Goal: Task Accomplishment & Management: Manage account settings

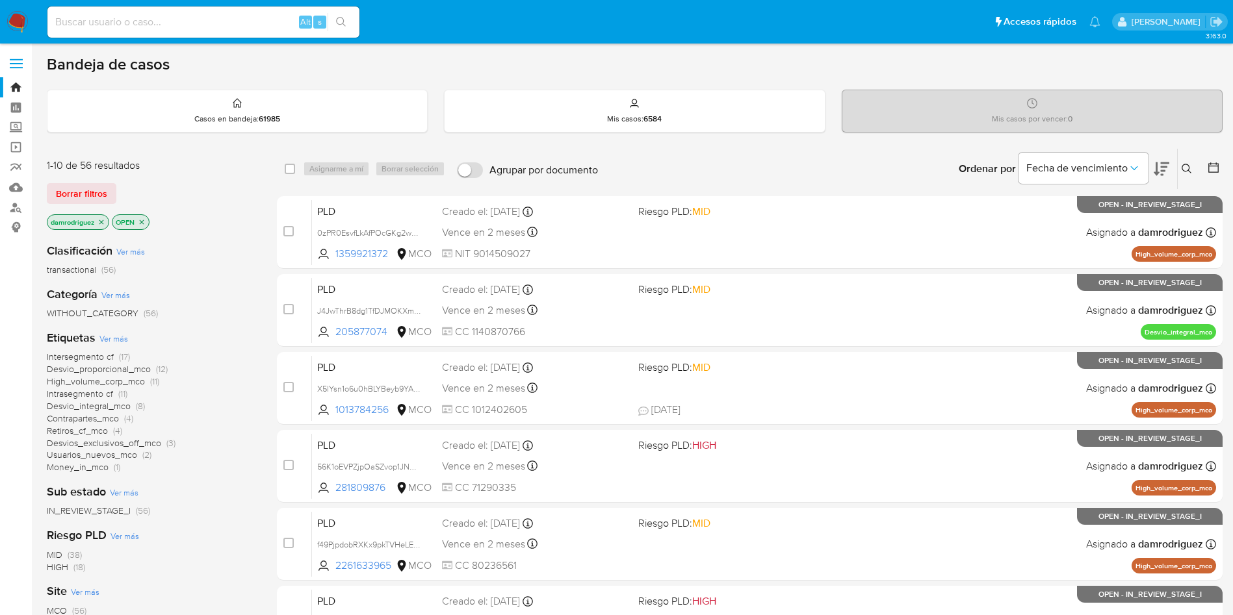
click at [19, 19] on img at bounding box center [17, 22] width 22 height 22
click at [23, 24] on img at bounding box center [17, 22] width 22 height 22
click at [103, 221] on icon "close-filter" at bounding box center [101, 222] width 5 height 5
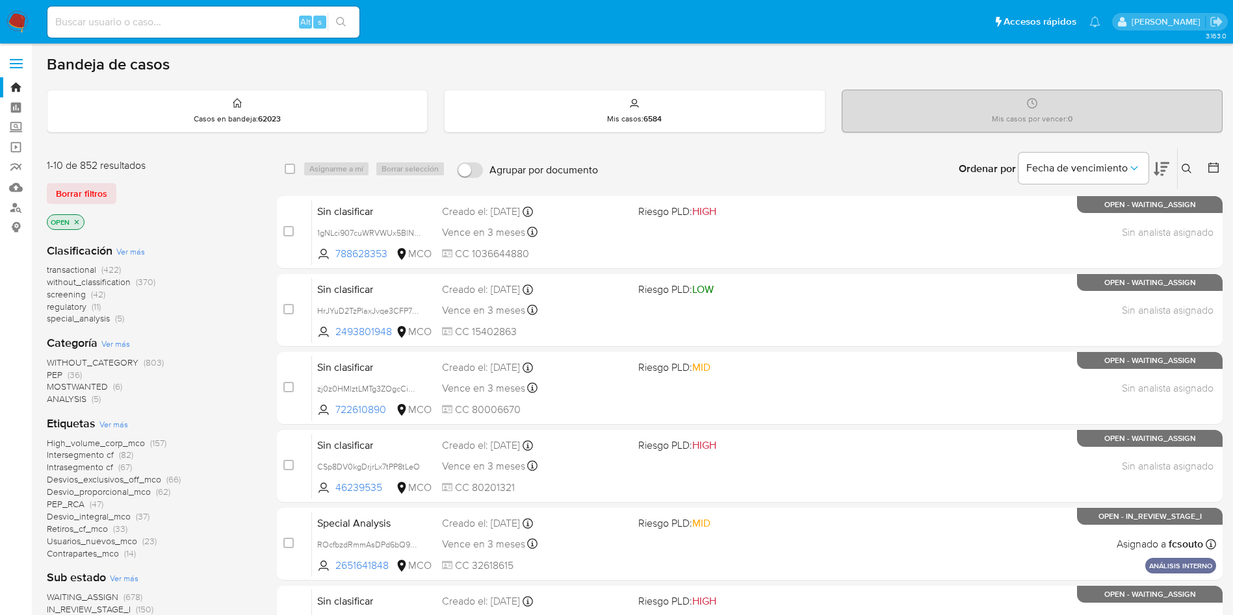
click at [79, 220] on icon "close-filter" at bounding box center [77, 222] width 8 height 8
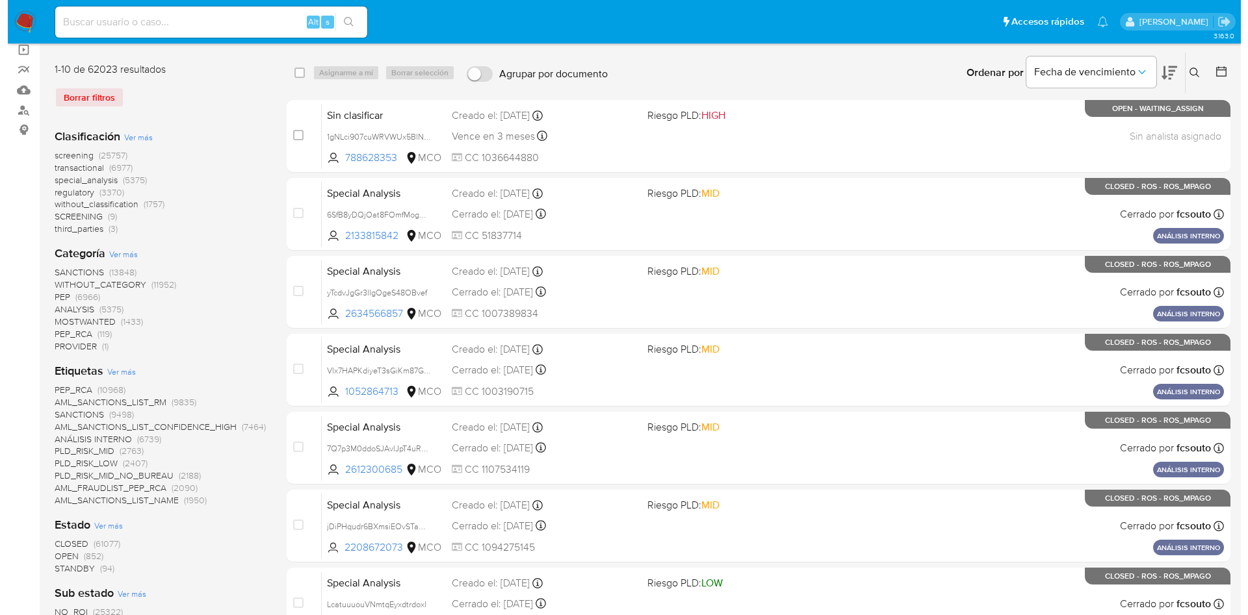
scroll to position [195, 0]
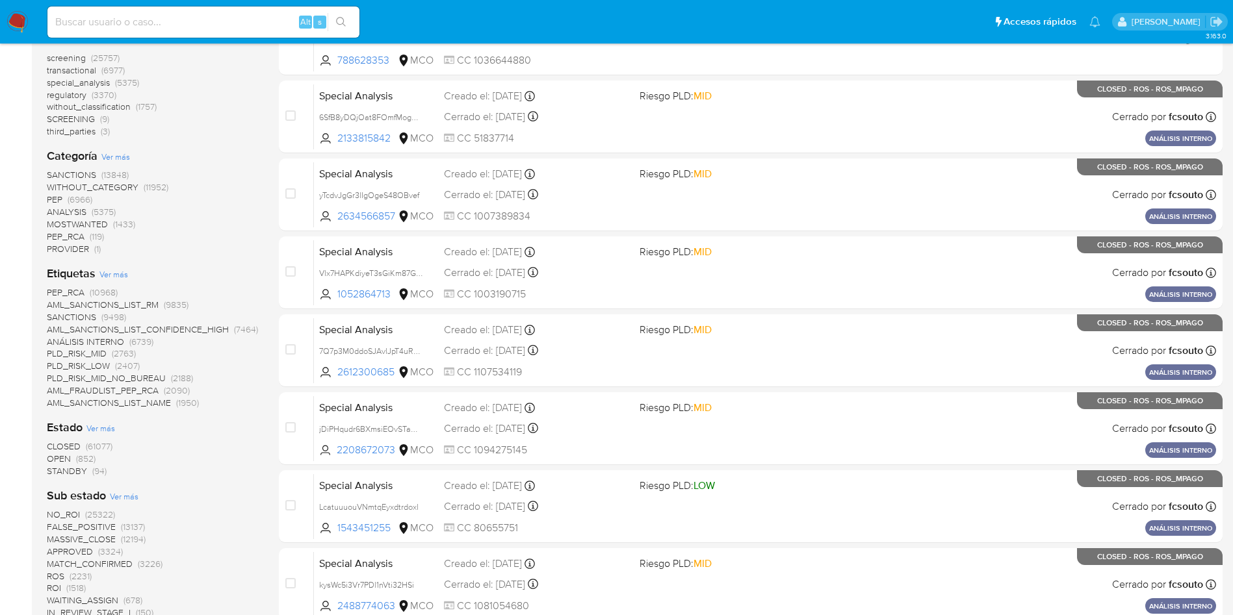
click at [109, 423] on span "Ver más" at bounding box center [100, 428] width 29 height 12
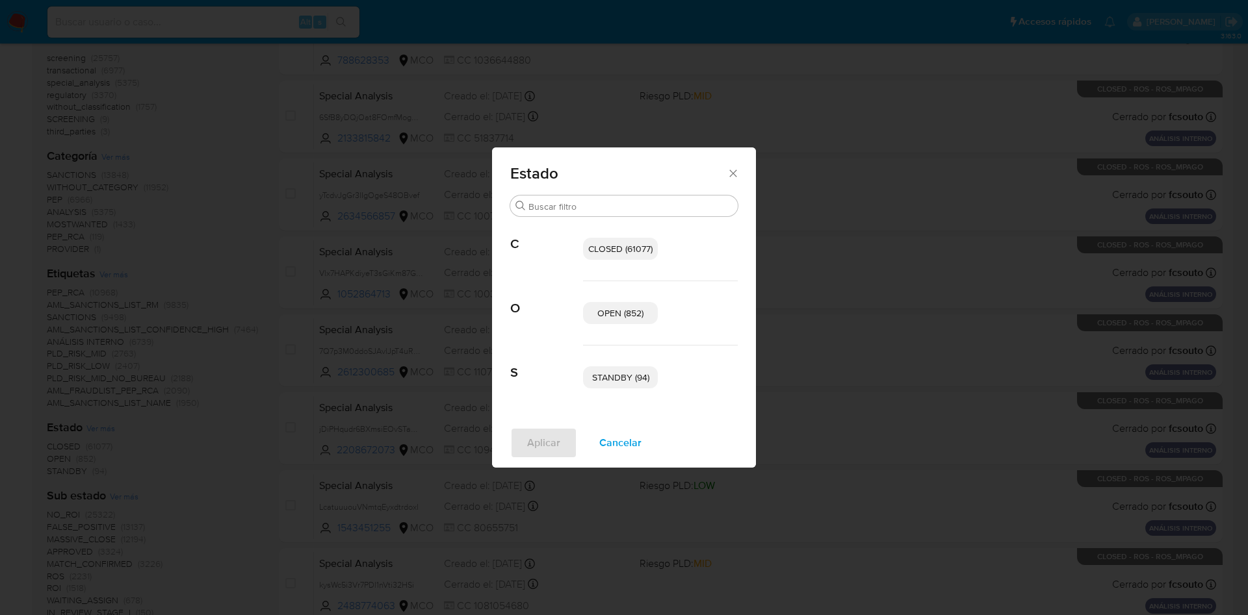
click at [629, 317] on span "OPEN (852)" at bounding box center [620, 313] width 46 height 13
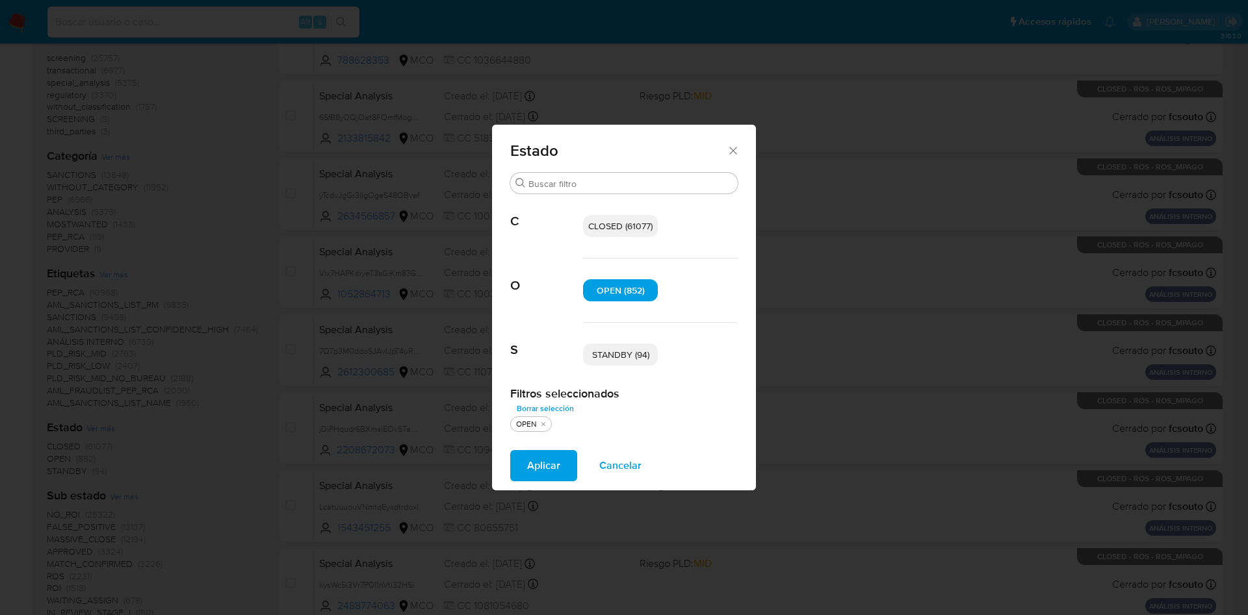
click at [622, 366] on div "STANDBY (94)" at bounding box center [660, 355] width 155 height 64
click at [616, 359] on span "STANDBY (94)" at bounding box center [620, 354] width 57 height 13
click at [553, 467] on span "Aplicar" at bounding box center [543, 466] width 33 height 29
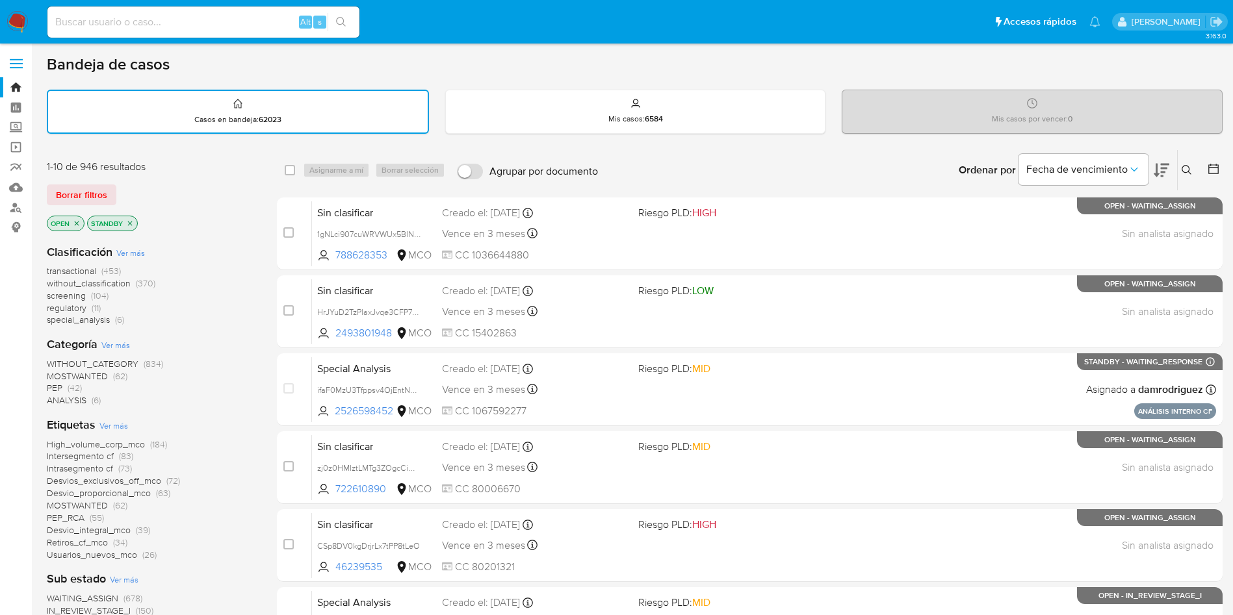
click at [1162, 170] on icon at bounding box center [1162, 170] width 16 height 16
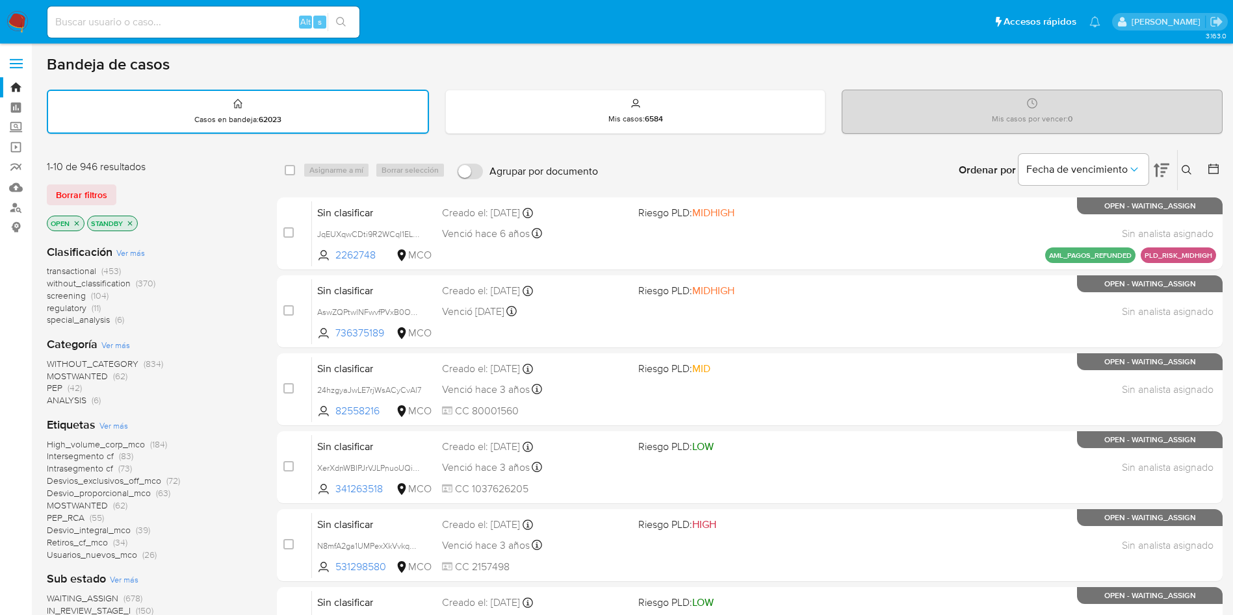
click at [1162, 170] on icon at bounding box center [1162, 170] width 16 height 16
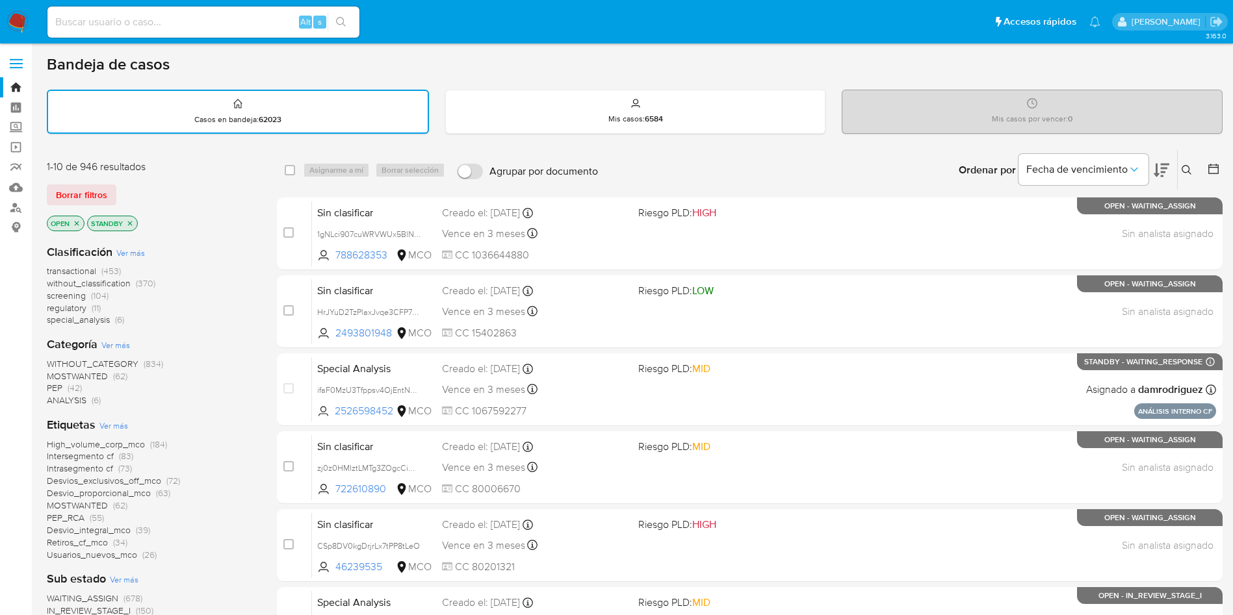
click at [150, 252] on div "Clasificación Ver más transactional (453) without_classification (370) screenin…" at bounding box center [151, 285] width 209 height 83
click at [126, 260] on div "Clasificación Ver más transactional (453) without_classification (370) screenin…" at bounding box center [151, 285] width 209 height 83
click at [131, 253] on span "Ver más" at bounding box center [130, 253] width 29 height 12
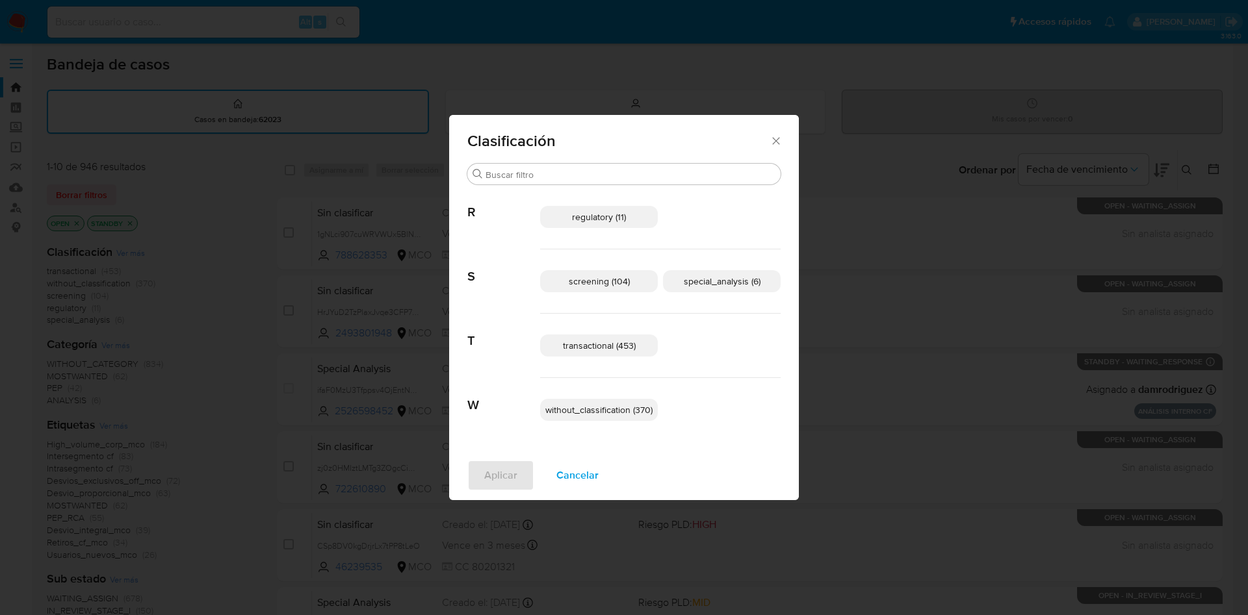
click at [606, 279] on span "screening (104)" at bounding box center [599, 281] width 61 height 13
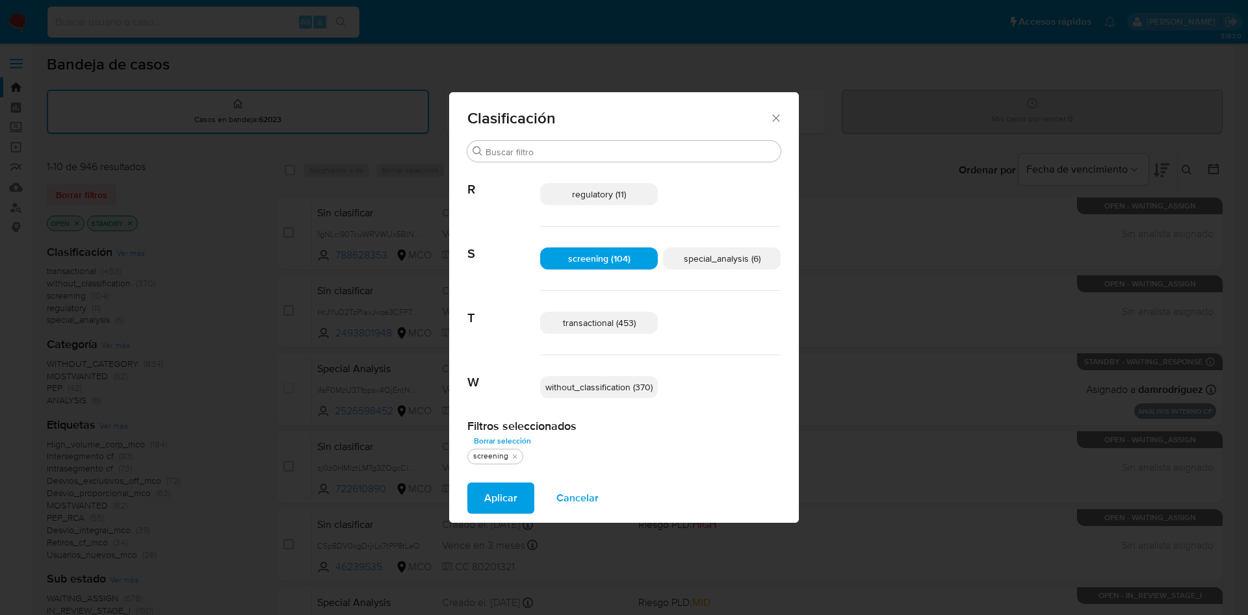
click at [621, 317] on span "transactional (453)" at bounding box center [599, 323] width 73 height 13
click at [708, 266] on p "special_analysis (6)" at bounding box center [722, 259] width 118 height 22
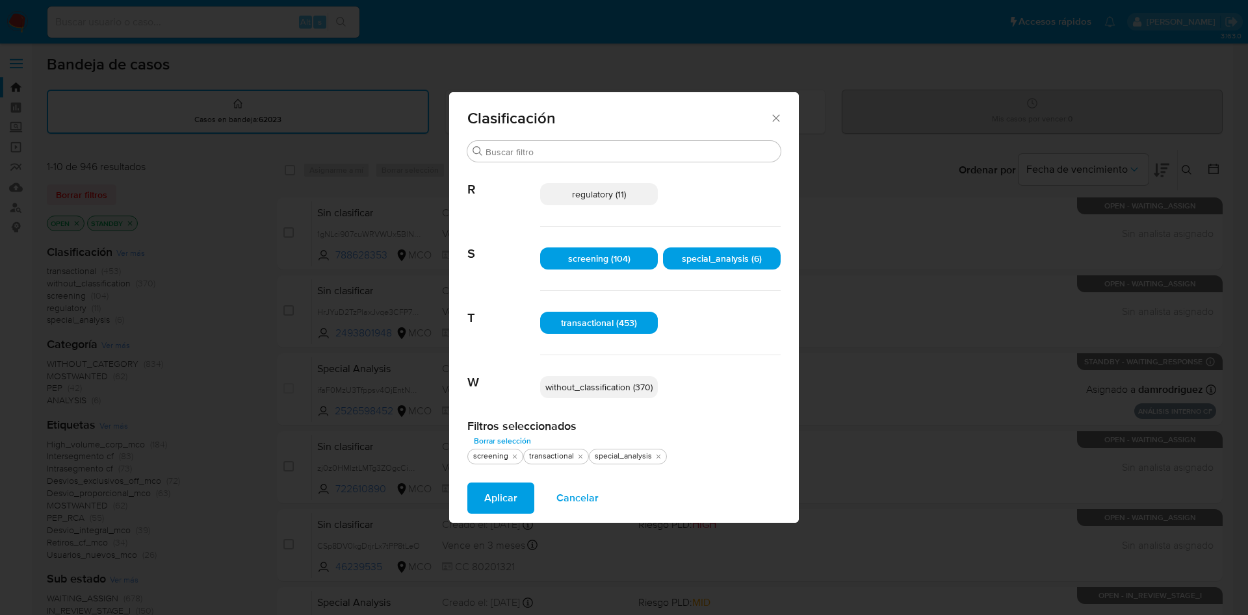
click at [500, 500] on span "Aplicar" at bounding box center [500, 498] width 33 height 29
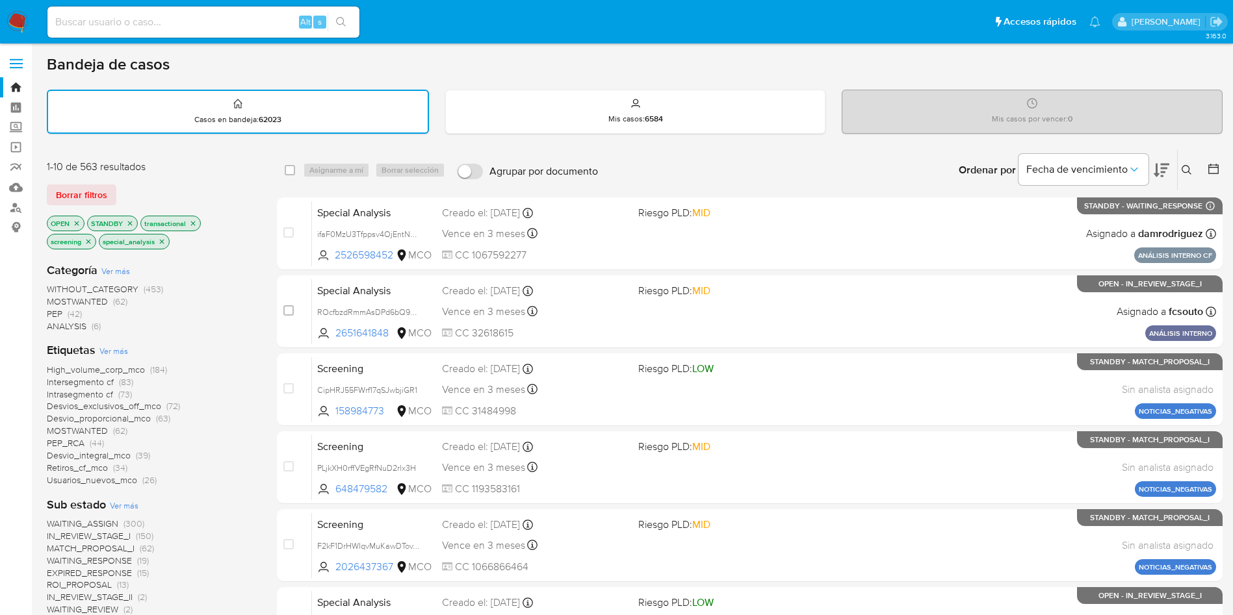
click at [1165, 172] on icon at bounding box center [1162, 171] width 16 height 14
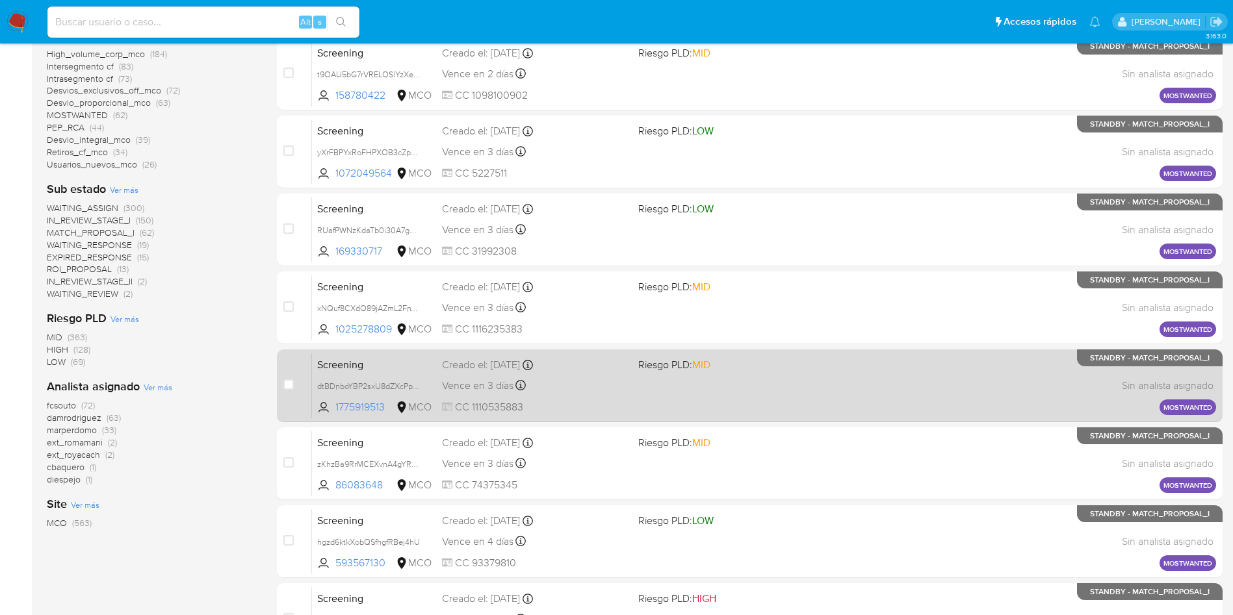
scroll to position [69, 0]
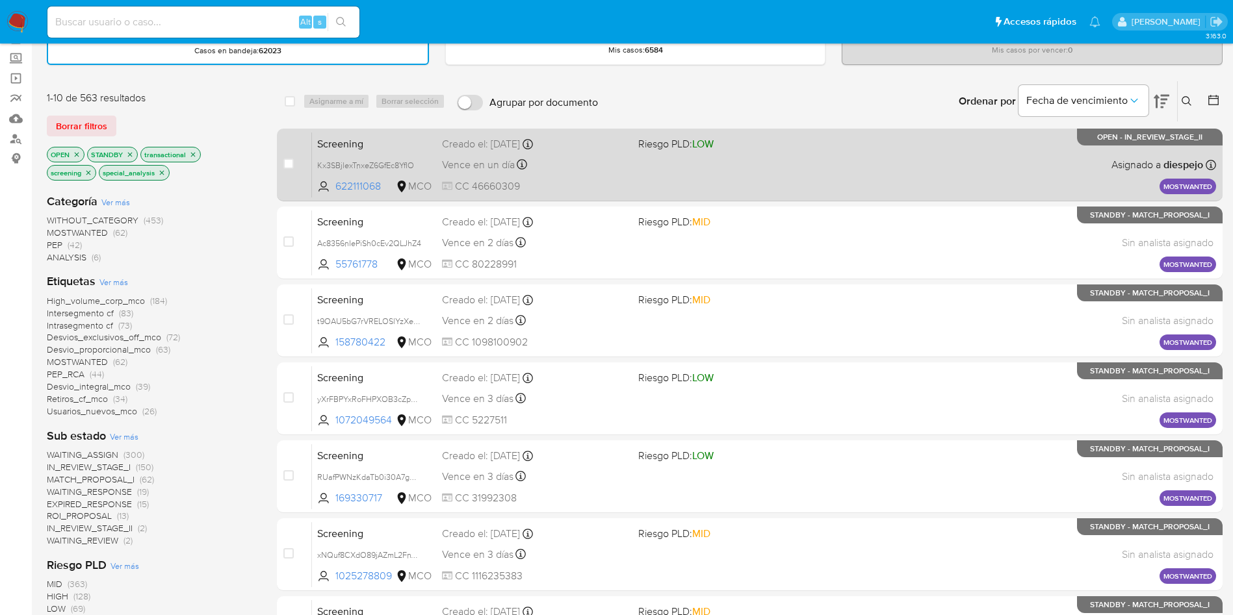
click at [570, 173] on div "Vence en un día Vence el 11/10/2025 16:44:51" at bounding box center [535, 165] width 186 height 18
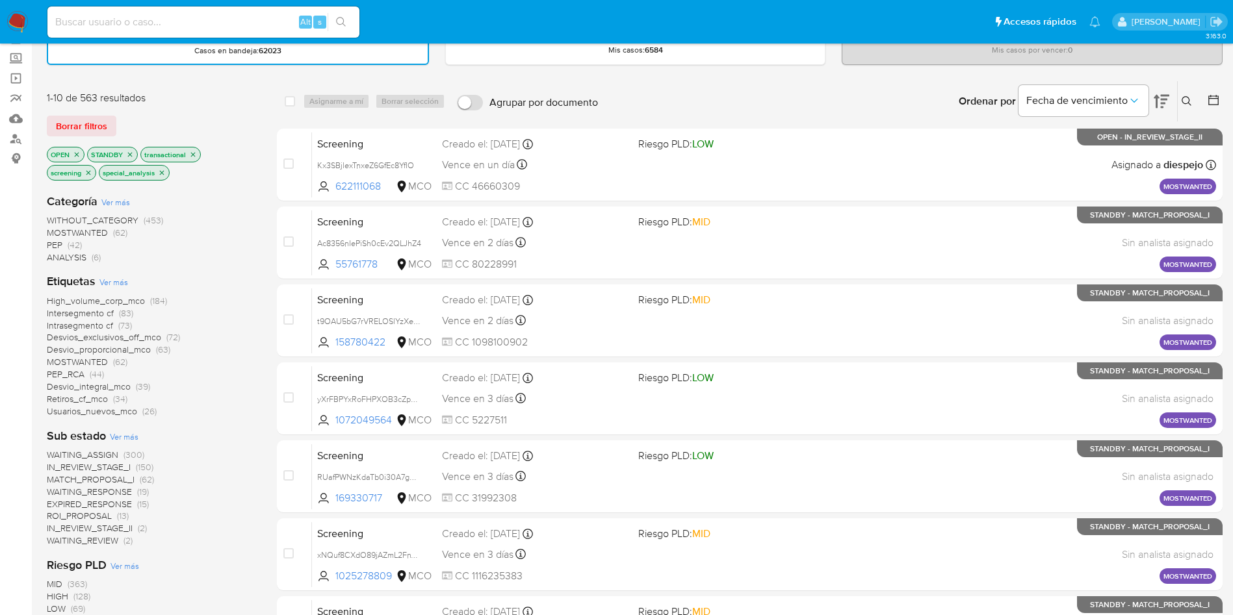
click at [18, 16] on img at bounding box center [17, 22] width 22 height 22
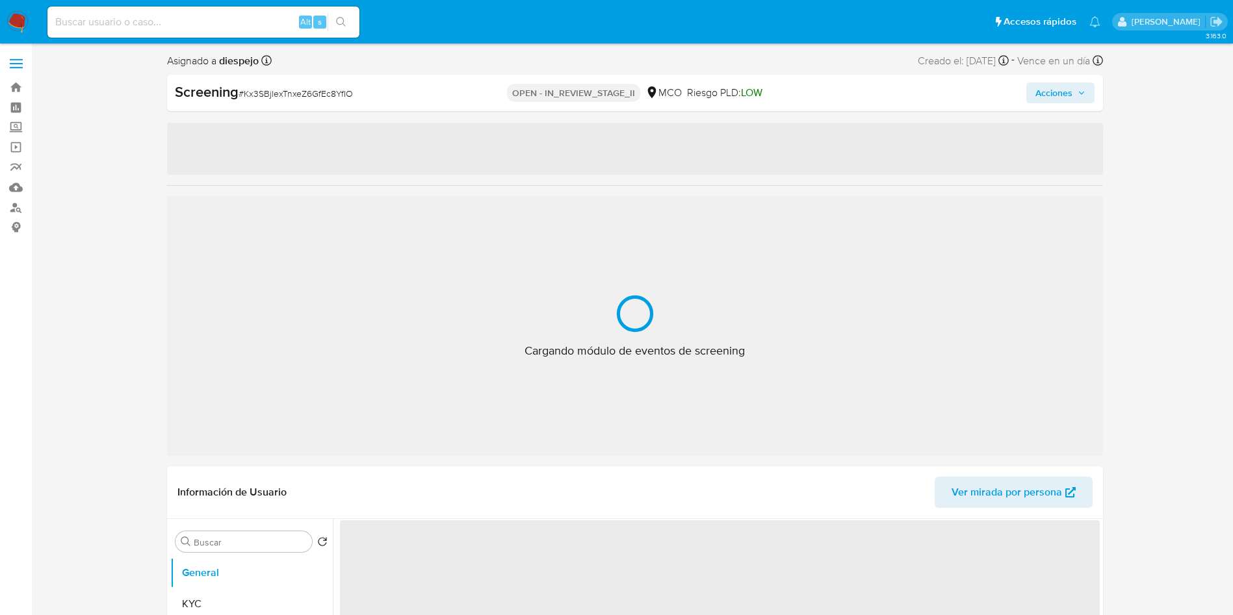
select select "10"
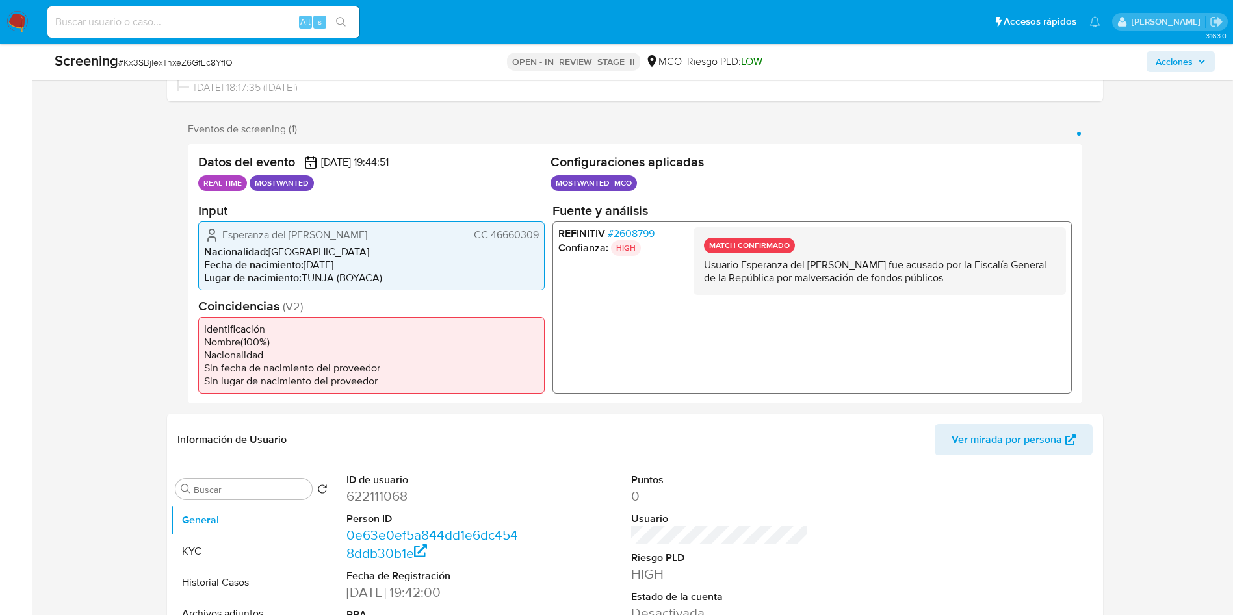
scroll to position [487, 0]
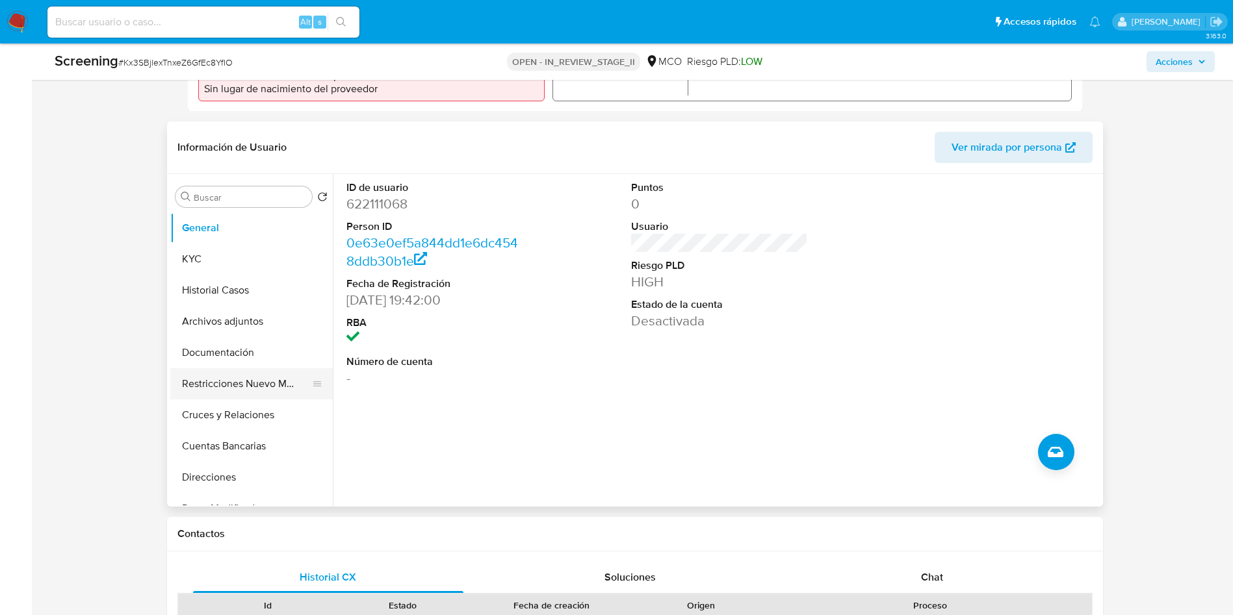
click at [226, 377] on button "Restricciones Nuevo Mundo" at bounding box center [246, 384] width 152 height 31
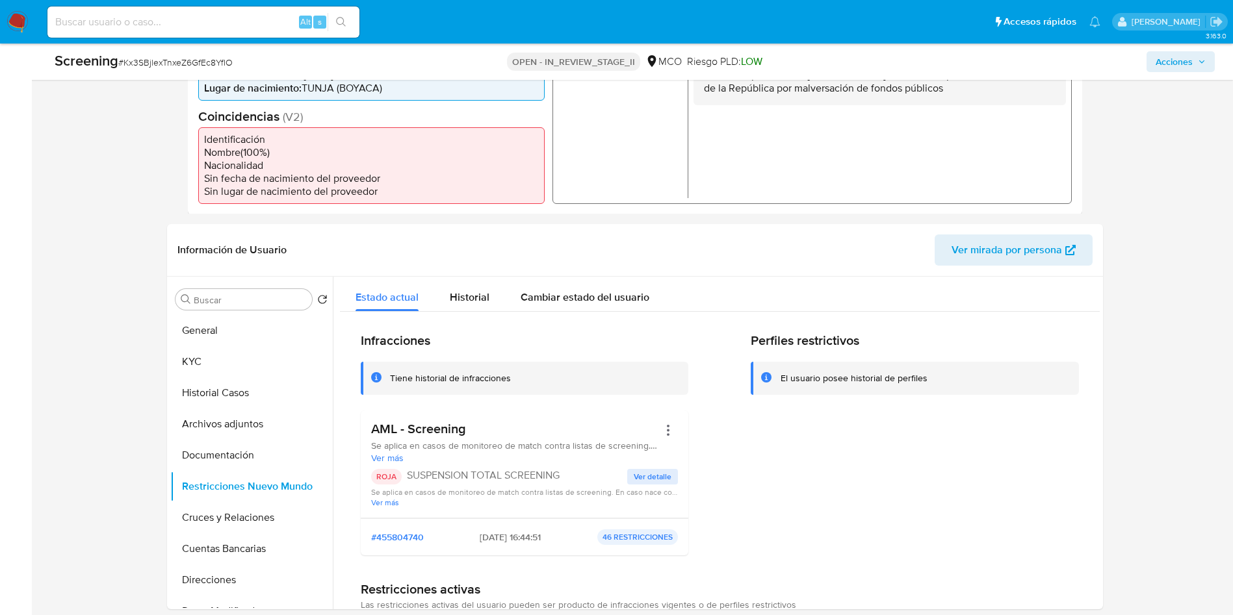
scroll to position [292, 0]
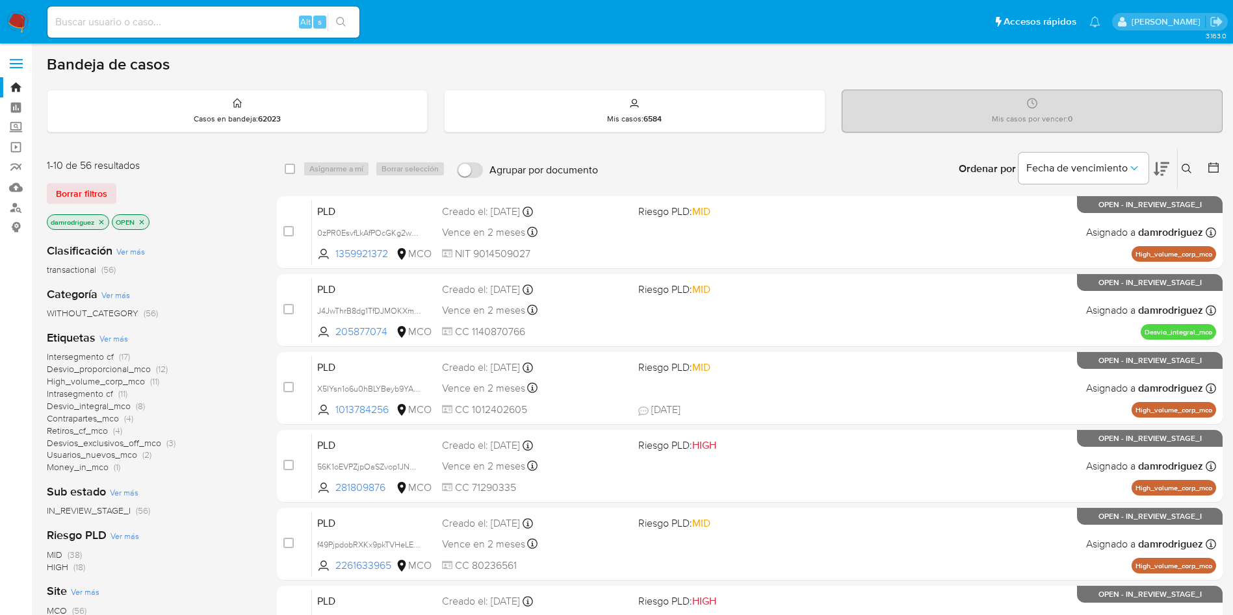
click at [90, 372] on span "Desvio_proporcional_mco" at bounding box center [99, 369] width 104 height 13
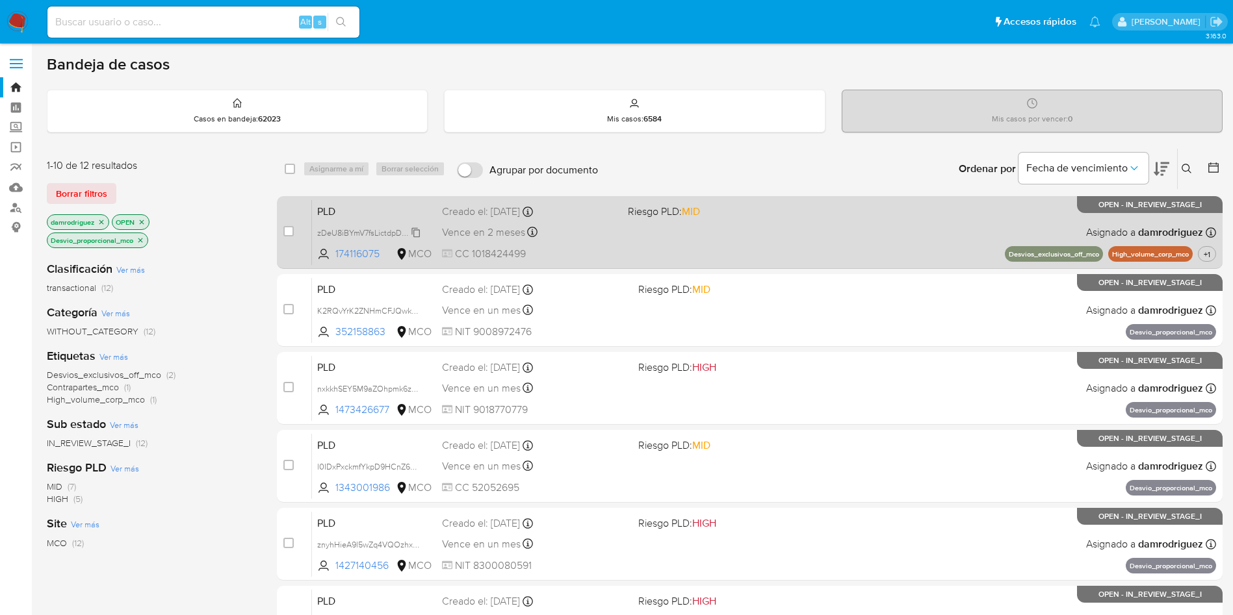
click at [357, 232] on span "zDeU8iBYmV7fsLictdpDC0ze" at bounding box center [369, 232] width 104 height 14
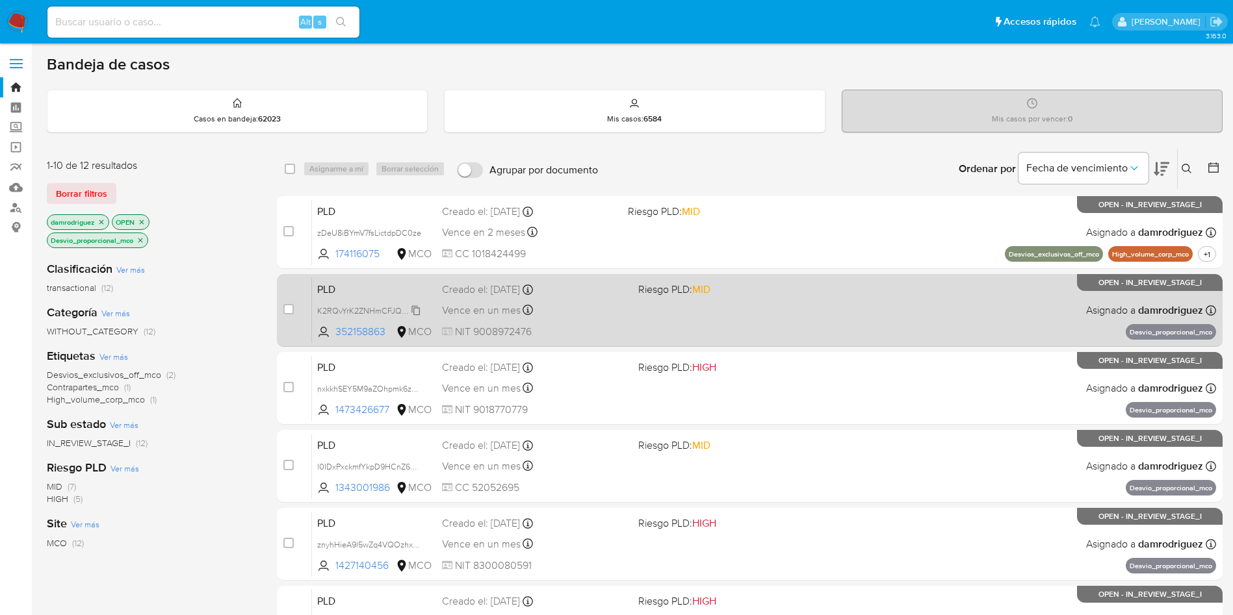
click at [341, 314] on span "K2RQvYrK2ZNHmCFJQwkCykgC" at bounding box center [376, 310] width 118 height 14
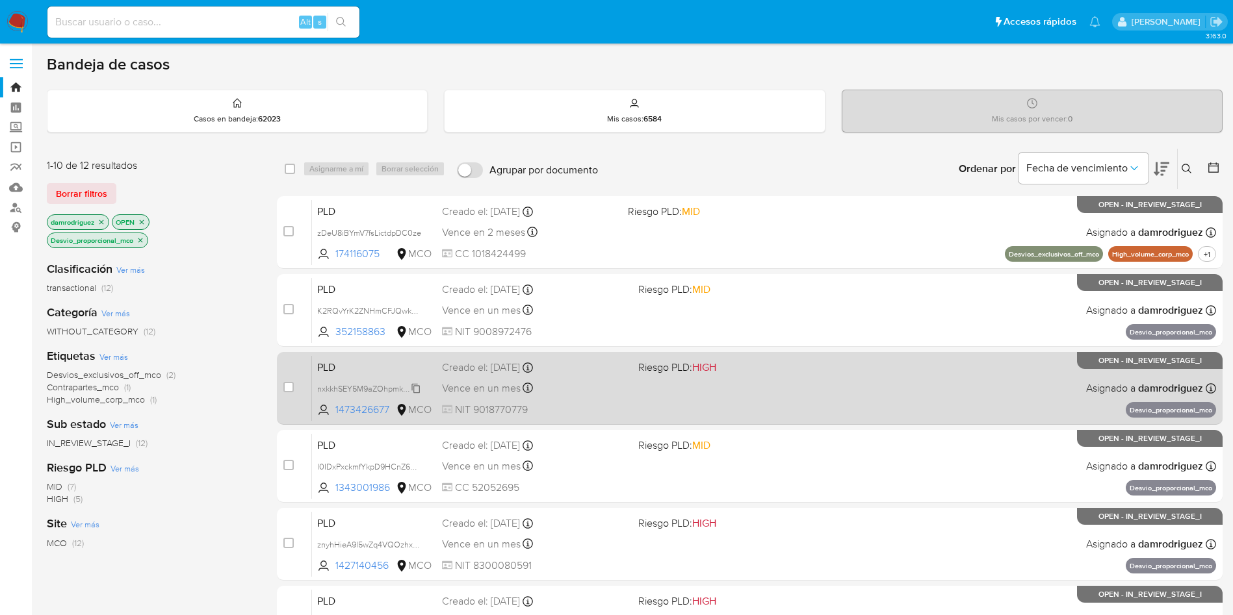
click at [365, 391] on span "nxkkhSEY5M9aZOhpmk6zO0WL" at bounding box center [375, 388] width 117 height 14
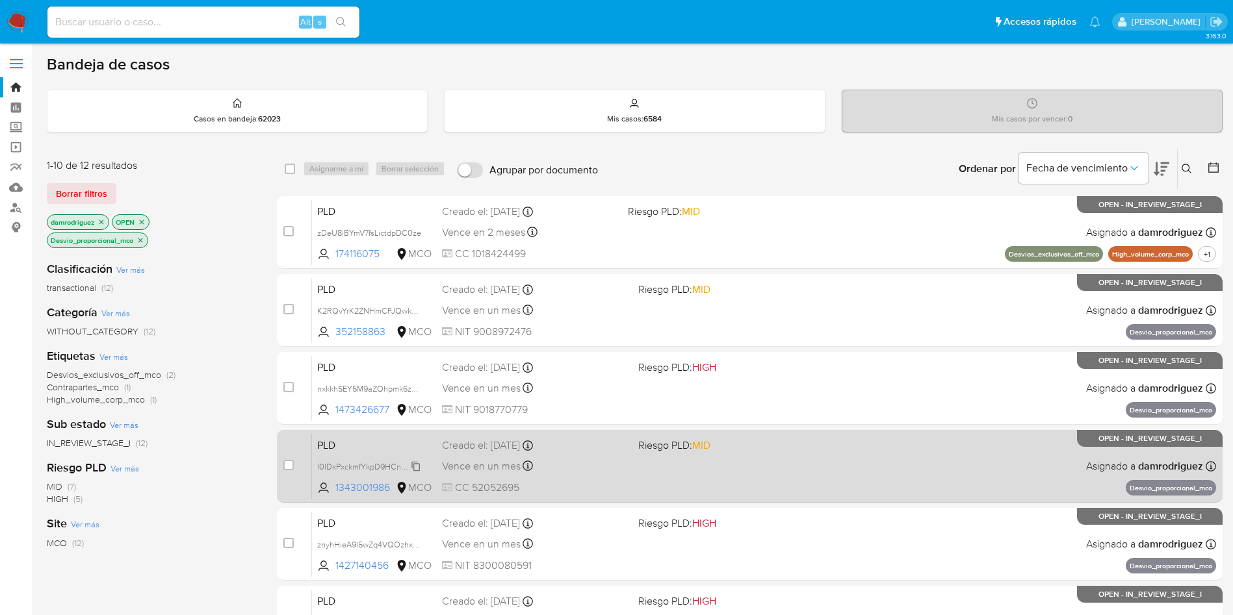
click at [348, 462] on span "l0IDxPxckmfYkpD9HCnZ6QXW" at bounding box center [373, 466] width 112 height 14
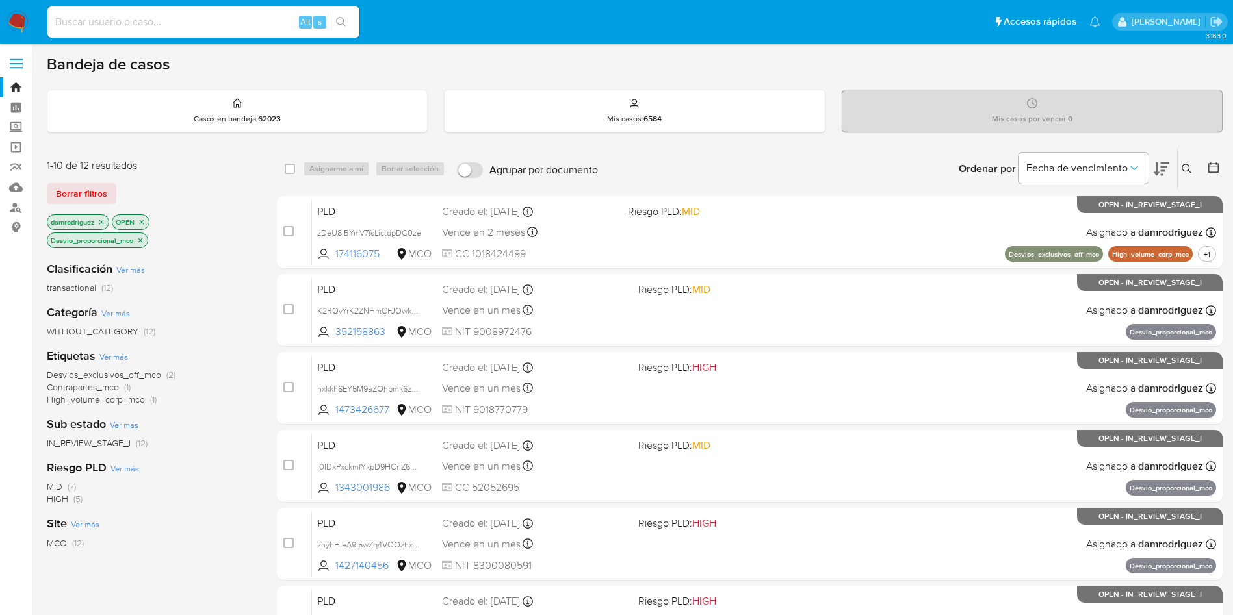
click at [237, 534] on div "Site Ver más MCO (12)" at bounding box center [151, 532] width 209 height 33
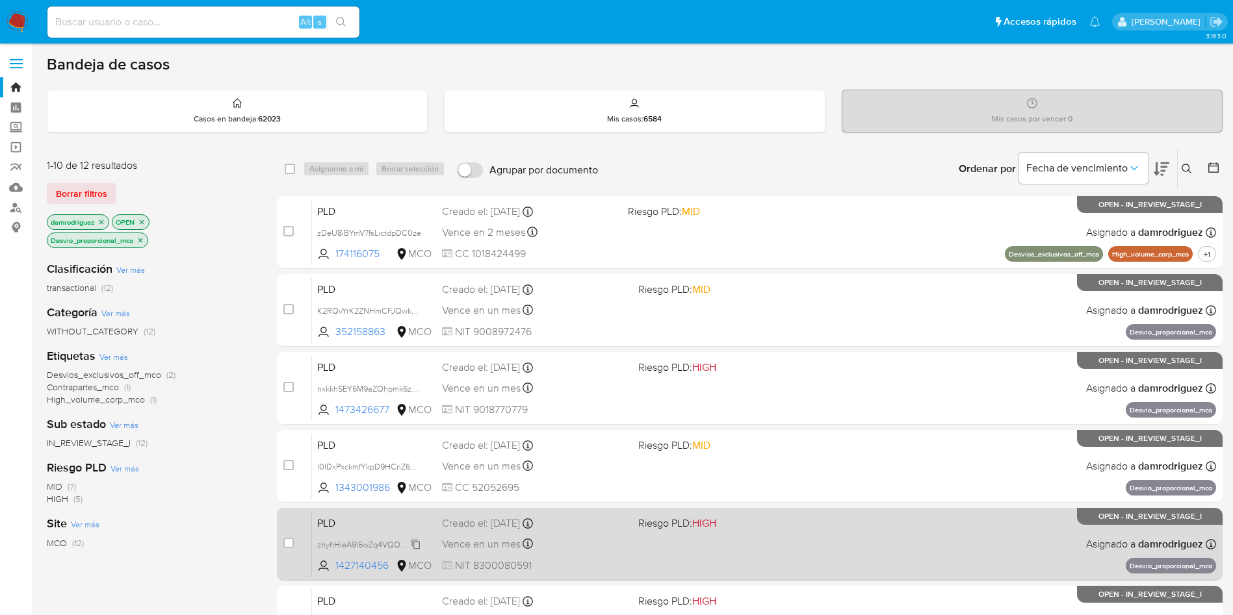
click at [361, 549] on span "znyhHieA9l5wZq4VQOzhxf3g" at bounding box center [370, 544] width 107 height 14
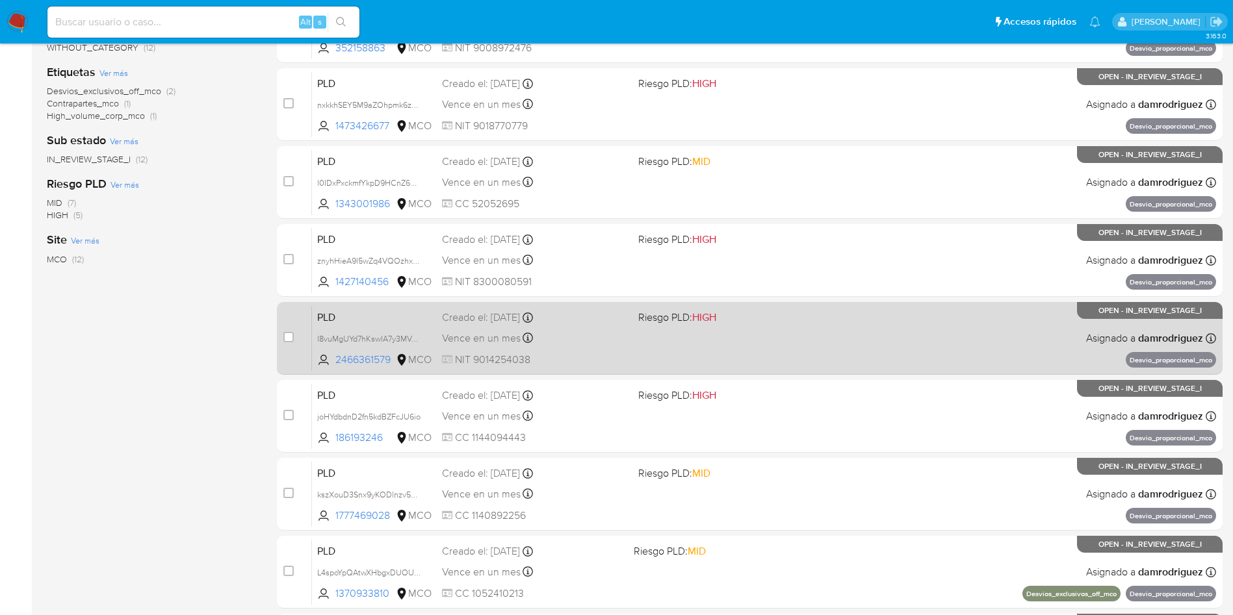
scroll to position [292, 0]
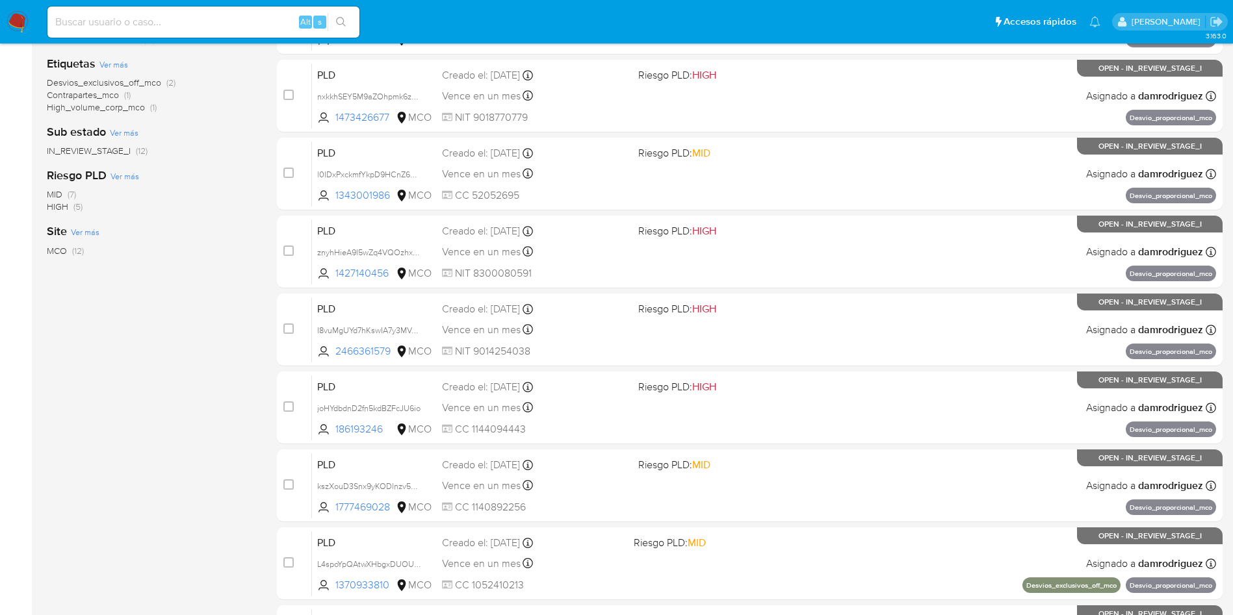
click at [157, 324] on div "Clasificación Ver más transactional (12) Categoría Ver más WITHOUT_CATEGORY (12…" at bounding box center [151, 179] width 209 height 442
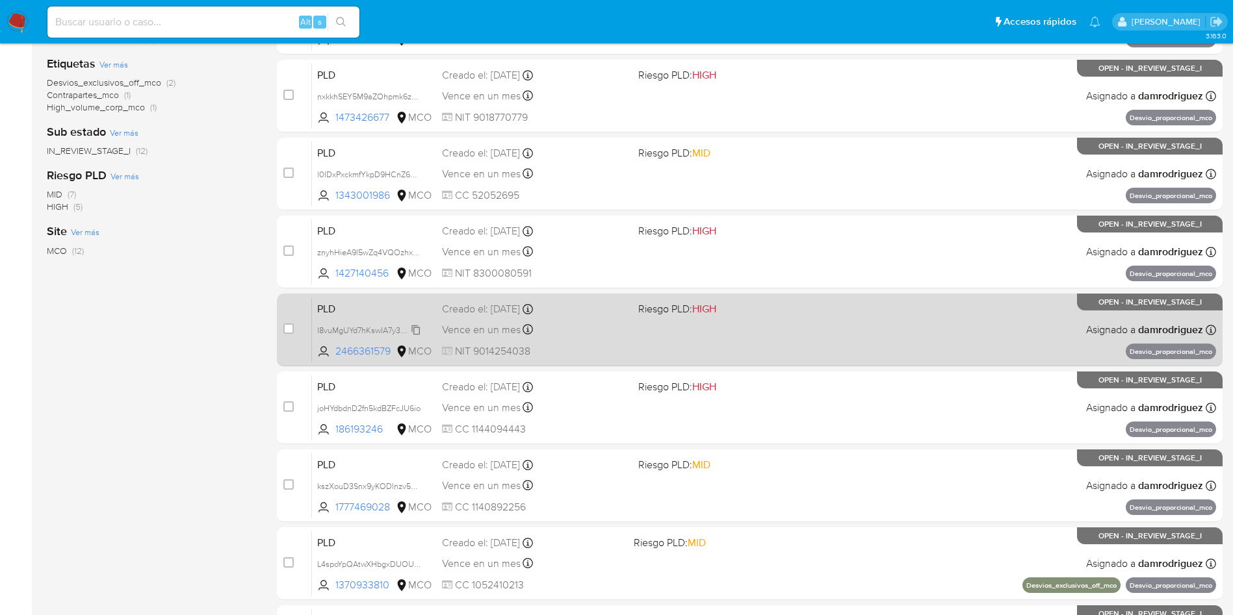
click at [366, 328] on span "I8vuMgUYd7hKswIA7y3MVgun" at bounding box center [371, 329] width 108 height 14
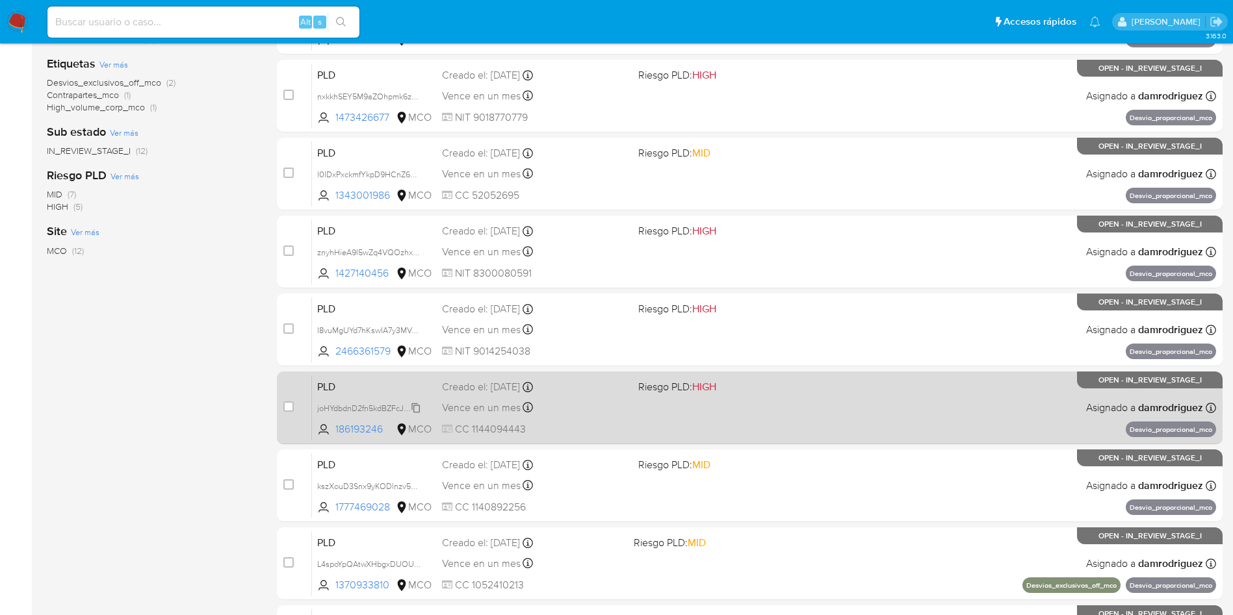
click at [346, 406] on span "joHYdbdnD2fn5kdBZFcJU6io" at bounding box center [368, 407] width 103 height 14
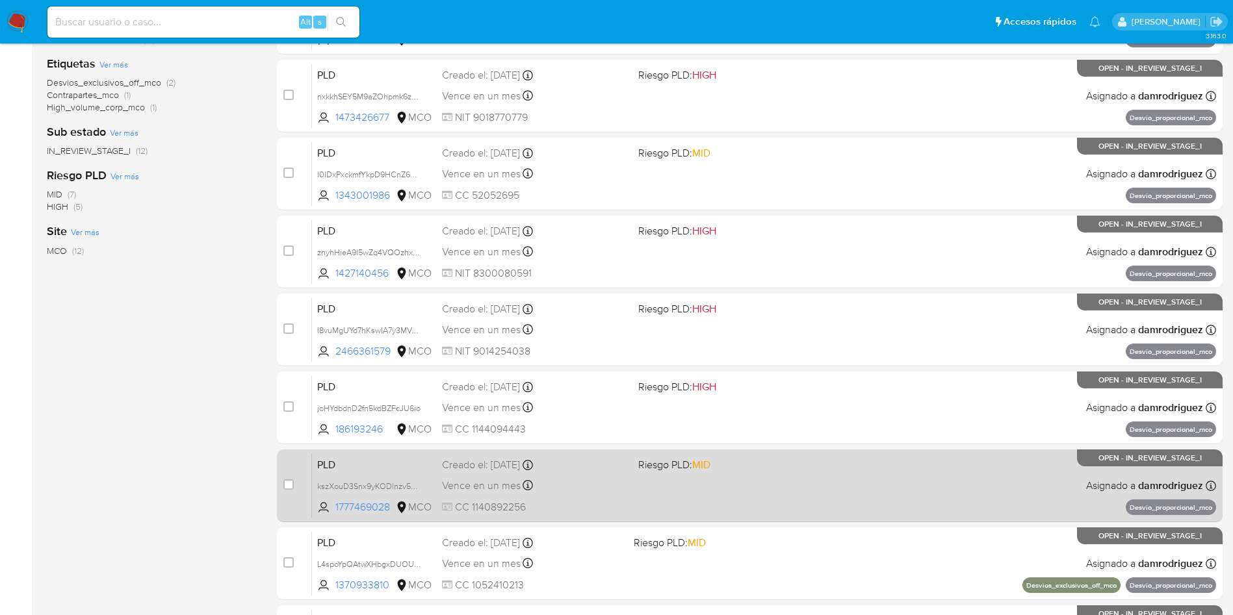
drag, startPoint x: 356, startPoint y: 488, endPoint x: 361, endPoint y: 477, distance: 12.2
click at [356, 488] on span "kszXouD3Snx9yKODlnzv5pjB" at bounding box center [369, 485] width 105 height 14
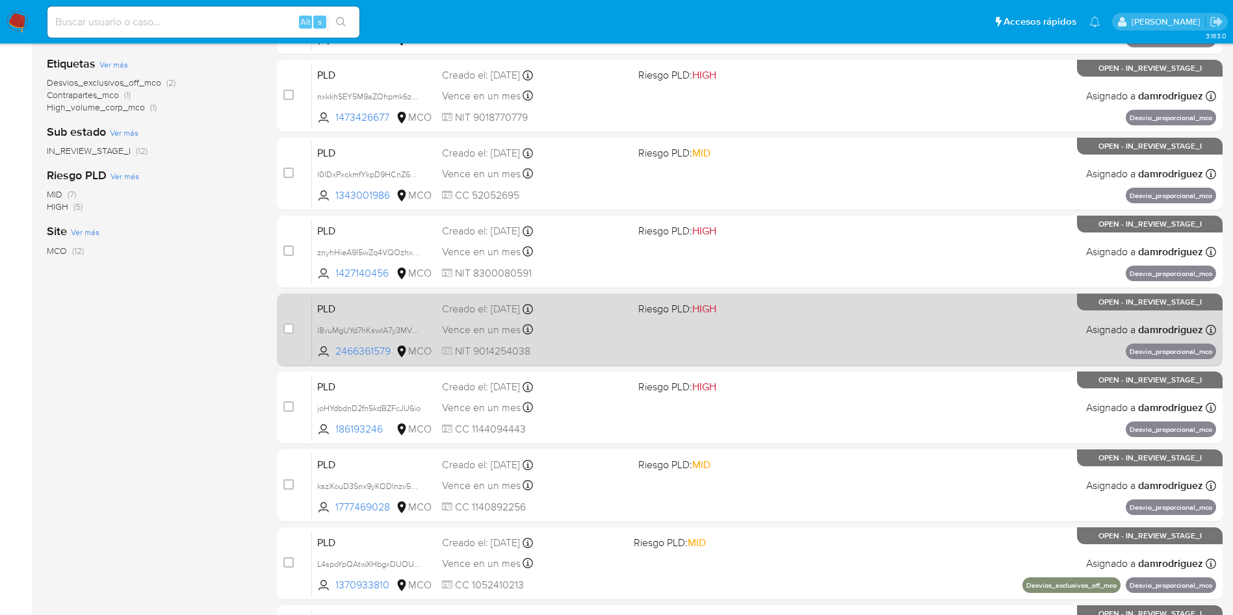
scroll to position [390, 0]
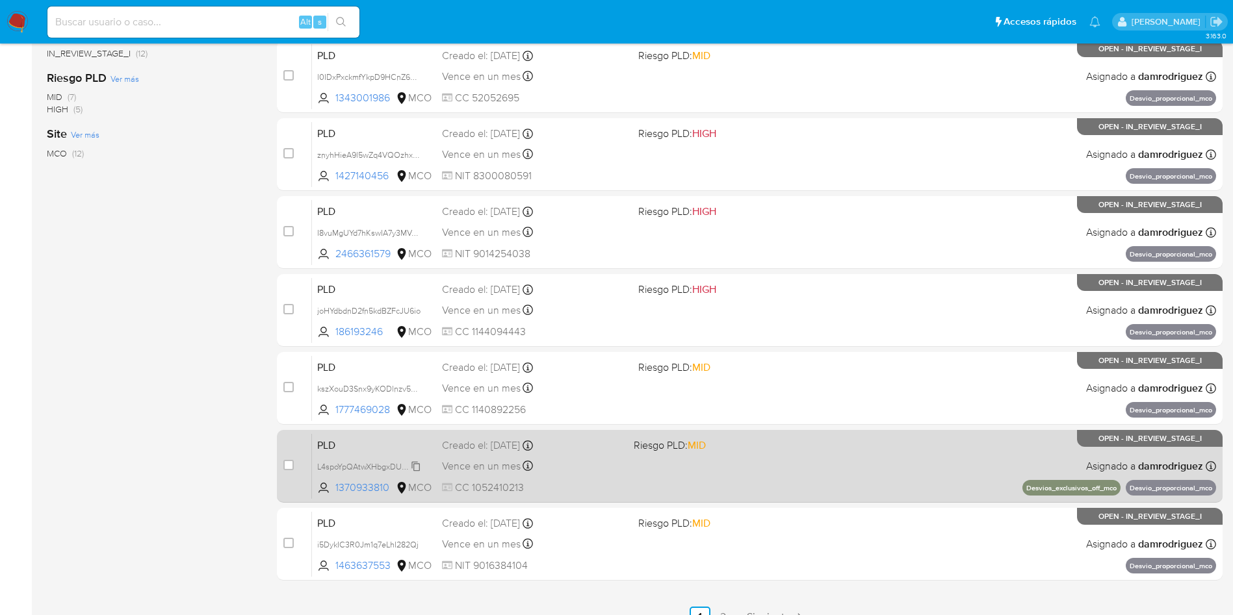
click at [351, 465] on span "L4spoYpQAtwXHbgxDUOURZNs" at bounding box center [375, 466] width 116 height 14
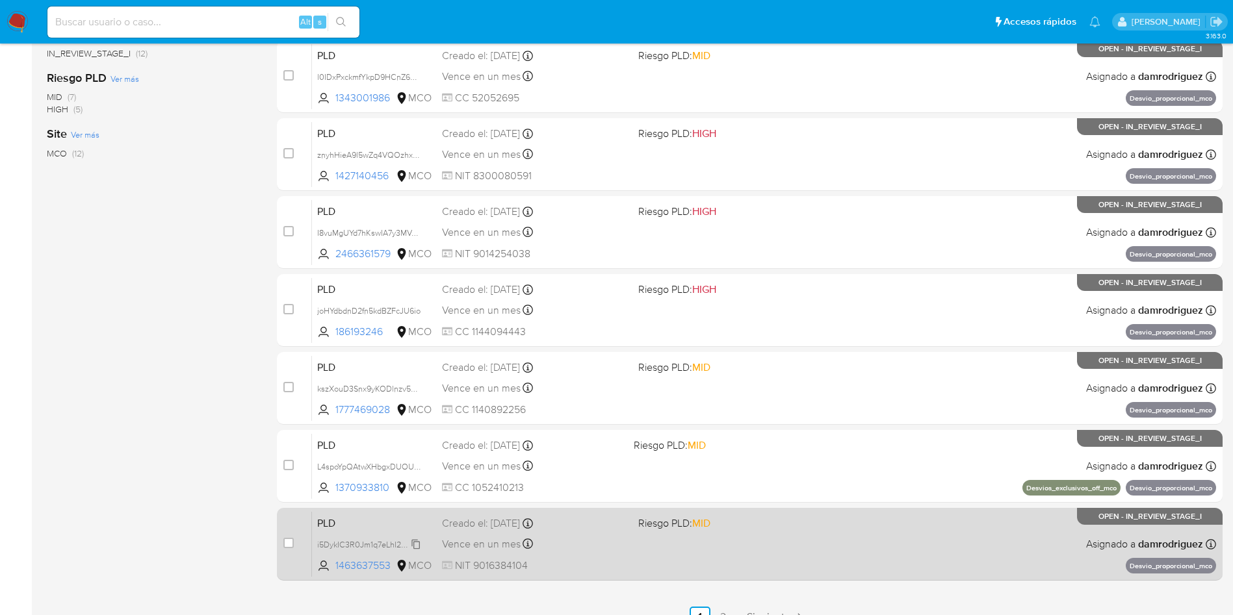
click at [344, 546] on span "i5DykIC3R0Jm1q7eLhI282Qj" at bounding box center [367, 544] width 101 height 14
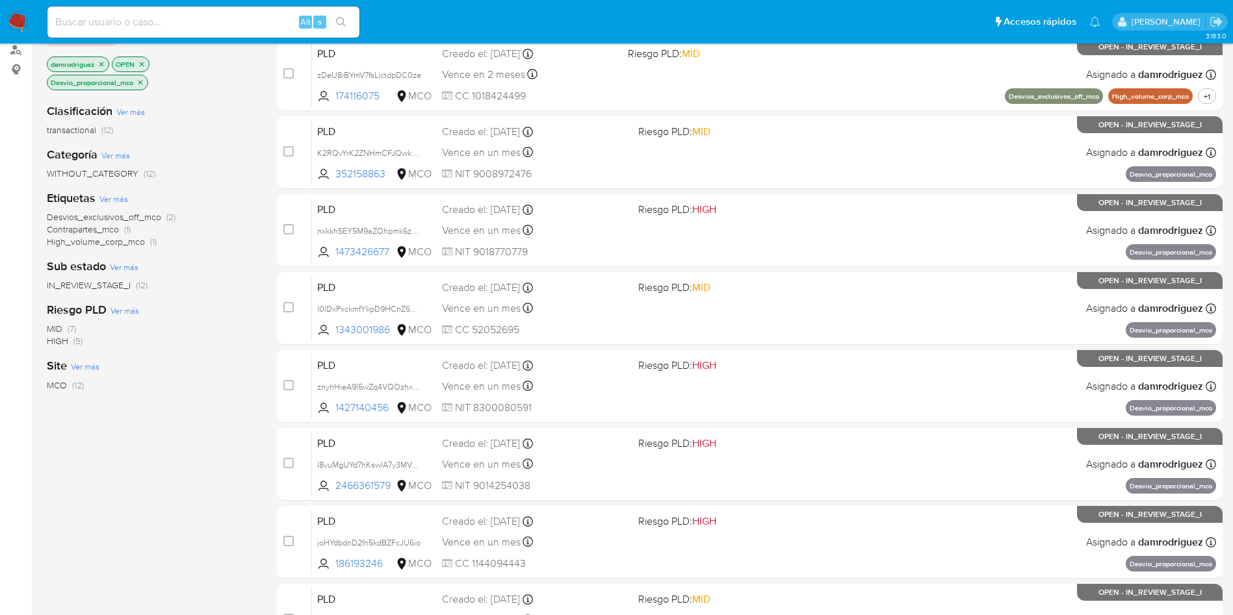
scroll to position [0, 0]
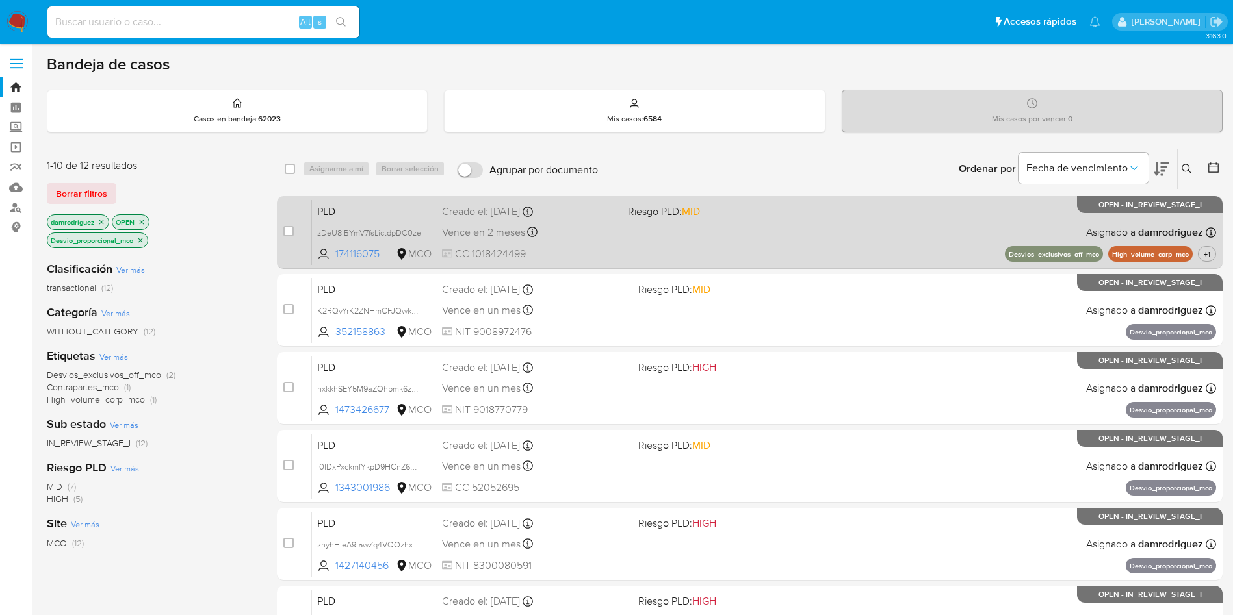
drag, startPoint x: 387, startPoint y: 255, endPoint x: 292, endPoint y: 218, distance: 102.5
click at [292, 218] on div "case-item-checkbox No es posible asignar el caso PLD zDeU8iBYmV7fsLictdpDC0ze 1…" at bounding box center [750, 232] width 946 height 73
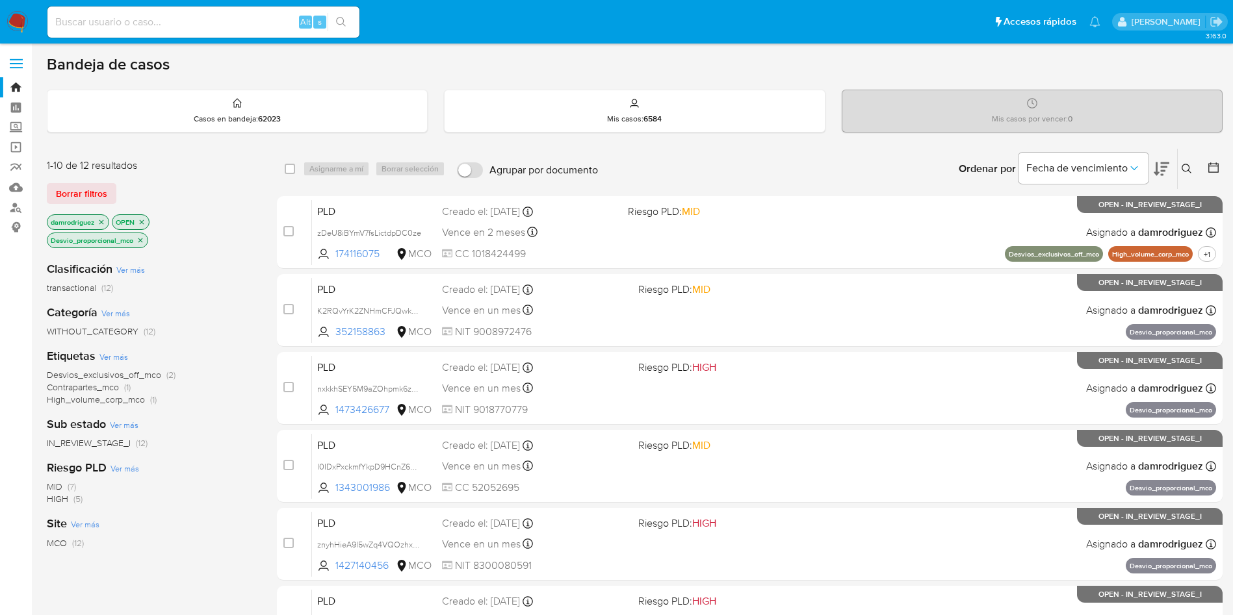
drag, startPoint x: 389, startPoint y: 330, endPoint x: 276, endPoint y: 300, distance: 117.6
click at [276, 300] on div "1-10 de 12 resultados Borrar filtros damrodriguez OPEN Desvio_proporcional_mco …" at bounding box center [635, 583] width 1176 height 870
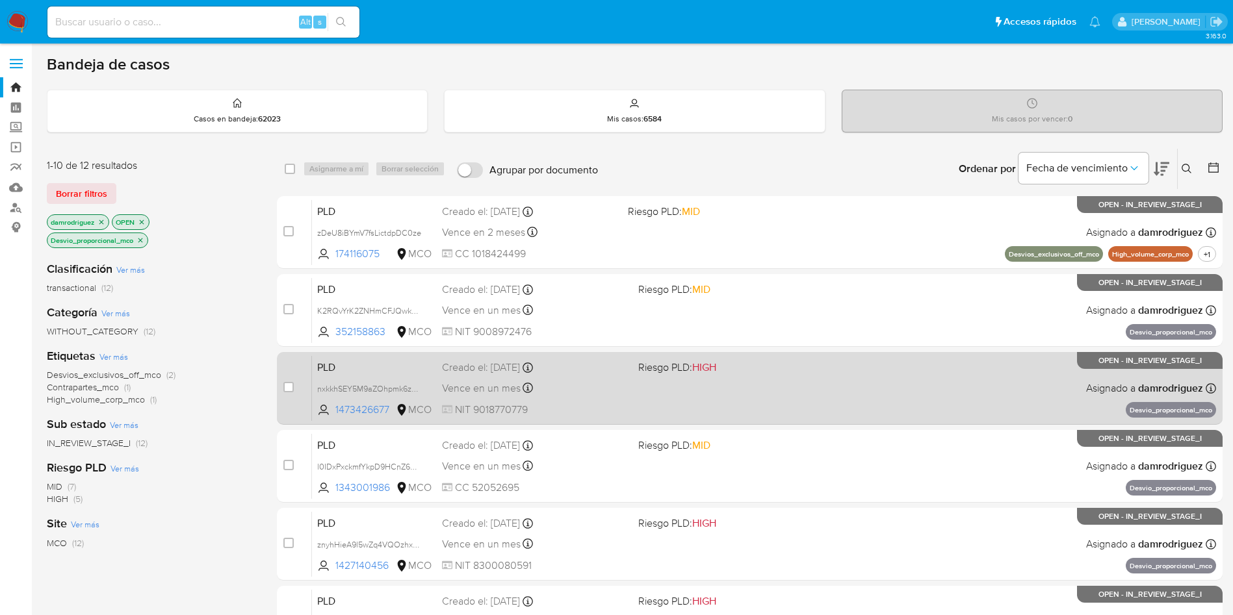
drag, startPoint x: 391, startPoint y: 413, endPoint x: 299, endPoint y: 372, distance: 100.1
click at [299, 372] on div "case-item-checkbox No es posible asignar el caso PLD nxkkhSEY5M9aZOhpmk6zO0WL 1…" at bounding box center [750, 388] width 946 height 73
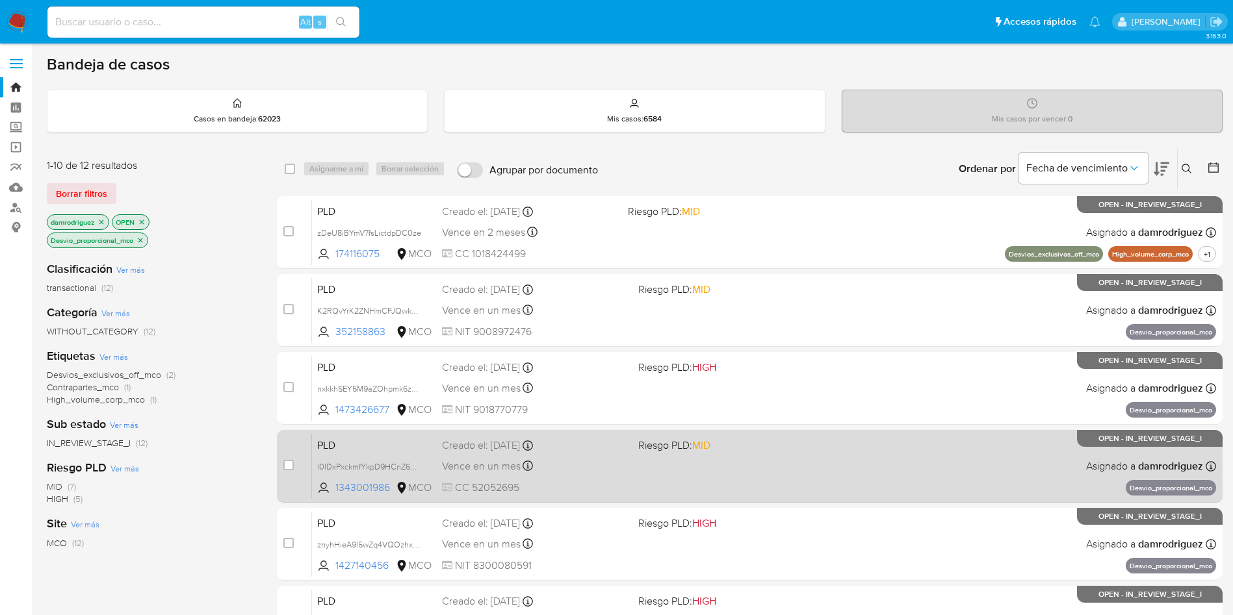
drag, startPoint x: 385, startPoint y: 489, endPoint x: 292, endPoint y: 449, distance: 101.9
click at [292, 449] on div "case-item-checkbox No es posible asignar el caso PLD l0IDxPxckmfYkpD9HCnZ6QXW 1…" at bounding box center [750, 466] width 946 height 73
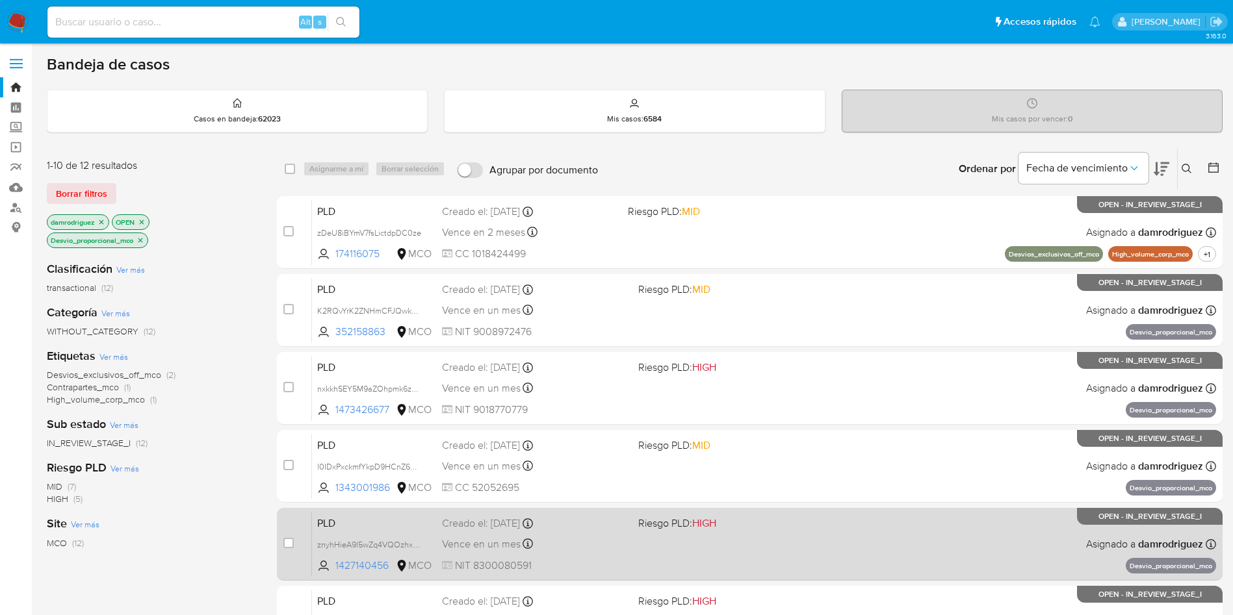
drag, startPoint x: 394, startPoint y: 567, endPoint x: 298, endPoint y: 521, distance: 106.1
click at [298, 521] on div "case-item-checkbox No es posible asignar el caso PLD znyhHieA9l5wZq4VQOzhxf3g 1…" at bounding box center [750, 544] width 946 height 73
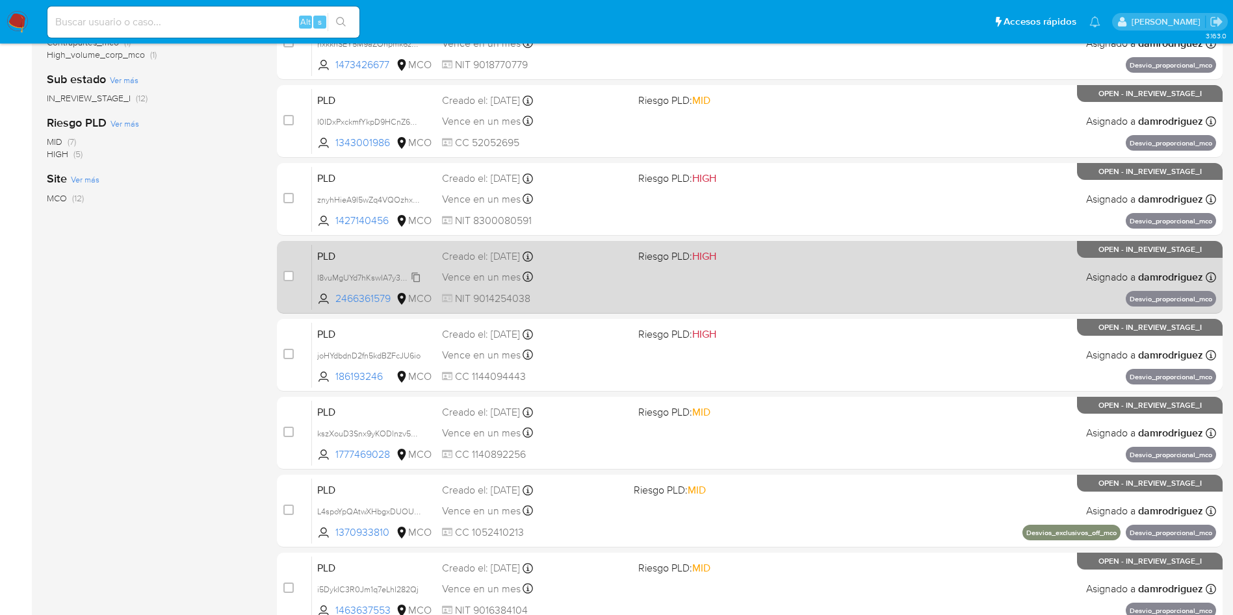
scroll to position [390, 0]
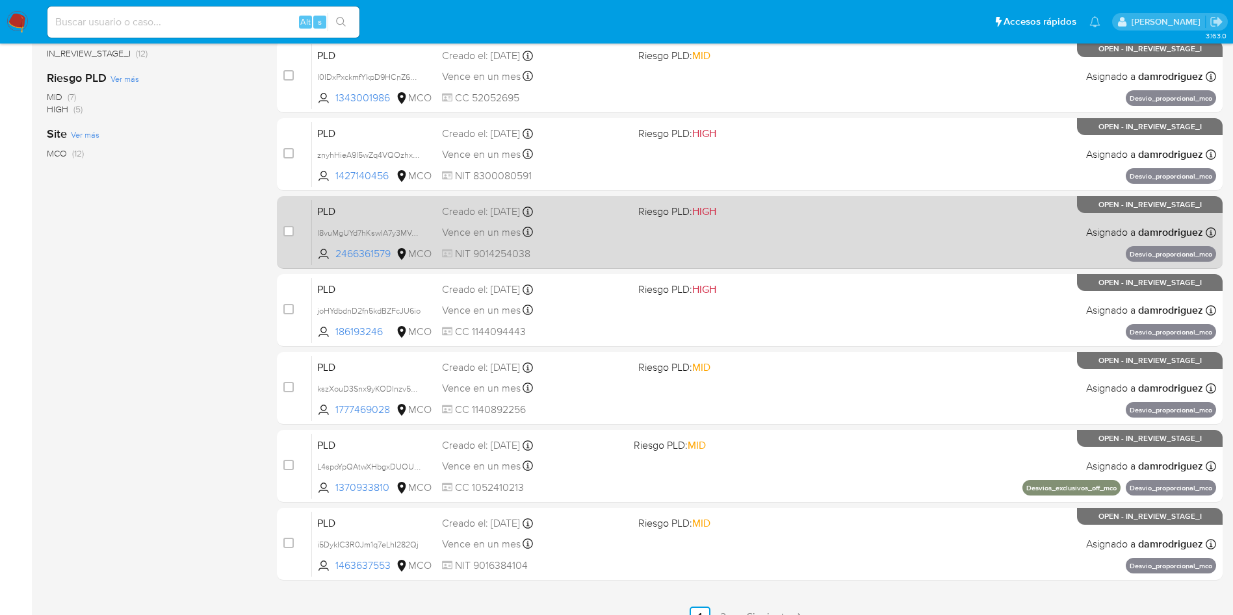
drag, startPoint x: 395, startPoint y: 257, endPoint x: 299, endPoint y: 201, distance: 110.7
click at [299, 201] on div "case-item-checkbox No es posible asignar el caso PLD I8vuMgUYd7hKswIA7y3MVgun 2…" at bounding box center [750, 232] width 946 height 73
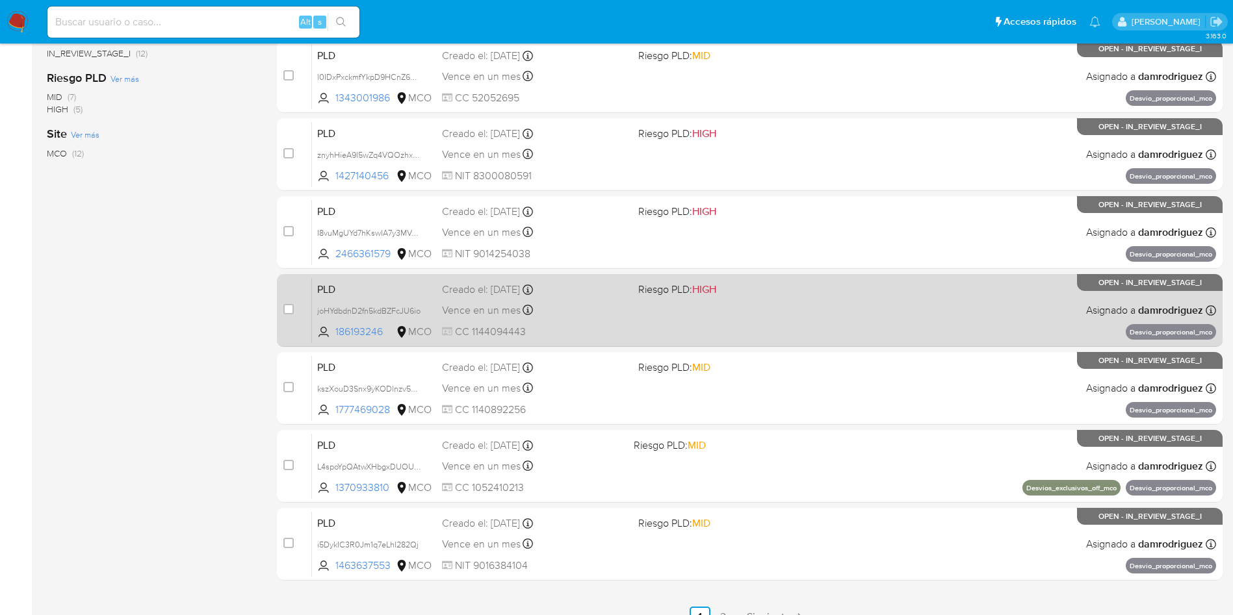
drag, startPoint x: 383, startPoint y: 332, endPoint x: 294, endPoint y: 284, distance: 100.6
click at [294, 284] on div "case-item-checkbox No es posible asignar el caso PLD joHYdbdnD2fn5kdBZFcJU6io 1…" at bounding box center [750, 310] width 946 height 73
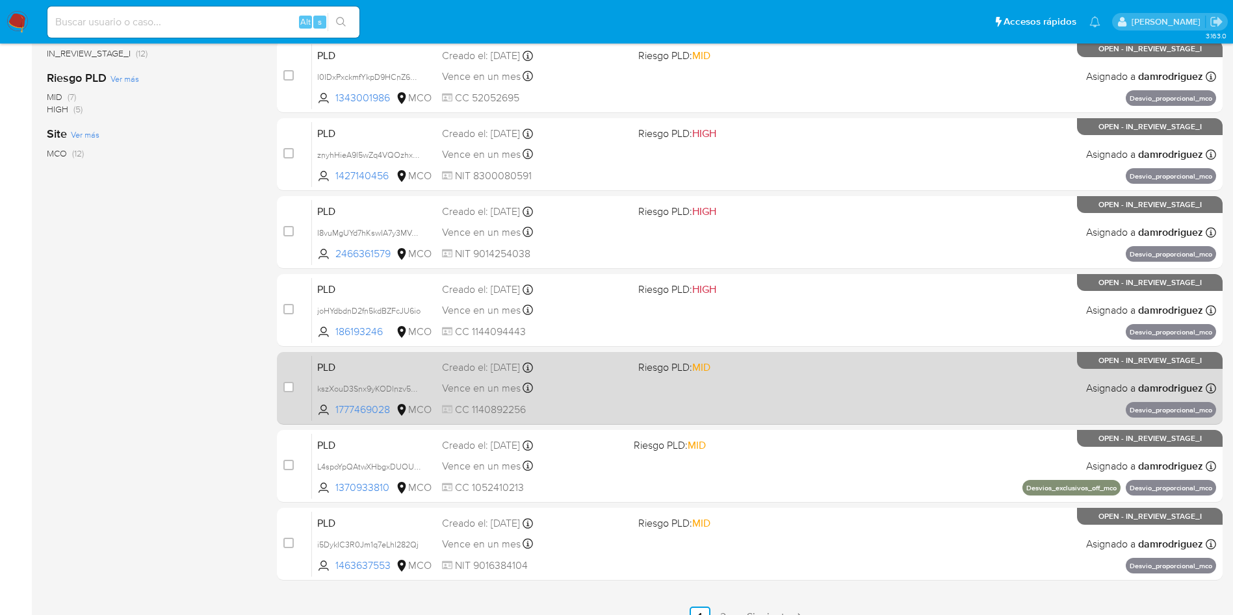
drag, startPoint x: 393, startPoint y: 411, endPoint x: 277, endPoint y: 365, distance: 125.2
click at [277, 365] on div "case-item-checkbox No es posible asignar el caso PLD kszXouD3Snx9yKODlnzv5pjB 1…" at bounding box center [750, 388] width 946 height 73
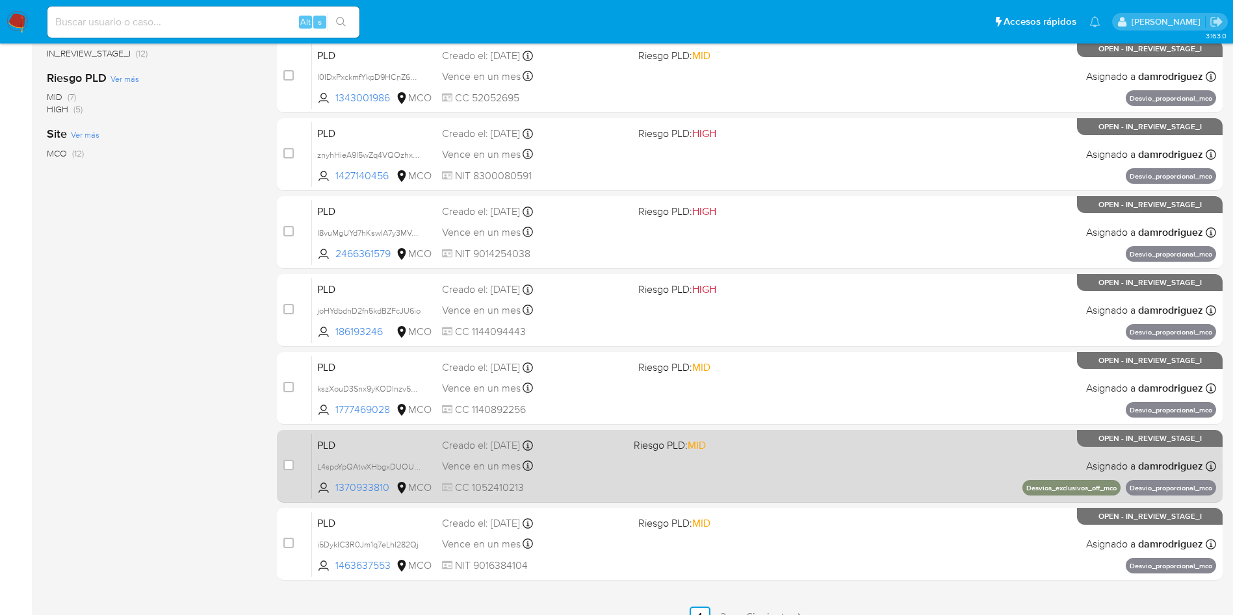
drag, startPoint x: 392, startPoint y: 488, endPoint x: 284, endPoint y: 443, distance: 117.1
click at [284, 443] on div "case-item-checkbox No es posible asignar el caso PLD L4spoYpQAtwXHbgxDUOURZNs 1…" at bounding box center [750, 466] width 946 height 73
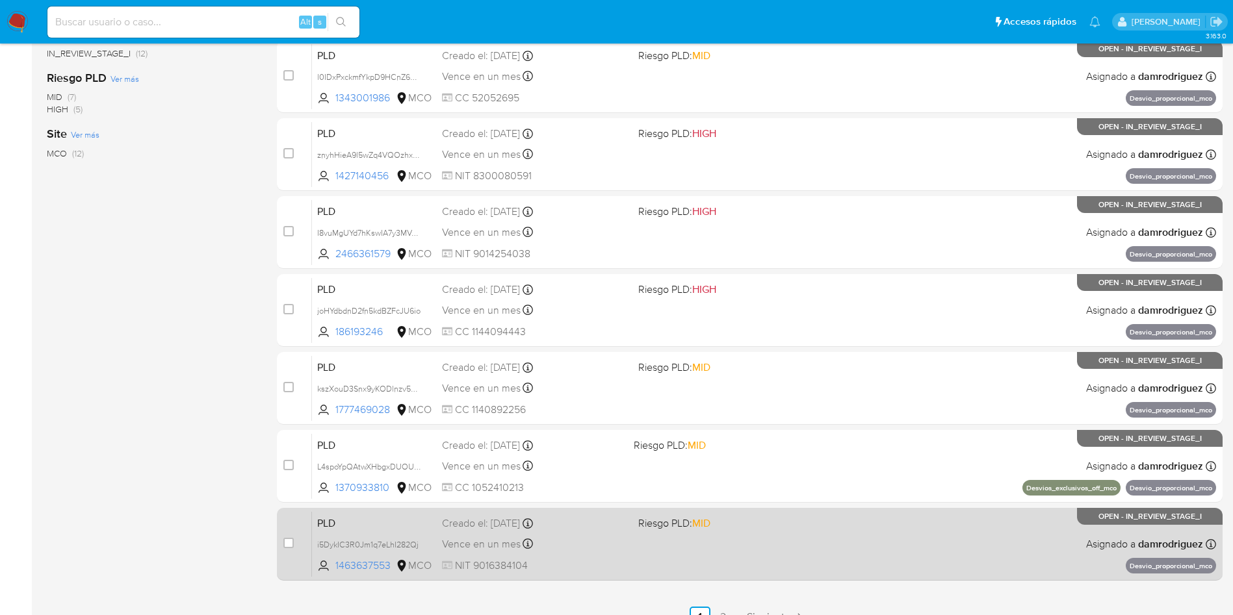
drag, startPoint x: 393, startPoint y: 565, endPoint x: 294, endPoint y: 528, distance: 105.3
click at [294, 528] on div "case-item-checkbox No es posible asignar el caso PLD i5DykIC3R0Jm1q7eLhI282Qj 1…" at bounding box center [750, 544] width 946 height 73
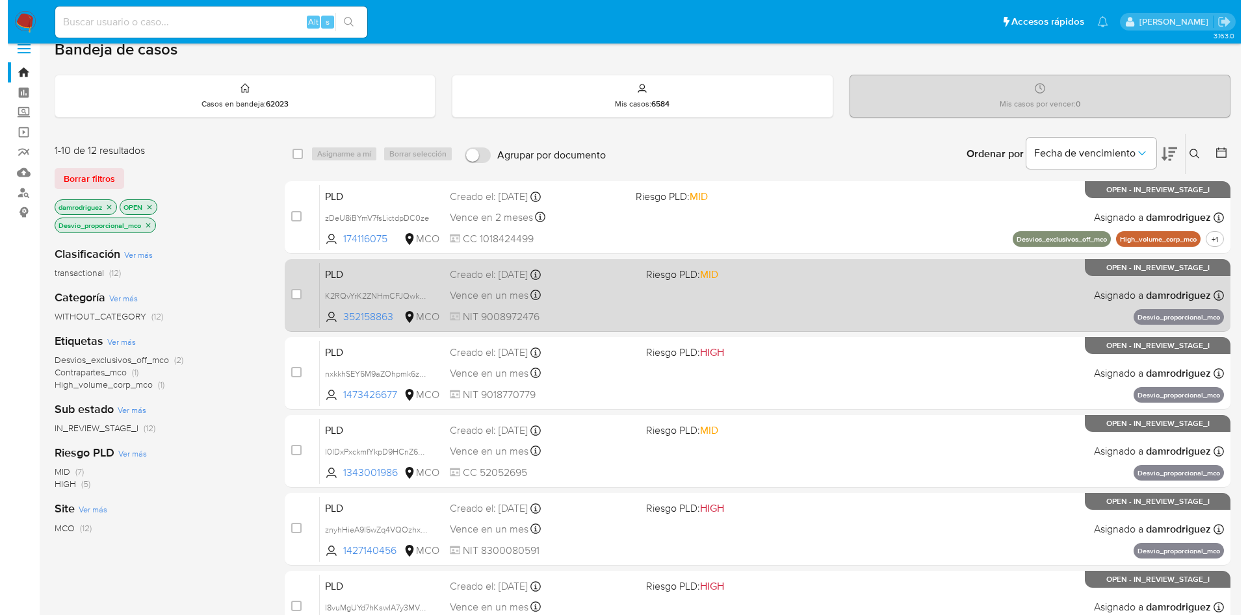
scroll to position [0, 0]
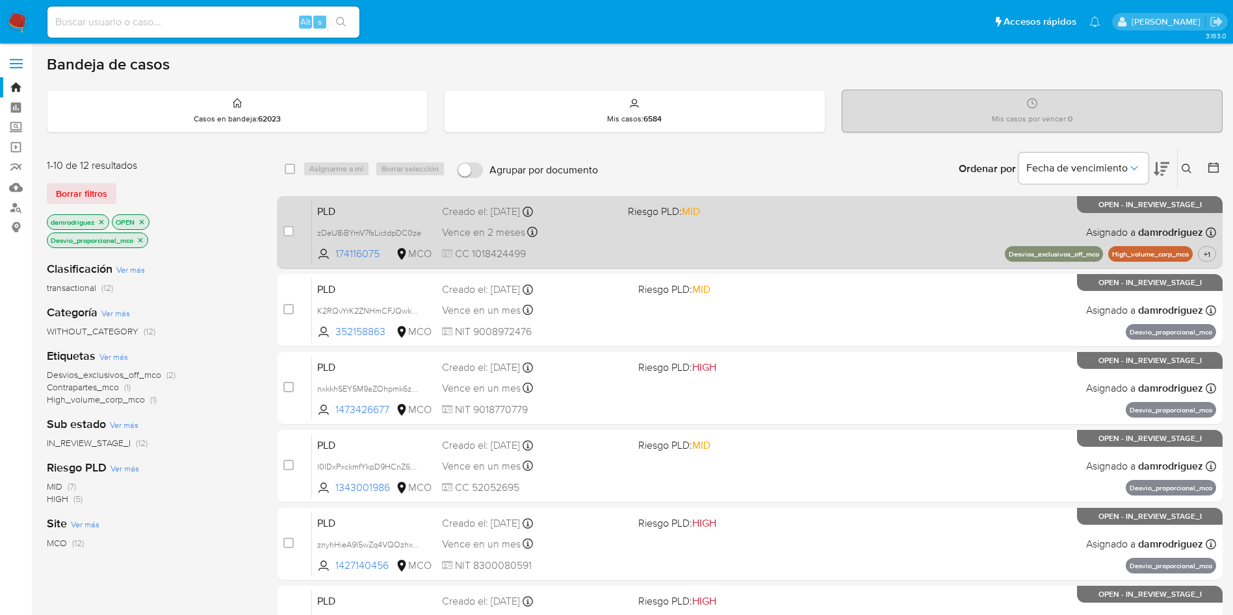
click at [341, 216] on span "PLD" at bounding box center [374, 210] width 114 height 17
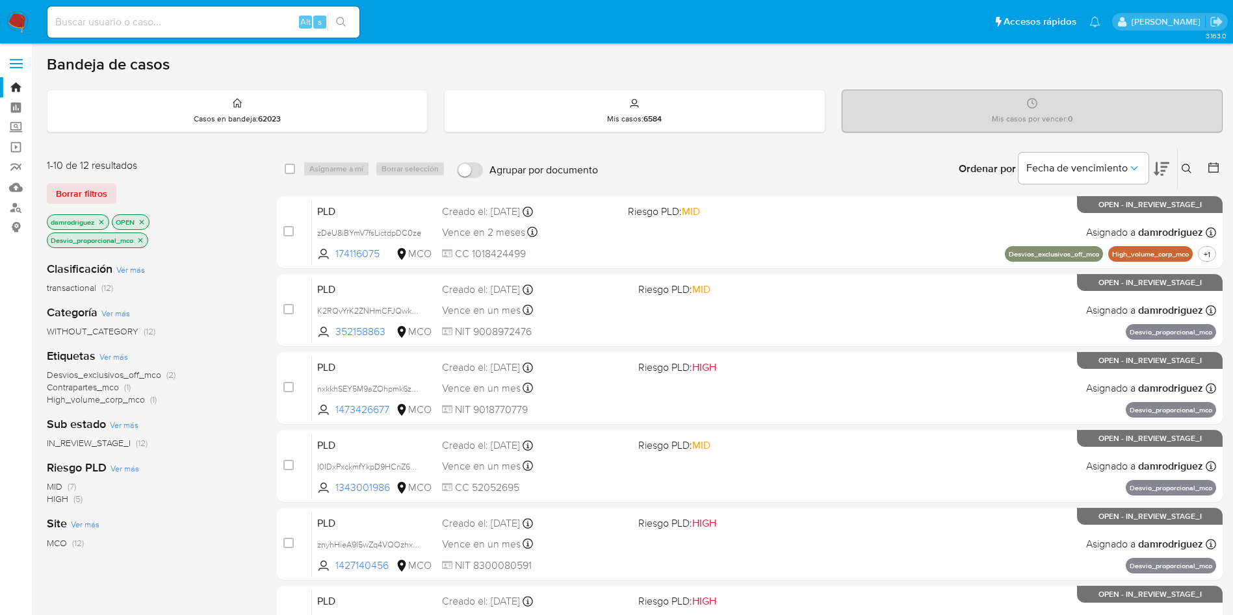
click at [1189, 171] on icon at bounding box center [1187, 169] width 10 height 10
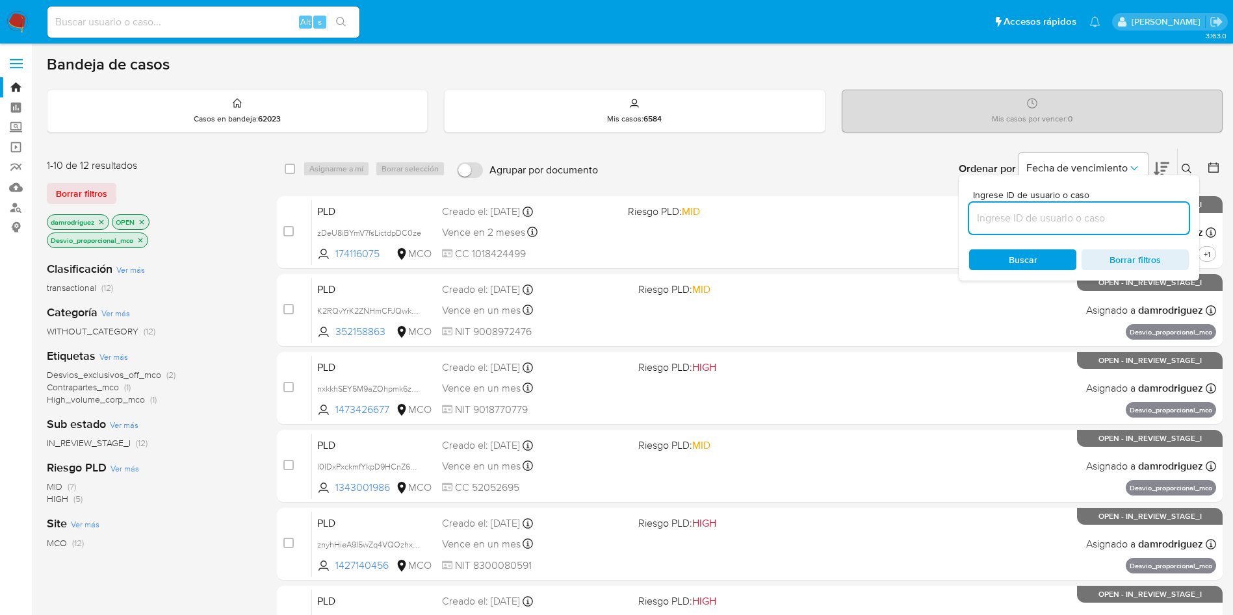
click at [1104, 214] on input at bounding box center [1079, 218] width 220 height 17
type input "HgtkGJAPPUnt23BlejIpj86Q"
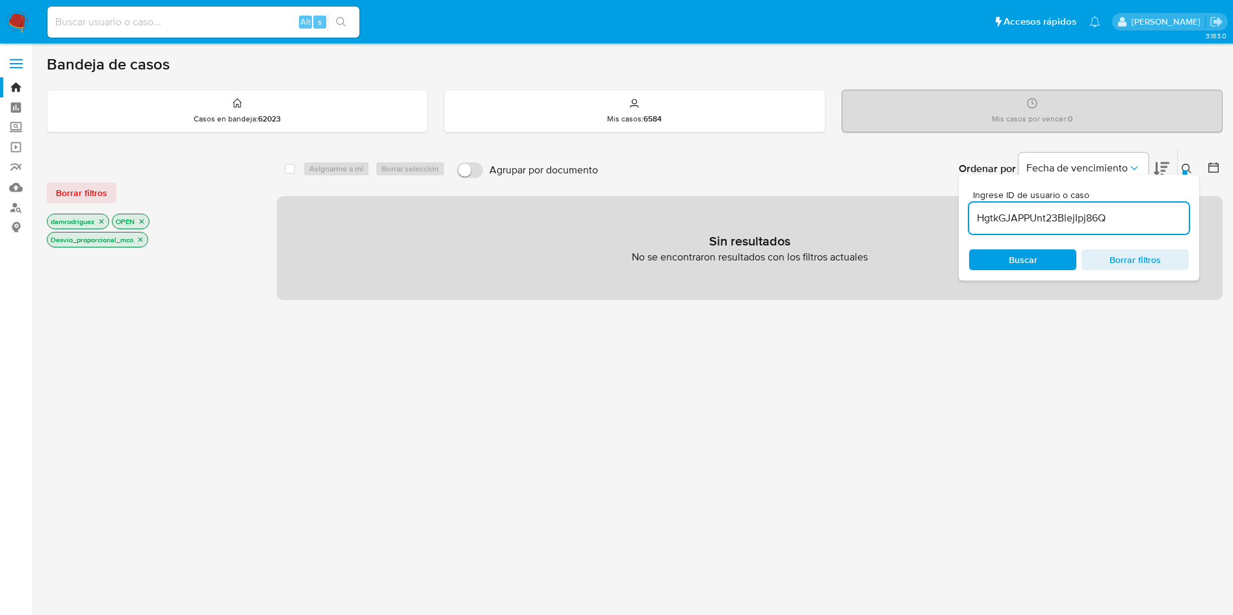
click at [143, 238] on icon "close-filter" at bounding box center [140, 240] width 5 height 5
click at [105, 221] on icon "close-filter" at bounding box center [101, 222] width 8 height 8
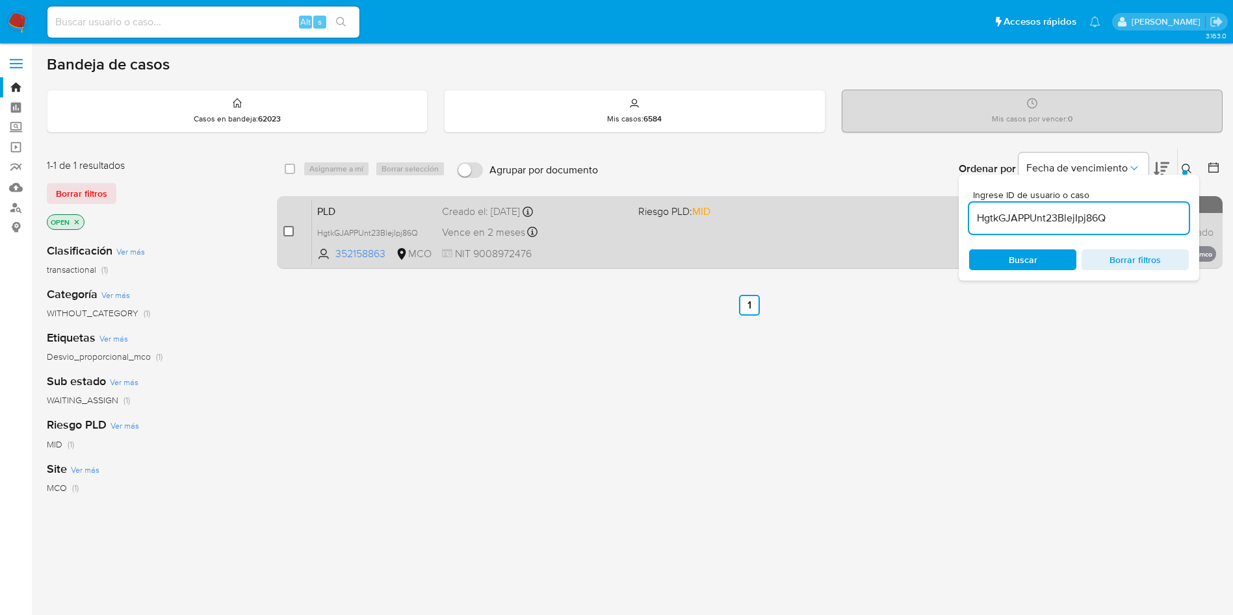
click at [288, 232] on input "checkbox" at bounding box center [288, 231] width 10 height 10
checkbox input "true"
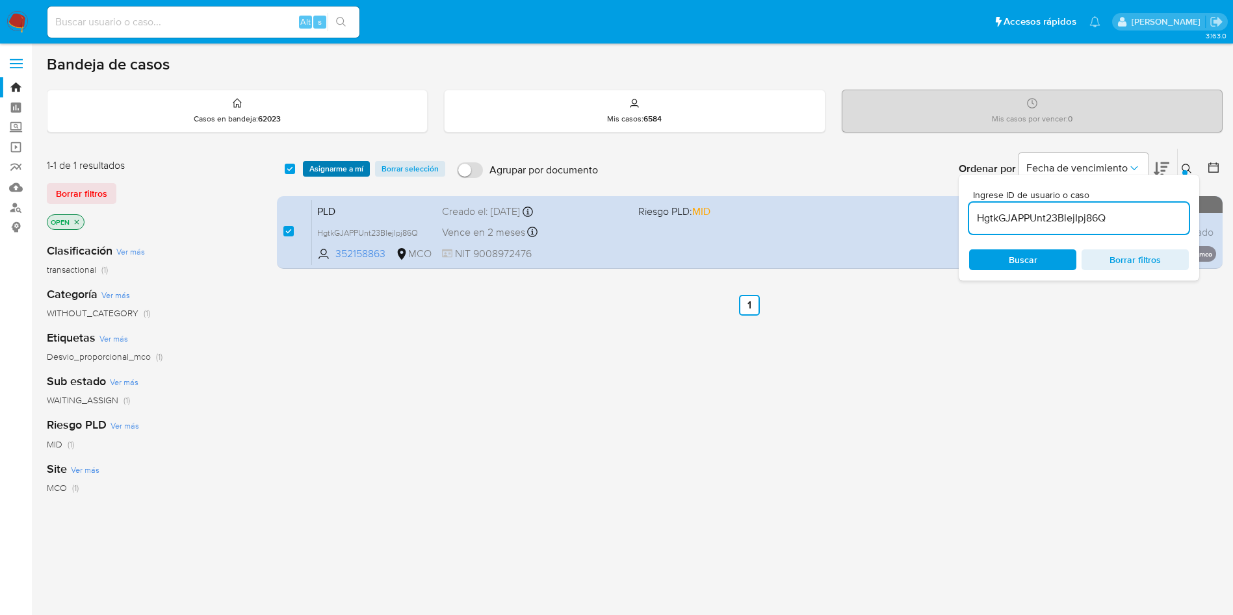
click at [350, 168] on span "Asignarme a mí" at bounding box center [336, 168] width 54 height 13
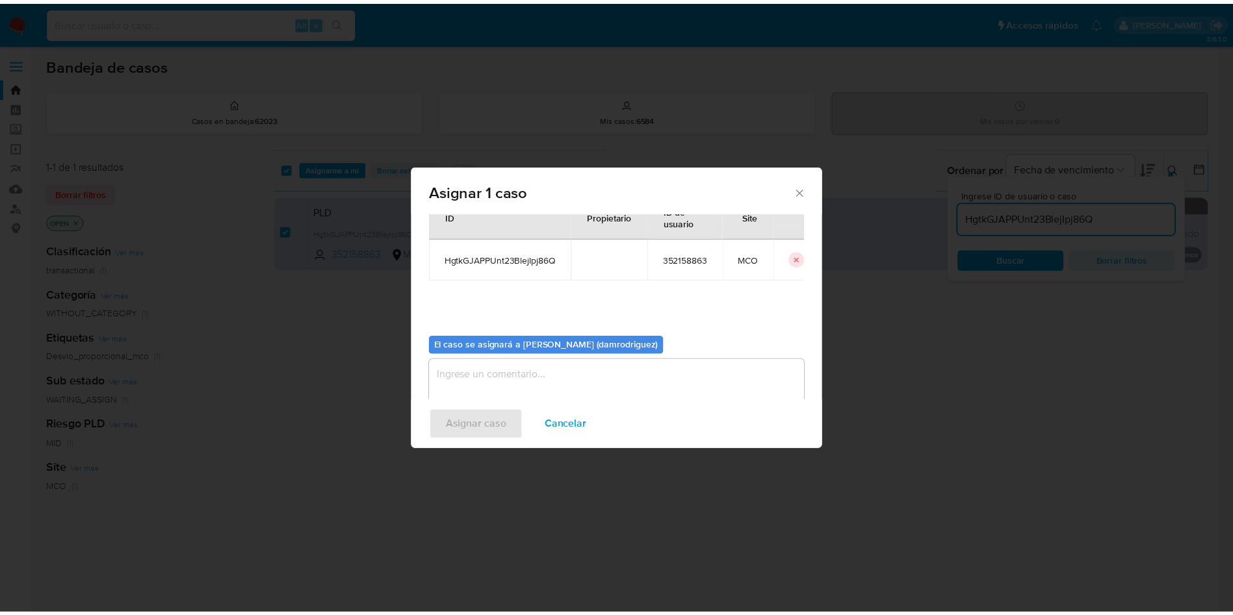
scroll to position [68, 0]
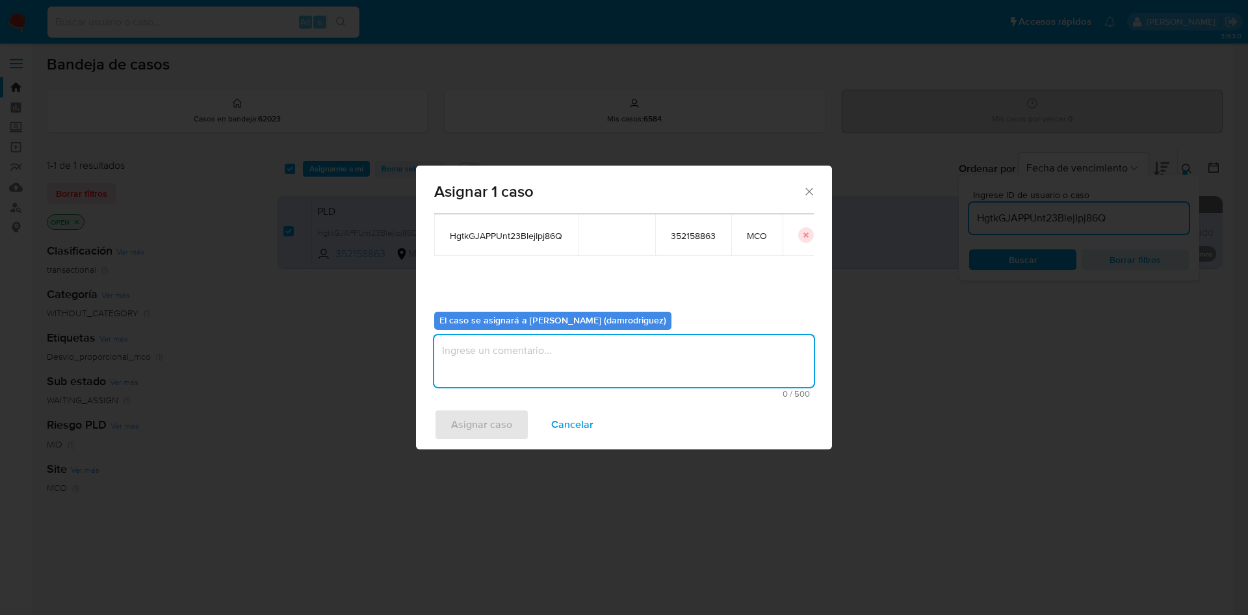
click at [560, 365] on textarea "assign-modal" at bounding box center [624, 361] width 380 height 52
type textarea "asignacion"
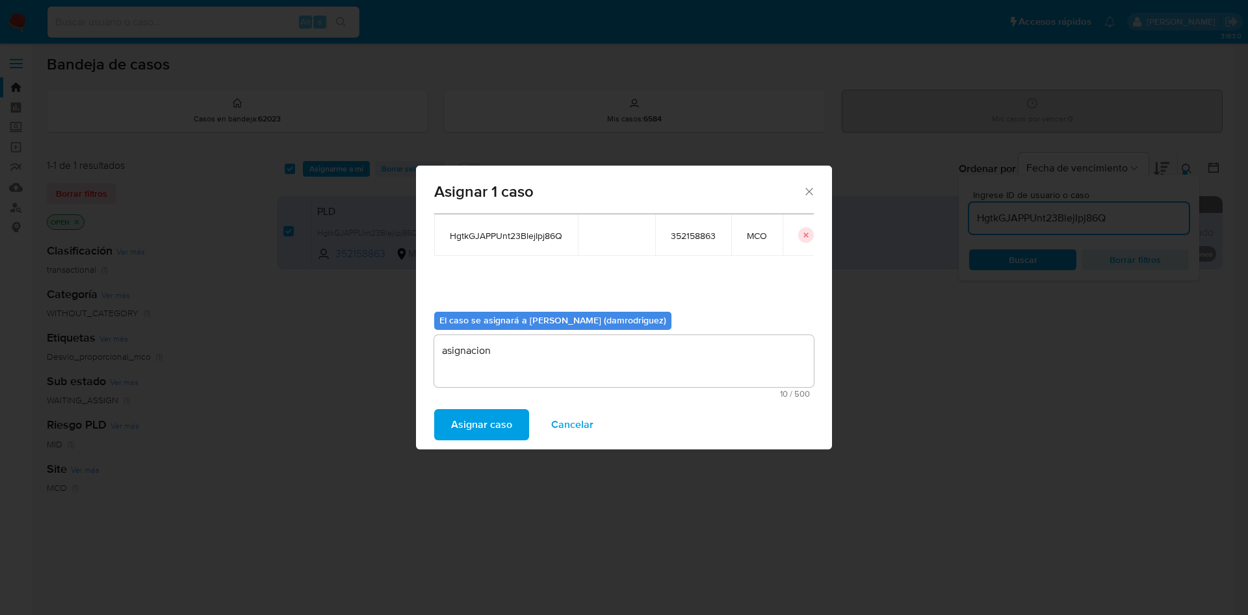
click at [437, 428] on button "Asignar caso" at bounding box center [481, 424] width 95 height 31
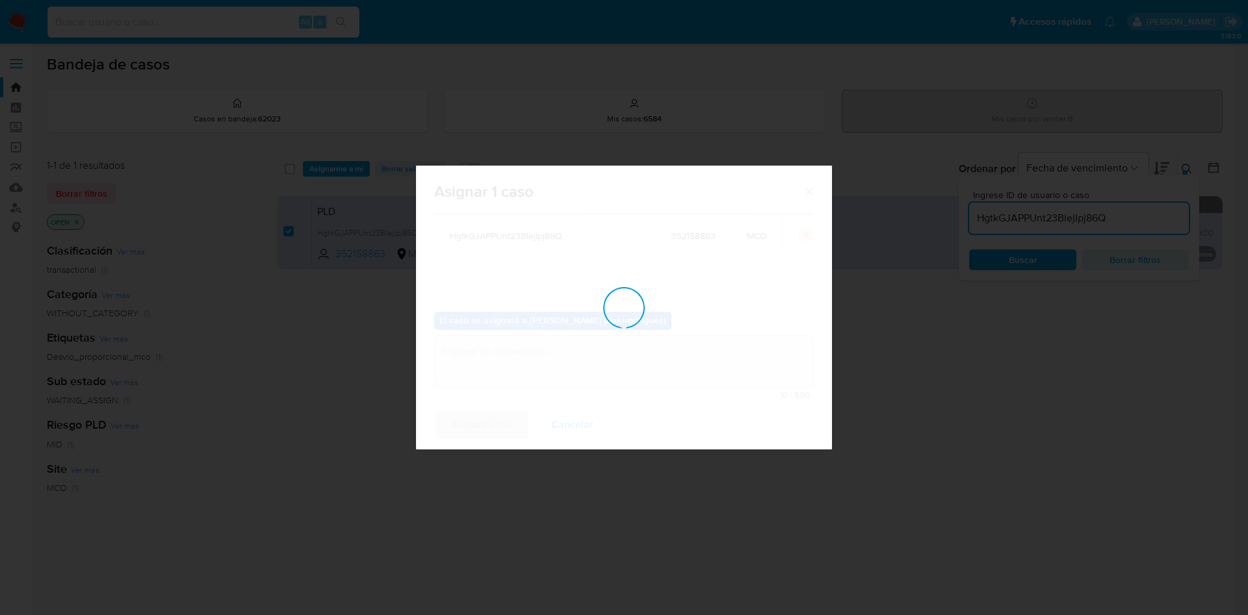
checkbox input "false"
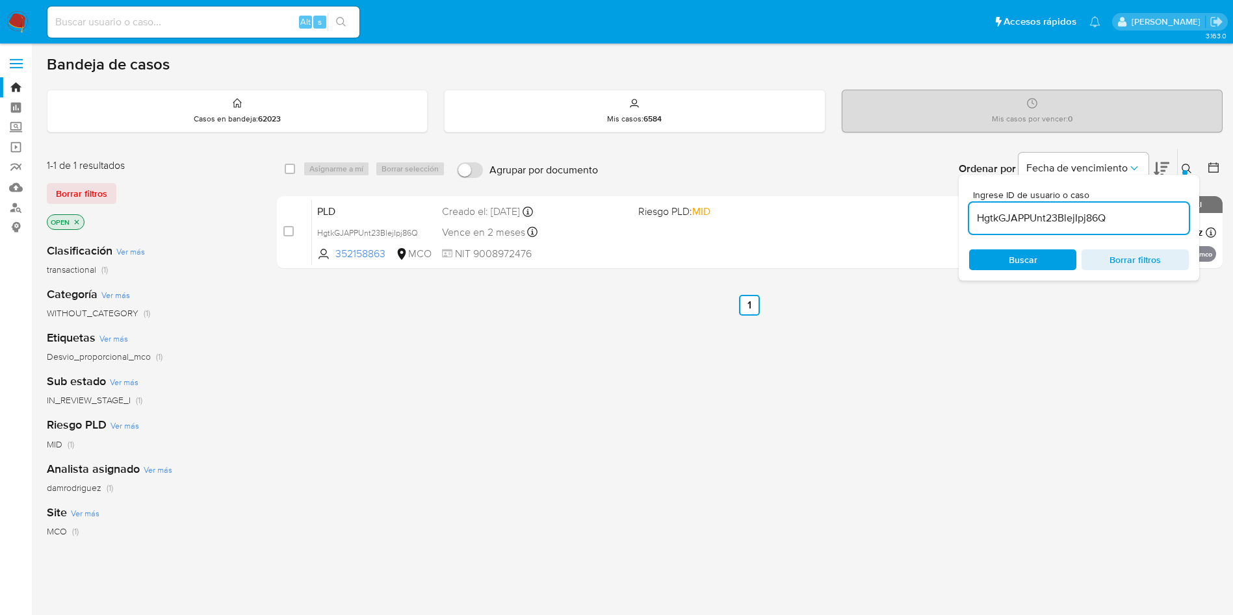
click at [645, 356] on div "select-all-cases-checkbox Asignarme a mí Borrar selección Agrupar por documento…" at bounding box center [750, 442] width 946 height 589
click at [20, 22] on img at bounding box center [17, 22] width 22 height 22
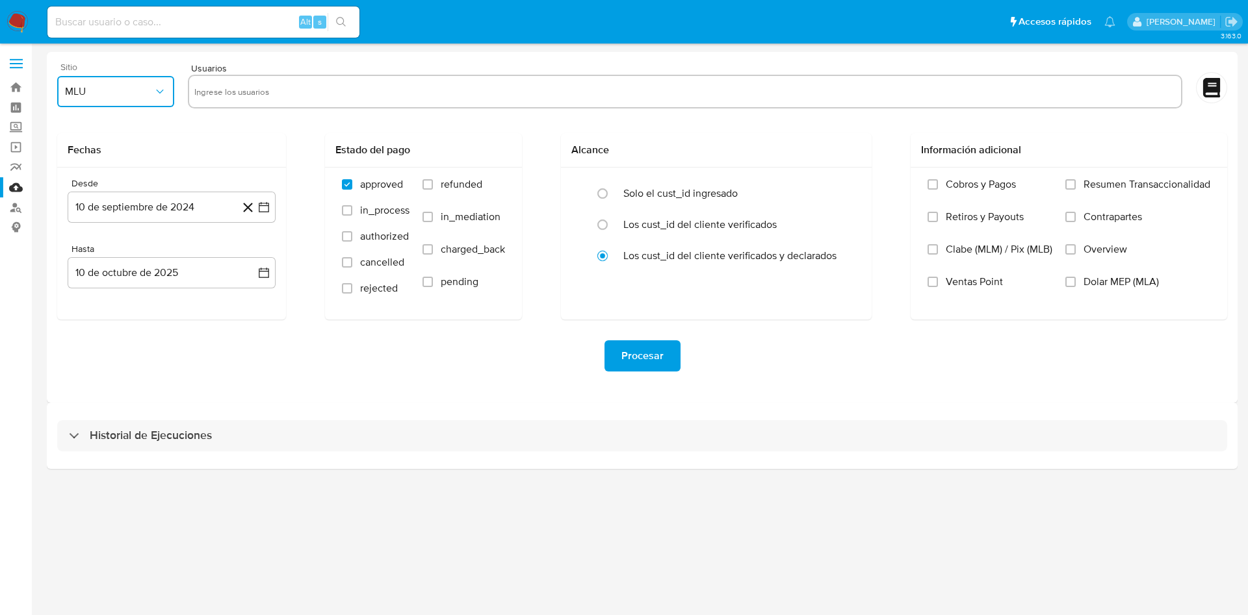
click at [122, 102] on button "MLU" at bounding box center [115, 91] width 117 height 31
click at [99, 199] on div "MCO" at bounding box center [112, 189] width 94 height 31
click at [252, 86] on input "text" at bounding box center [684, 91] width 981 height 21
type input "174116075"
paste input "352158863"
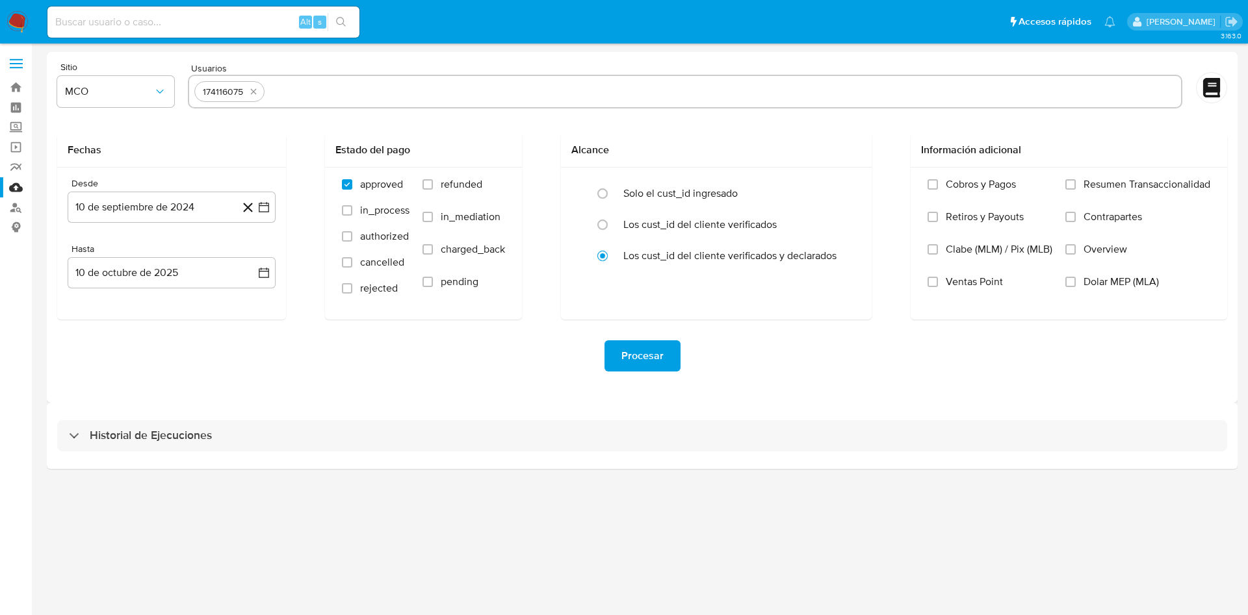
type input "352158863"
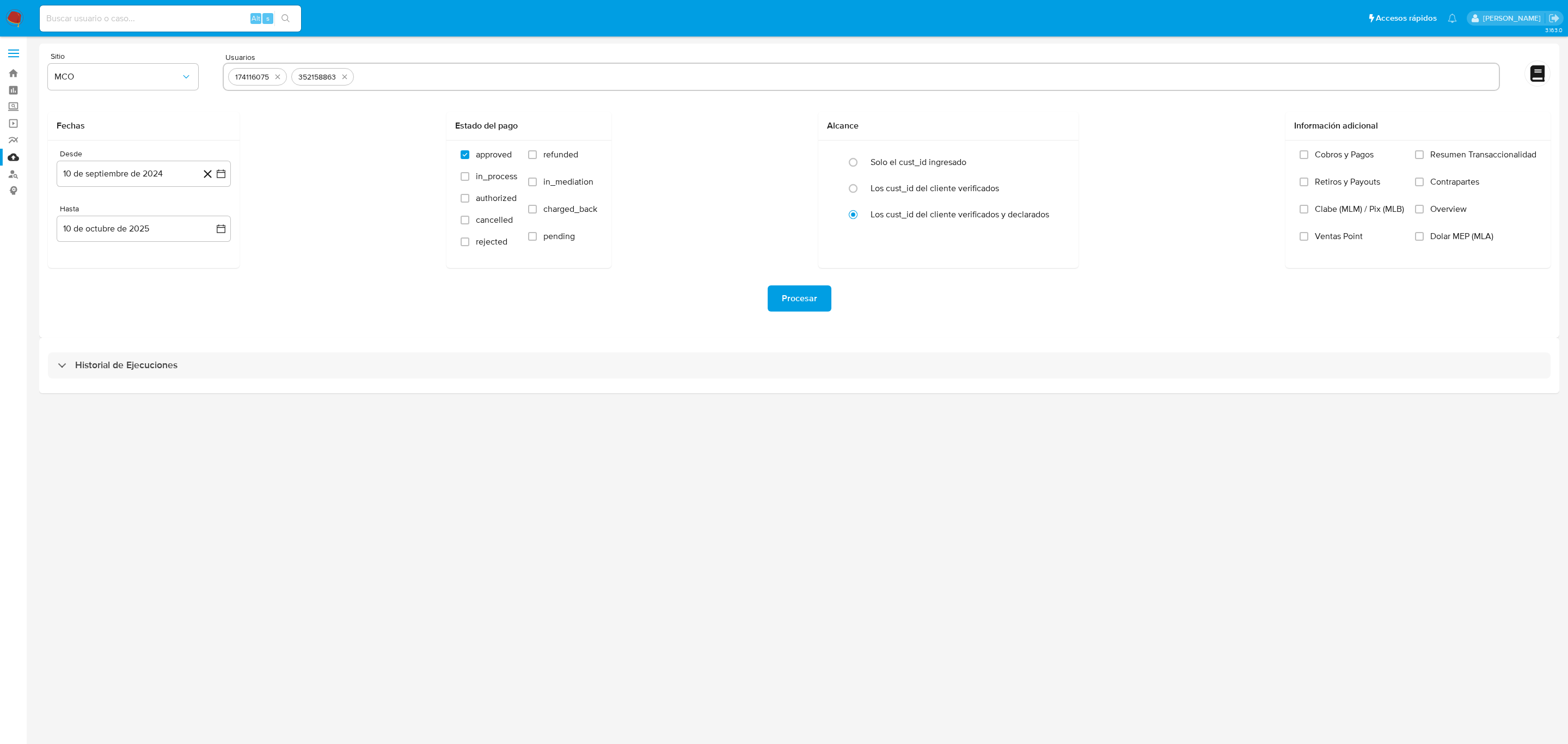
click at [404, 65] on div "174116075 352158863" at bounding box center [861, 77] width 1277 height 28
click at [406, 70] on input "text" at bounding box center [926, 76] width 1136 height 18
paste input "1473426677"
type input "1473426677"
click at [467, 80] on input "text" at bounding box center [961, 76] width 1066 height 18
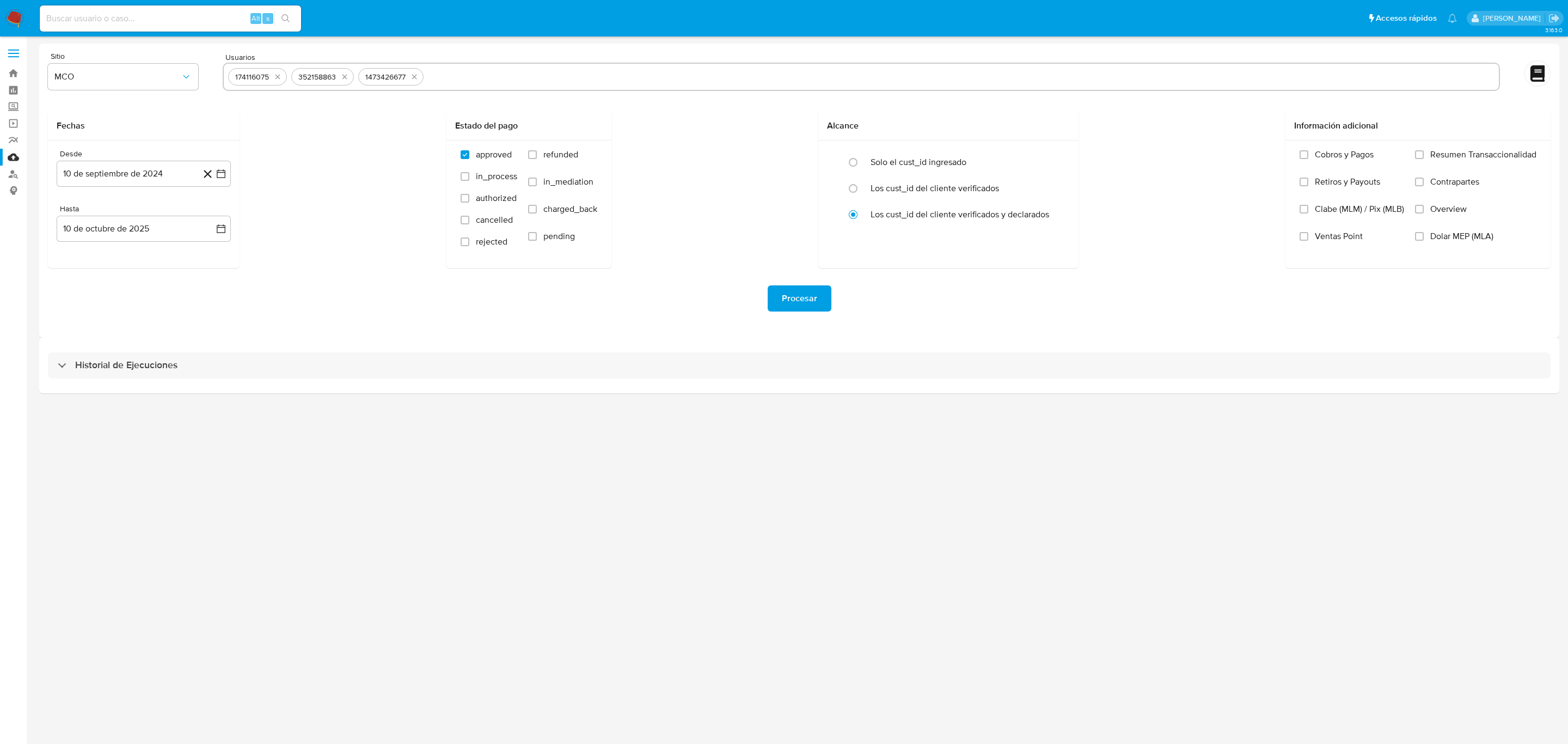
paste input "1343001986"
type input "1343001986"
drag, startPoint x: 539, startPoint y: 96, endPoint x: 550, endPoint y: 75, distance: 23.7
click at [539, 96] on form "Sitio MCO Usuarios 174116075 352158863 1473426677 1343001986 Fechas Desde [DATE…" at bounding box center [799, 190] width 1503 height 276
click at [550, 75] on input "text" at bounding box center [996, 76] width 996 height 18
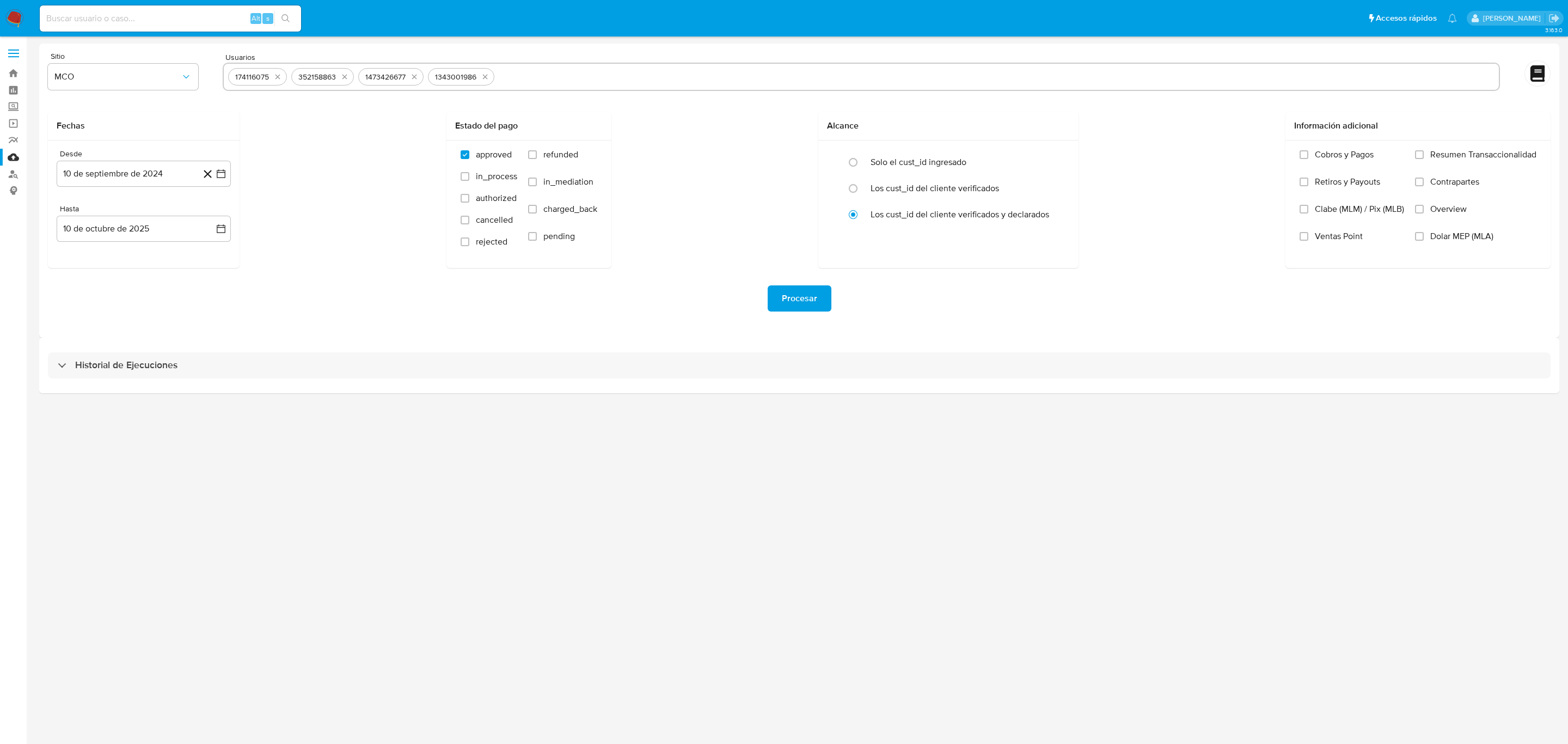
paste input "1427140456"
type input "1427140456"
click at [698, 69] on input "text" at bounding box center [1032, 76] width 926 height 18
paste input "2466361579"
type input "2466361579"
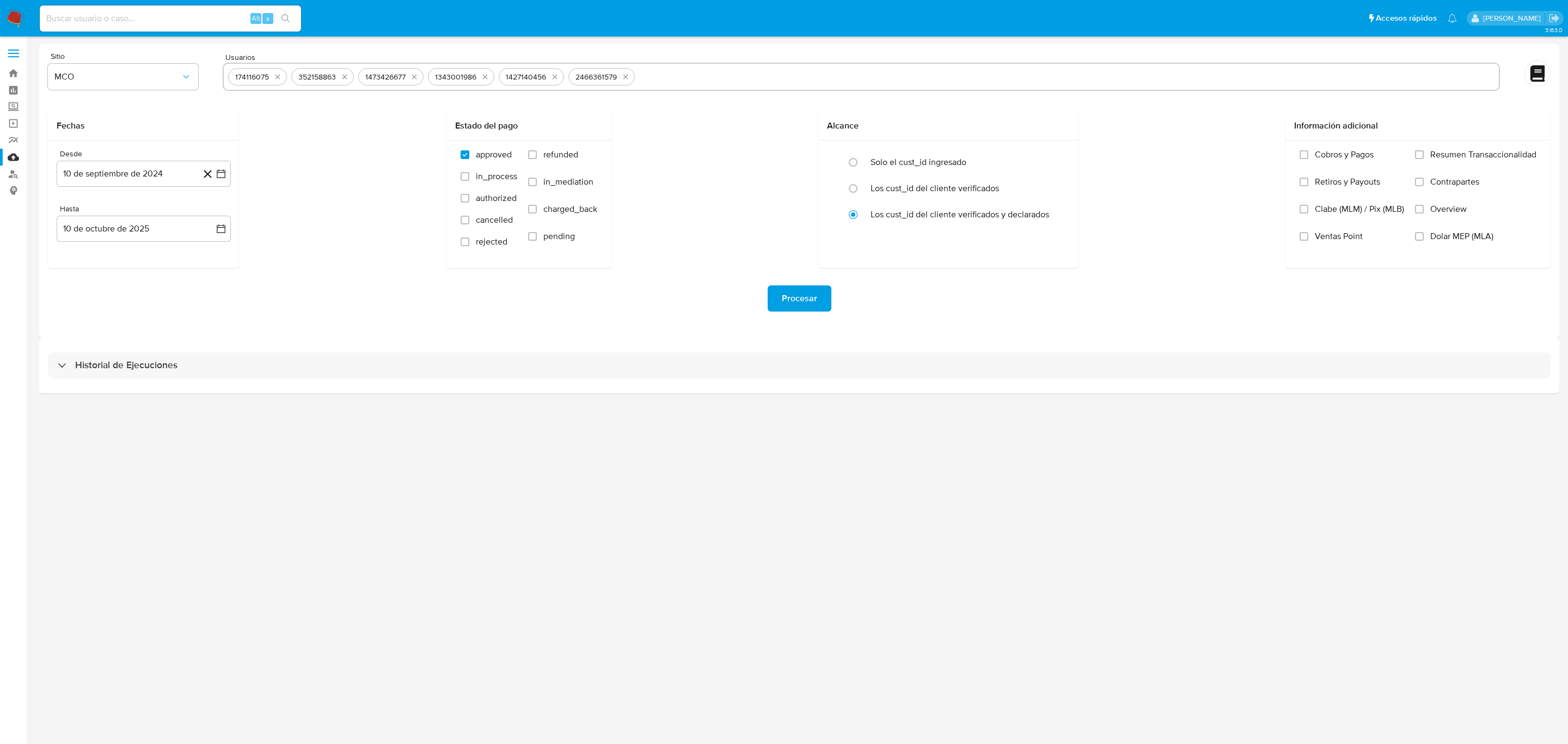
click at [663, 83] on input "text" at bounding box center [1066, 76] width 855 height 18
paste input "186193246"
type input "186193246"
click at [758, 81] on input "text" at bounding box center [1099, 76] width 790 height 18
paste input "1777469028"
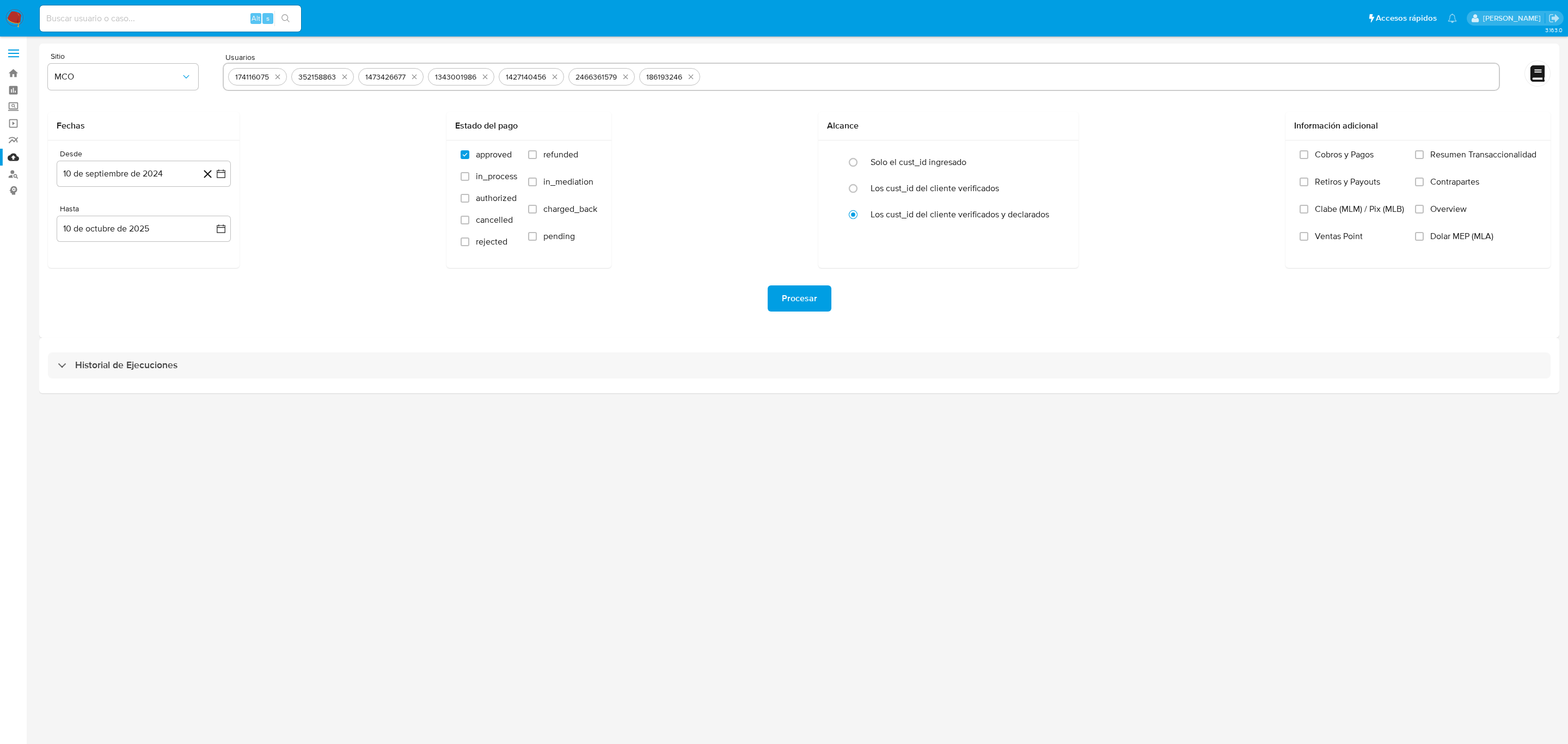
type input "1777469028"
click at [804, 80] on input "text" at bounding box center [1134, 76] width 720 height 18
paste input "1370933810"
type input "1370933810"
click at [882, 80] on input "text" at bounding box center [1169, 76] width 649 height 18
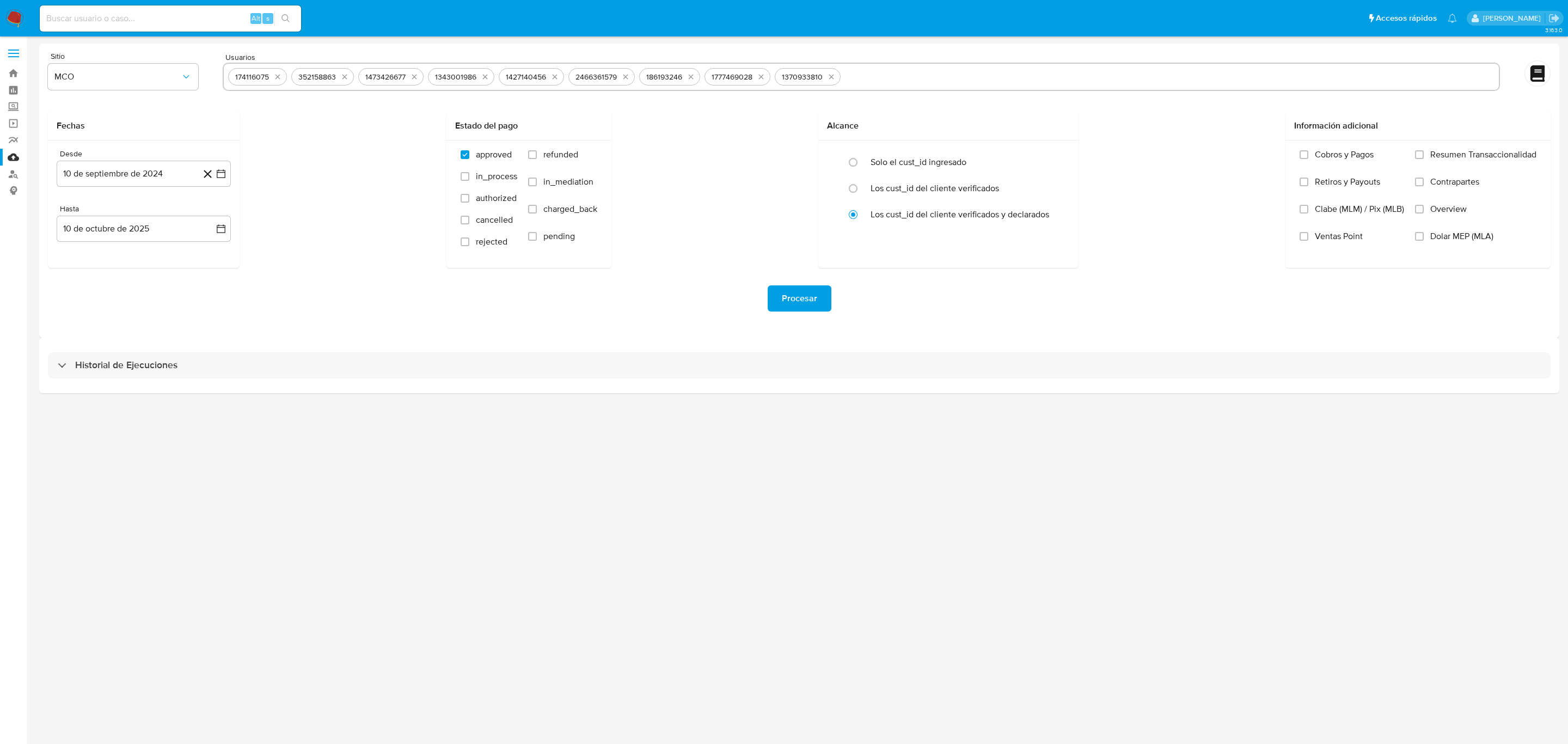
paste input "1463637553"
type input "1463637553"
click at [139, 168] on button "10 de septiembre de 2024" at bounding box center [144, 173] width 174 height 26
click at [142, 316] on button "19" at bounding box center [143, 318] width 18 height 18
click at [165, 230] on button "10 de octubre de 2025" at bounding box center [144, 228] width 174 height 26
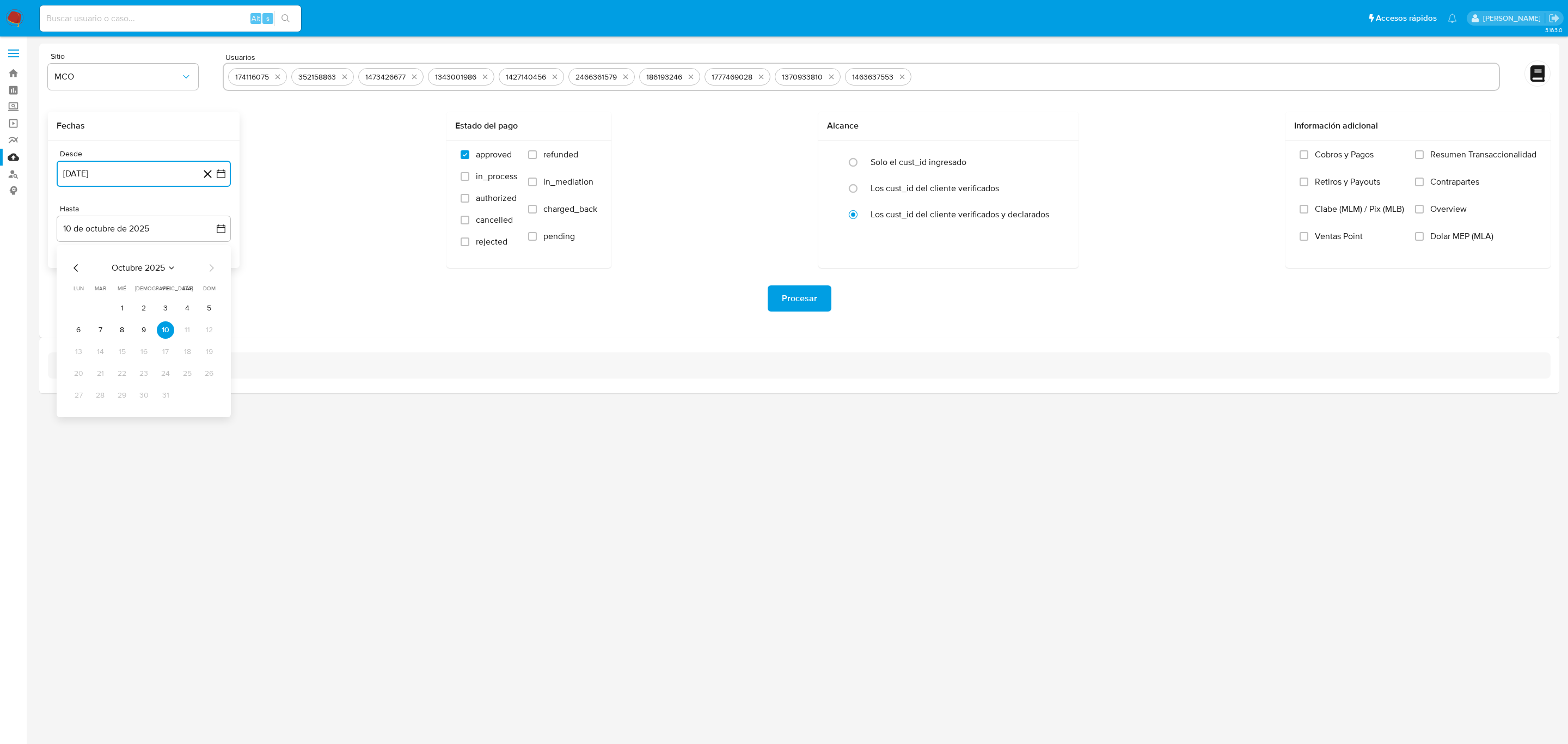
click at [74, 264] on icon "Mes anterior" at bounding box center [76, 268] width 13 height 13
click at [157, 347] on td "19" at bounding box center [165, 351] width 18 height 18
click at [161, 351] on button "19" at bounding box center [165, 351] width 18 height 18
click at [498, 328] on div "Procesar" at bounding box center [799, 298] width 1503 height 61
click at [789, 293] on span "Procesar" at bounding box center [799, 298] width 35 height 24
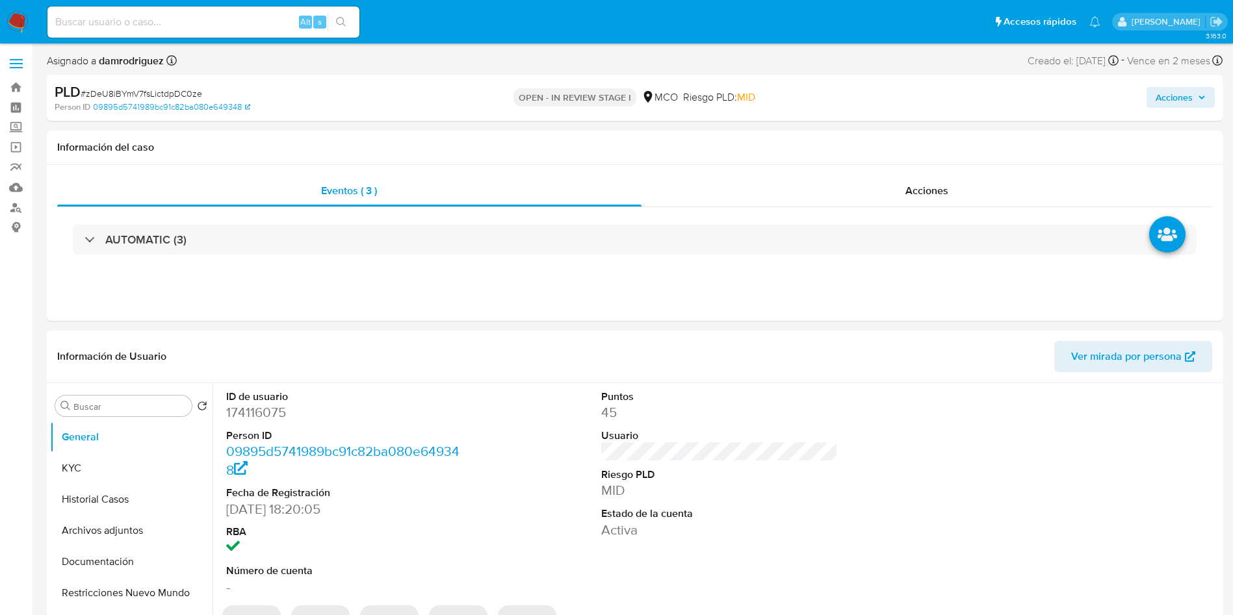
select select "10"
click at [244, 413] on dd "174116075" at bounding box center [344, 413] width 237 height 18
copy dd "174116075"
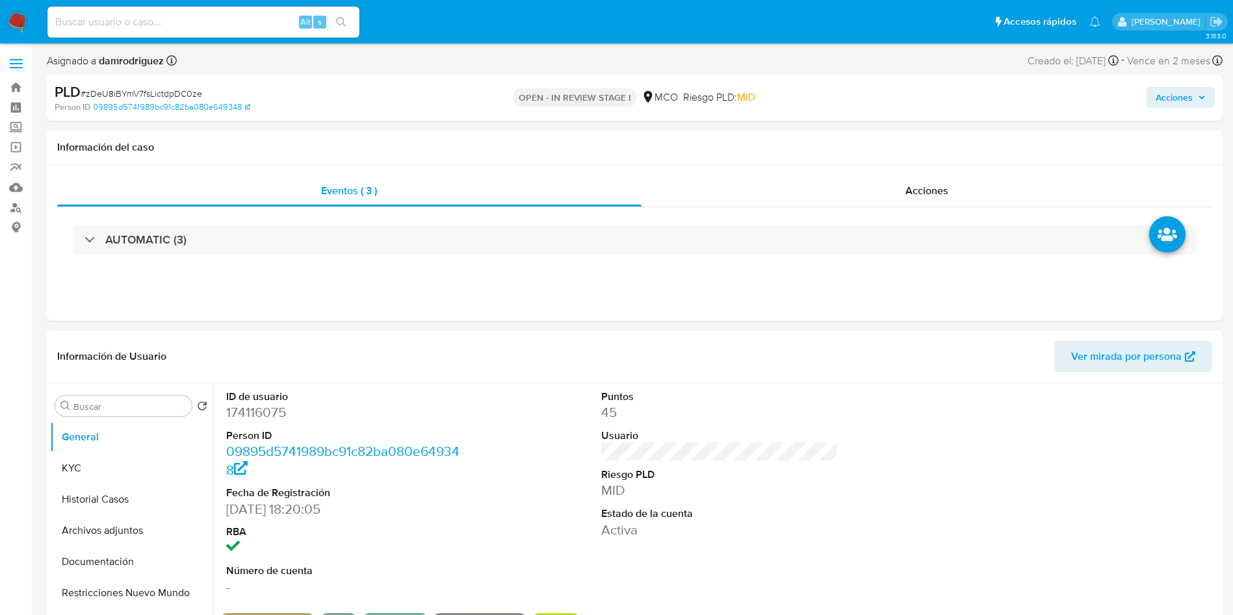
click at [273, 399] on dt "ID de usuario" at bounding box center [344, 397] width 237 height 14
drag, startPoint x: 273, startPoint y: 399, endPoint x: 262, endPoint y: 411, distance: 16.6
click at [273, 399] on dt "ID de usuario" at bounding box center [344, 397] width 237 height 14
click at [258, 414] on dd "174116075" at bounding box center [344, 413] width 237 height 18
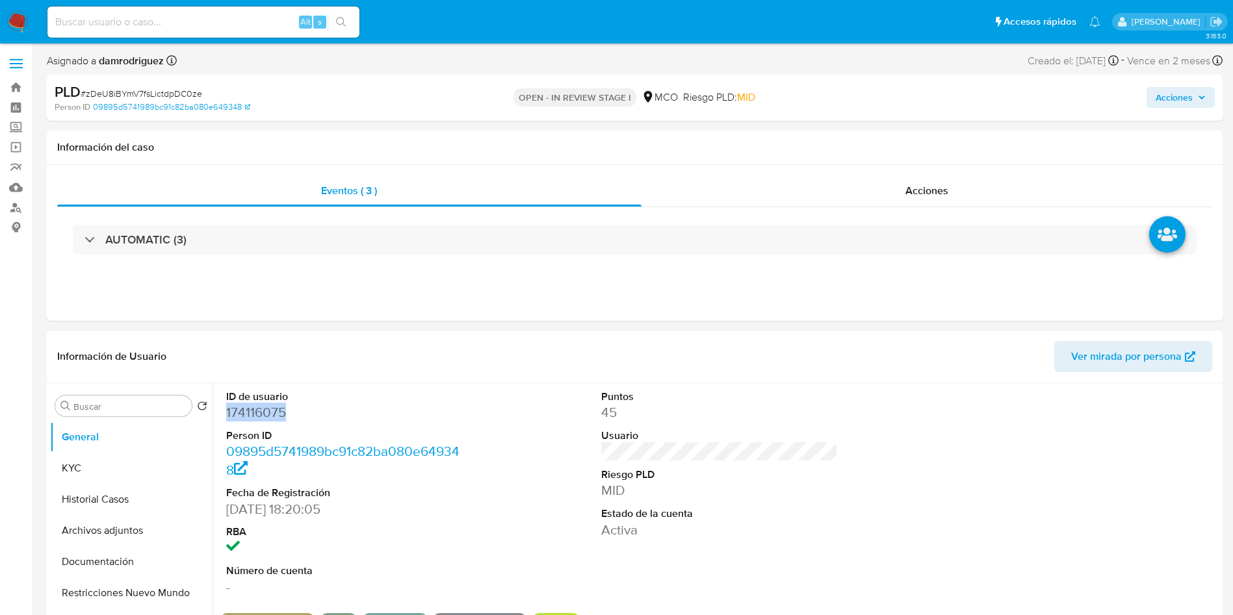
copy dd "174116075"
click at [433, 378] on div "Información de Usuario Ver mirada por persona" at bounding box center [635, 357] width 1176 height 53
click at [88, 503] on button "Historial Casos" at bounding box center [126, 499] width 152 height 31
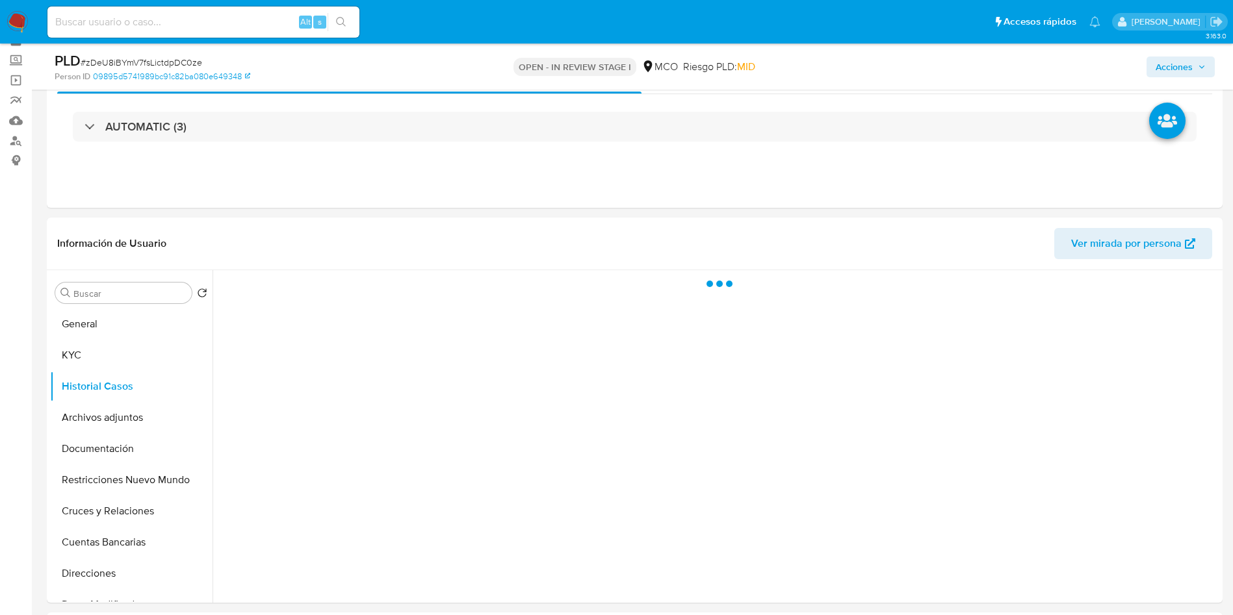
scroll to position [97, 0]
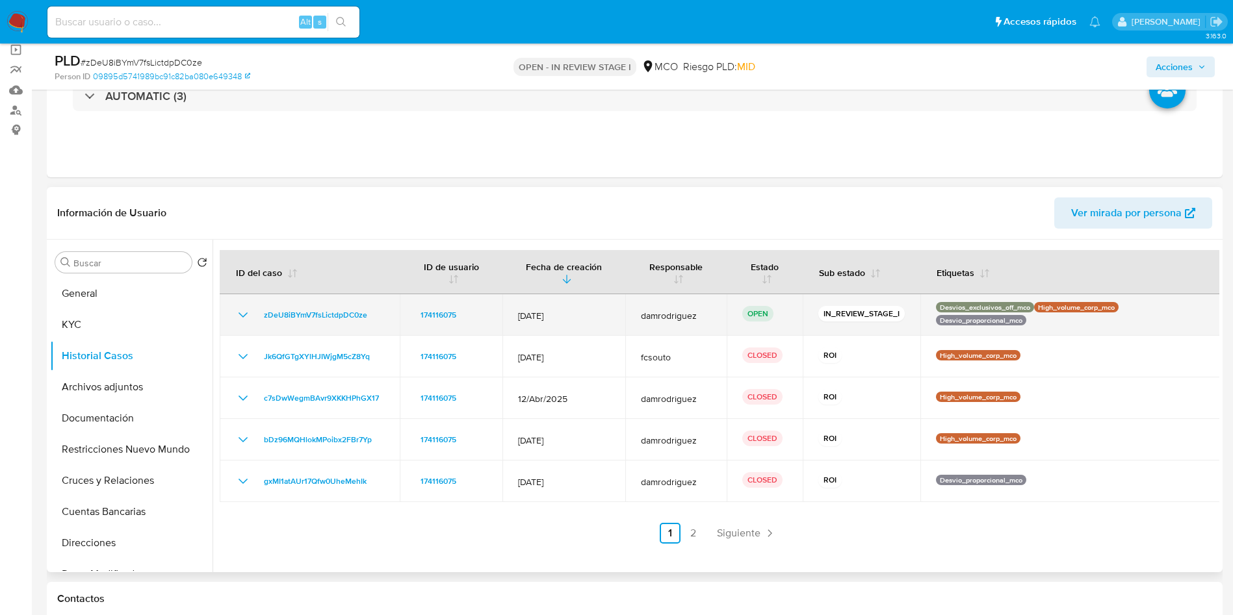
click at [389, 317] on td "zDeU8iBYmV7fsLictdpDC0ze" at bounding box center [310, 315] width 180 height 42
drag, startPoint x: 372, startPoint y: 316, endPoint x: 262, endPoint y: 320, distance: 109.9
click at [262, 320] on div "zDeU8iBYmV7fsLictdpDC0ze" at bounding box center [309, 315] width 149 height 16
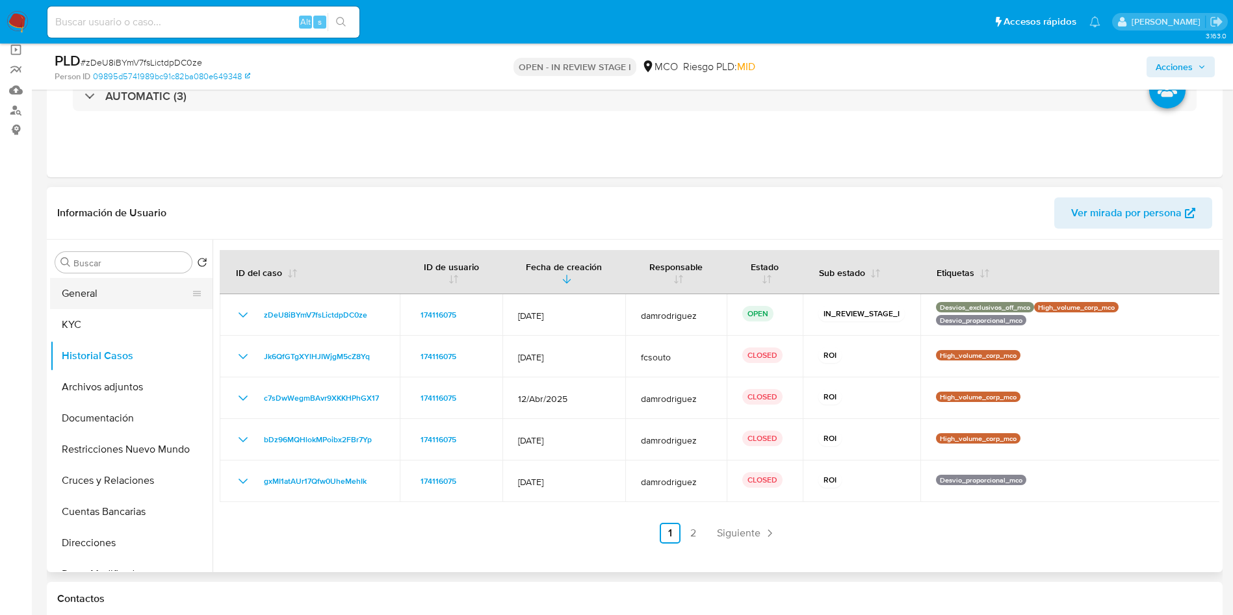
click at [118, 289] on button "General" at bounding box center [126, 293] width 152 height 31
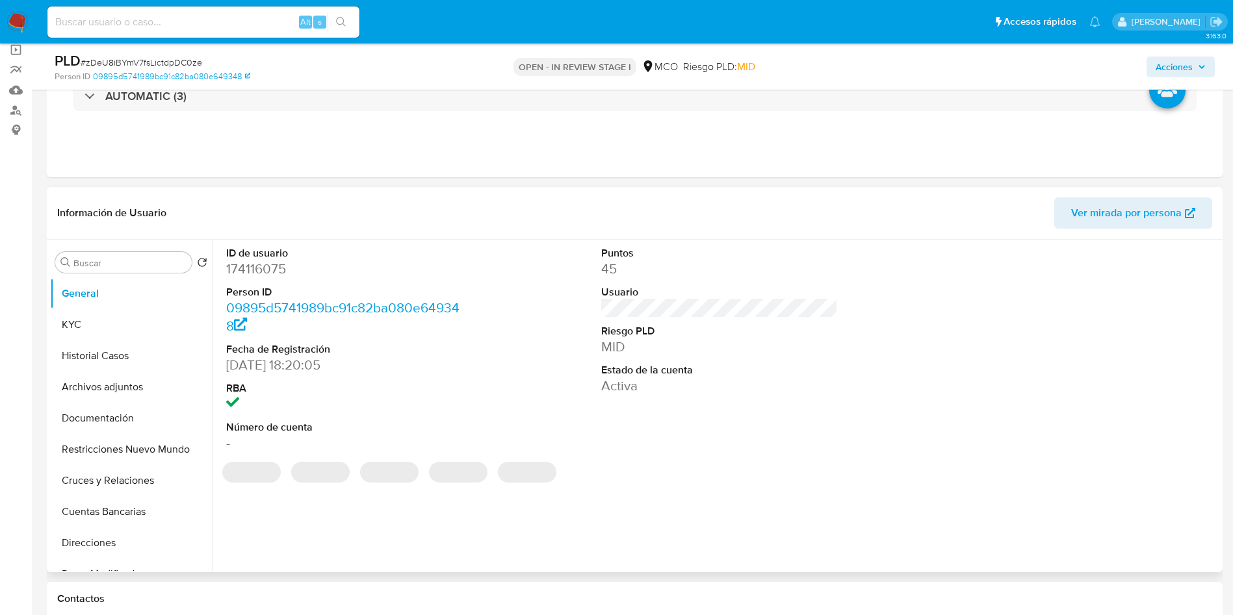
click at [261, 268] on dd "174116075" at bounding box center [344, 269] width 237 height 18
copy dd "174116075"
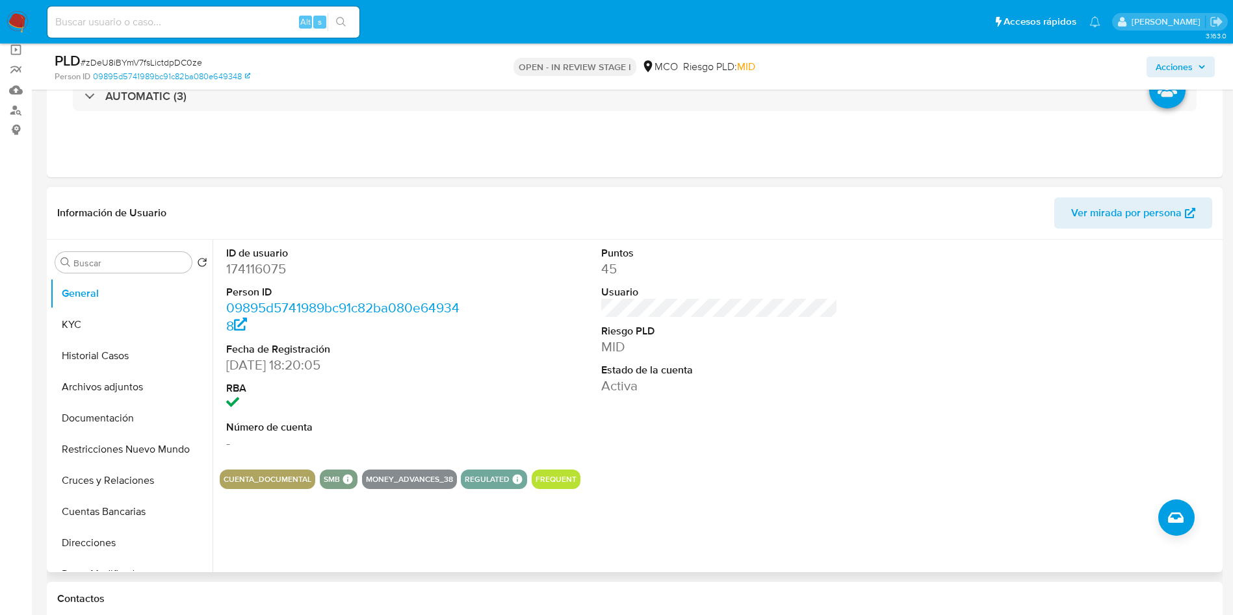
click at [556, 377] on div "ID de usuario 174116075 Person ID 09895d5741989bc91c82ba080e649348 Fecha de Reg…" at bounding box center [720, 350] width 1000 height 220
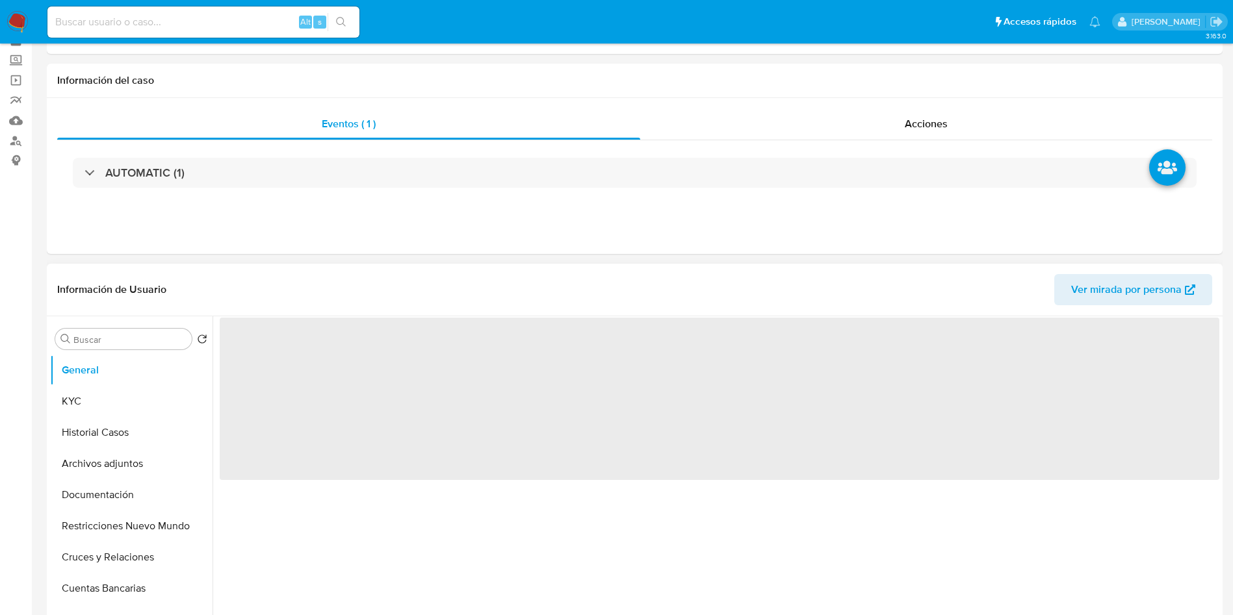
scroll to position [97, 0]
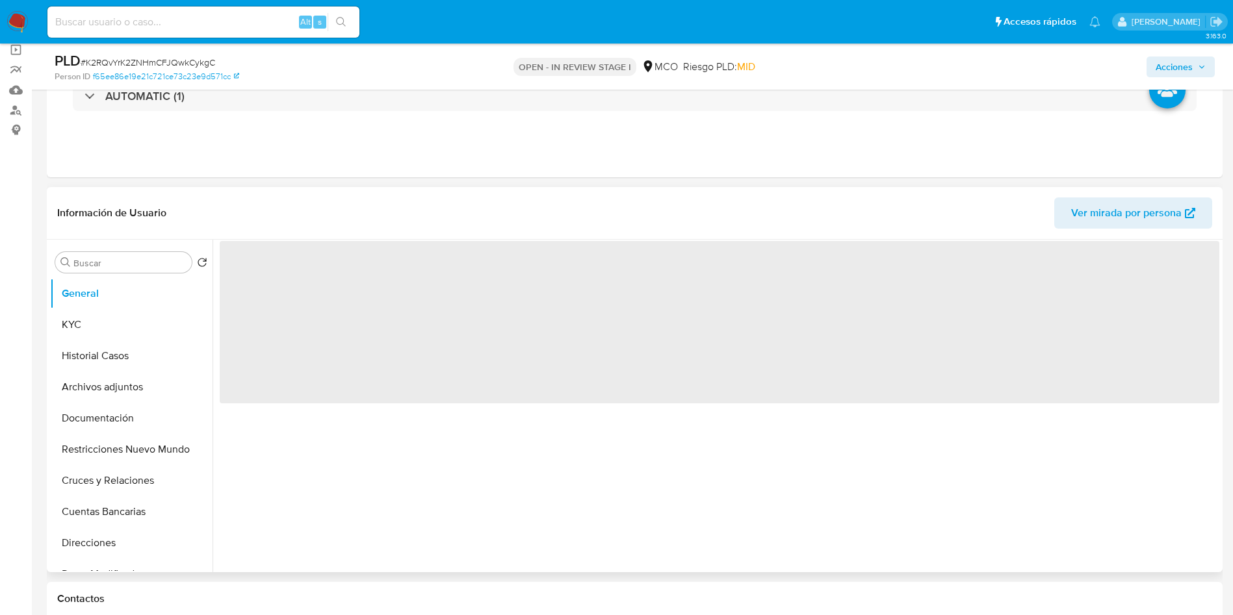
select select "10"
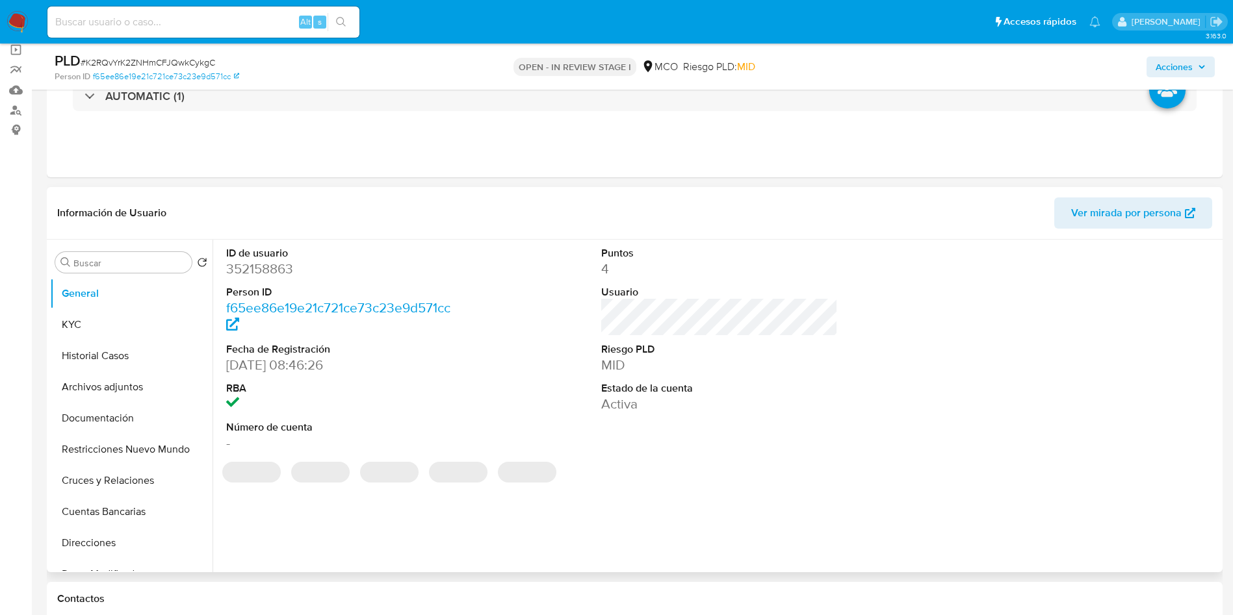
click at [255, 263] on dd "352158863" at bounding box center [344, 269] width 237 height 18
copy dd "352158863"
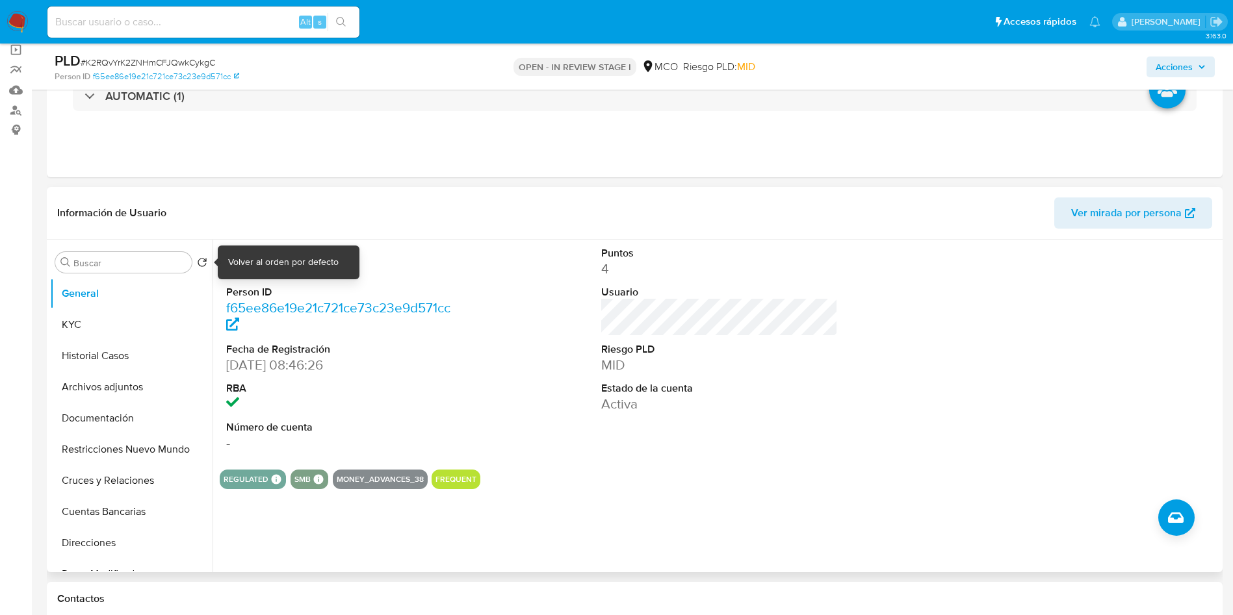
copy dd "352158863"
click at [268, 275] on dd "352158863" at bounding box center [344, 269] width 237 height 18
click at [256, 271] on dd "352158863" at bounding box center [344, 269] width 237 height 18
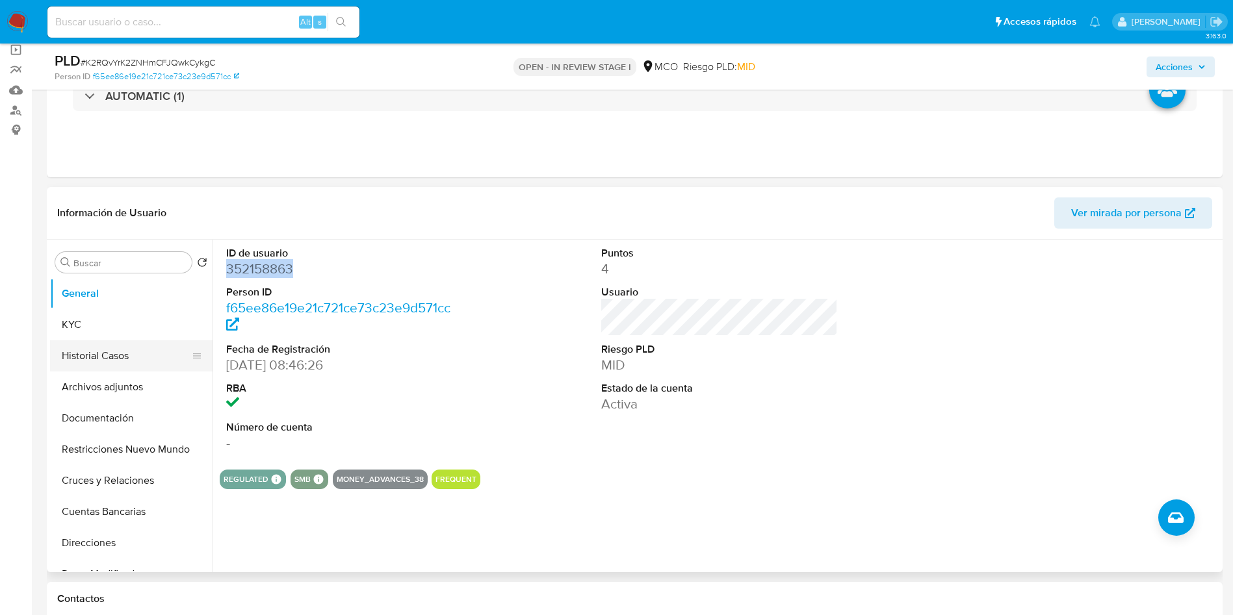
click at [71, 359] on button "Historial Casos" at bounding box center [126, 356] width 152 height 31
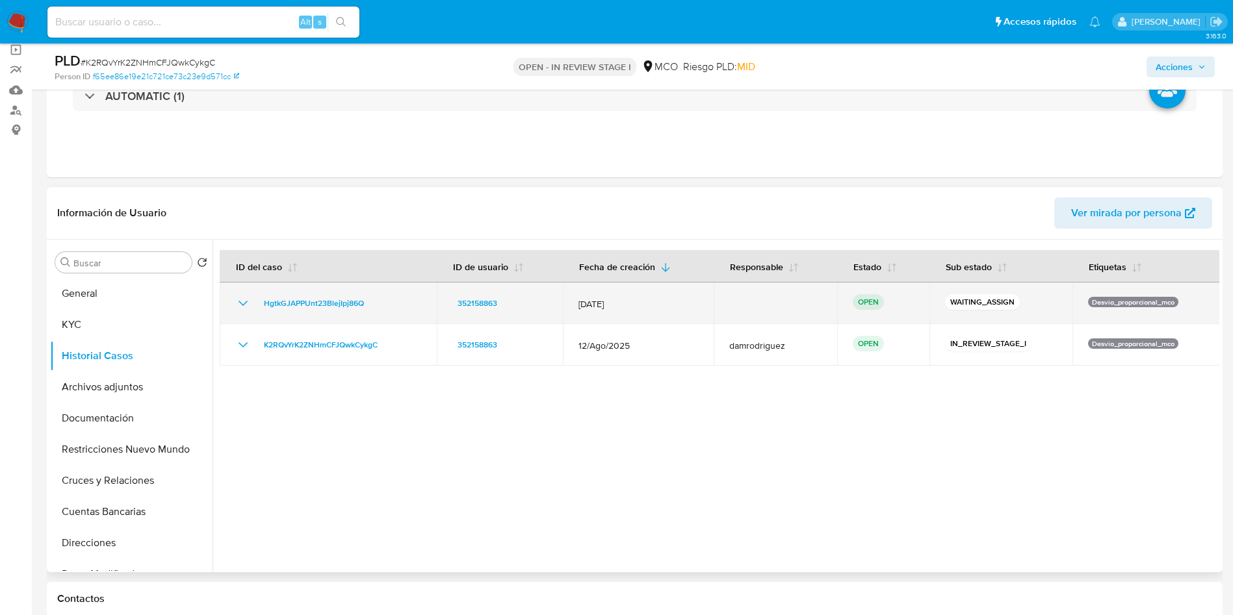
drag, startPoint x: 382, startPoint y: 305, endPoint x: 255, endPoint y: 306, distance: 127.4
click at [255, 306] on div "HgtkGJAPPUnt23BlejIpj86Q" at bounding box center [328, 304] width 186 height 16
click at [307, 302] on span "HgtkGJAPPUnt23BlejIpj86Q" at bounding box center [314, 304] width 100 height 16
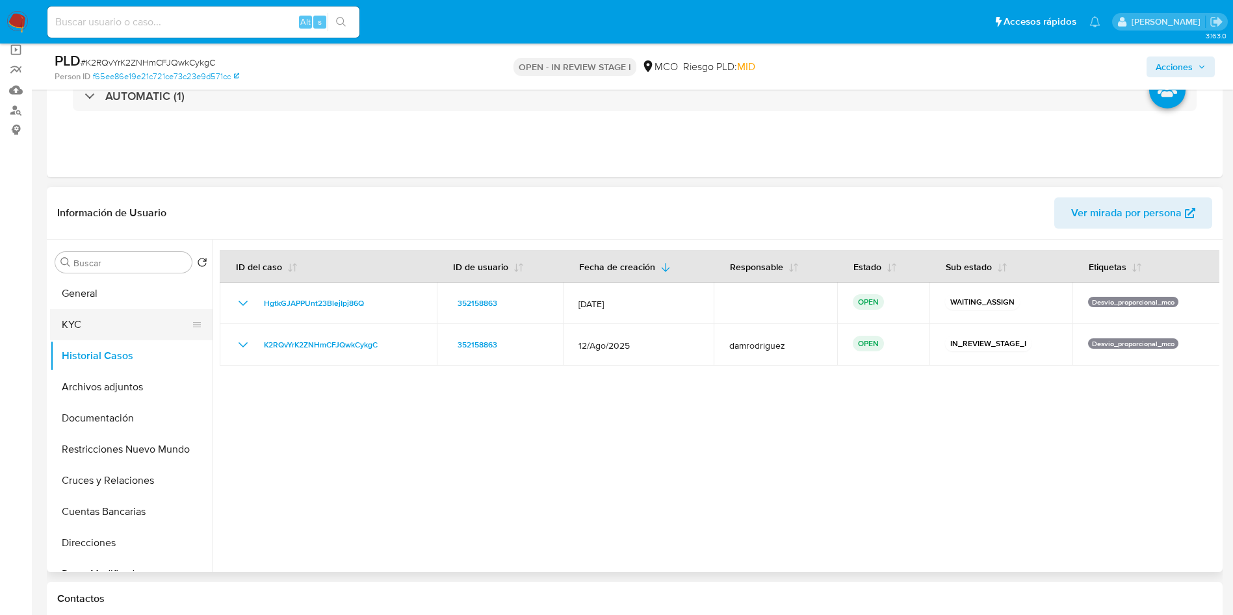
click at [120, 319] on button "KYC" at bounding box center [126, 324] width 152 height 31
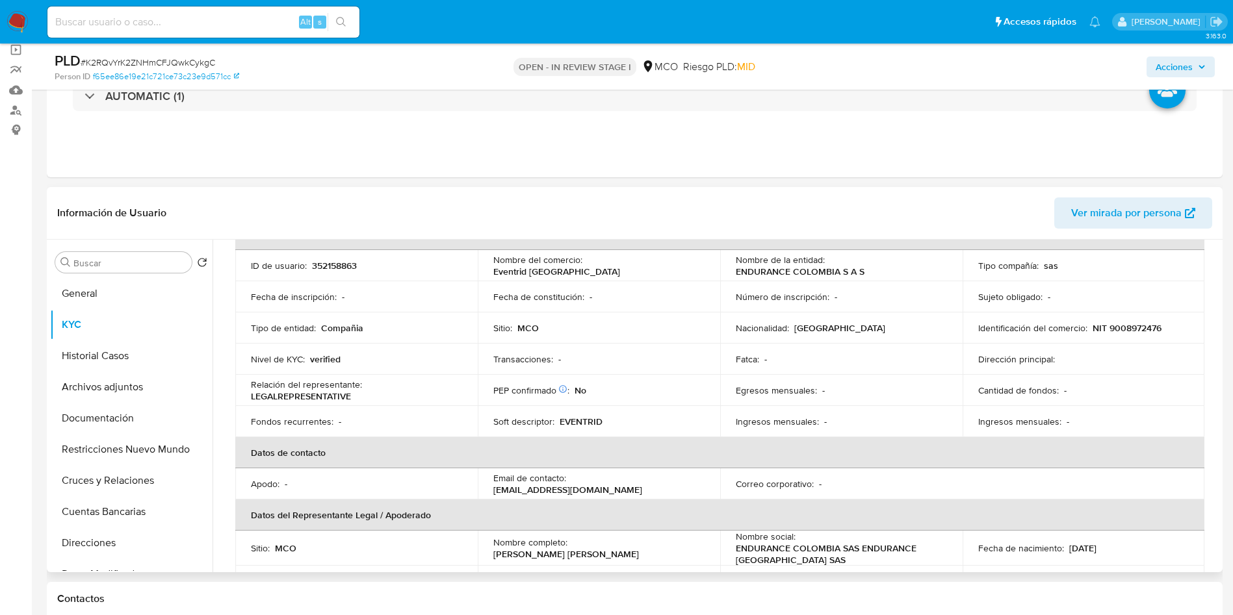
scroll to position [52, 0]
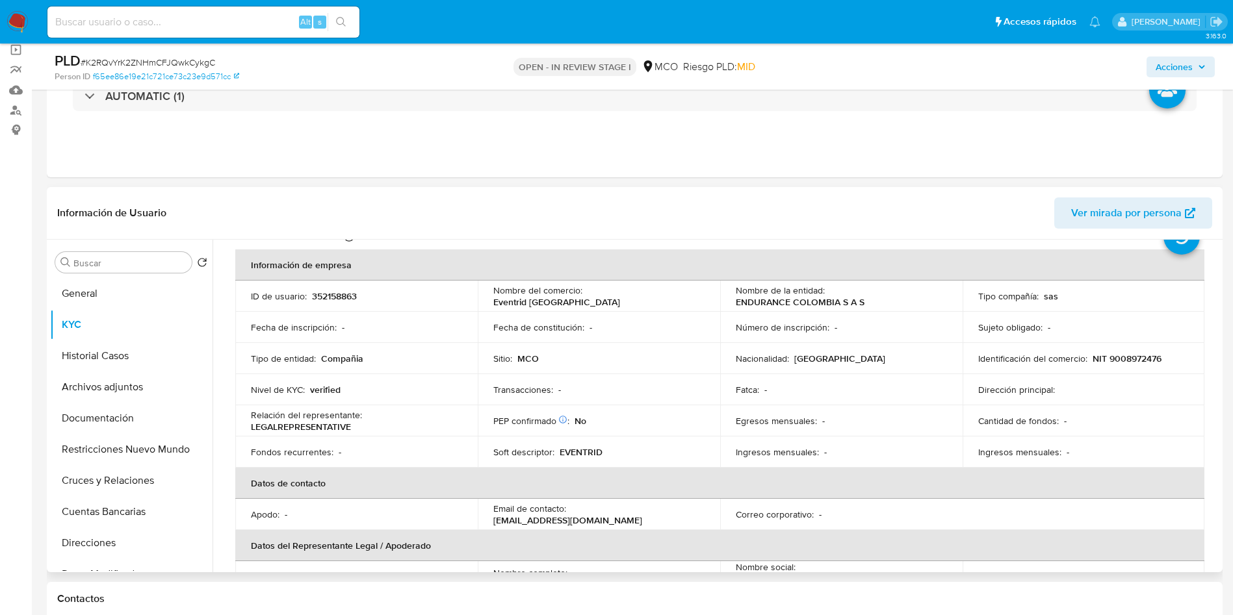
click at [588, 450] on p "EVENTRID" at bounding box center [581, 453] width 43 height 12
copy p "EVENTRID"
click at [104, 348] on button "Historial Casos" at bounding box center [126, 356] width 152 height 31
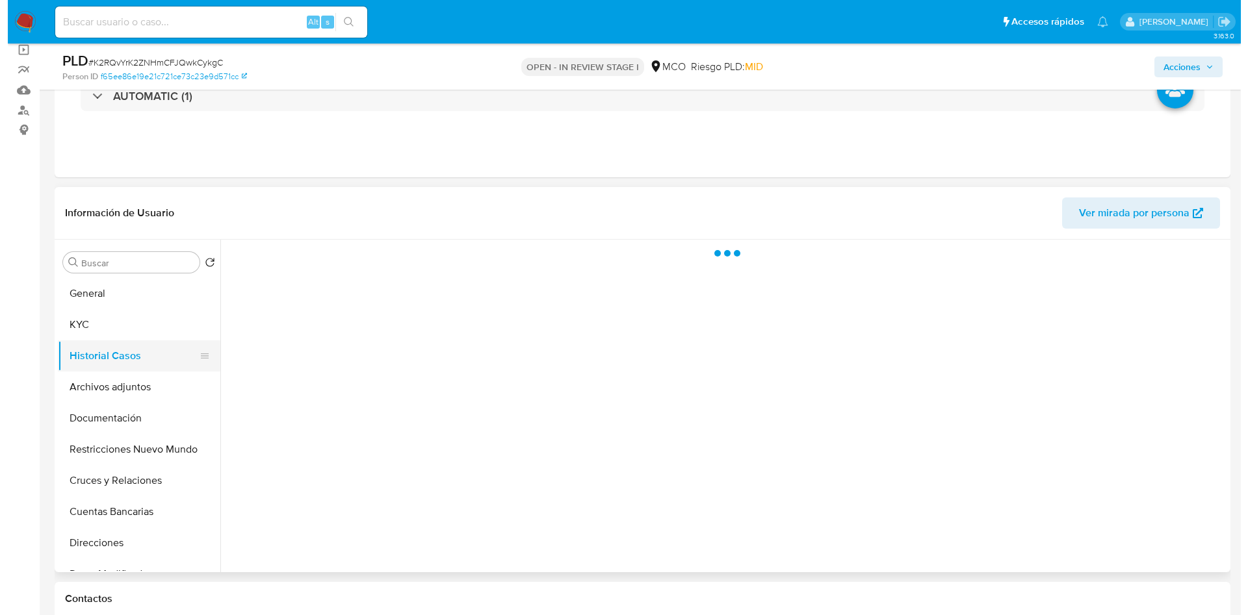
scroll to position [0, 0]
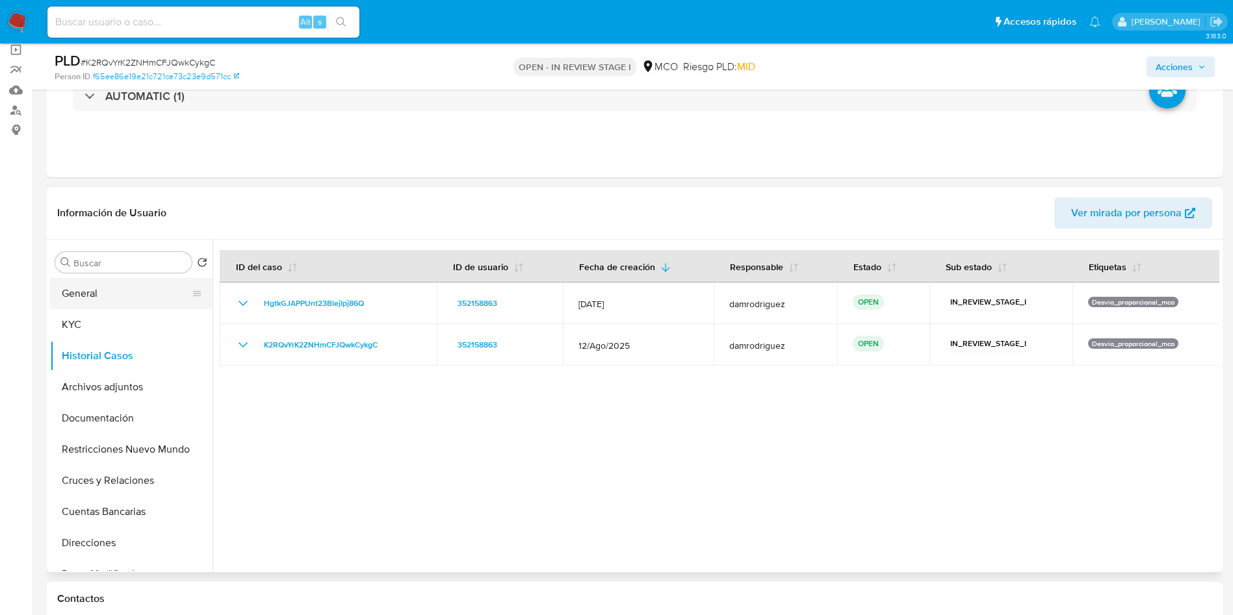
click at [94, 292] on button "General" at bounding box center [126, 293] width 152 height 31
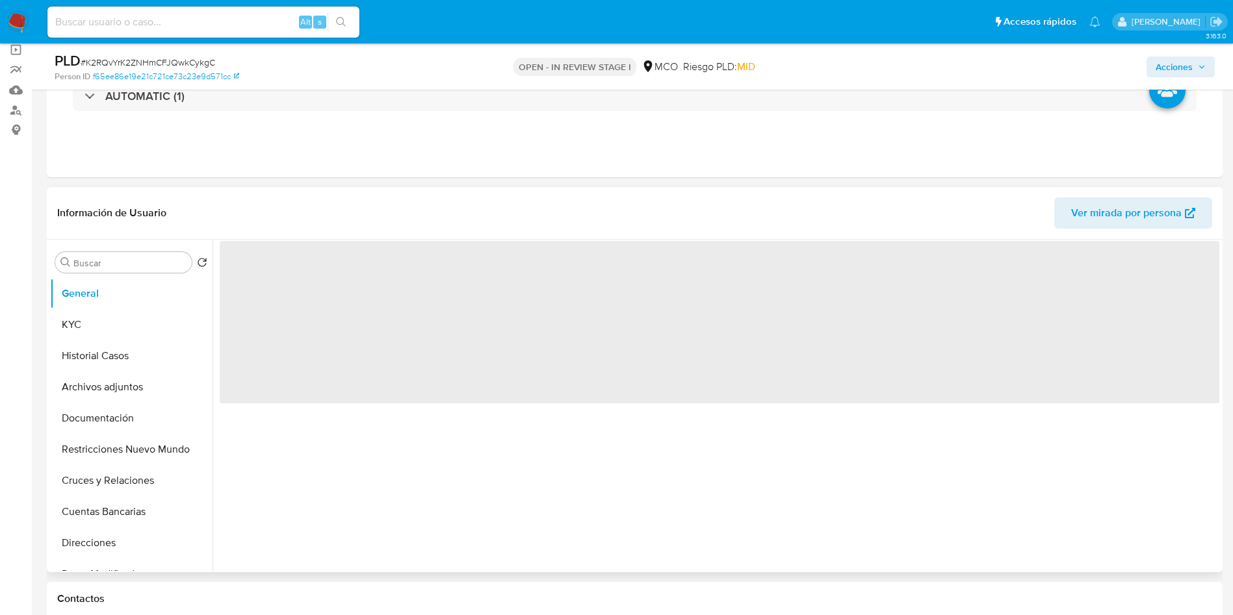
click at [346, 218] on header "Información de Usuario Ver mirada por persona" at bounding box center [634, 213] width 1155 height 31
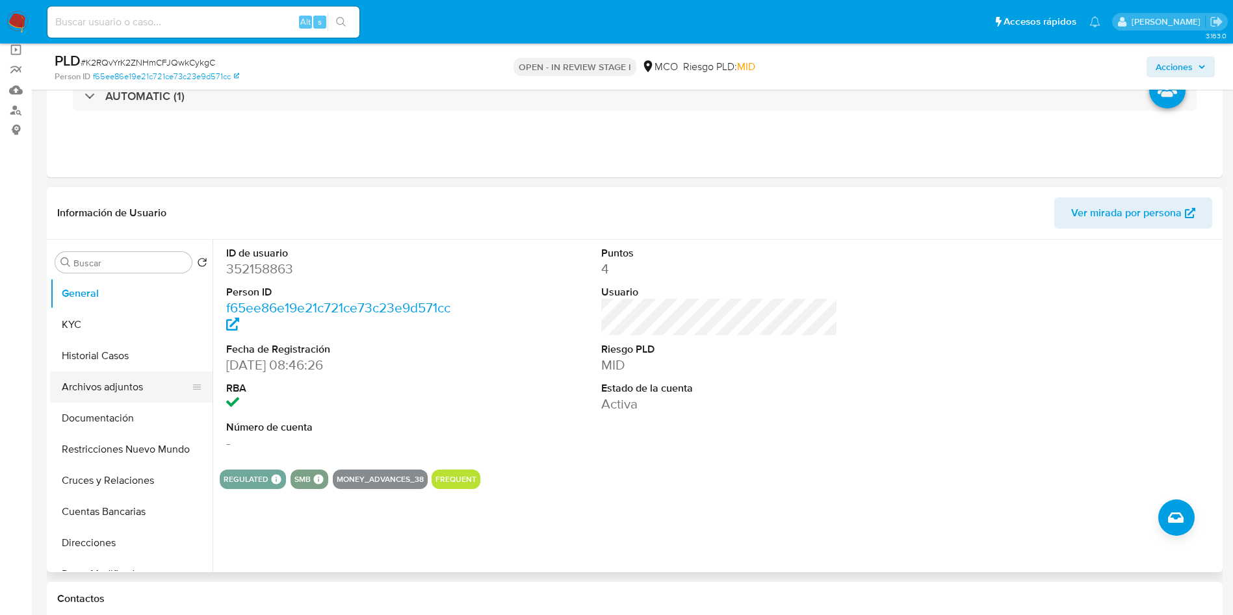
click at [117, 379] on button "Archivos adjuntos" at bounding box center [126, 387] width 152 height 31
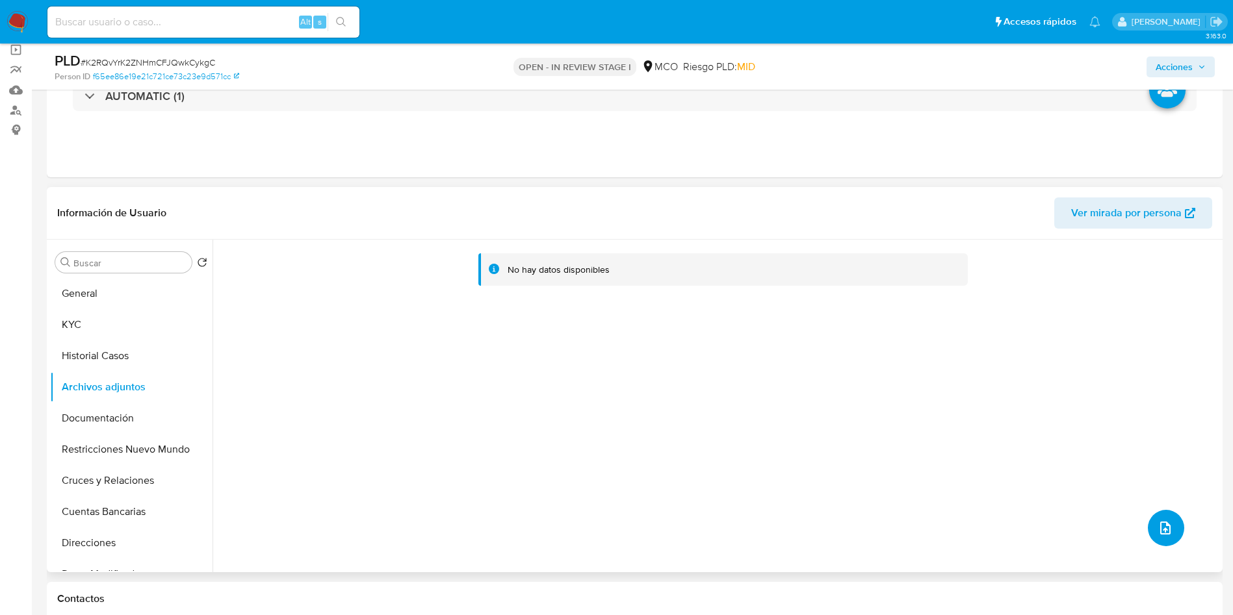
click at [1166, 538] on button "upload-file" at bounding box center [1166, 528] width 36 height 36
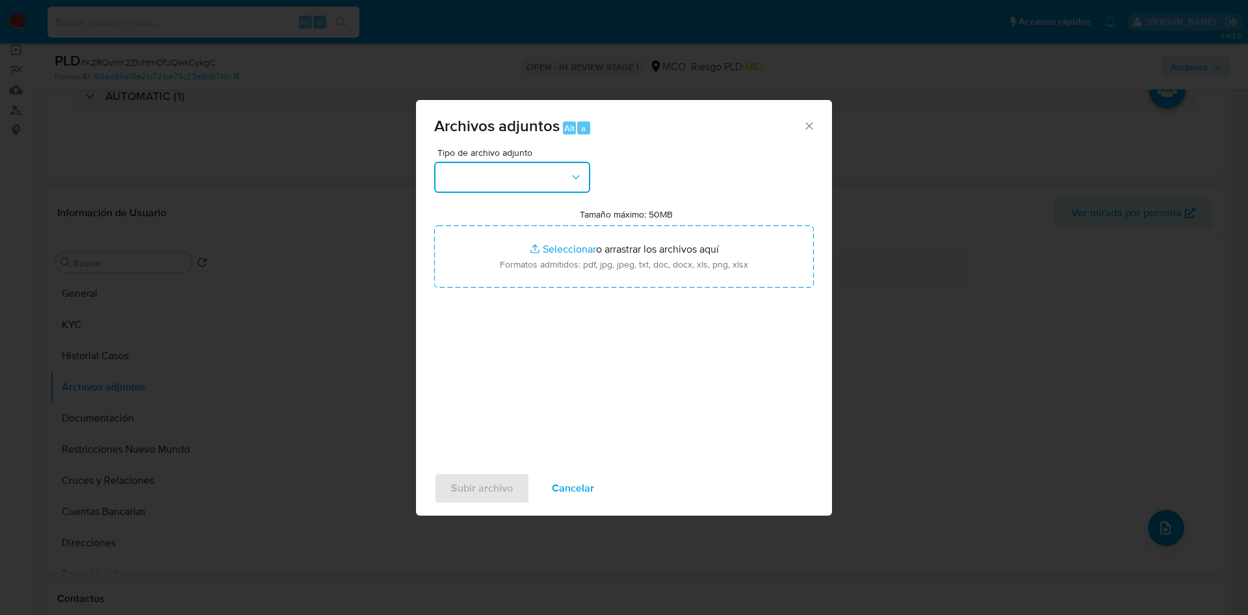
click at [540, 177] on button "button" at bounding box center [512, 177] width 156 height 31
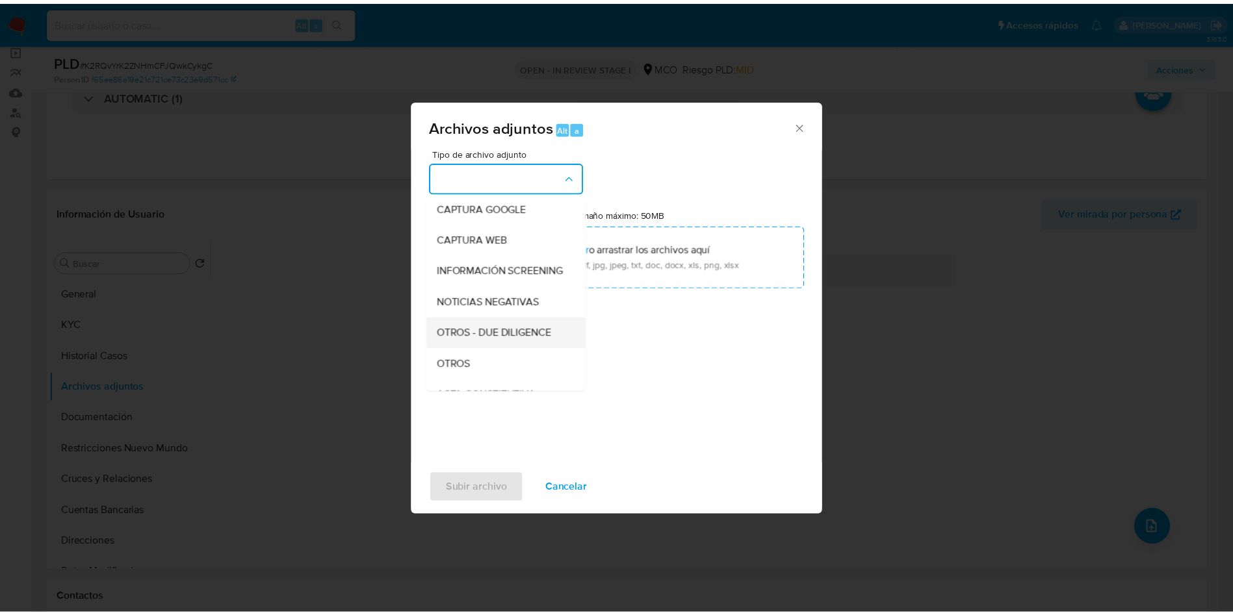
scroll to position [97, 0]
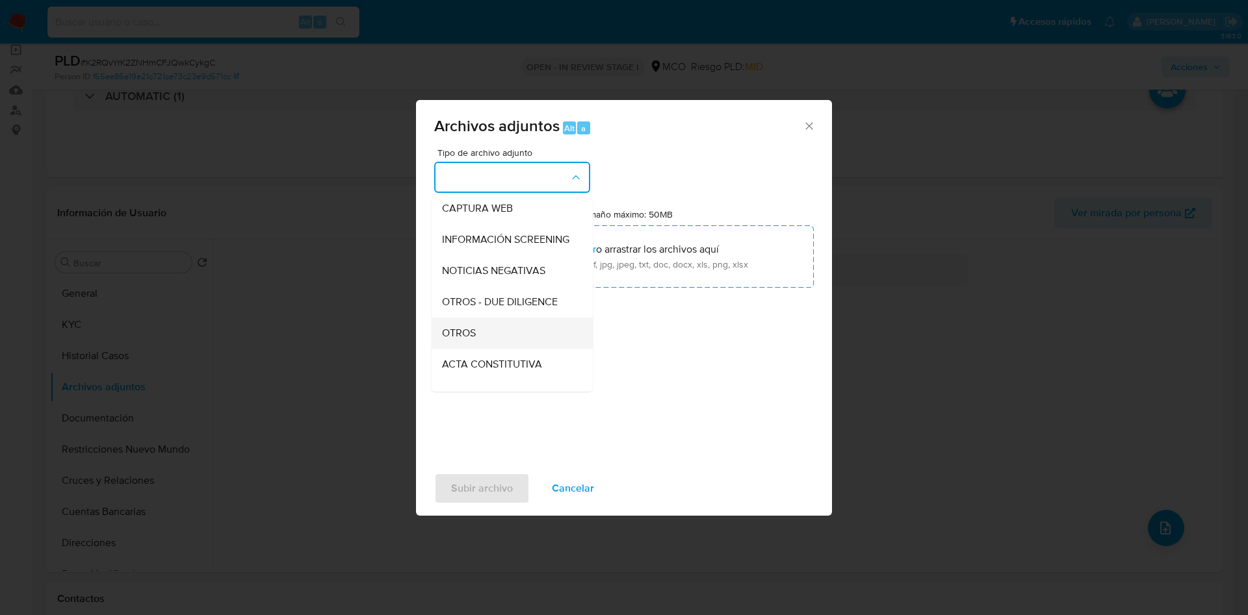
click at [485, 337] on div "OTROS" at bounding box center [508, 333] width 133 height 31
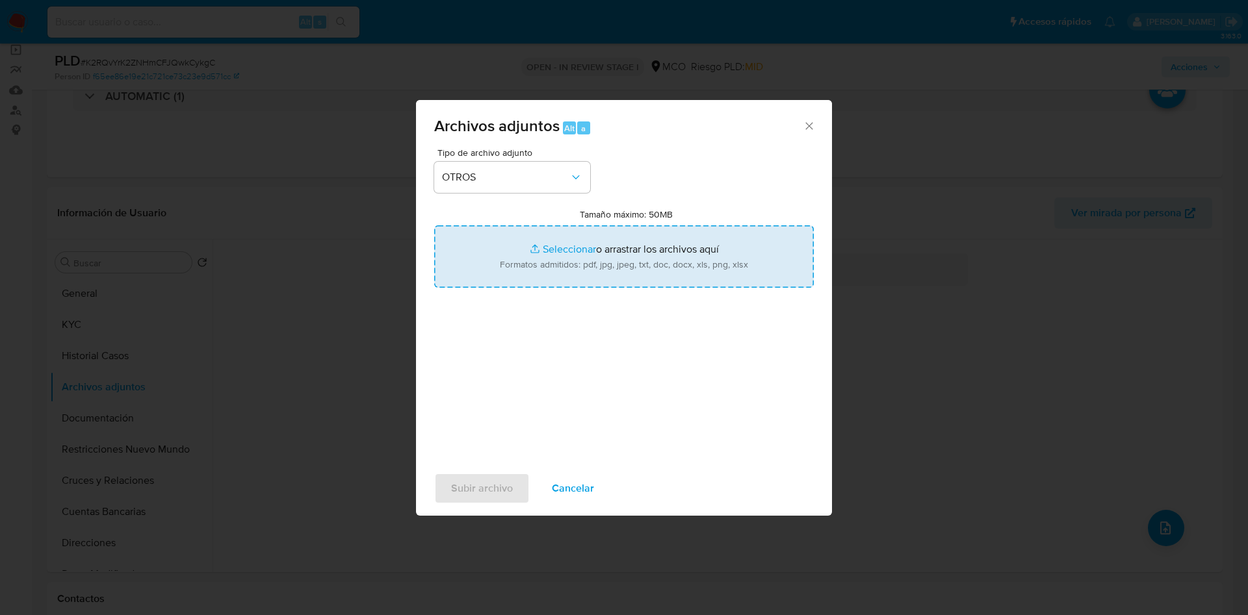
click at [595, 246] on input "Tamaño máximo: 50MB Seleccionar archivos" at bounding box center [624, 257] width 380 height 62
type input "C:\fakepath\352158863 - 10_10_2025.pdf"
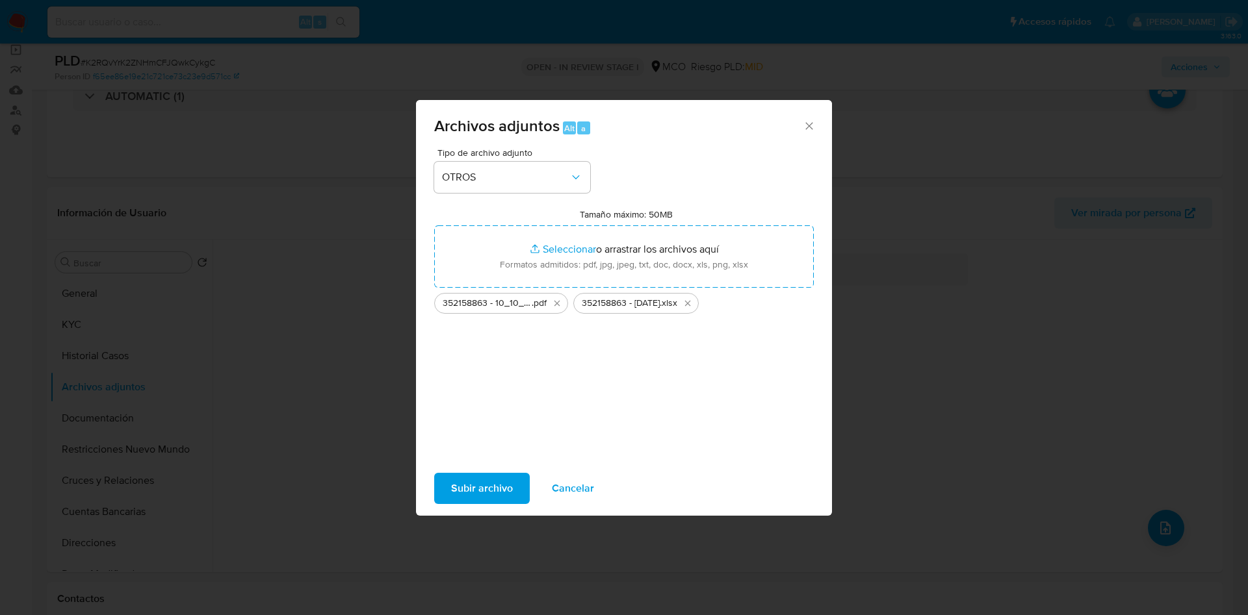
click at [476, 499] on span "Subir archivo" at bounding box center [482, 488] width 62 height 29
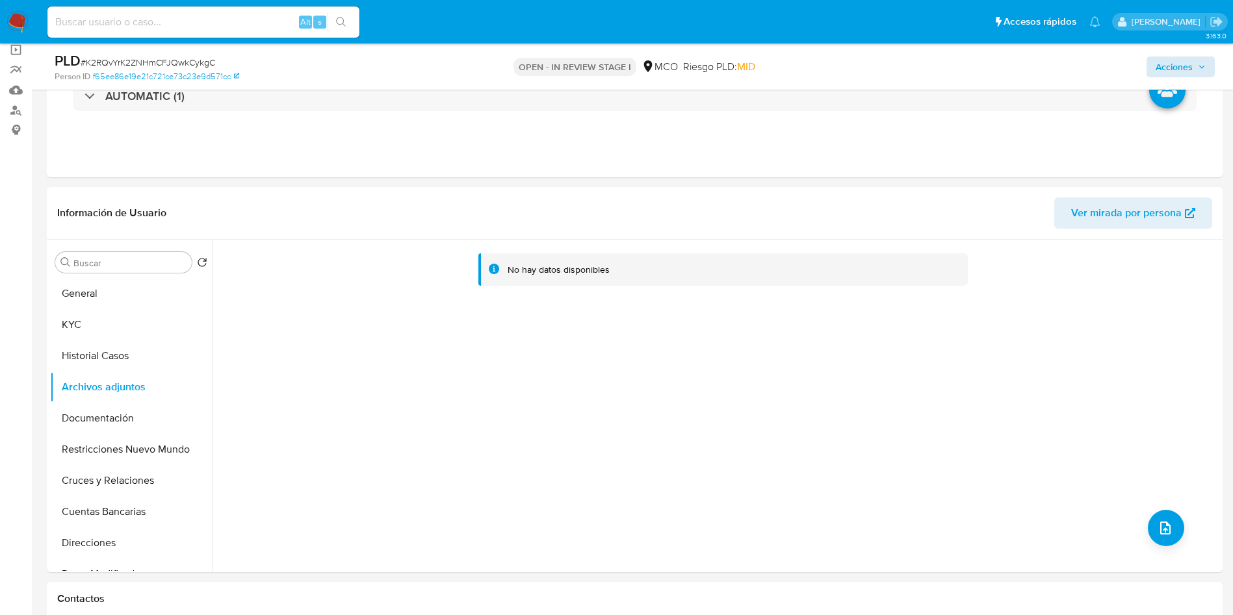
click at [1198, 77] on div "Acciones" at bounding box center [1022, 66] width 383 height 31
click at [1198, 77] on button "Acciones" at bounding box center [1180, 67] width 68 height 21
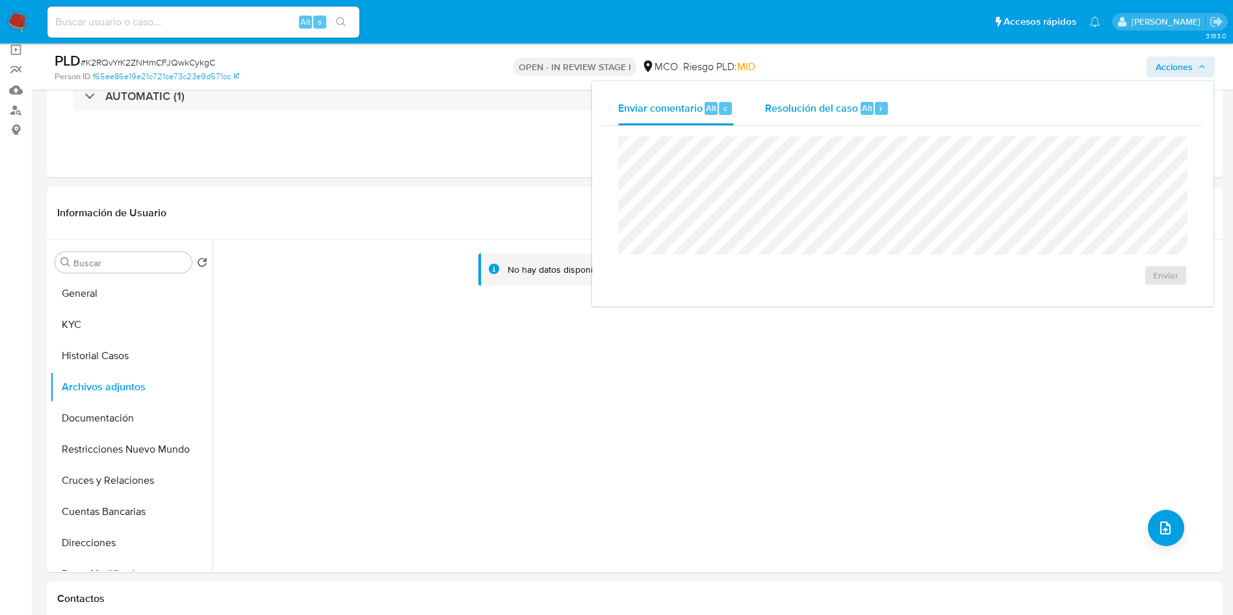
click at [801, 111] on span "Resolución del caso" at bounding box center [811, 107] width 93 height 15
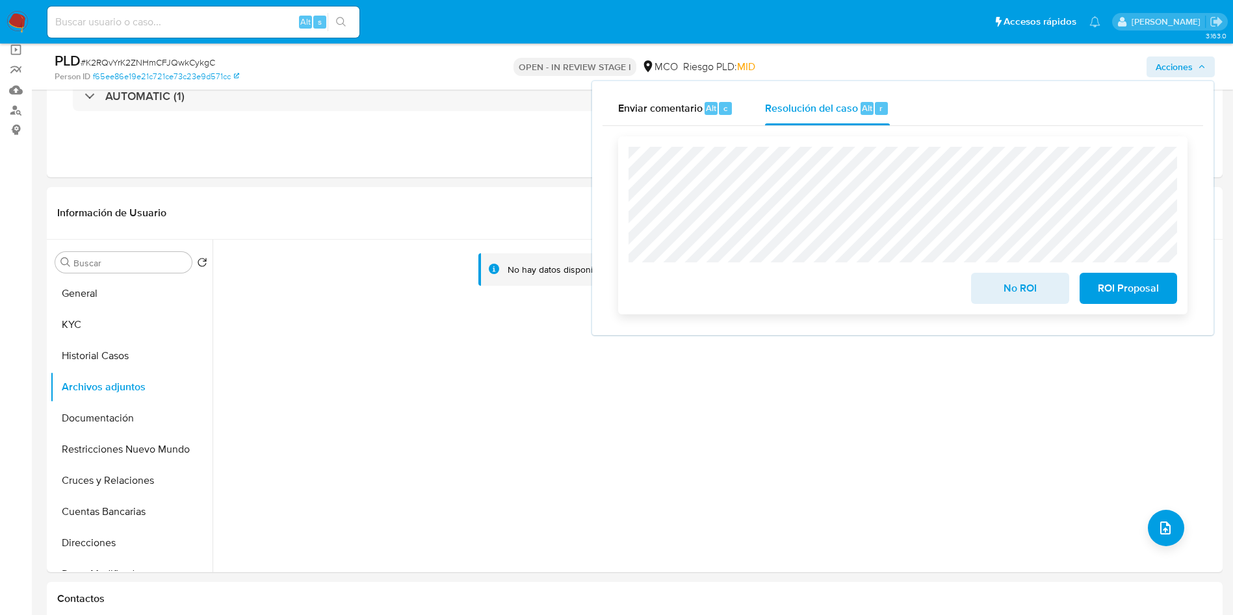
click at [1005, 290] on span "No ROI" at bounding box center [1020, 288] width 64 height 29
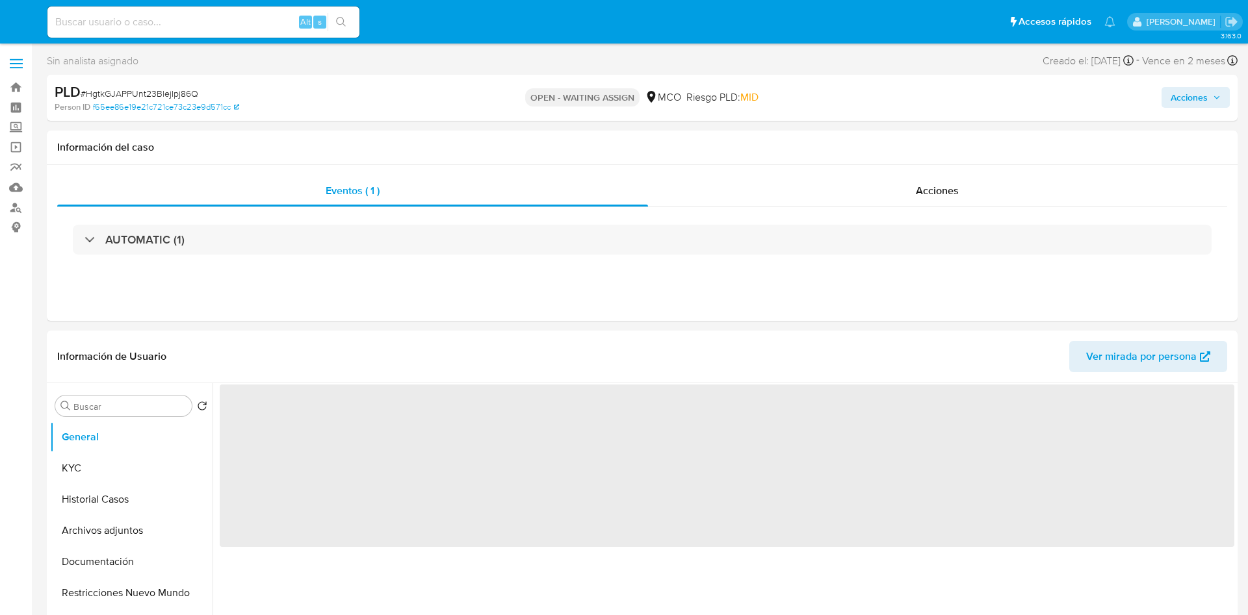
select select "10"
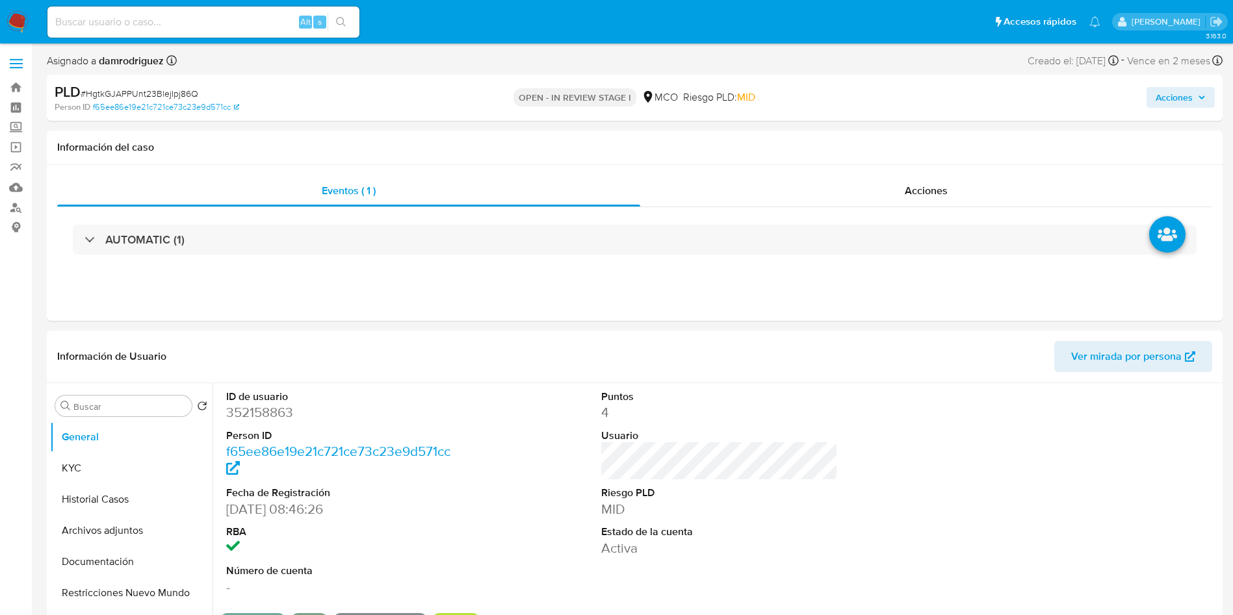
click at [1187, 95] on span "Acciones" at bounding box center [1174, 97] width 37 height 21
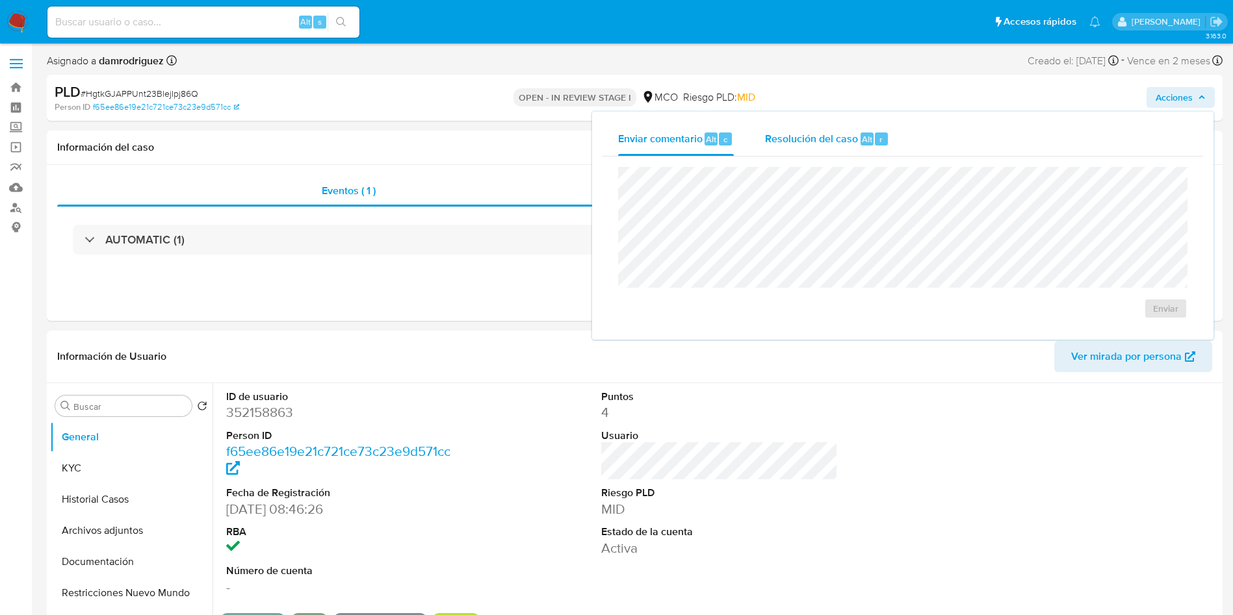
click at [813, 131] on div "Resolución del caso Alt r" at bounding box center [827, 139] width 124 height 34
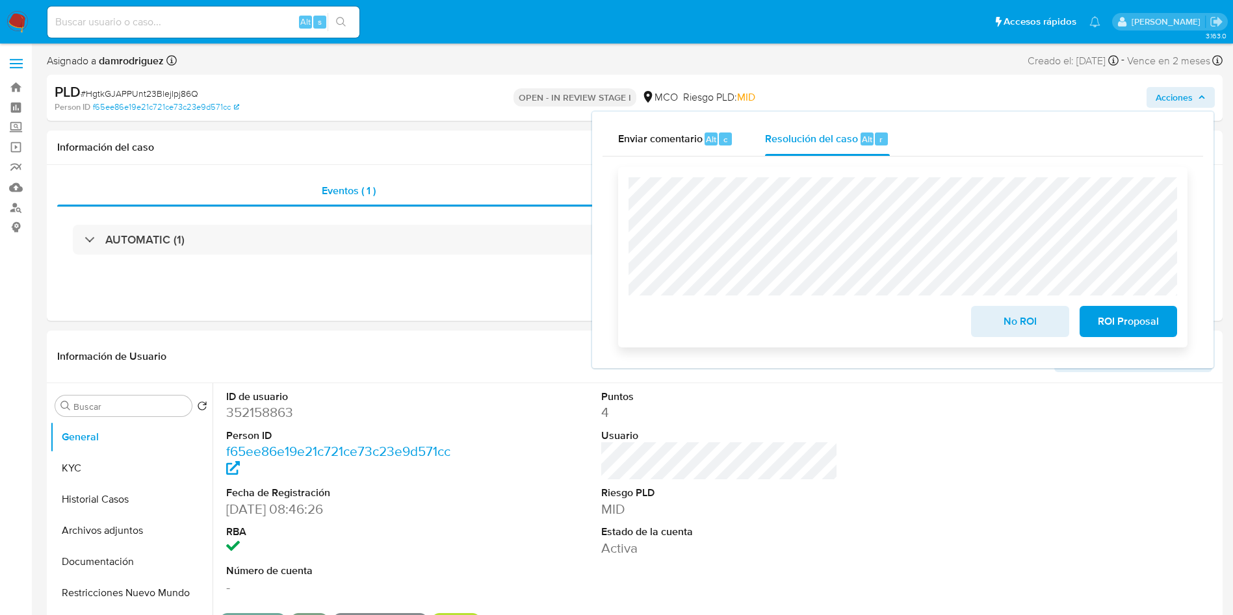
click at [1007, 319] on span "No ROI" at bounding box center [1020, 321] width 64 height 29
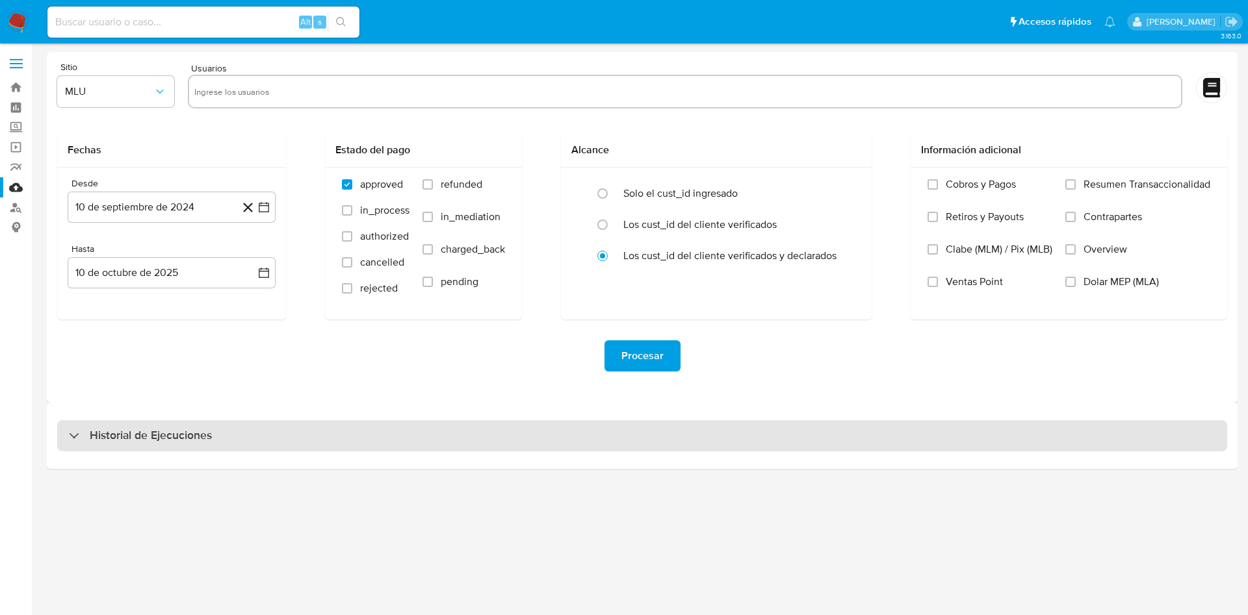
drag, startPoint x: 194, startPoint y: 440, endPoint x: 210, endPoint y: 432, distance: 18.0
click at [194, 440] on h3 "Historial de Ejecuciones" at bounding box center [151, 436] width 122 height 16
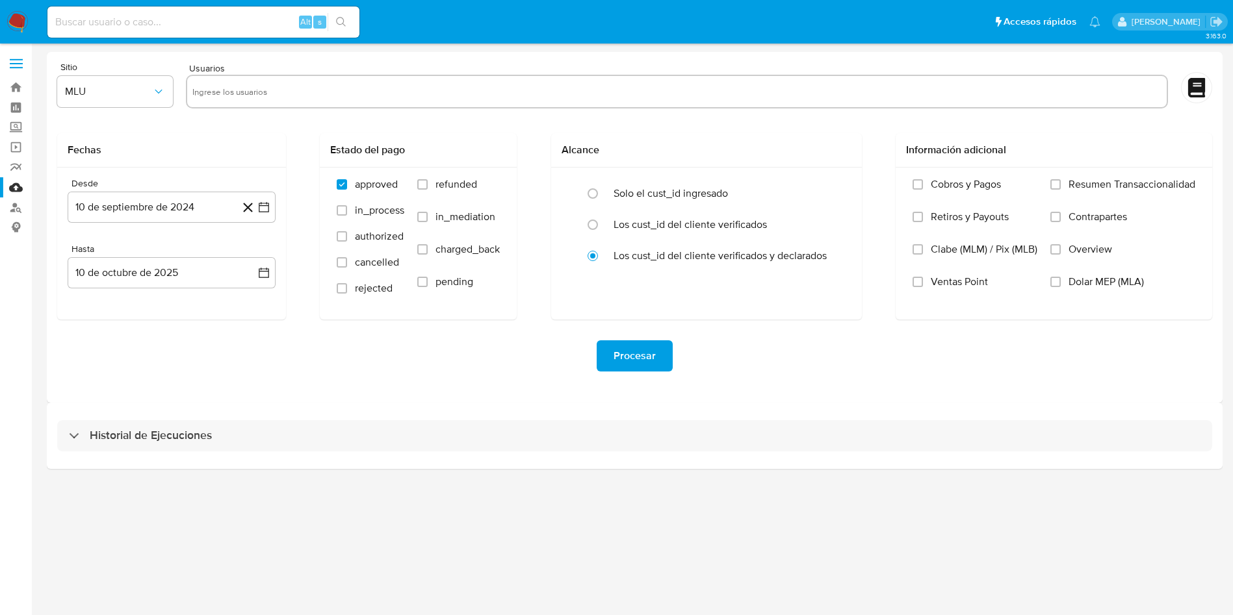
select select "10"
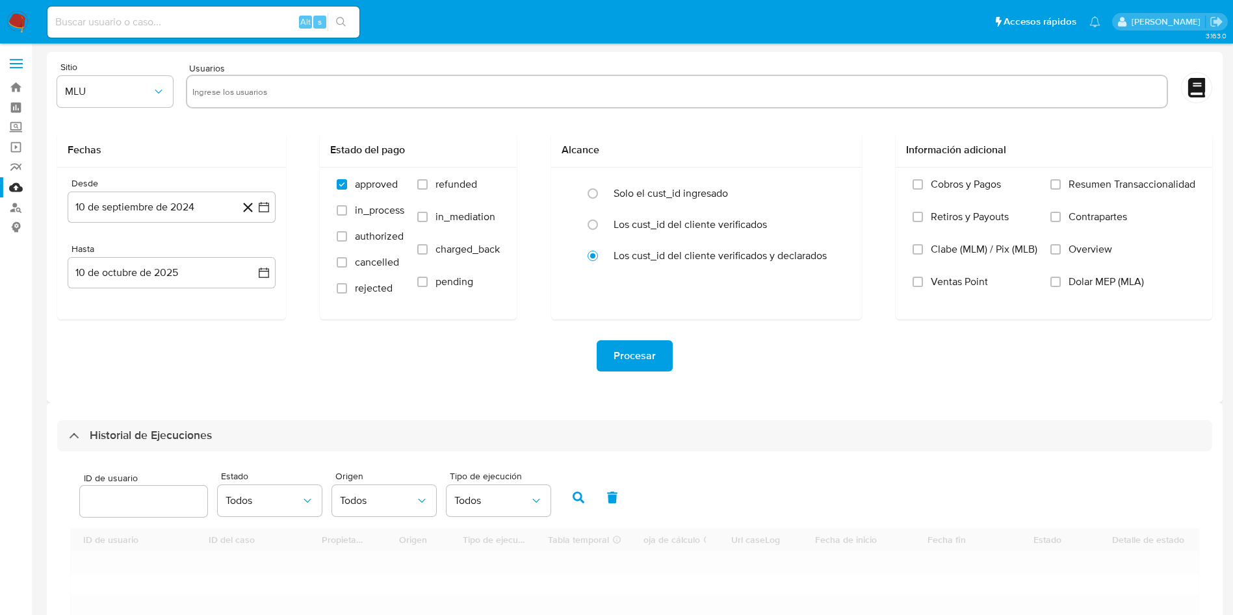
click at [283, 382] on div "Procesar" at bounding box center [634, 356] width 1155 height 73
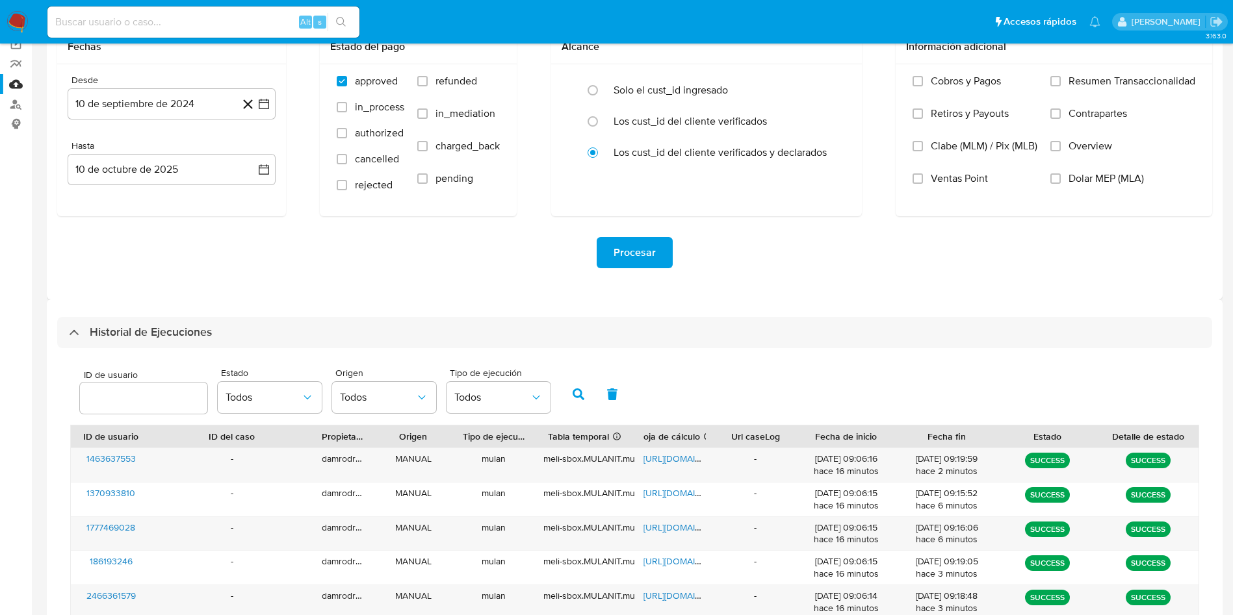
scroll to position [195, 0]
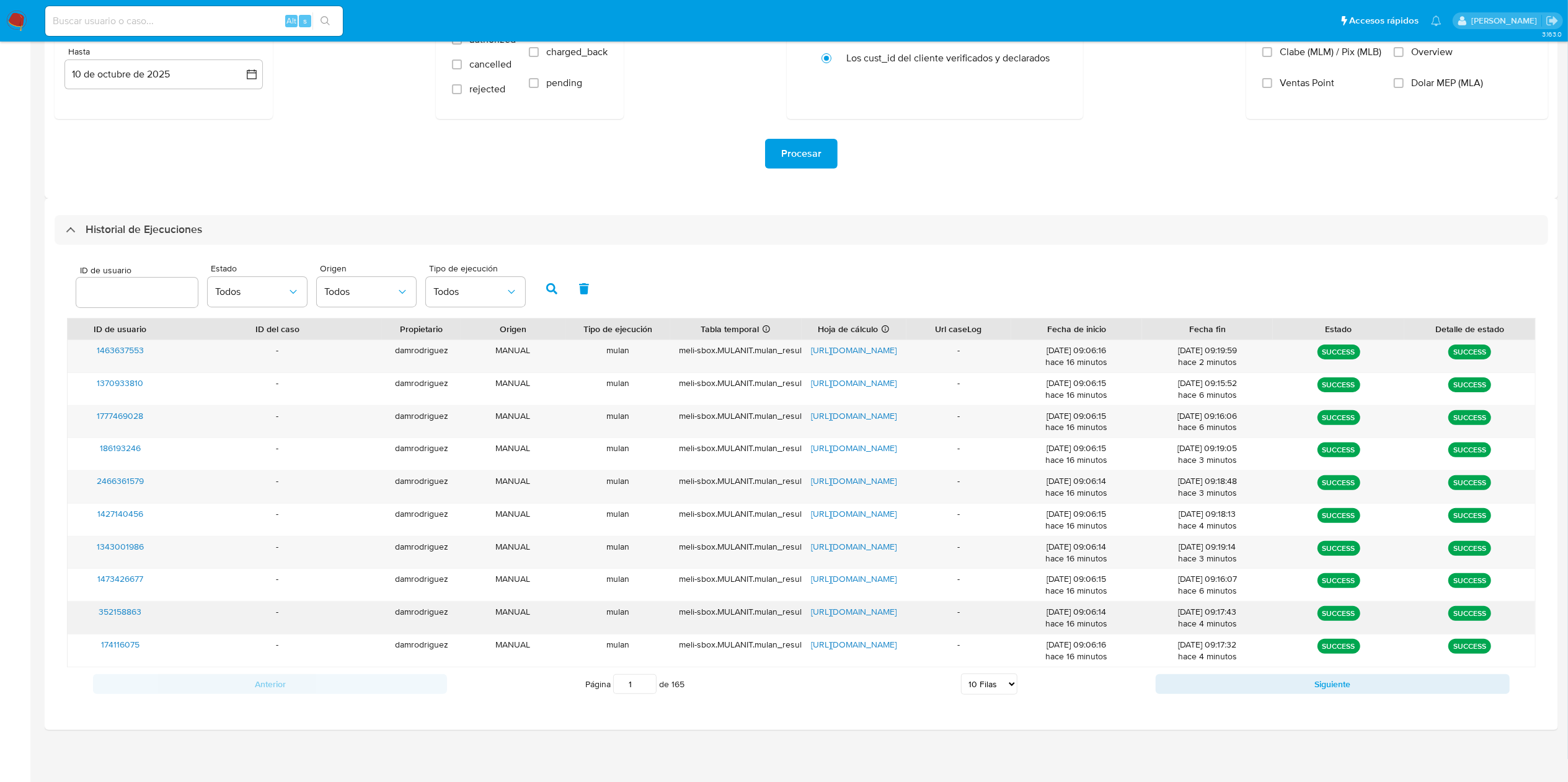
click at [866, 586] on span "[URL][DOMAIN_NAME]" at bounding box center [854, 611] width 86 height 12
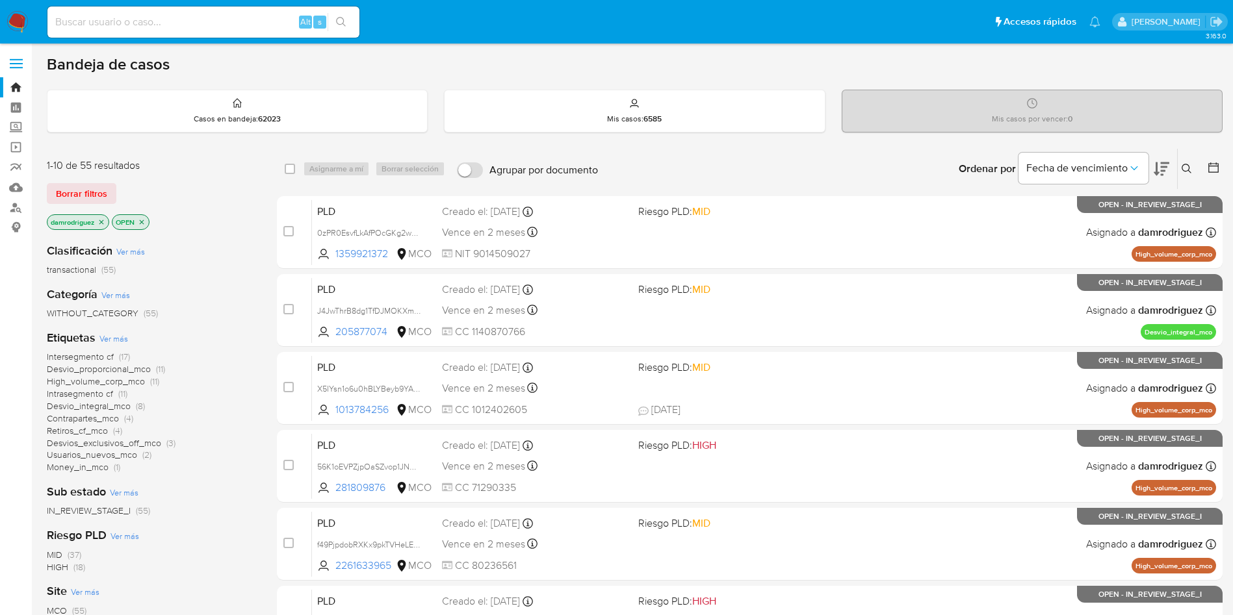
click at [224, 180] on div "1-10 de 55 resultados Borrar filtros damrodriguez OPEN" at bounding box center [151, 196] width 208 height 74
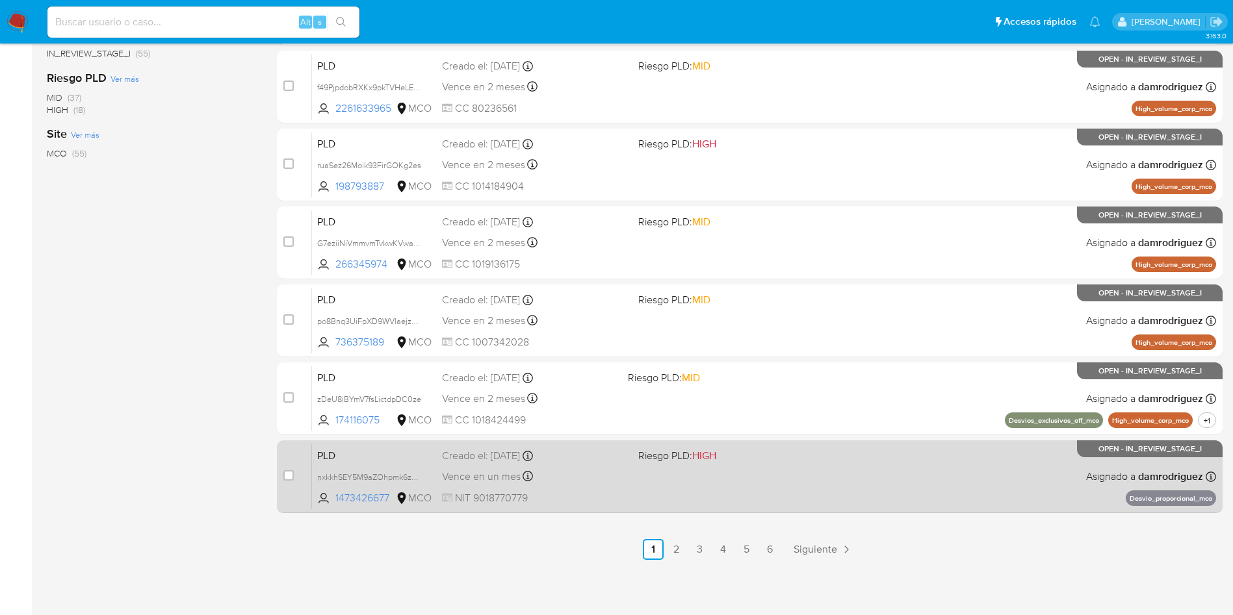
click at [333, 452] on span "PLD" at bounding box center [374, 455] width 114 height 17
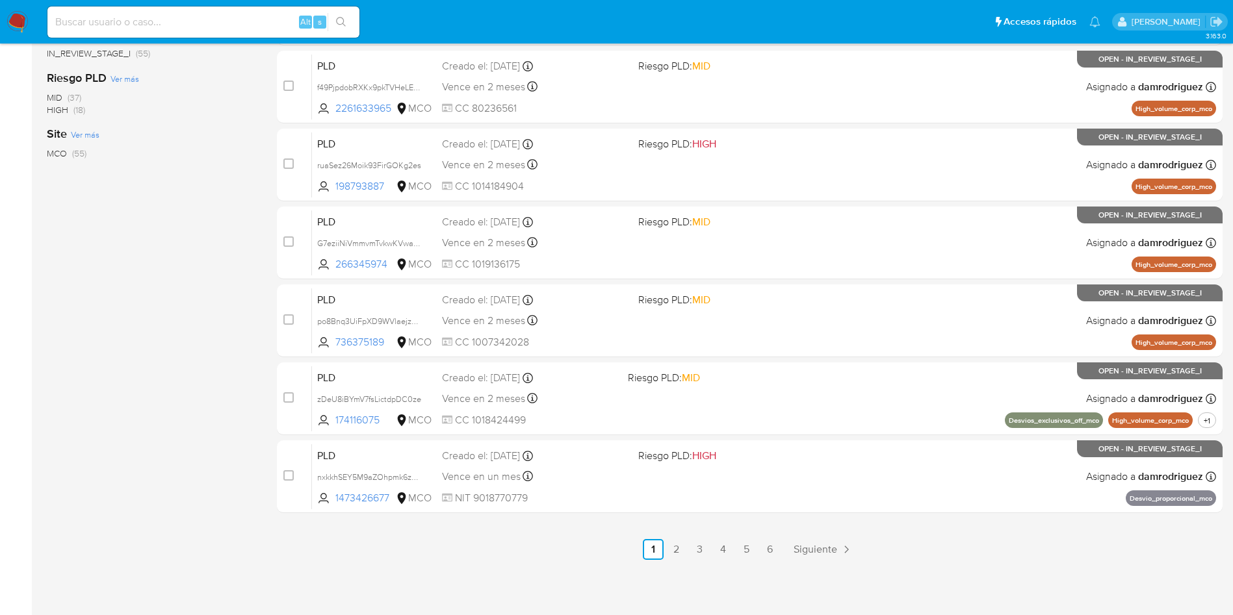
click at [19, 20] on img at bounding box center [17, 22] width 22 height 22
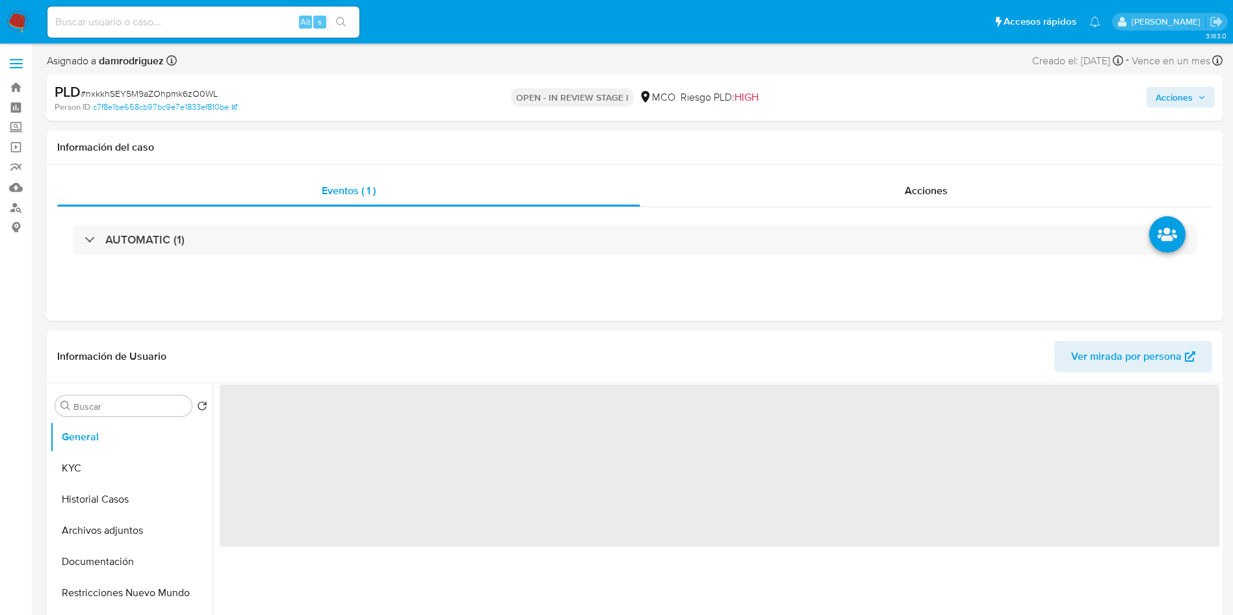
select select "10"
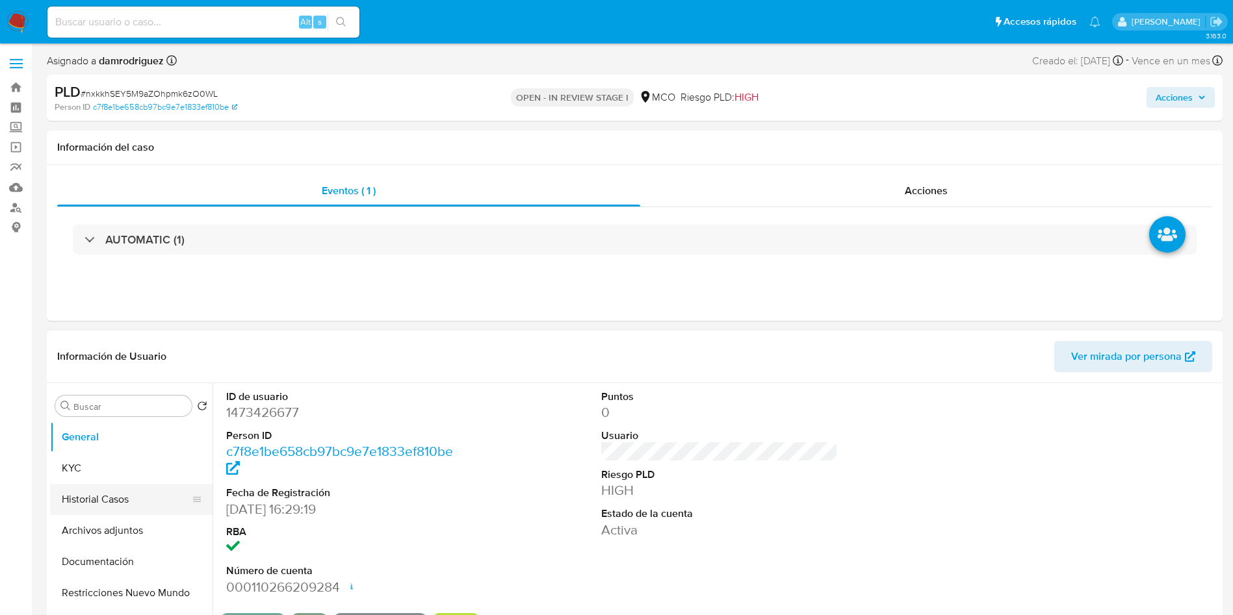
click at [138, 497] on button "Historial Casos" at bounding box center [126, 499] width 152 height 31
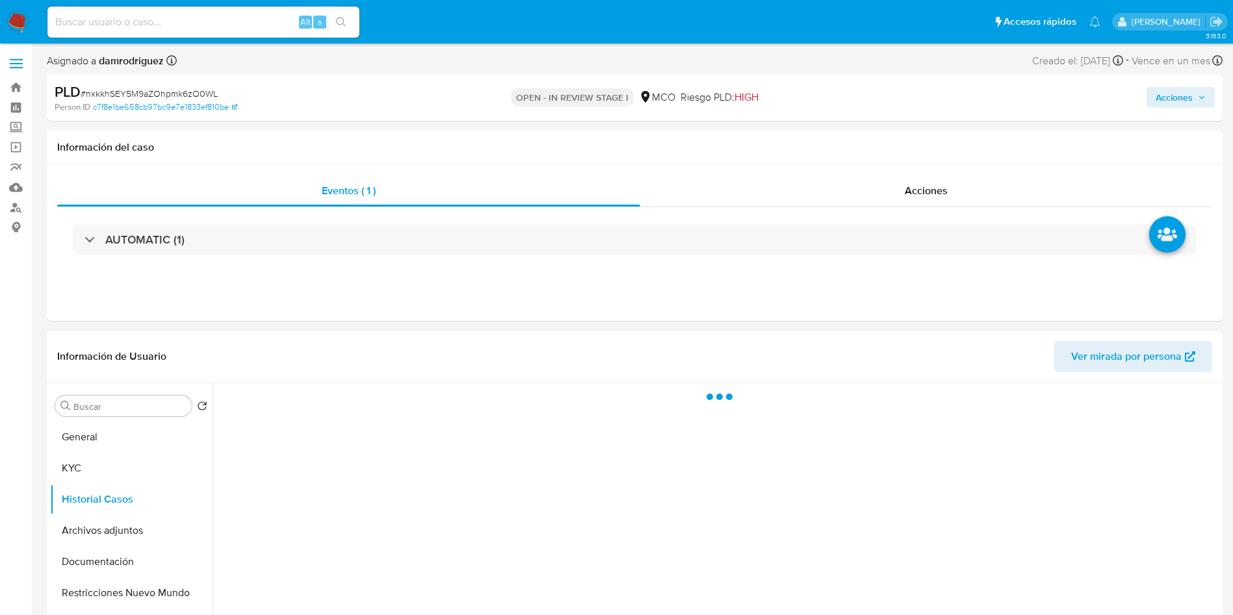
click at [448, 354] on header "Información de Usuario Ver mirada por persona" at bounding box center [634, 356] width 1155 height 31
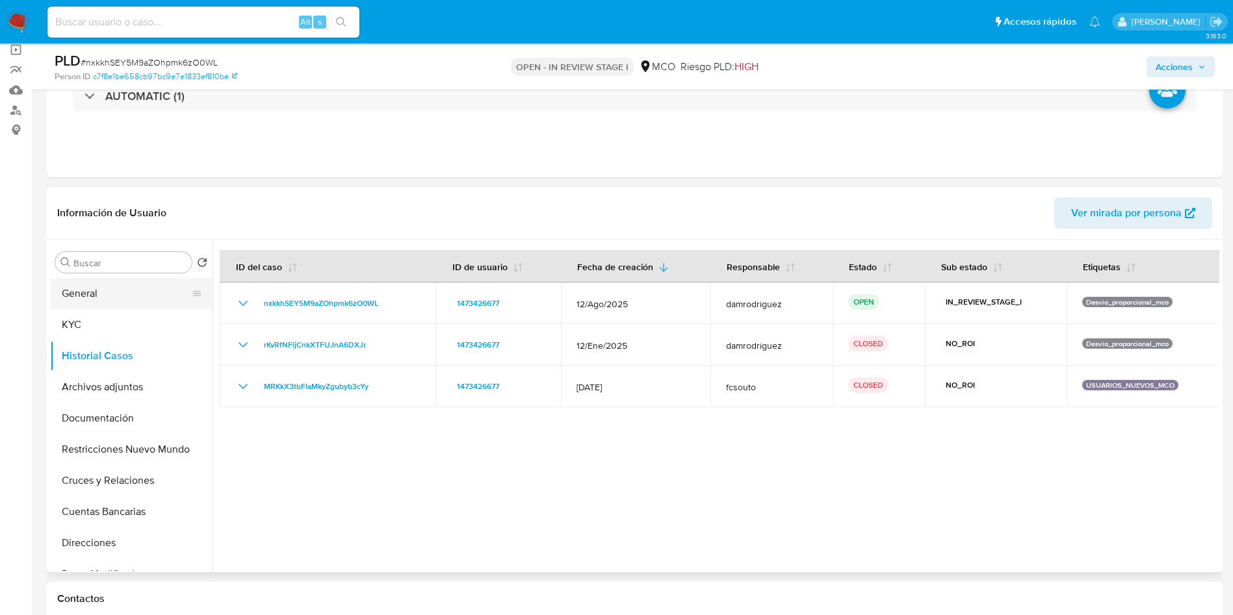
click at [135, 304] on button "General" at bounding box center [126, 293] width 152 height 31
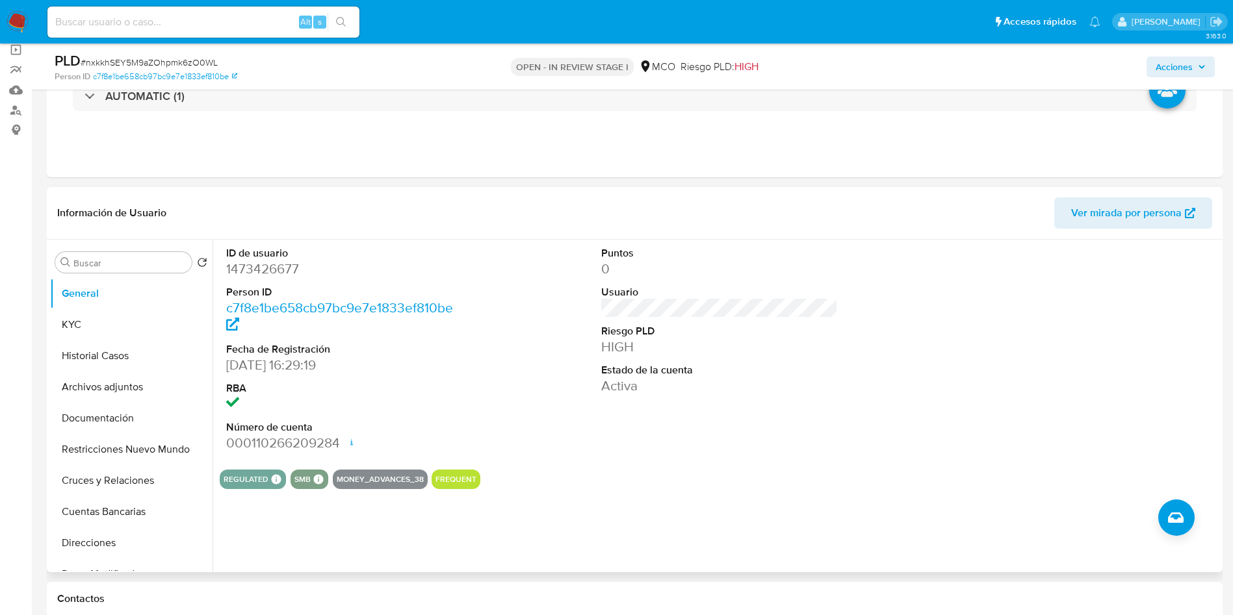
click at [259, 265] on dd "1473426677" at bounding box center [344, 269] width 237 height 18
click at [259, 264] on dd "1473426677" at bounding box center [344, 269] width 237 height 18
copy dd "1473426677"
click at [277, 256] on dt "ID de usuario" at bounding box center [344, 253] width 237 height 14
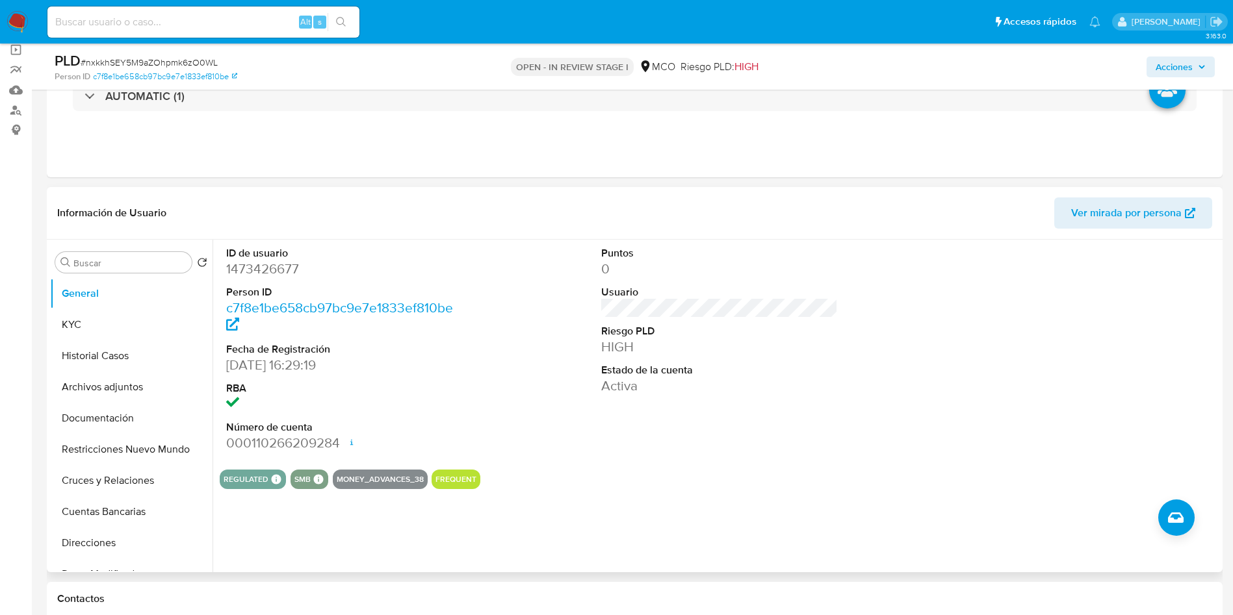
click at [261, 263] on dd "1473426677" at bounding box center [344, 269] width 237 height 18
copy dd "1473426677"
click at [97, 353] on button "Historial Casos" at bounding box center [126, 356] width 152 height 31
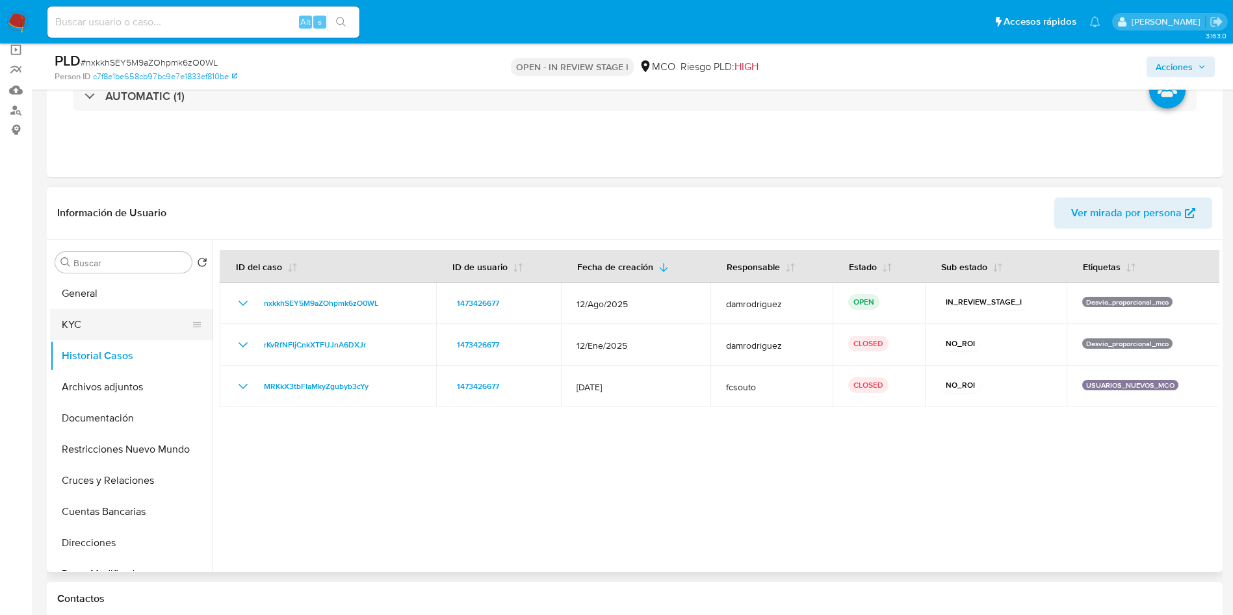
click at [99, 319] on button "KYC" at bounding box center [126, 324] width 152 height 31
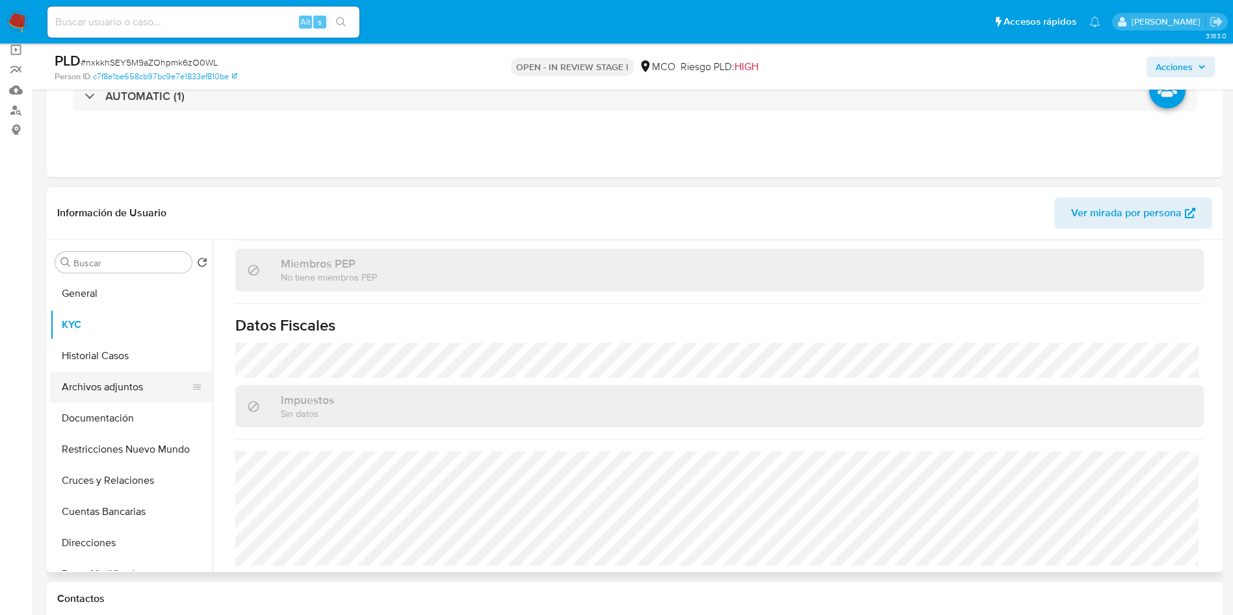
click at [127, 386] on button "Archivos adjuntos" at bounding box center [126, 387] width 152 height 31
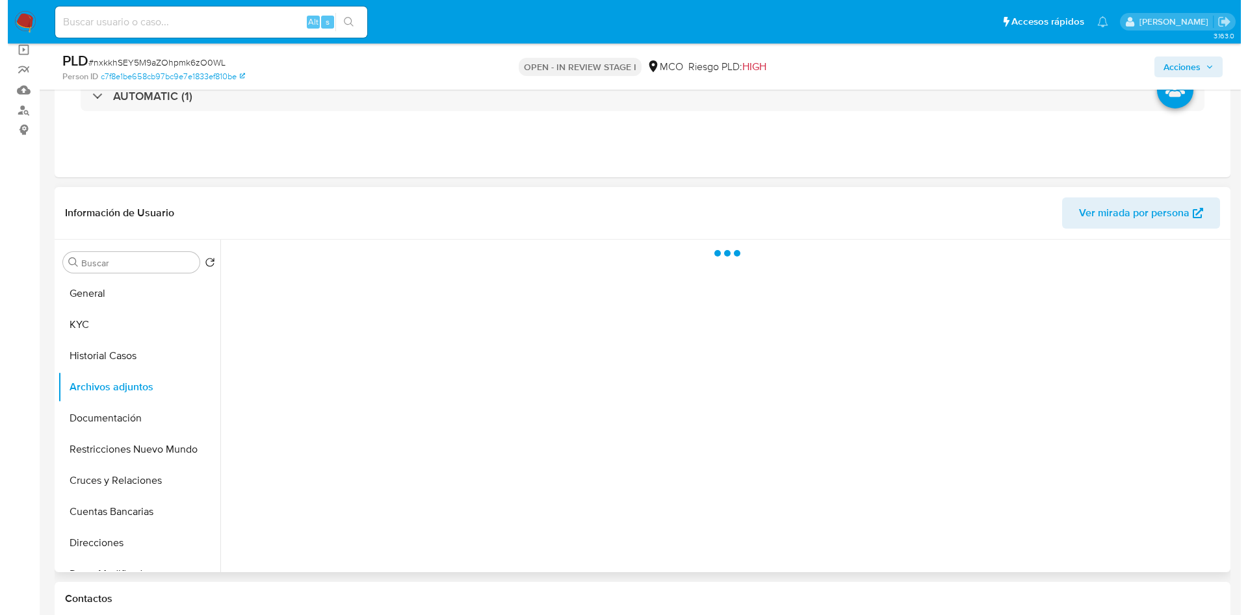
scroll to position [0, 0]
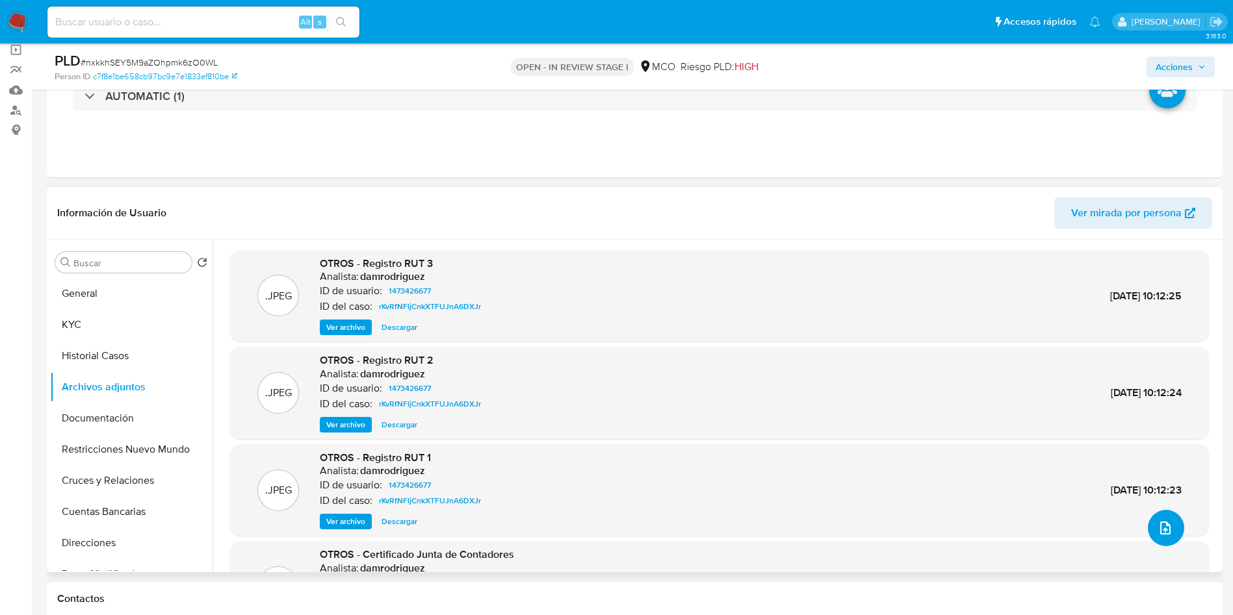
click at [1150, 530] on button "upload-file" at bounding box center [1166, 528] width 36 height 36
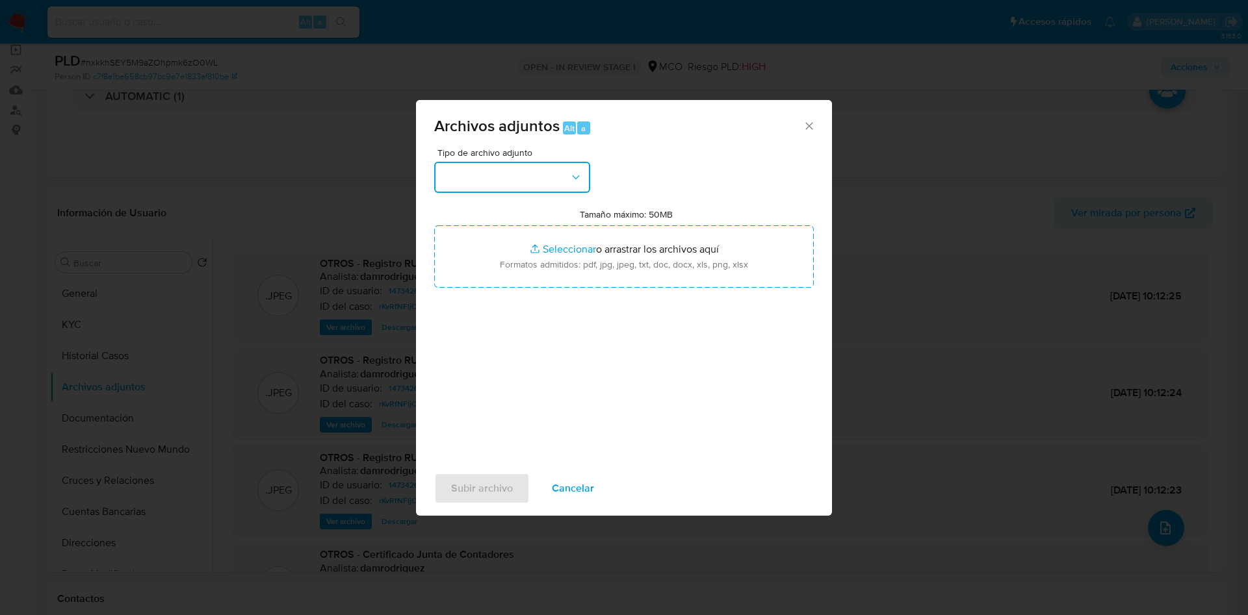
click at [519, 177] on button "button" at bounding box center [512, 177] width 156 height 31
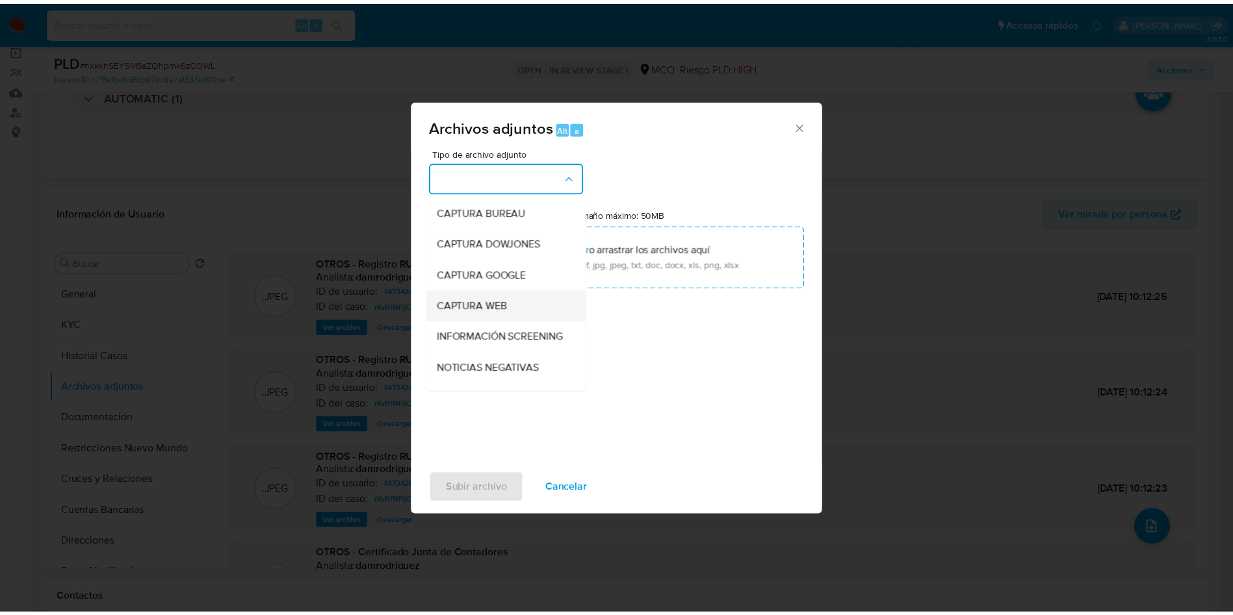
scroll to position [97, 0]
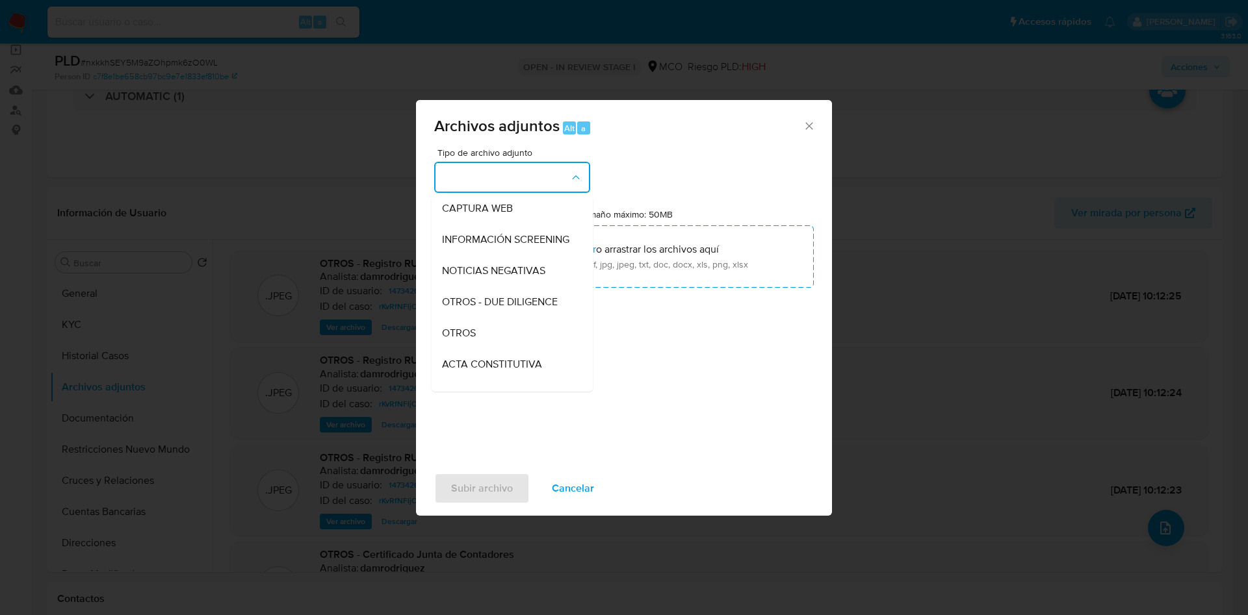
click at [471, 339] on span "OTROS" at bounding box center [459, 333] width 34 height 13
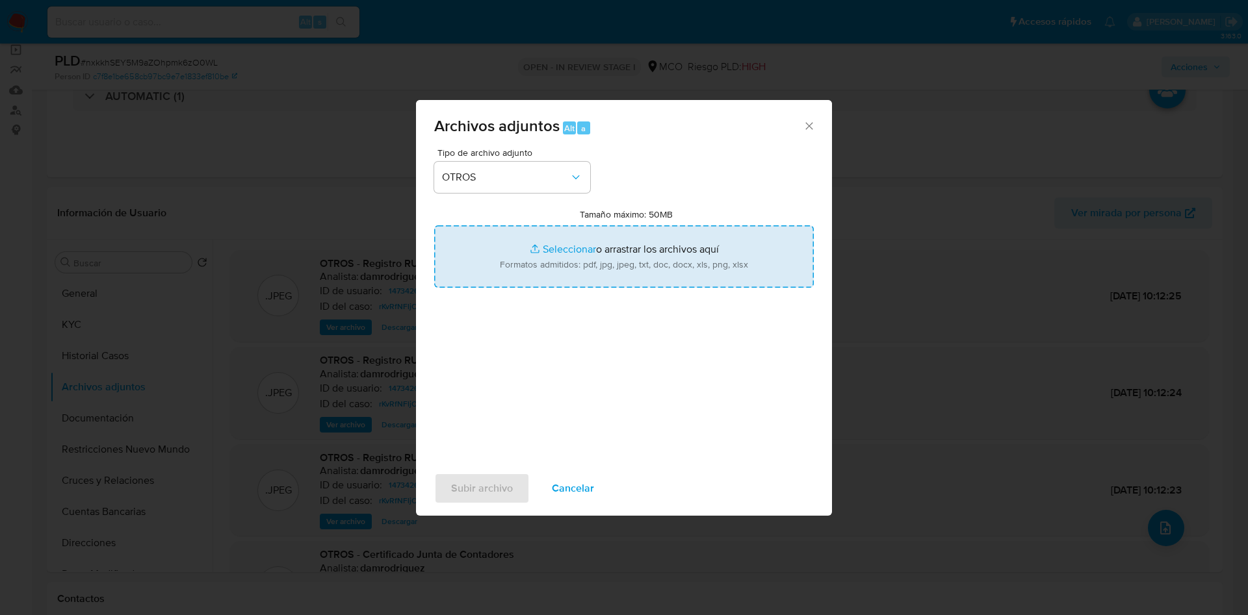
click at [494, 281] on input "Tamaño máximo: 50MB Seleccionar archivos" at bounding box center [624, 257] width 380 height 62
type input "C:\fakepath\1473426677 - 10_10_2025.pdf"
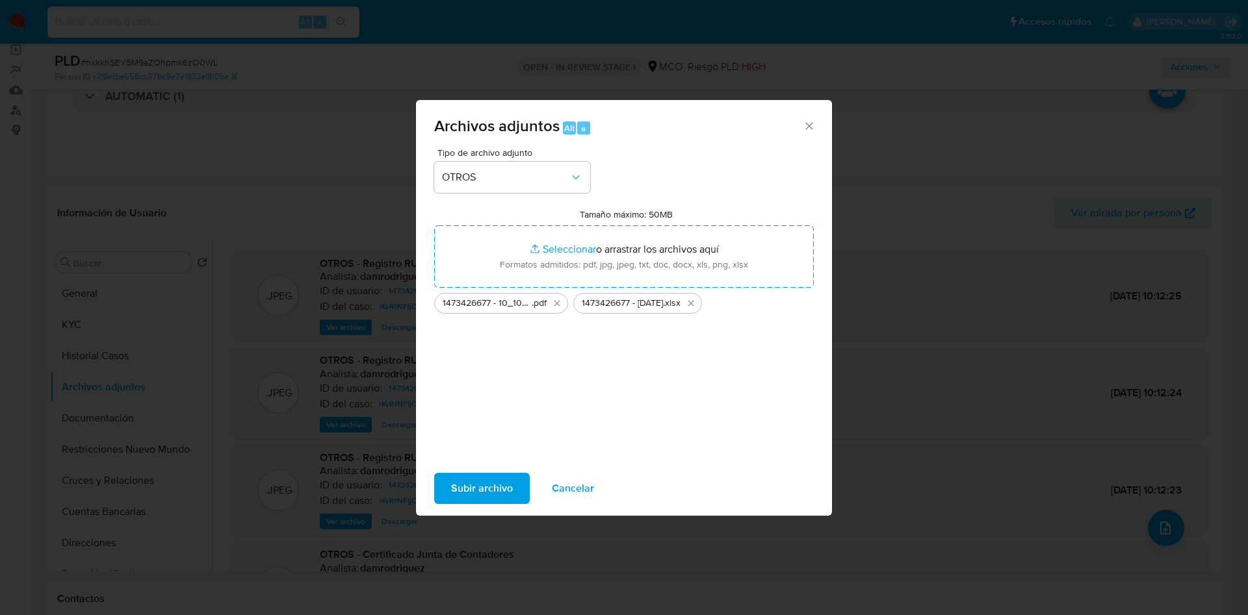
click at [486, 480] on span "Subir archivo" at bounding box center [482, 488] width 62 height 29
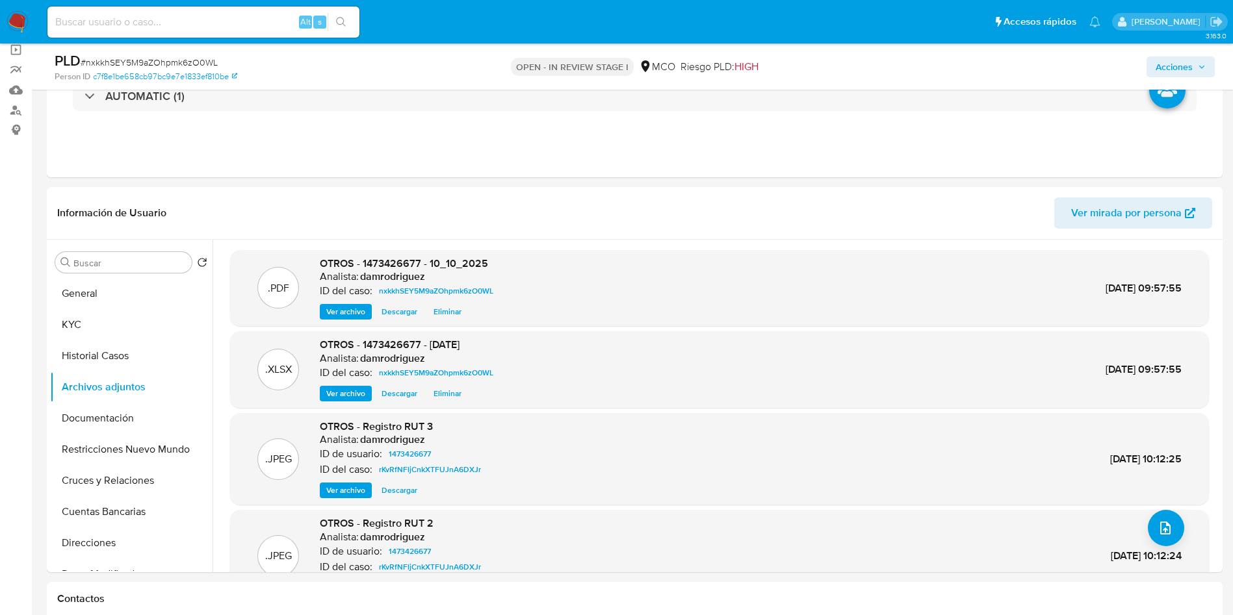
click at [1186, 70] on span "Acciones" at bounding box center [1174, 67] width 37 height 21
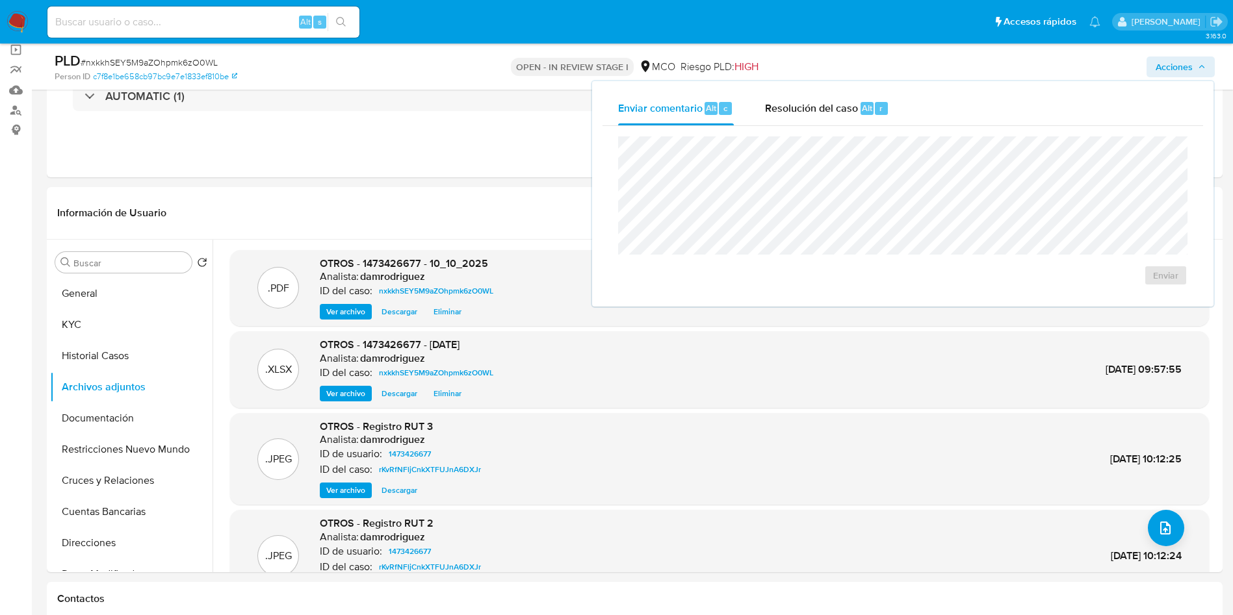
drag, startPoint x: 820, startPoint y: 116, endPoint x: 818, endPoint y: 135, distance: 18.9
click at [820, 118] on div "Resolución del caso Alt r" at bounding box center [827, 109] width 124 height 34
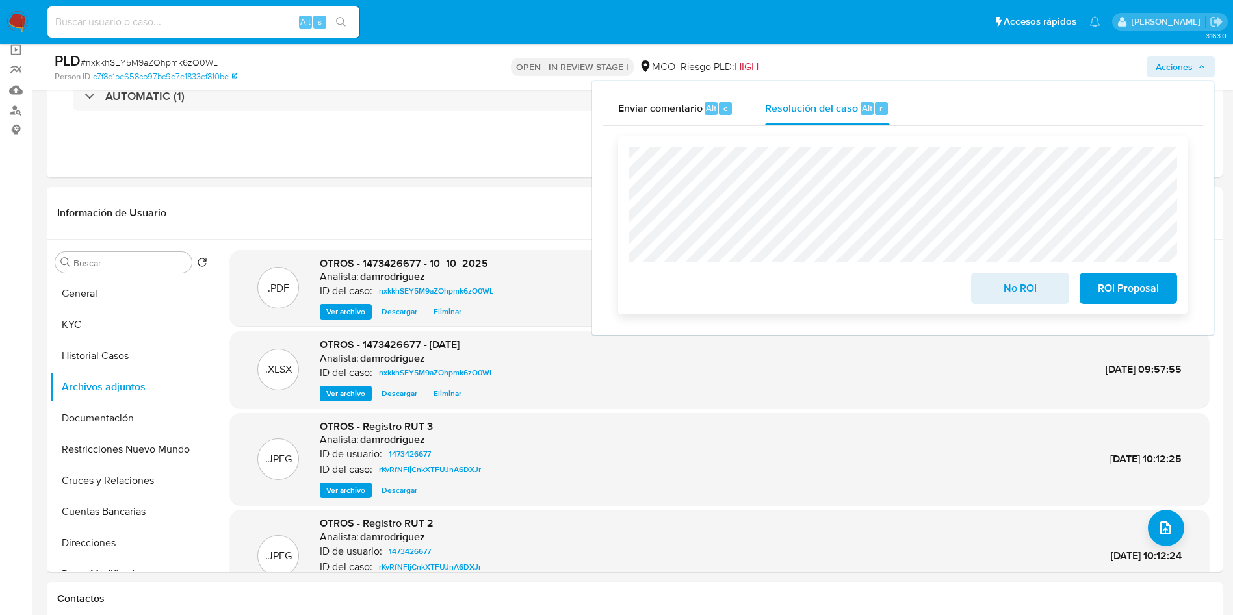
click at [1007, 302] on span "No ROI" at bounding box center [1020, 288] width 64 height 29
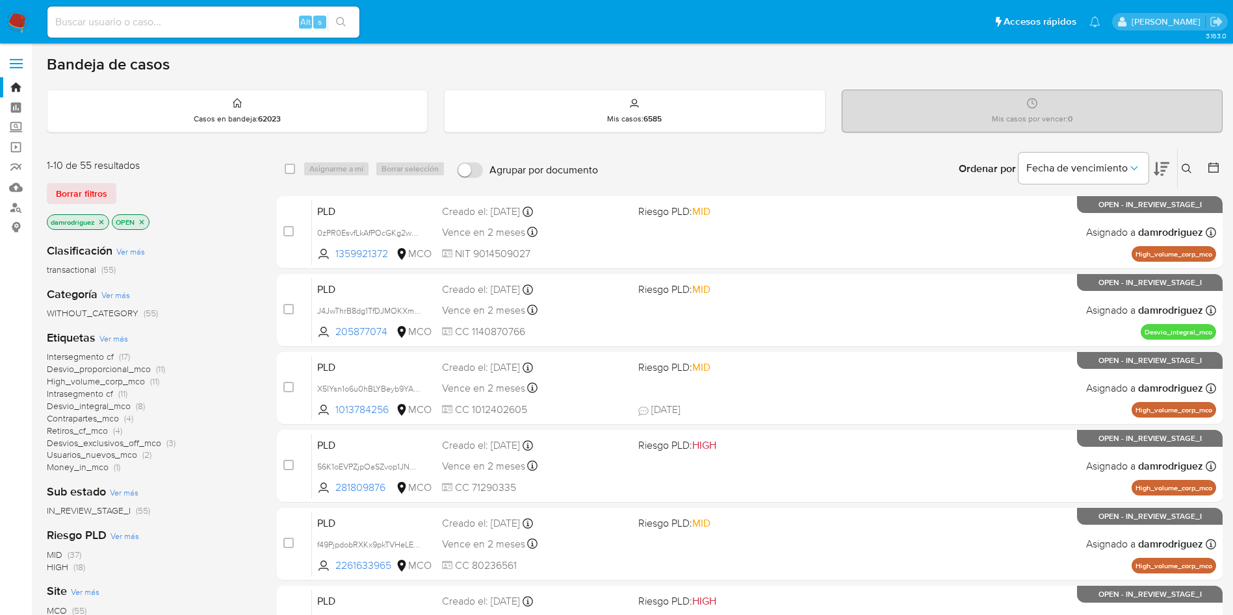
click at [22, 32] on img at bounding box center [17, 22] width 22 height 22
click at [100, 224] on icon "close-filter" at bounding box center [101, 222] width 8 height 8
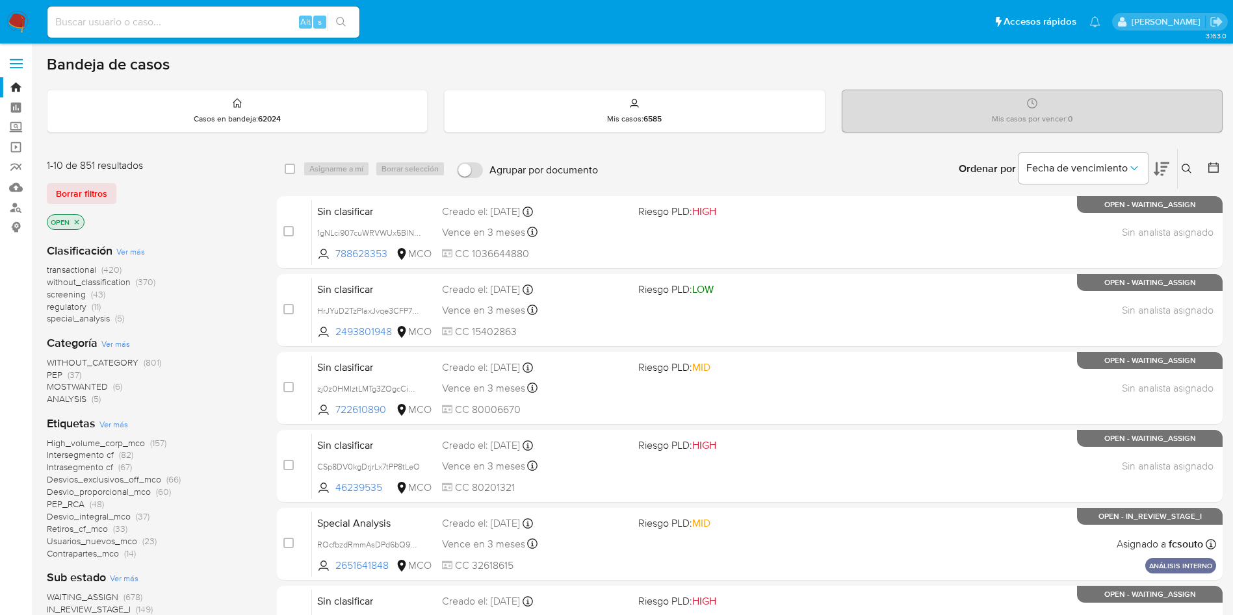
click at [79, 222] on icon "close-filter" at bounding box center [77, 222] width 8 height 8
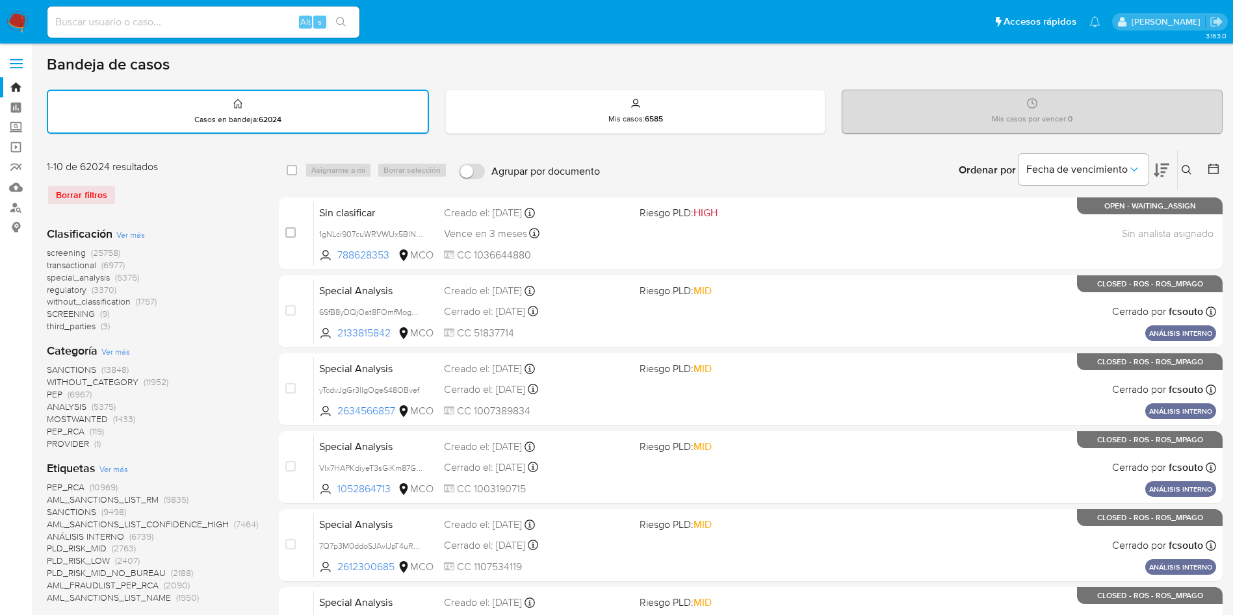
click at [74, 266] on span "transactional" at bounding box center [71, 265] width 49 height 13
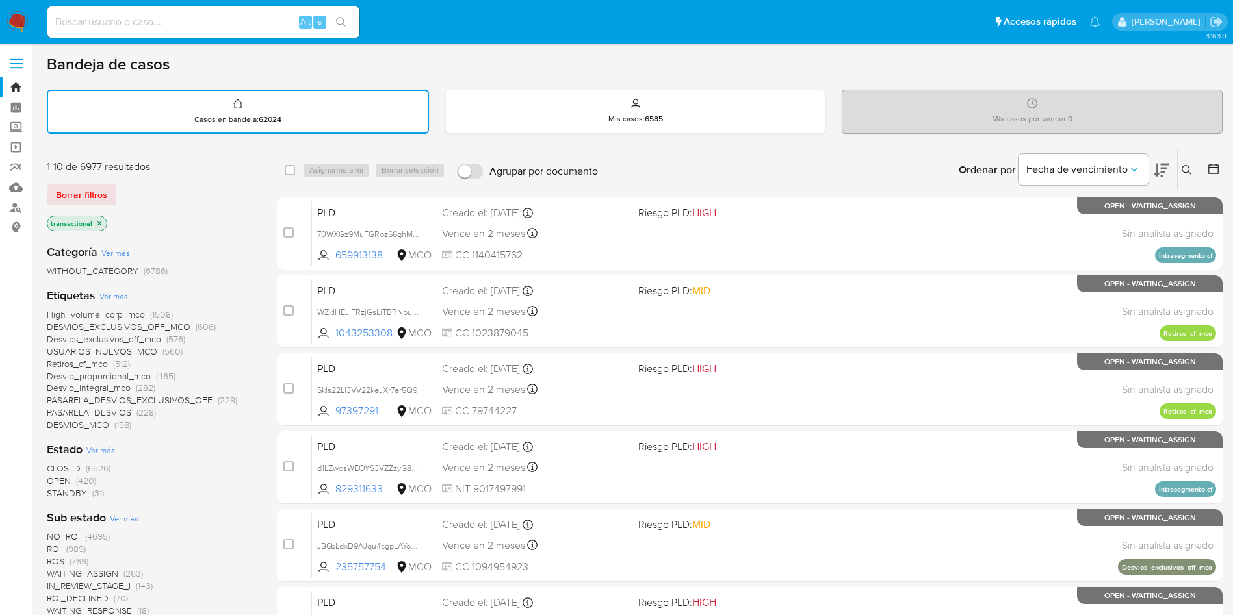
click at [1219, 166] on icon at bounding box center [1213, 168] width 13 height 13
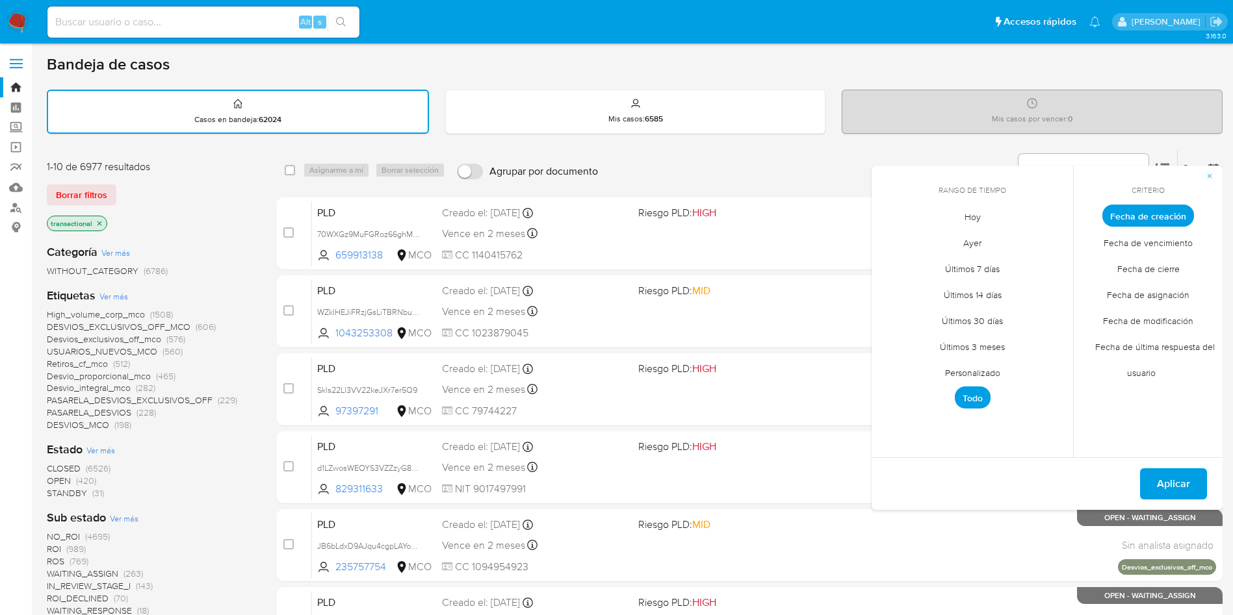
click at [956, 378] on span "Personalizado" at bounding box center [972, 372] width 83 height 27
click at [896, 241] on icon "Mes anterior" at bounding box center [892, 240] width 16 height 16
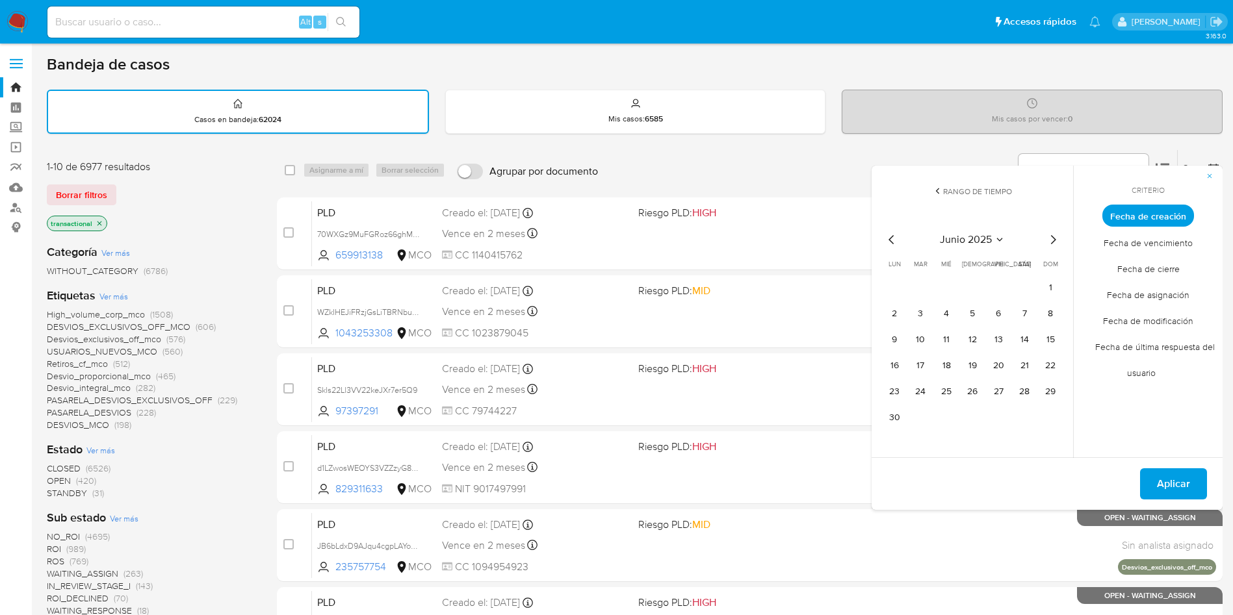
click at [896, 241] on icon "Mes anterior" at bounding box center [892, 240] width 16 height 16
click at [894, 341] on button "10" at bounding box center [894, 340] width 21 height 21
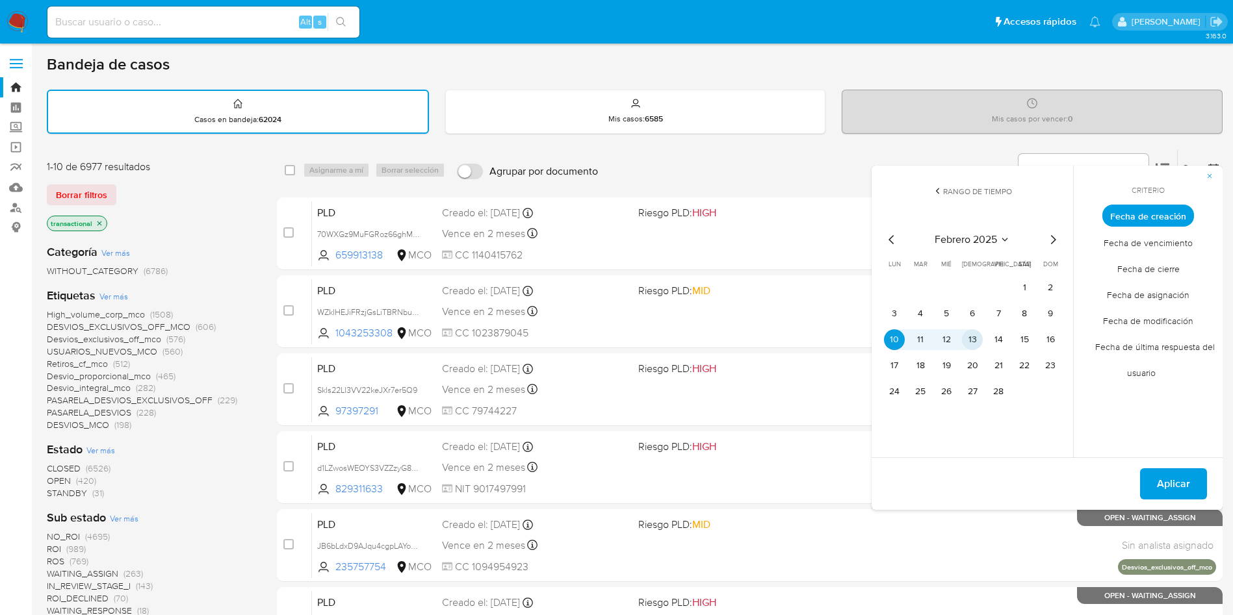
click at [976, 341] on button "13" at bounding box center [972, 340] width 21 height 21
click at [1182, 482] on span "Aplicar" at bounding box center [1173, 484] width 33 height 29
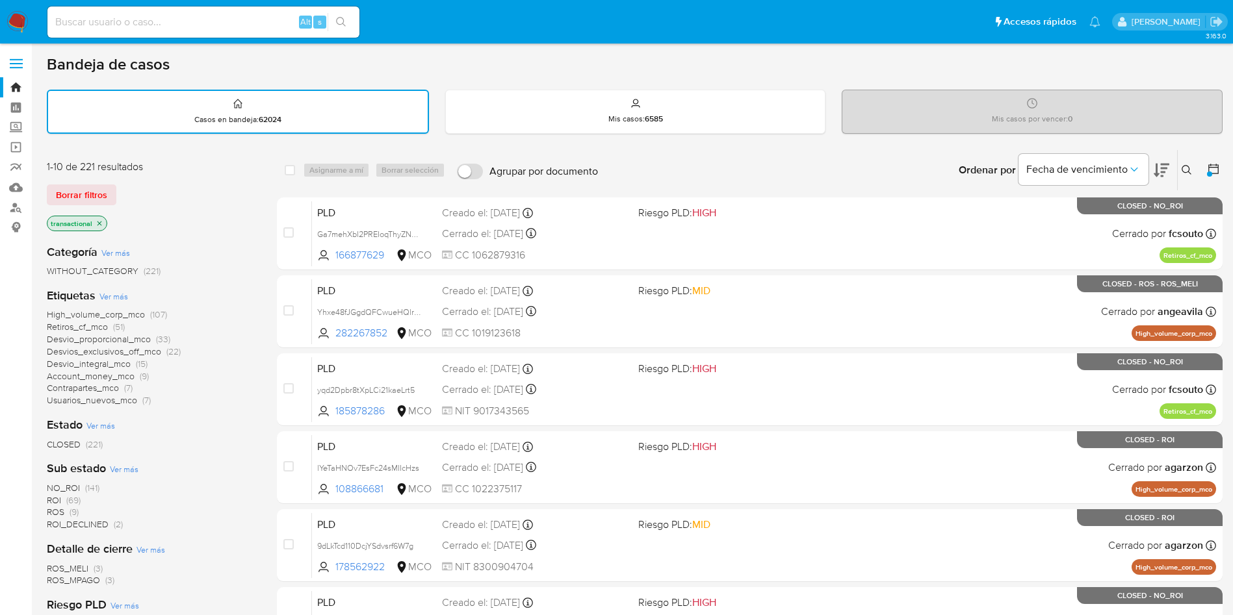
click at [120, 297] on span "Ver más" at bounding box center [113, 297] width 29 height 12
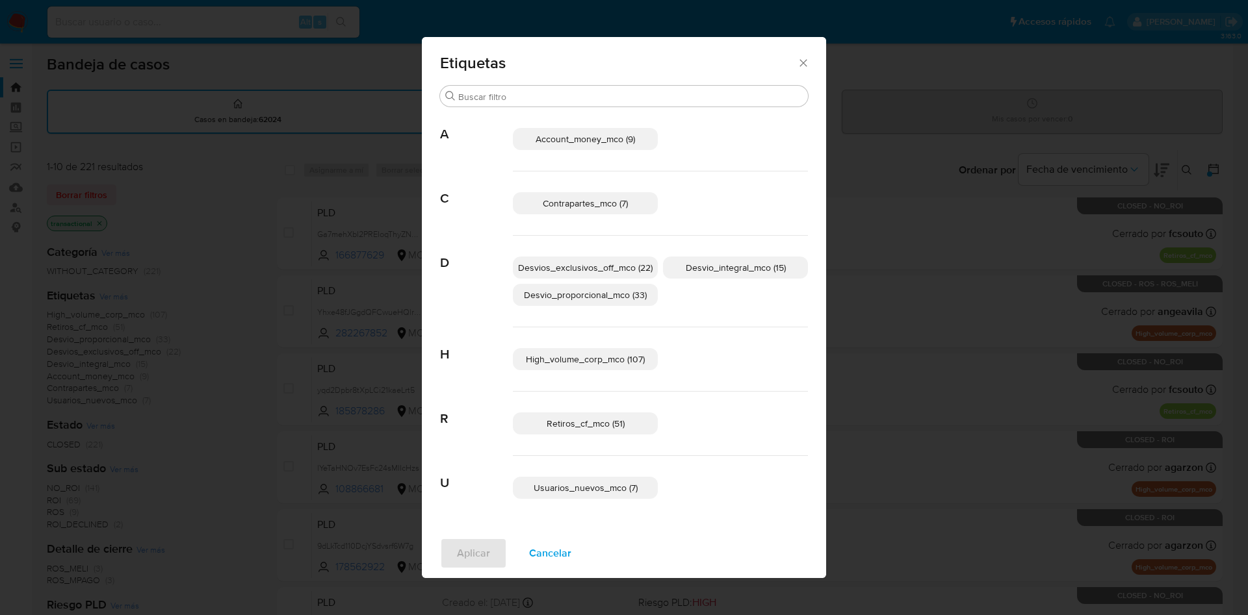
click at [543, 551] on span "Cancelar" at bounding box center [550, 553] width 42 height 29
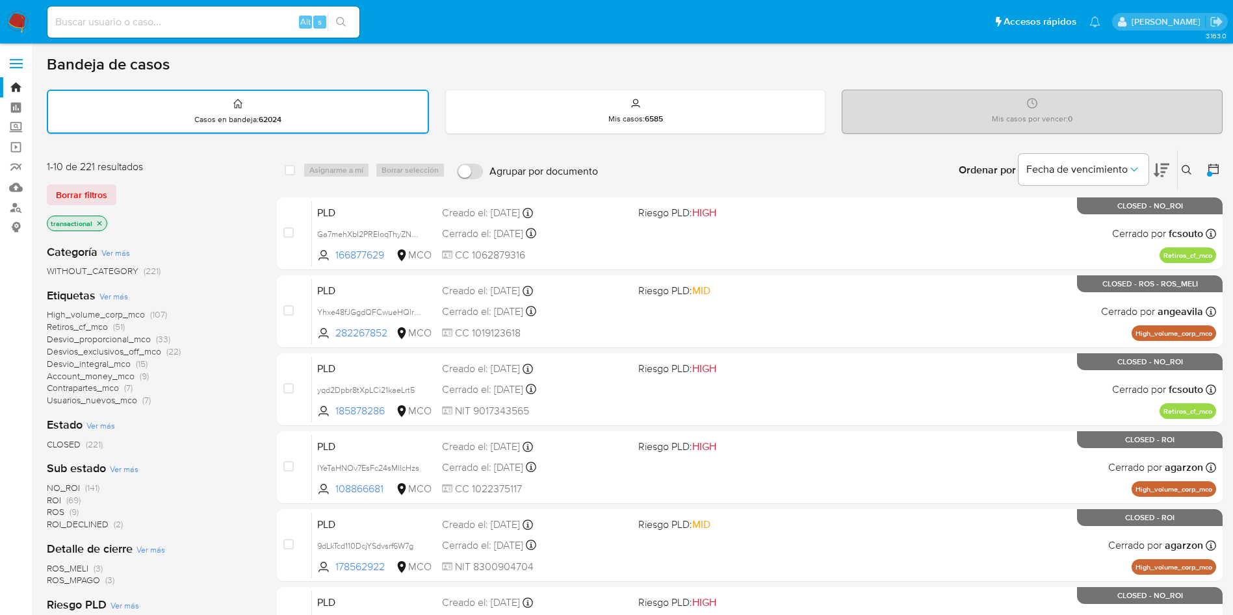
click at [113, 295] on span "Ver más" at bounding box center [113, 297] width 29 height 12
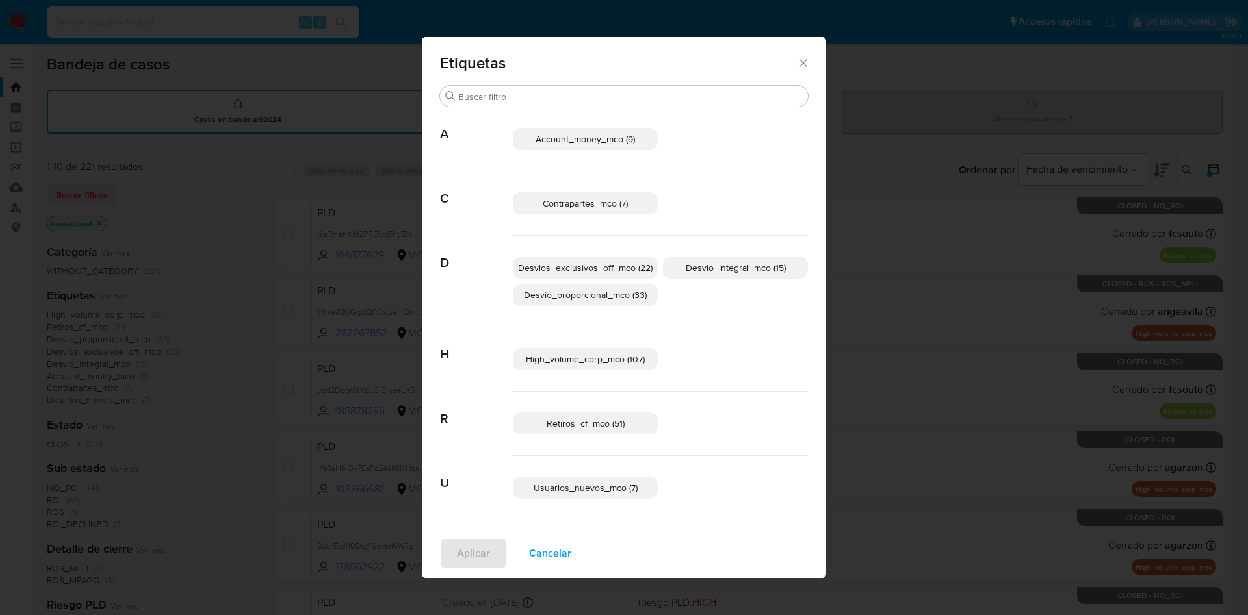
click at [540, 558] on span "Cancelar" at bounding box center [550, 553] width 42 height 29
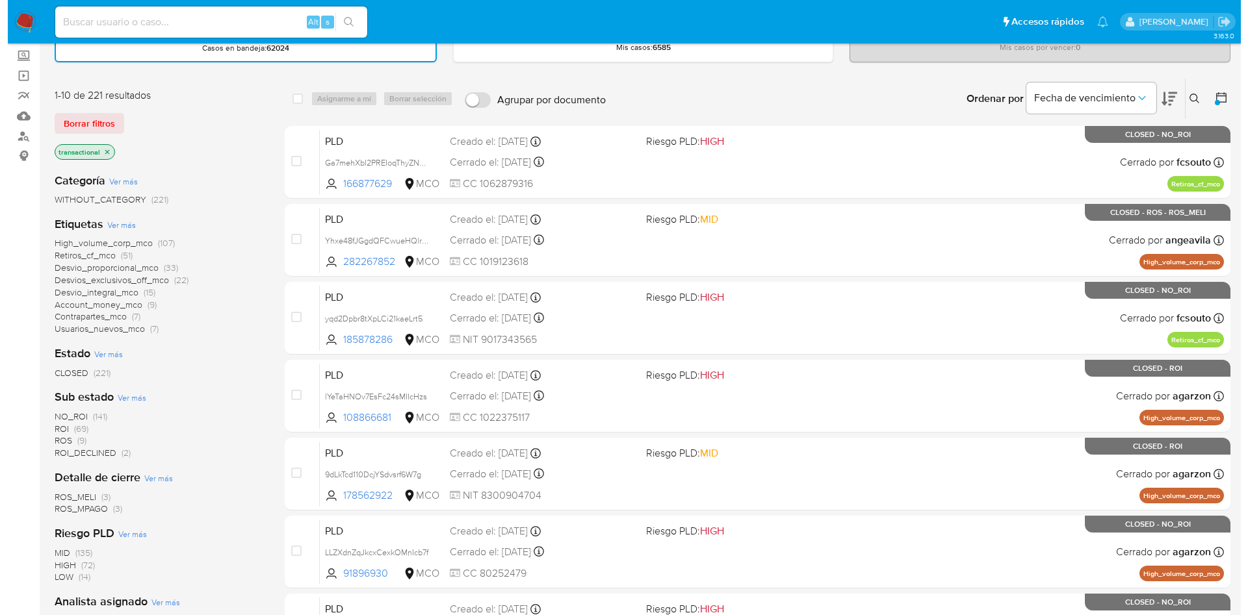
scroll to position [97, 0]
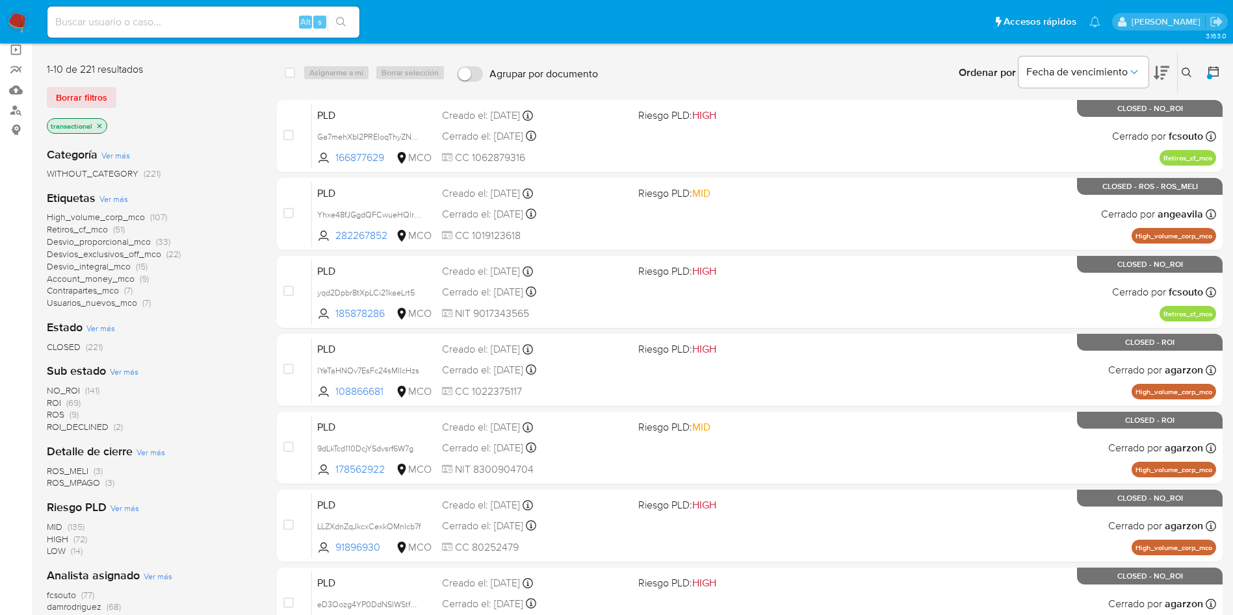
click at [130, 377] on span "Ver más" at bounding box center [124, 372] width 29 height 12
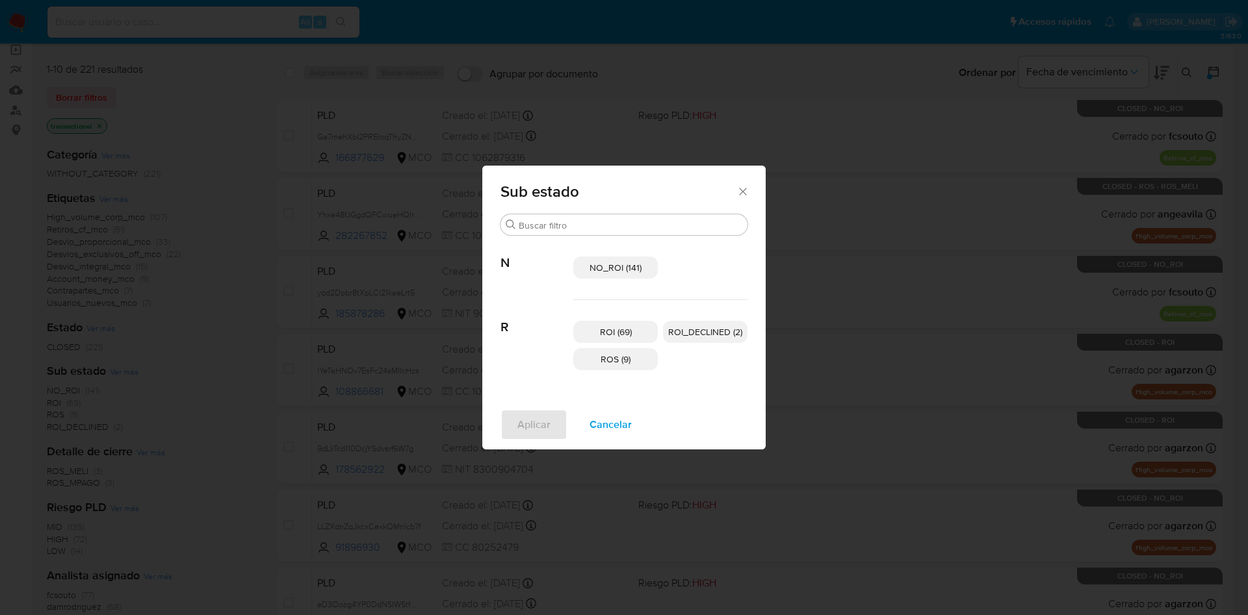
click at [626, 331] on span "ROI (69)" at bounding box center [616, 332] width 32 height 13
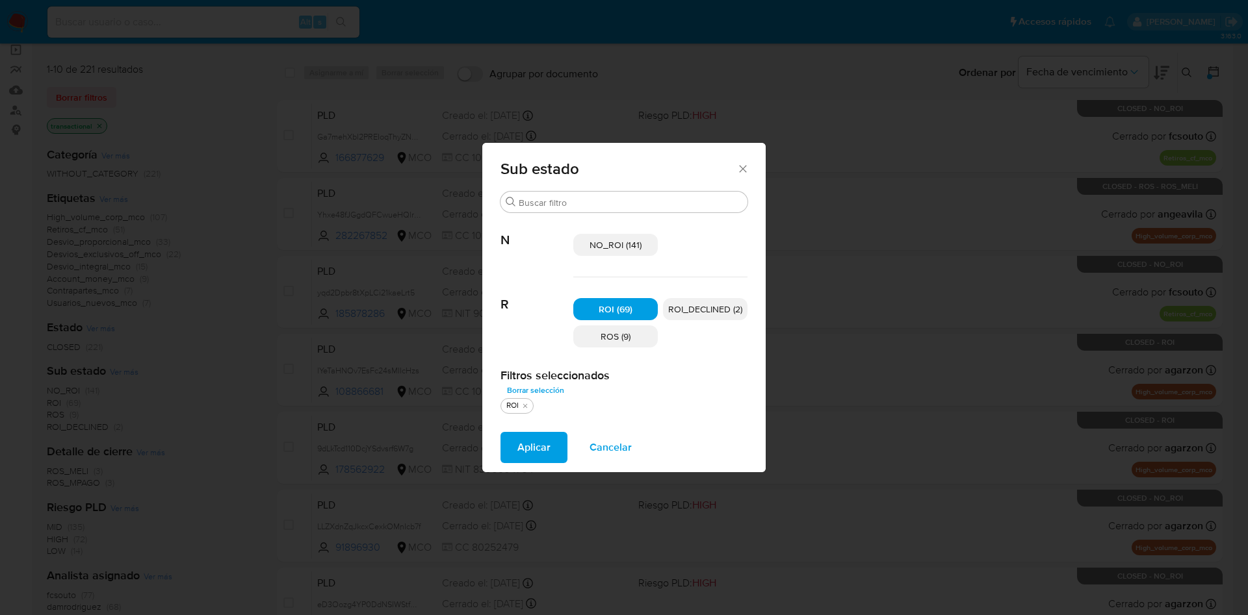
click at [616, 343] on p "ROS (9)" at bounding box center [615, 337] width 84 height 22
click at [532, 460] on span "Aplicar" at bounding box center [533, 448] width 33 height 29
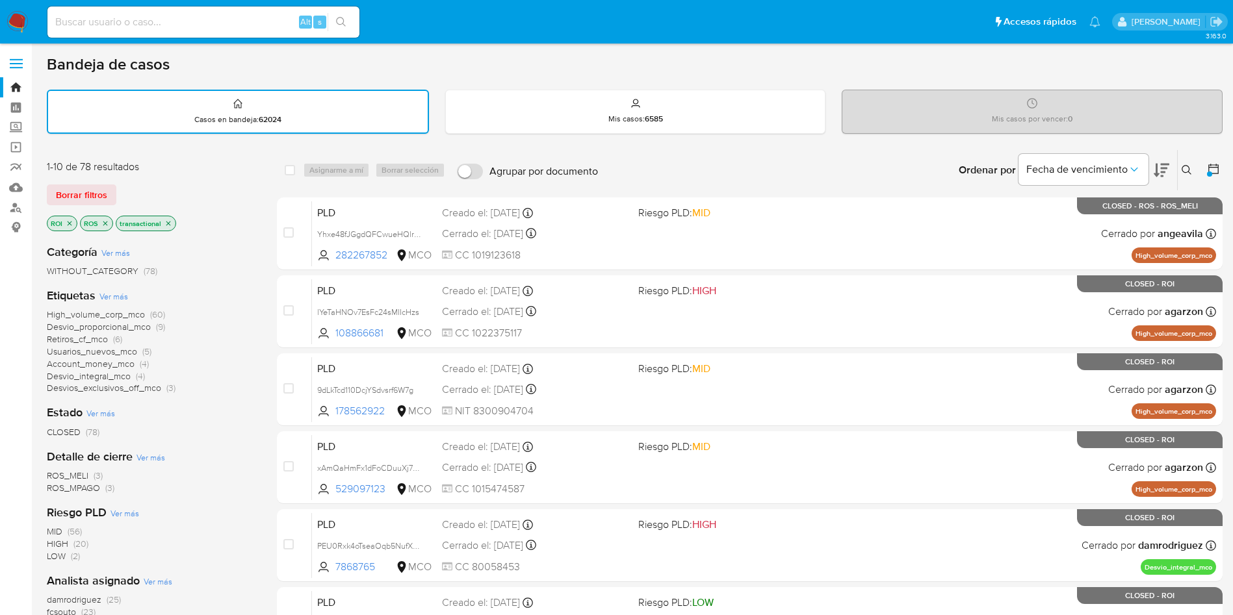
click at [115, 296] on span "Ver más" at bounding box center [113, 297] width 29 height 12
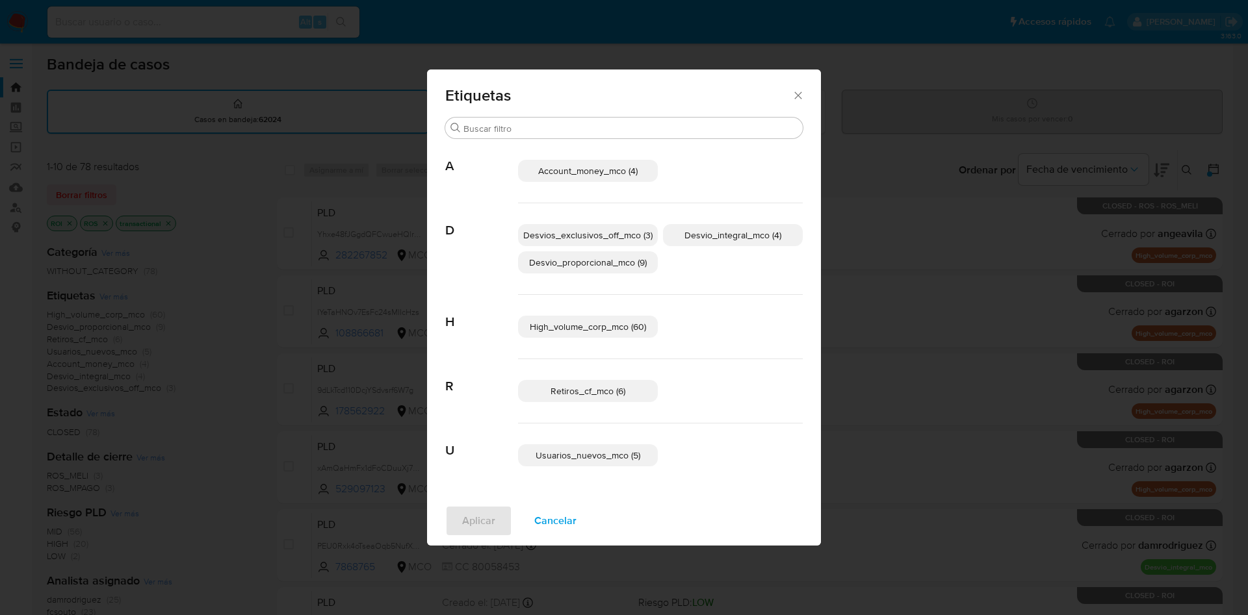
click at [552, 530] on span "Cancelar" at bounding box center [555, 521] width 42 height 29
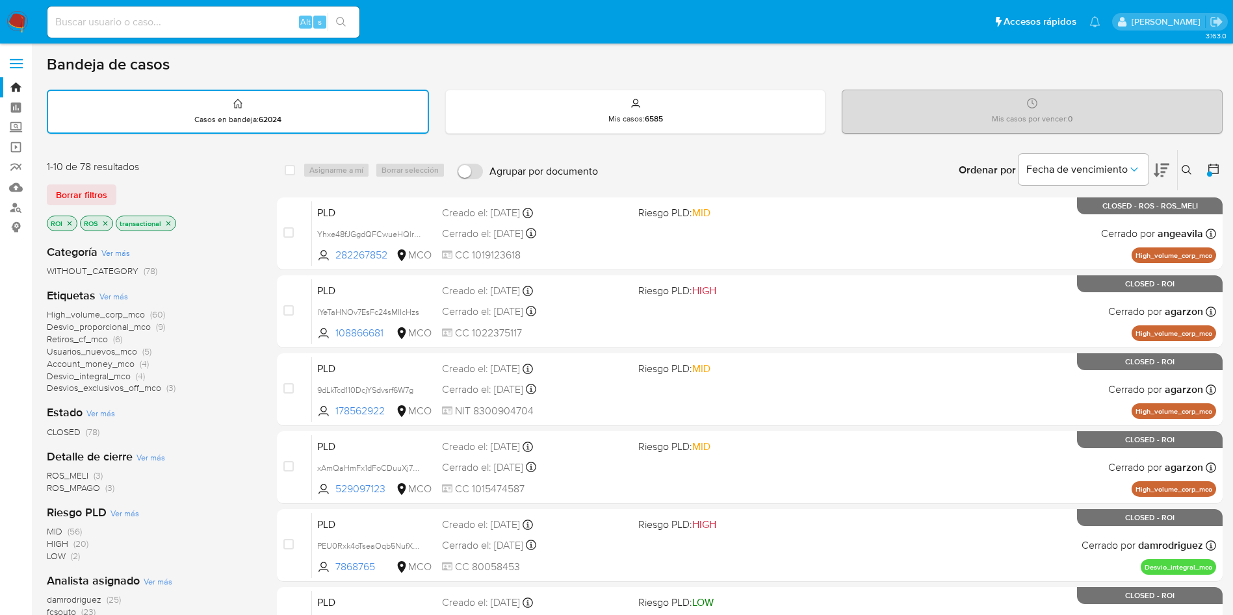
click at [226, 194] on div "Borrar filtros" at bounding box center [151, 195] width 208 height 21
click at [23, 17] on img at bounding box center [17, 22] width 22 height 22
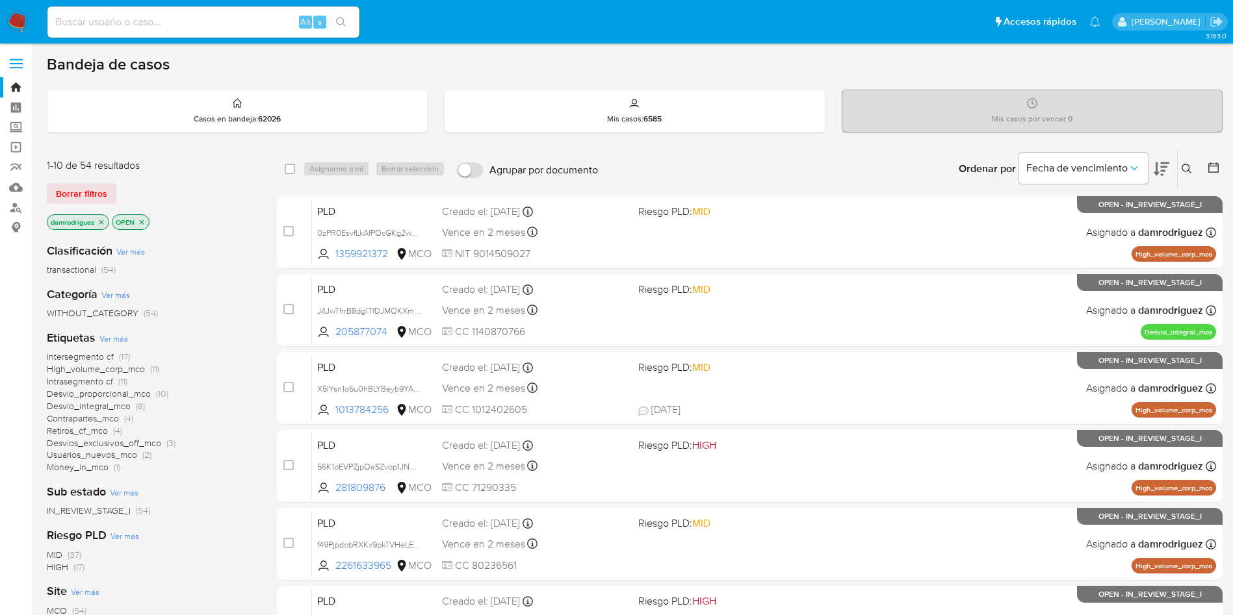
click at [101, 220] on icon "close-filter" at bounding box center [101, 222] width 5 height 5
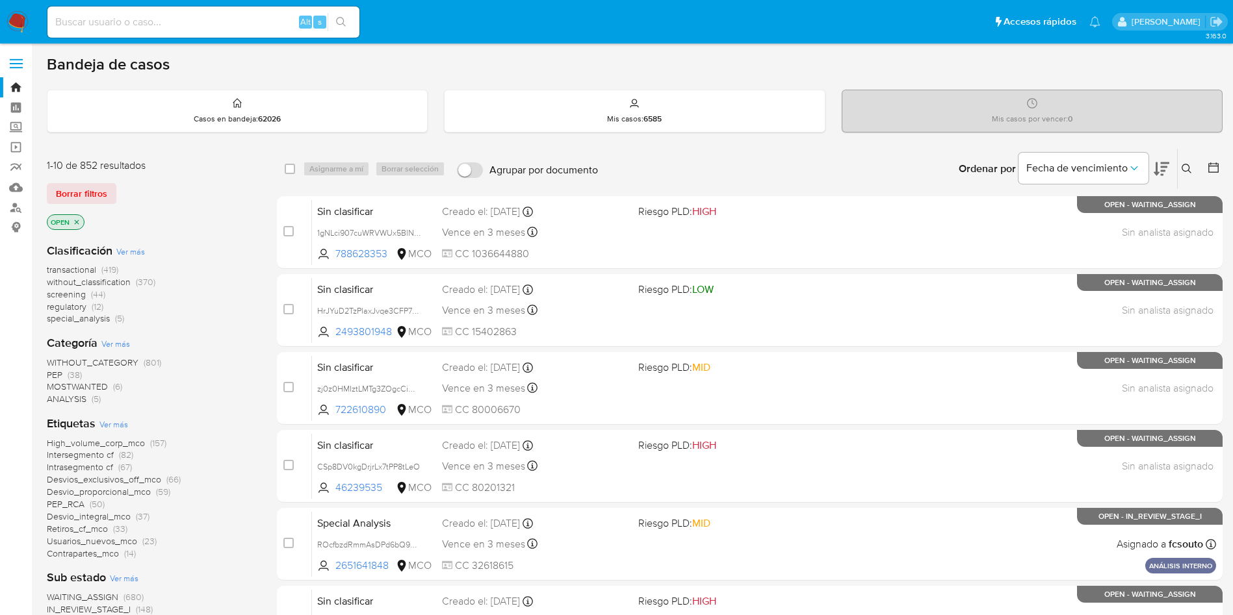
click at [220, 224] on div "OPEN" at bounding box center [151, 223] width 208 height 18
click at [23, 13] on img at bounding box center [17, 22] width 22 height 22
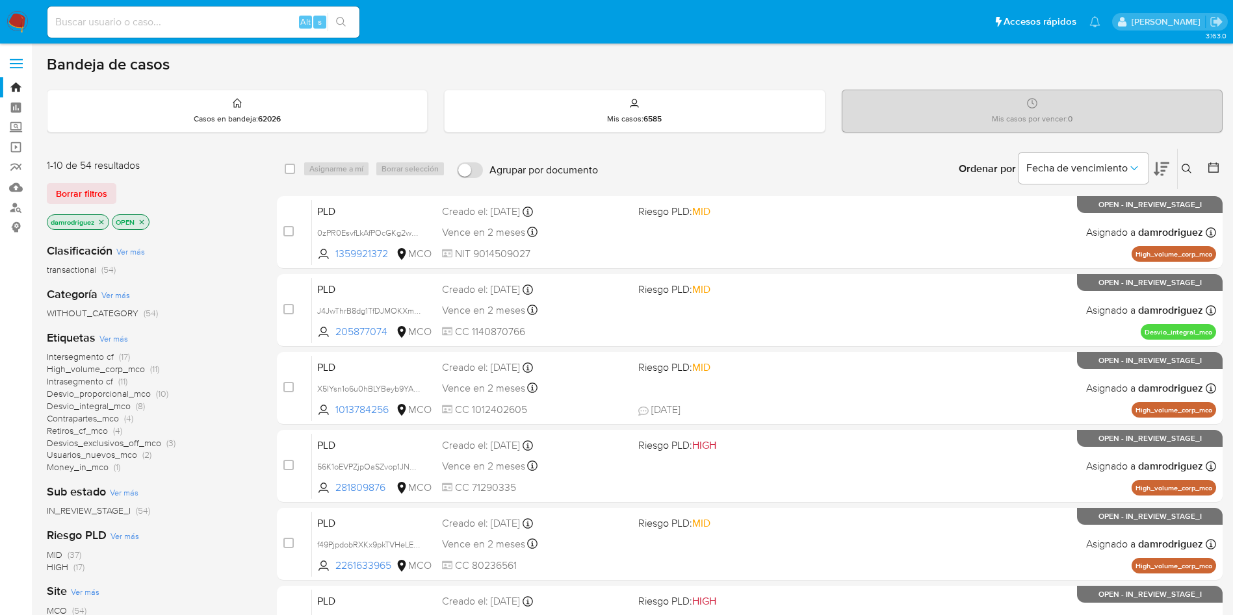
click at [99, 222] on icon "close-filter" at bounding box center [101, 222] width 8 height 8
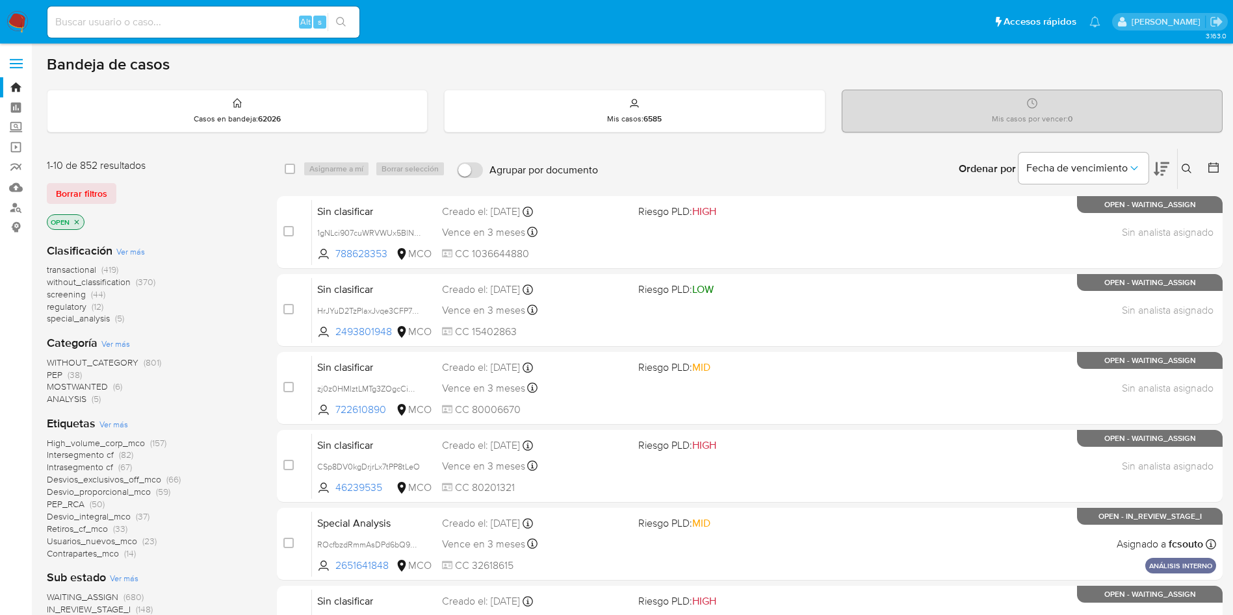
click at [77, 268] on span "transactional" at bounding box center [71, 269] width 49 height 13
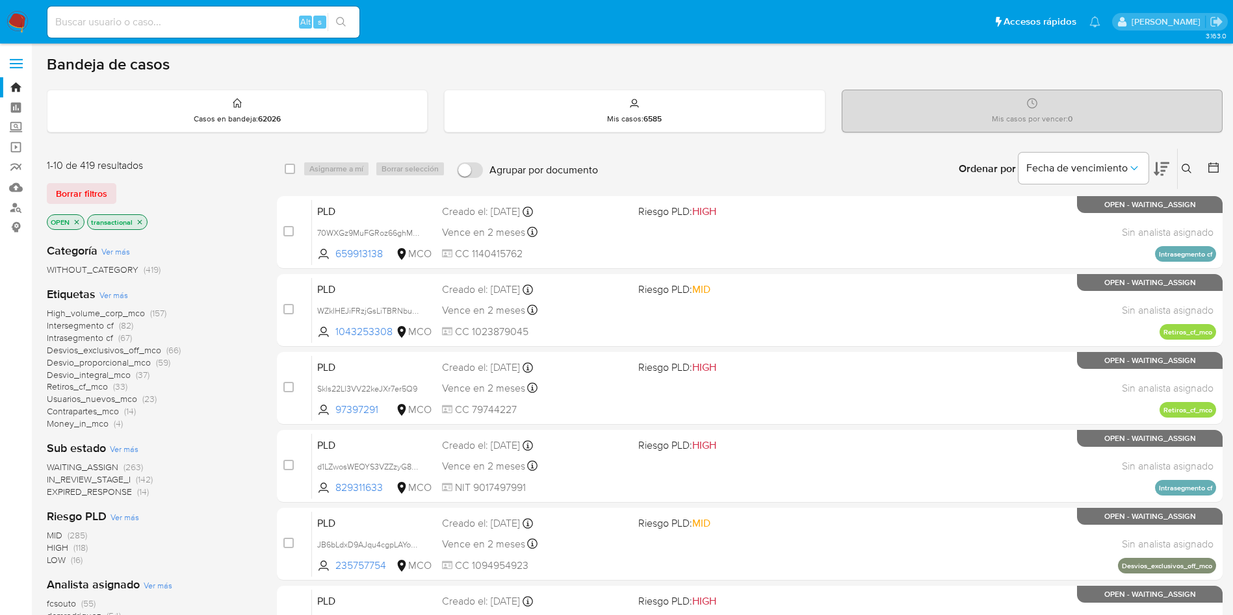
click at [1213, 165] on icon at bounding box center [1213, 167] width 13 height 13
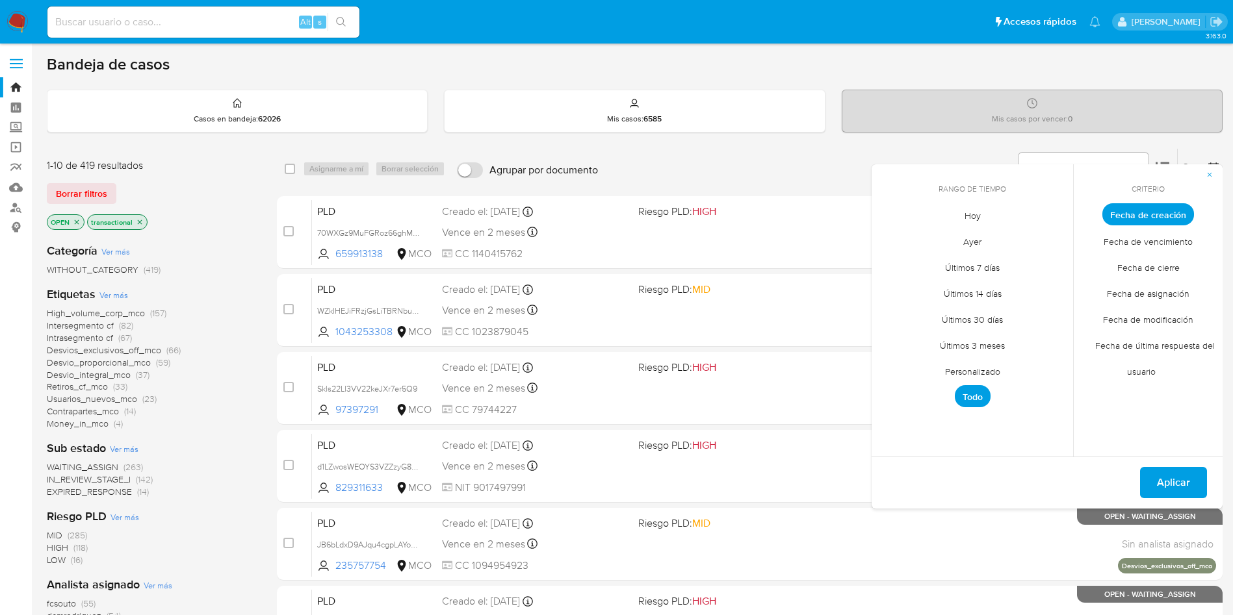
click at [987, 374] on span "Personalizado" at bounding box center [972, 371] width 83 height 27
click at [890, 311] on button "6" at bounding box center [894, 312] width 21 height 21
click at [997, 313] on button "10" at bounding box center [998, 312] width 21 height 21
click at [1156, 324] on span "Fecha de modificación" at bounding box center [1148, 319] width 118 height 27
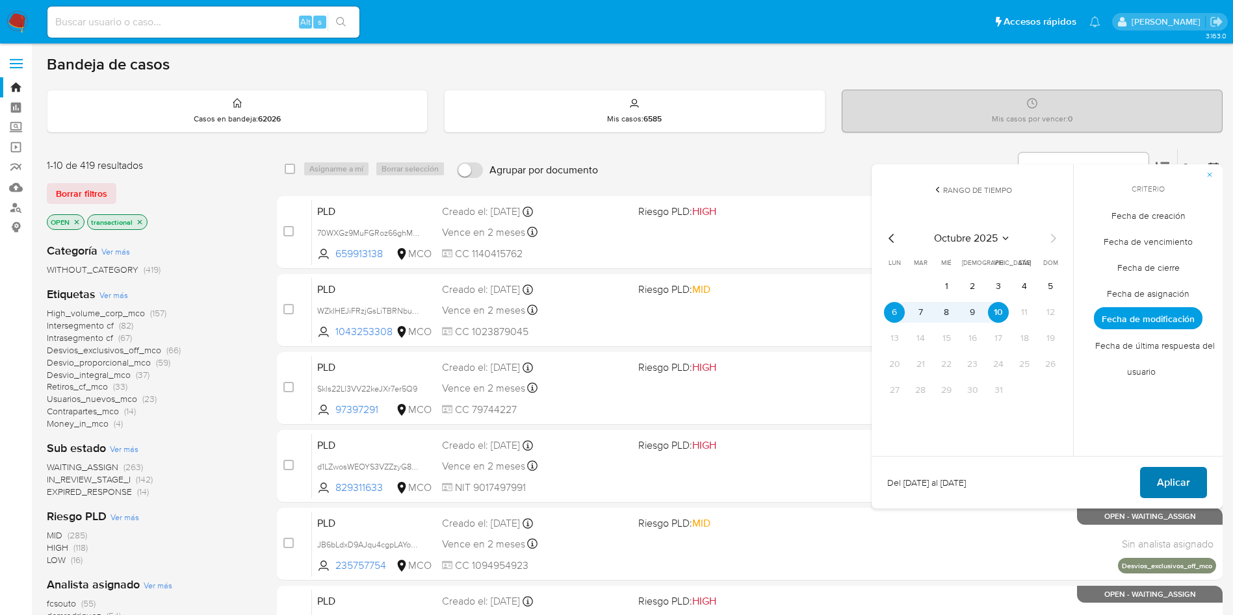
click at [1173, 476] on span "Aplicar" at bounding box center [1173, 483] width 33 height 29
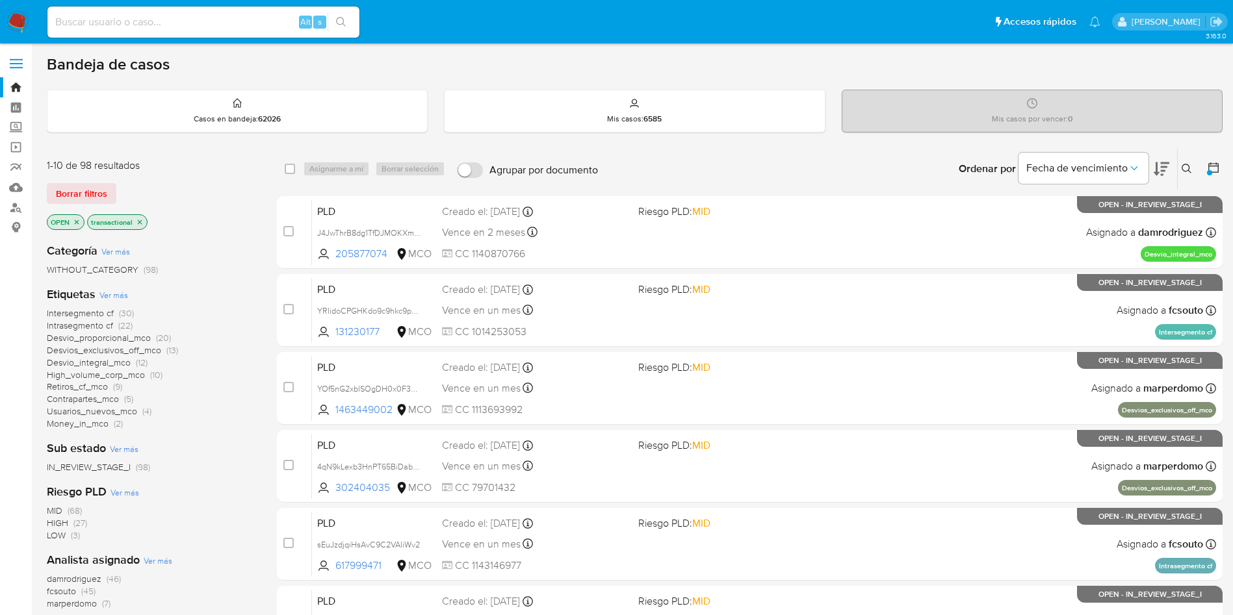
click at [142, 221] on icon "close-filter" at bounding box center [140, 222] width 8 height 8
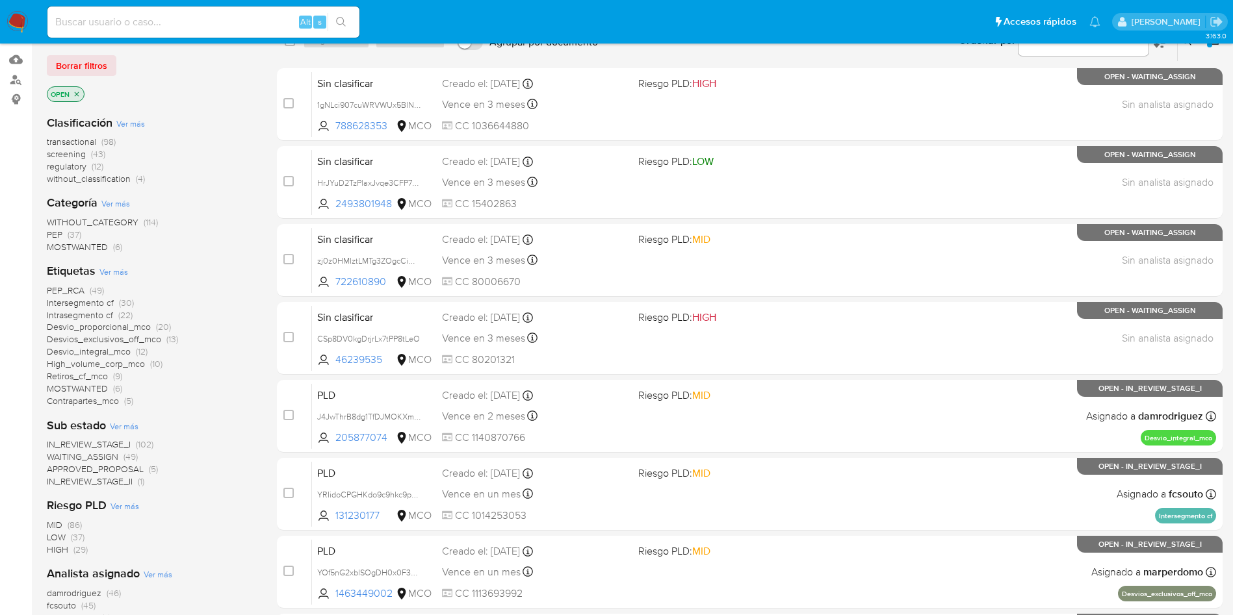
scroll to position [97, 0]
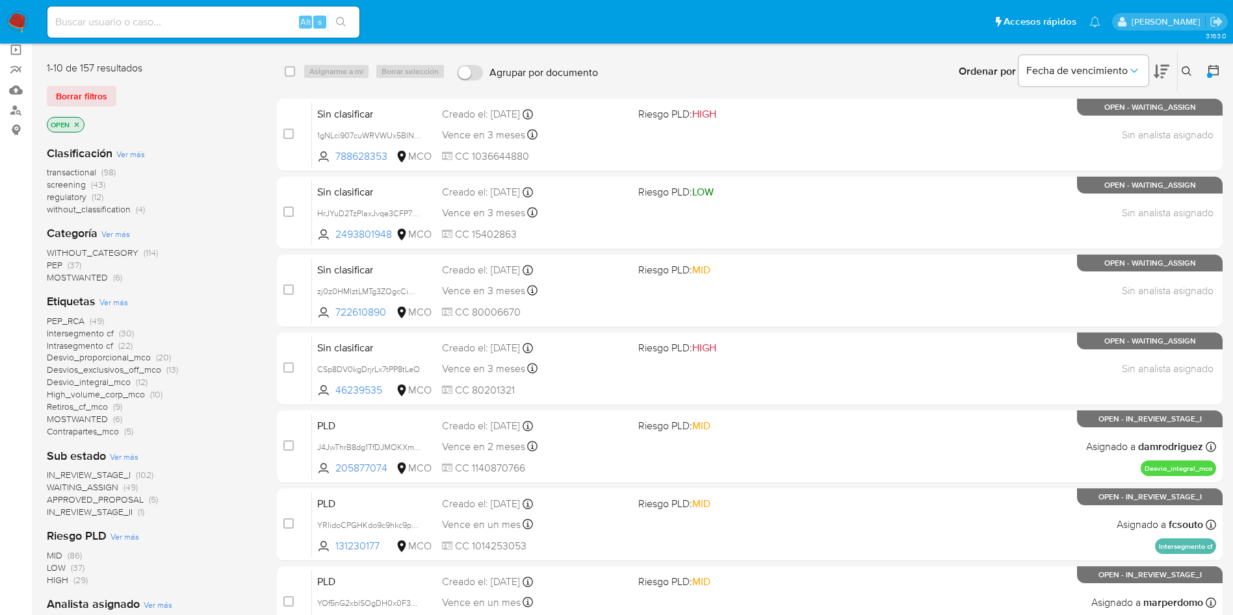
click at [76, 124] on icon "close-filter" at bounding box center [77, 125] width 8 height 8
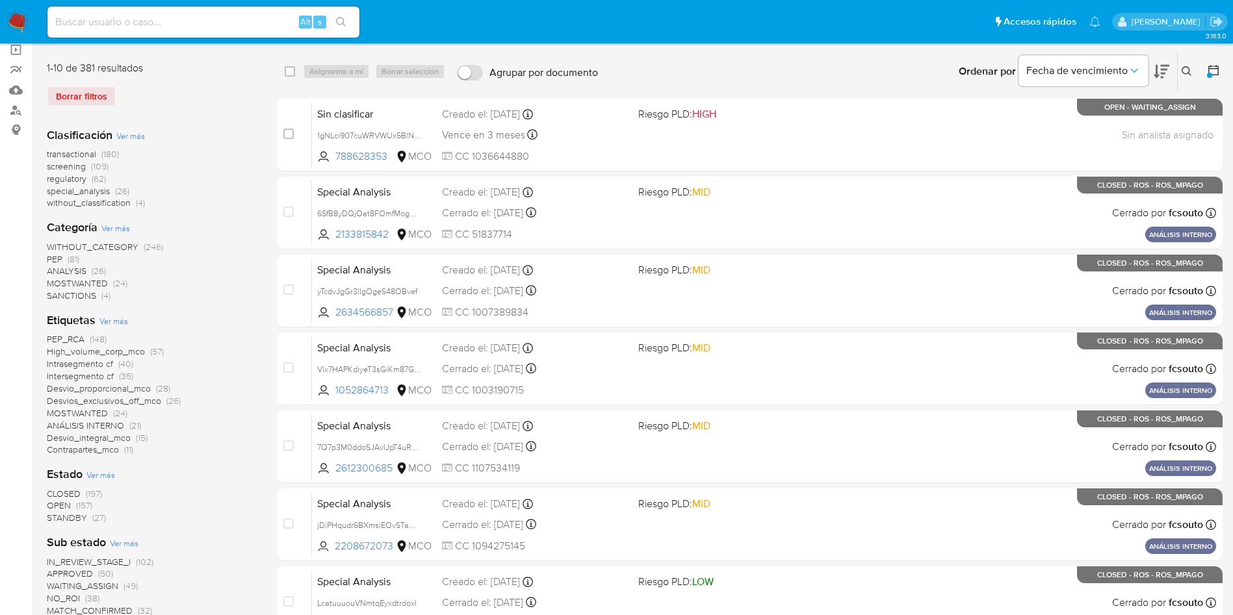
click at [57, 491] on span "CLOSED" at bounding box center [64, 493] width 34 height 13
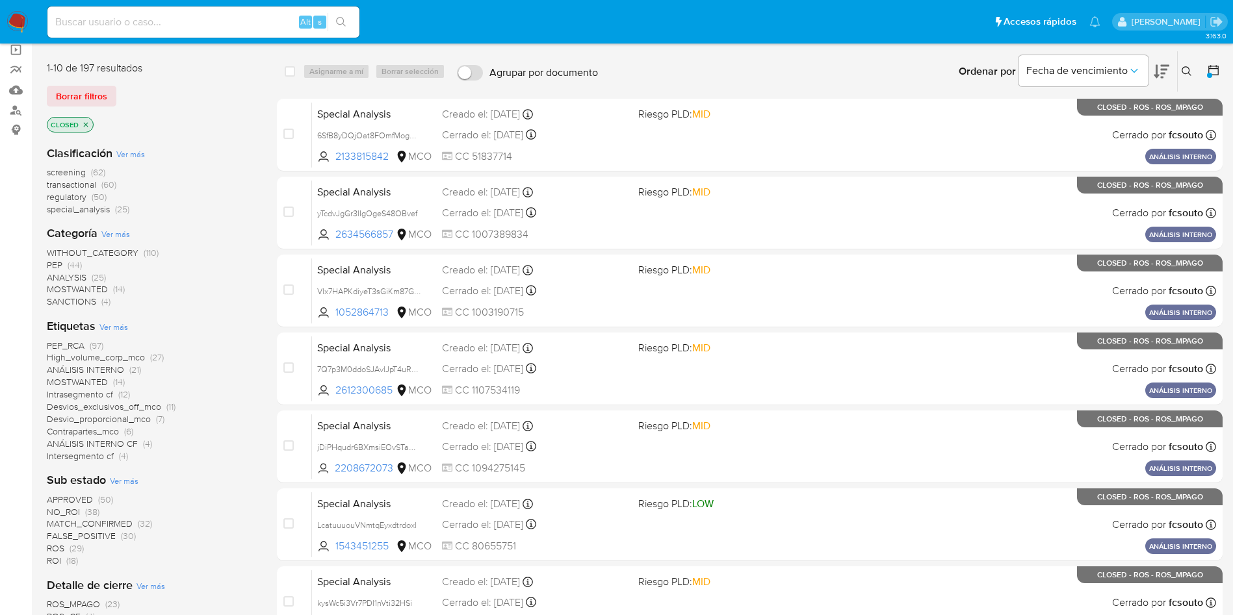
click at [136, 151] on span "Ver más" at bounding box center [130, 154] width 29 height 12
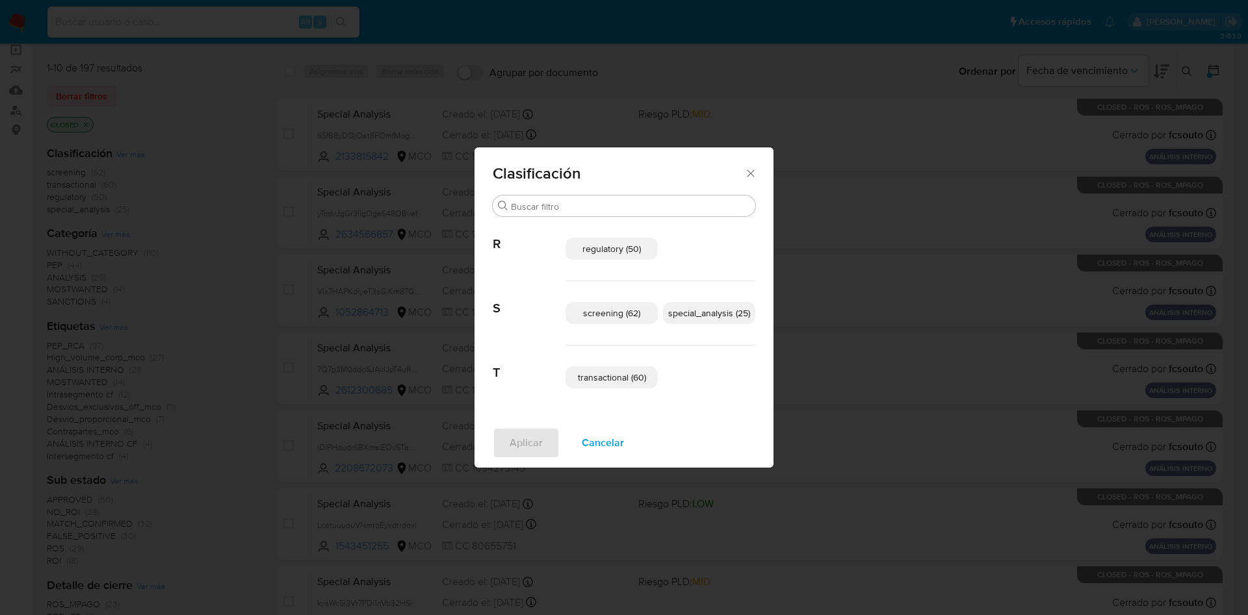
click at [608, 380] on span "transactional (60)" at bounding box center [612, 377] width 68 height 13
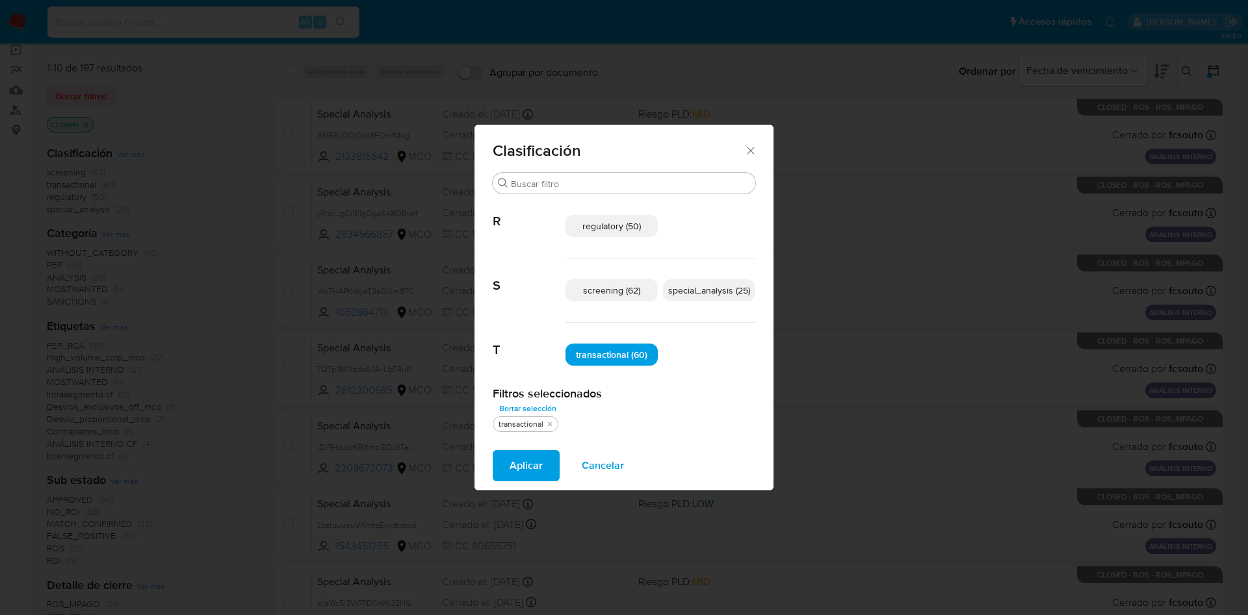
click at [703, 295] on span "special_analysis (25)" at bounding box center [709, 290] width 82 height 13
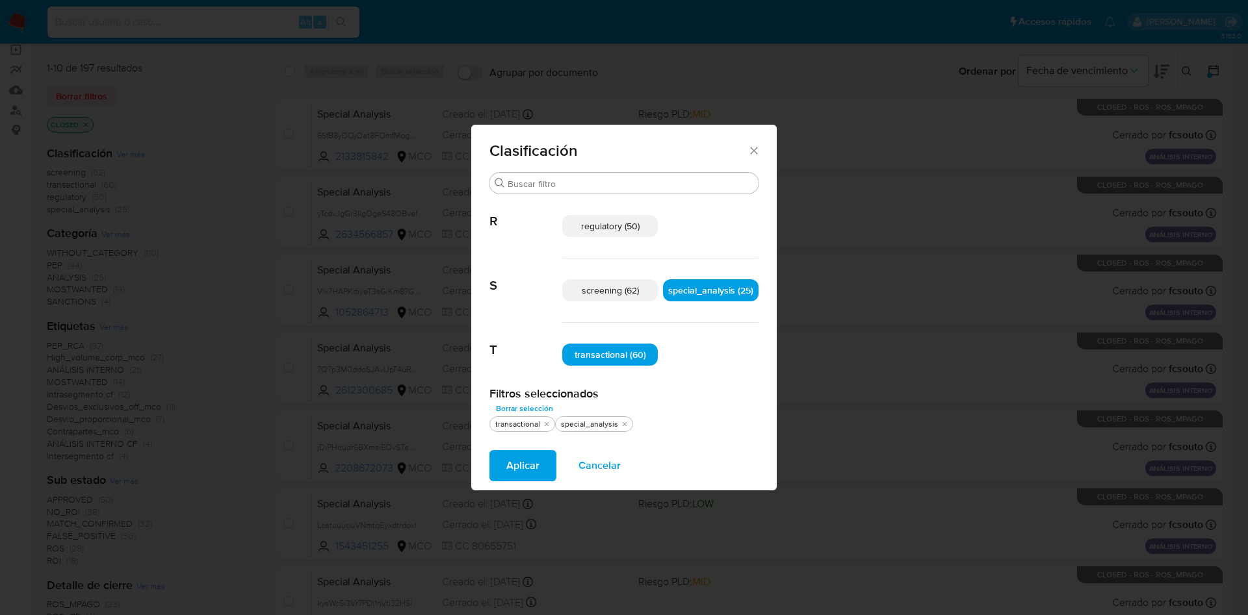
click at [514, 467] on span "Aplicar" at bounding box center [522, 466] width 33 height 29
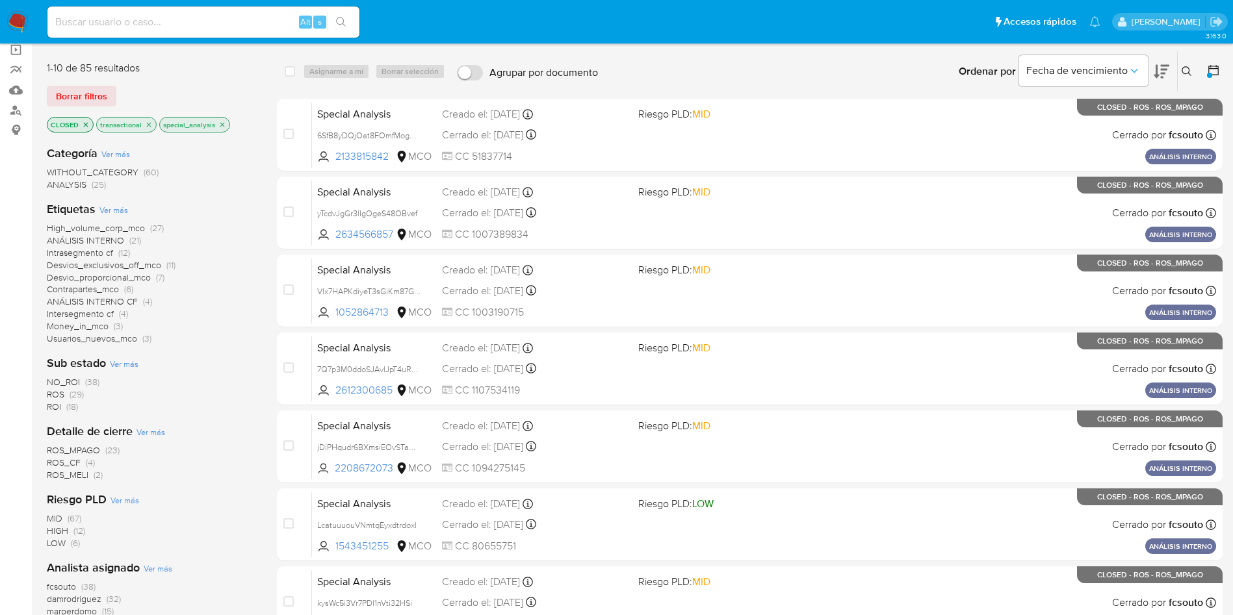
scroll to position [195, 0]
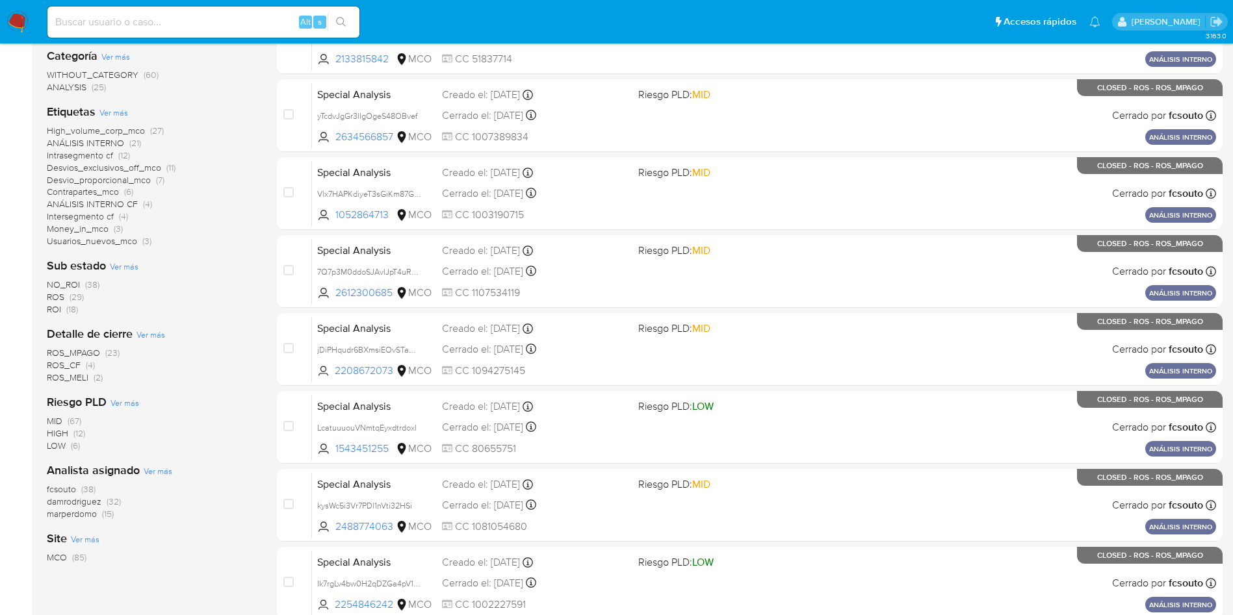
click at [250, 107] on div "Etiquetas Ver más High_volume_corp_mco (27) ANÁLISIS INTERNO (21) Intrasegmento…" at bounding box center [151, 176] width 209 height 144
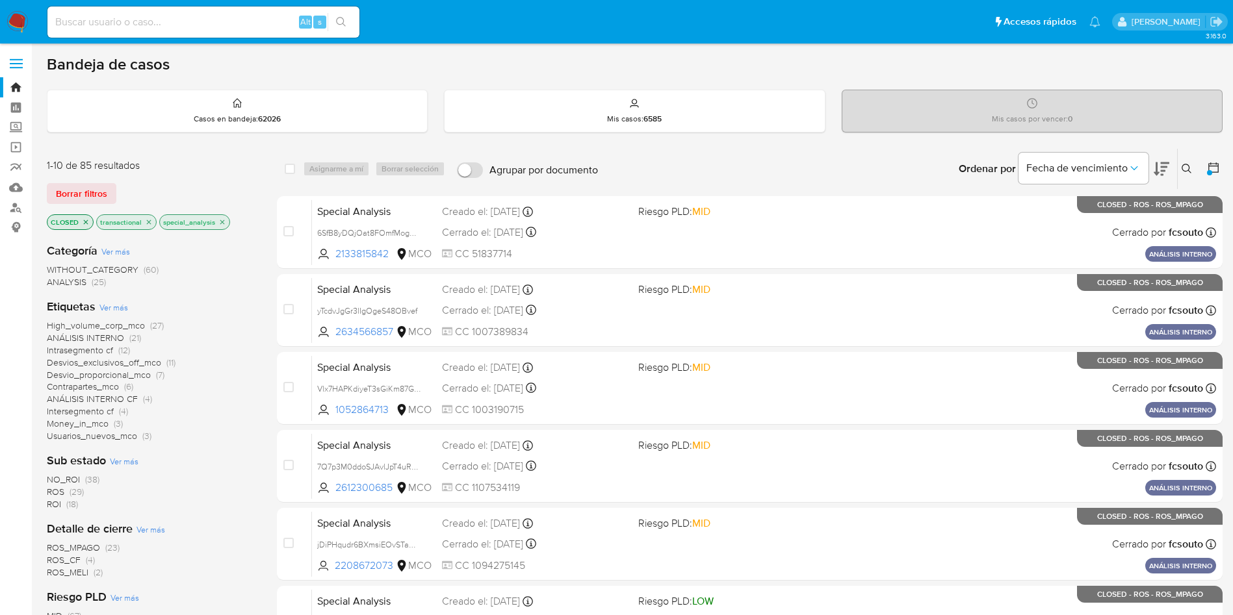
click at [222, 309] on div "Etiquetas Ver más High_volume_corp_mco (27) ANÁLISIS INTERNO (21) Intrasegmento…" at bounding box center [151, 371] width 209 height 144
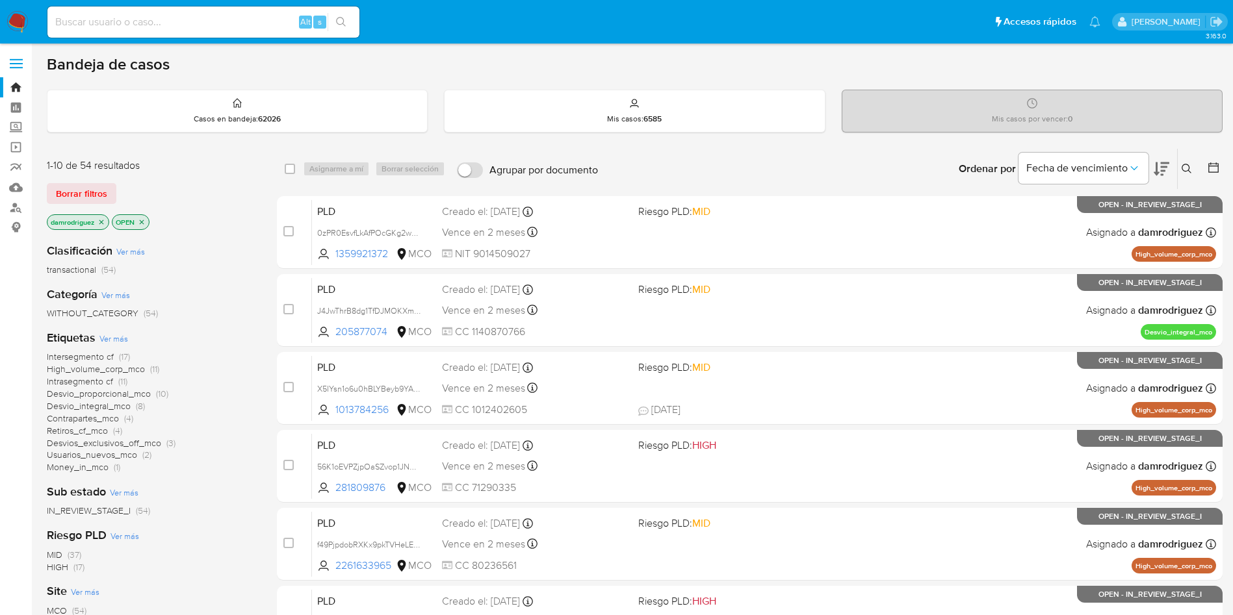
click at [99, 217] on p "damrodriguez" at bounding box center [77, 222] width 61 height 14
click at [101, 222] on icon "close-filter" at bounding box center [101, 222] width 8 height 8
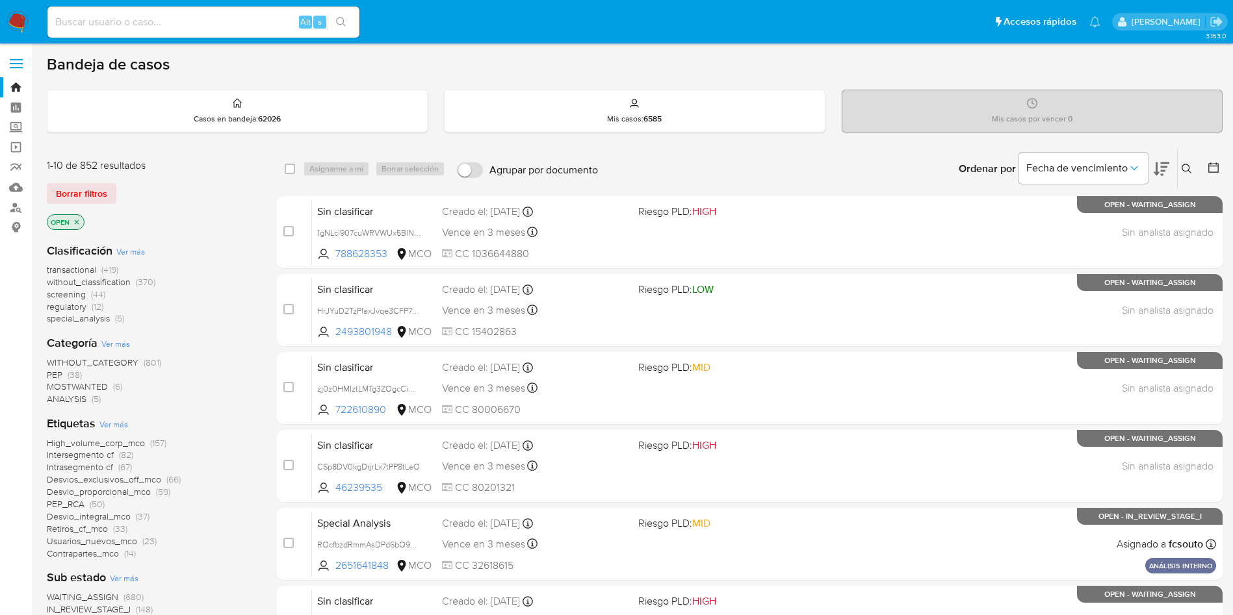
click at [83, 266] on span "transactional" at bounding box center [71, 269] width 49 height 13
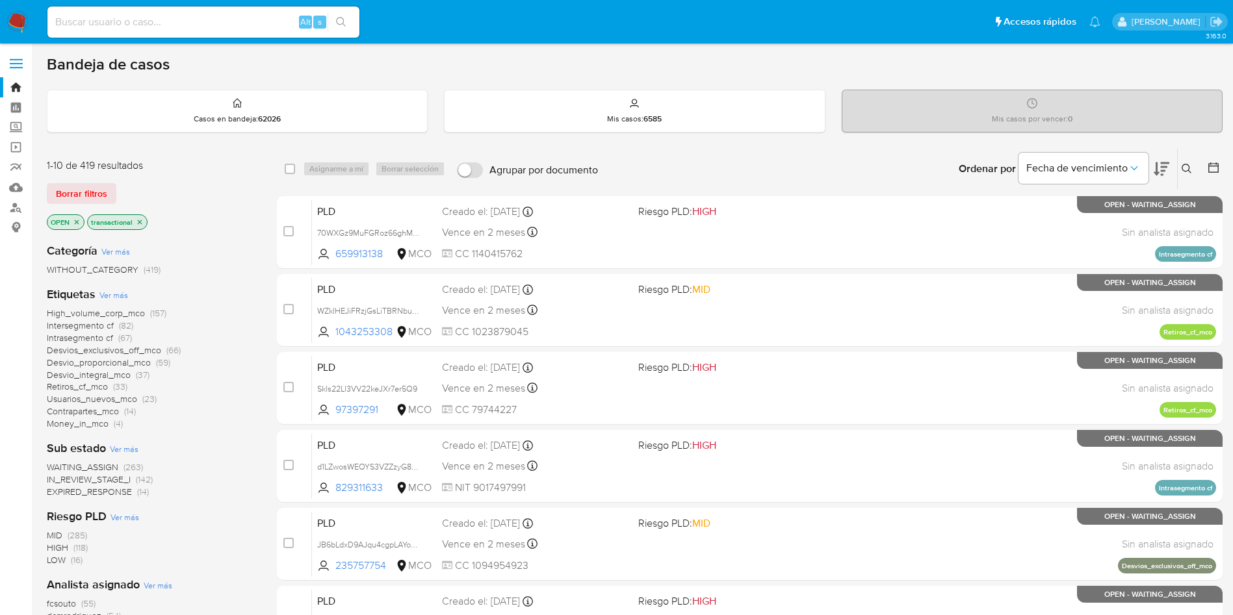
click at [226, 240] on div "Categoría Ver más WITHOUT_CATEGORY (419) Etiquetas Ver más High_volume_corp_mco…" at bounding box center [151, 456] width 209 height 446
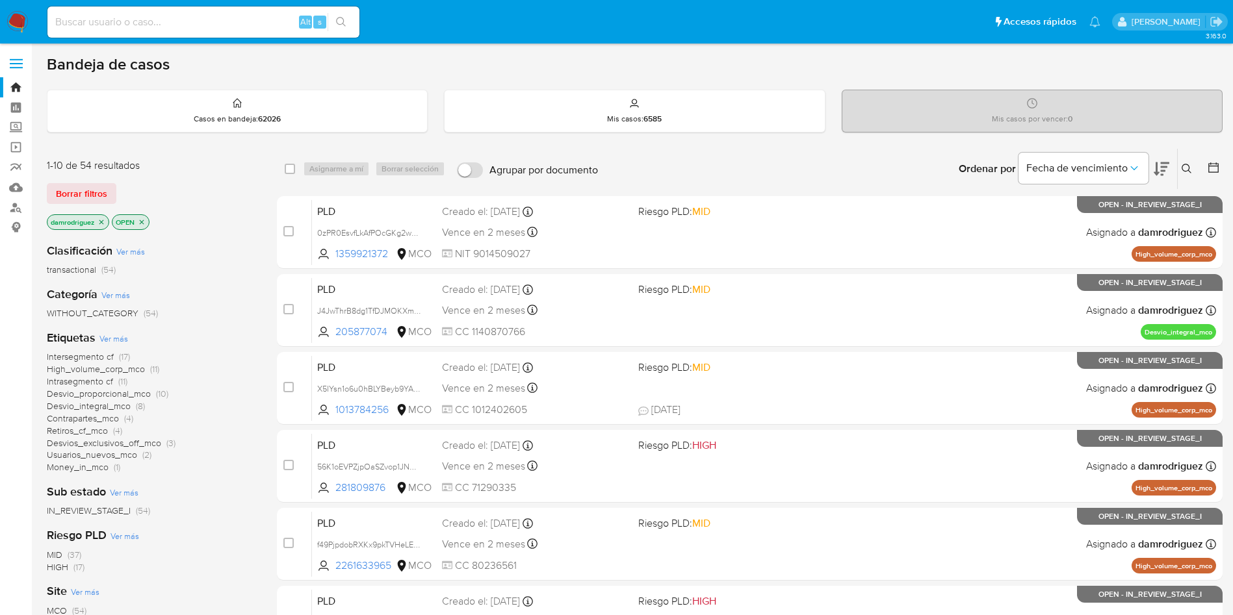
click at [100, 222] on icon "close-filter" at bounding box center [101, 222] width 8 height 8
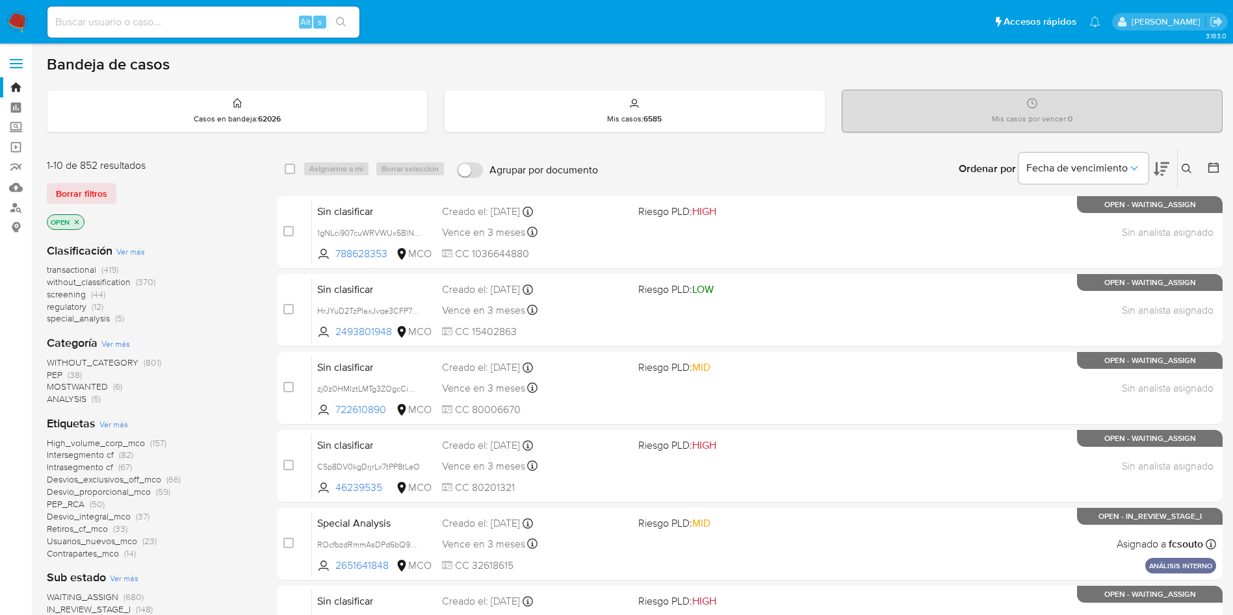
click at [81, 292] on span "screening" at bounding box center [66, 294] width 39 height 13
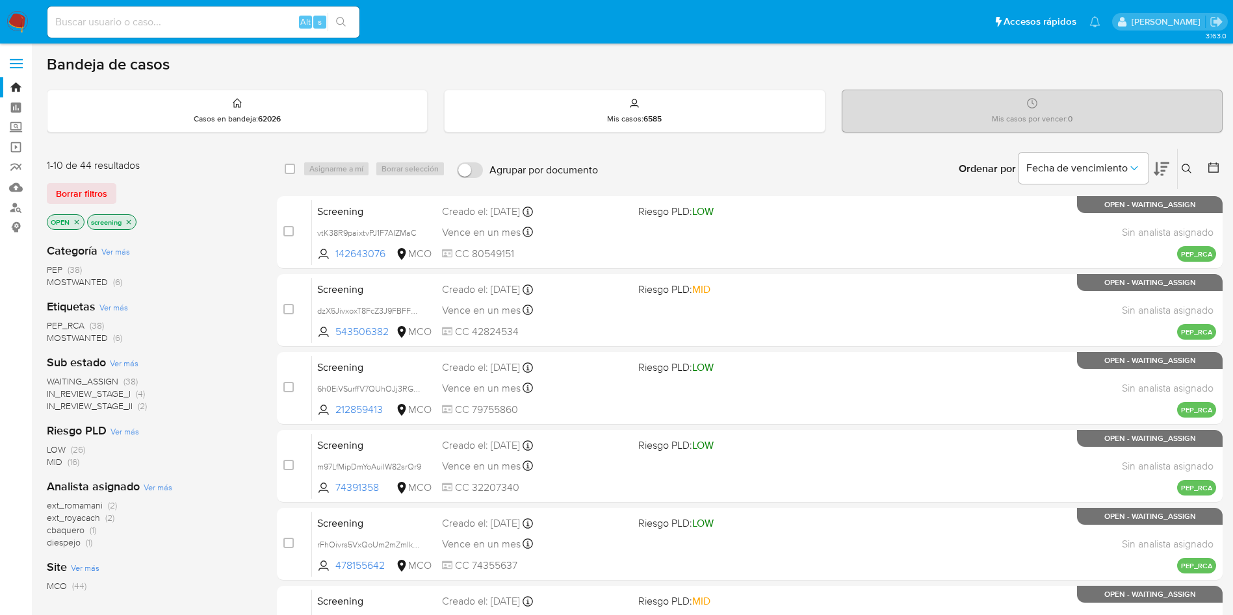
click at [80, 337] on span "MOSTWANTED" at bounding box center [77, 337] width 61 height 13
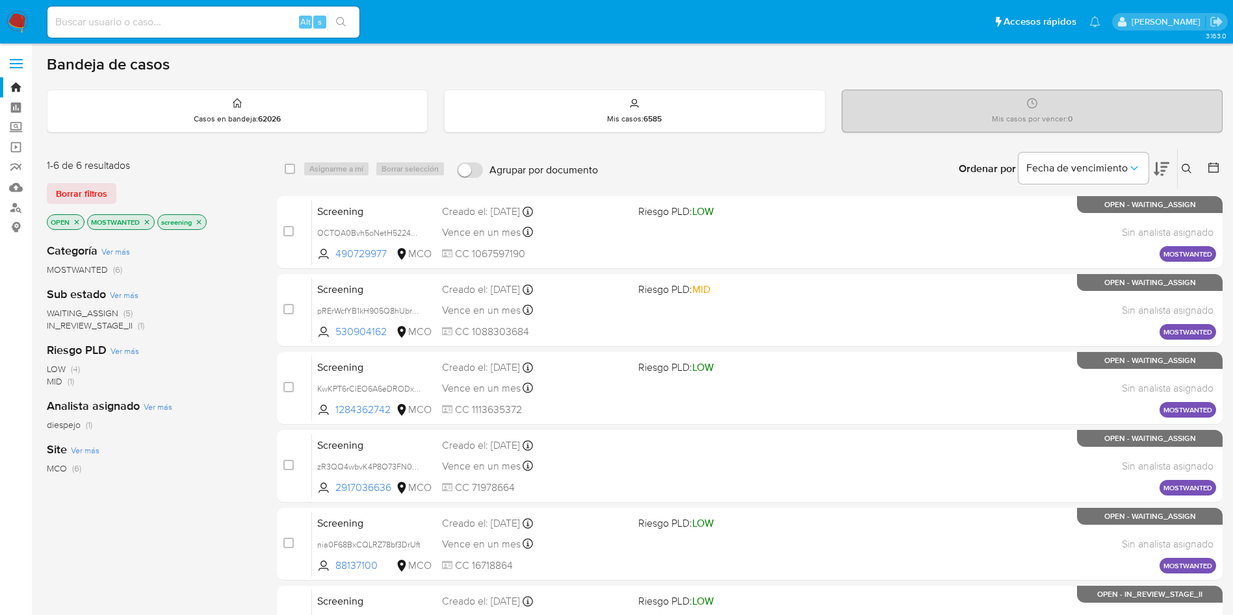
click at [146, 222] on icon "close-filter" at bounding box center [147, 222] width 8 height 8
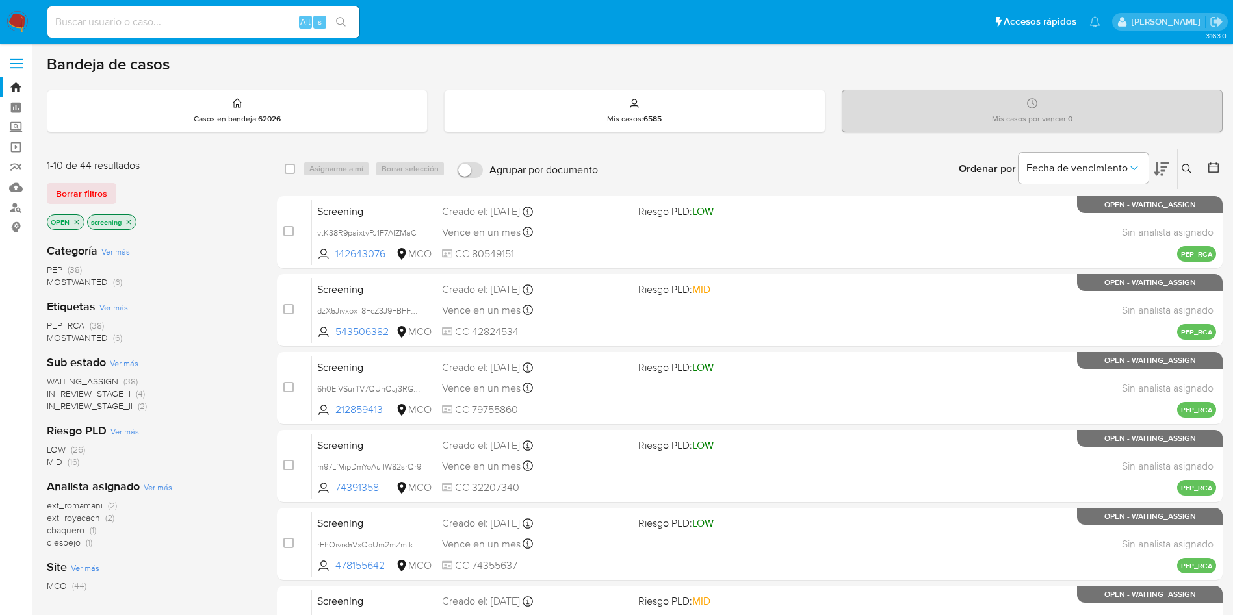
click at [73, 322] on span "PEP_RCA" at bounding box center [66, 325] width 38 height 13
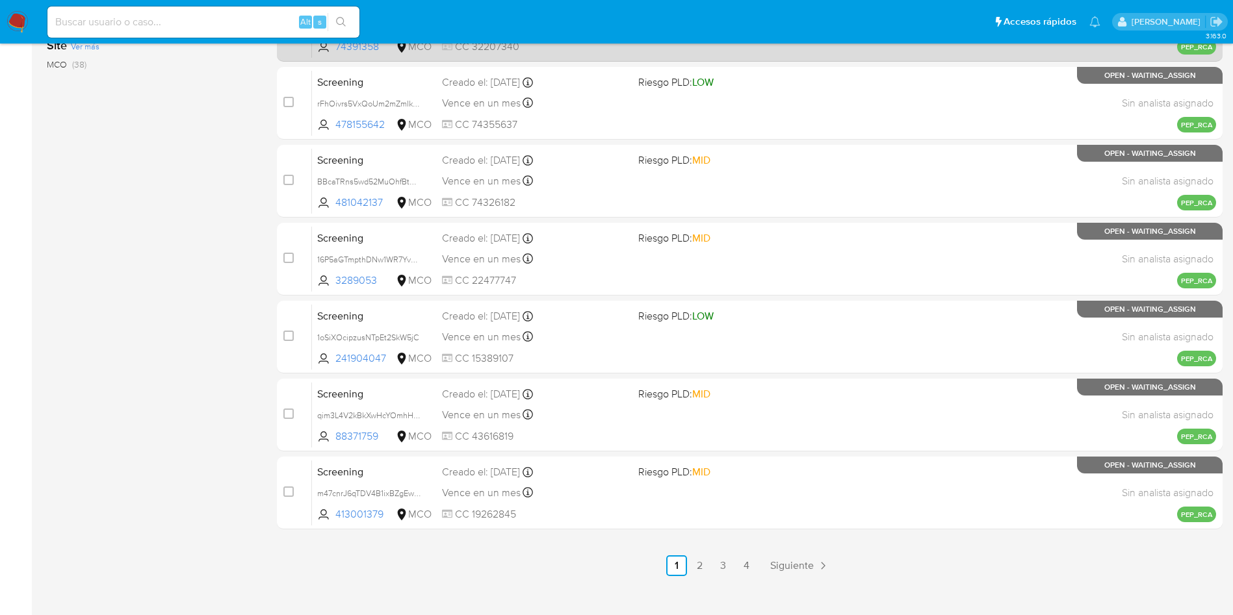
scroll to position [458, 0]
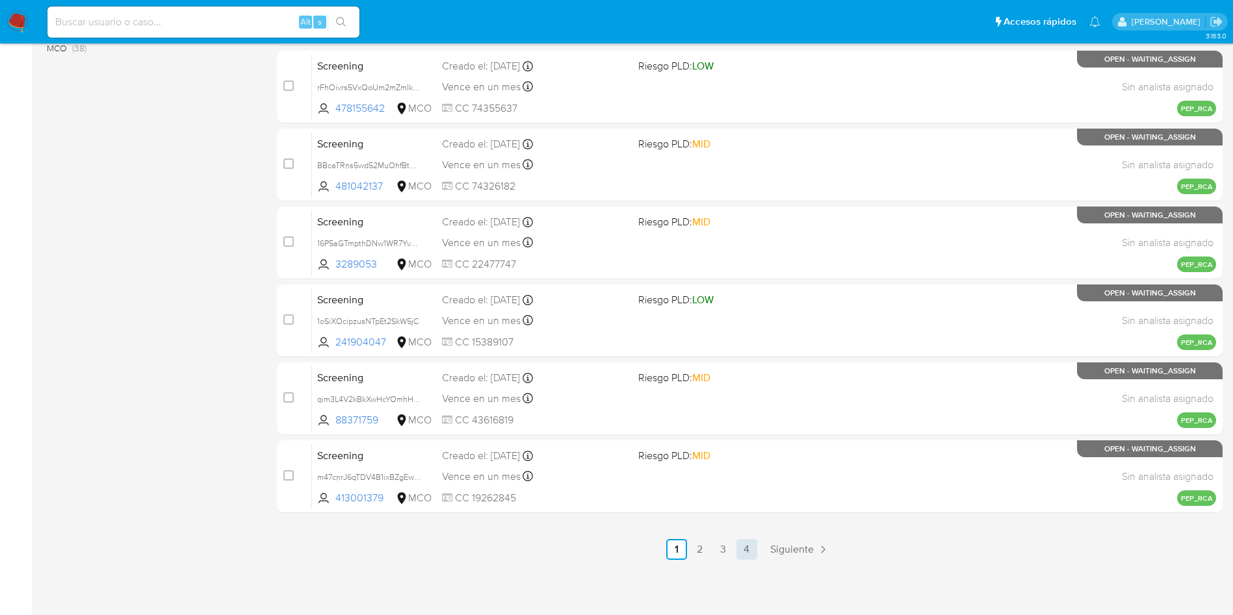
click at [749, 549] on link "4" at bounding box center [746, 549] width 21 height 21
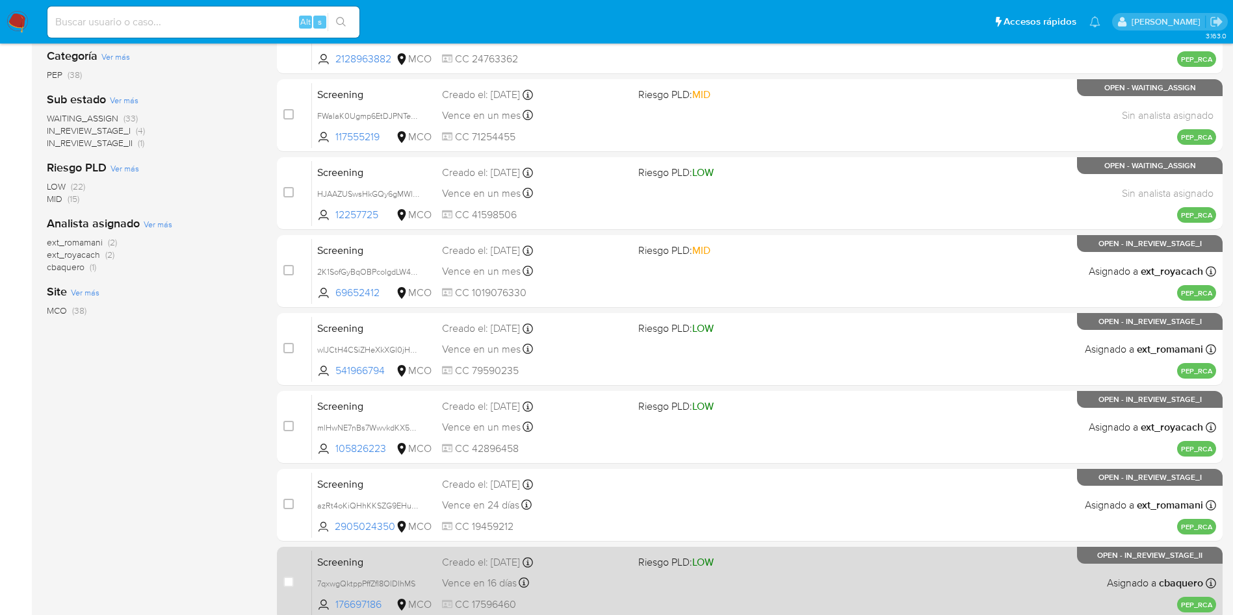
scroll to position [302, 0]
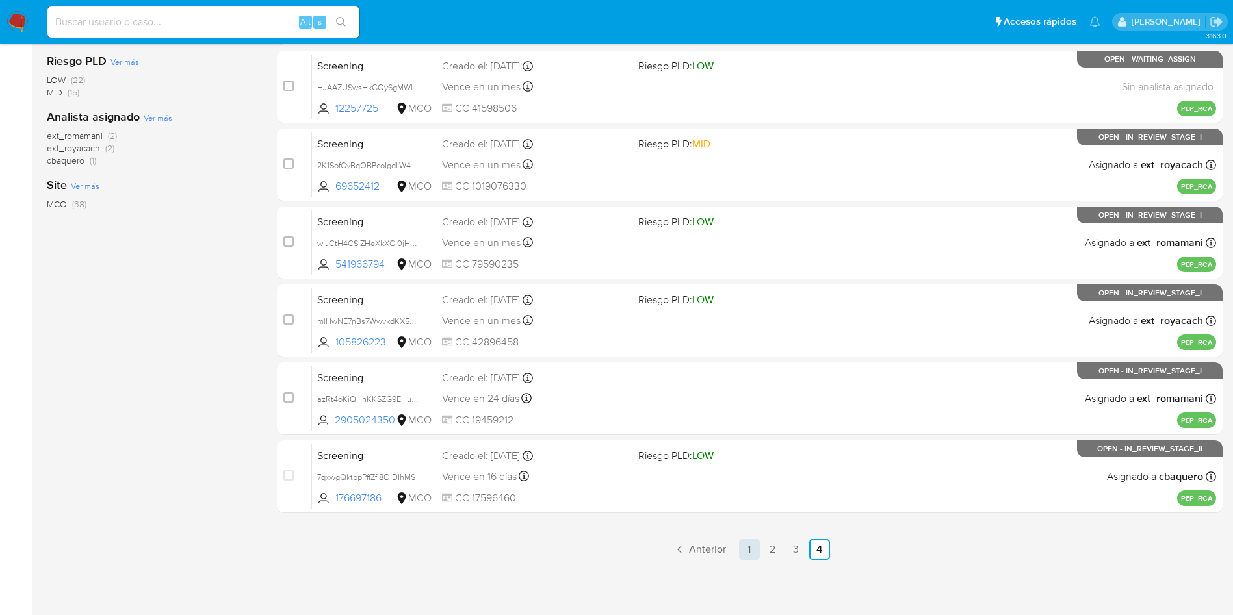
click at [753, 550] on link "1" at bounding box center [749, 549] width 21 height 21
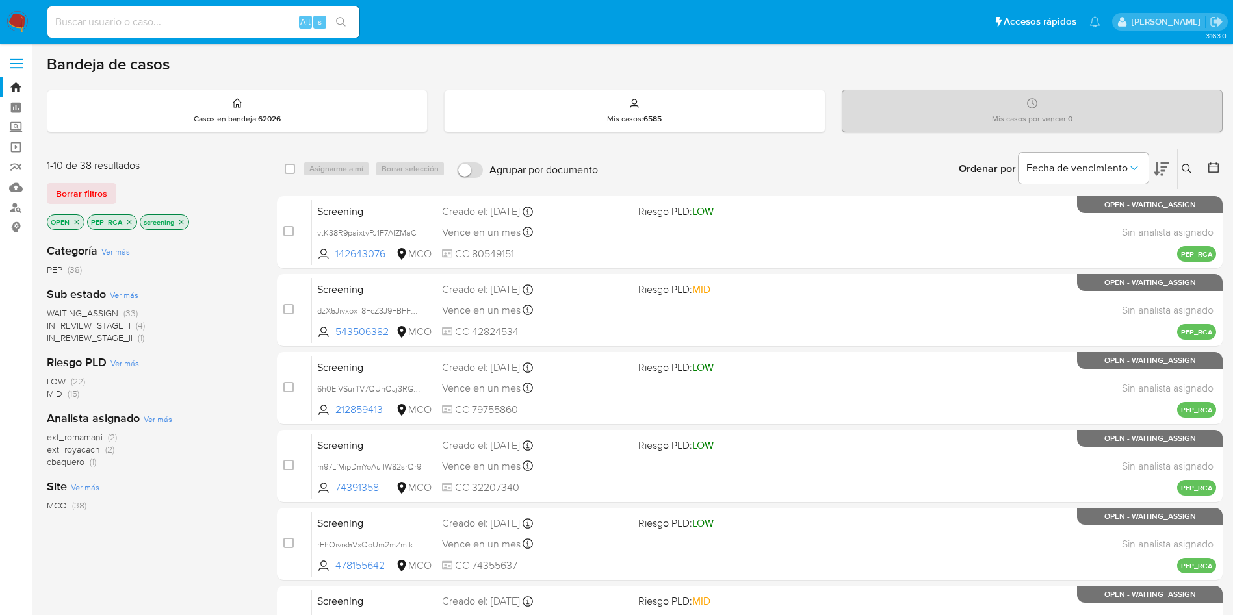
click at [126, 224] on icon "close-filter" at bounding box center [129, 222] width 8 height 8
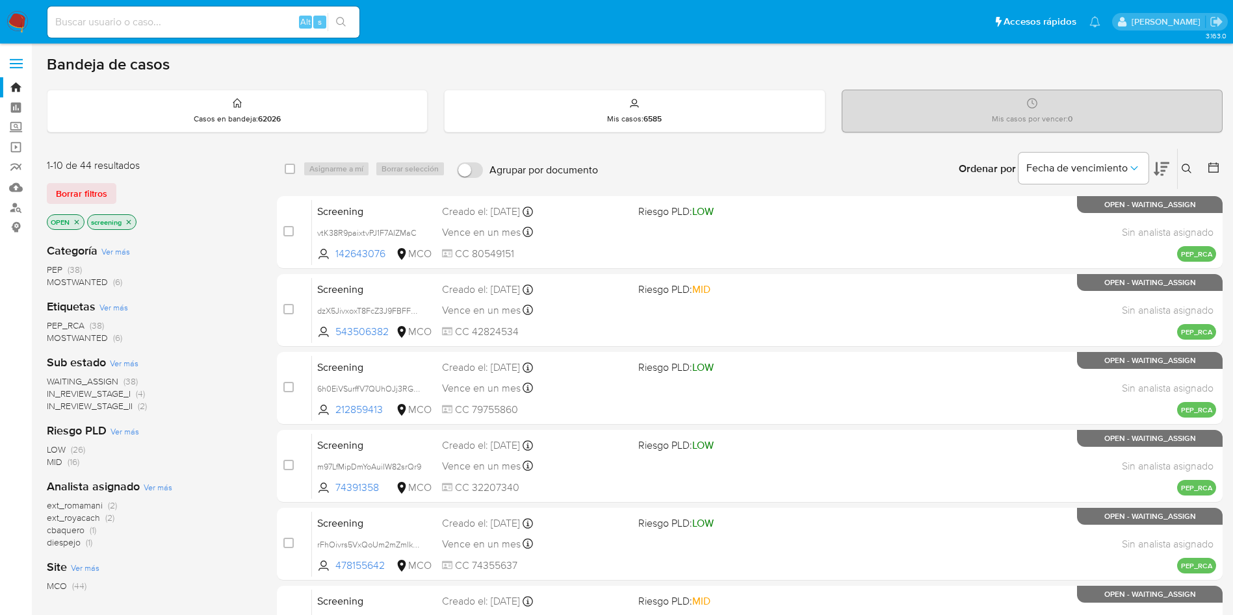
click at [112, 393] on span "IN_REVIEW_STAGE_I" at bounding box center [89, 393] width 84 height 13
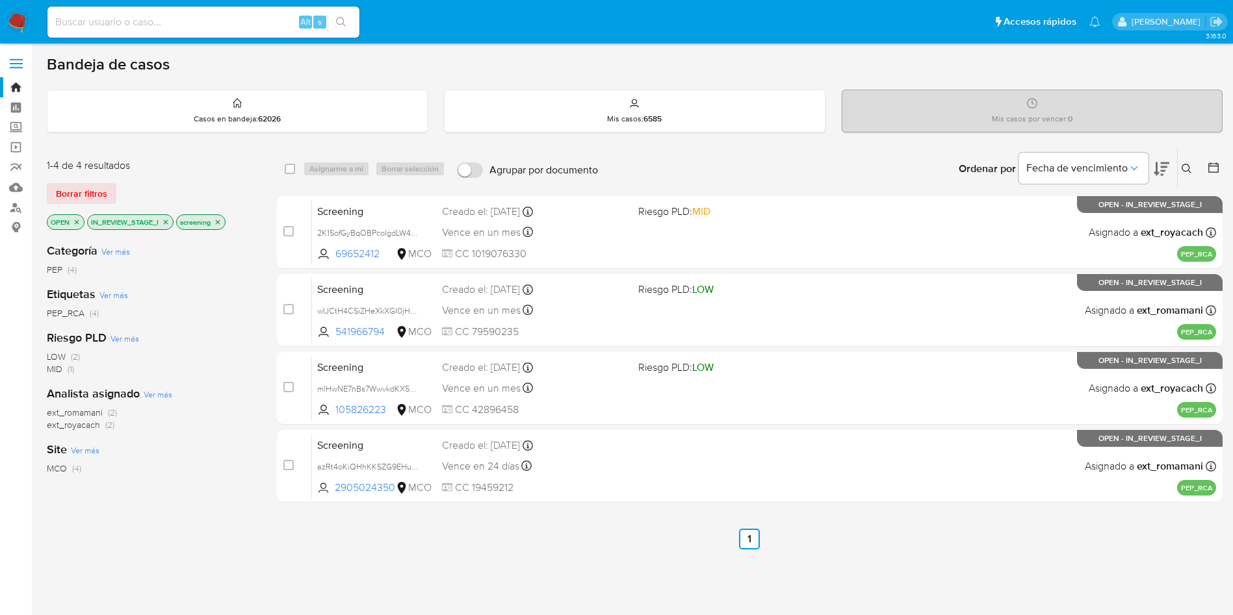
click at [166, 220] on icon "close-filter" at bounding box center [166, 222] width 8 height 8
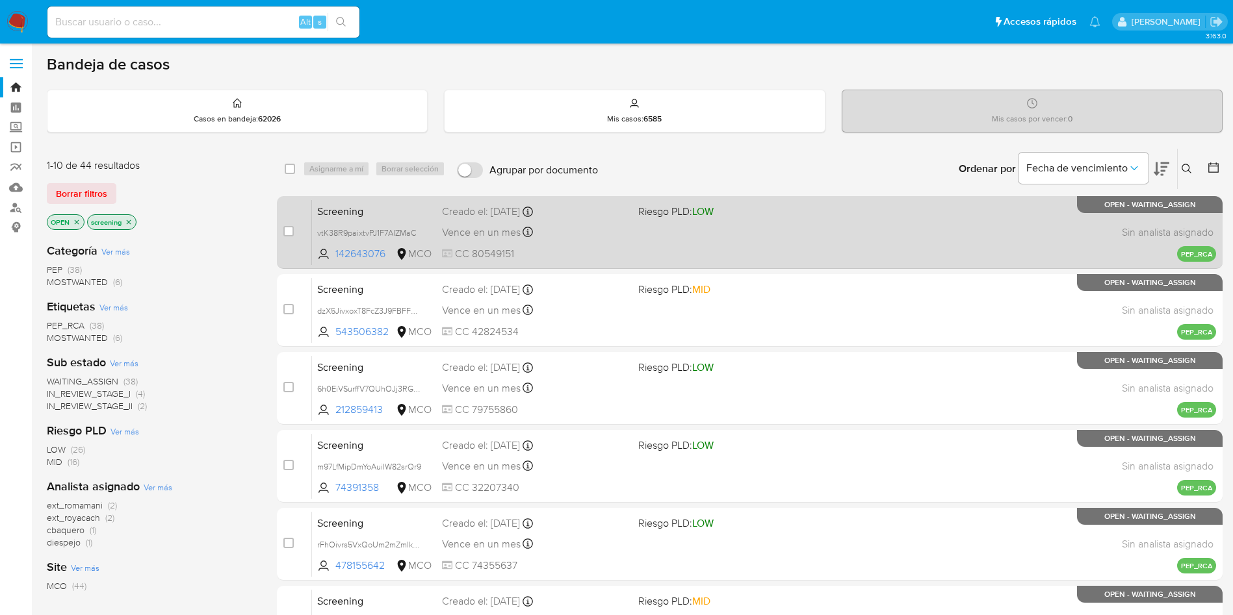
click at [335, 209] on span "Screening" at bounding box center [374, 210] width 114 height 17
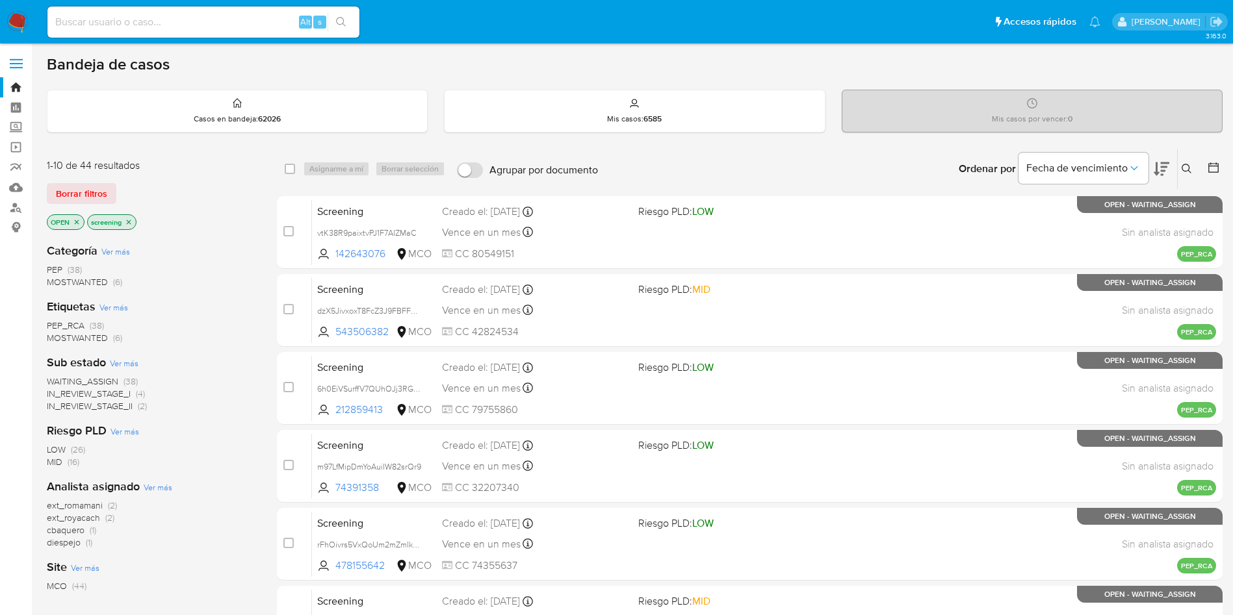
click at [109, 381] on span "WAITING_ASSIGN" at bounding box center [82, 381] width 71 height 13
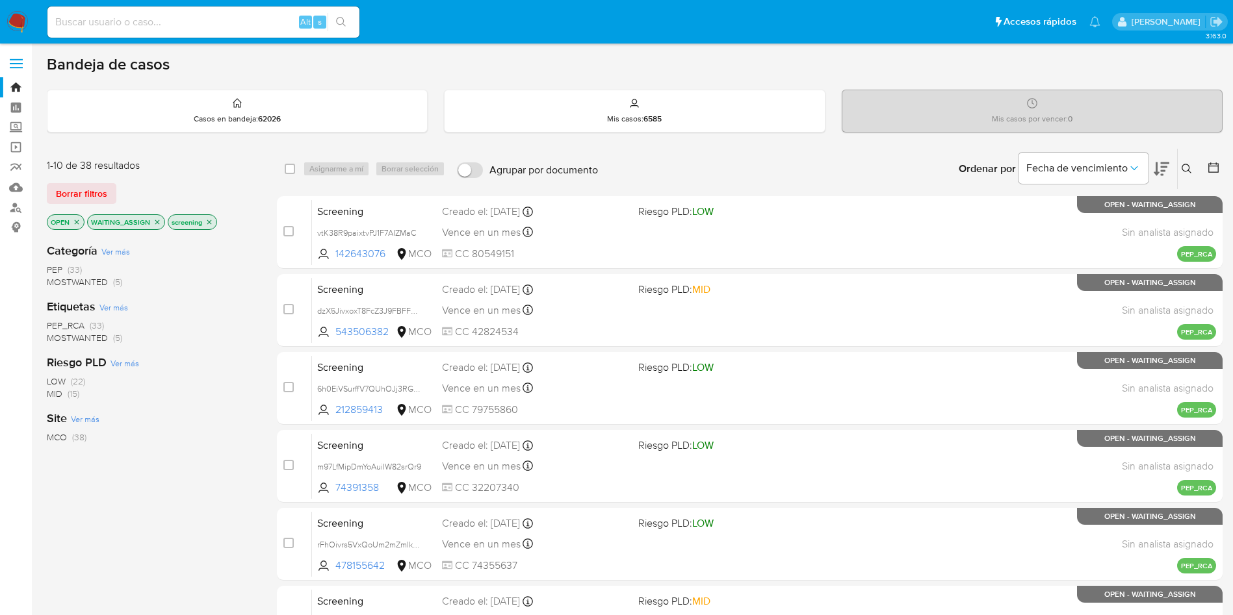
click at [336, 58] on div "Bandeja de casos" at bounding box center [635, 64] width 1176 height 19
click at [203, 372] on div "Riesgo PLD Ver más LOW (22) MID (15)" at bounding box center [151, 377] width 209 height 45
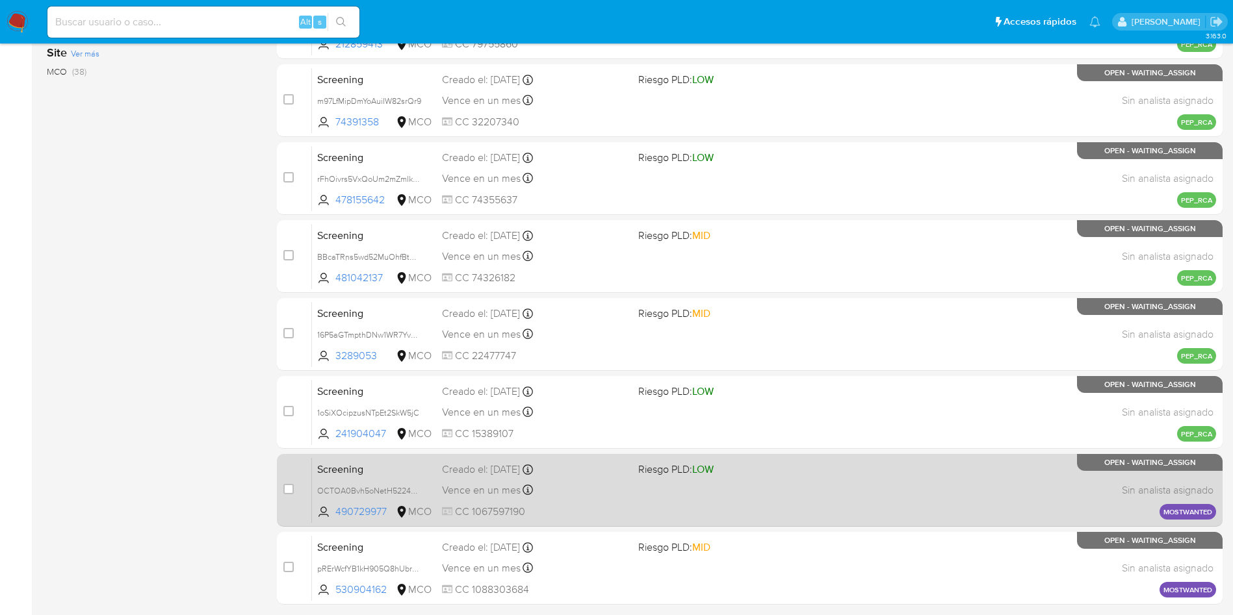
scroll to position [458, 0]
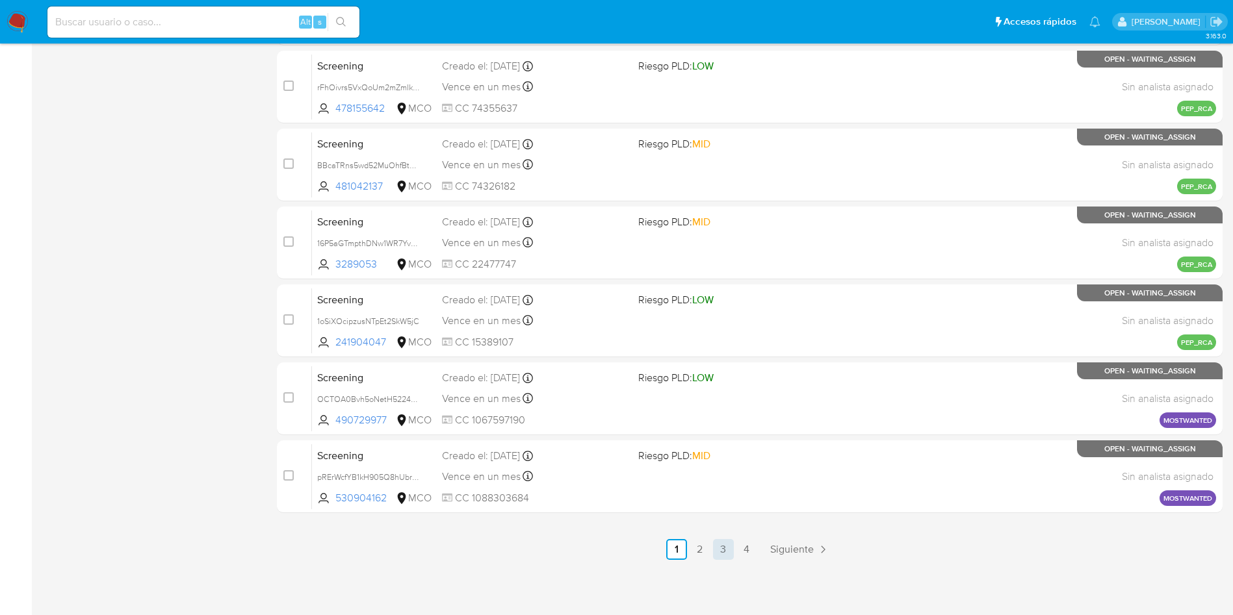
click at [718, 545] on link "3" at bounding box center [723, 549] width 21 height 21
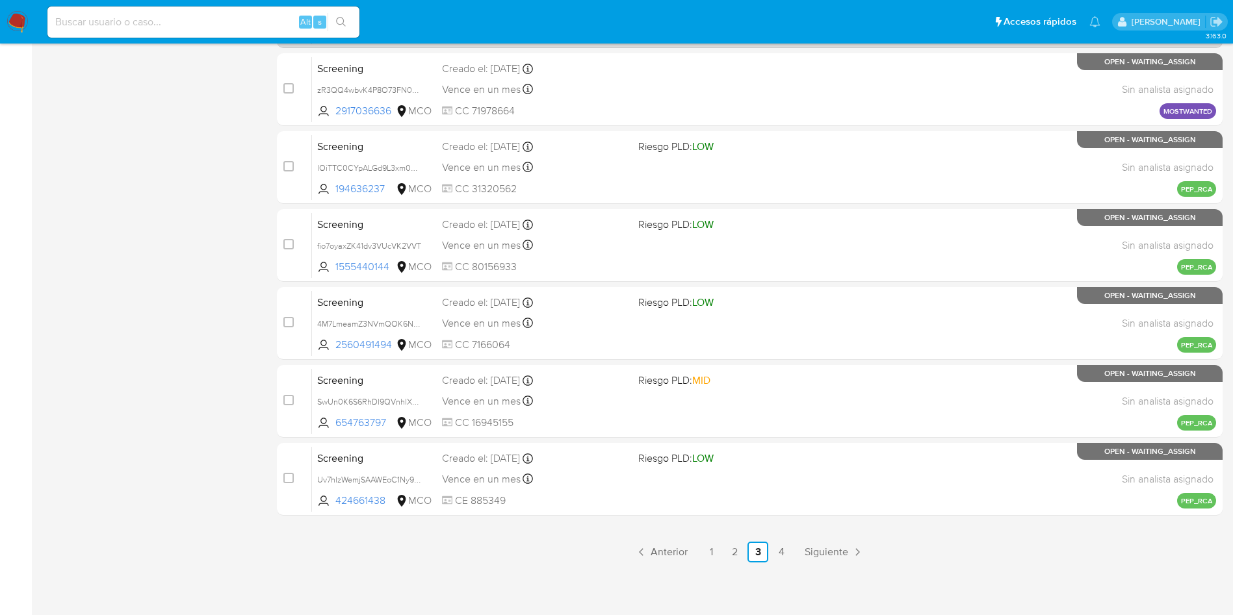
scroll to position [458, 0]
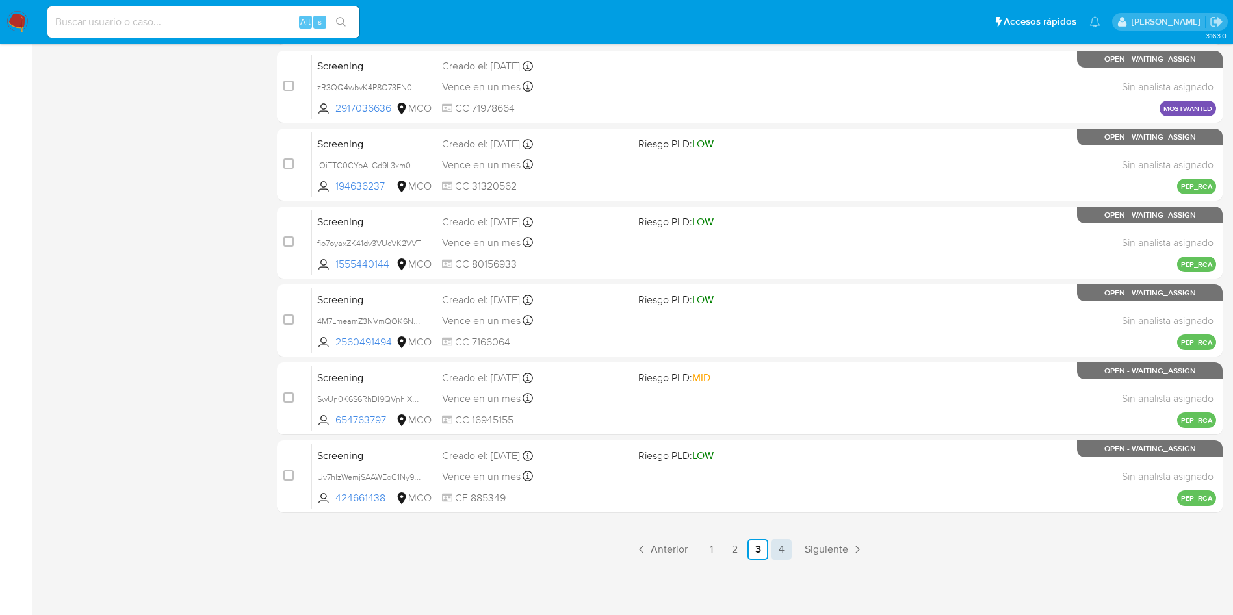
click at [779, 555] on link "4" at bounding box center [781, 549] width 21 height 21
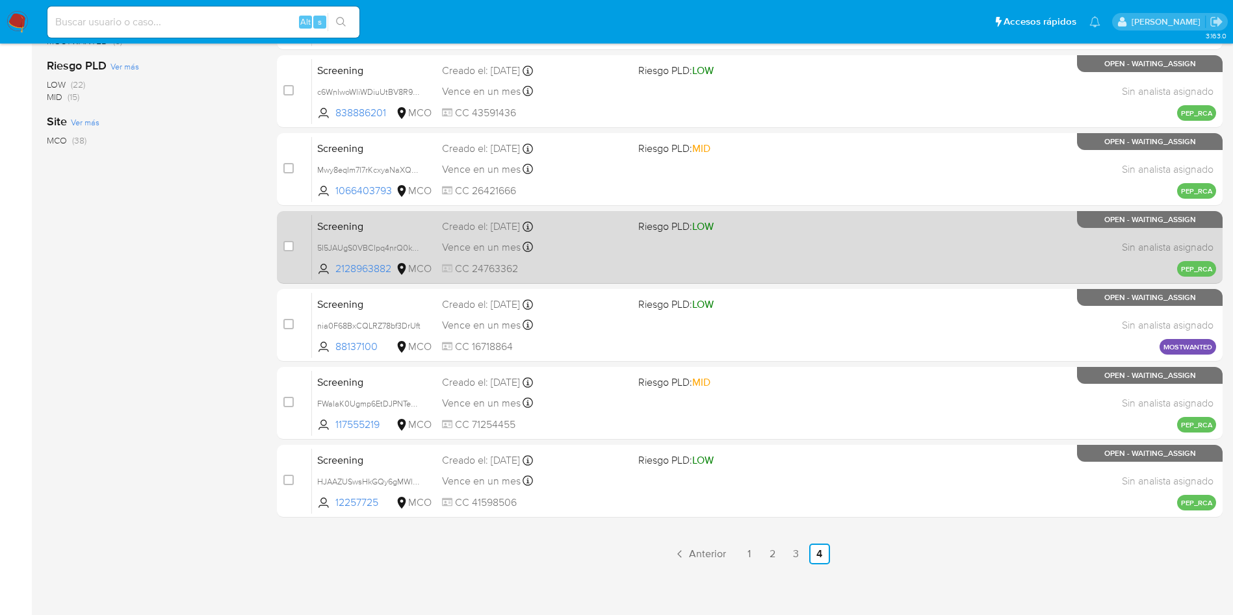
scroll to position [302, 0]
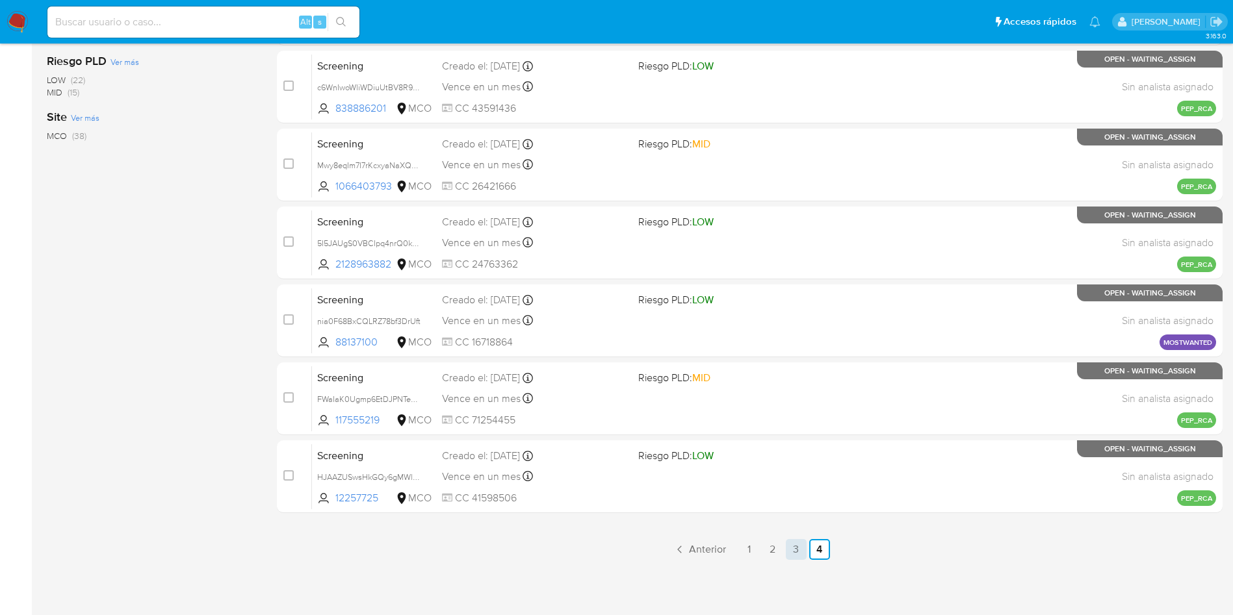
click at [795, 555] on link "3" at bounding box center [796, 549] width 21 height 21
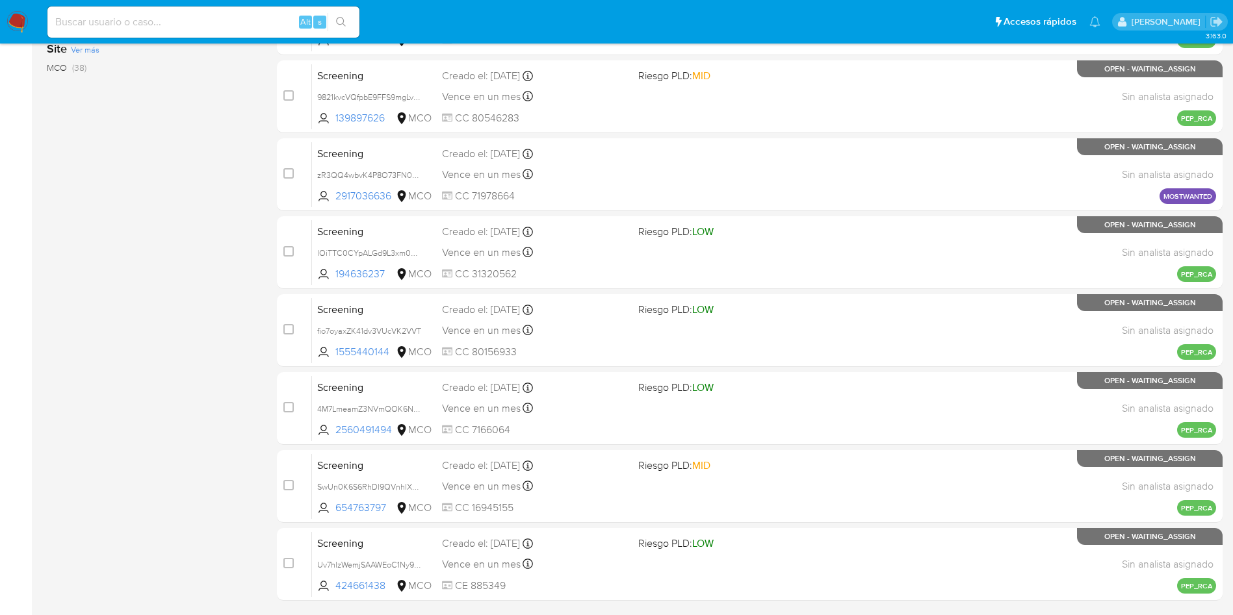
scroll to position [458, 0]
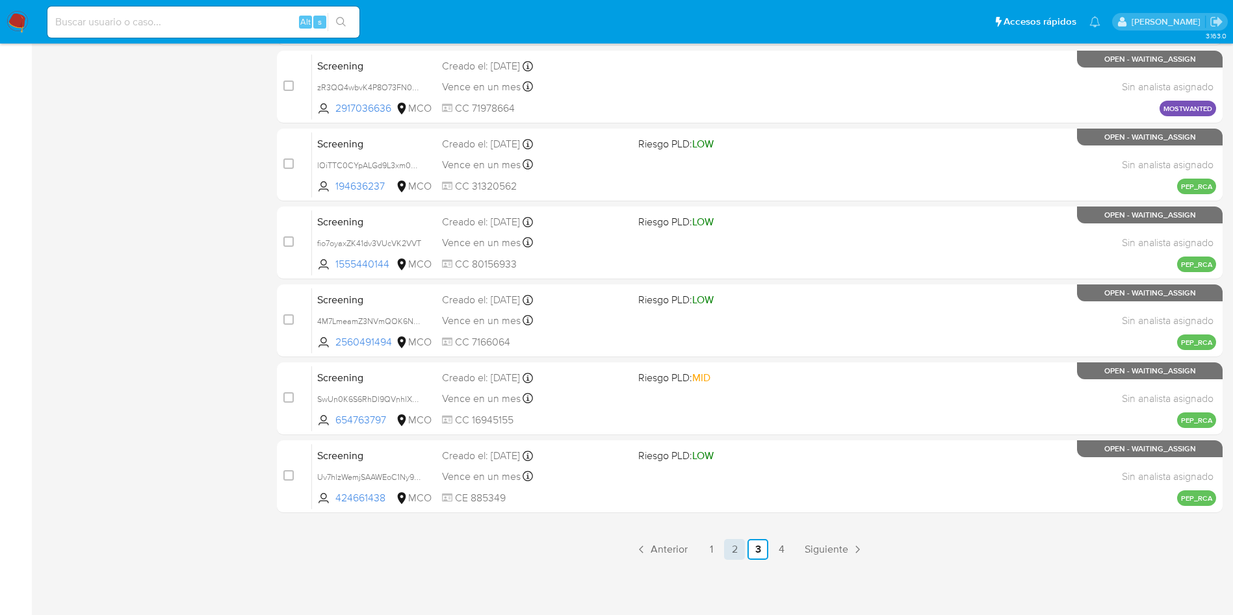
click at [736, 548] on link "2" at bounding box center [734, 549] width 21 height 21
click at [755, 550] on link "3" at bounding box center [757, 549] width 21 height 21
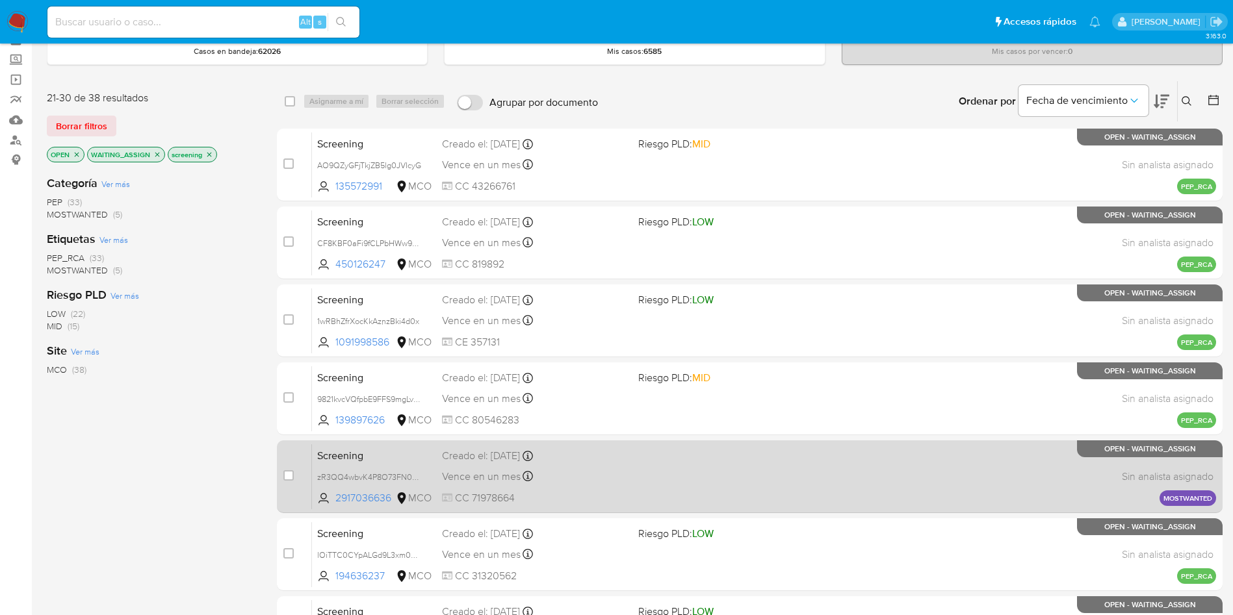
scroll to position [97, 0]
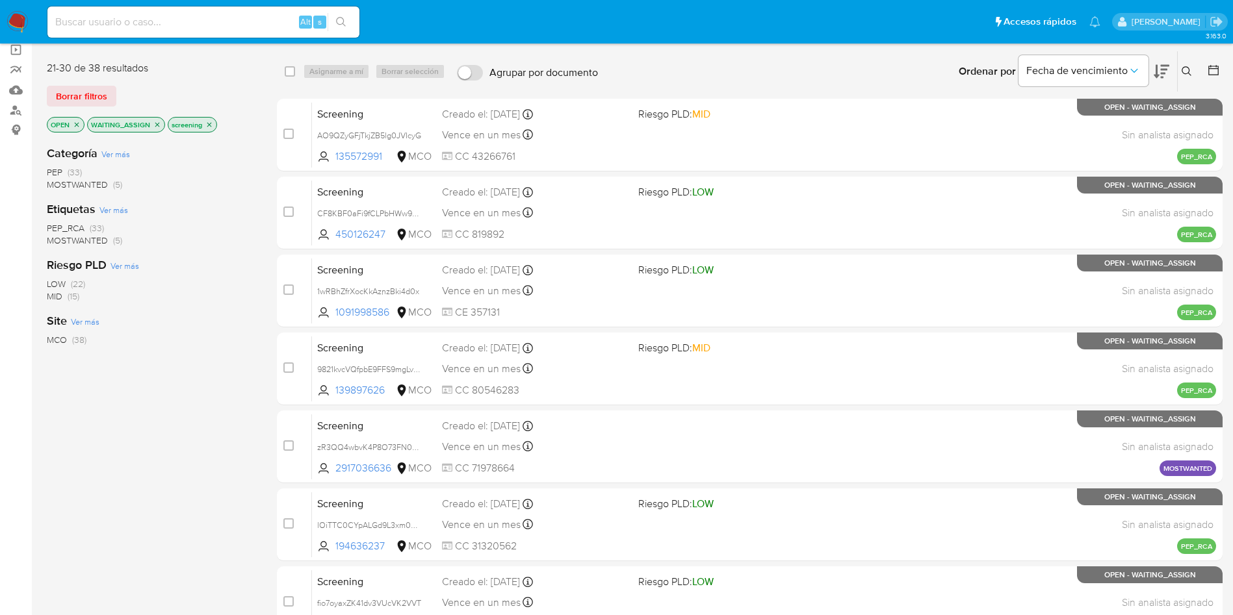
click at [156, 126] on icon "close-filter" at bounding box center [157, 125] width 8 height 8
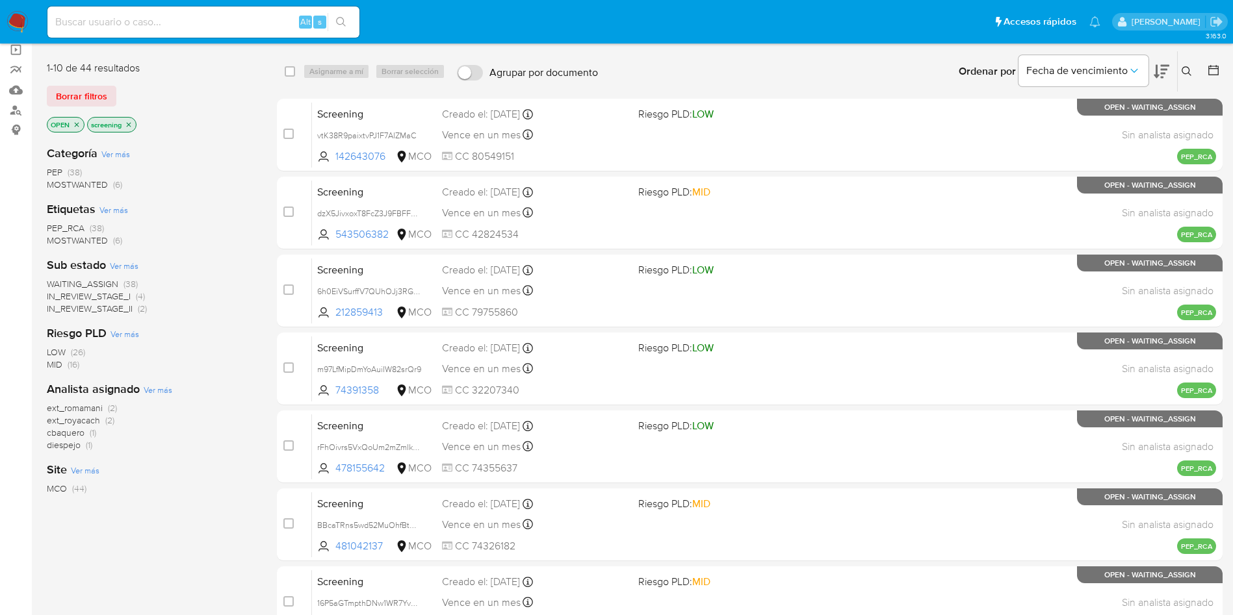
click at [78, 122] on icon "close-filter" at bounding box center [77, 125] width 8 height 8
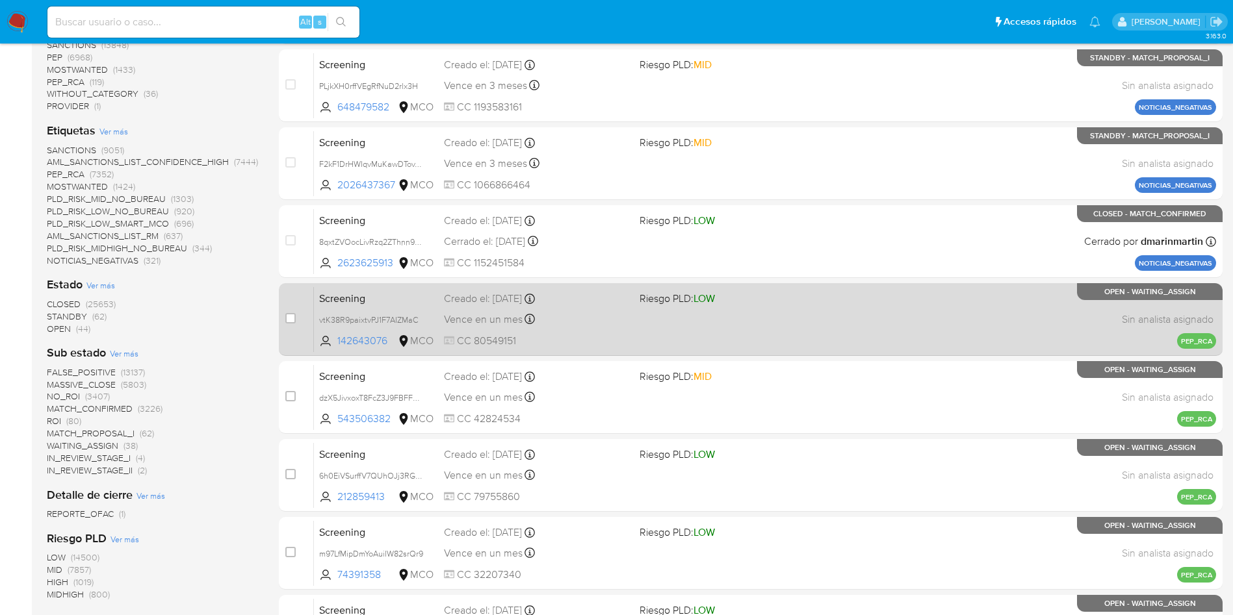
scroll to position [195, 0]
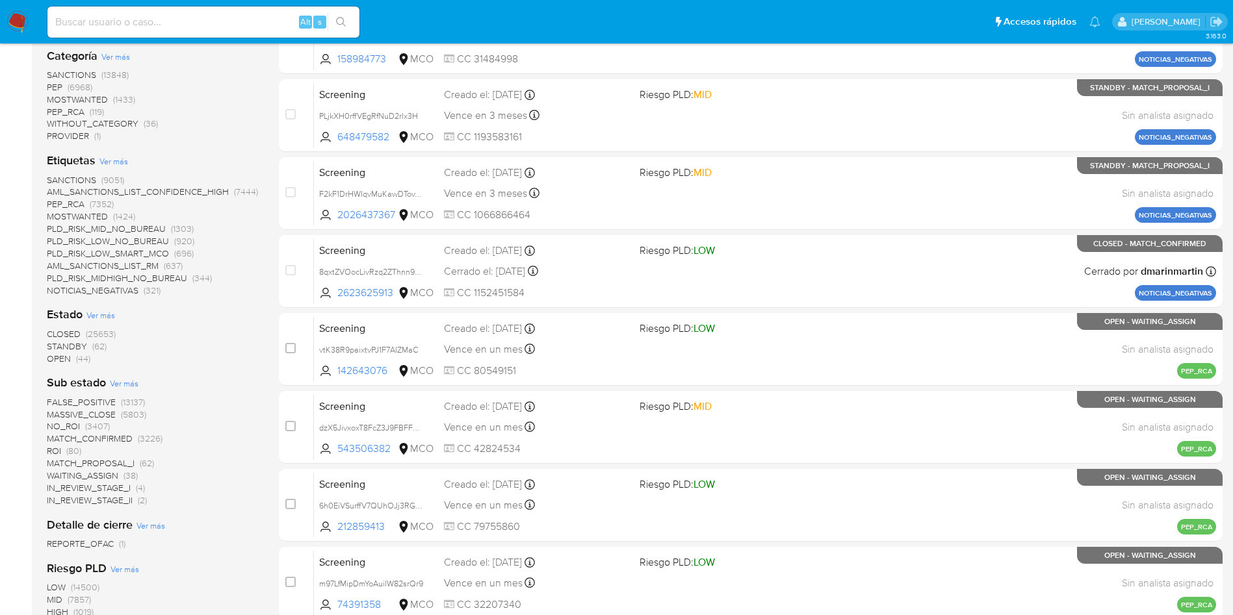
click at [185, 28] on input at bounding box center [203, 22] width 312 height 17
paste input "t9OAU5bG7rVRELOSlYzXepe2"
type input "t9OAU5bG7rVRELOSlYzXepe2"
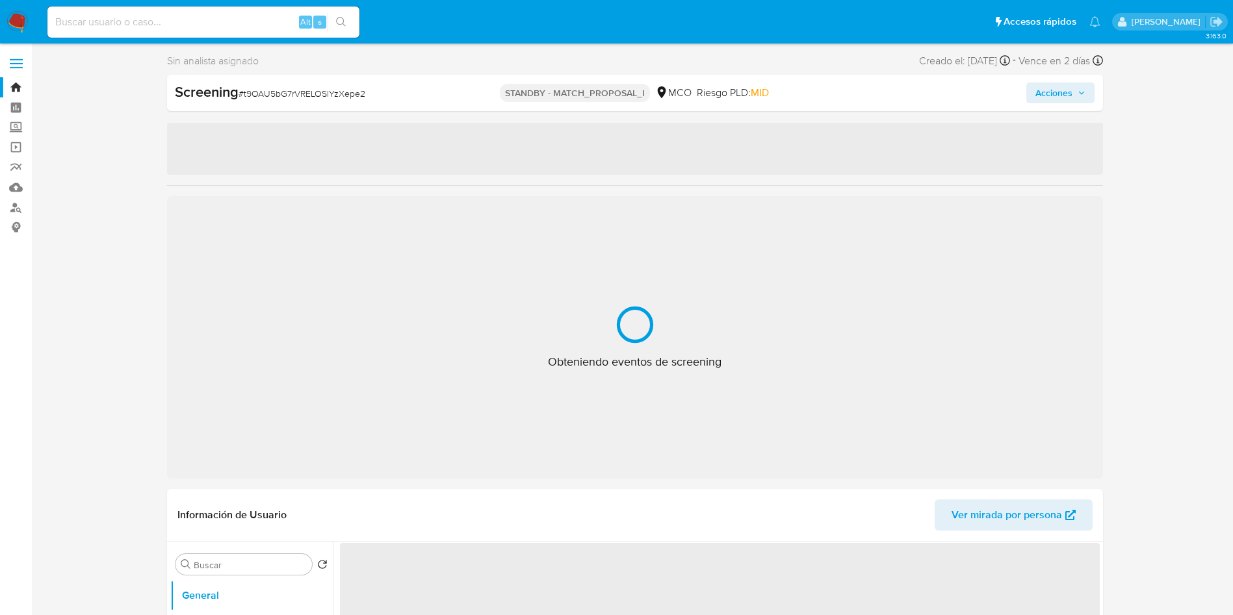
select select "10"
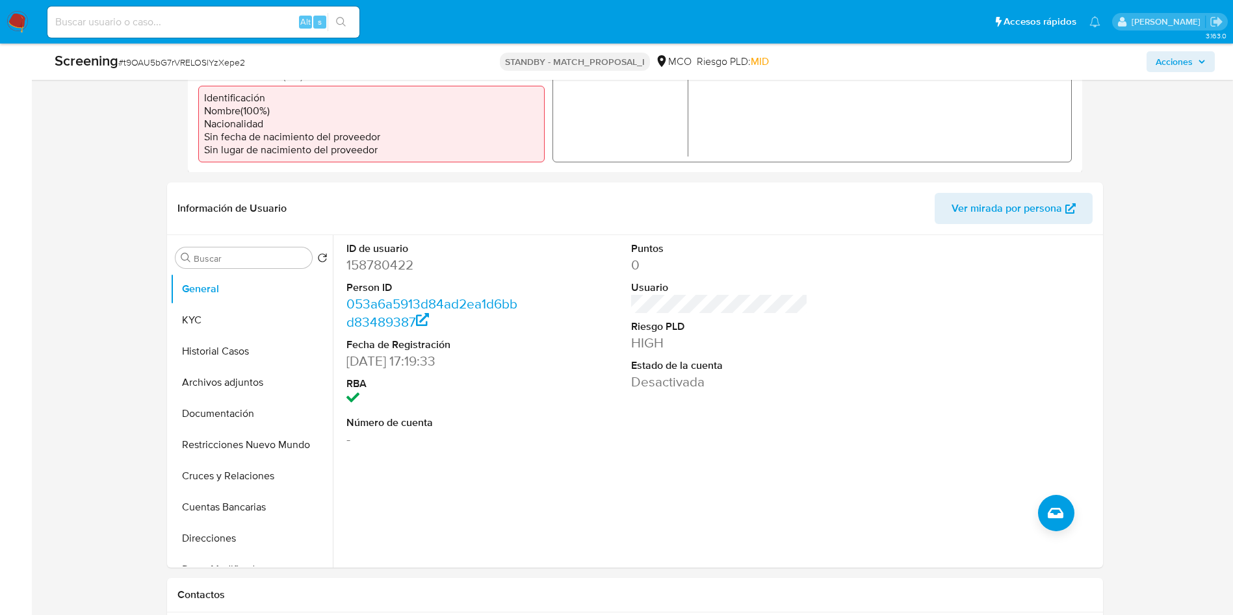
scroll to position [487, 0]
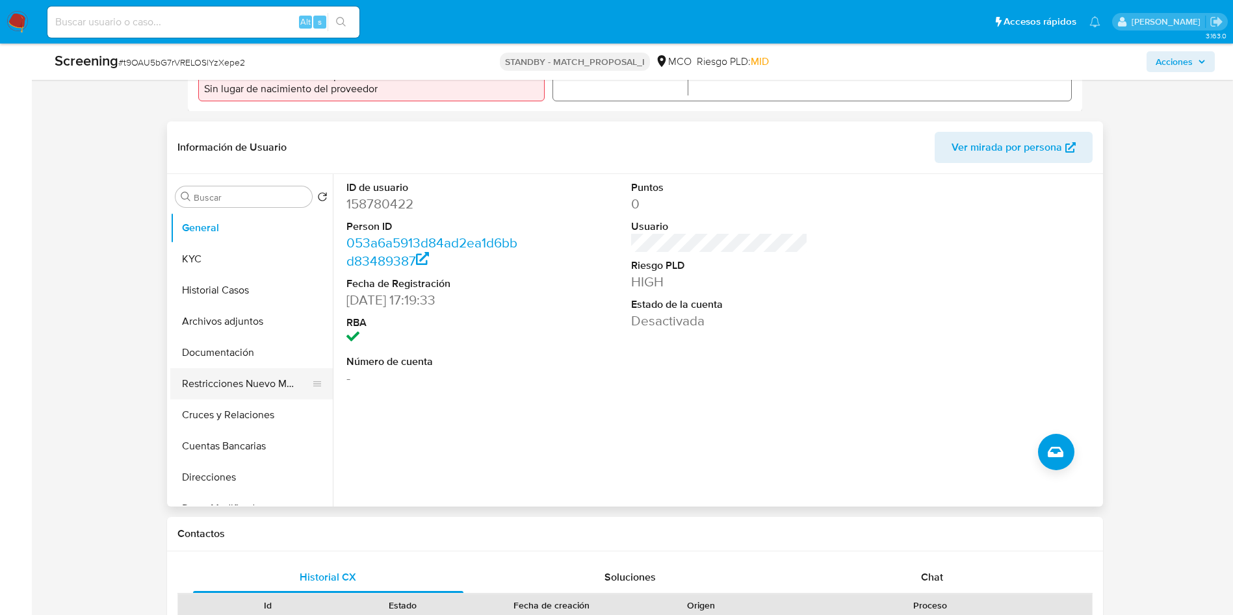
click at [213, 383] on button "Restricciones Nuevo Mundo" at bounding box center [246, 384] width 152 height 31
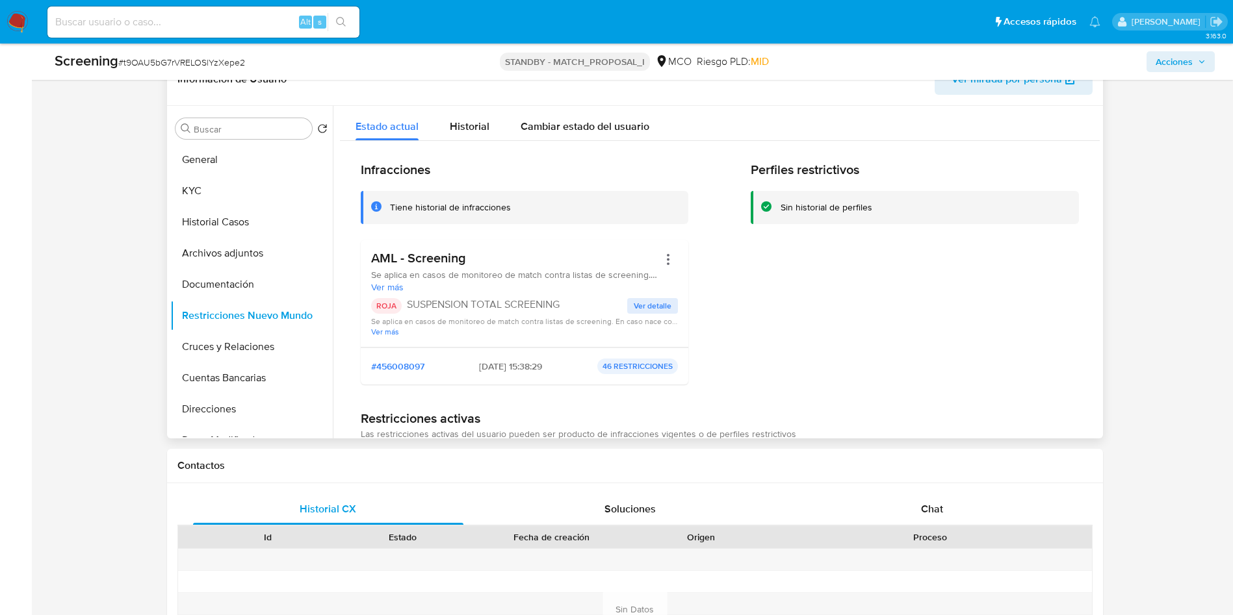
scroll to position [585, 0]
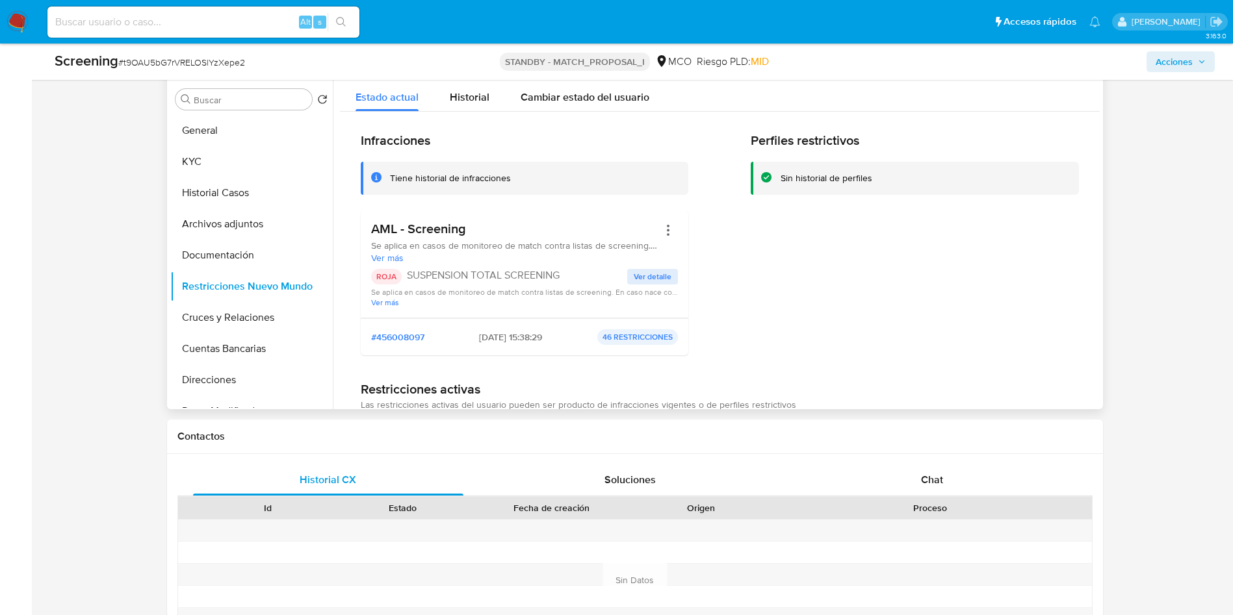
drag, startPoint x: 425, startPoint y: 276, endPoint x: 586, endPoint y: 272, distance: 161.2
click at [586, 272] on p "SUSPENSION TOTAL SCREENING" at bounding box center [517, 275] width 221 height 13
click at [722, 270] on div "Infracciones Tiene historial de infracciones AML - Screening Se aplica en casos…" at bounding box center [720, 249] width 718 height 233
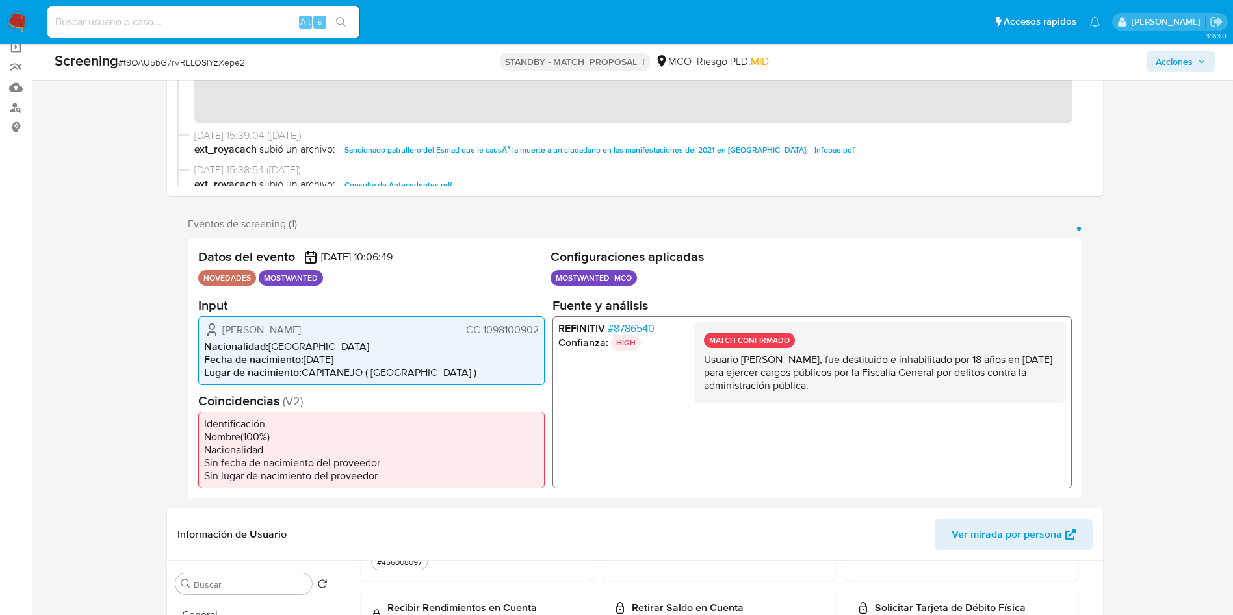
scroll to position [0, 0]
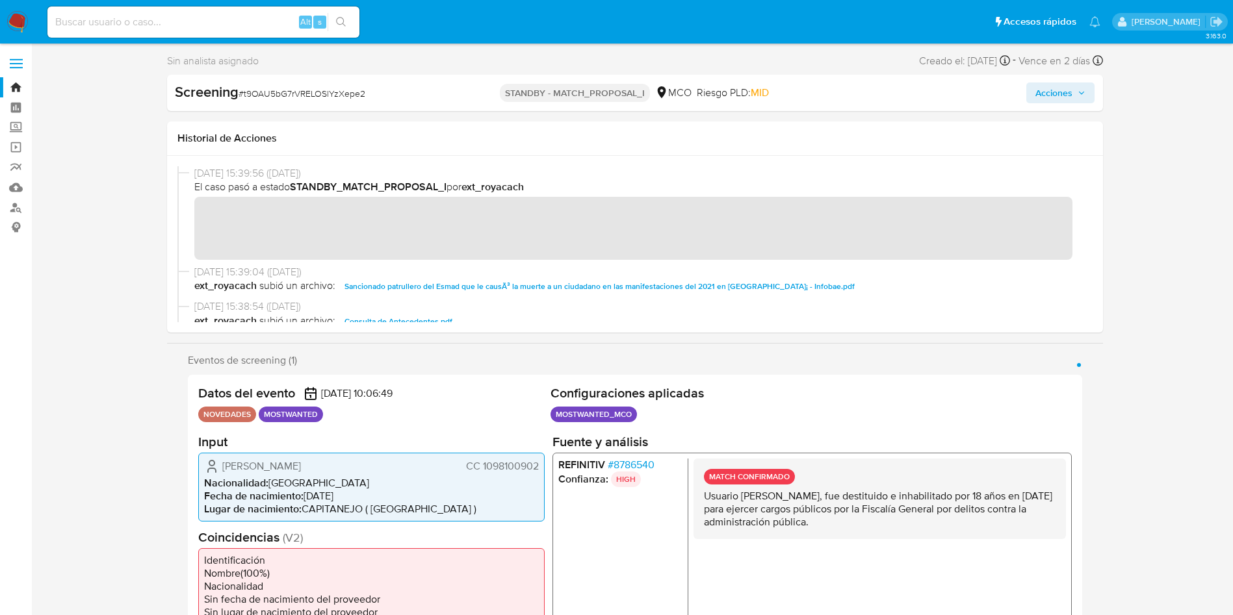
click at [12, 20] on img at bounding box center [17, 22] width 22 height 22
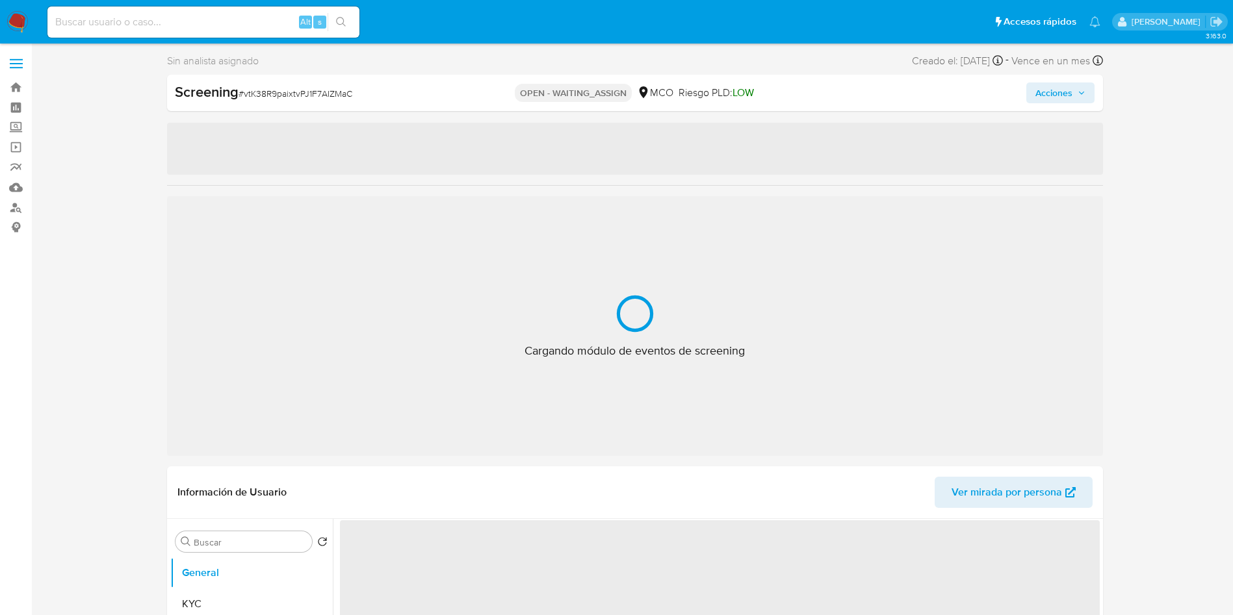
select select "10"
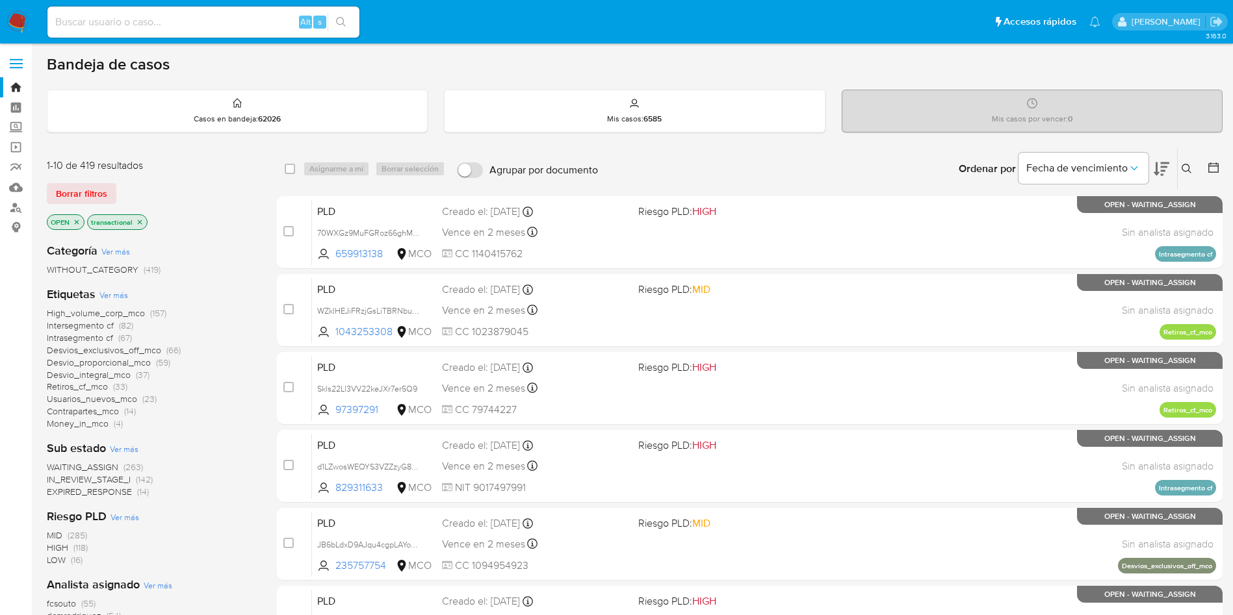
click at [8, 25] on img at bounding box center [17, 22] width 22 height 22
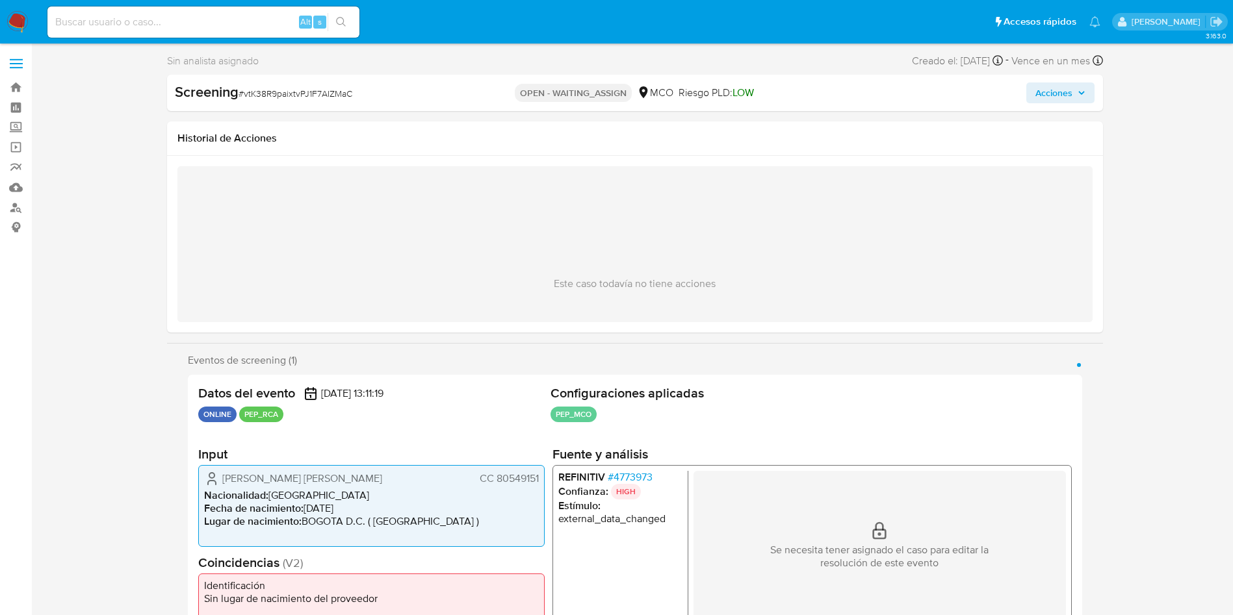
select select "10"
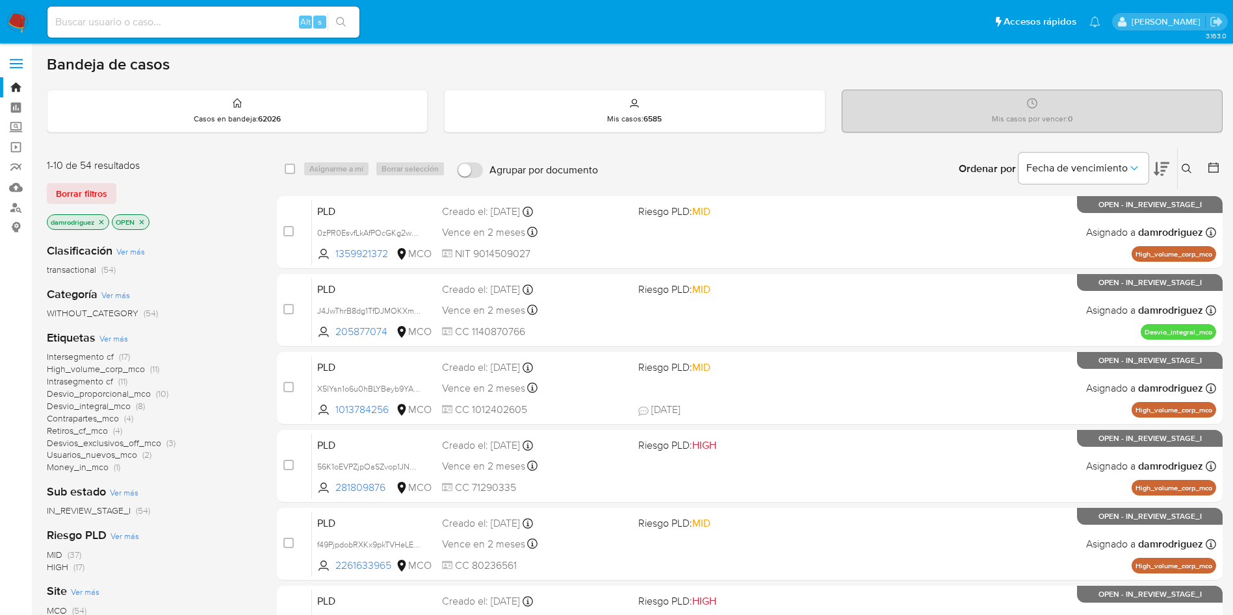
click at [222, 237] on div "Clasificación Ver más transactional (54) Categoría Ver más WITHOUT_CATEGORY (54…" at bounding box center [151, 454] width 209 height 442
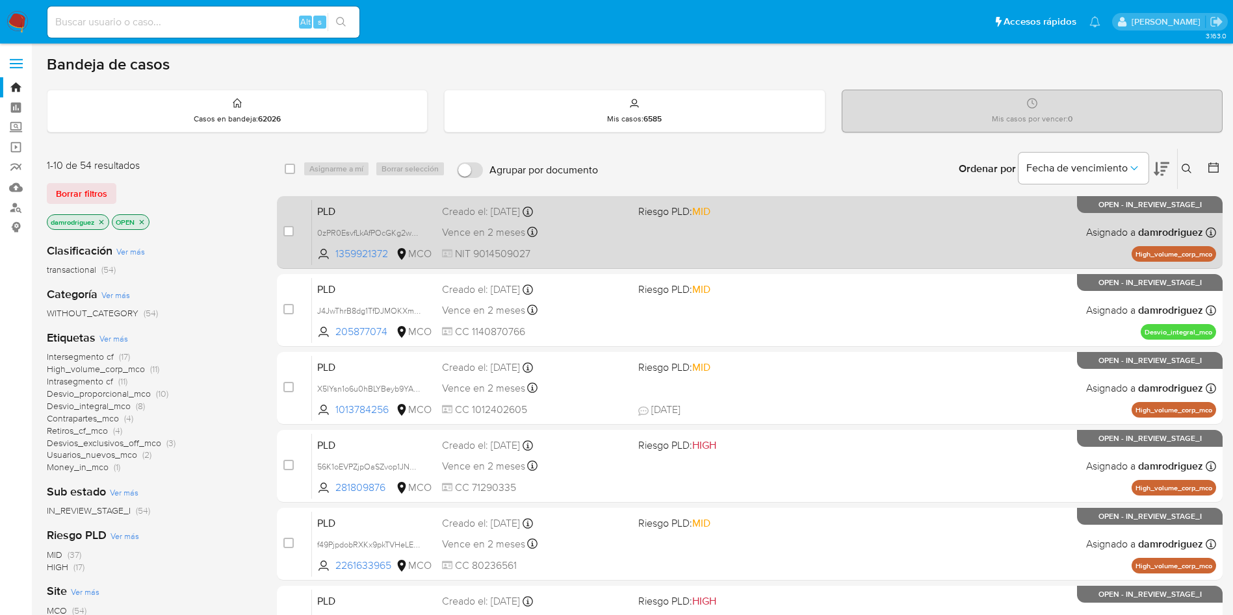
click at [357, 207] on span "PLD" at bounding box center [374, 210] width 114 height 17
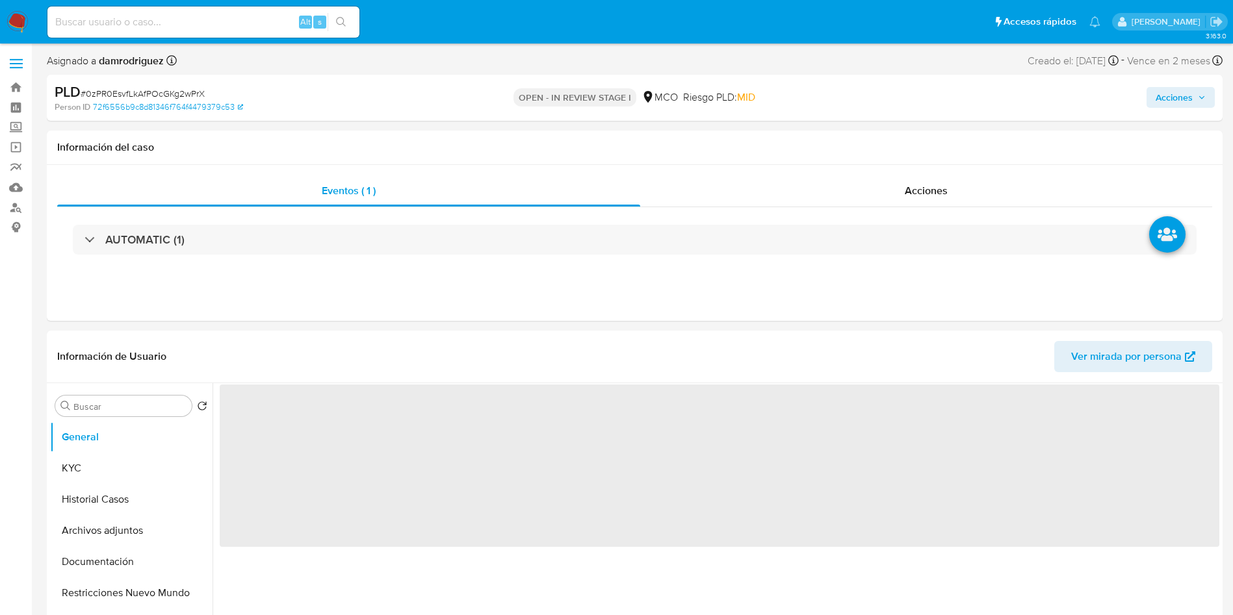
select select "10"
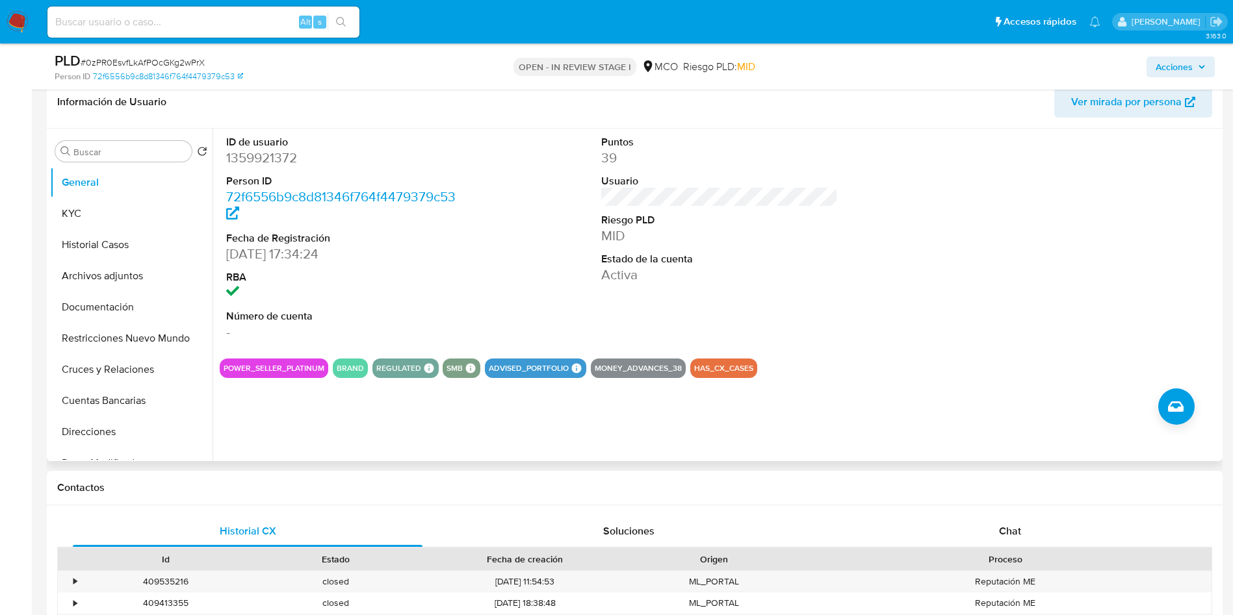
scroll to position [292, 0]
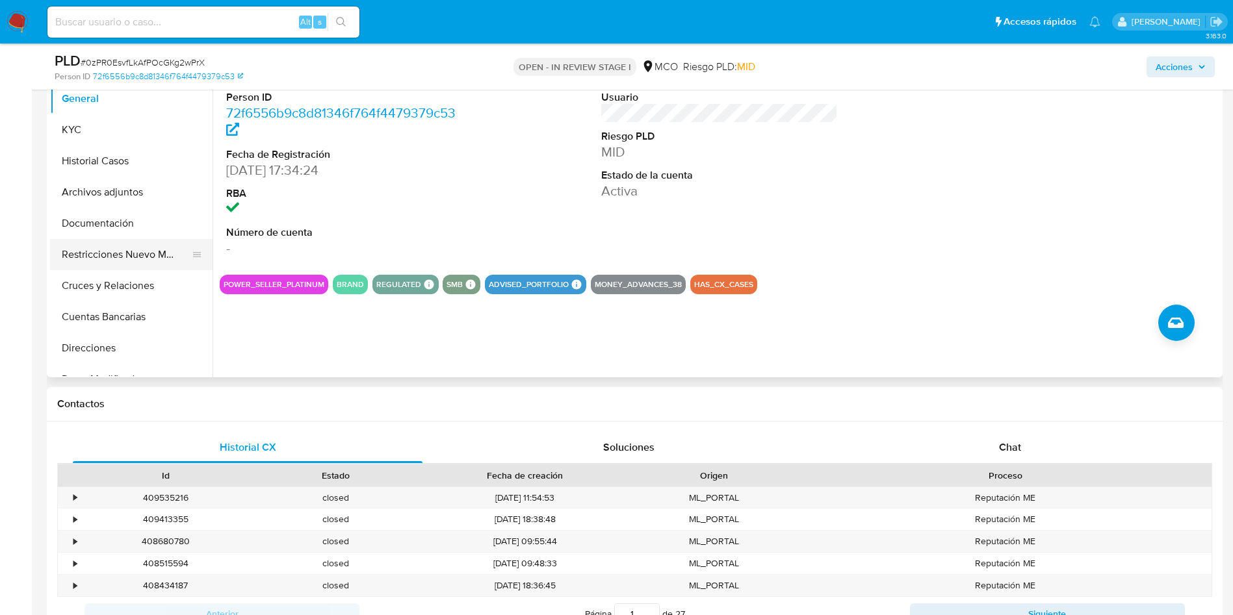
click at [91, 261] on button "Restricciones Nuevo Mundo" at bounding box center [126, 254] width 152 height 31
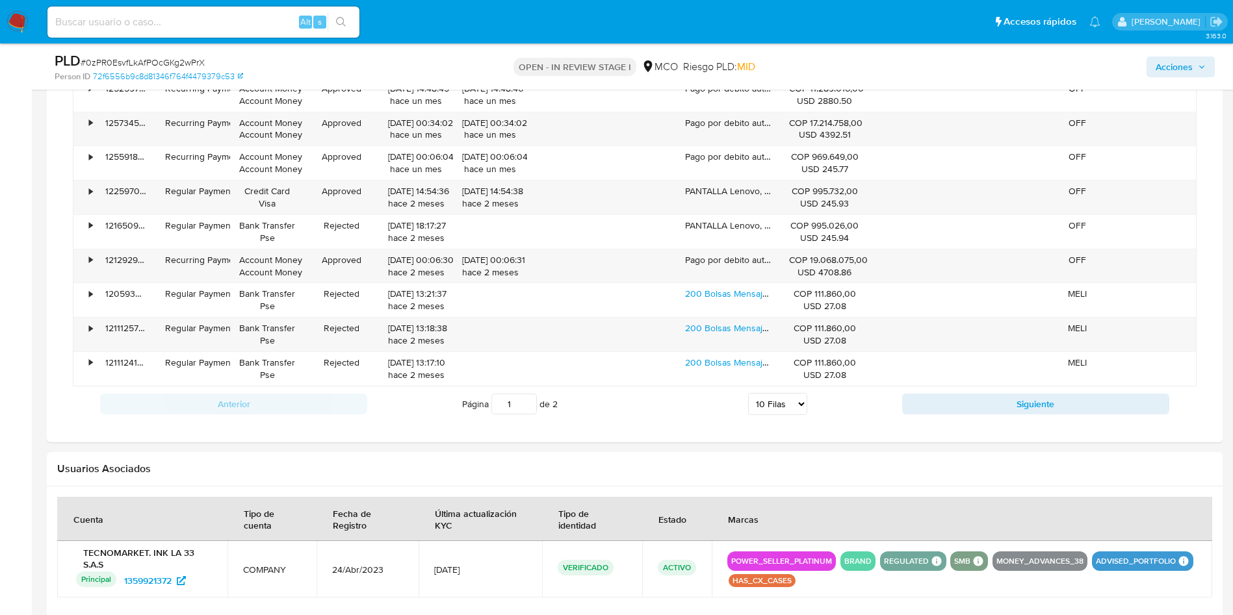
scroll to position [1657, 0]
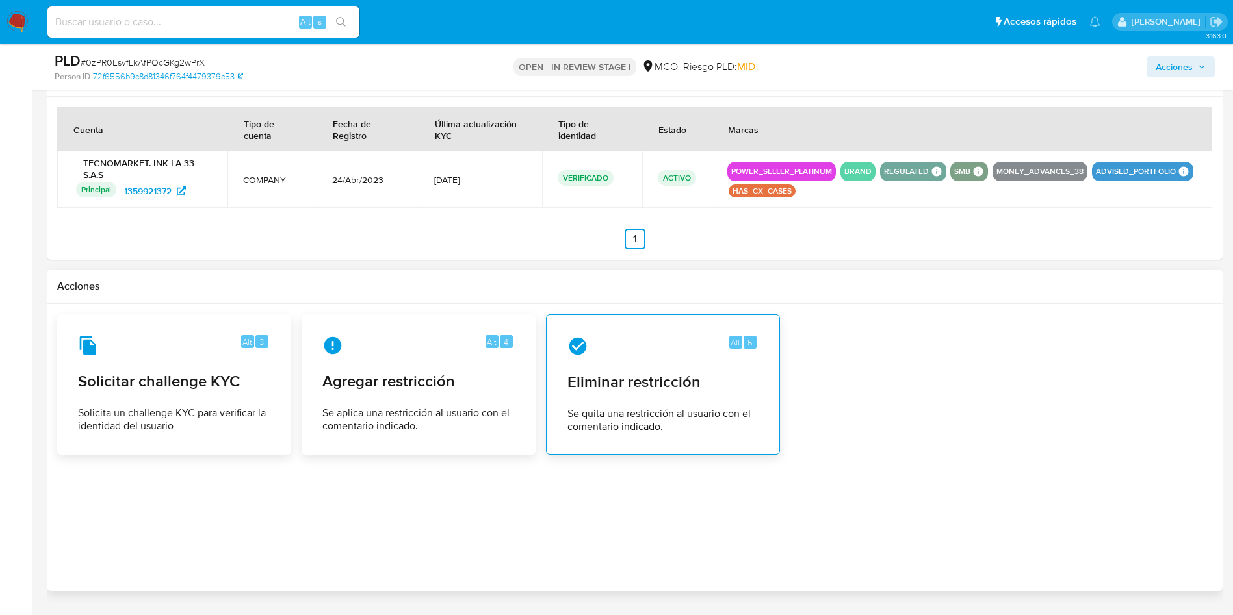
click at [621, 390] on span "Eliminar restricción" at bounding box center [662, 381] width 191 height 19
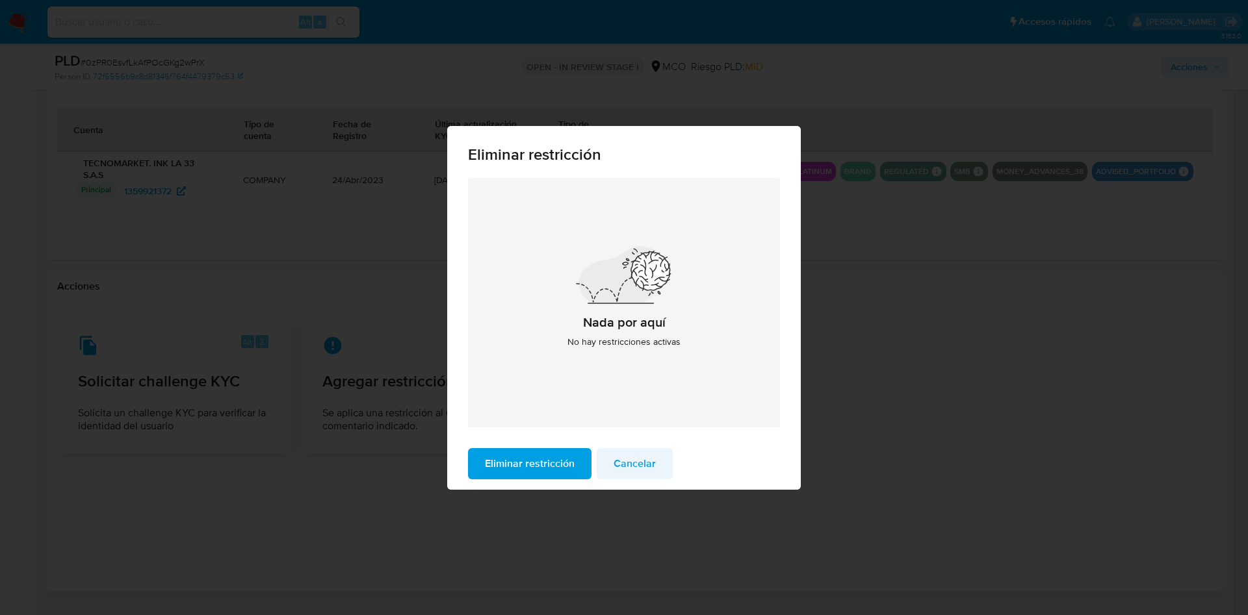
click at [638, 460] on span "Cancelar" at bounding box center [635, 464] width 42 height 29
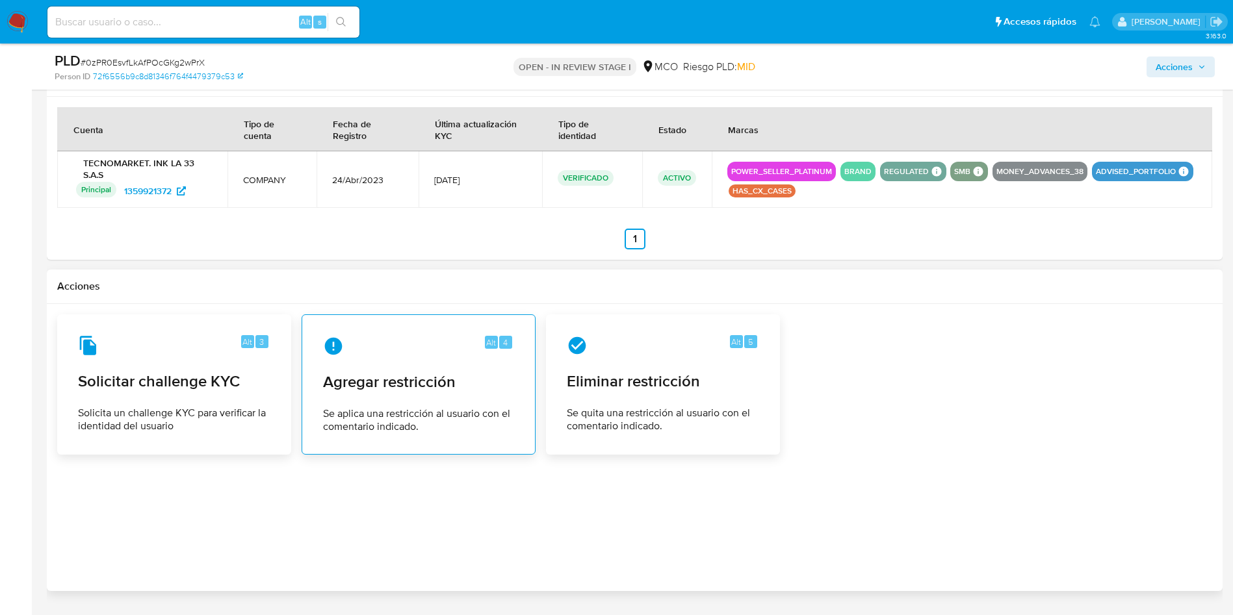
click at [384, 385] on span "Agregar restricción" at bounding box center [418, 381] width 191 height 19
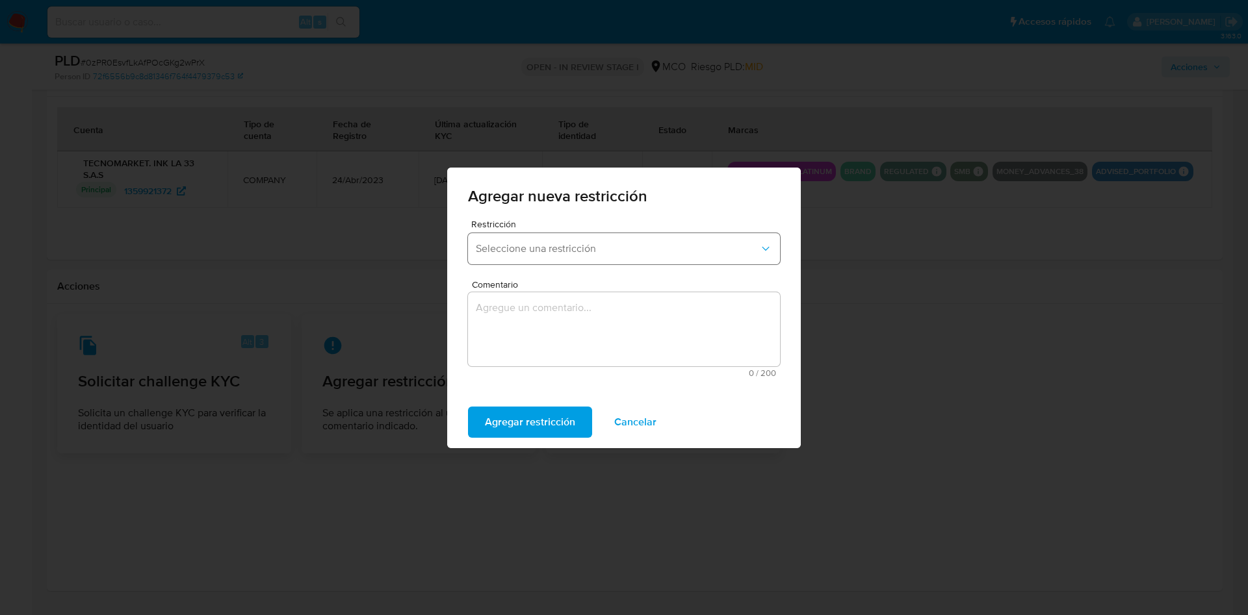
click at [573, 259] on button "Seleccione una restricción" at bounding box center [624, 248] width 312 height 31
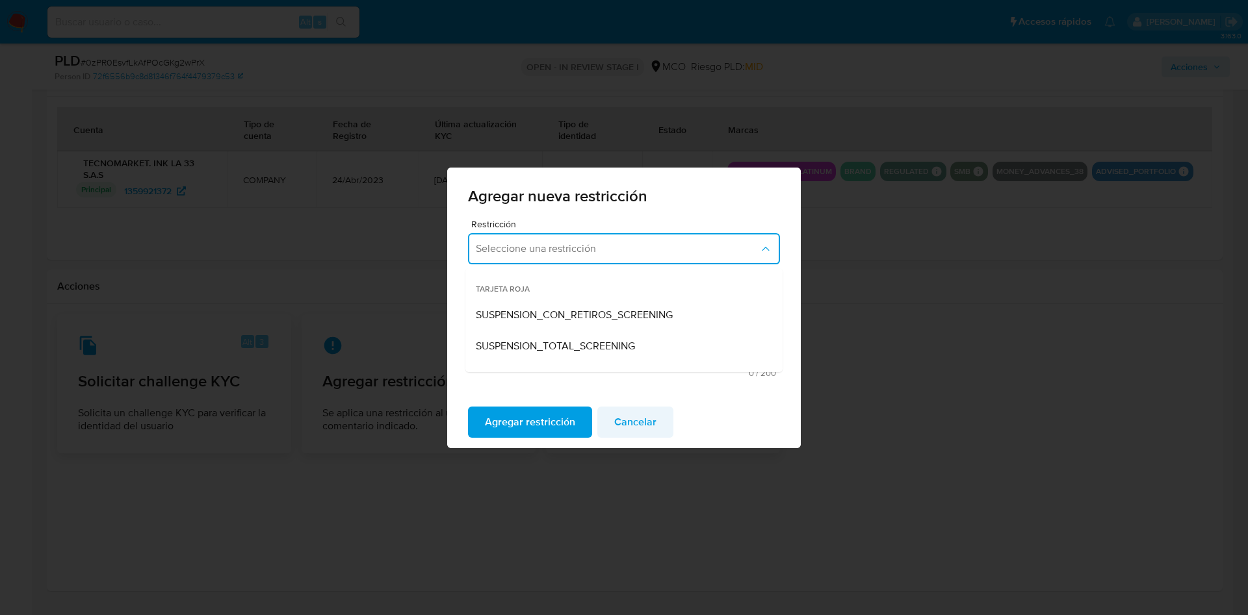
click at [643, 417] on span "Cancelar" at bounding box center [635, 422] width 42 height 29
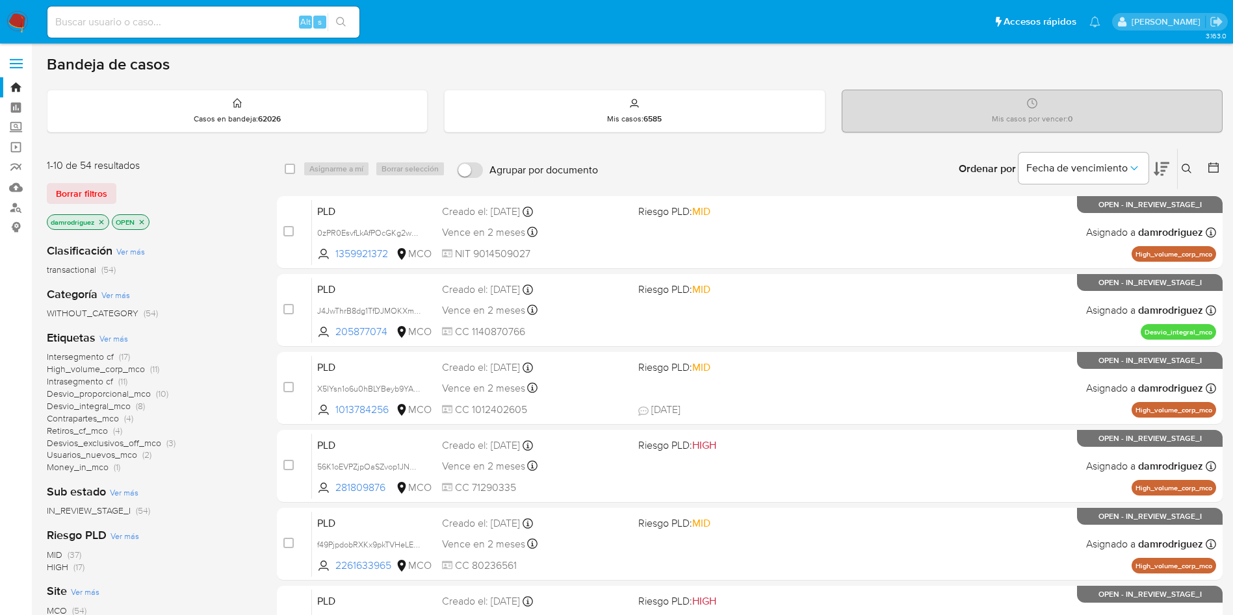
click at [227, 226] on div "damrodriguez OPEN" at bounding box center [151, 223] width 208 height 18
click at [100, 224] on icon "close-filter" at bounding box center [101, 222] width 8 height 8
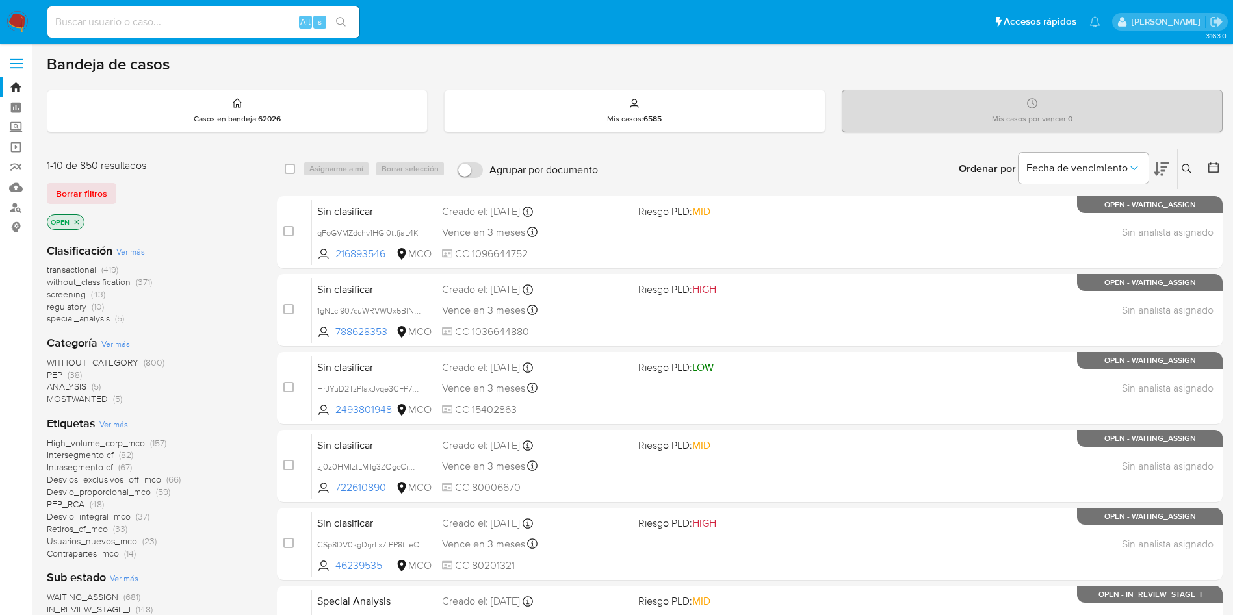
click at [71, 292] on span "screening" at bounding box center [66, 294] width 39 height 13
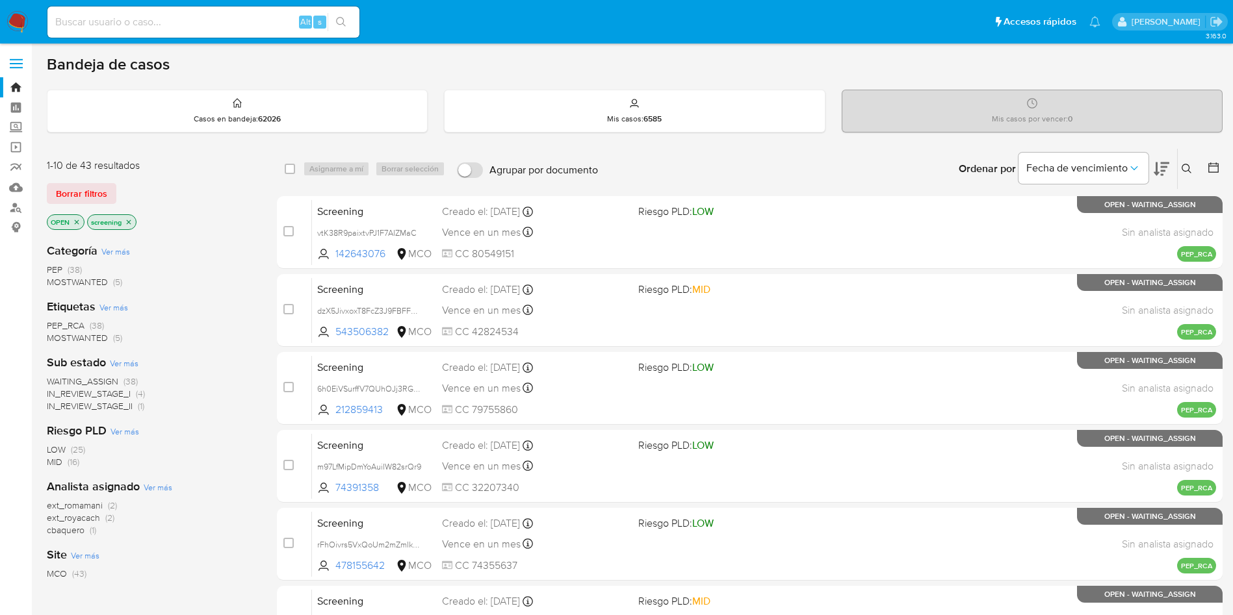
click at [96, 341] on span "MOSTWANTED" at bounding box center [77, 337] width 61 height 13
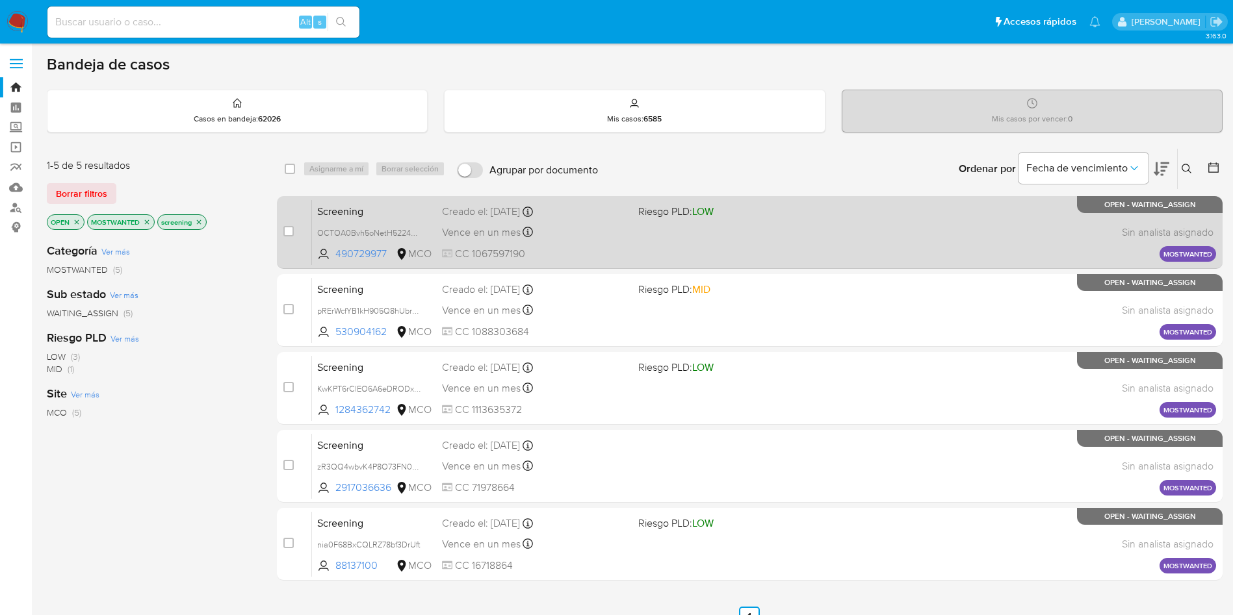
click at [345, 213] on span "Screening" at bounding box center [374, 210] width 114 height 17
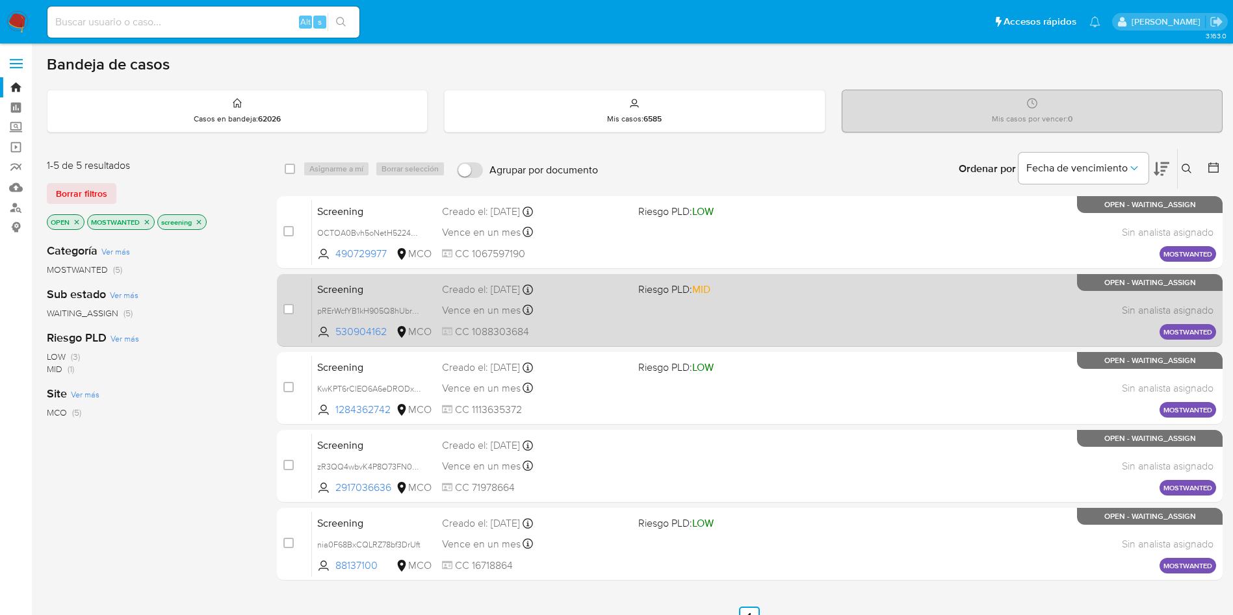
click at [337, 291] on span "Screening" at bounding box center [374, 288] width 114 height 17
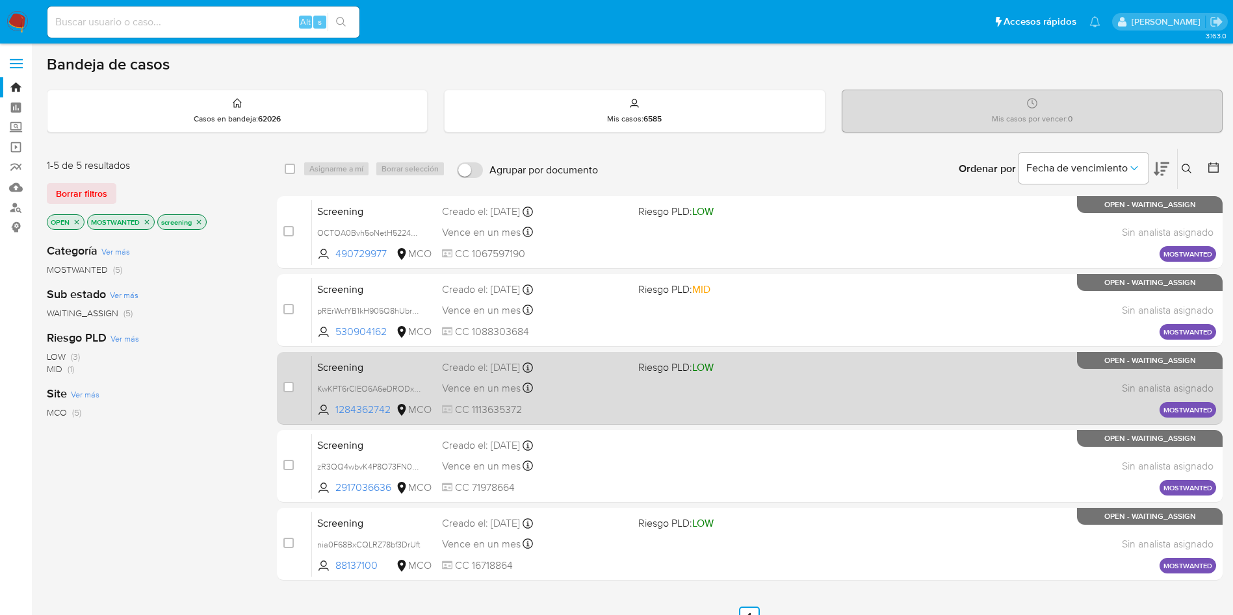
click at [340, 375] on div "Screening KwKPT6rClEO6A6eDRODxEqoj 1284362742 MCO Riesgo PLD: LOW Creado el: 10…" at bounding box center [764, 389] width 904 height 66
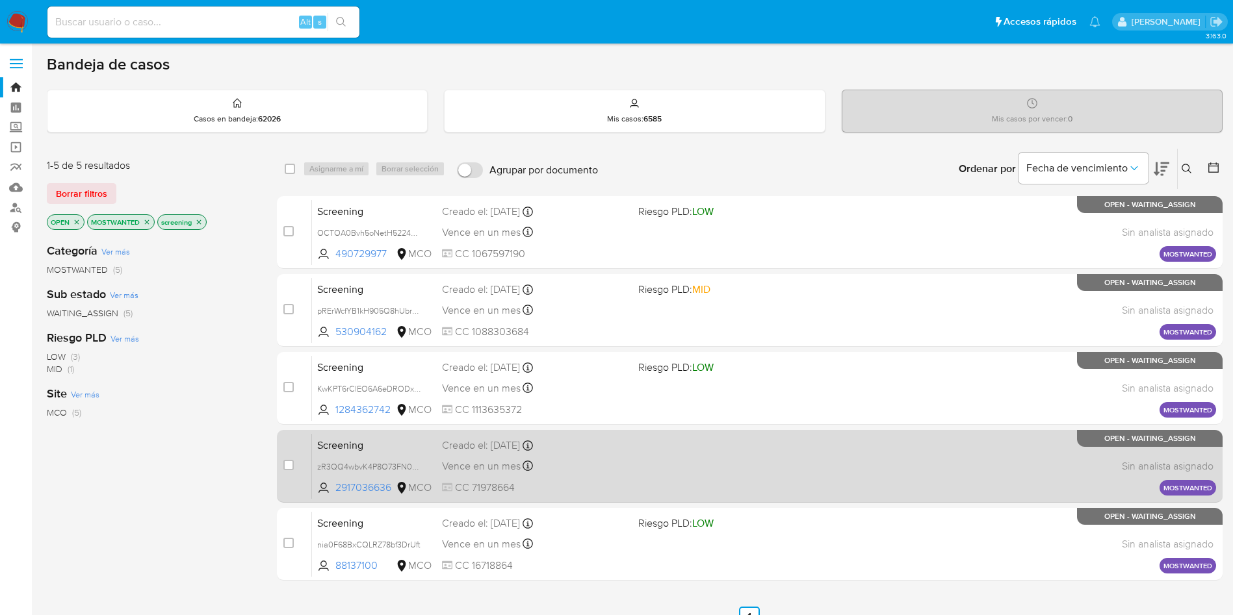
click at [335, 450] on span "Screening" at bounding box center [374, 444] width 114 height 17
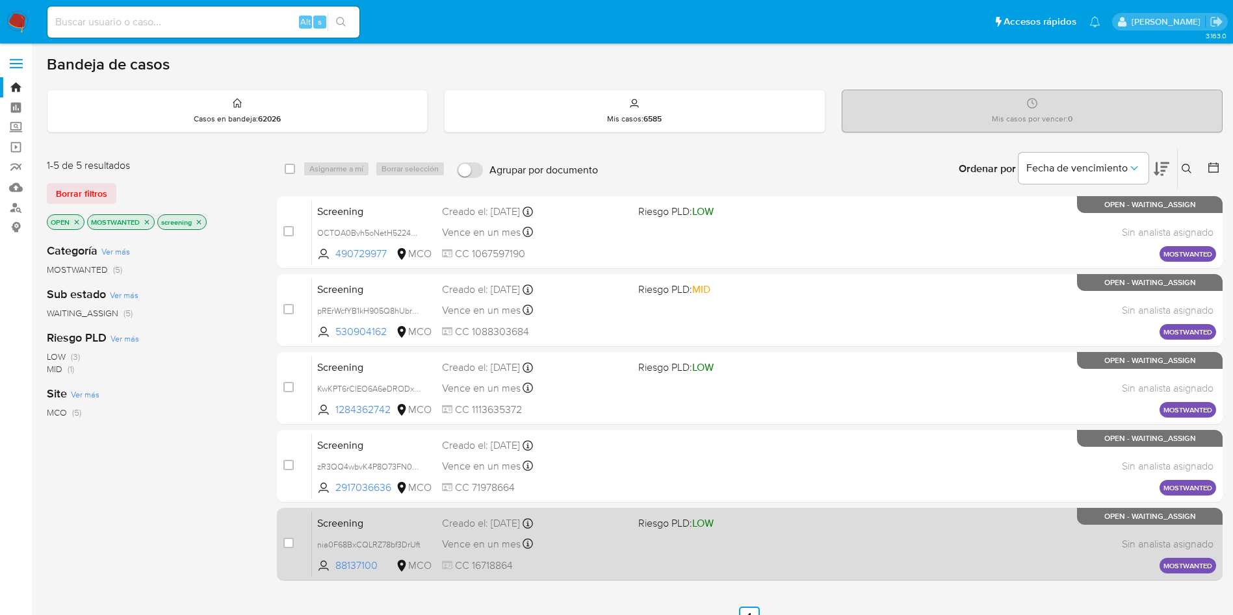
click at [326, 516] on span "Screening" at bounding box center [374, 522] width 114 height 17
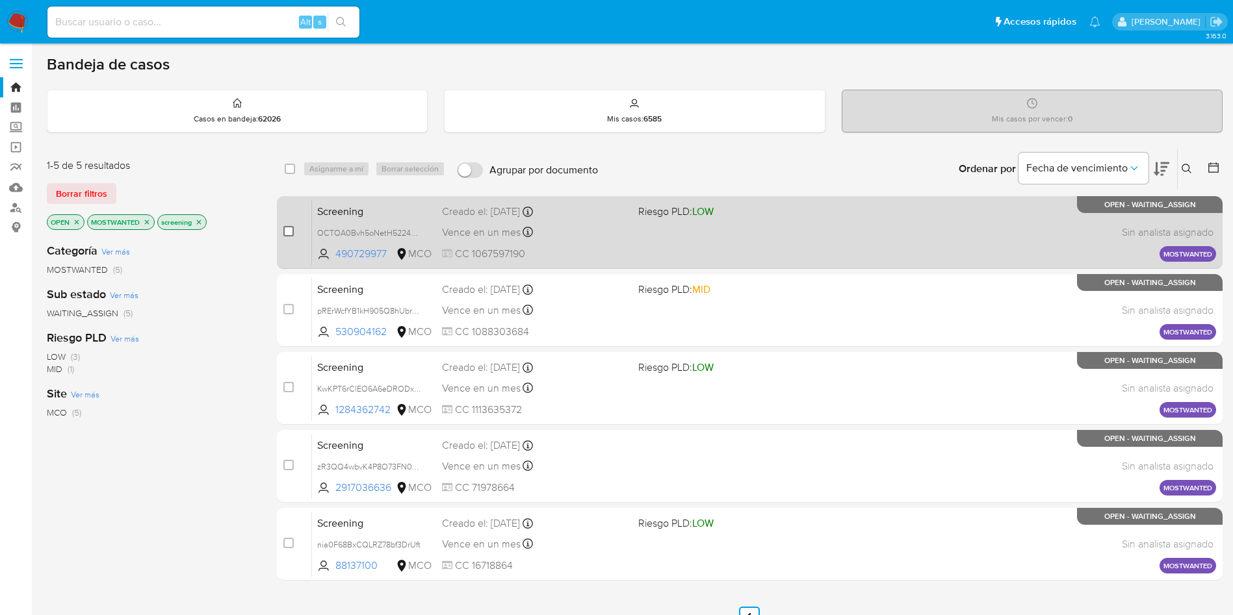
click at [288, 229] on input "checkbox" at bounding box center [288, 231] width 10 height 10
checkbox input "true"
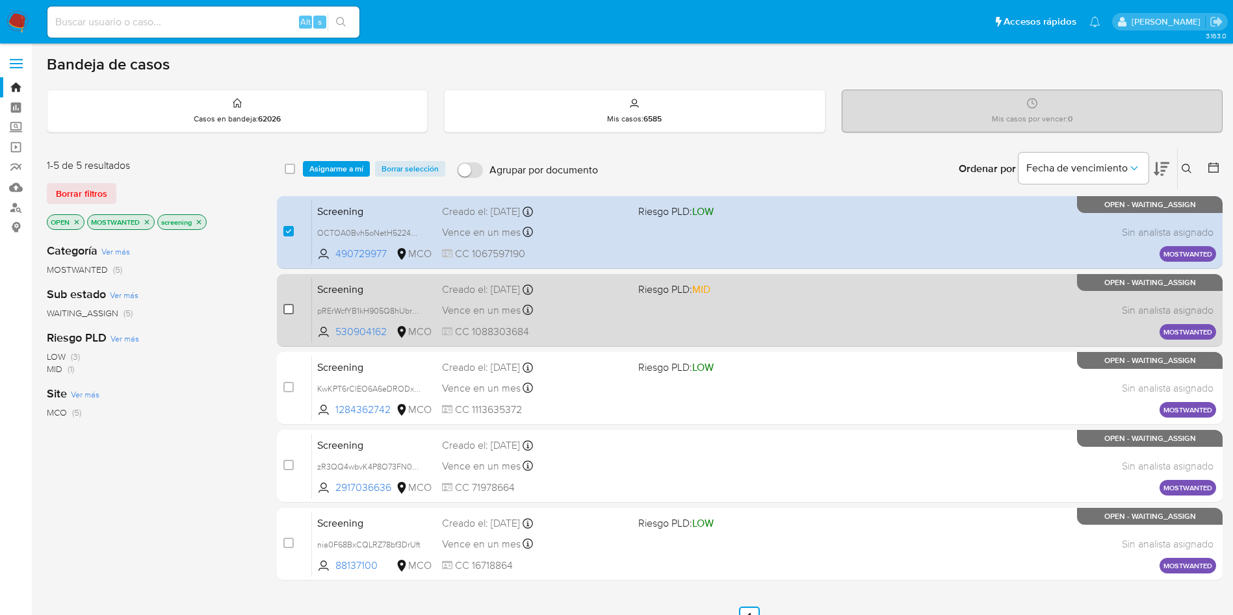
click at [289, 309] on input "checkbox" at bounding box center [288, 309] width 10 height 10
checkbox input "true"
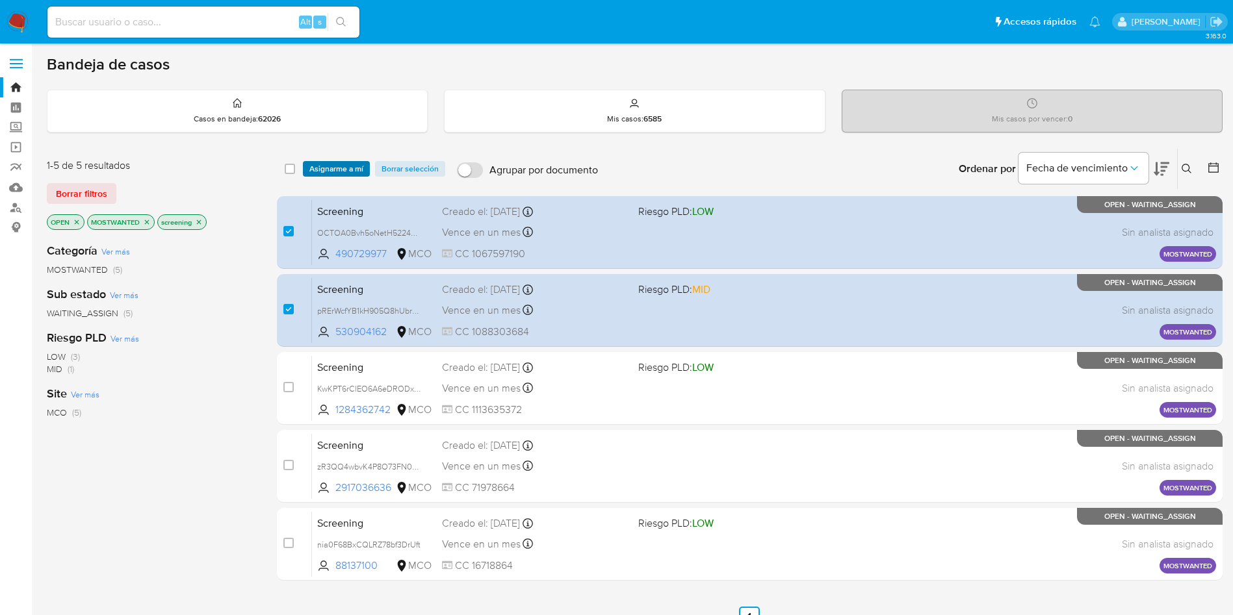
click at [352, 170] on span "Asignarme a mí" at bounding box center [336, 168] width 54 height 13
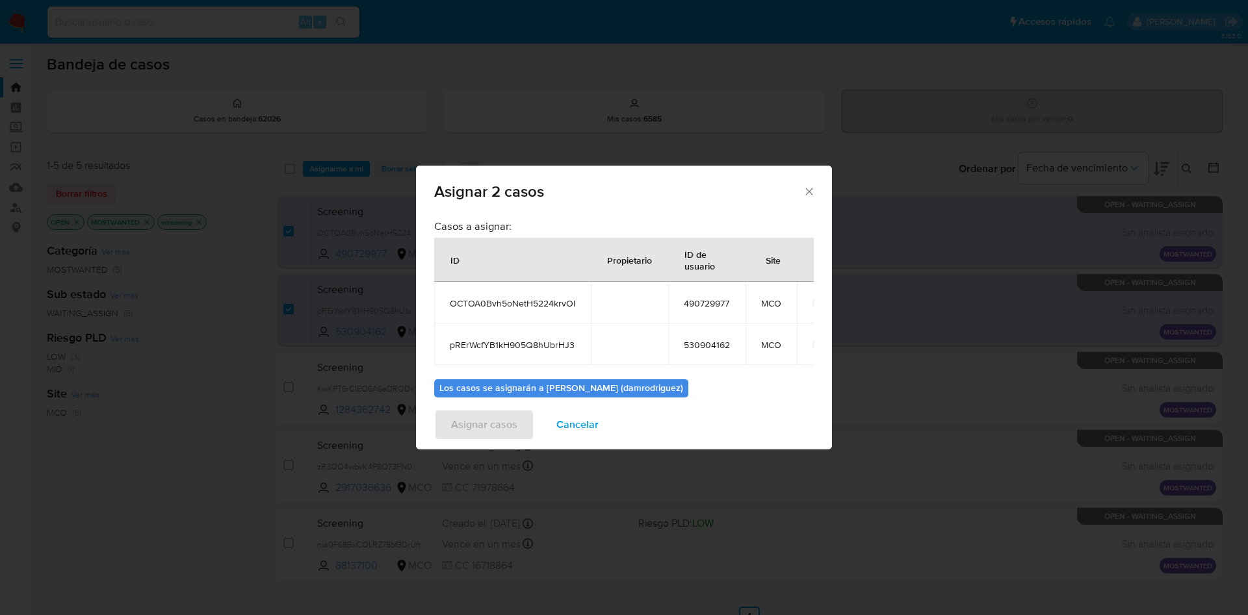
scroll to position [79, 0]
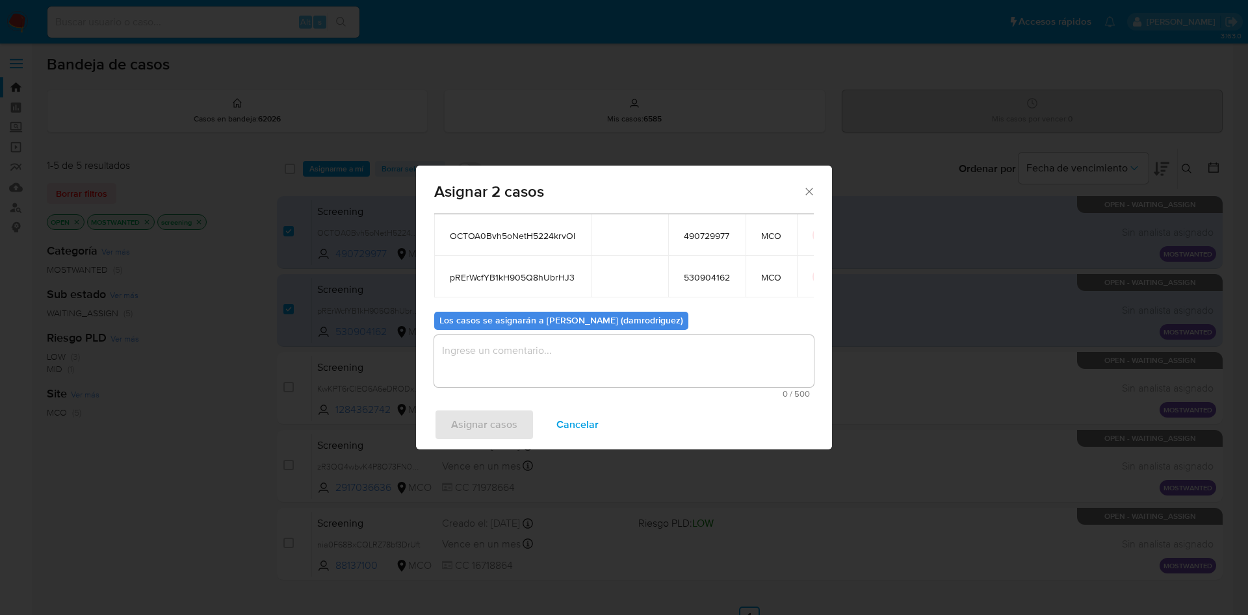
click at [528, 230] on span "OCTOA0Bvh5oNetH5224krvOl" at bounding box center [512, 236] width 125 height 12
copy span "OCTOA0Bvh5oNetH5224krvOl"
click at [524, 256] on td "pRErWcfYB1kH905Q8hUbrHJ3" at bounding box center [512, 277] width 157 height 42
click at [520, 257] on td "pRErWcfYB1kH905Q8hUbrHJ3" at bounding box center [512, 277] width 157 height 42
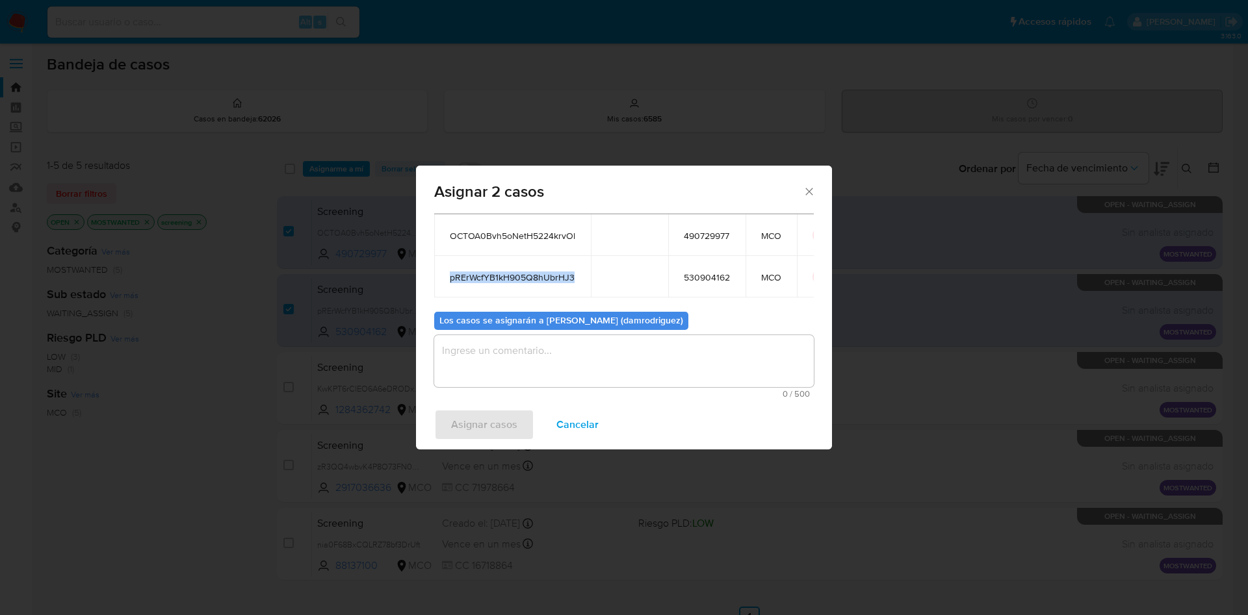
click at [520, 257] on td "pRErWcfYB1kH905Q8hUbrHJ3" at bounding box center [512, 277] width 157 height 42
copy span "pRErWcfYB1kH905Q8hUbrHJ3"
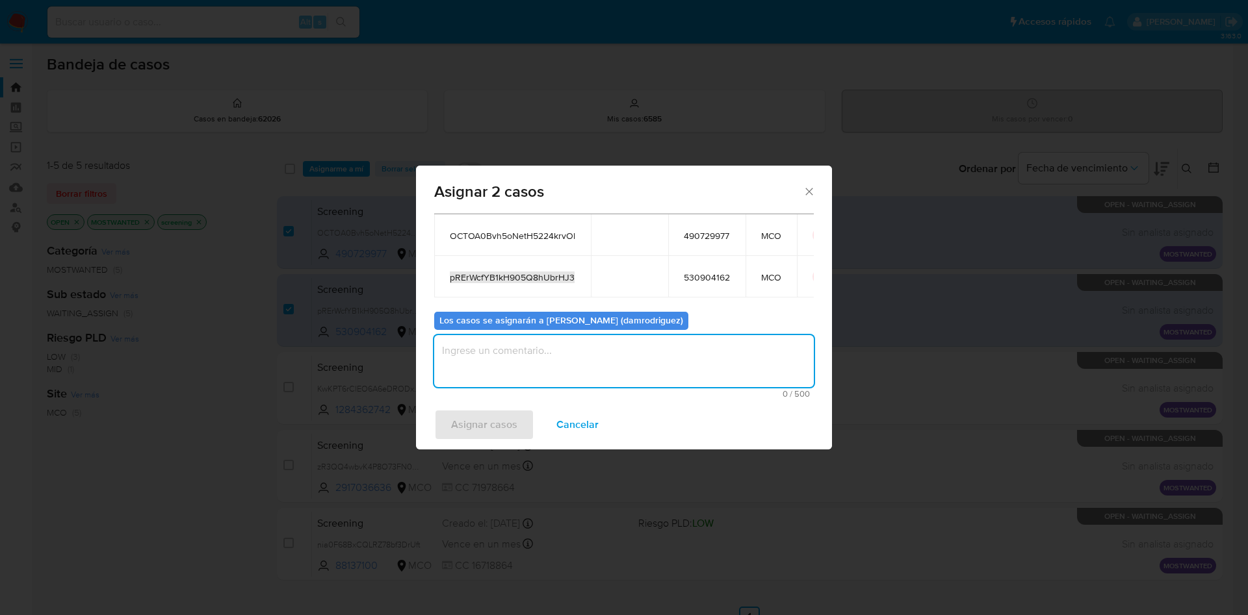
click at [528, 369] on textarea "assign-modal" at bounding box center [624, 361] width 380 height 52
type textarea "asignacion"
click at [486, 423] on span "Asignar casos" at bounding box center [484, 425] width 66 height 29
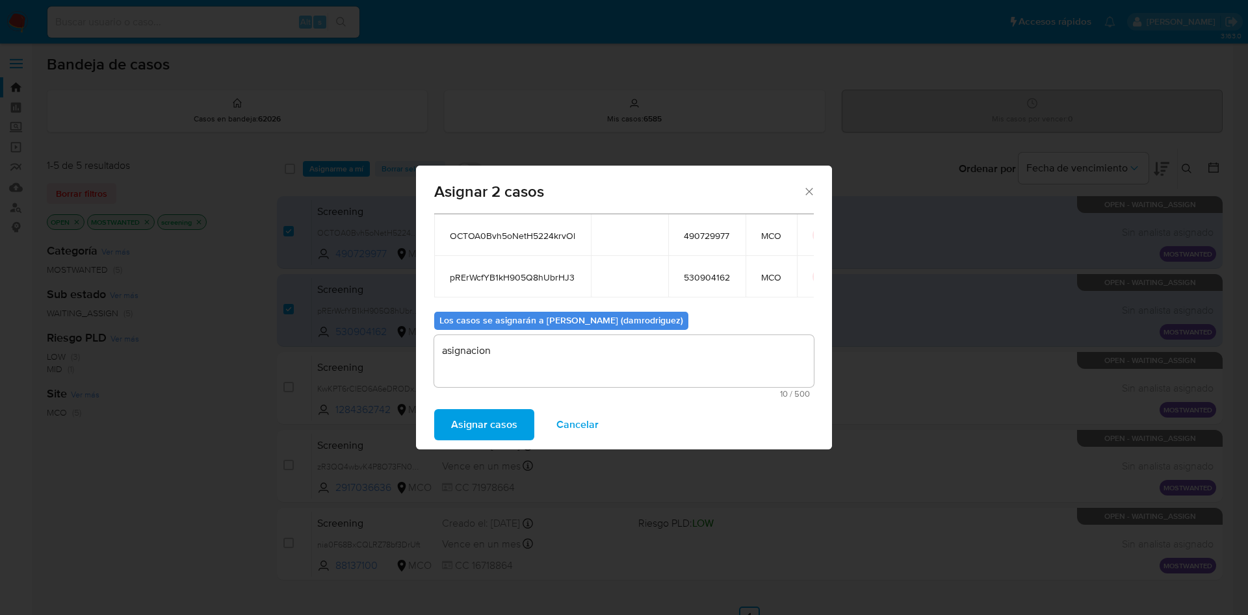
click at [480, 431] on span "Asignar casos" at bounding box center [484, 425] width 66 height 29
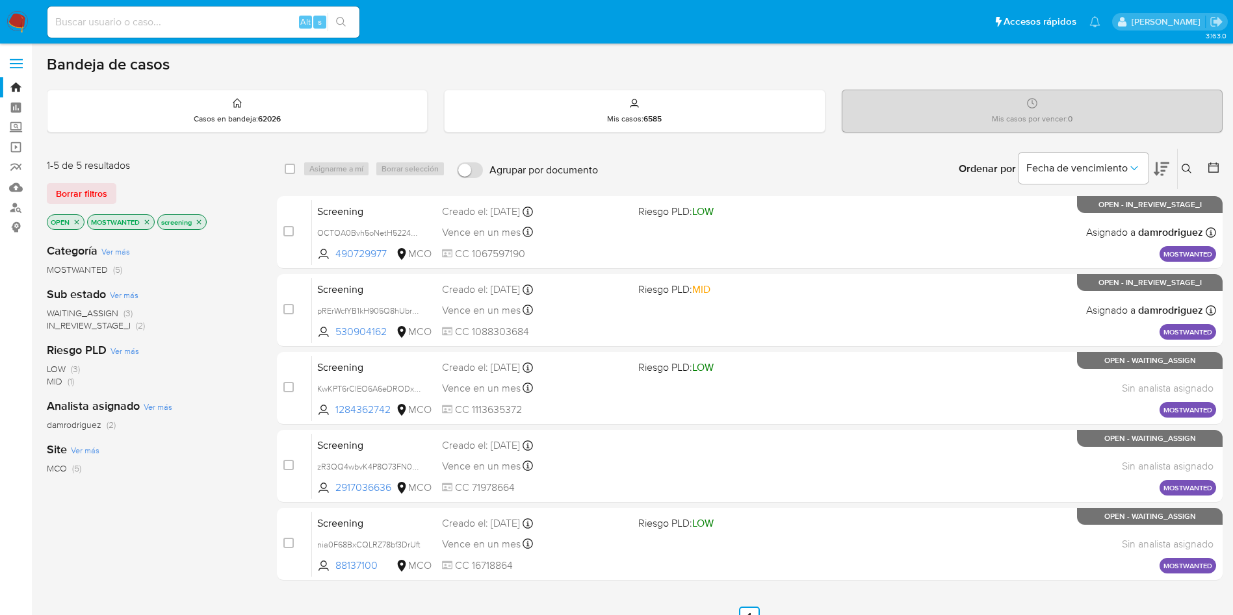
click at [21, 31] on img at bounding box center [17, 22] width 22 height 22
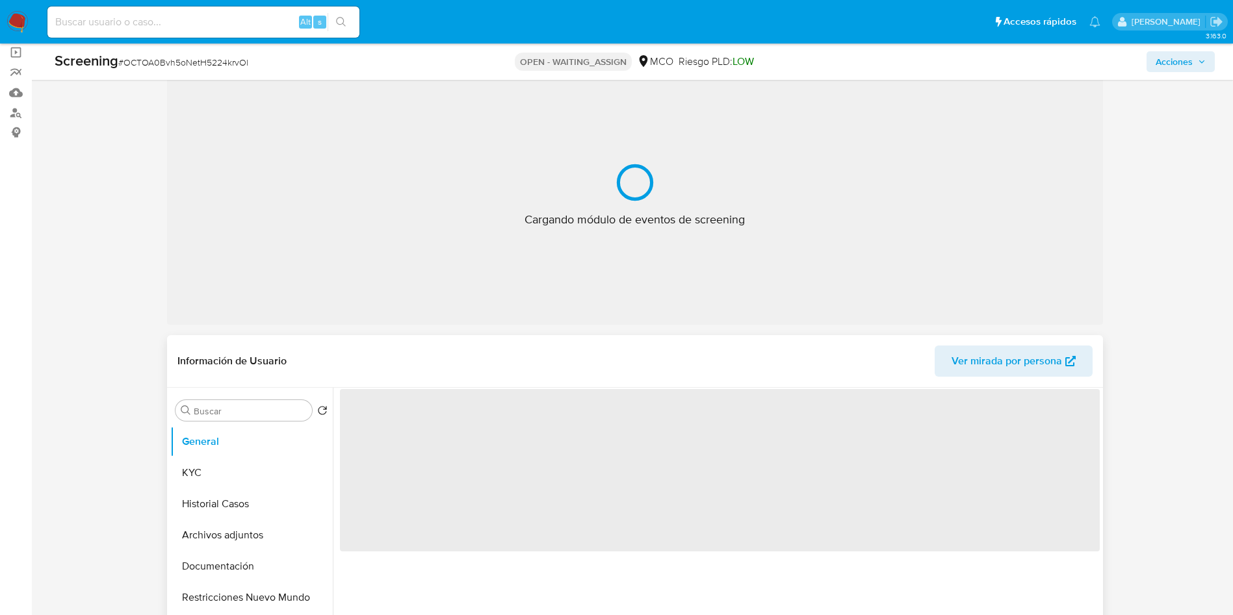
scroll to position [97, 0]
select select "10"
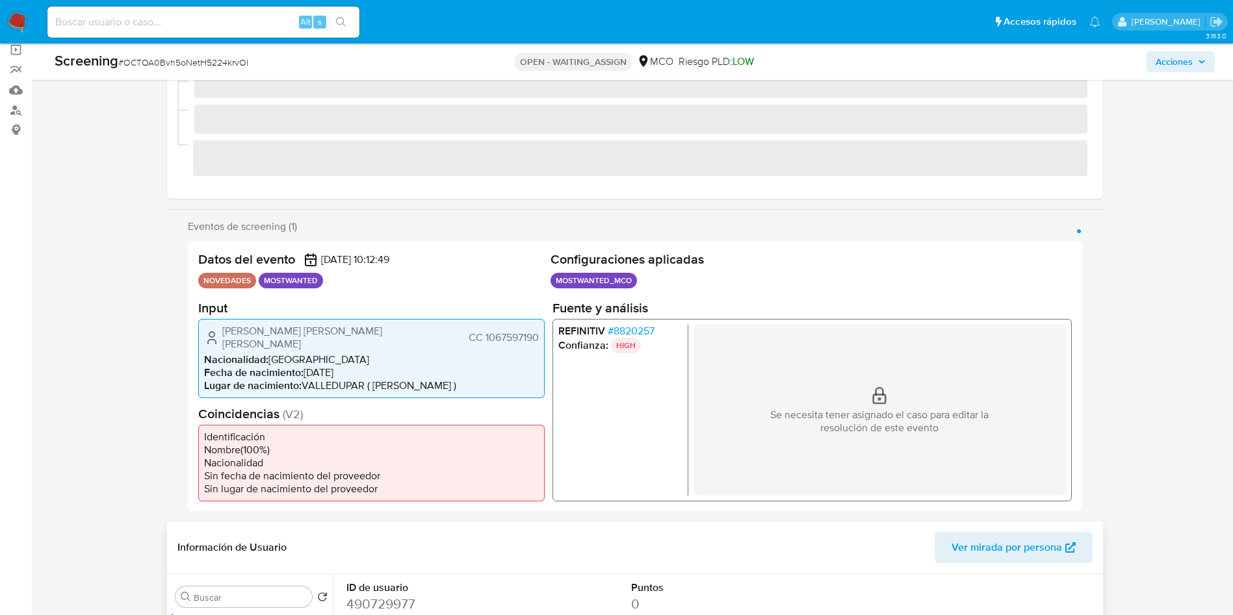
click at [213, 522] on div "Información de Usuario Ver mirada por persona" at bounding box center [635, 548] width 936 height 53
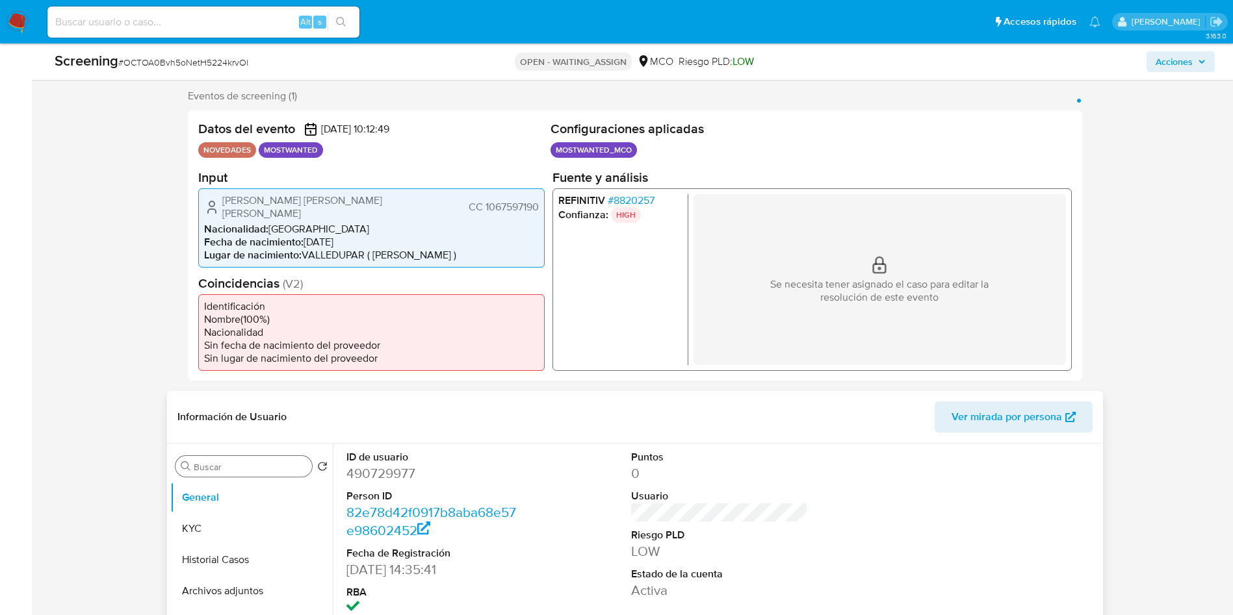
scroll to position [292, 0]
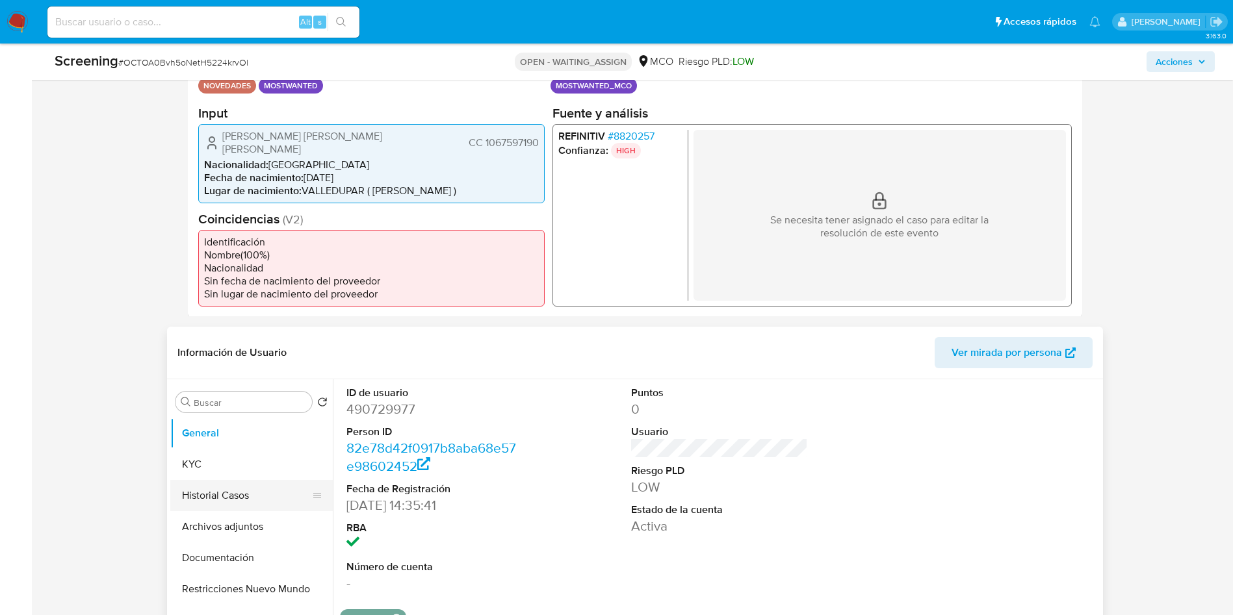
click at [228, 495] on button "Historial Casos" at bounding box center [246, 495] width 152 height 31
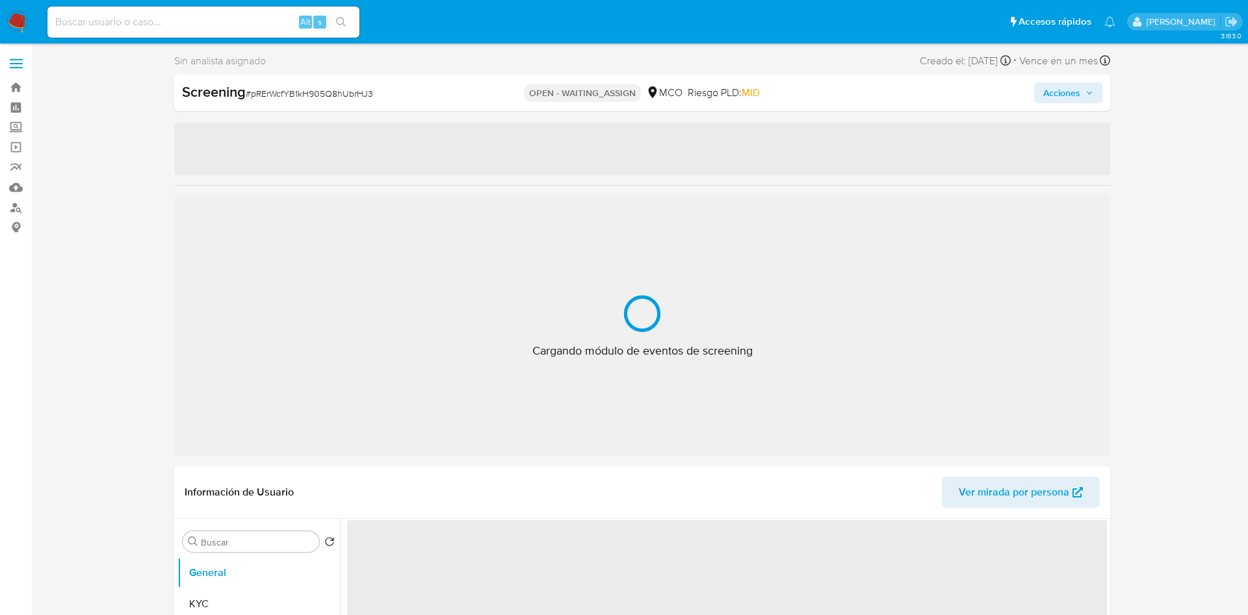
select select "10"
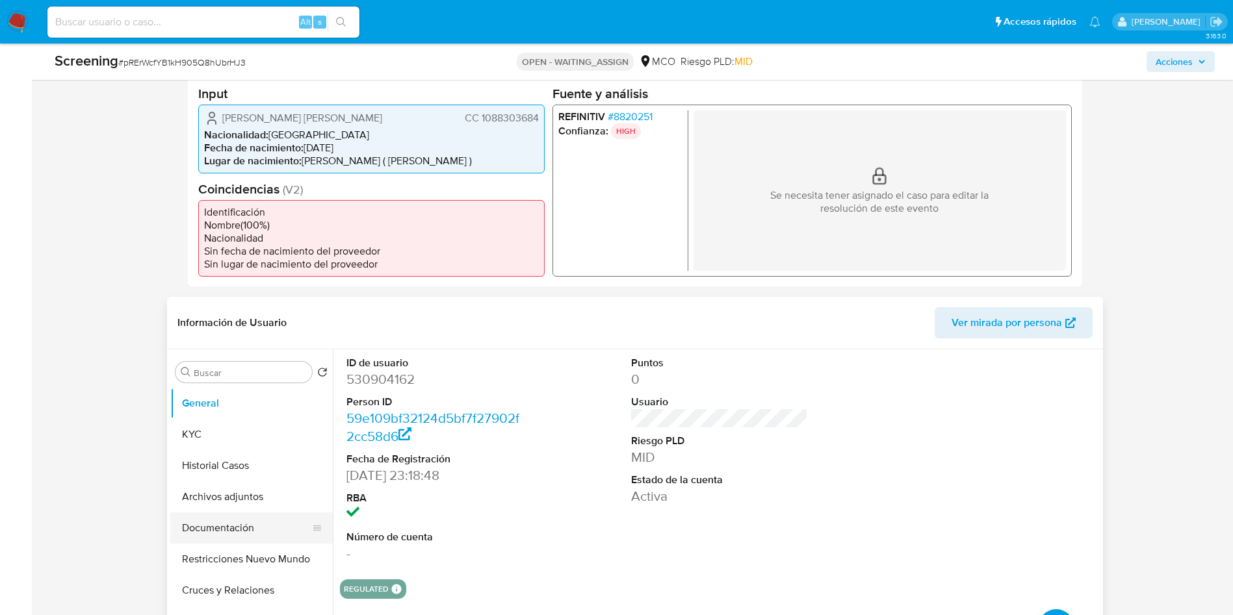
scroll to position [487, 0]
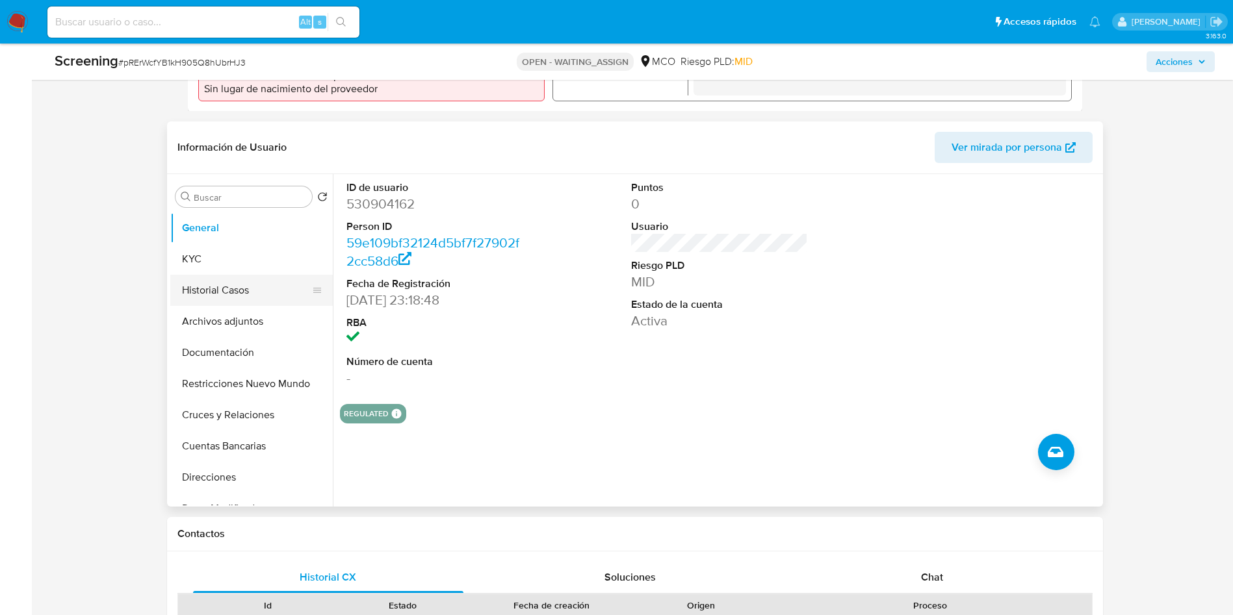
click at [231, 291] on button "Historial Casos" at bounding box center [246, 290] width 152 height 31
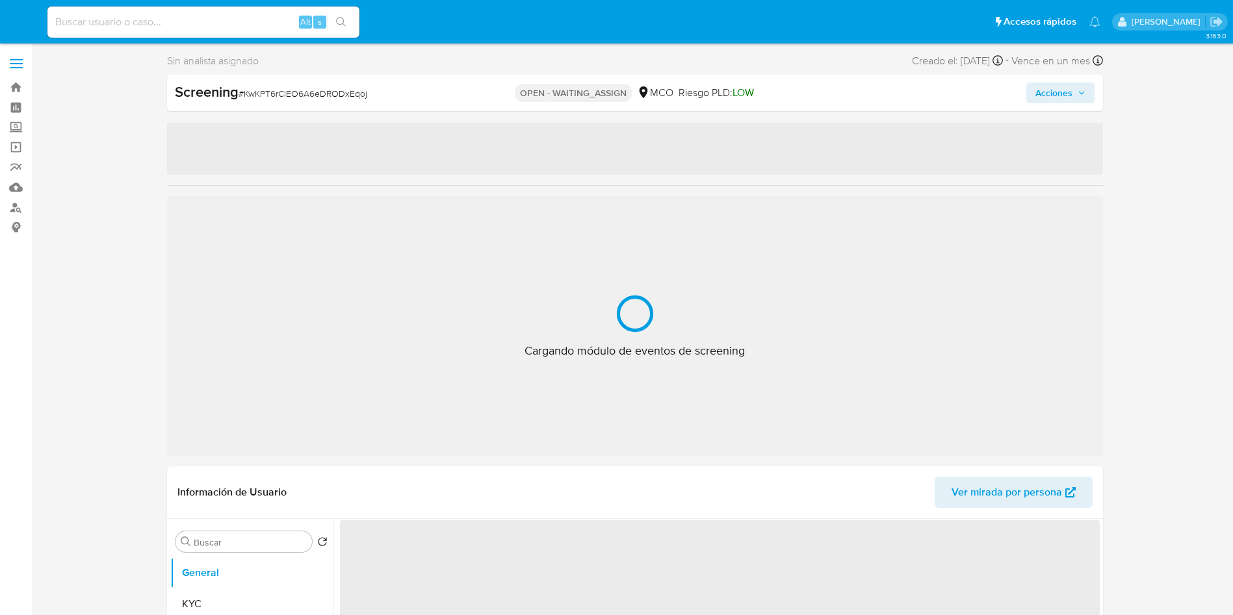
select select "10"
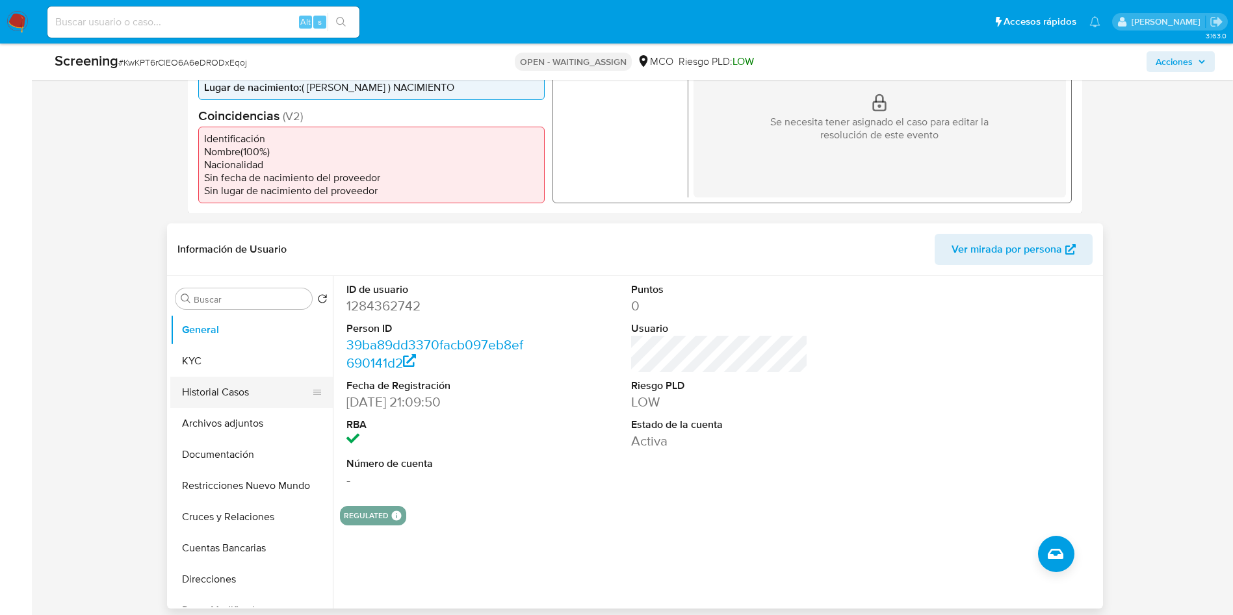
scroll to position [390, 0]
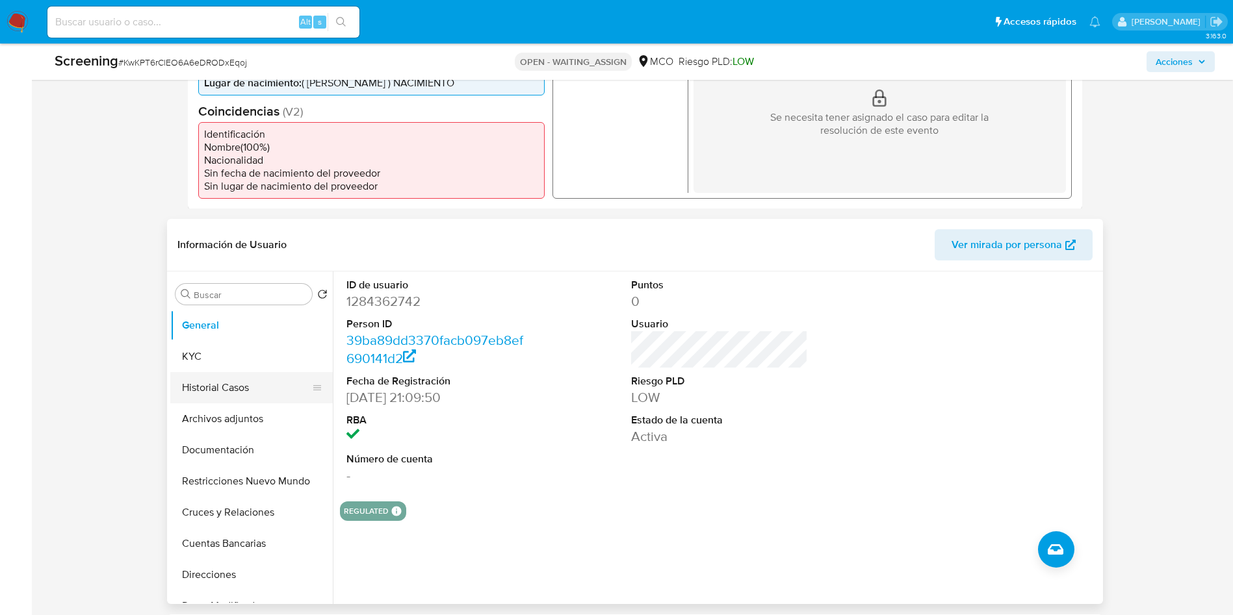
click at [205, 395] on button "Historial Casos" at bounding box center [246, 387] width 152 height 31
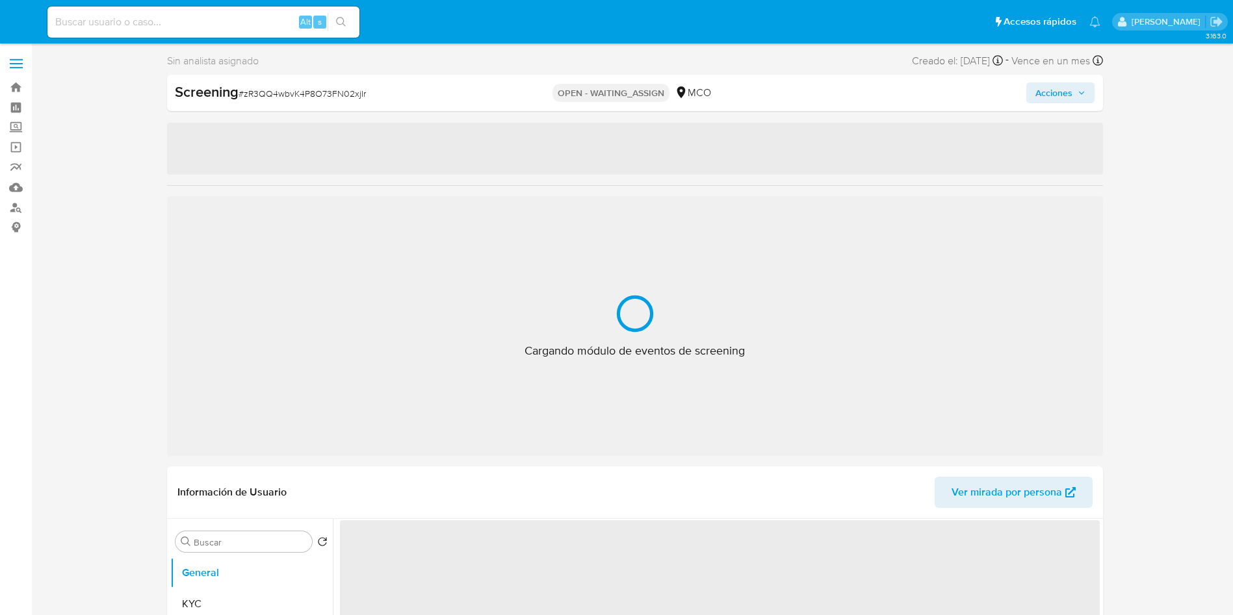
select select "10"
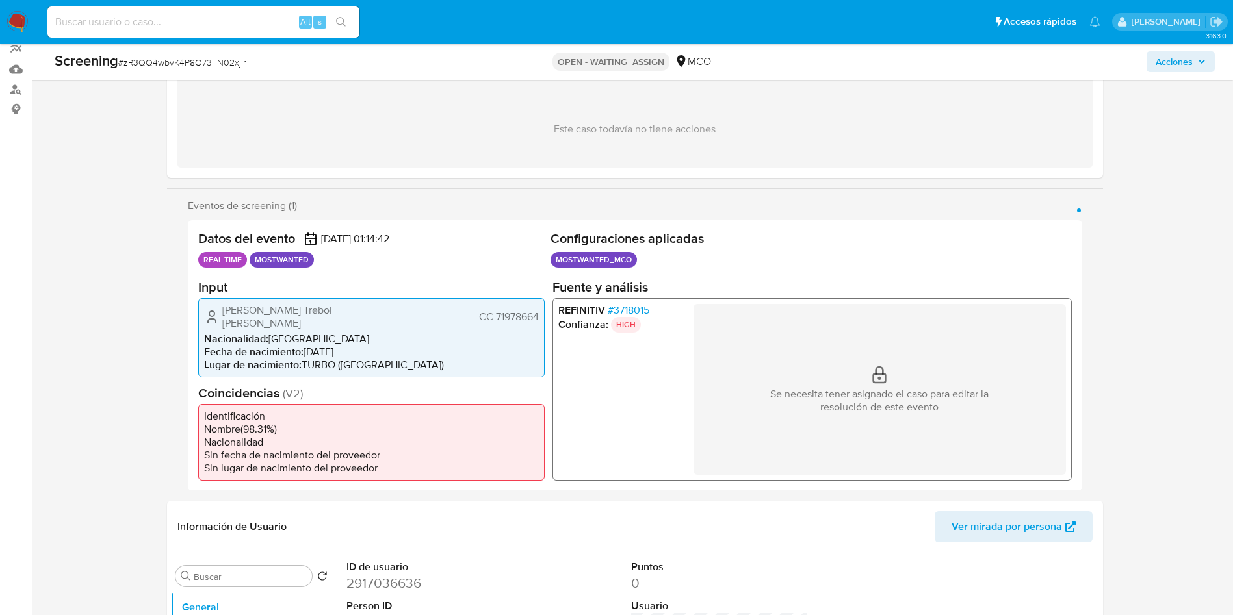
scroll to position [390, 0]
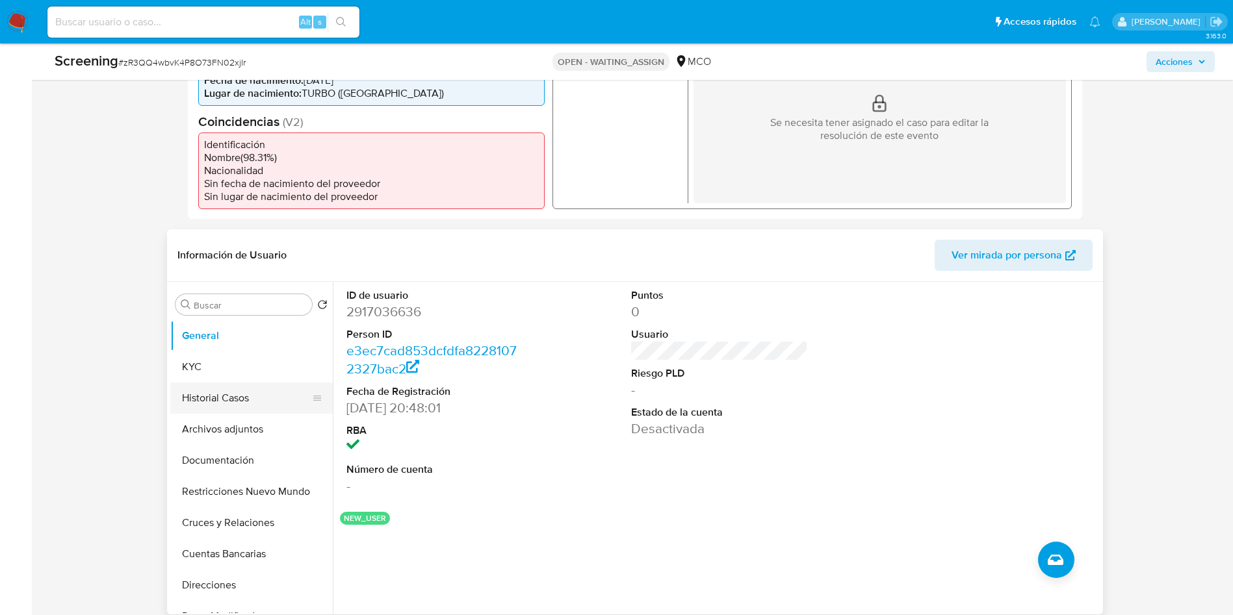
click at [214, 383] on button "Historial Casos" at bounding box center [246, 398] width 152 height 31
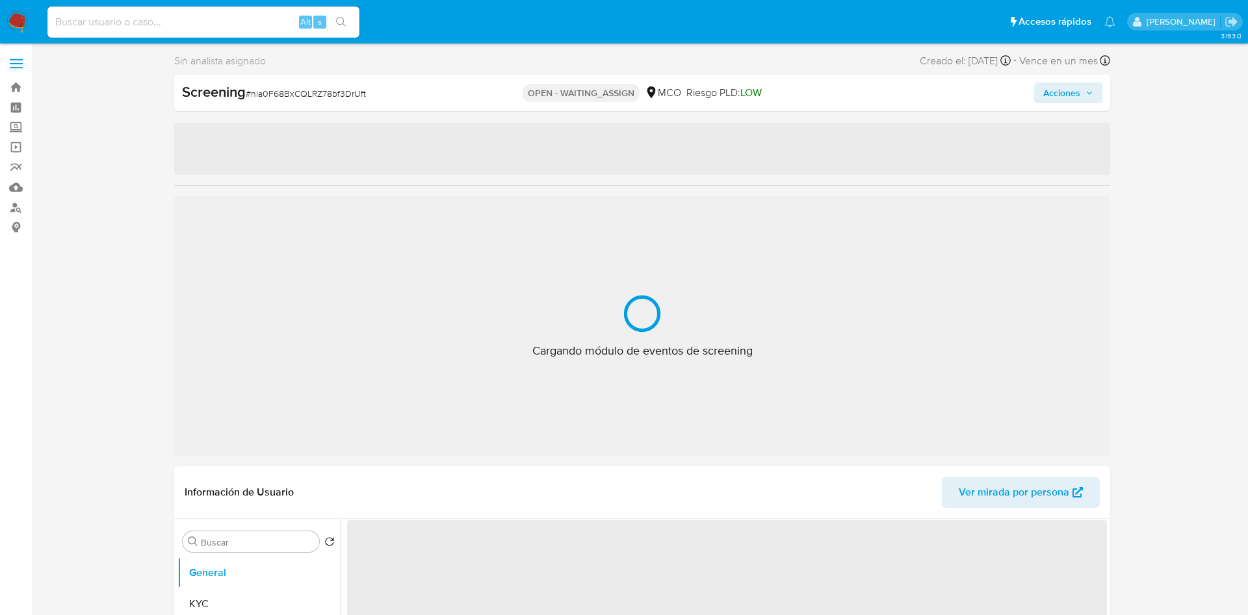
select select "10"
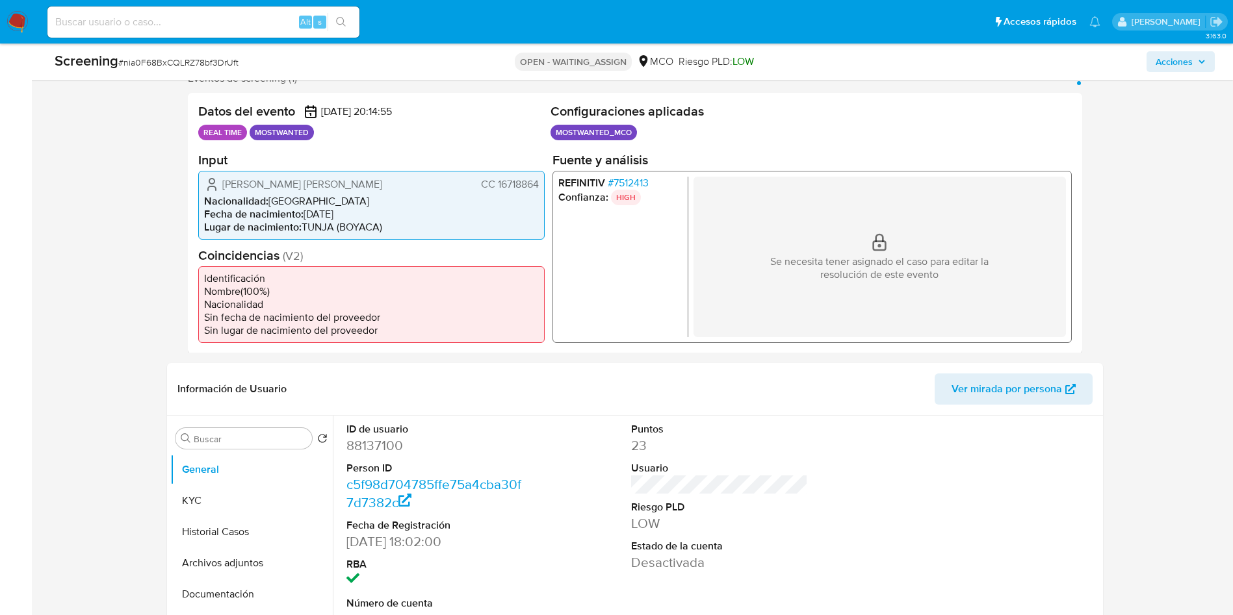
scroll to position [390, 0]
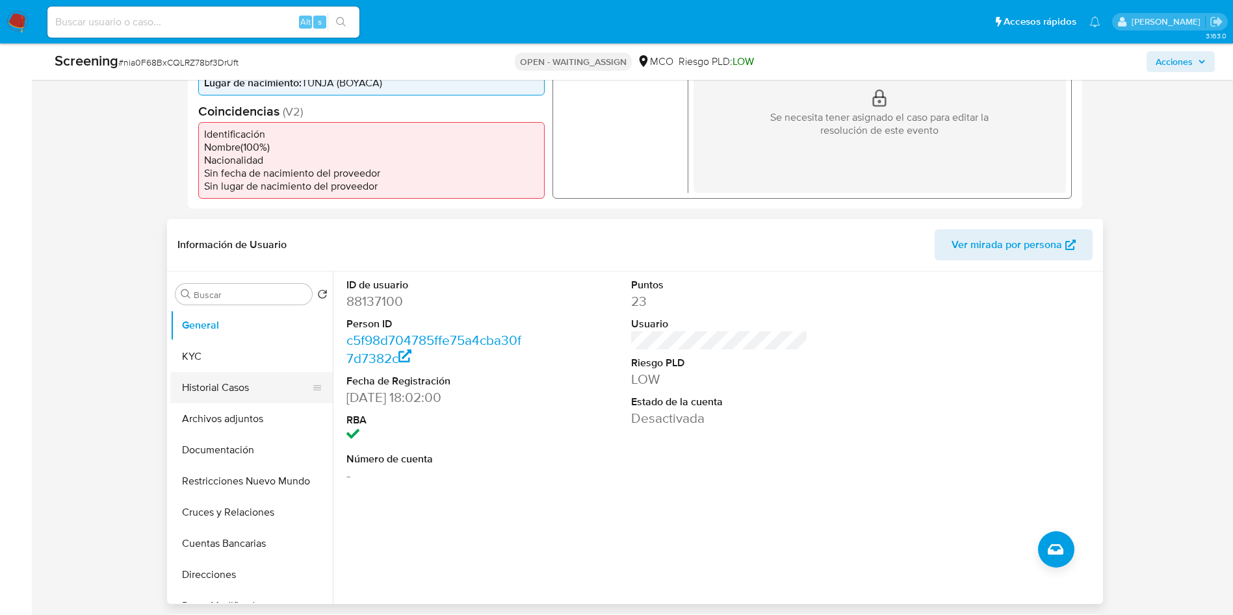
click at [209, 401] on button "Historial Casos" at bounding box center [246, 387] width 152 height 31
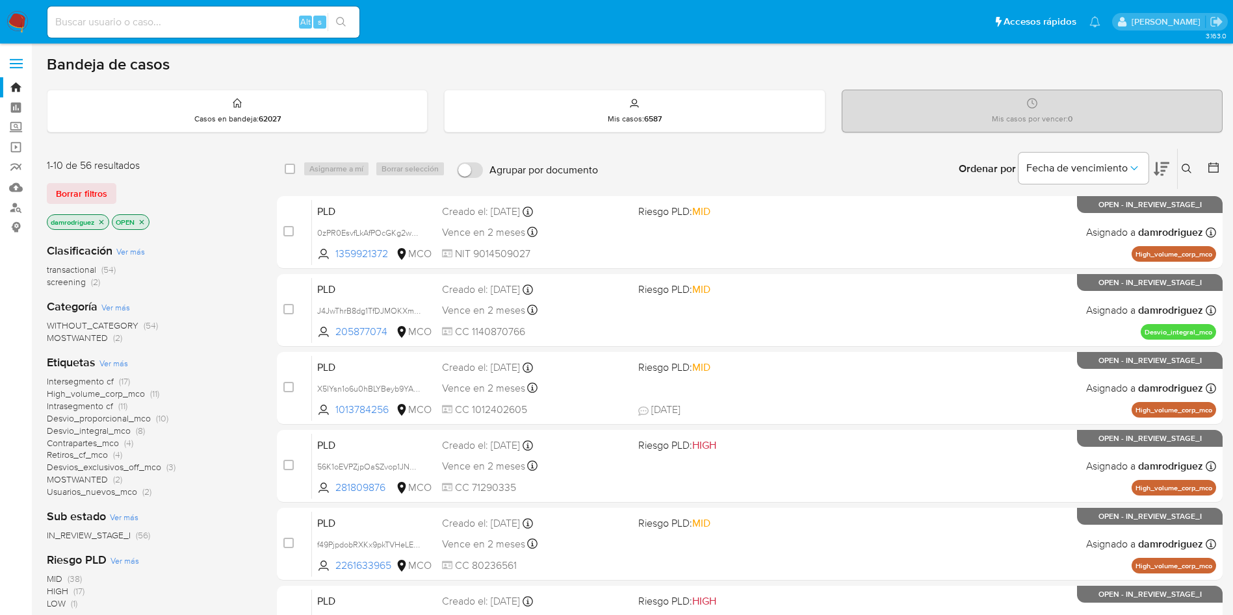
click at [78, 340] on span "MOSTWANTED" at bounding box center [77, 337] width 61 height 13
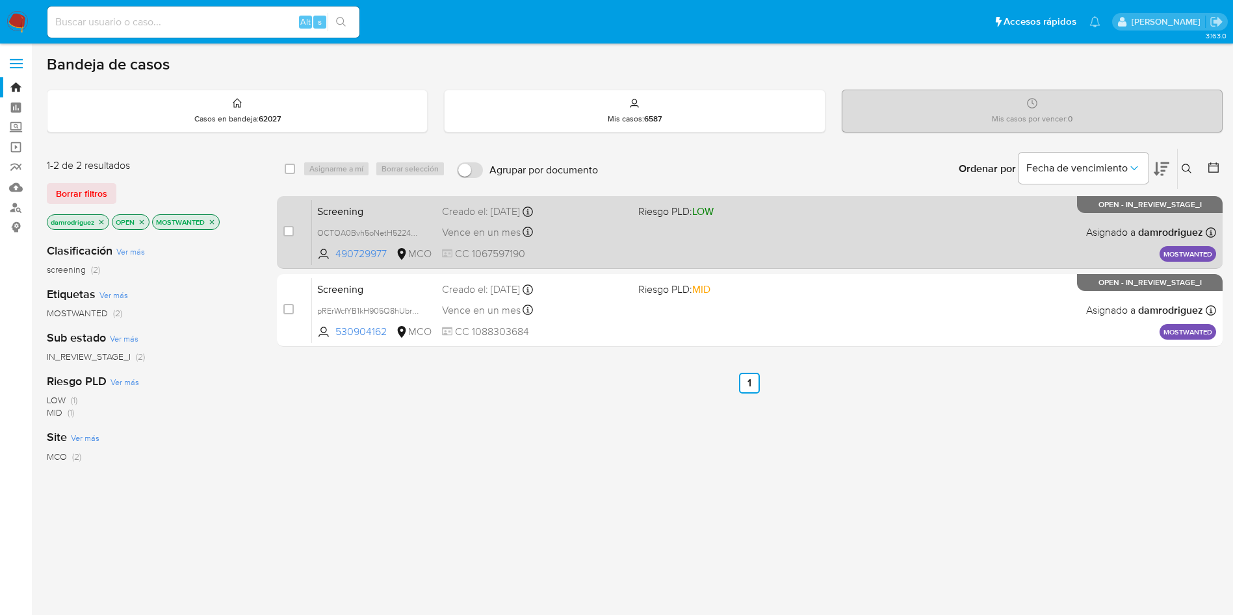
click at [359, 209] on span "Screening" at bounding box center [374, 210] width 114 height 17
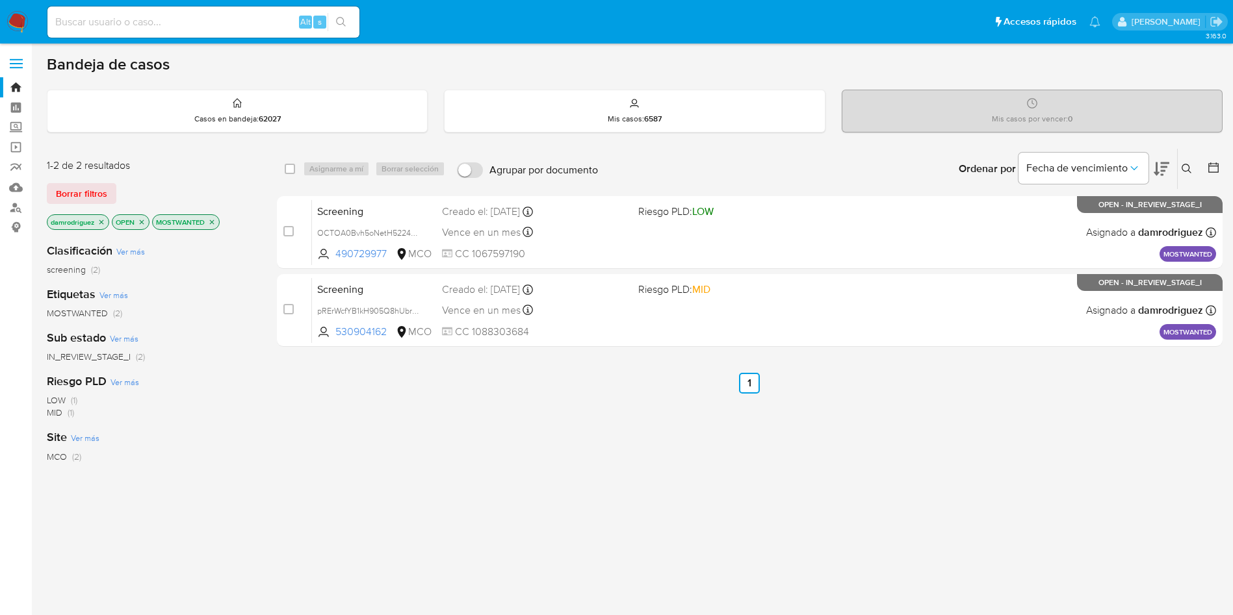
click at [103, 221] on icon "close-filter" at bounding box center [101, 222] width 5 height 5
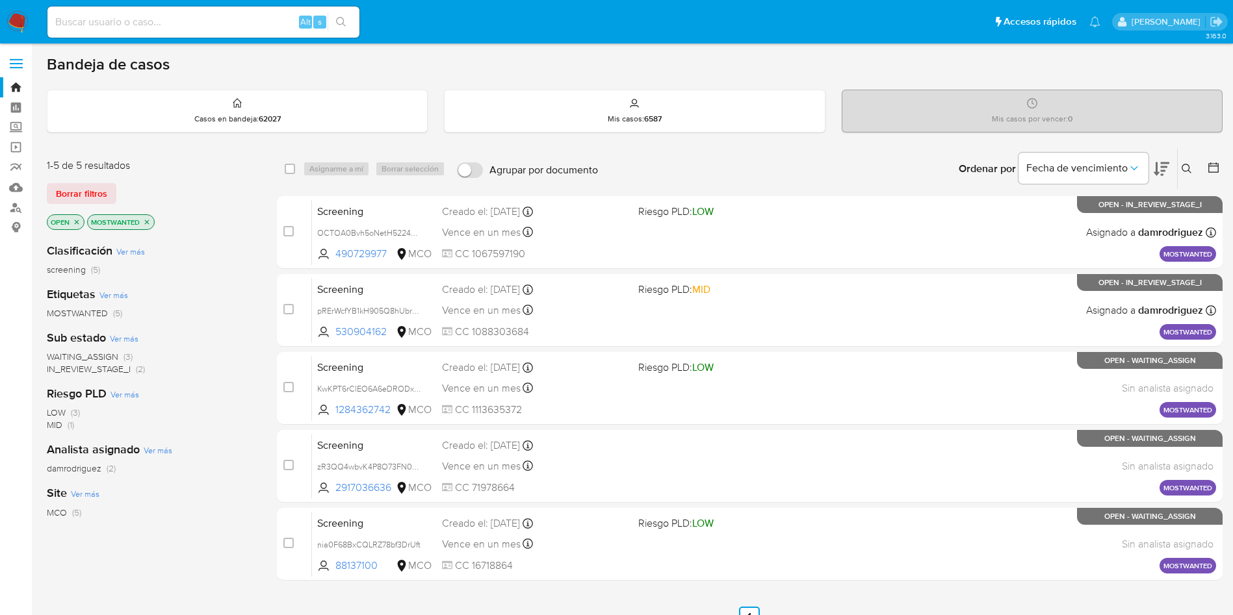
click at [79, 221] on icon "close-filter" at bounding box center [77, 222] width 8 height 8
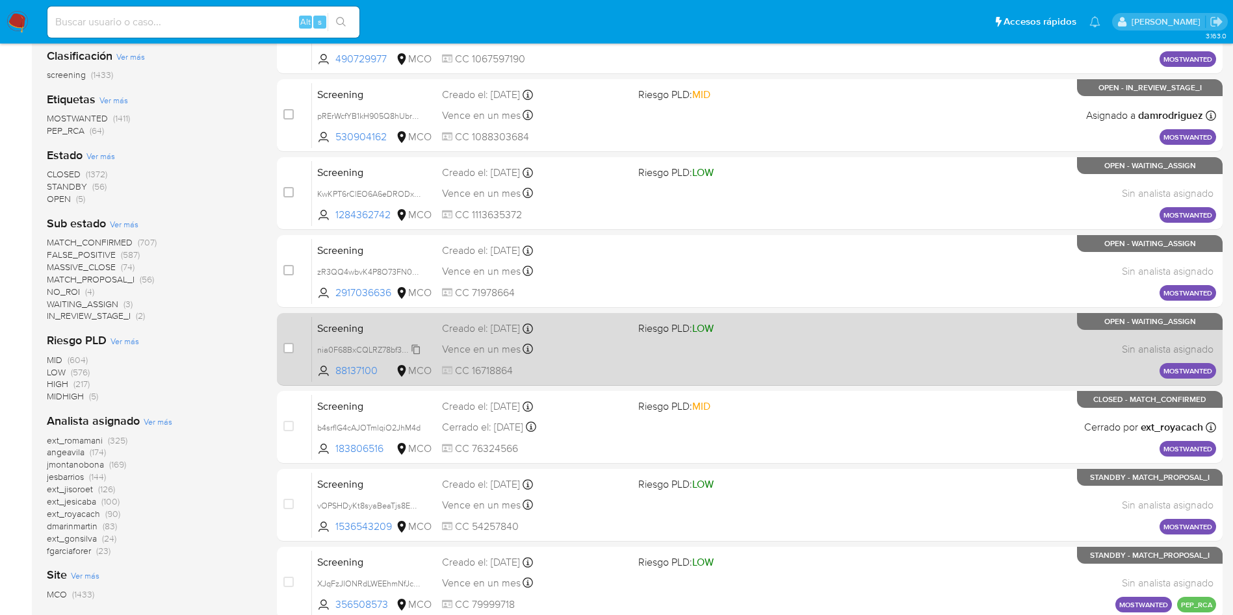
scroll to position [292, 0]
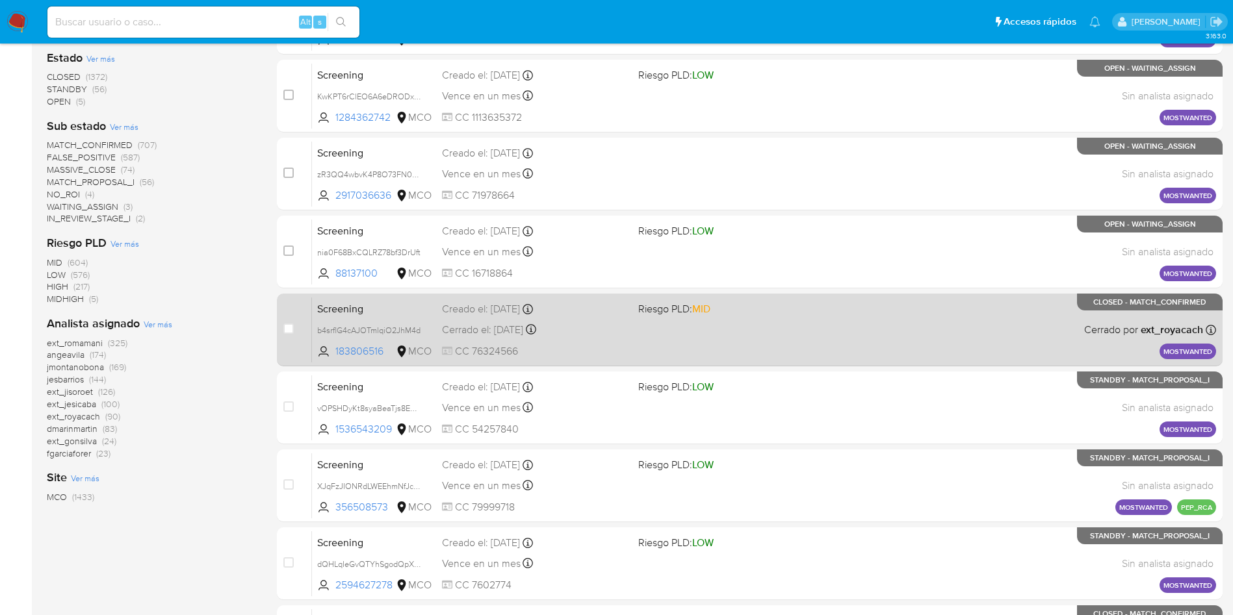
click at [380, 309] on span "Screening" at bounding box center [374, 308] width 114 height 17
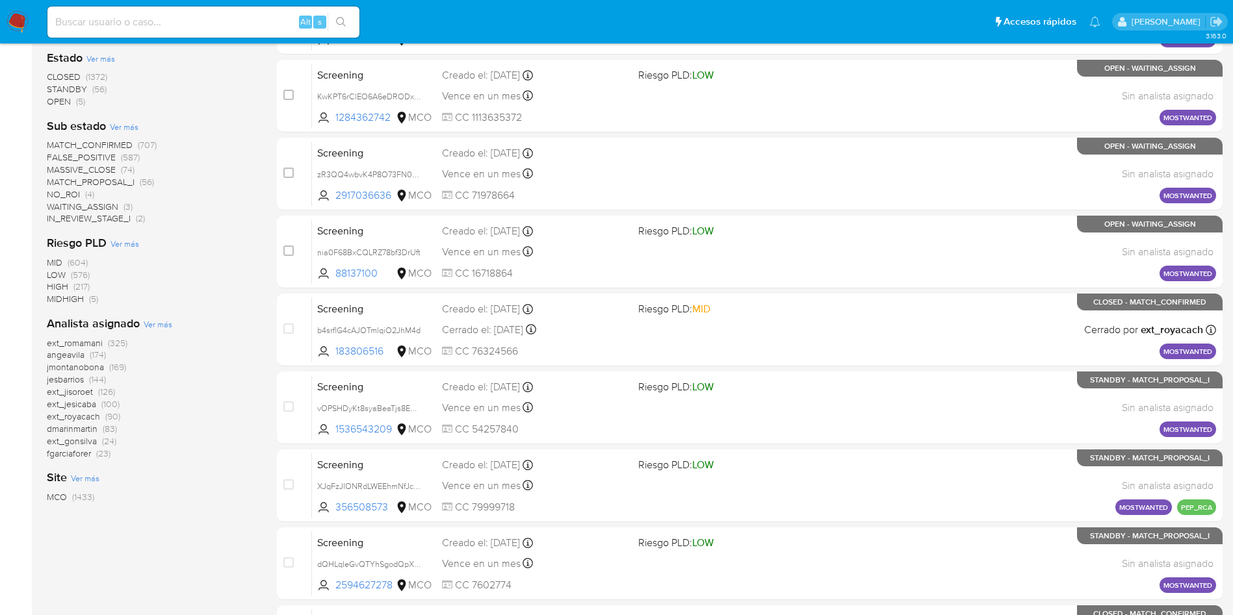
click at [20, 23] on img at bounding box center [17, 22] width 22 height 22
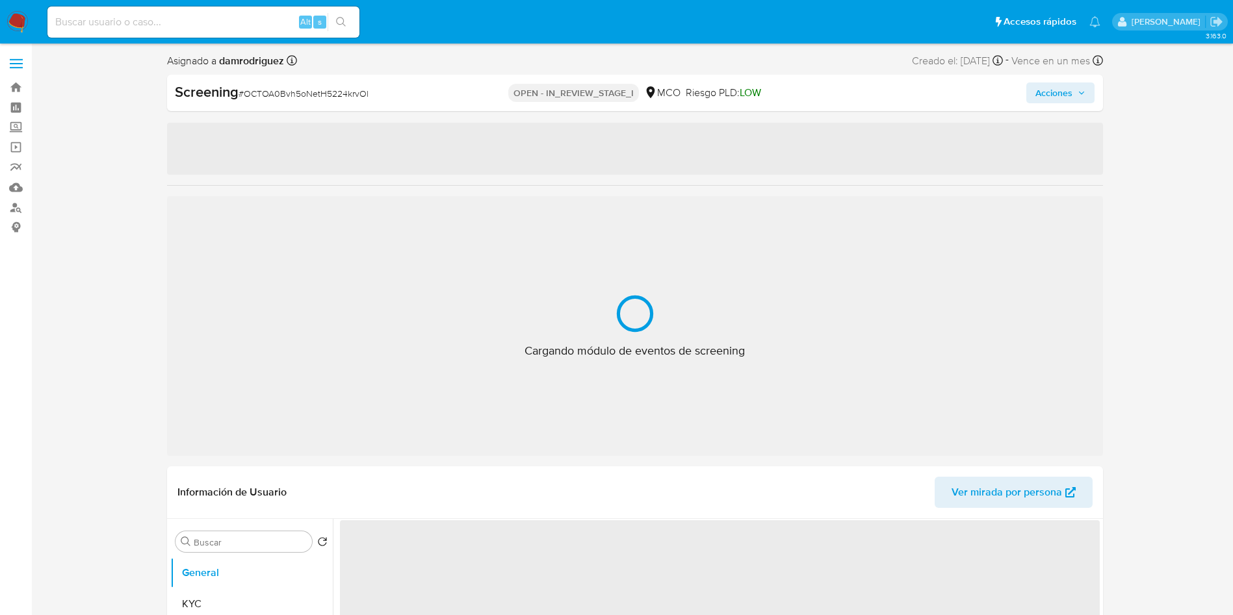
select select "10"
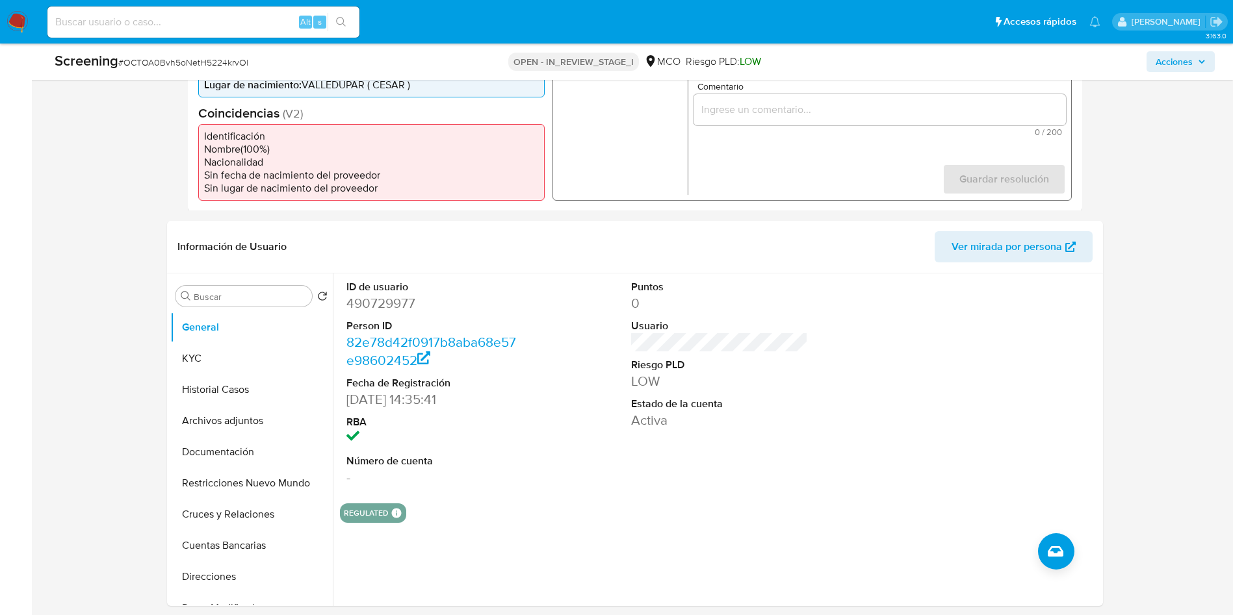
scroll to position [390, 0]
click at [199, 357] on button "KYC" at bounding box center [246, 356] width 152 height 31
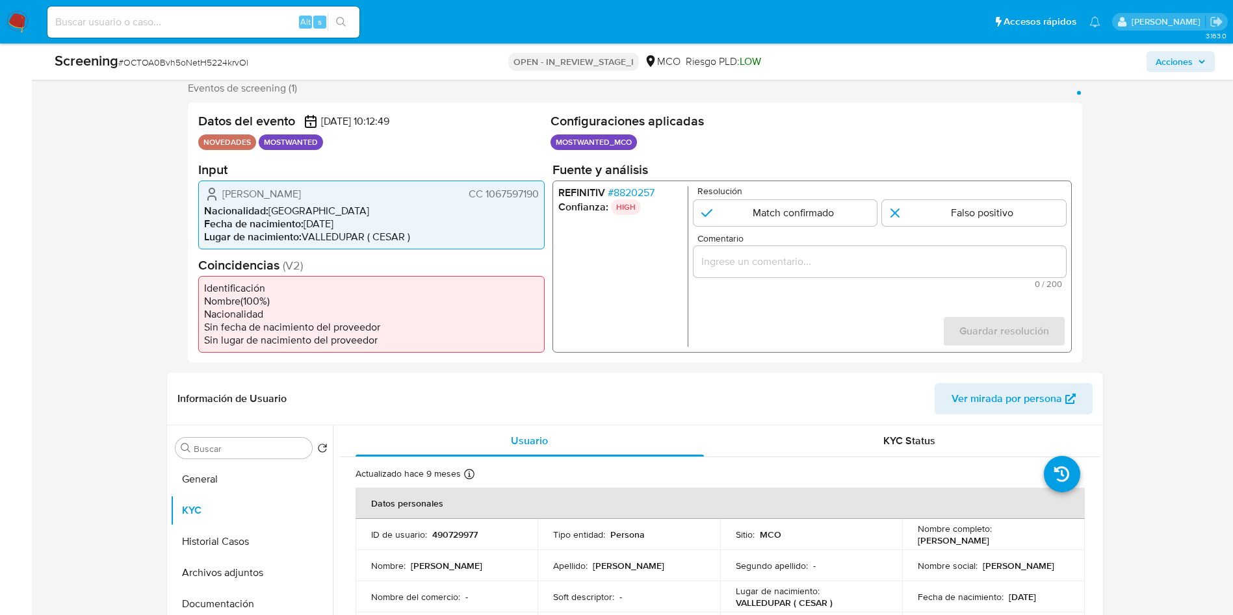
scroll to position [195, 0]
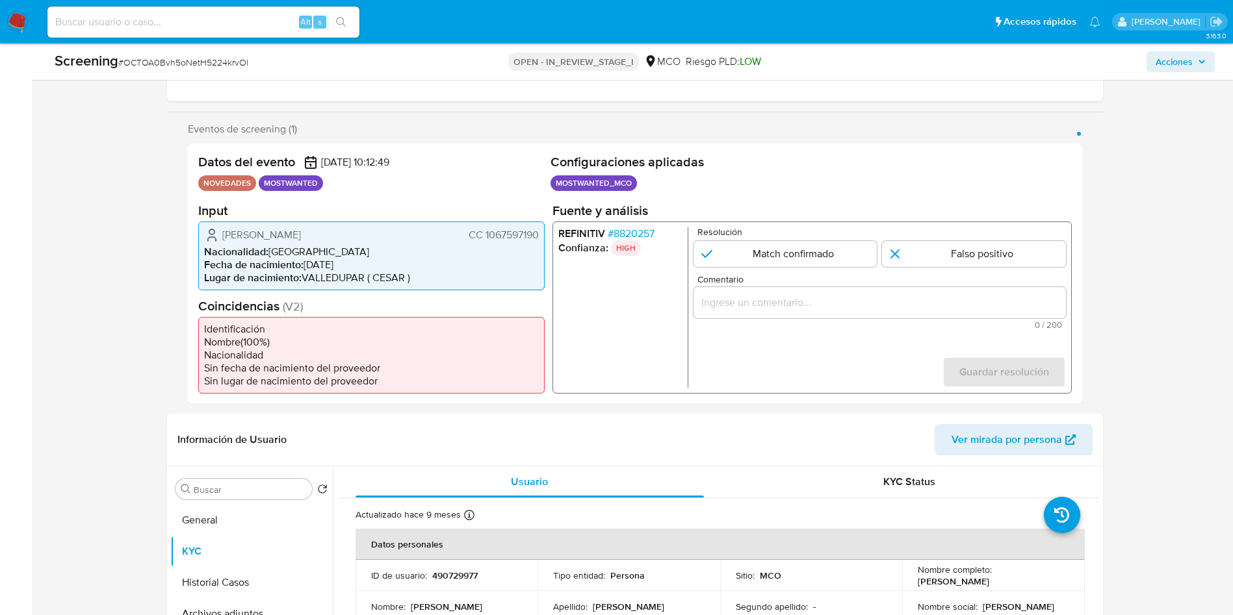
click at [640, 233] on span "# 8820257" at bounding box center [630, 233] width 47 height 13
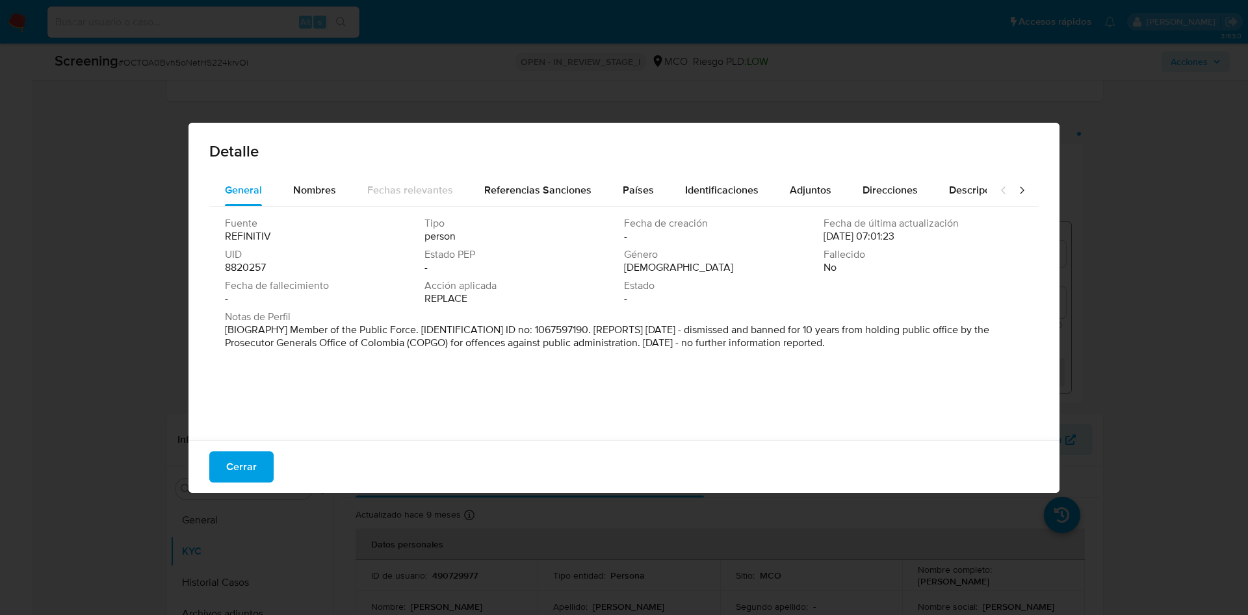
drag, startPoint x: 318, startPoint y: 325, endPoint x: 983, endPoint y: 328, distance: 665.5
click at [983, 328] on p "[BIOGRAPHY] Member of the Public Force. [IDENTIFICATION] ID no: 1067597190. [RE…" at bounding box center [623, 337] width 796 height 26
drag, startPoint x: 253, startPoint y: 339, endPoint x: 874, endPoint y: 350, distance: 620.1
click at [835, 346] on p "[BIOGRAPHY] Member of the Public Force. [IDENTIFICATION] ID no: 1067597190. [RE…" at bounding box center [623, 337] width 796 height 26
click at [903, 353] on div "Notas de Perfil [BIOGRAPHY] Member of the Public Force. [IDENTIFICATION] ID no:…" at bounding box center [624, 333] width 798 height 44
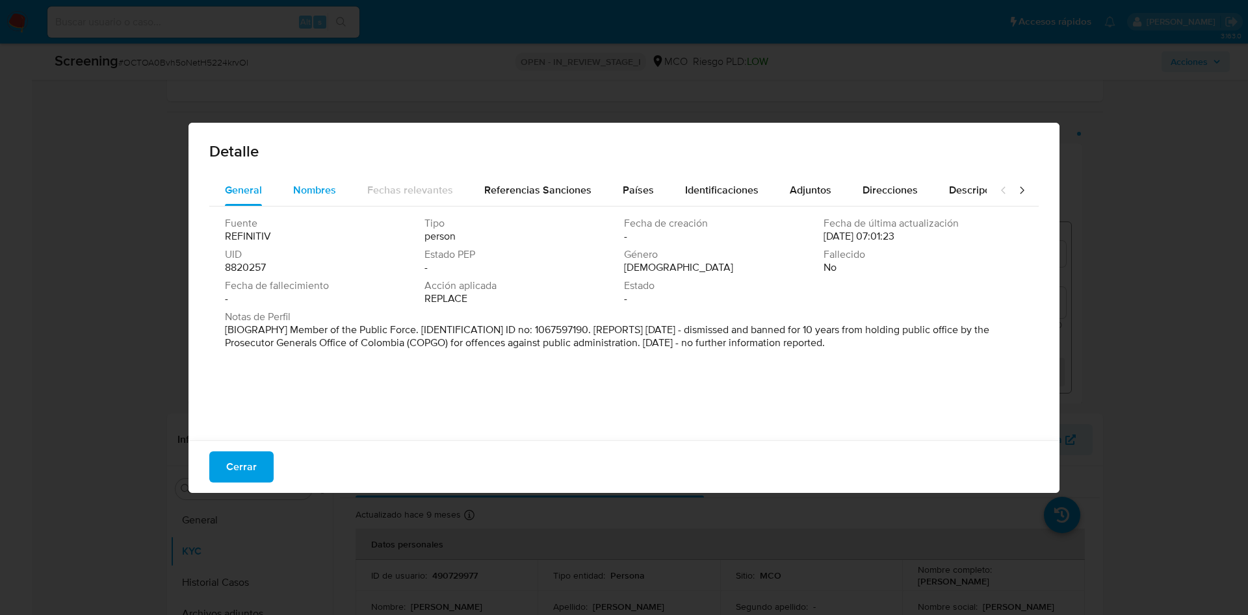
click at [301, 183] on span "Nombres" at bounding box center [314, 190] width 43 height 15
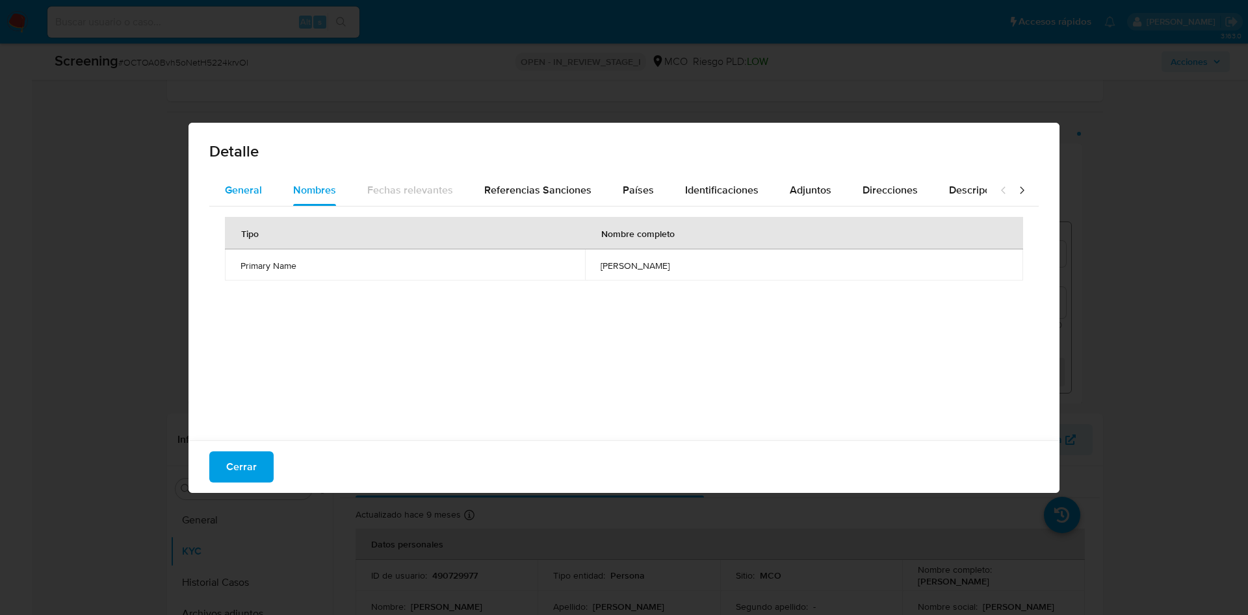
click at [240, 189] on span "General" at bounding box center [243, 190] width 37 height 15
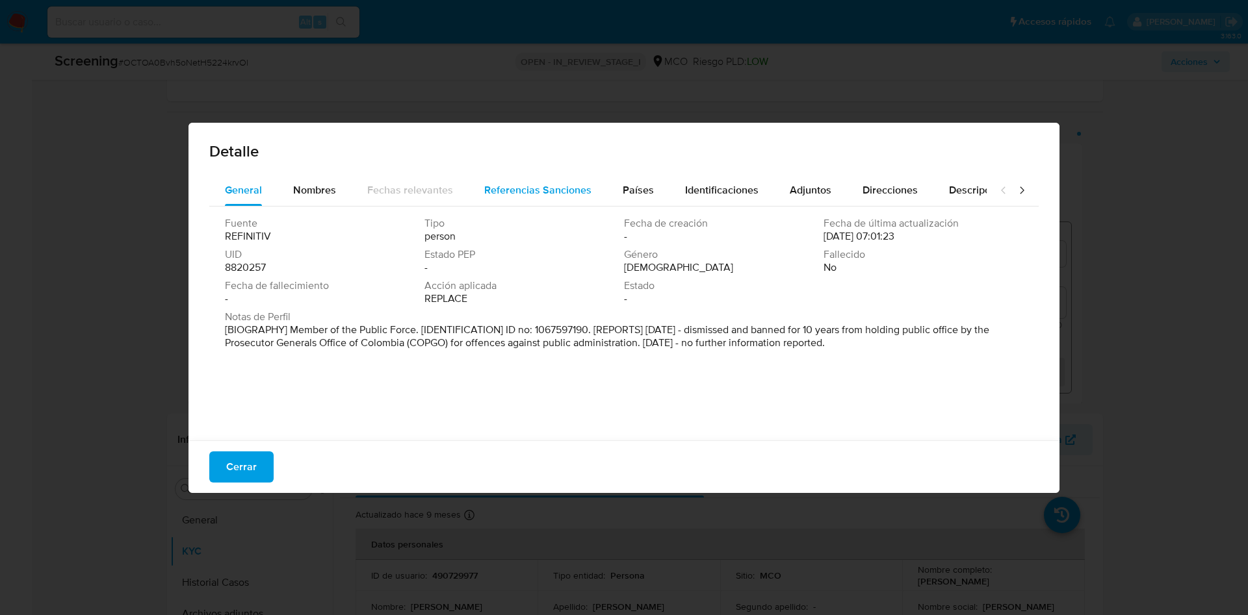
click at [553, 180] on div "Referencias Sanciones" at bounding box center [537, 190] width 107 height 31
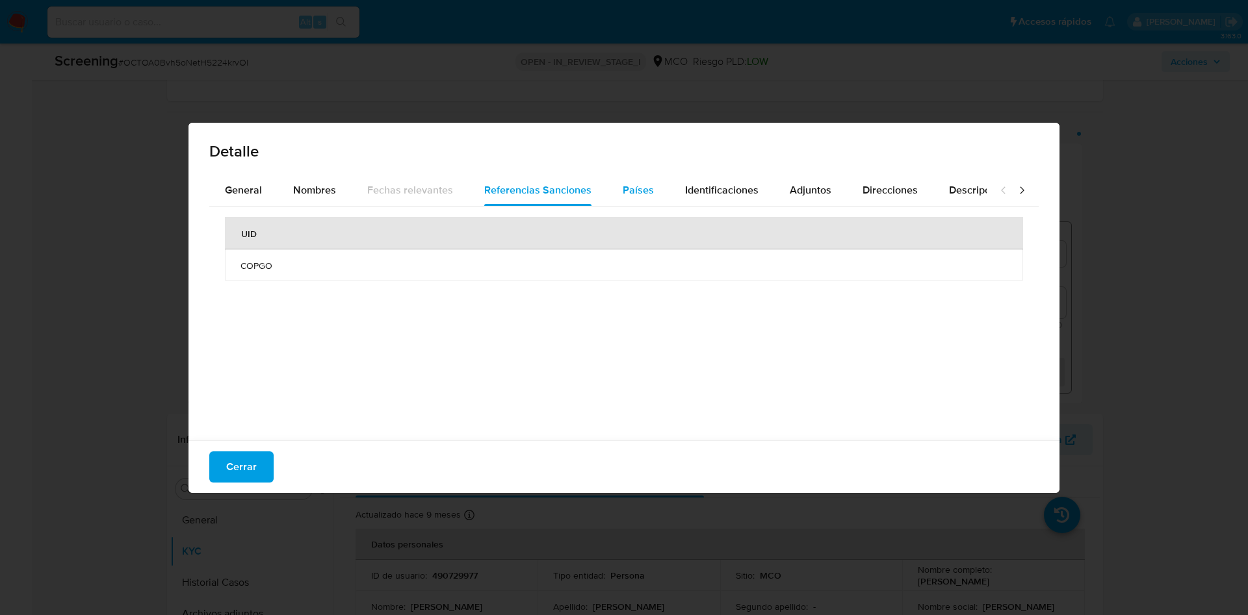
click at [645, 183] on span "Países" at bounding box center [638, 190] width 31 height 15
click at [545, 184] on span "Referencias Sanciones" at bounding box center [537, 190] width 107 height 15
click at [651, 185] on button "Países" at bounding box center [638, 190] width 62 height 31
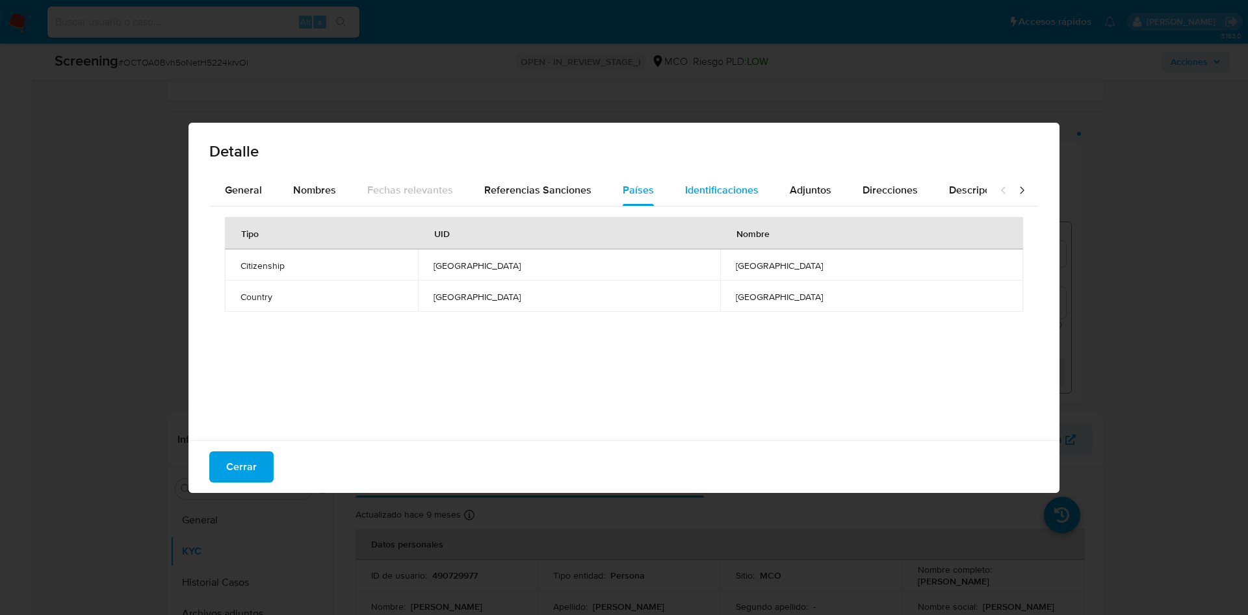
click at [744, 191] on span "Identificaciones" at bounding box center [721, 190] width 73 height 15
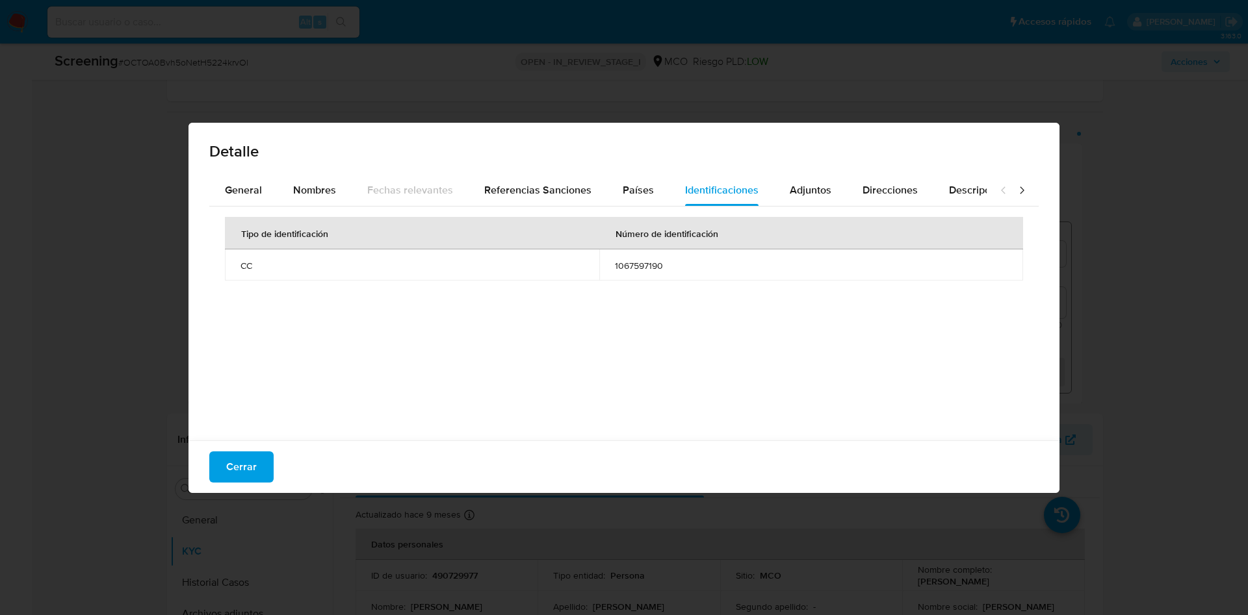
click at [0, 363] on div "Detalle General Nombres Fechas relevantes Referencias Sanciones Países Identifi…" at bounding box center [624, 307] width 1248 height 615
click at [234, 455] on span "Cerrar" at bounding box center [241, 467] width 31 height 29
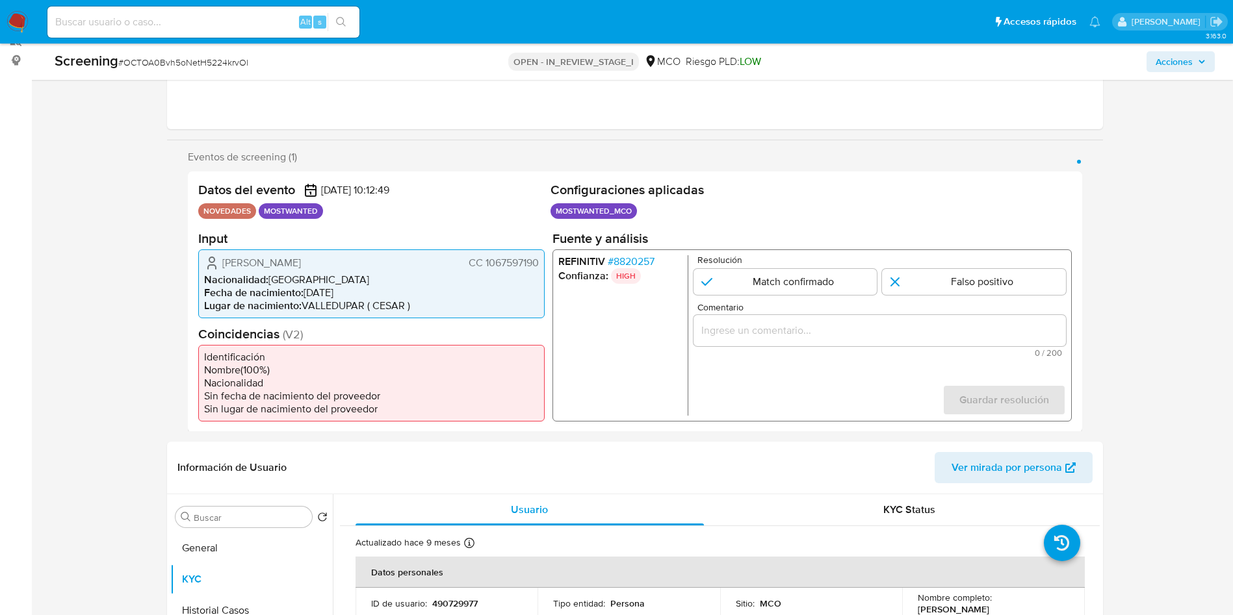
scroll to position [97, 0]
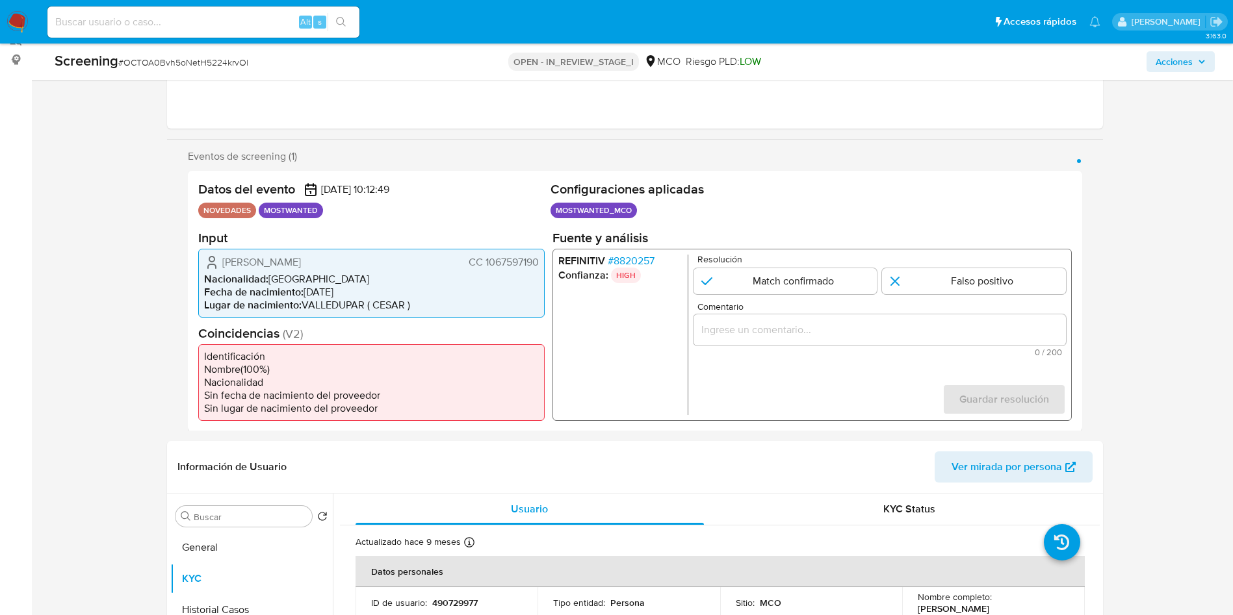
scroll to position [195, 0]
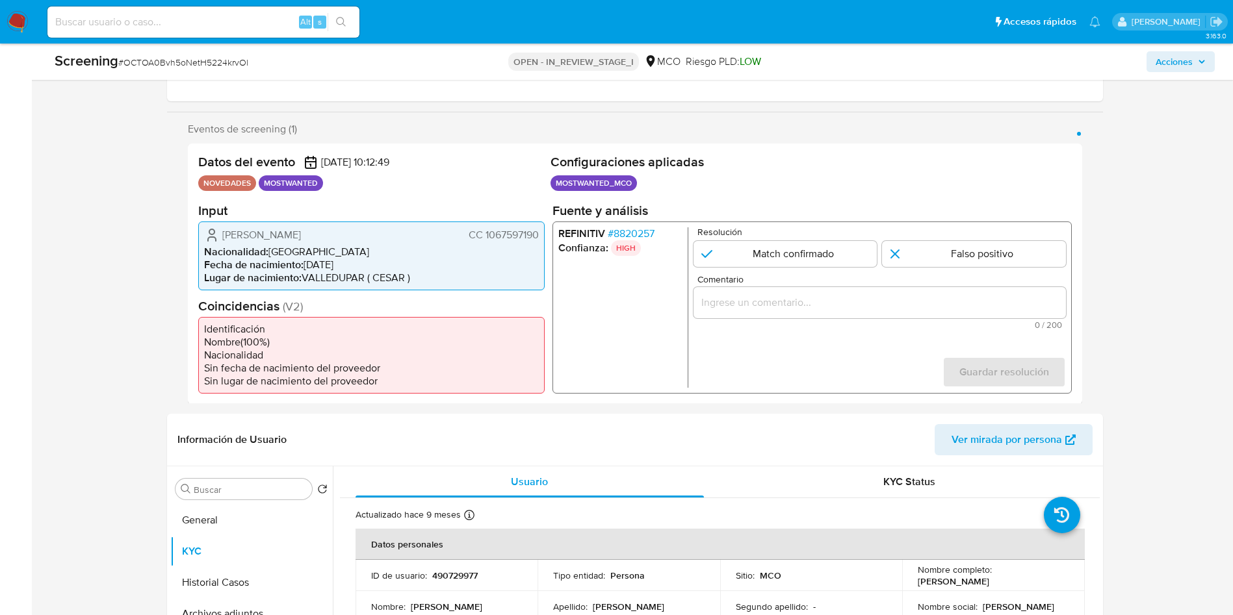
drag, startPoint x: 353, startPoint y: 237, endPoint x: 224, endPoint y: 235, distance: 129.4
click at [224, 235] on div "Ivan David Bernal Jimenez CC 1067597190" at bounding box center [371, 235] width 335 height 16
click at [511, 232] on span "CC 1067597190" at bounding box center [503, 234] width 70 height 13
click at [635, 234] on span "# 8820257" at bounding box center [630, 233] width 47 height 13
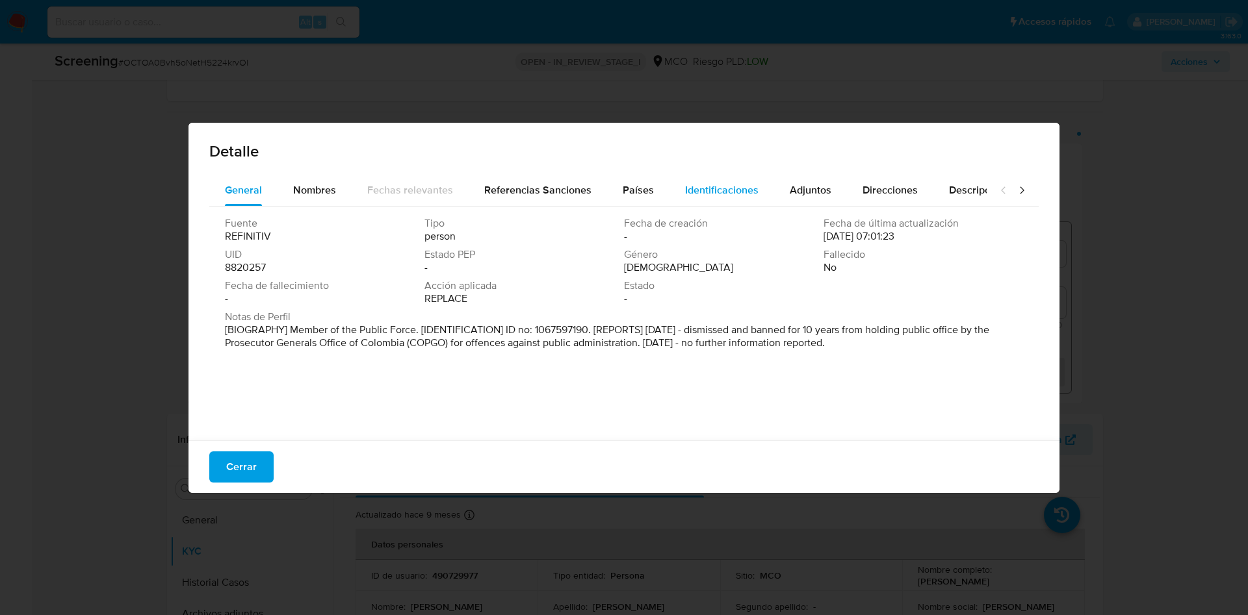
click at [723, 187] on span "Identificaciones" at bounding box center [721, 190] width 73 height 15
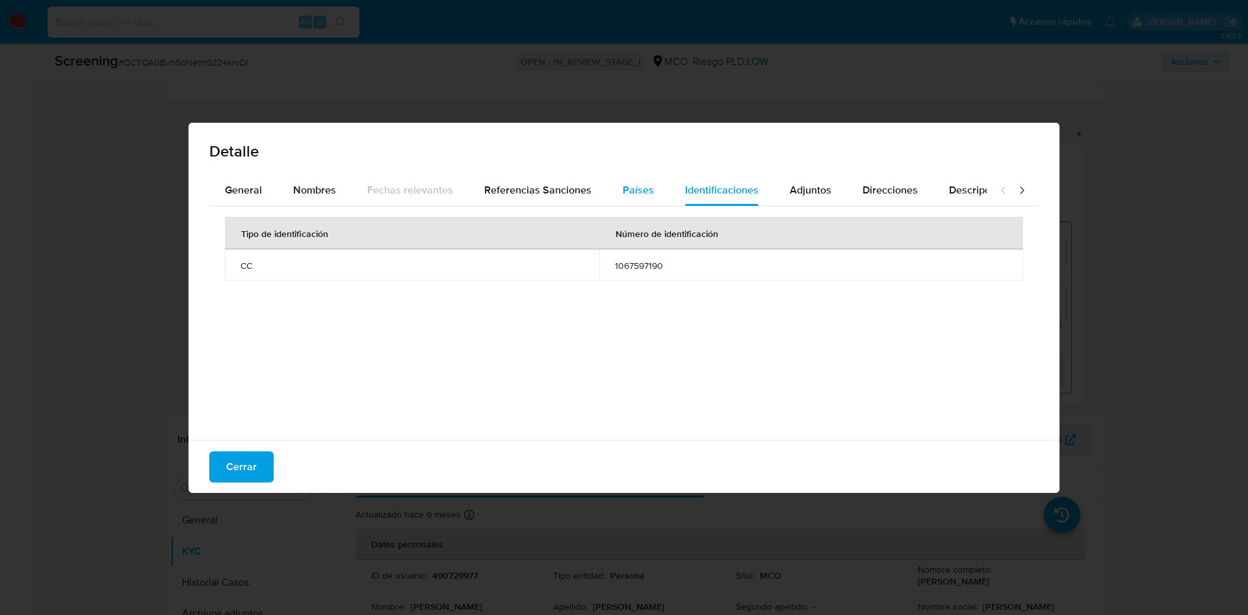
click at [628, 187] on span "Países" at bounding box center [638, 190] width 31 height 15
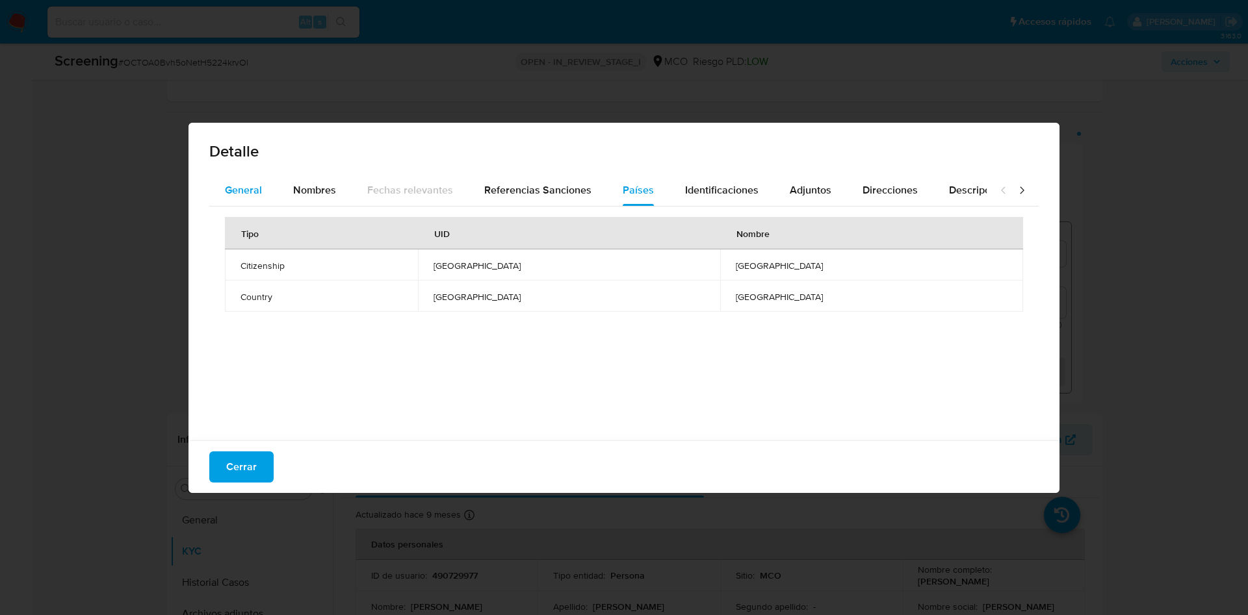
click at [276, 195] on button "General" at bounding box center [243, 190] width 68 height 31
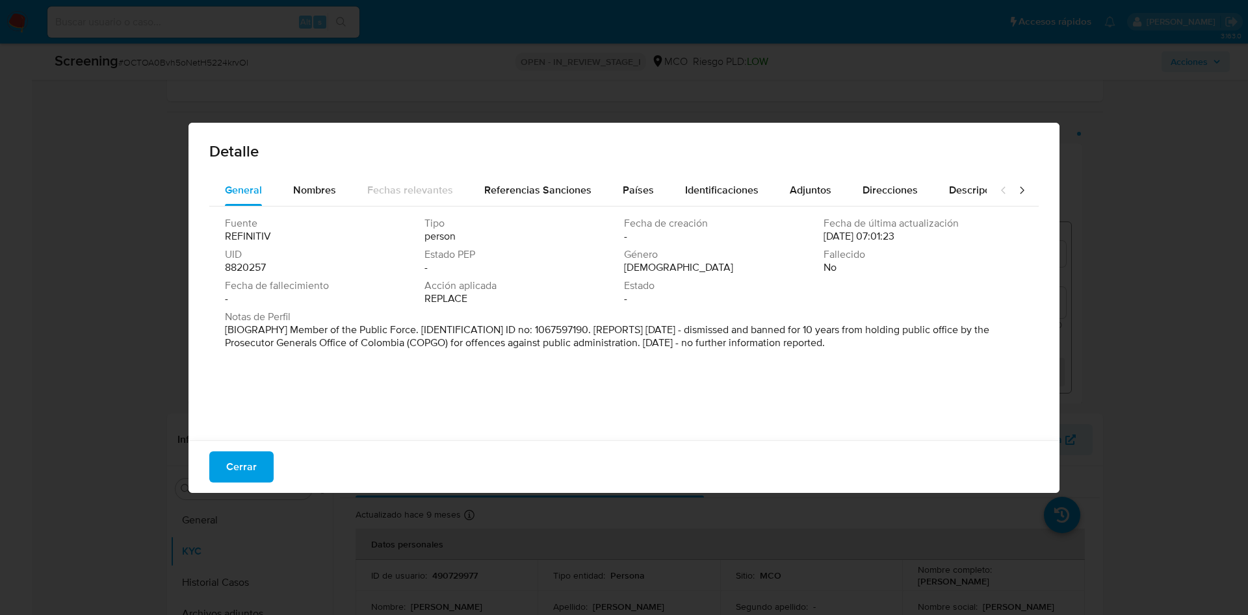
click at [515, 328] on p "[BIOGRAPHY] Member of the Public Force. [IDENTIFICATION] ID no: 1067597190. [RE…" at bounding box center [623, 337] width 796 height 26
click at [731, 330] on p "[BIOGRAPHY] Member of the Public Force. [IDENTIFICATION] ID no: 1067597190. [RE…" at bounding box center [623, 337] width 796 height 26
drag, startPoint x: 588, startPoint y: 327, endPoint x: 734, endPoint y: 324, distance: 146.9
click at [731, 325] on p "[BIOGRAPHY] Member of the Public Force. [IDENTIFICATION] ID no: 1067597190. [RE…" at bounding box center [623, 337] width 796 height 26
drag, startPoint x: 796, startPoint y: 328, endPoint x: 899, endPoint y: 327, distance: 102.7
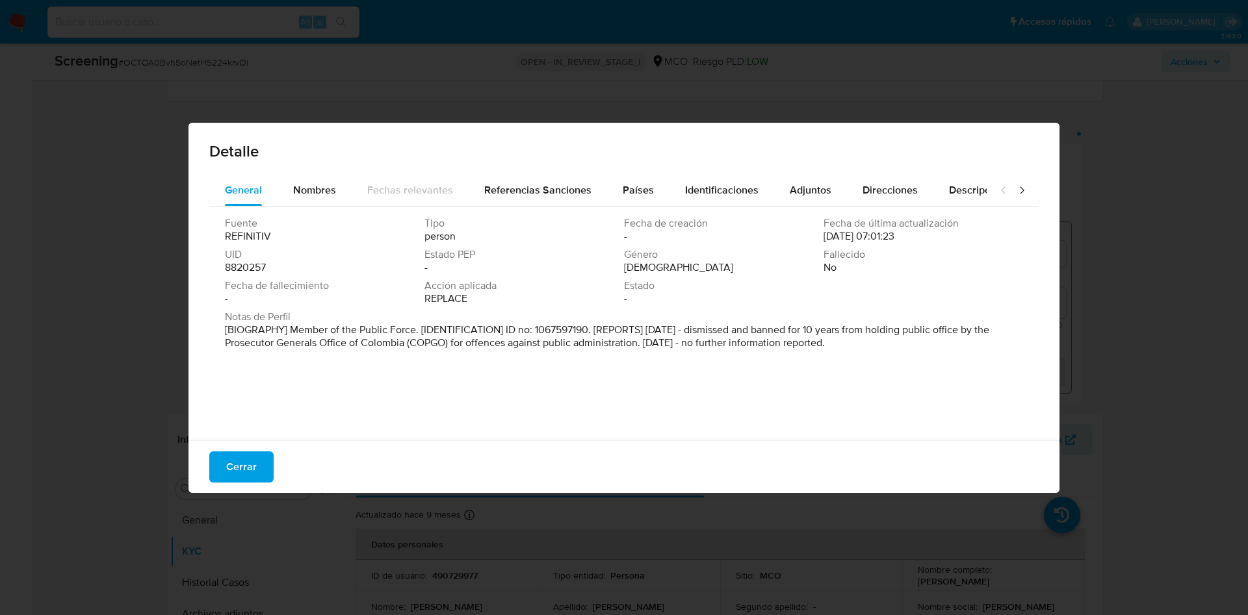
click at [893, 327] on p "[BIOGRAPHY] Member of the Public Force. [IDENTIFICATION] ID no: 1067597190. [RE…" at bounding box center [623, 337] width 796 height 26
drag, startPoint x: 235, startPoint y: 468, endPoint x: 241, endPoint y: 460, distance: 10.3
click at [235, 468] on span "Cerrar" at bounding box center [241, 467] width 31 height 29
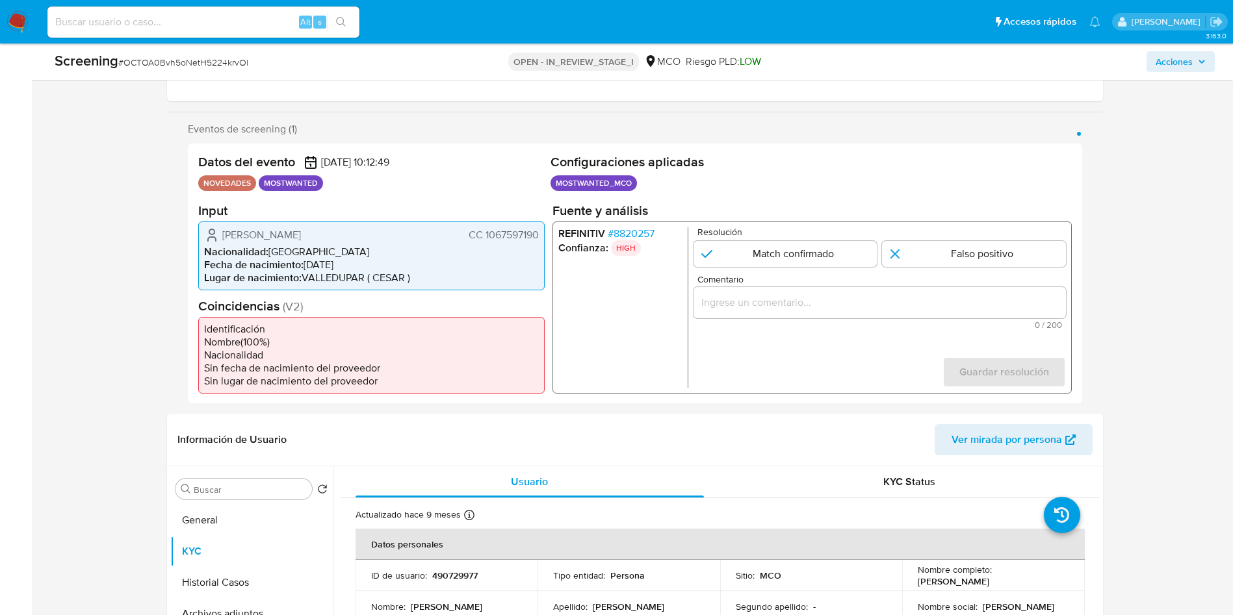
click at [530, 228] on span "CC 1067597190" at bounding box center [503, 234] width 70 height 13
drag, startPoint x: 358, startPoint y: 237, endPoint x: 219, endPoint y: 237, distance: 139.1
click at [219, 237] on div "Ivan David Bernal Jimenez CC 1067597190" at bounding box center [371, 235] width 335 height 16
click at [840, 154] on h2 "Configuraciones aplicadas" at bounding box center [810, 162] width 521 height 16
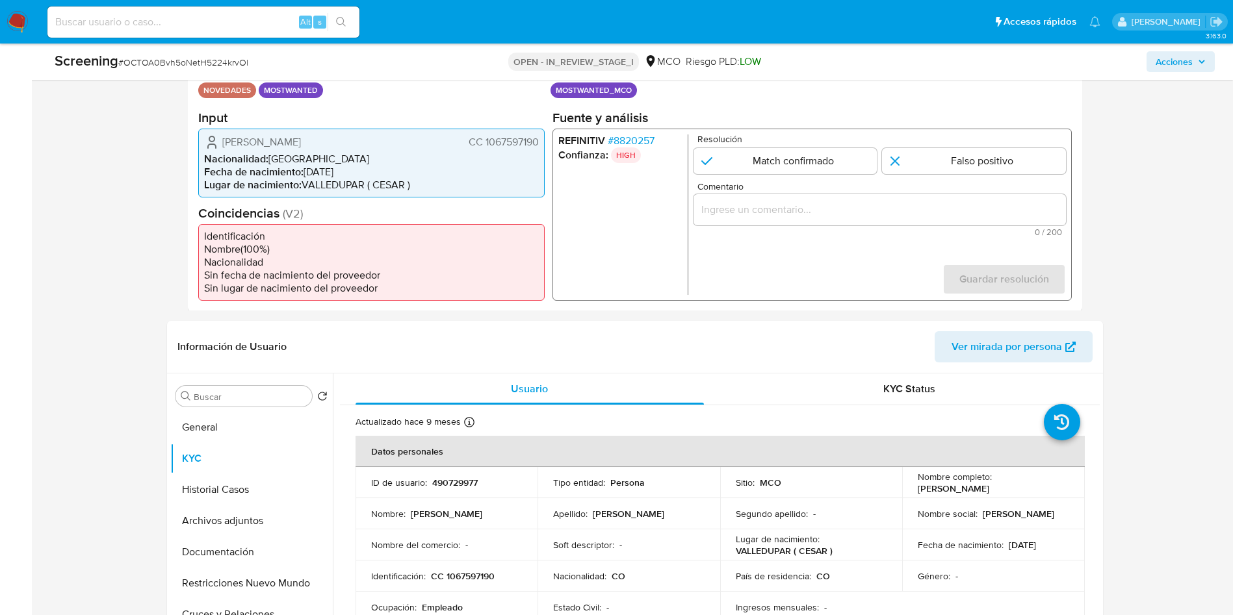
scroll to position [292, 0]
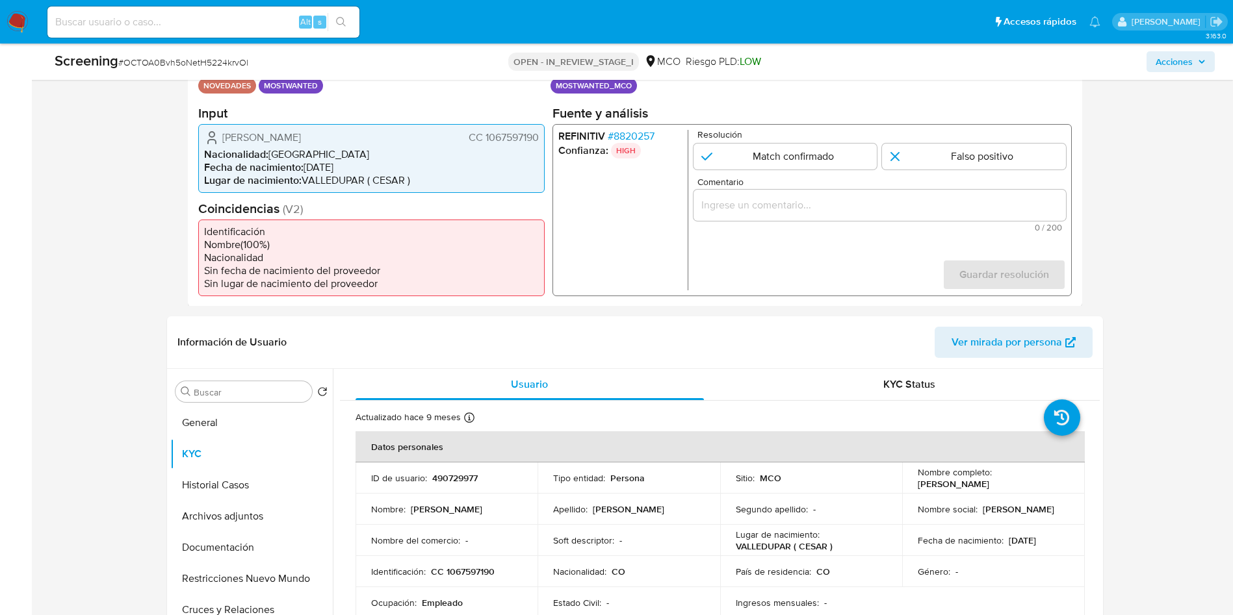
click at [779, 207] on input "Comentario" at bounding box center [879, 204] width 372 height 17
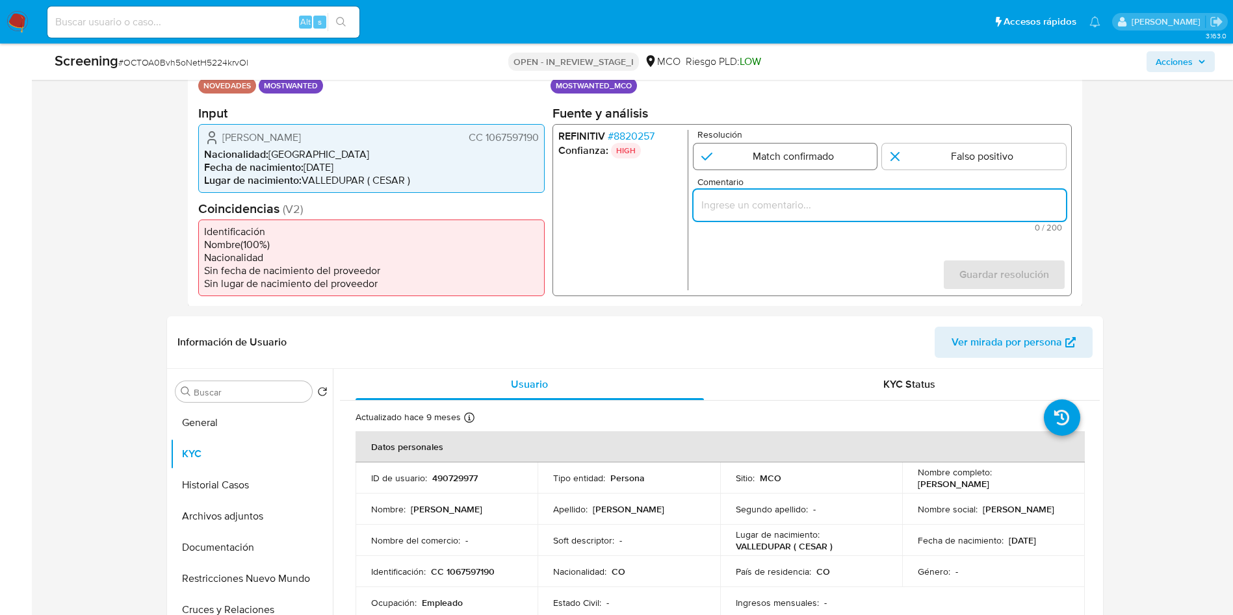
paste input "El titular de la cuenta es Juan Manuel Jaramillo Hurtado CC 76324566. Continua …"
type input "El titular de la cuenta es Juan Manuel Jaramillo Hurtado CC 76324566. Continua …"
click at [774, 152] on input "1 de 1" at bounding box center [785, 156] width 184 height 26
radio input "true"
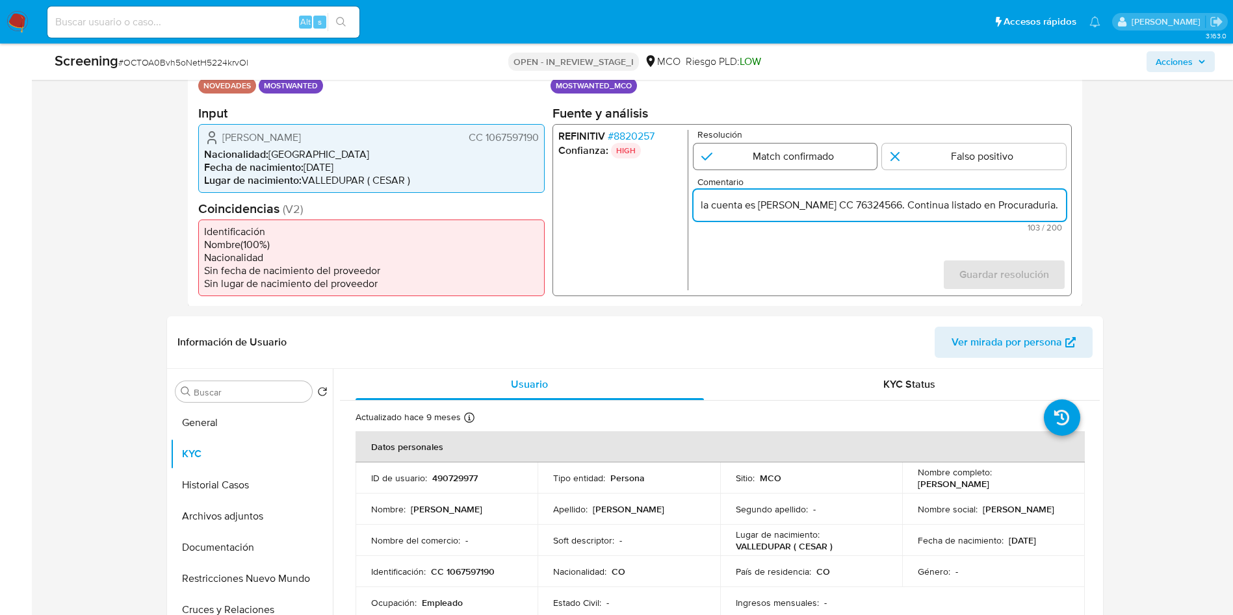
scroll to position [0, 0]
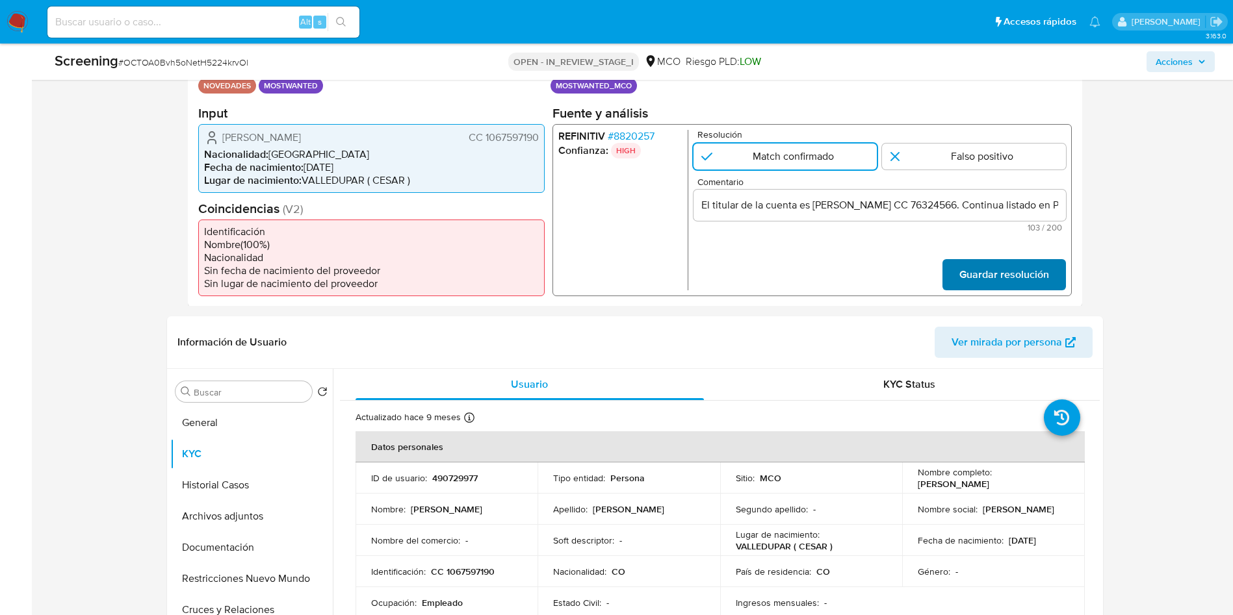
click at [1005, 278] on span "Guardar resolución" at bounding box center [1004, 274] width 90 height 29
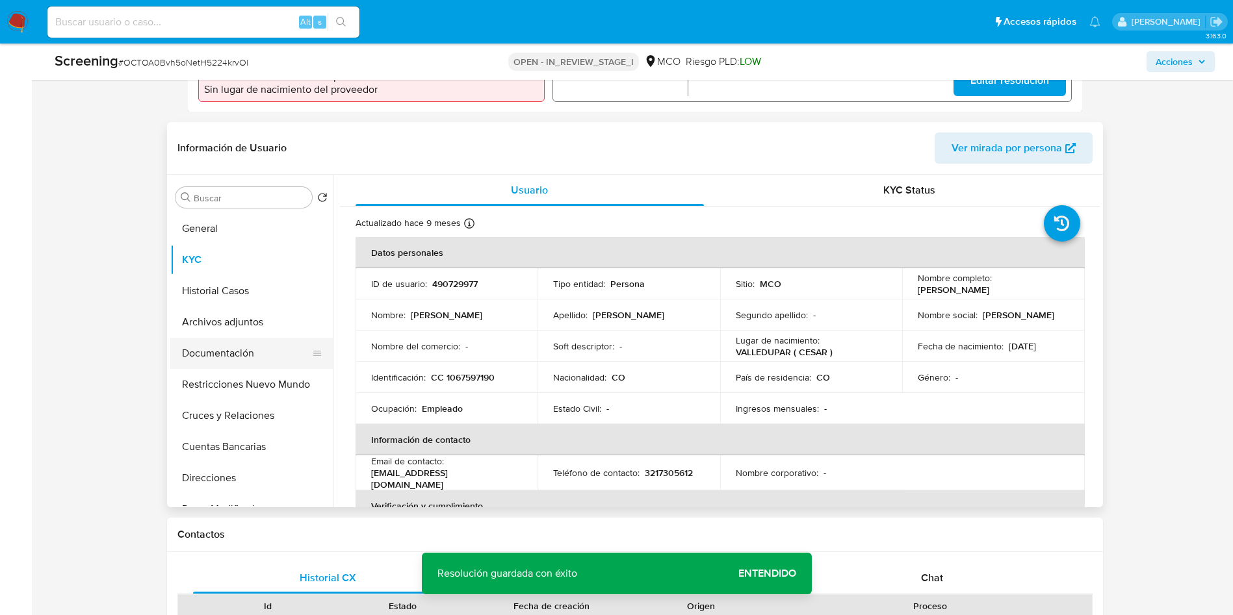
scroll to position [487, 0]
click at [233, 380] on button "Restricciones Nuevo Mundo" at bounding box center [246, 384] width 152 height 31
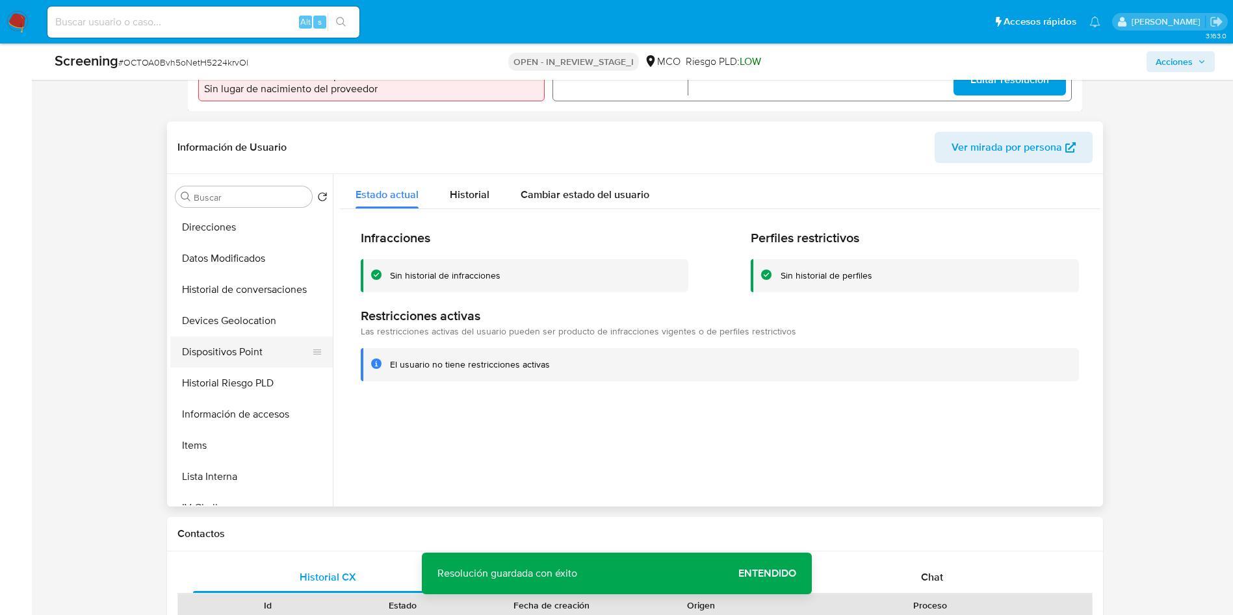
scroll to position [292, 0]
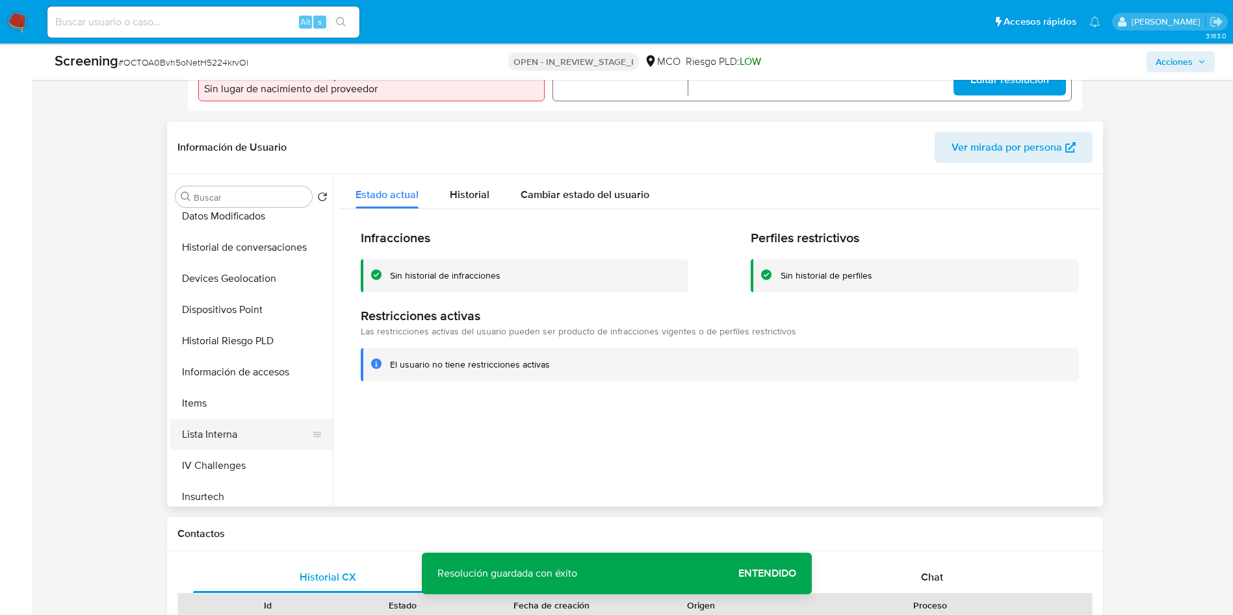
click at [246, 435] on button "Lista Interna" at bounding box center [246, 434] width 152 height 31
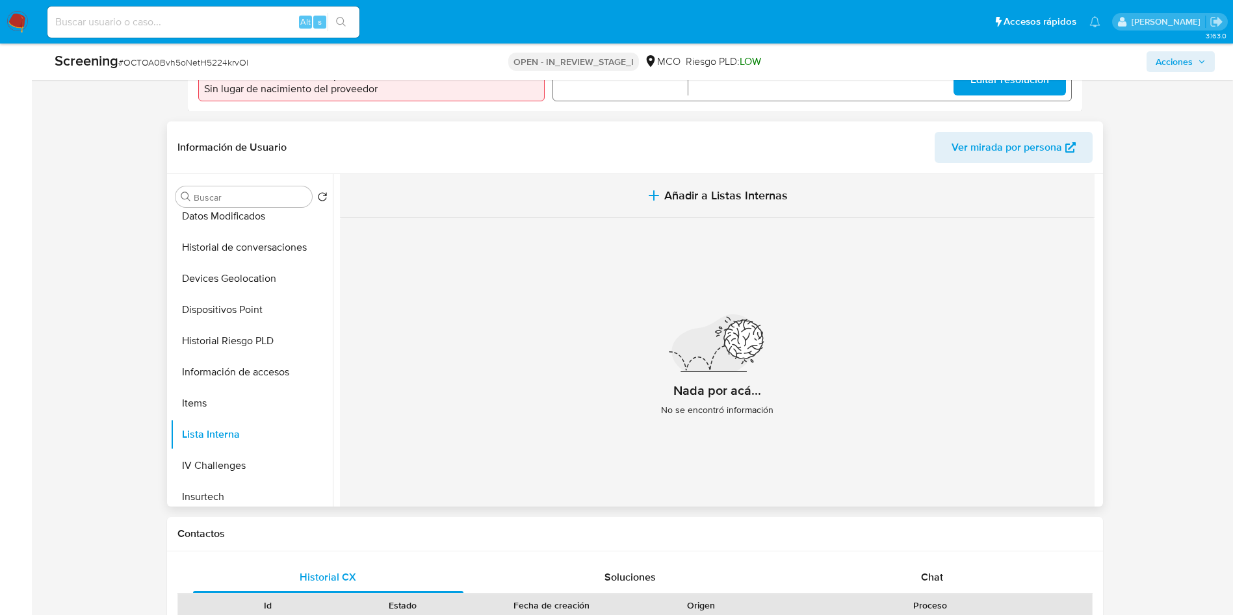
click at [723, 201] on span "Añadir a Listas Internas" at bounding box center [725, 195] width 123 height 14
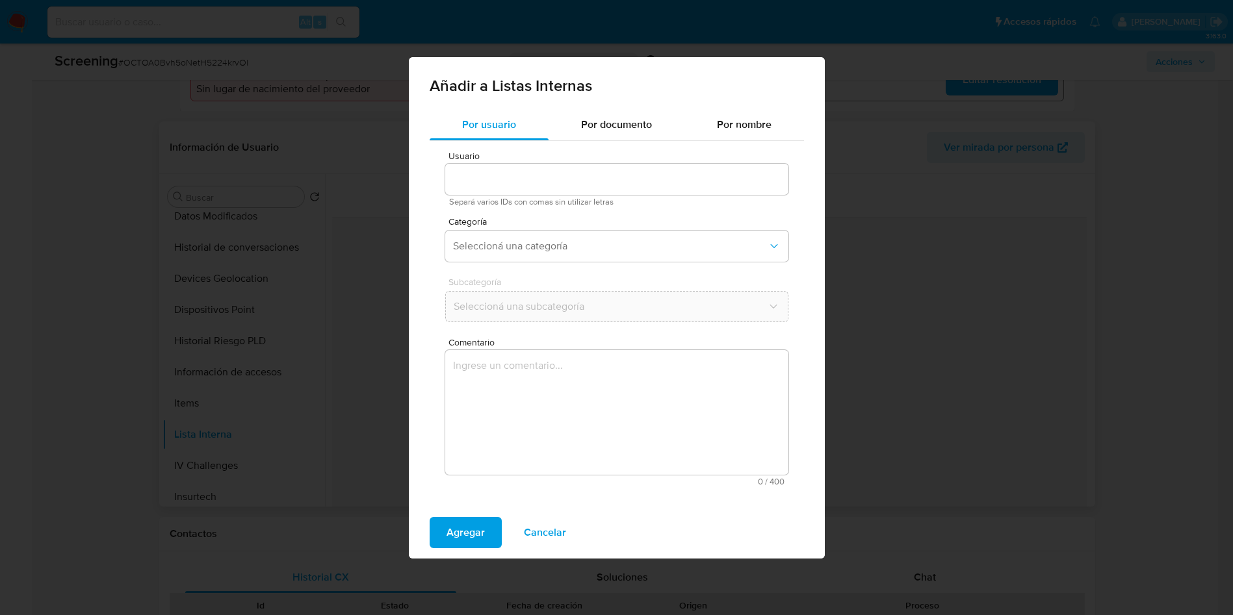
type input "490729977"
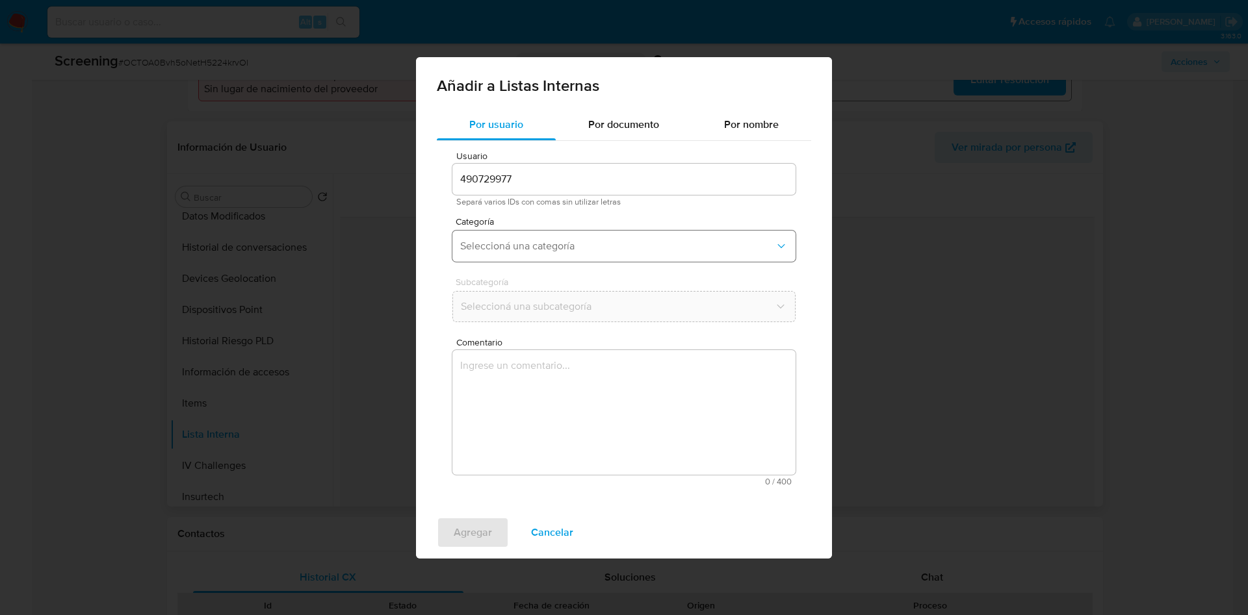
click at [560, 251] on span "Seleccioná una categoría" at bounding box center [617, 246] width 315 height 13
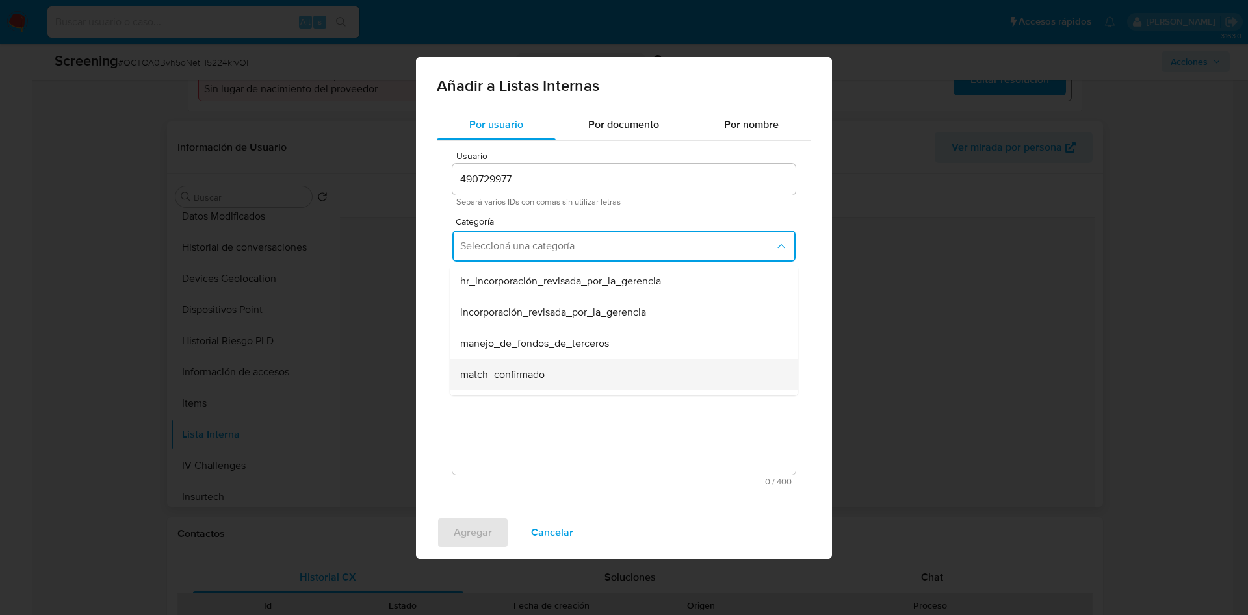
click at [578, 380] on div "match_confirmado" at bounding box center [620, 374] width 320 height 31
click at [552, 305] on span "Seleccioná una subcategoría" at bounding box center [617, 306] width 315 height 13
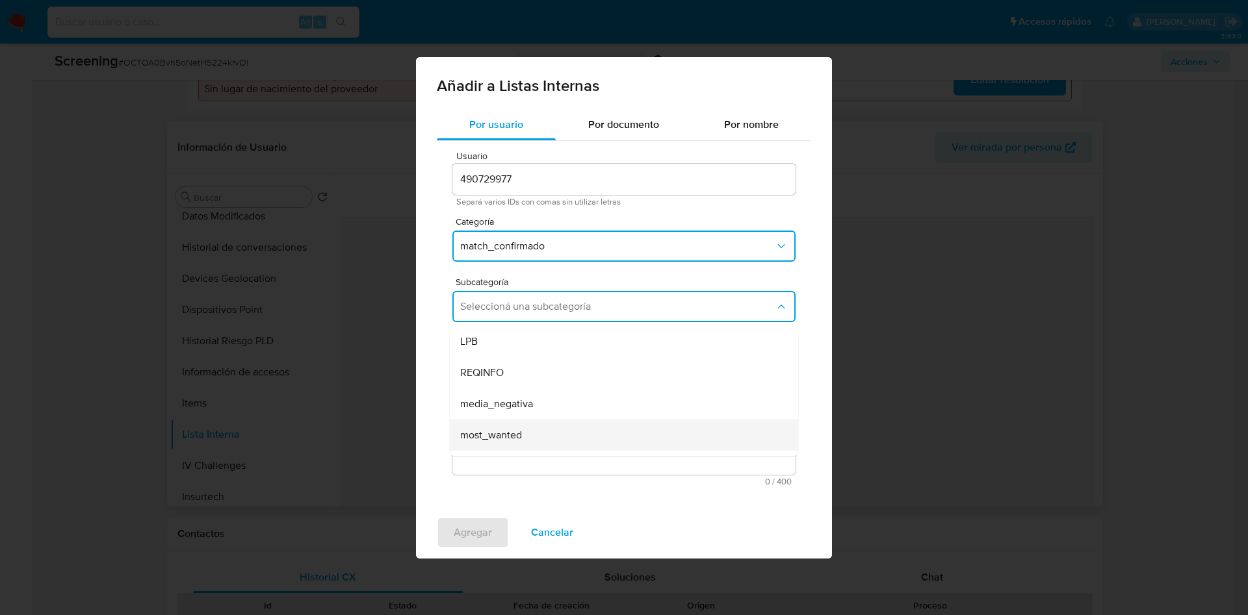
click at [547, 434] on div "most_wanted" at bounding box center [620, 435] width 320 height 31
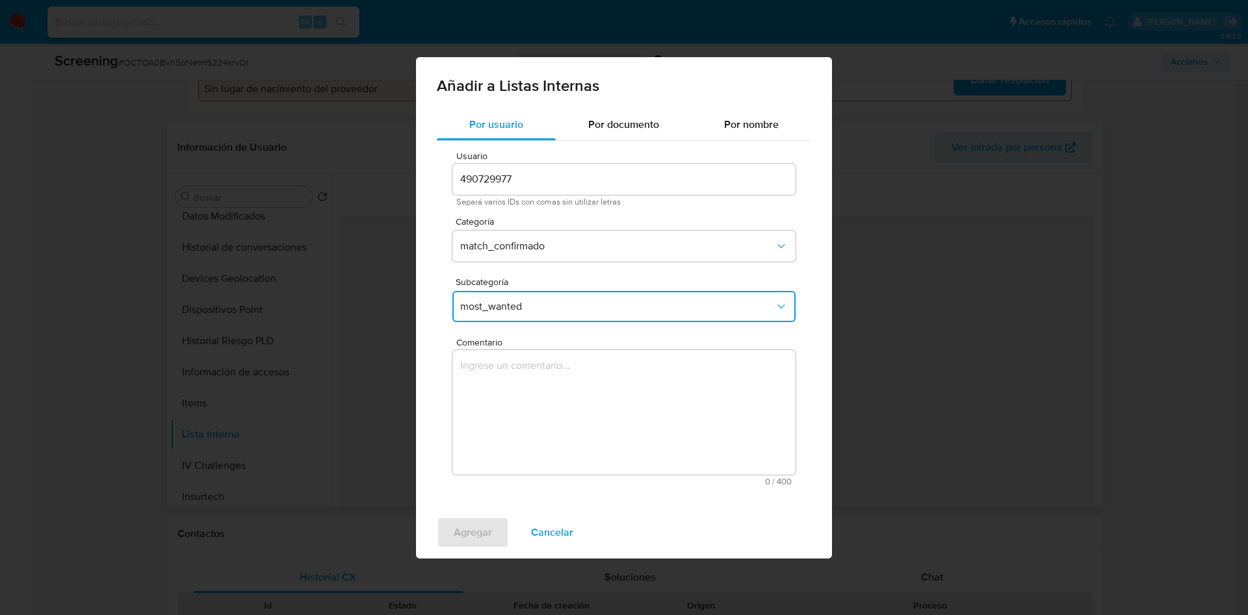
click at [534, 391] on textarea "Comentario" at bounding box center [623, 412] width 343 height 125
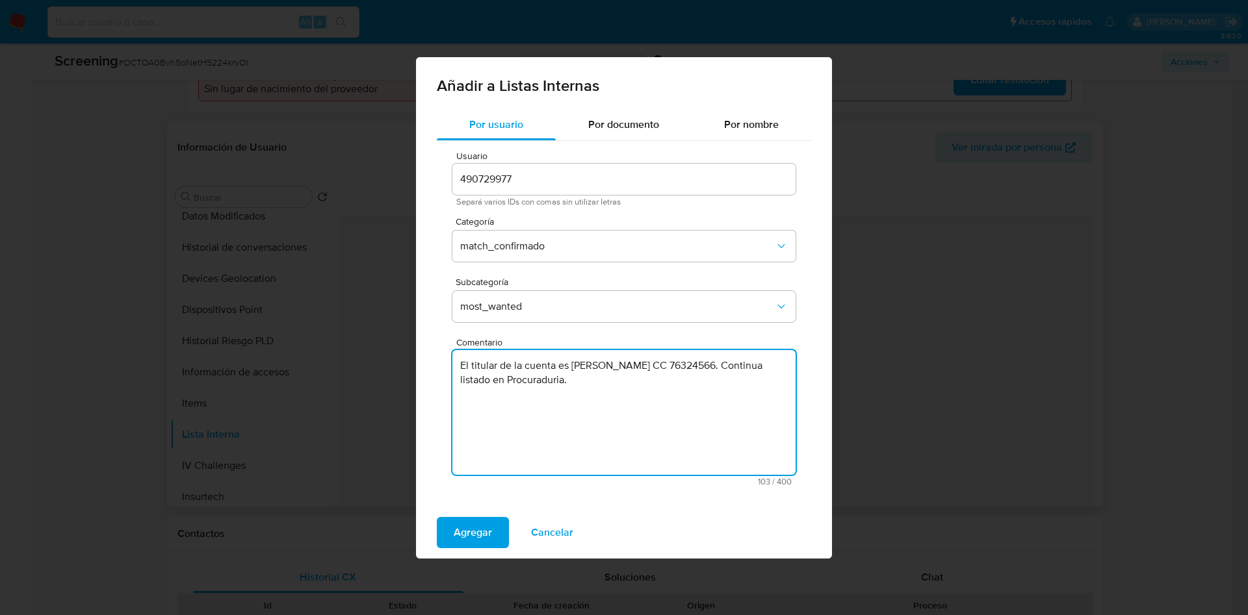
drag, startPoint x: 643, startPoint y: 411, endPoint x: 294, endPoint y: 388, distance: 350.4
click at [297, 390] on div "Añadir a Listas Internas Por usuario Por documento Por nombre Usuario 490729977…" at bounding box center [624, 307] width 1248 height 615
click at [457, 365] on textarea "El titular de la cuenta es Juan Manuel Jaramillo Hurtado CC 76324566. Continua …" at bounding box center [623, 412] width 343 height 125
paste textarea "Ivan David Bernal Jimenez CC 1067597190"
type textarea "El titular de la cuenta es Ivan David Bernal Jimenez CC 1067597190. Continua li…"
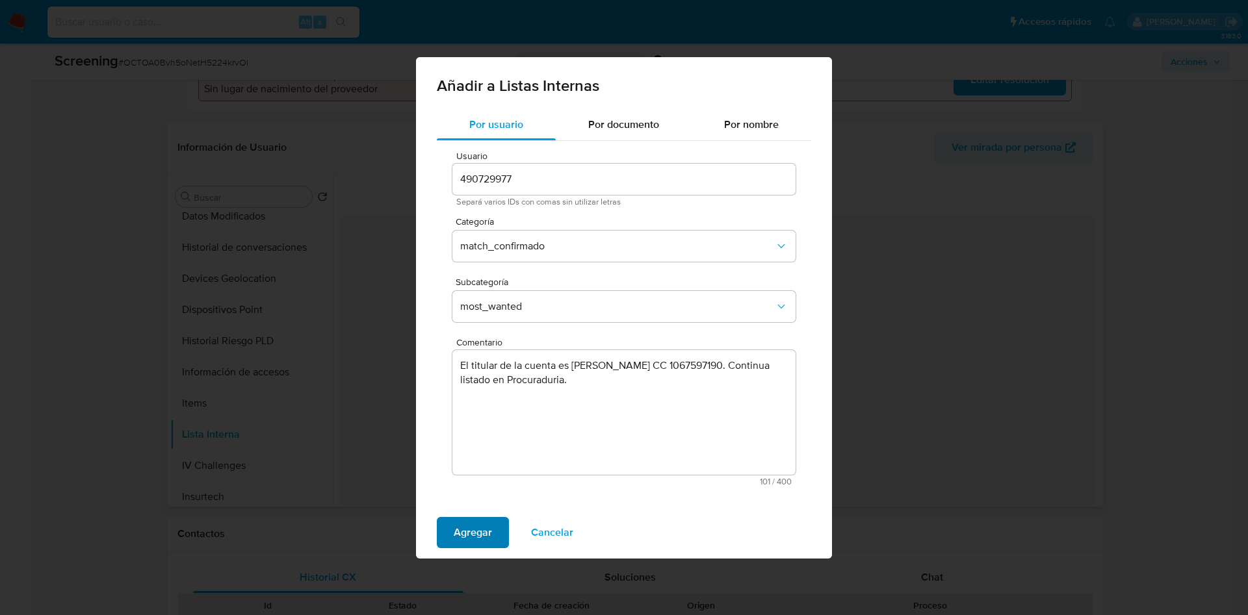
click at [463, 538] on span "Agregar" at bounding box center [473, 533] width 38 height 29
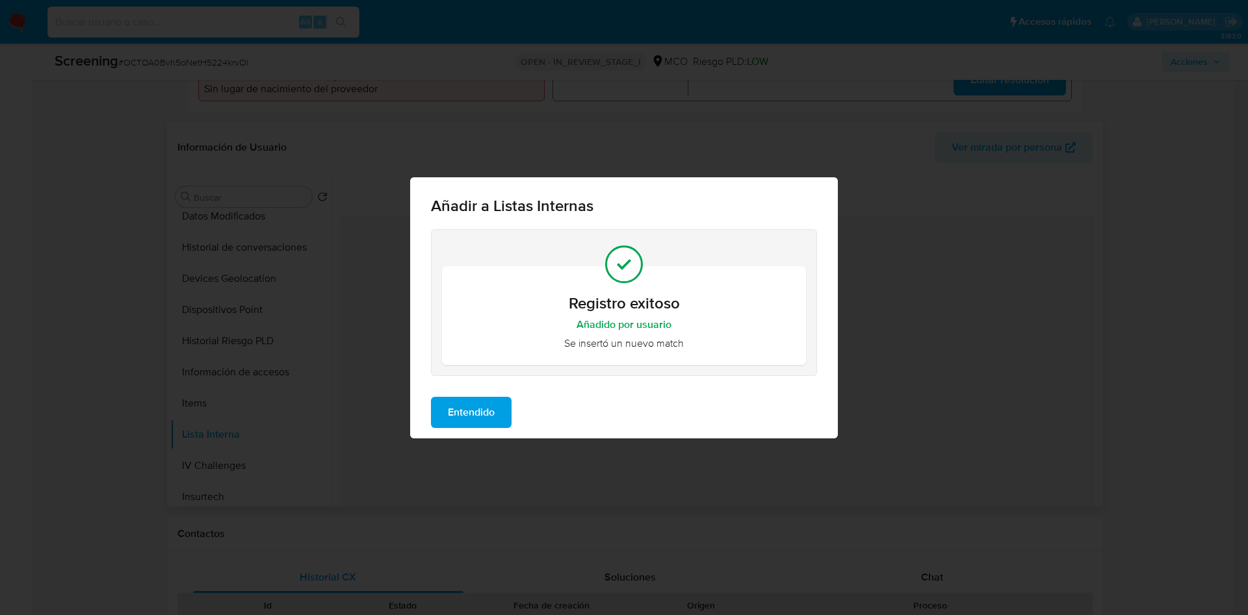
click at [469, 406] on span "Entendido" at bounding box center [471, 412] width 47 height 29
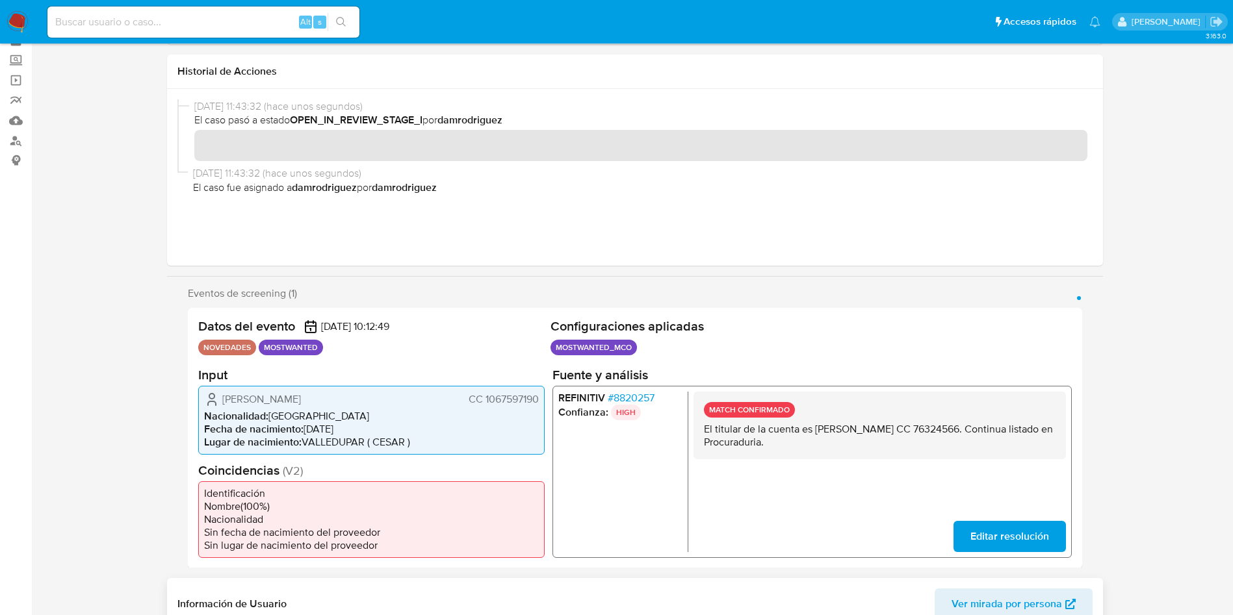
scroll to position [97, 0]
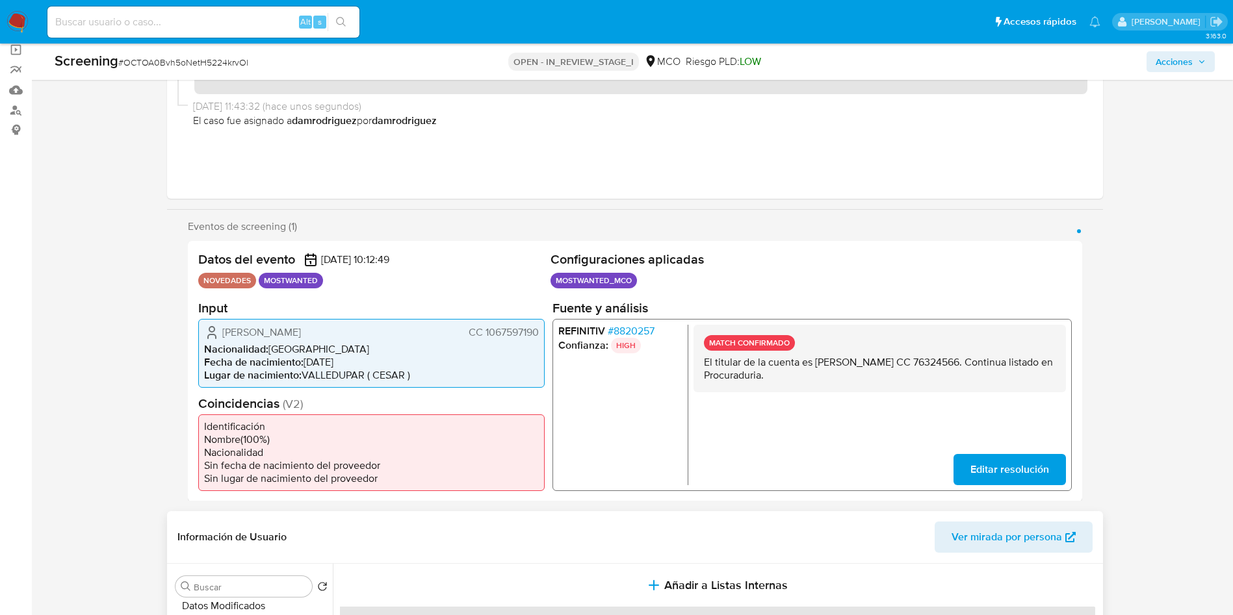
click at [989, 469] on span "Editar resolución" at bounding box center [1009, 469] width 79 height 29
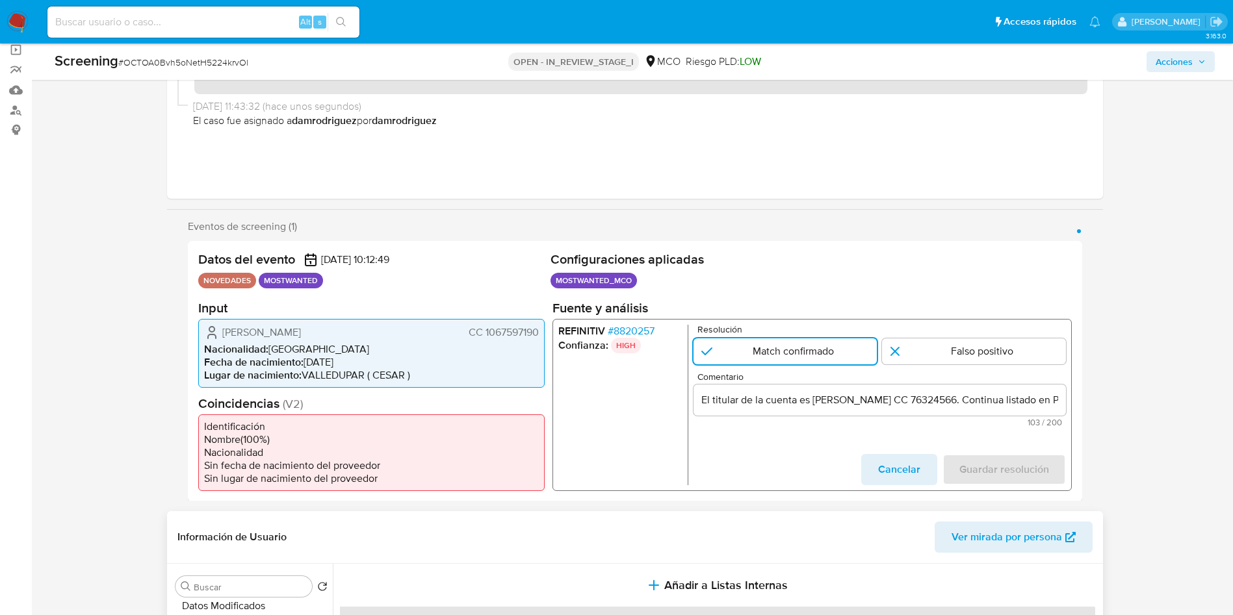
click at [840, 403] on input "El titular de la cuenta es Juan Manuel Jaramillo Hurtado CC 76324566. Continua …" at bounding box center [879, 399] width 372 height 17
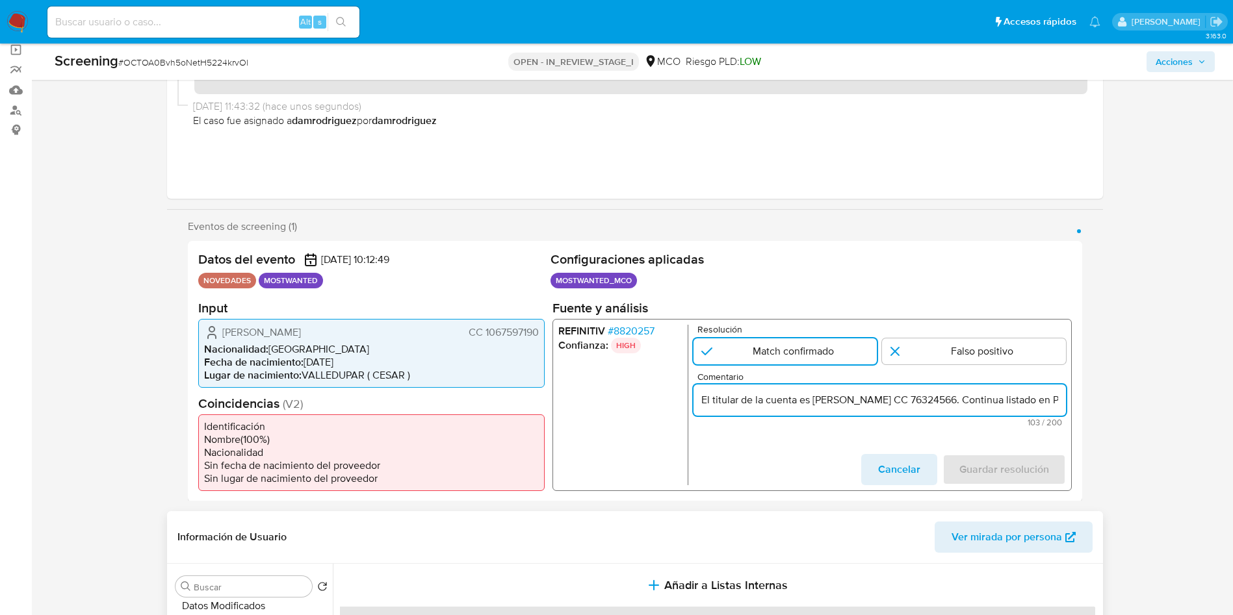
click at [840, 403] on input "El titular de la cuenta es Juan Manuel Jaramillo Hurtado CC 76324566. Continua …" at bounding box center [879, 399] width 372 height 17
paste input "Ivan David Bernal Jimenez CC 1067597190"
type input "El titular de la cuenta es Ivan David Bernal Jimenez CC 1067597190. Continua li…"
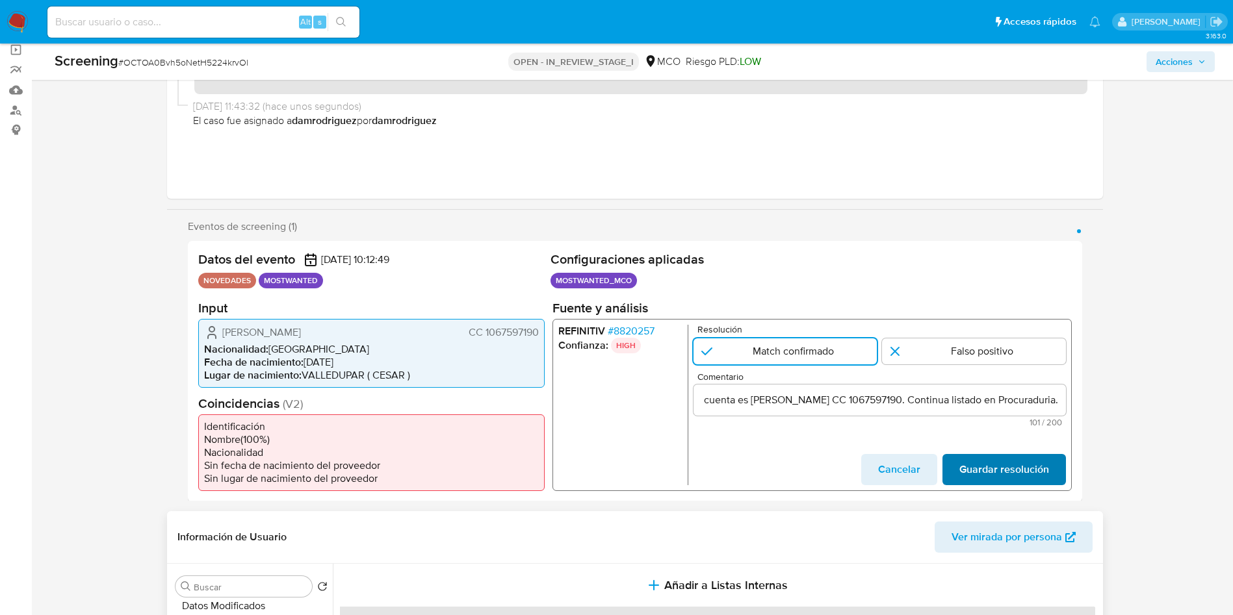
click at [997, 472] on span "Guardar resolución" at bounding box center [1004, 469] width 90 height 29
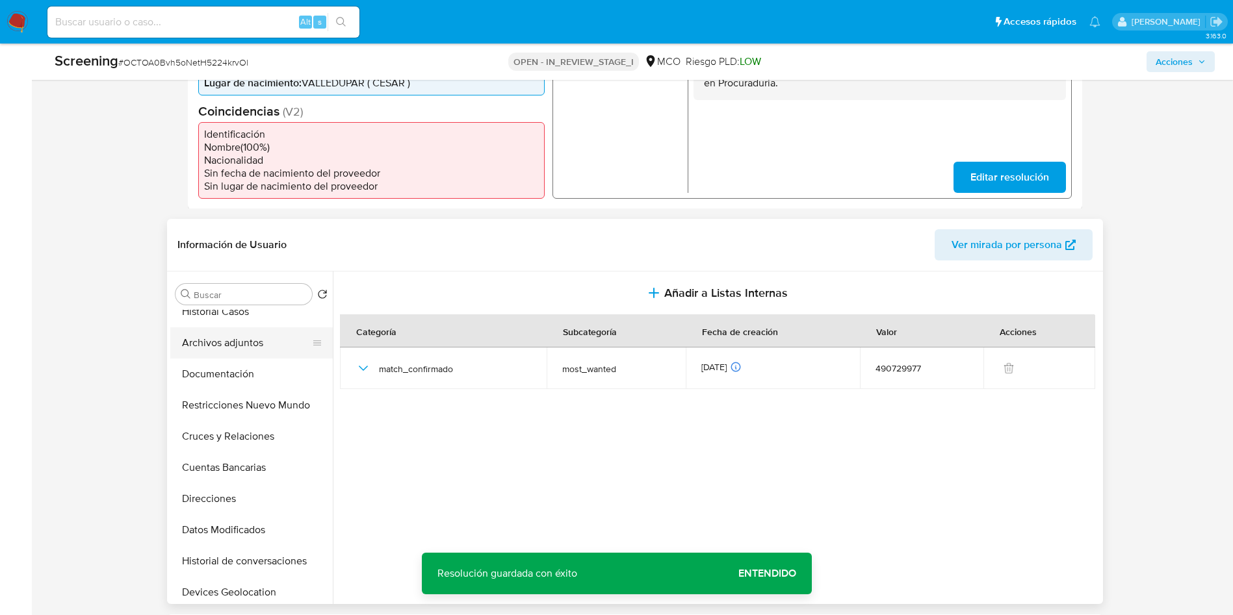
scroll to position [0, 0]
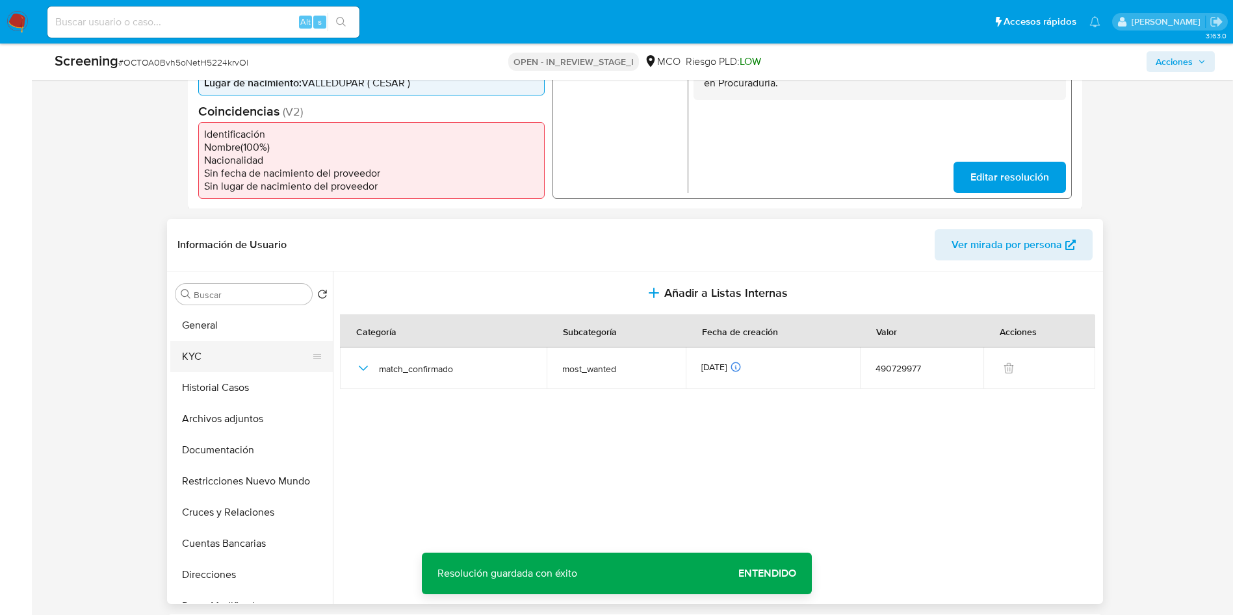
click at [211, 363] on button "KYC" at bounding box center [246, 356] width 152 height 31
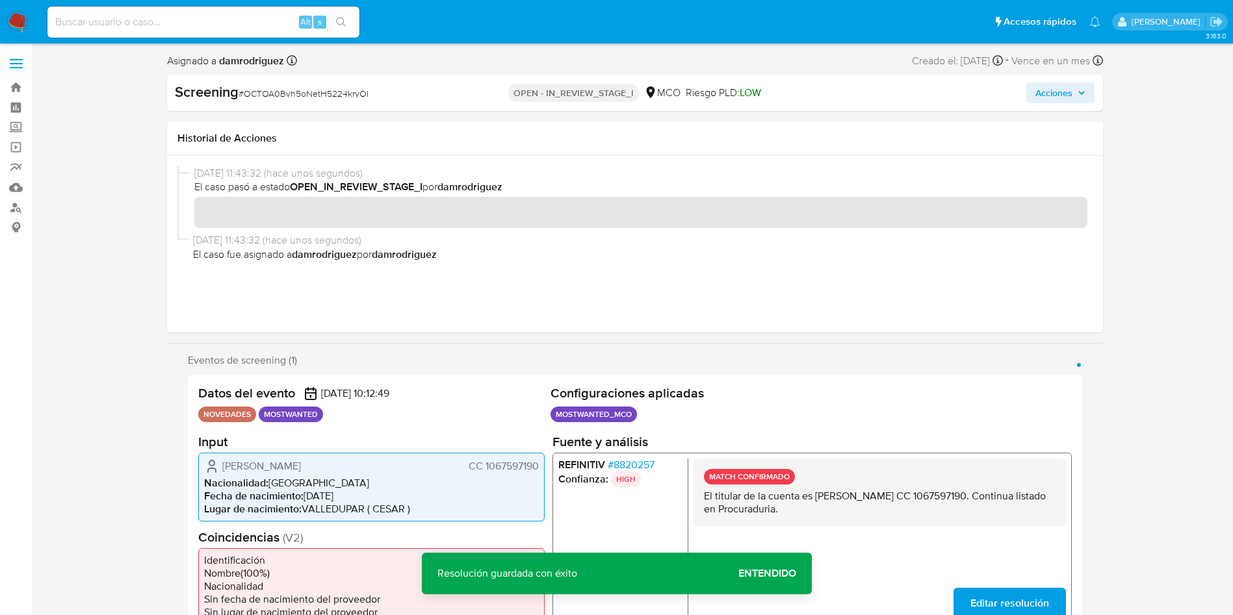
click at [1043, 99] on span "Acciones" at bounding box center [1053, 93] width 37 height 21
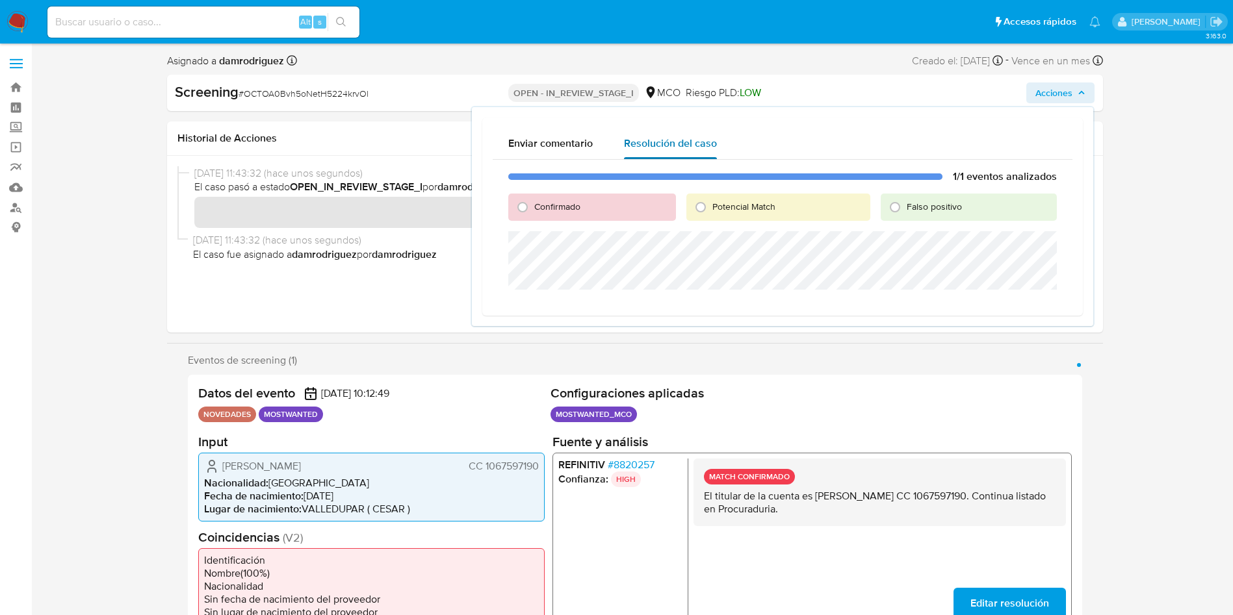
click at [634, 135] on div "Resolución del caso" at bounding box center [670, 143] width 93 height 31
click at [556, 211] on span "Confirmado" at bounding box center [557, 206] width 46 height 13
click at [533, 211] on input "Confirmado" at bounding box center [522, 207] width 21 height 21
radio input "true"
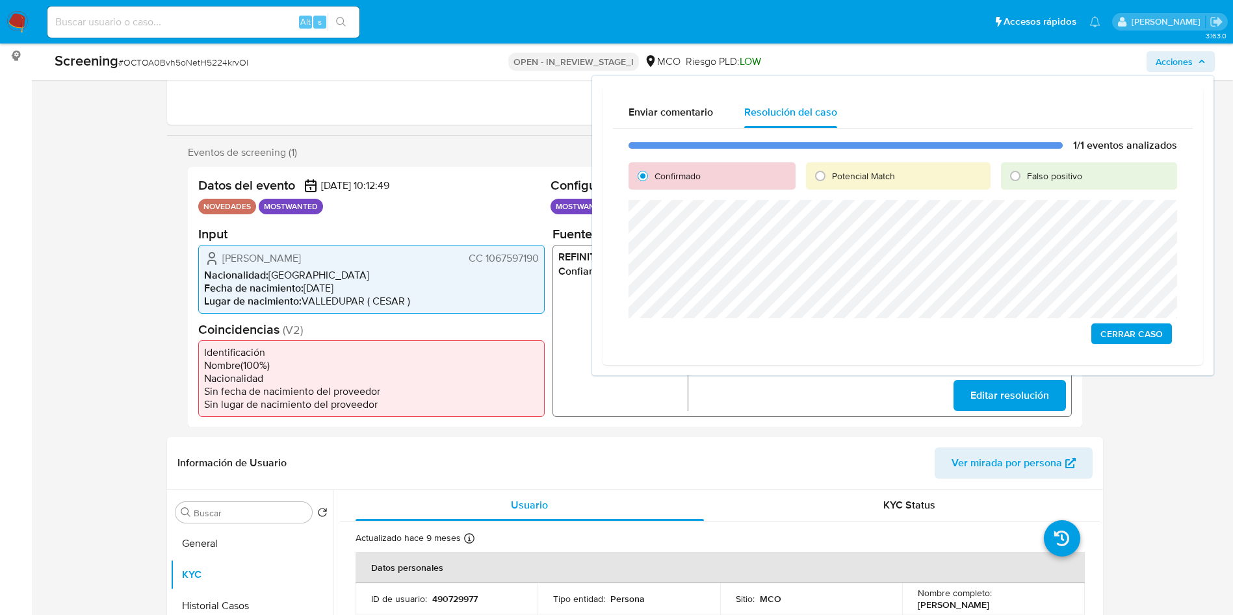
scroll to position [292, 0]
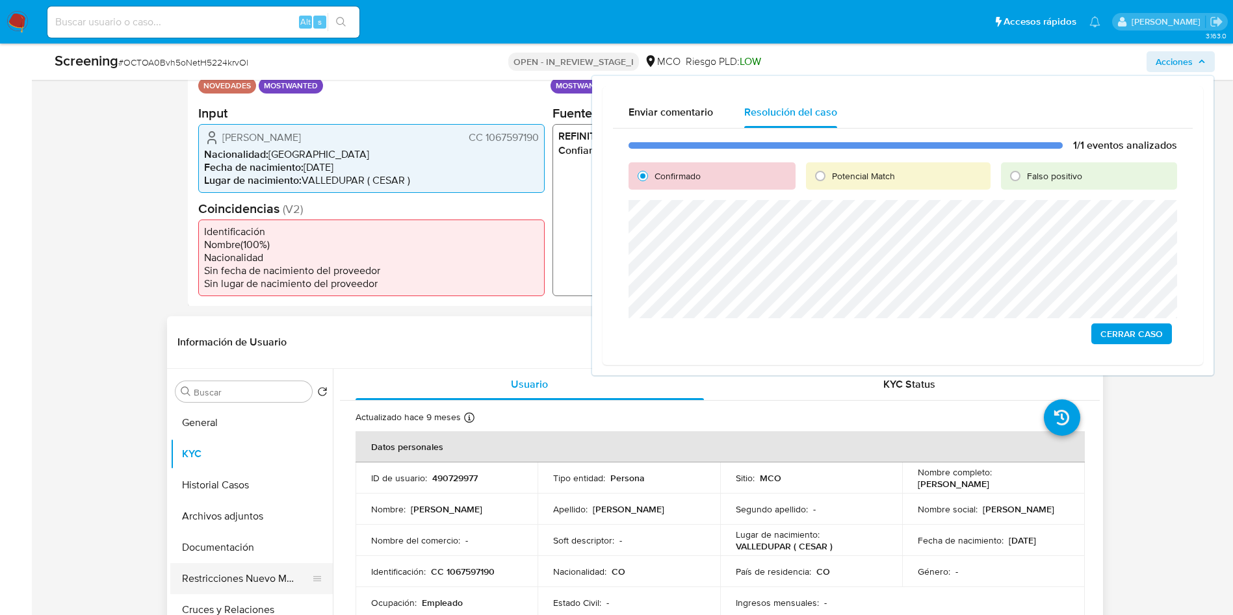
click at [233, 575] on button "Restricciones Nuevo Mundo" at bounding box center [246, 578] width 152 height 31
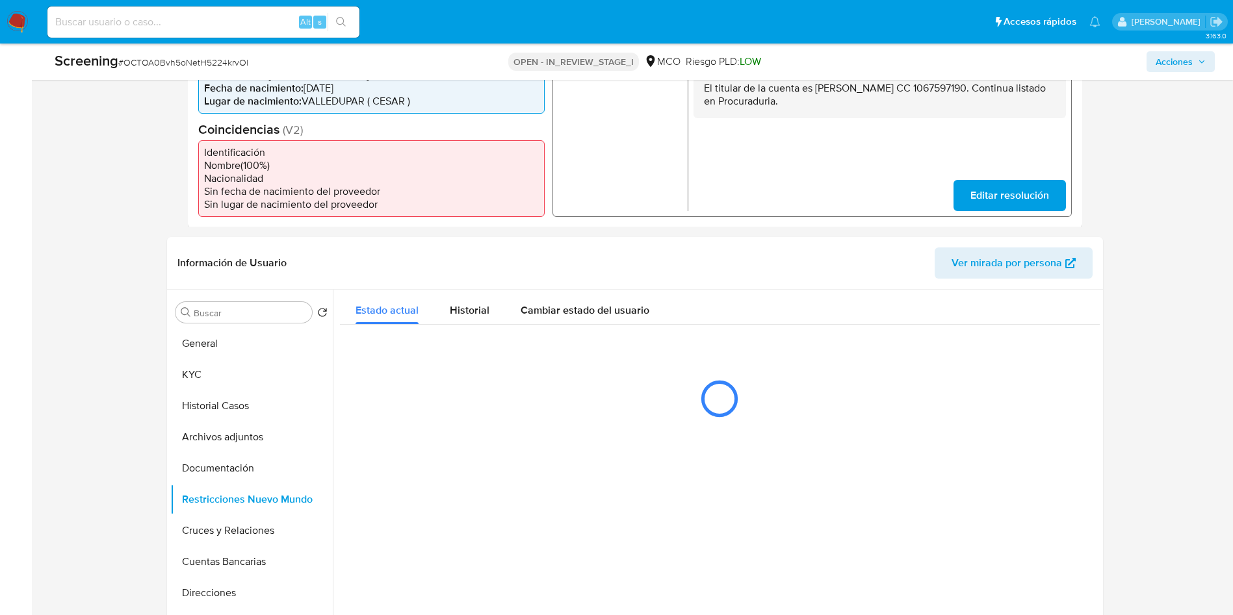
scroll to position [390, 0]
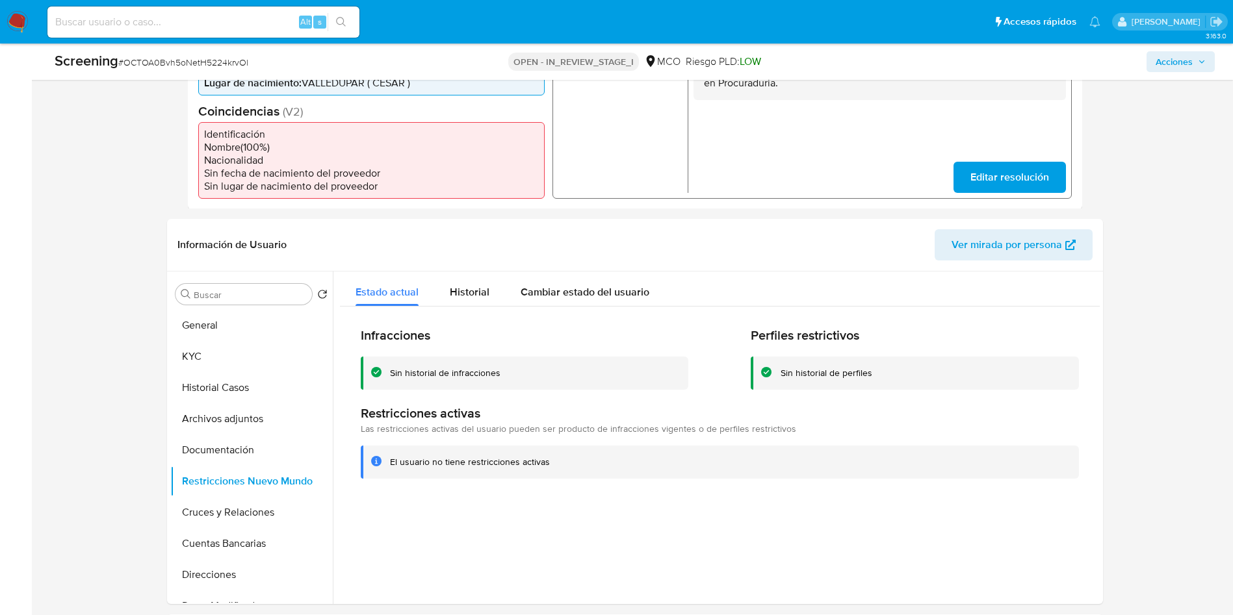
click at [1197, 64] on span "Acciones" at bounding box center [1181, 62] width 50 height 18
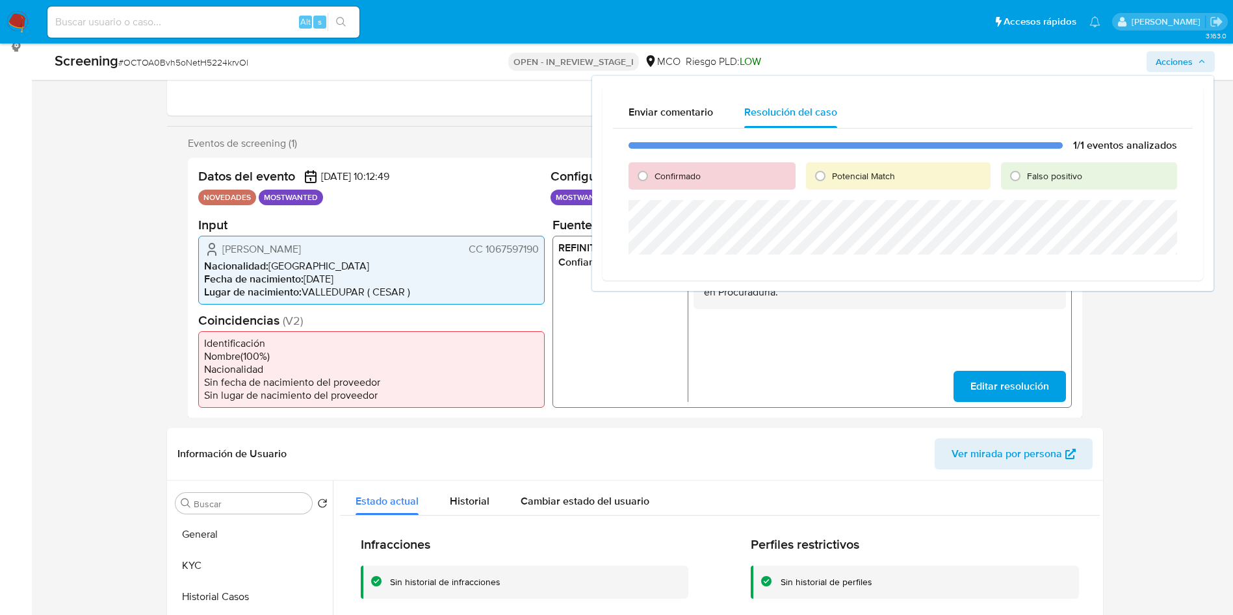
scroll to position [0, 0]
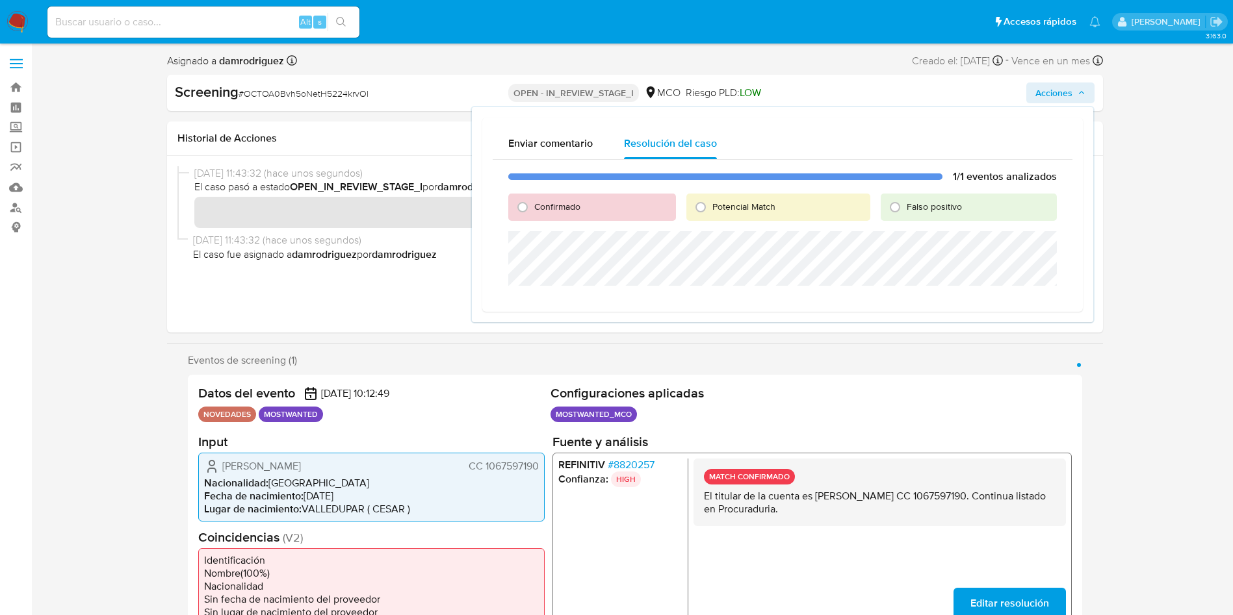
click at [545, 213] on div "Confirmado" at bounding box center [591, 207] width 167 height 27
click at [562, 210] on span "Confirmado" at bounding box center [557, 206] width 46 height 13
click at [533, 210] on input "Confirmado" at bounding box center [522, 207] width 21 height 21
radio input "true"
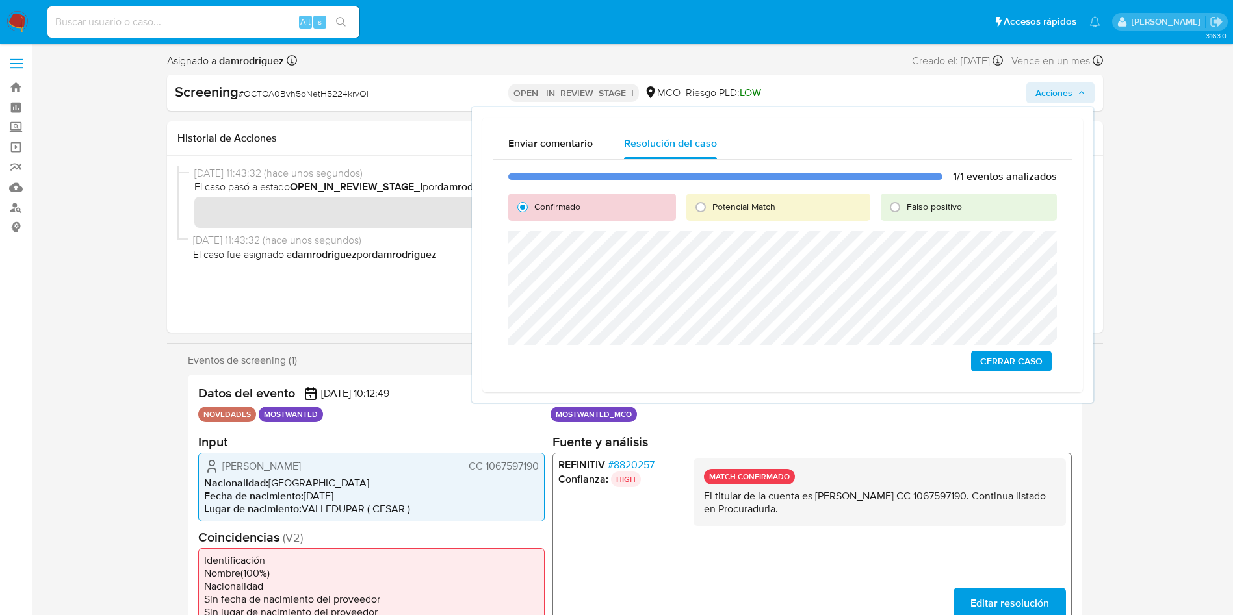
click at [1013, 365] on span "Cerrar Caso" at bounding box center [1011, 361] width 62 height 18
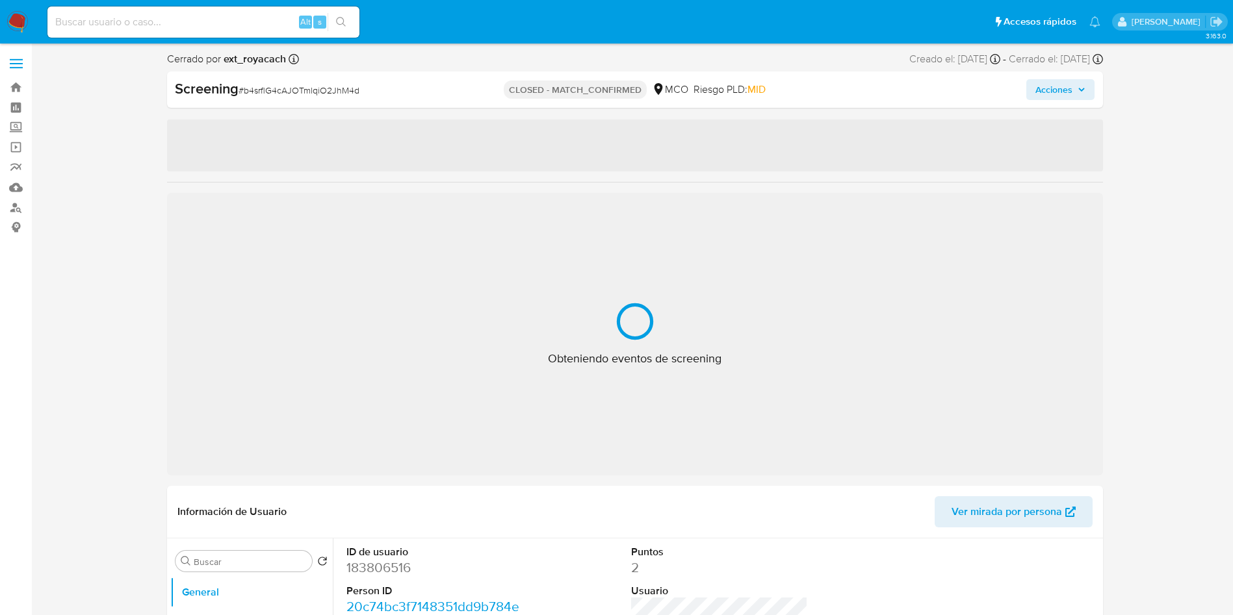
select select "10"
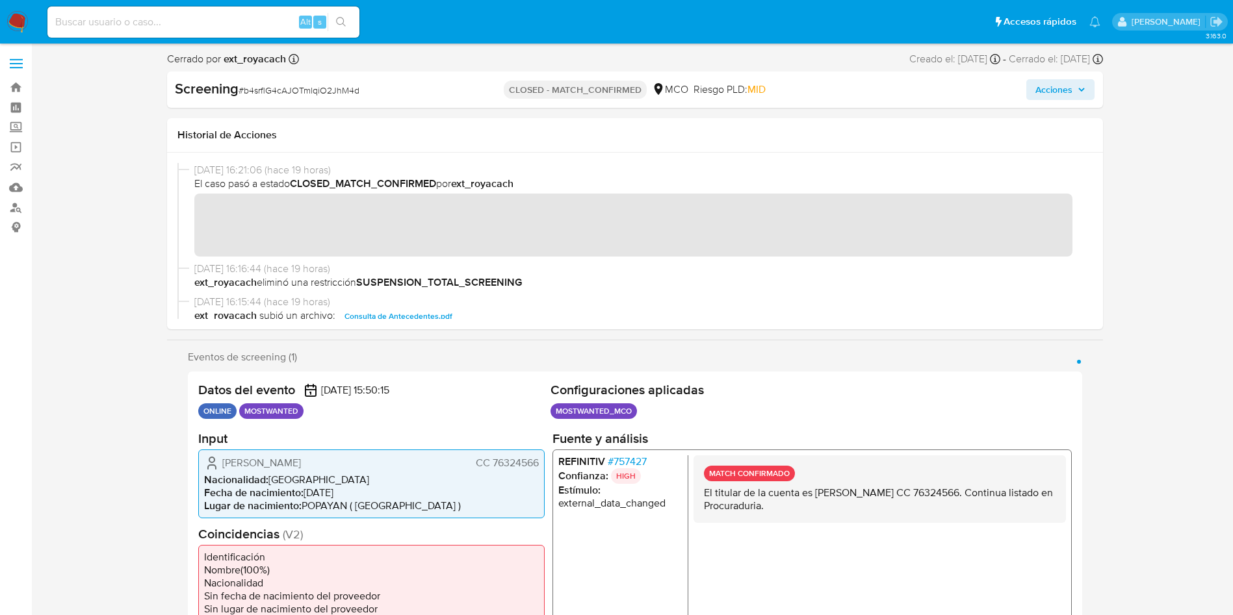
drag, startPoint x: 950, startPoint y: 493, endPoint x: 1006, endPoint y: 489, distance: 56.6
click at [1006, 489] on p "El titular de la cuenta es [PERSON_NAME] CC 76324566. Continua listado en Procu…" at bounding box center [879, 499] width 352 height 26
drag, startPoint x: 758, startPoint y: 512, endPoint x: 838, endPoint y: 507, distance: 80.1
click at [827, 508] on p "El titular de la cuenta es [PERSON_NAME] CC 76324566. Continua listado en Procu…" at bounding box center [879, 499] width 352 height 26
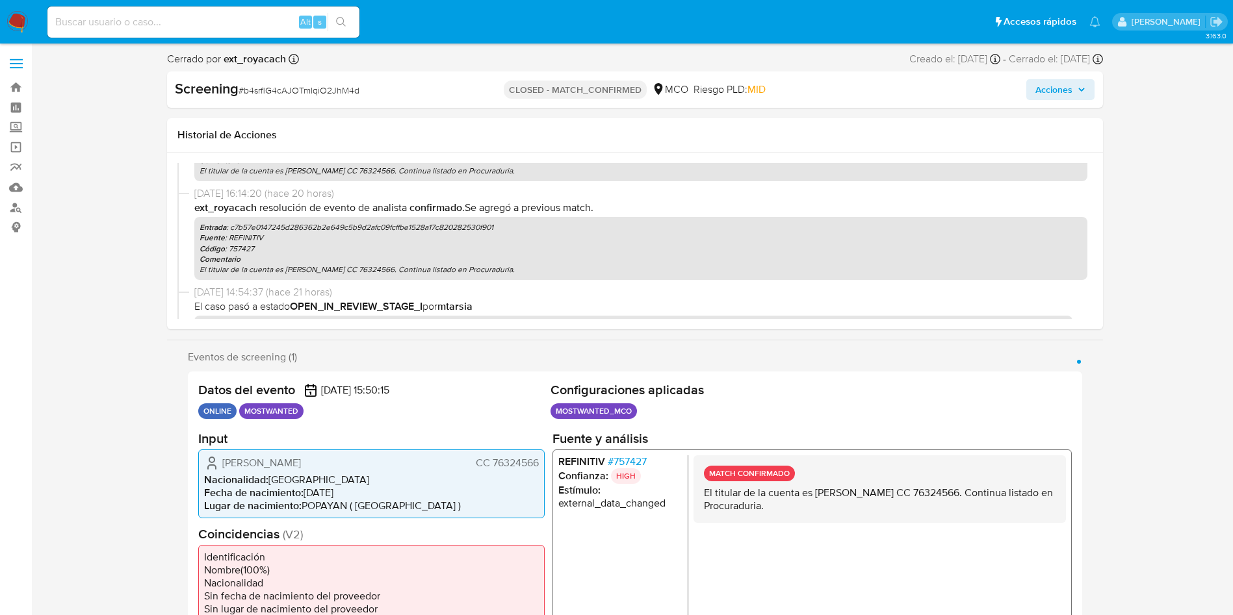
scroll to position [292, 0]
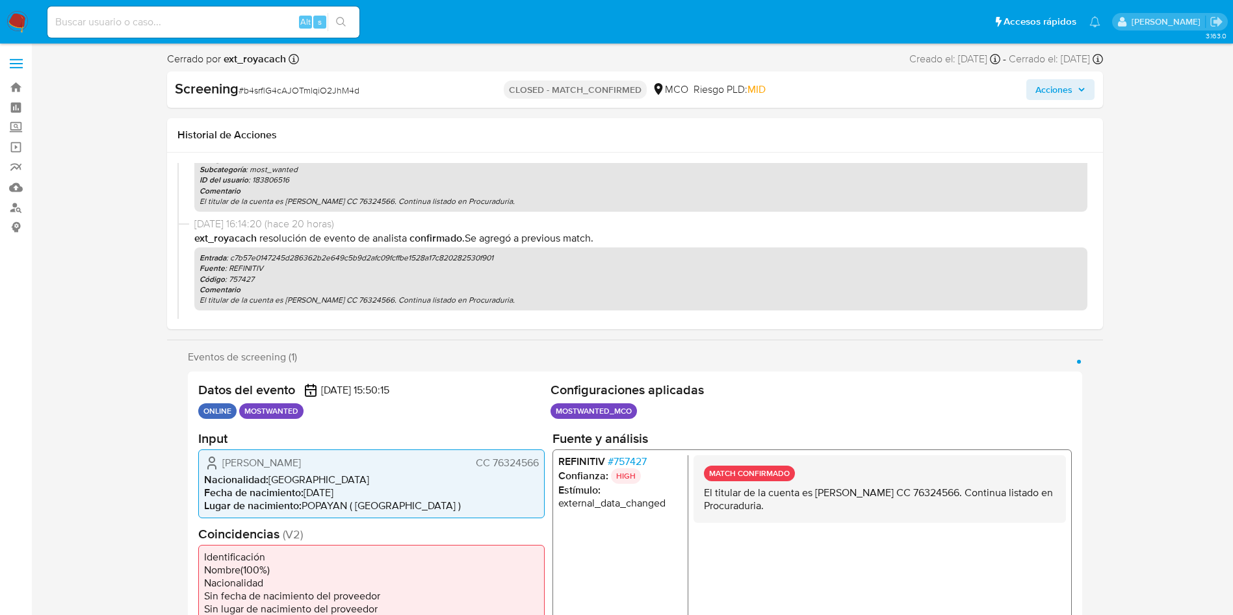
drag, startPoint x: 567, startPoint y: 299, endPoint x: 188, endPoint y: 298, distance: 379.6
click at [188, 298] on div "09/10/2025 16:14:20 (hace 20 horas) ext_royacach Resolución de evento de analis…" at bounding box center [634, 266] width 915 height 99
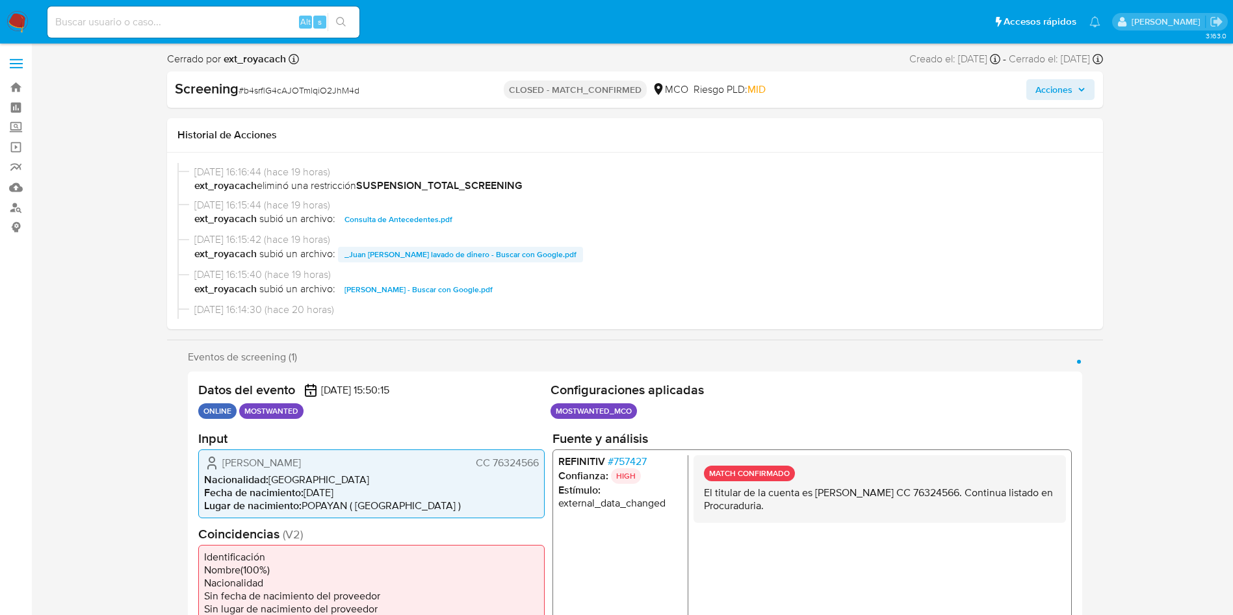
scroll to position [0, 0]
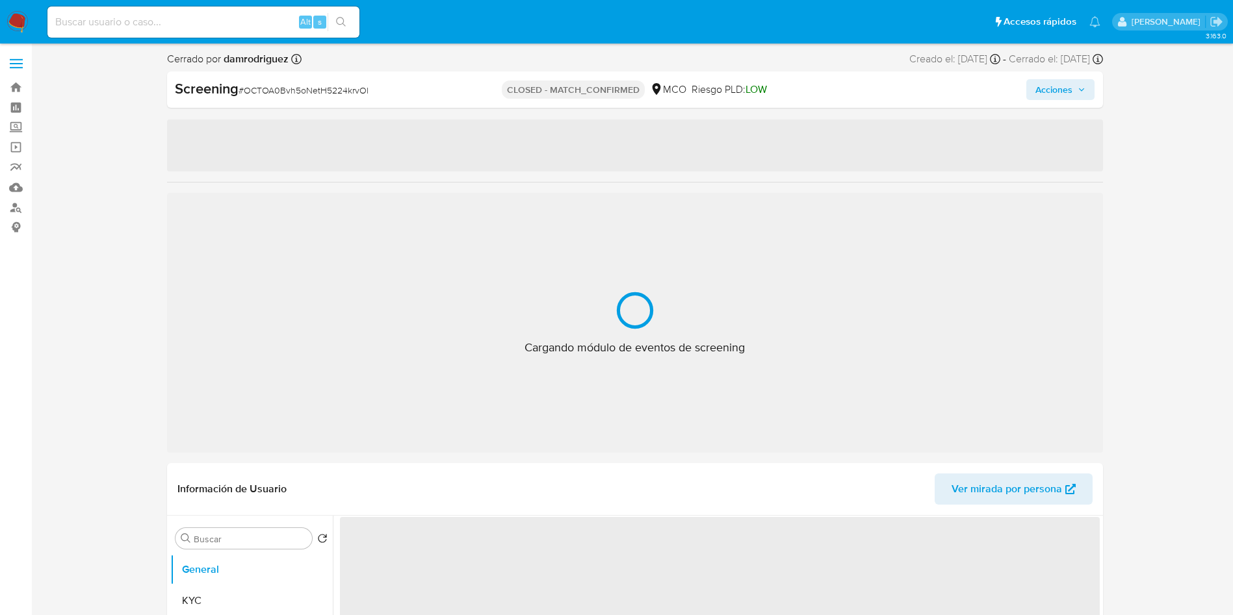
select select "10"
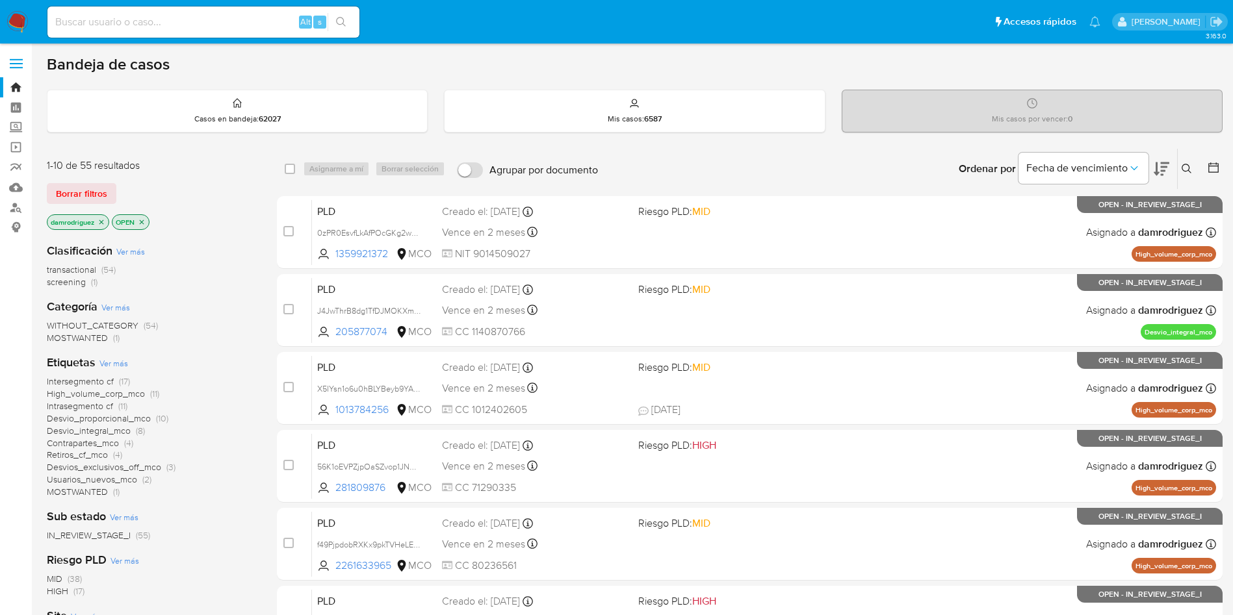
click at [88, 341] on span "MOSTWANTED" at bounding box center [77, 337] width 61 height 13
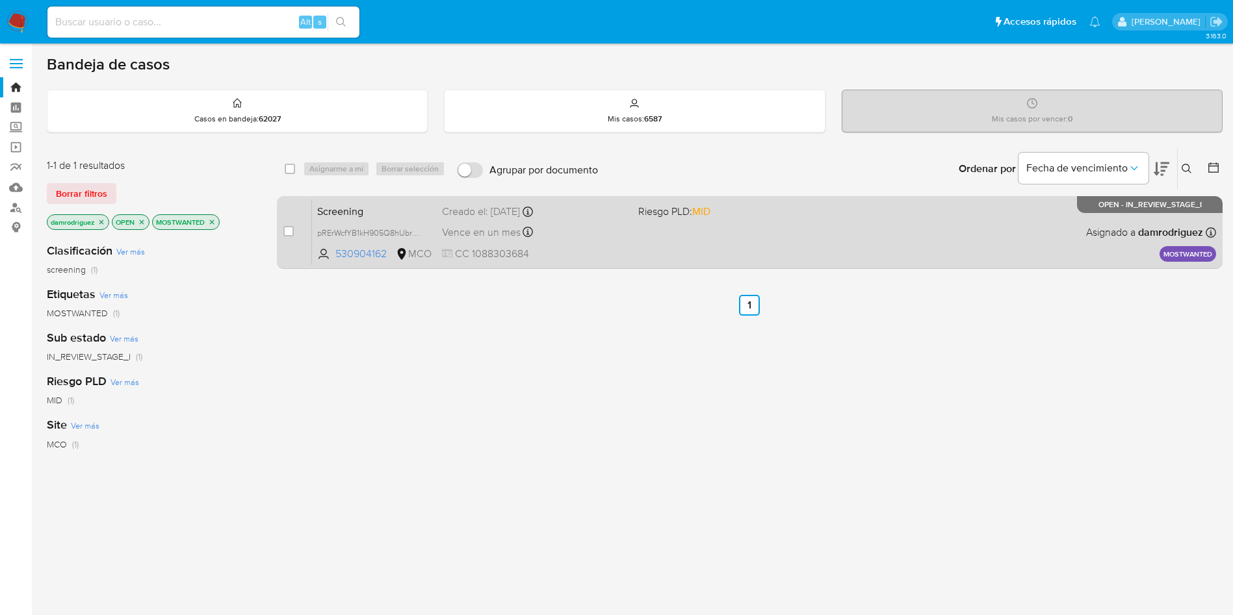
click at [331, 211] on span "Screening" at bounding box center [374, 210] width 114 height 17
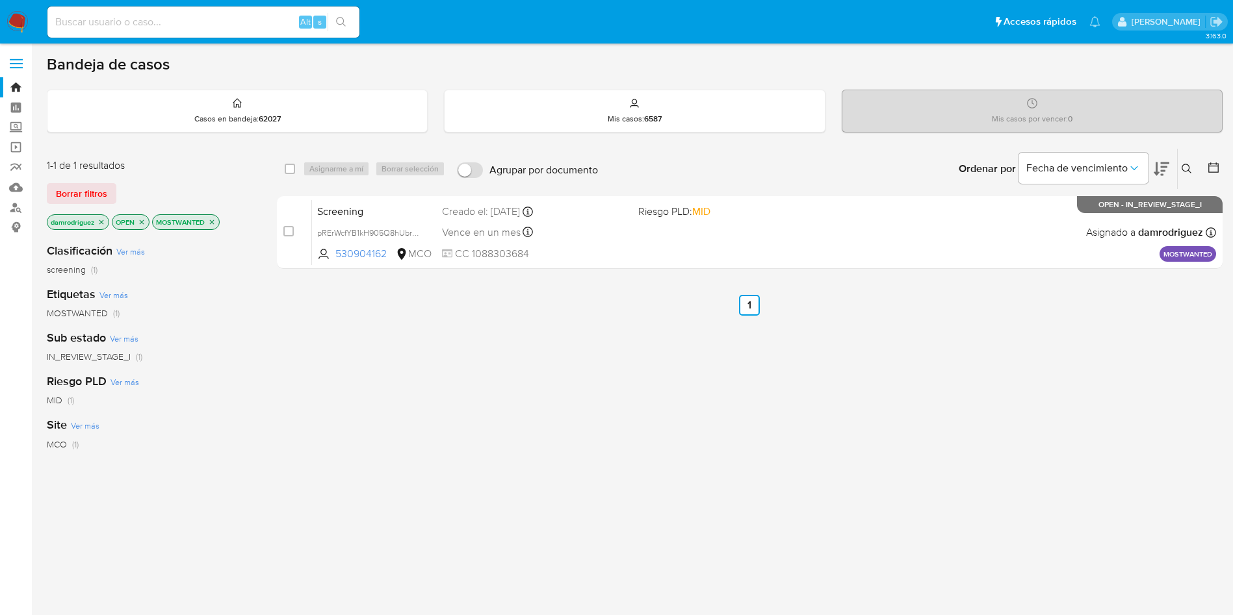
click at [11, 18] on img at bounding box center [17, 22] width 22 height 22
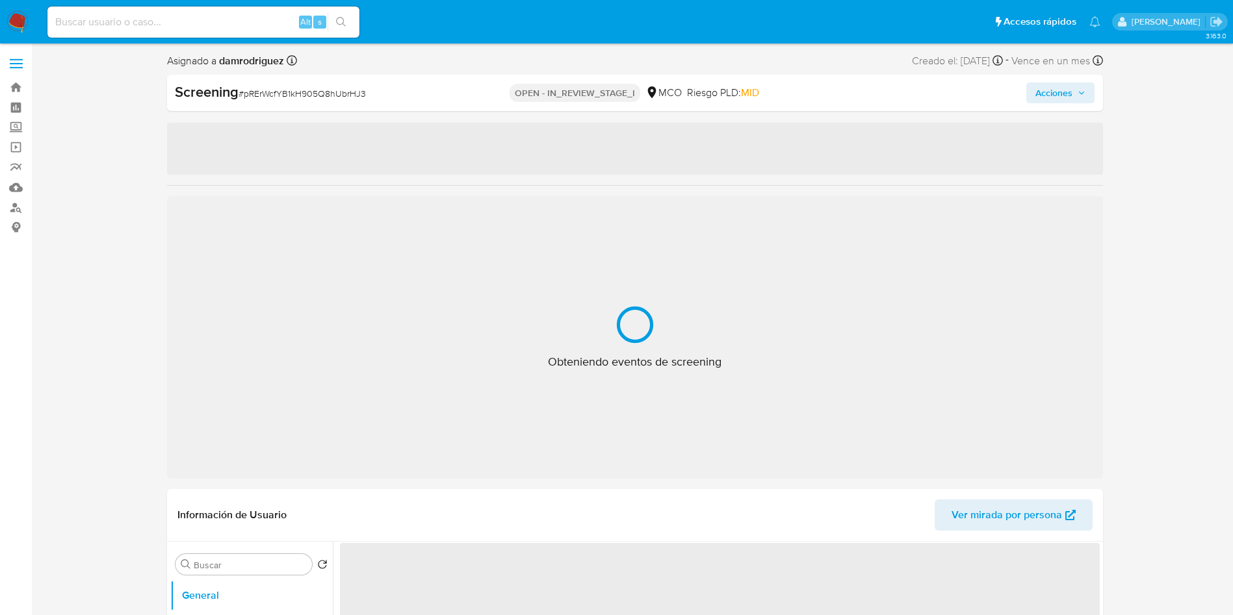
select select "10"
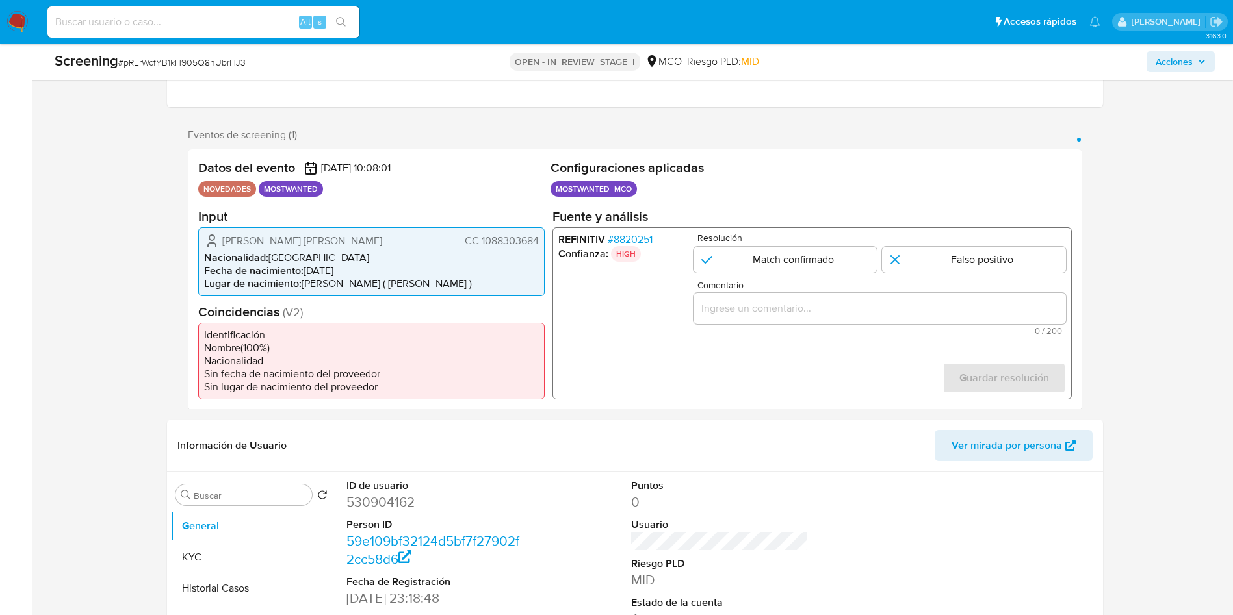
scroll to position [195, 0]
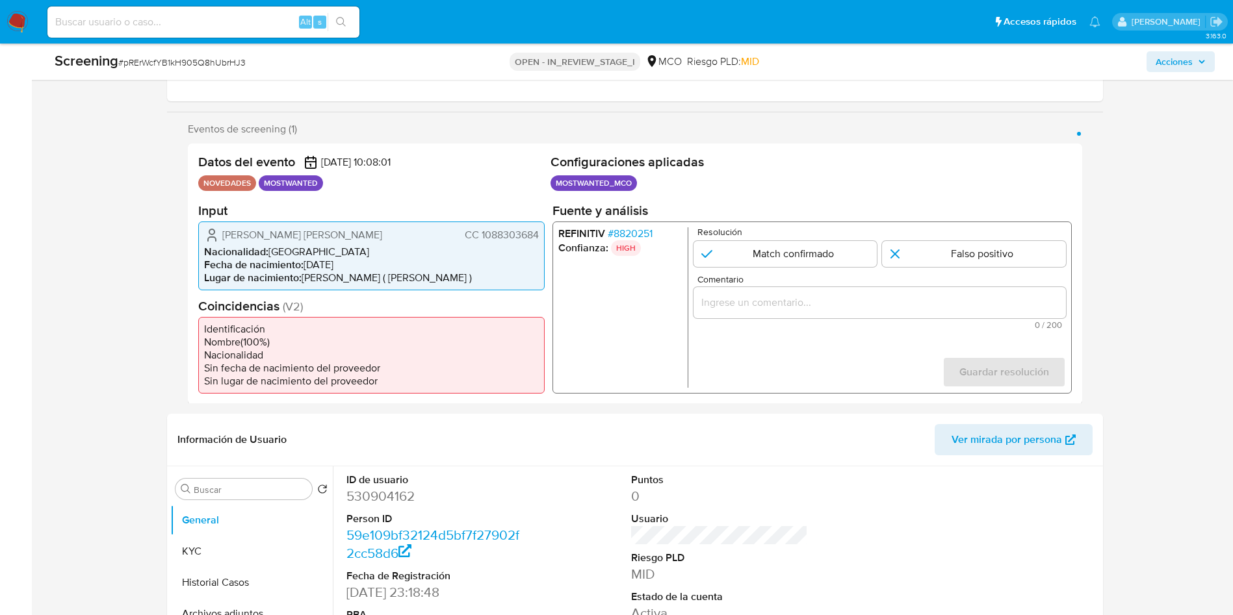
drag, startPoint x: 356, startPoint y: 236, endPoint x: 224, endPoint y: 237, distance: 132.6
click at [224, 237] on div "Edwin Arles Bernaza Mejia CC 1088303684" at bounding box center [371, 235] width 335 height 16
click at [513, 236] on span "CC 1088303684" at bounding box center [501, 234] width 74 height 13
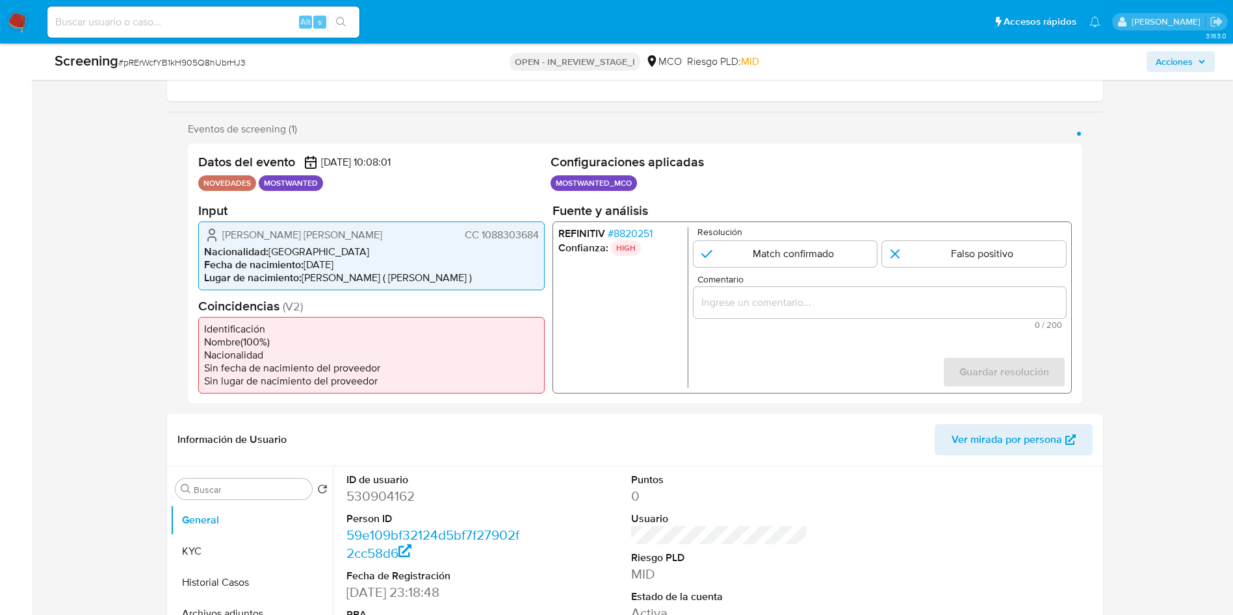
click at [623, 231] on span "# 8820251" at bounding box center [629, 233] width 45 height 13
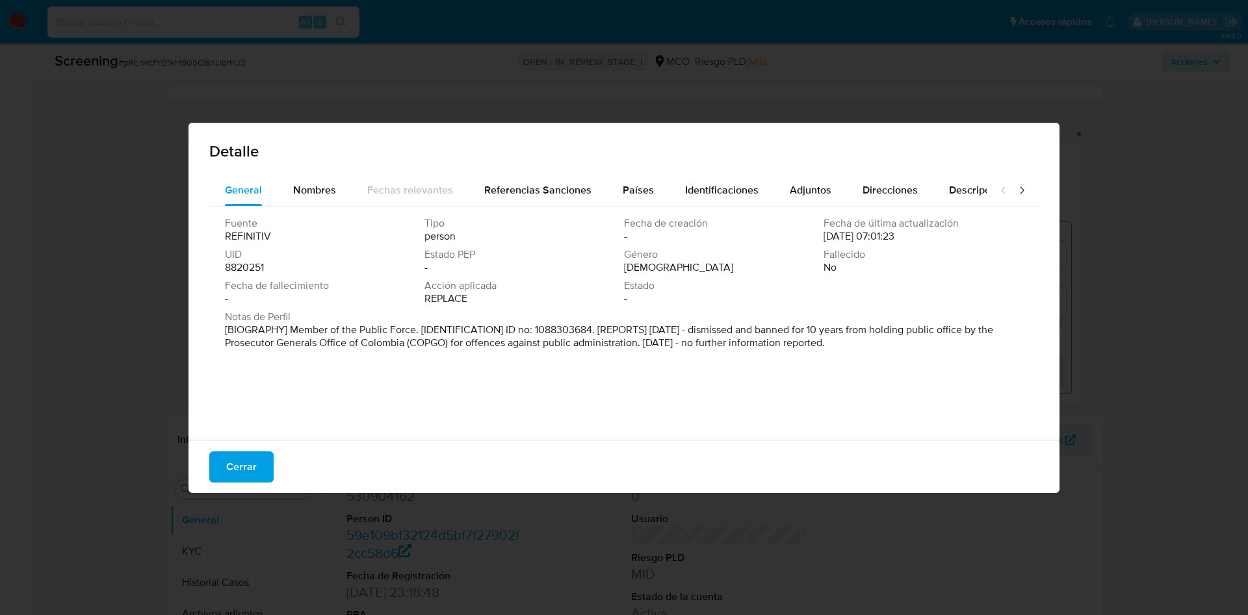
drag, startPoint x: 409, startPoint y: 333, endPoint x: 416, endPoint y: 333, distance: 7.1
click at [416, 333] on p "[BIOGRAPHY] Member of the Public Force. [IDENTIFICATION] ID no: 1088303684. [RE…" at bounding box center [623, 337] width 796 height 26
click at [305, 336] on p "[BIOGRAPHY] Member of the Public Force. [IDENTIFICATION] ID no: 1088303684. [RE…" at bounding box center [623, 337] width 796 height 26
drag, startPoint x: 348, startPoint y: 334, endPoint x: 456, endPoint y: 334, distance: 107.2
click at [454, 334] on p "[BIOGRAPHY] Member of the Public Force. [IDENTIFICATION] ID no: 1088303684. [RE…" at bounding box center [623, 337] width 796 height 26
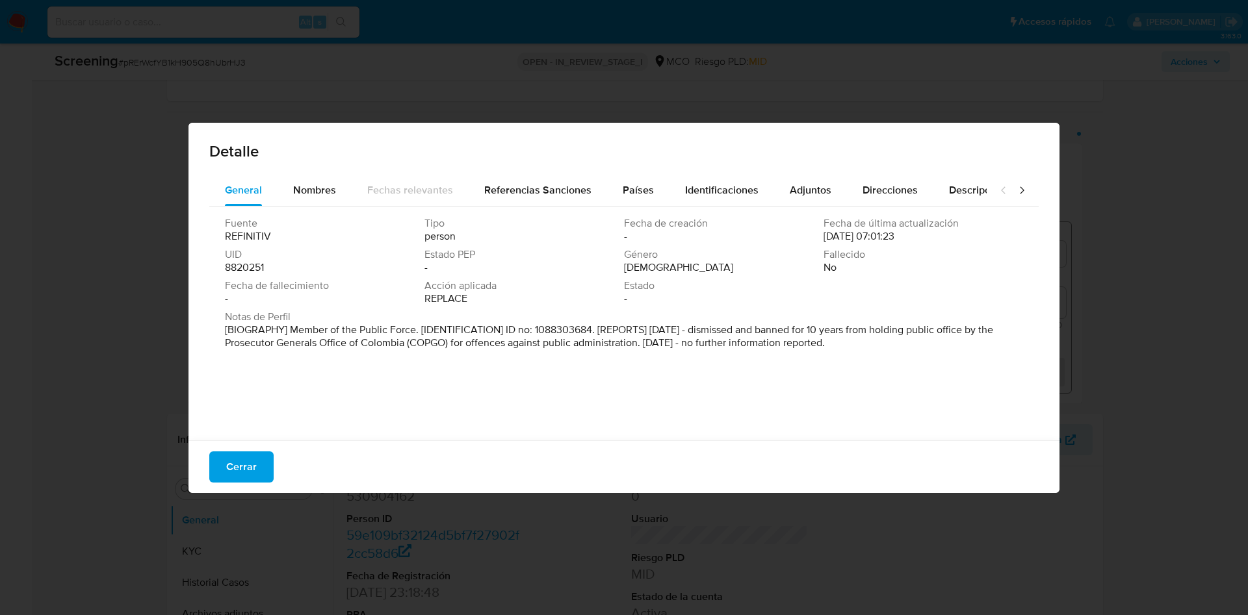
click at [569, 335] on p "[BIOGRAPHY] Member of the Public Force. [IDENTIFICATION] ID no: 1088303684. [RE…" at bounding box center [623, 337] width 796 height 26
drag, startPoint x: 656, startPoint y: 336, endPoint x: 727, endPoint y: 336, distance: 70.8
click at [727, 336] on p "[BIOGRAPHY] Member of the Public Force. [IDENTIFICATION] ID no: 1088303684. [RE…" at bounding box center [623, 337] width 796 height 26
drag, startPoint x: 780, startPoint y: 335, endPoint x: 830, endPoint y: 328, distance: 50.6
click at [784, 335] on p "[BIOGRAPHY] Member of the Public Force. [IDENTIFICATION] ID no: 1088303684. [RE…" at bounding box center [623, 337] width 796 height 26
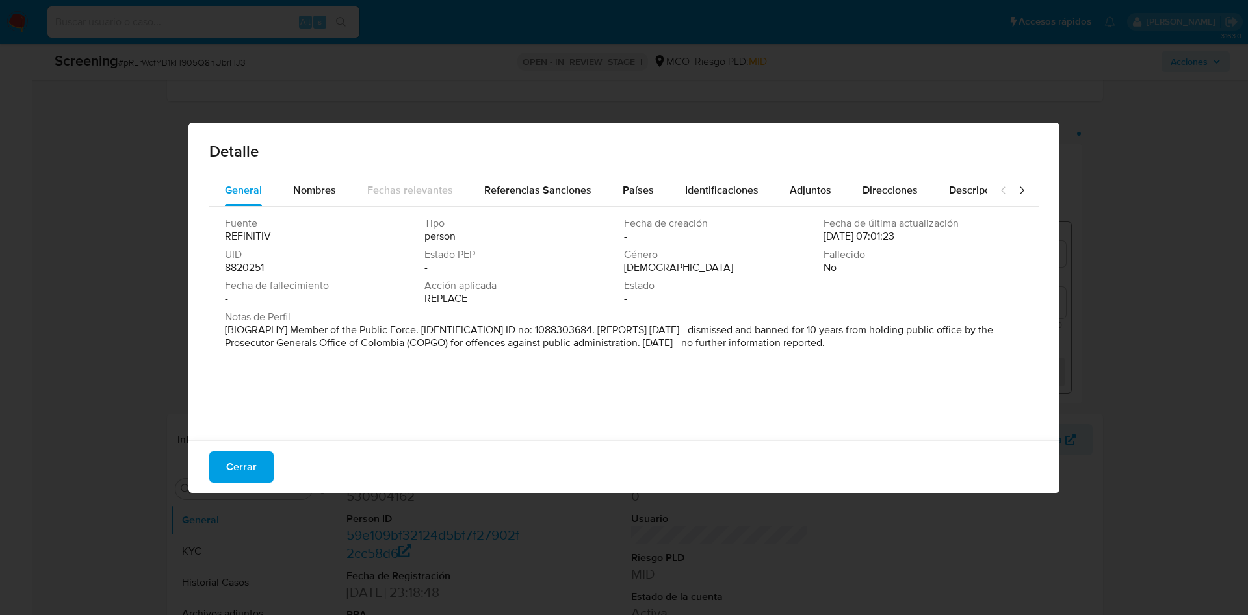
drag, startPoint x: 831, startPoint y: 325, endPoint x: 989, endPoint y: 326, distance: 157.9
click at [989, 326] on p "[BIOGRAPHY] Member of the Public Force. [IDENTIFICATION] ID no: 1088303684. [RE…" at bounding box center [623, 337] width 796 height 26
drag, startPoint x: 274, startPoint y: 346, endPoint x: 433, endPoint y: 346, distance: 159.2
click at [432, 346] on p "[BIOGRAPHY] Member of the Public Force. [IDENTIFICATION] ID no: 1088303684. [RE…" at bounding box center [623, 337] width 796 height 26
click at [327, 344] on p "[BIOGRAPHY] Member of the Public Force. [IDENTIFICATION] ID no: 1088303684. [RE…" at bounding box center [623, 337] width 796 height 26
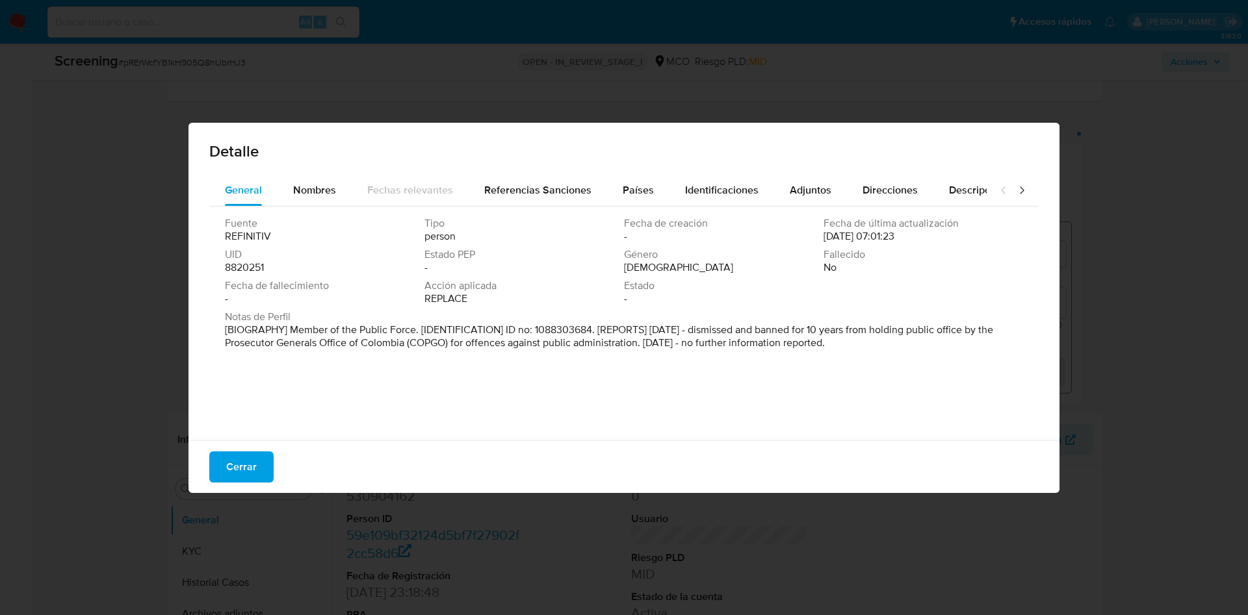
drag, startPoint x: 358, startPoint y: 339, endPoint x: 682, endPoint y: 340, distance: 324.3
click at [678, 341] on p "[BIOGRAPHY] Member of the Public Force. [IDENTIFICATION] ID no: 1088303684. [RE…" at bounding box center [623, 337] width 796 height 26
click at [233, 476] on span "Cerrar" at bounding box center [241, 467] width 31 height 29
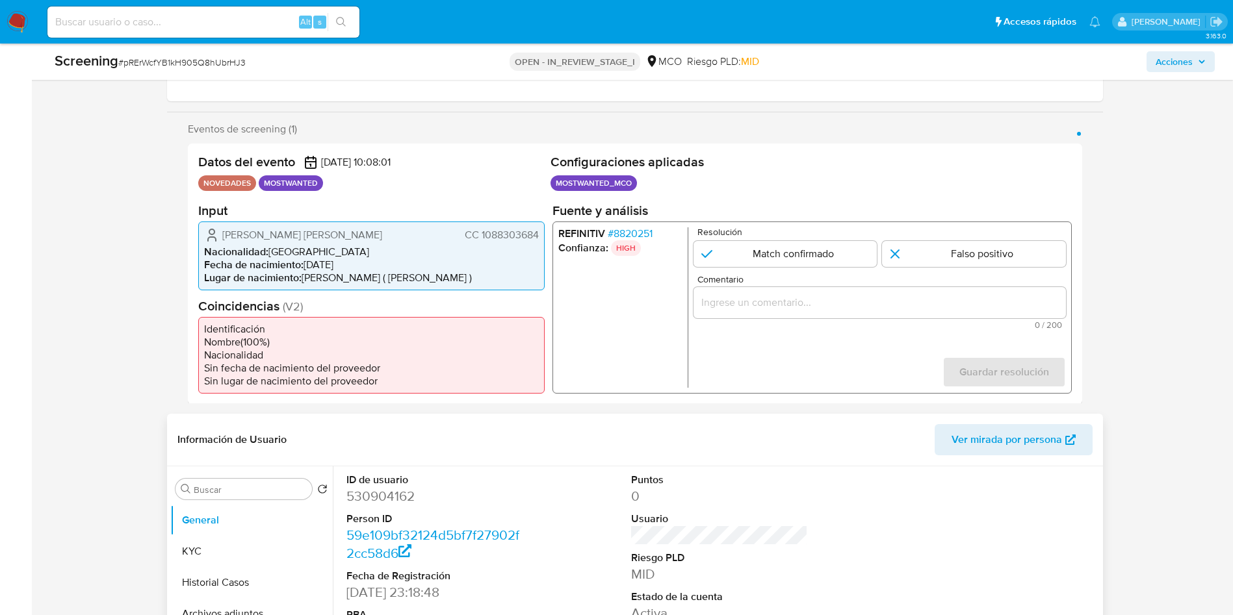
click at [387, 497] on dd "530904162" at bounding box center [434, 496] width 177 height 18
copy dd "530904162"
drag, startPoint x: 22, startPoint y: 279, endPoint x: 31, endPoint y: 272, distance: 11.1
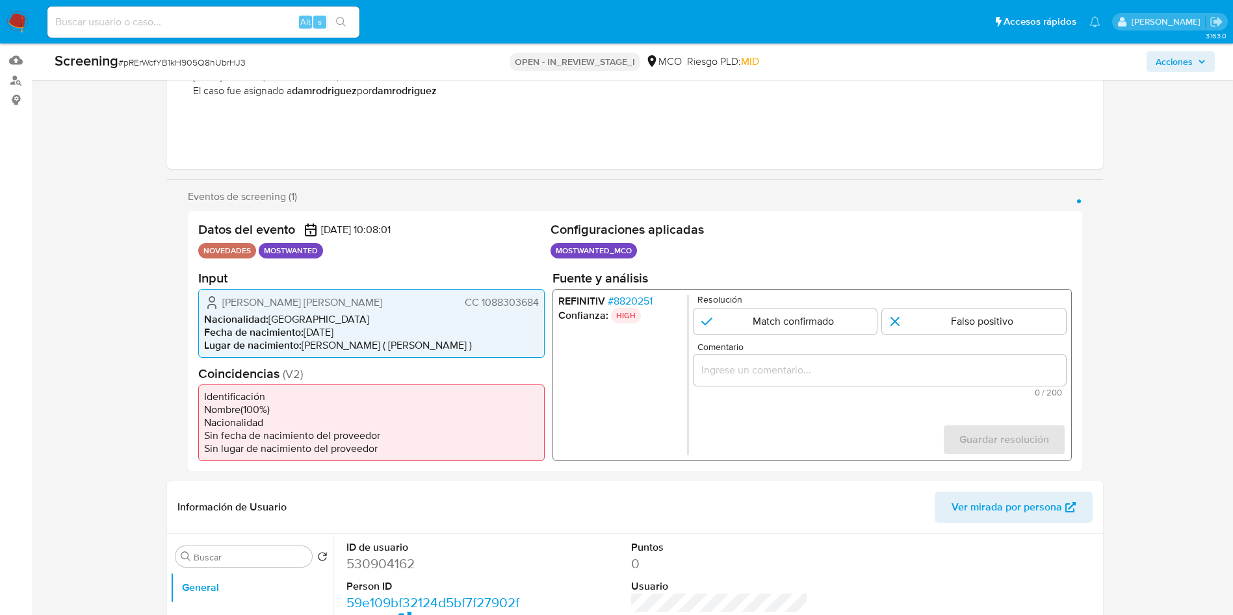
scroll to position [97, 0]
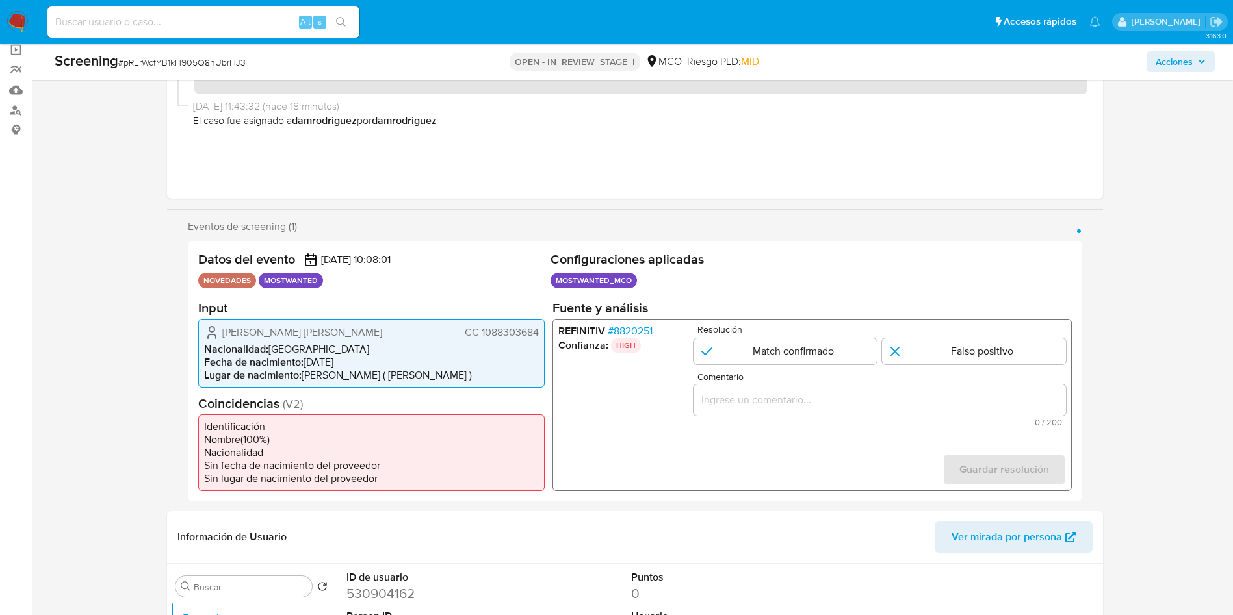
drag, startPoint x: 351, startPoint y: 335, endPoint x: 223, endPoint y: 332, distance: 128.1
click at [223, 332] on div "Edwin Arles Bernaza Mejia CC 1088303684" at bounding box center [371, 332] width 335 height 16
click at [807, 398] on input "Comentario" at bounding box center [879, 399] width 372 height 17
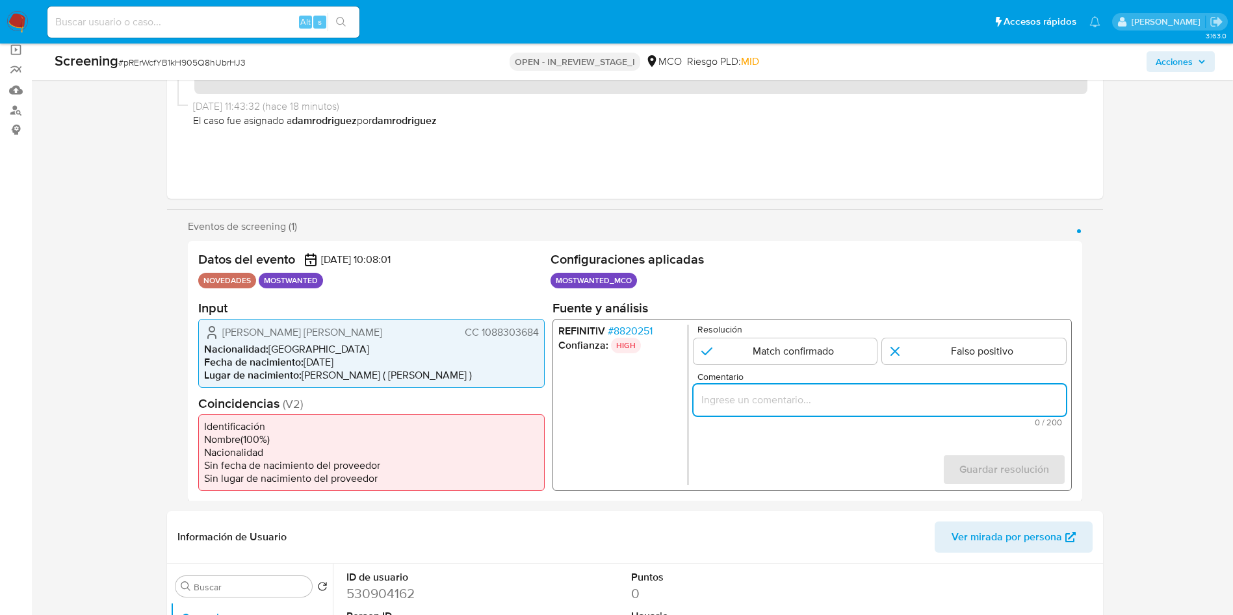
paste input "El titular de la cuenta es Edwin Arles Bernaza Mejia CC 1088303684. Continua li…"
type input "El titular de la cuenta es Edwin Arles Bernaza Mejia CC 1088303684. Continua li…"
click at [797, 355] on input "1 de 1" at bounding box center [785, 351] width 184 height 26
radio input "true"
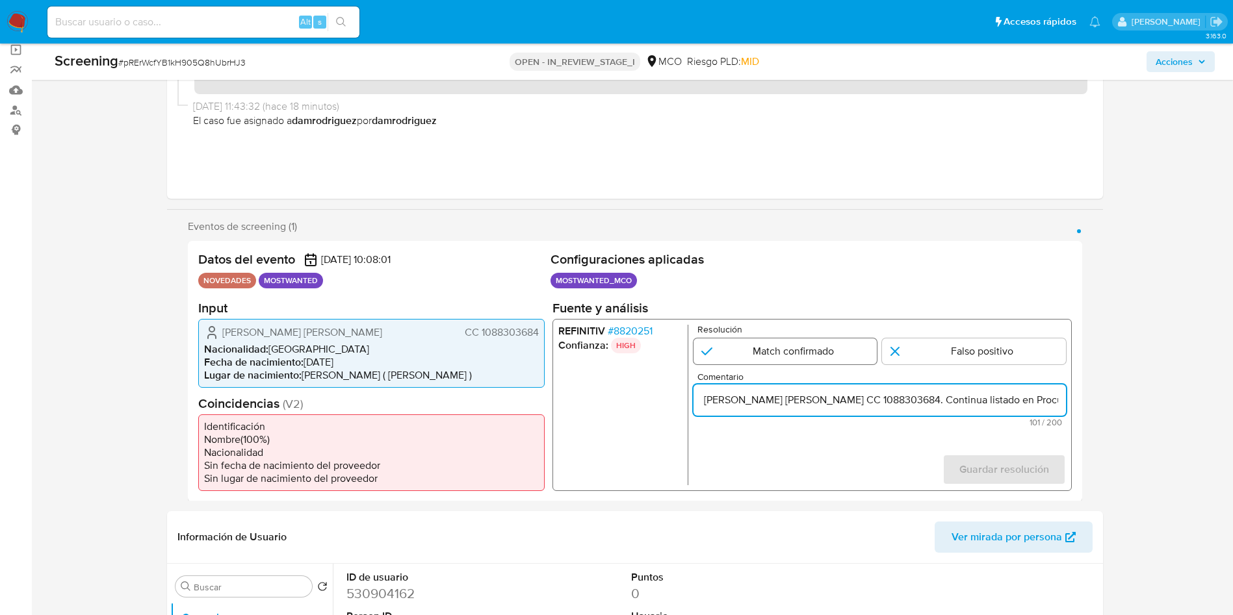
scroll to position [0, 0]
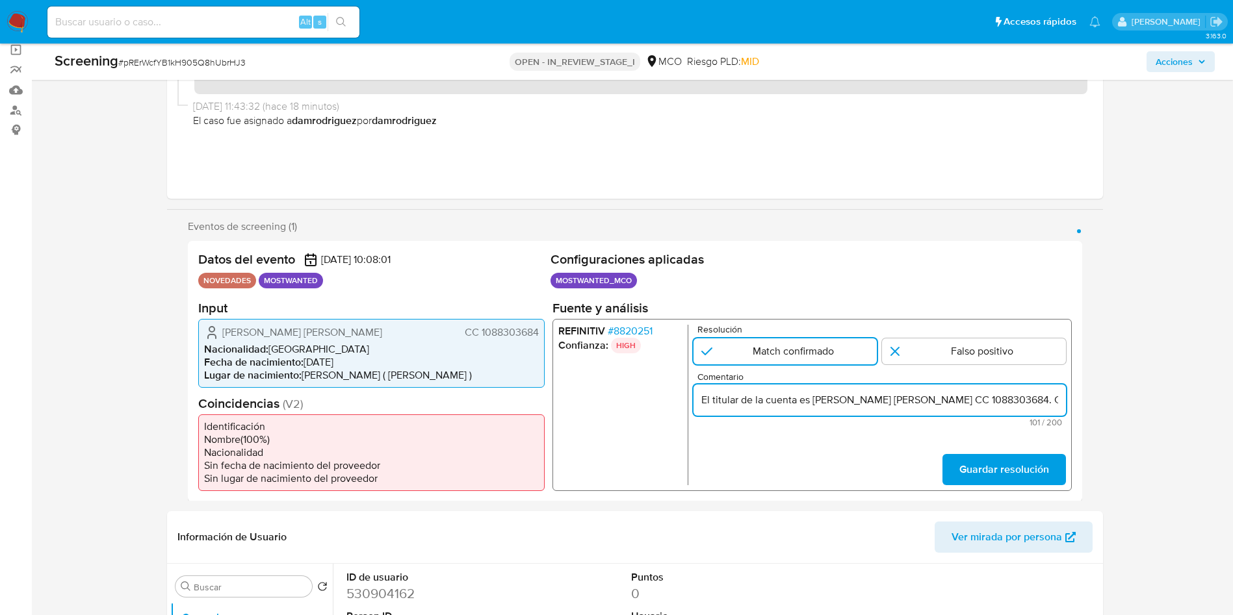
click at [911, 392] on input "El titular de la cuenta es Edwin Arles Bernaza Mejia CC 1088303684. Continua li…" at bounding box center [879, 399] width 372 height 17
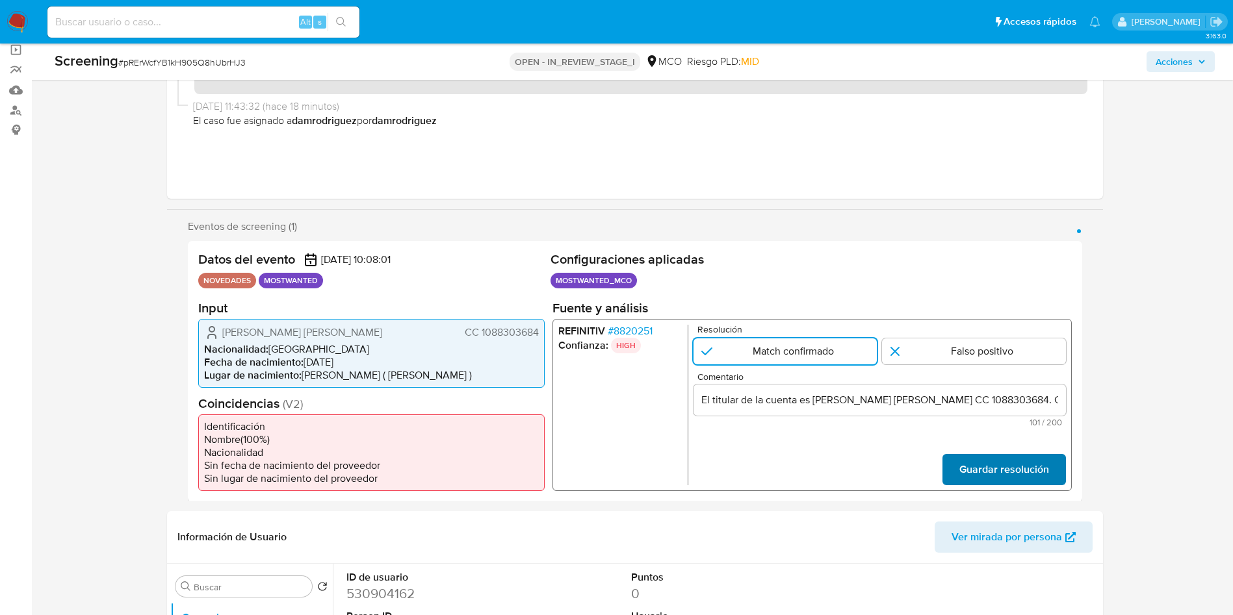
click at [1000, 479] on span "Guardar resolución" at bounding box center [1004, 469] width 90 height 29
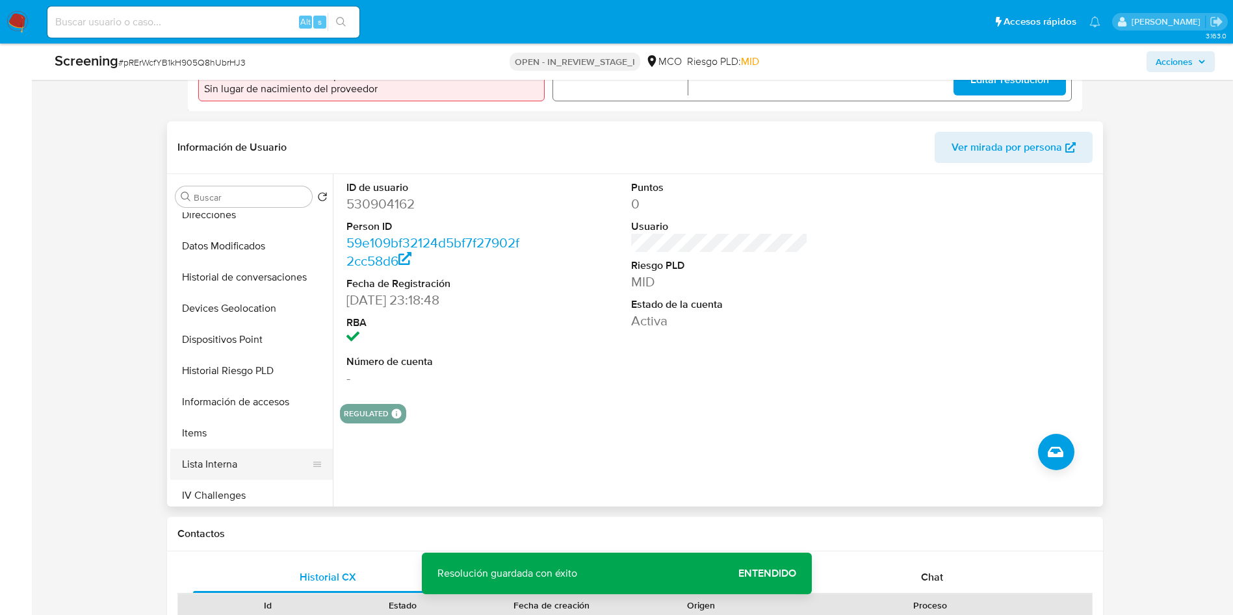
scroll to position [292, 0]
click at [240, 437] on button "Lista Interna" at bounding box center [246, 434] width 152 height 31
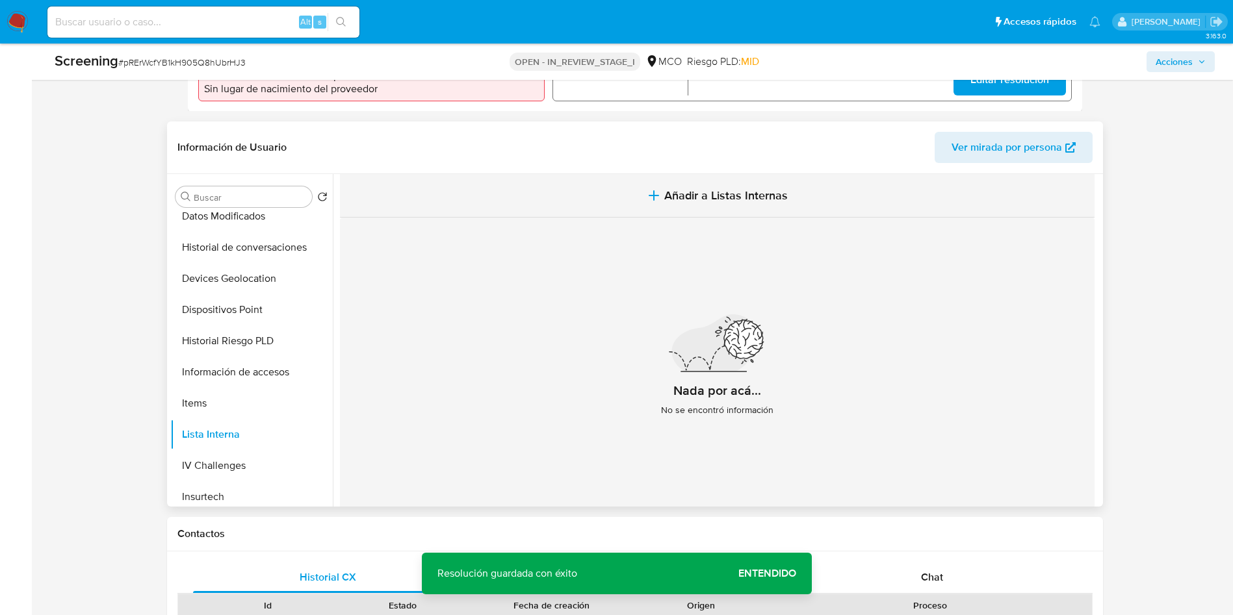
click at [747, 186] on button "Añadir a Listas Internas" at bounding box center [717, 196] width 755 height 44
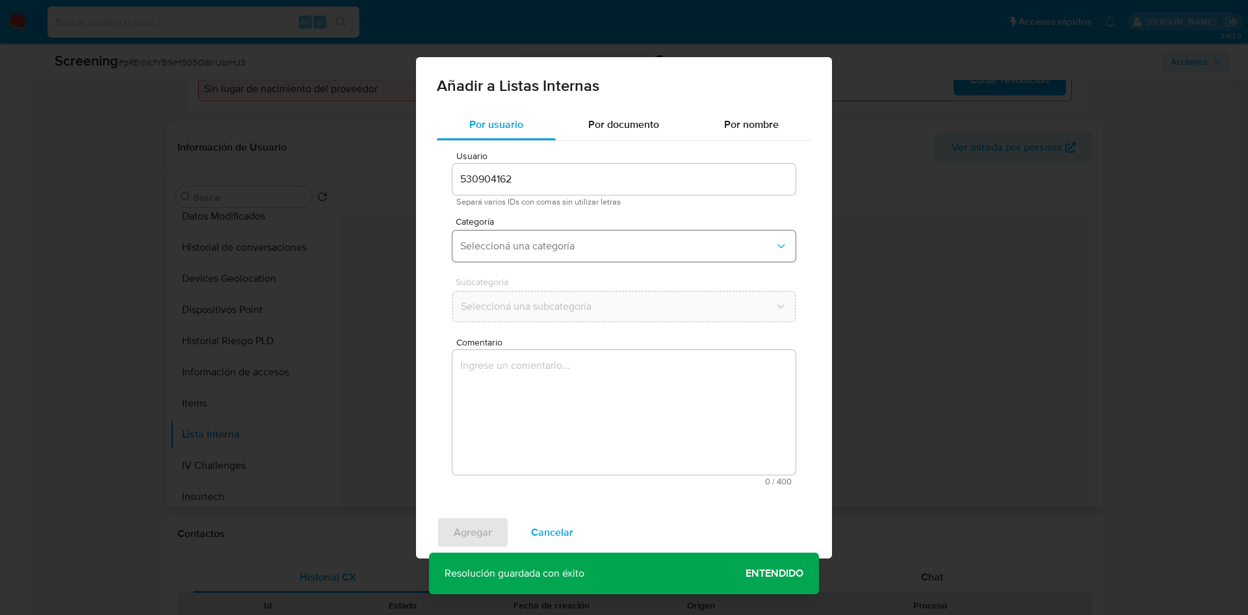
click at [535, 257] on button "Seleccioná una categoría" at bounding box center [623, 246] width 343 height 31
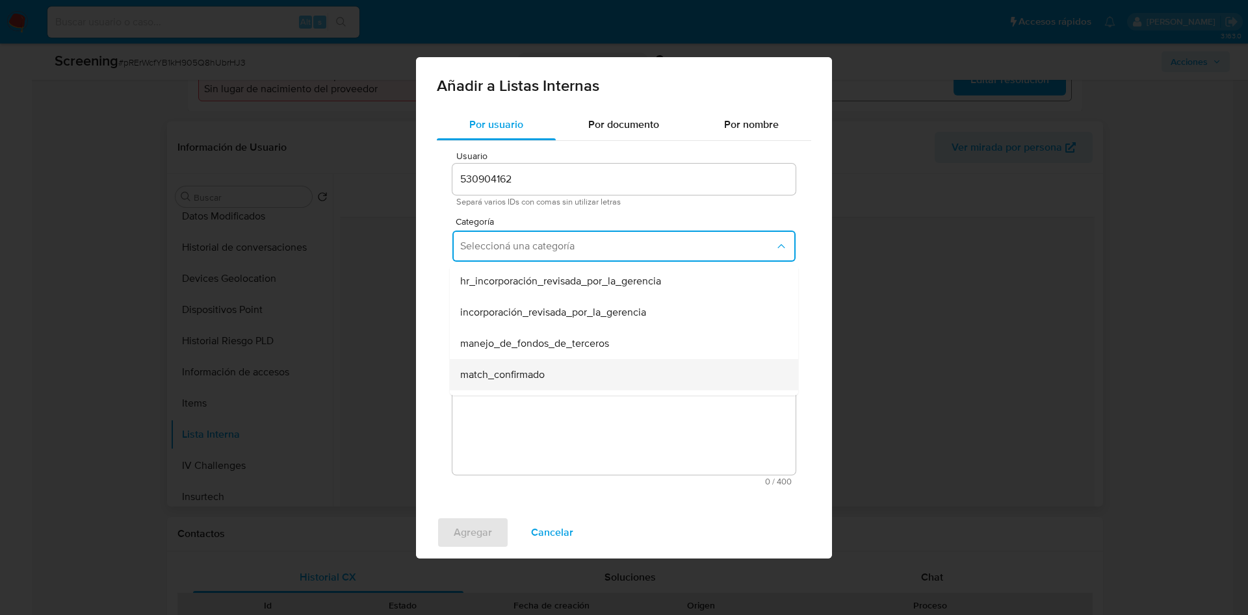
click at [544, 369] on span "match_confirmado" at bounding box center [502, 375] width 84 height 13
click at [524, 315] on button "Seleccioná una subcategoría" at bounding box center [623, 306] width 343 height 31
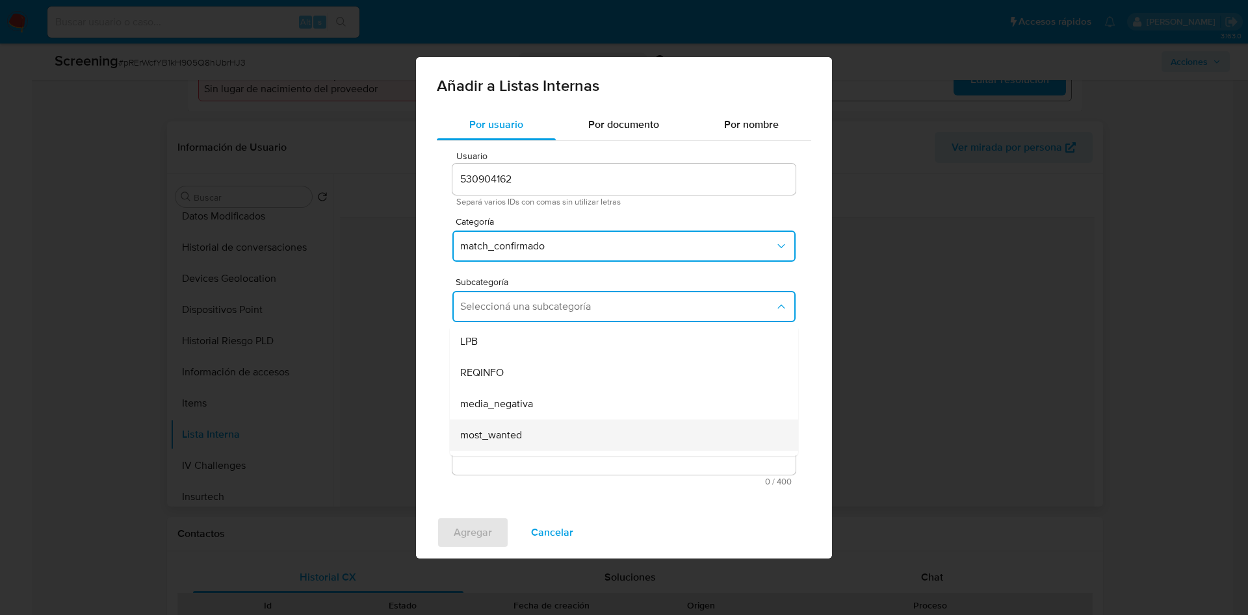
click at [538, 440] on div "most_wanted" at bounding box center [620, 435] width 320 height 31
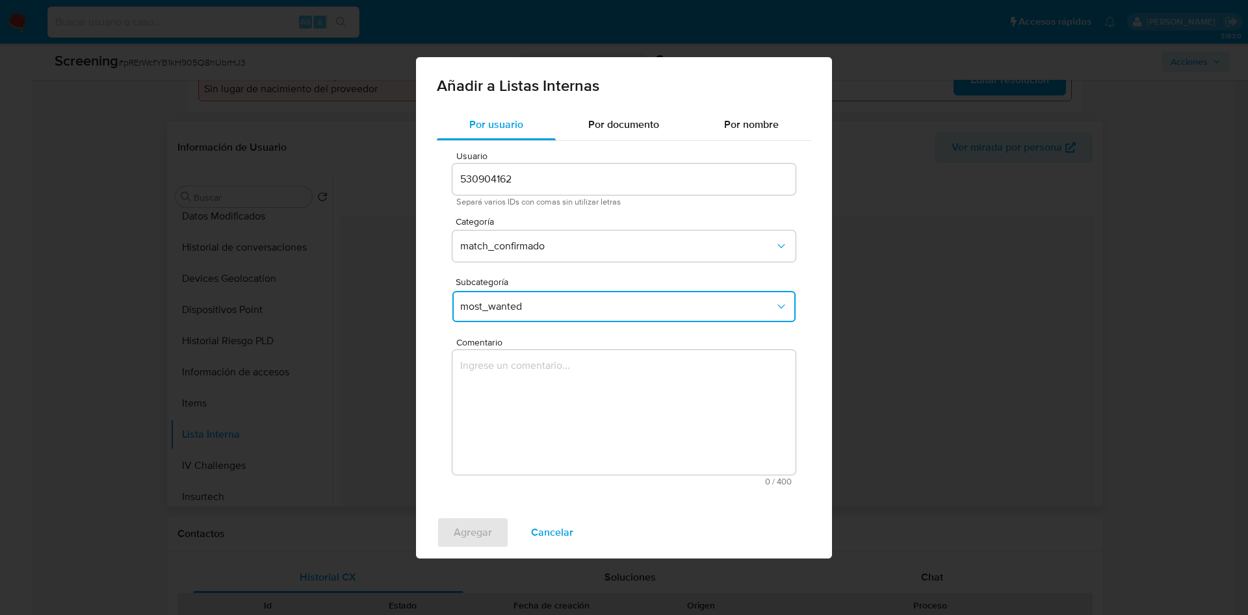
click at [504, 395] on textarea "Comentario" at bounding box center [623, 412] width 343 height 125
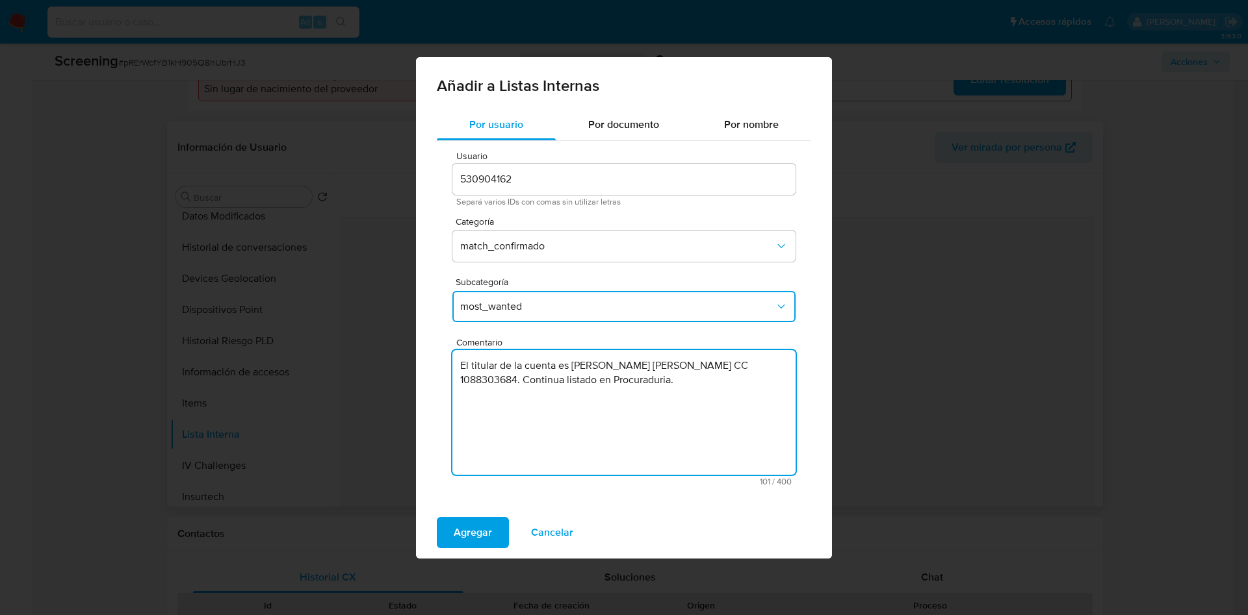
click at [606, 407] on textarea "El titular de la cuenta es Edwin Arles Bernaza Mejia CC 1088303684. Continua li…" at bounding box center [623, 412] width 343 height 125
click at [637, 390] on textarea "El titular de la cuenta es Edwin Arles Bernaza Mejia CC 1088303684. Continua li…" at bounding box center [623, 412] width 343 height 125
type textarea "El titular de la cuenta es Edwin Arles Bernaza Mejia CC 1088303684. Continua li…"
click at [478, 532] on span "Agregar" at bounding box center [473, 533] width 38 height 29
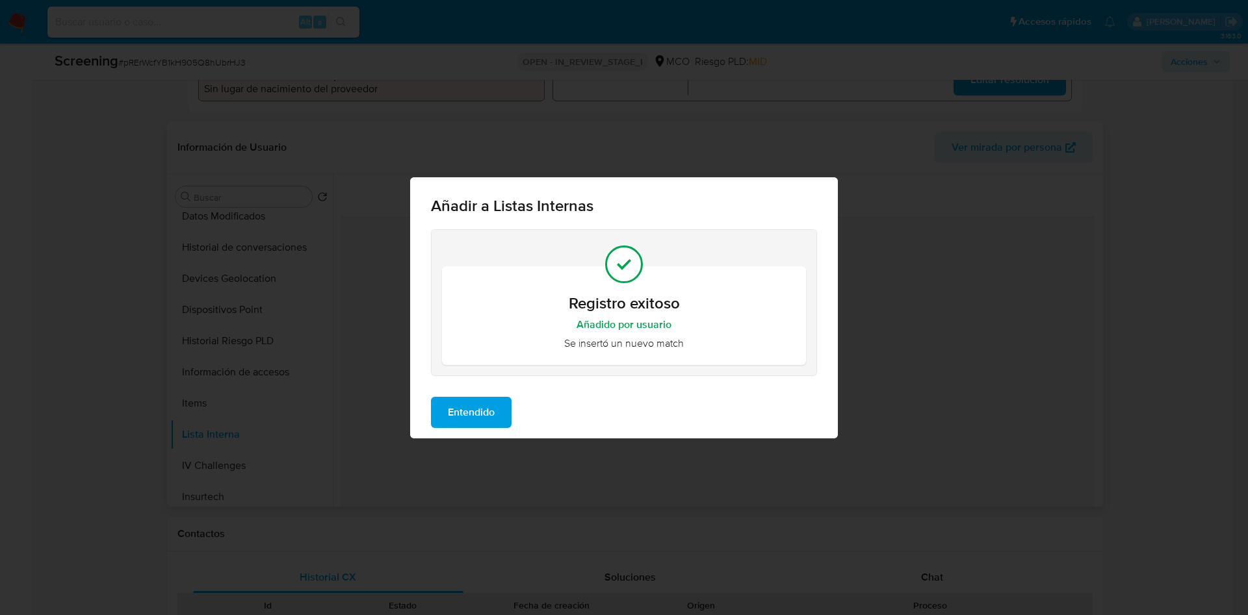
click at [471, 414] on span "Entendido" at bounding box center [471, 412] width 47 height 29
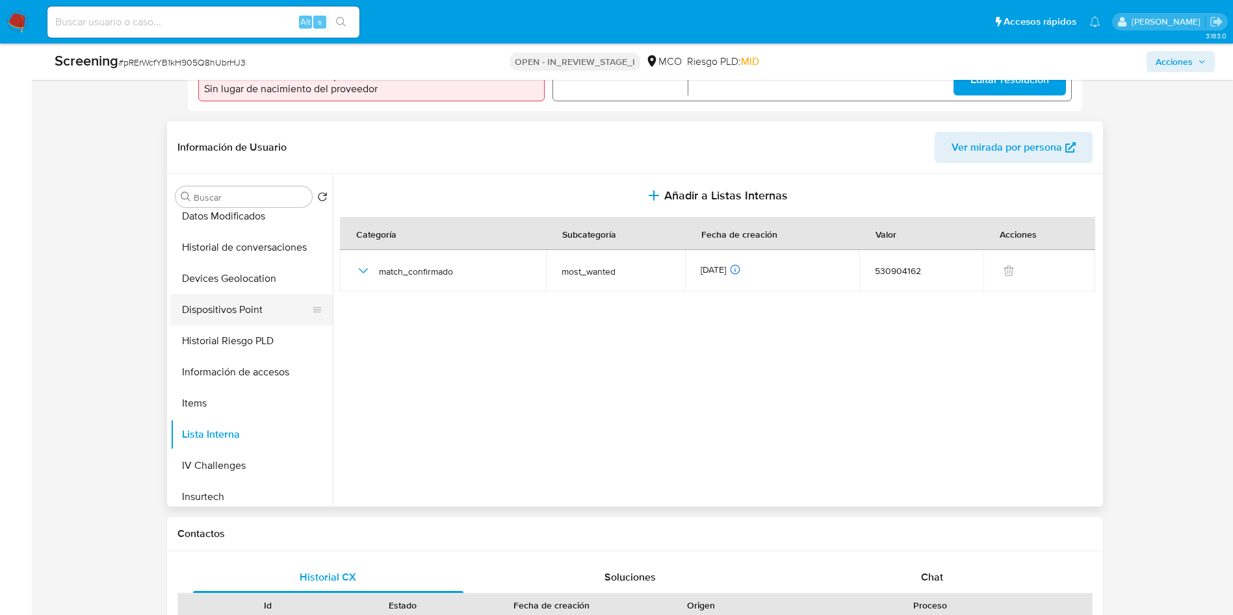
scroll to position [0, 0]
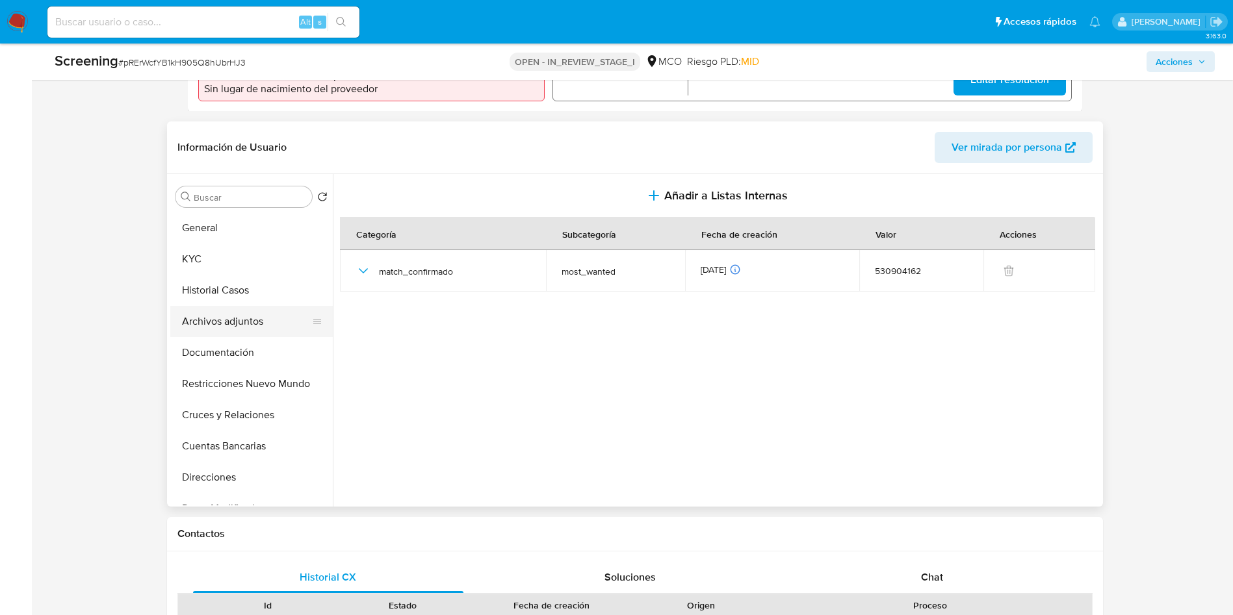
click at [231, 318] on button "Archivos adjuntos" at bounding box center [246, 321] width 152 height 31
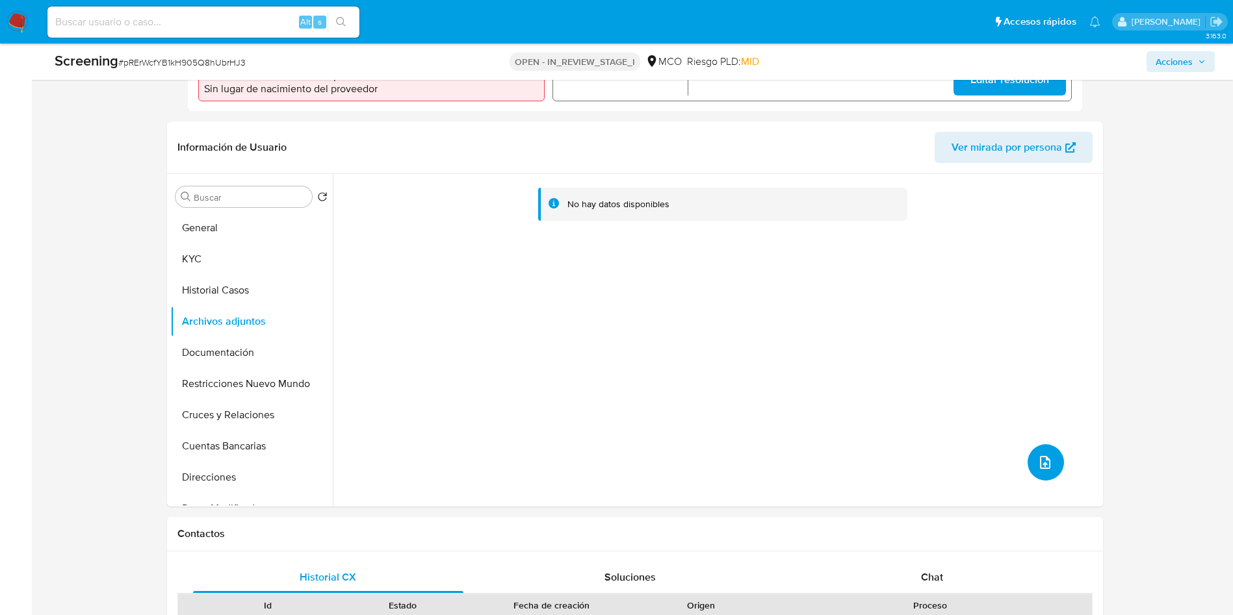
click at [1044, 454] on button "upload-file" at bounding box center [1046, 463] width 36 height 36
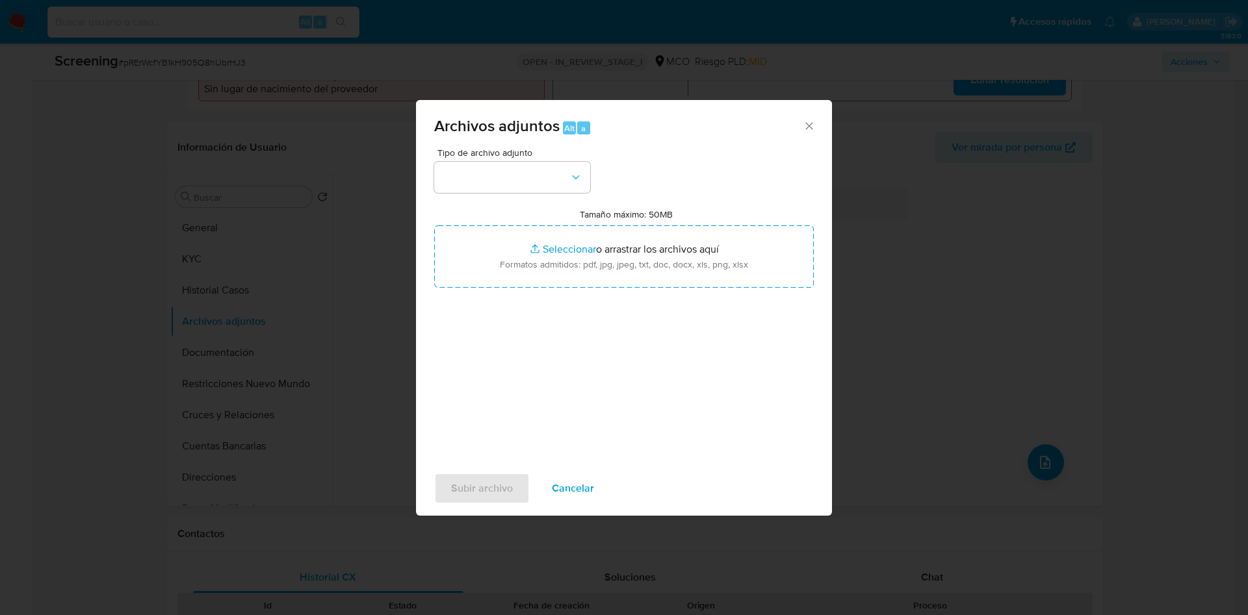
click at [534, 198] on div "Tipo de archivo adjunto Tamaño máximo: 50MB Seleccionar archivos Seleccionar o …" at bounding box center [624, 301] width 380 height 307
click at [528, 180] on button "button" at bounding box center [512, 177] width 156 height 31
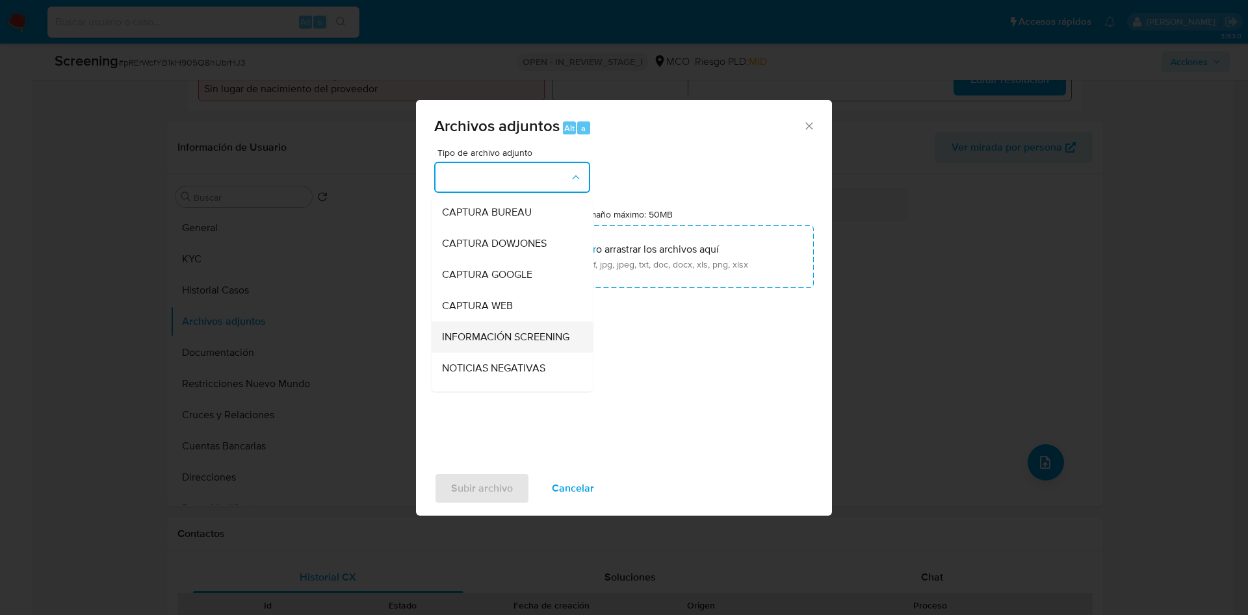
click at [516, 343] on span "INFORMACIÓN SCREENING" at bounding box center [505, 337] width 127 height 13
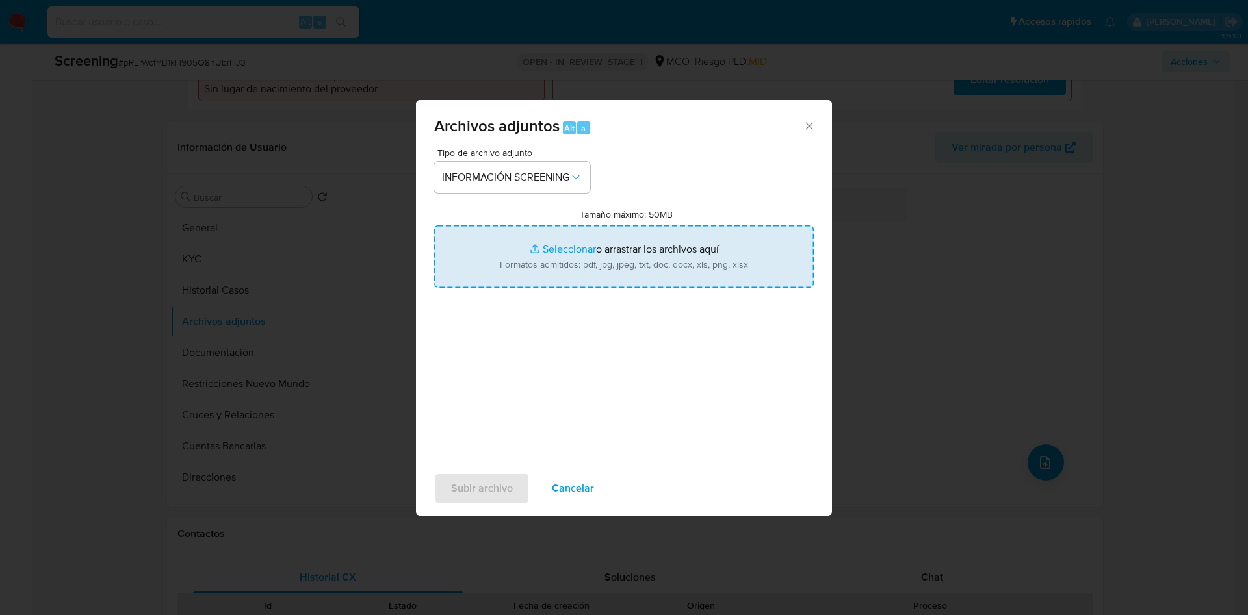
click at [634, 244] on input "Tamaño máximo: 50MB Seleccionar archivos" at bounding box center [624, 257] width 380 height 62
type input "C:\fakepath\Certificado.pdf"
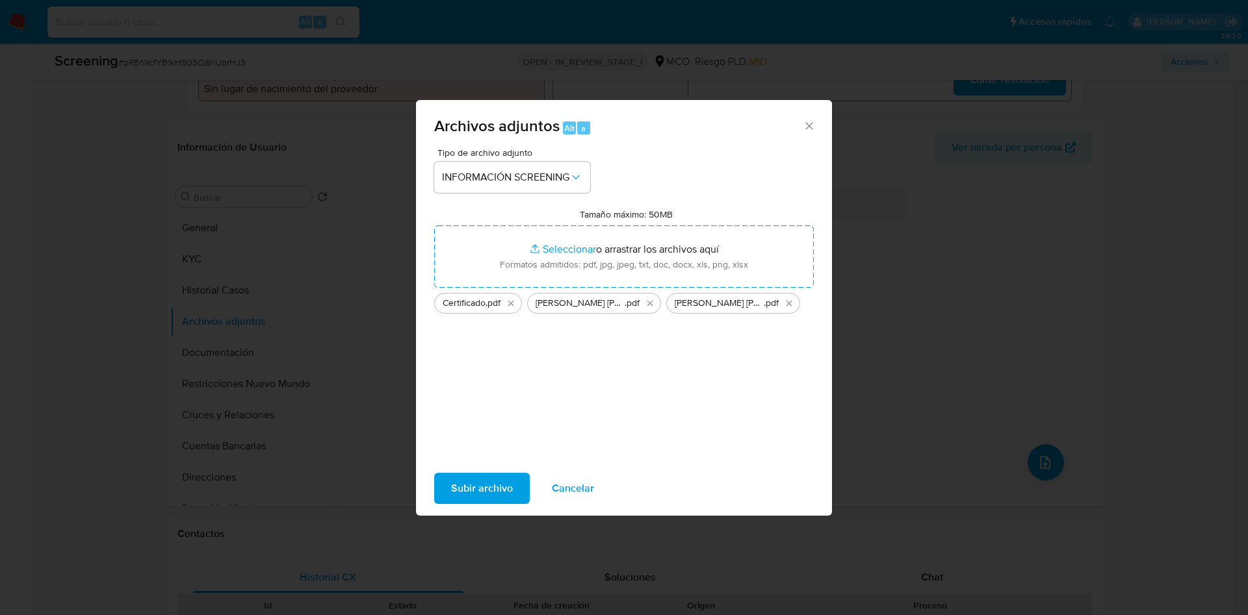
click at [504, 485] on span "Subir archivo" at bounding box center [482, 488] width 62 height 29
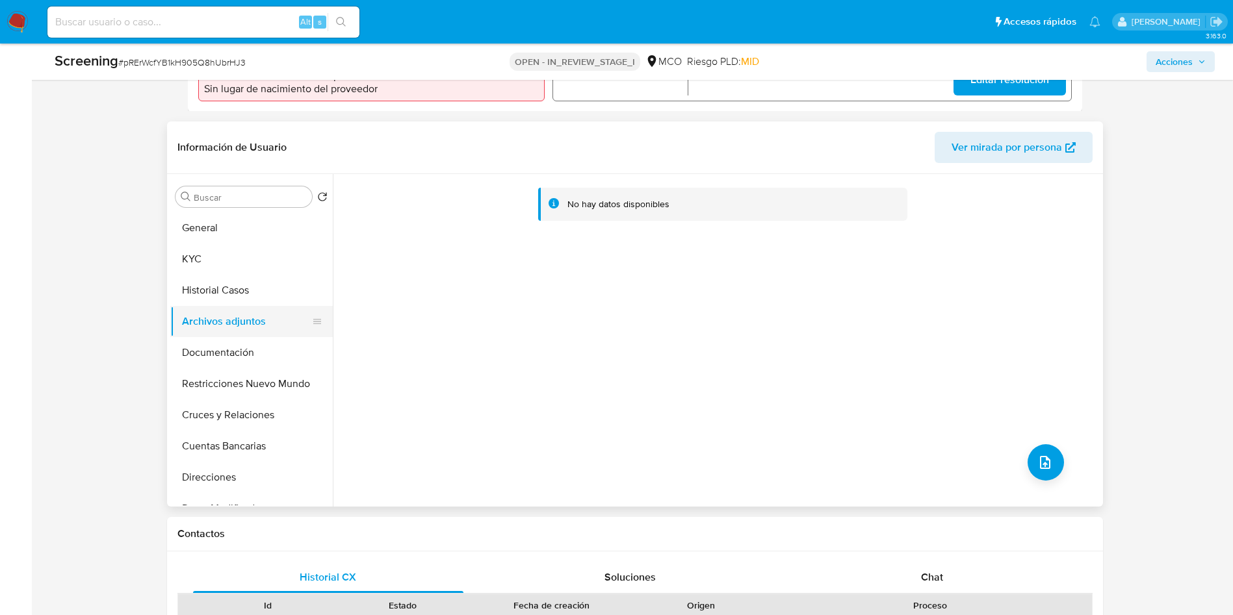
drag, startPoint x: 218, startPoint y: 294, endPoint x: 226, endPoint y: 310, distance: 18.0
click at [218, 293] on button "Historial Casos" at bounding box center [251, 290] width 162 height 31
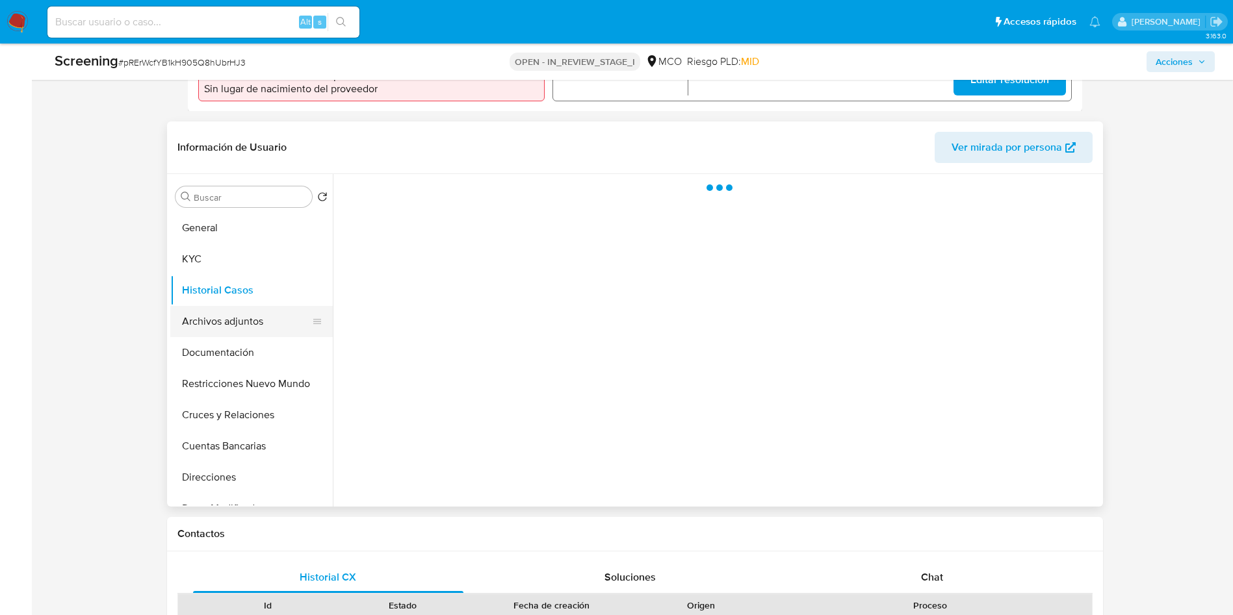
click at [229, 321] on button "Archivos adjuntos" at bounding box center [246, 321] width 152 height 31
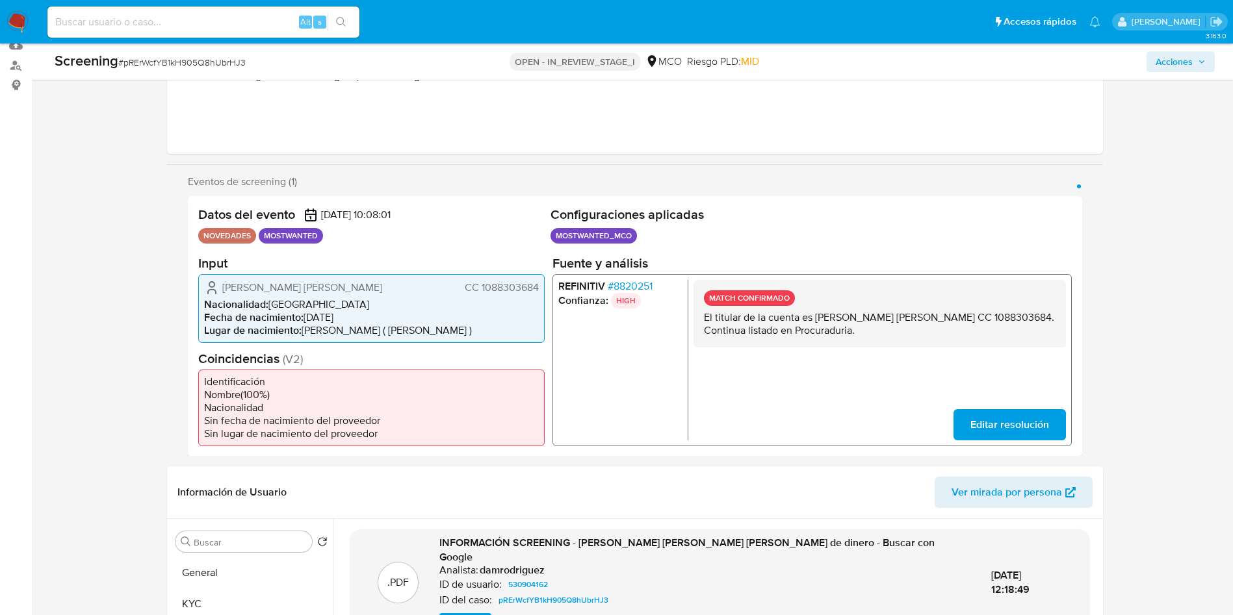
scroll to position [97, 0]
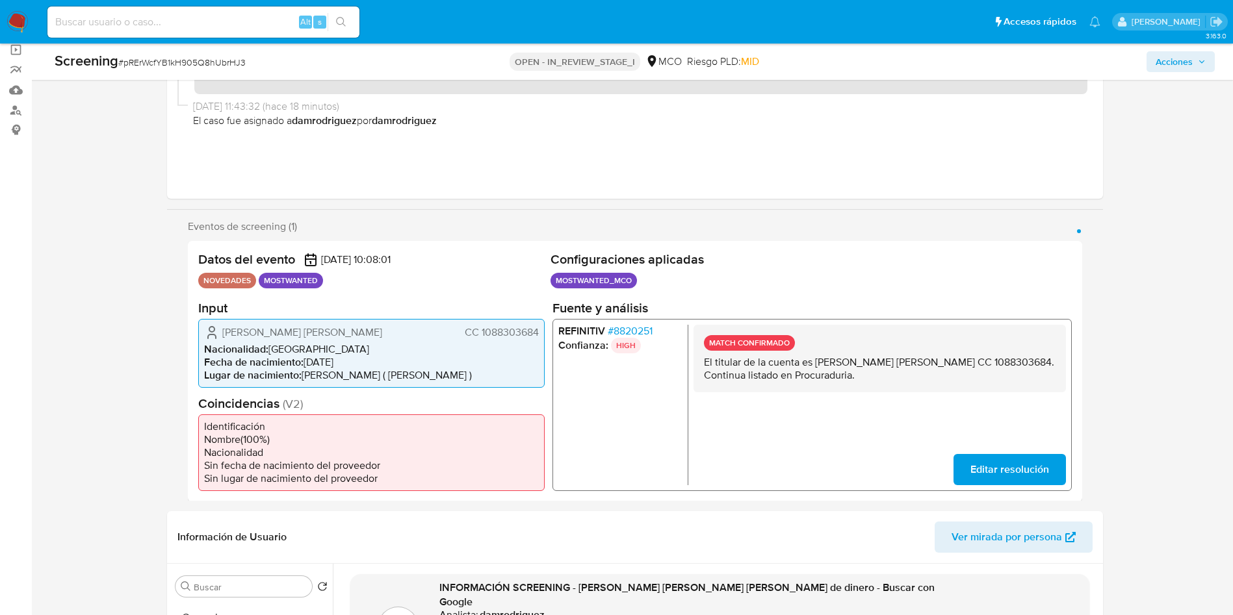
click at [1179, 55] on span "Acciones" at bounding box center [1174, 61] width 37 height 21
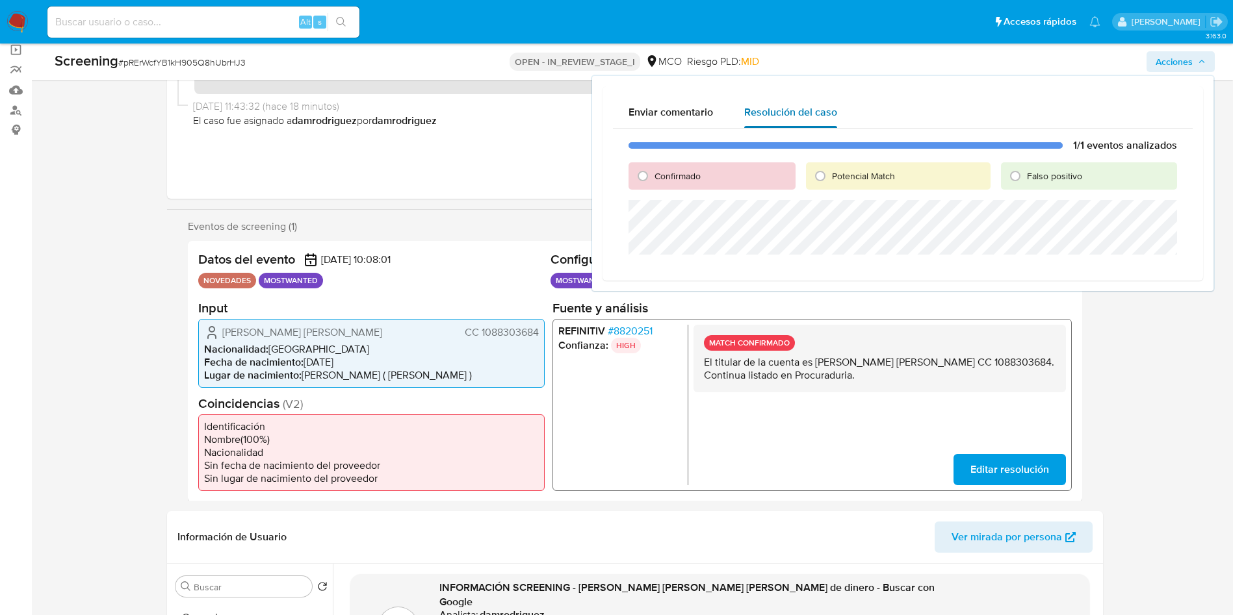
click at [788, 118] on span "Resolución del caso" at bounding box center [790, 112] width 93 height 15
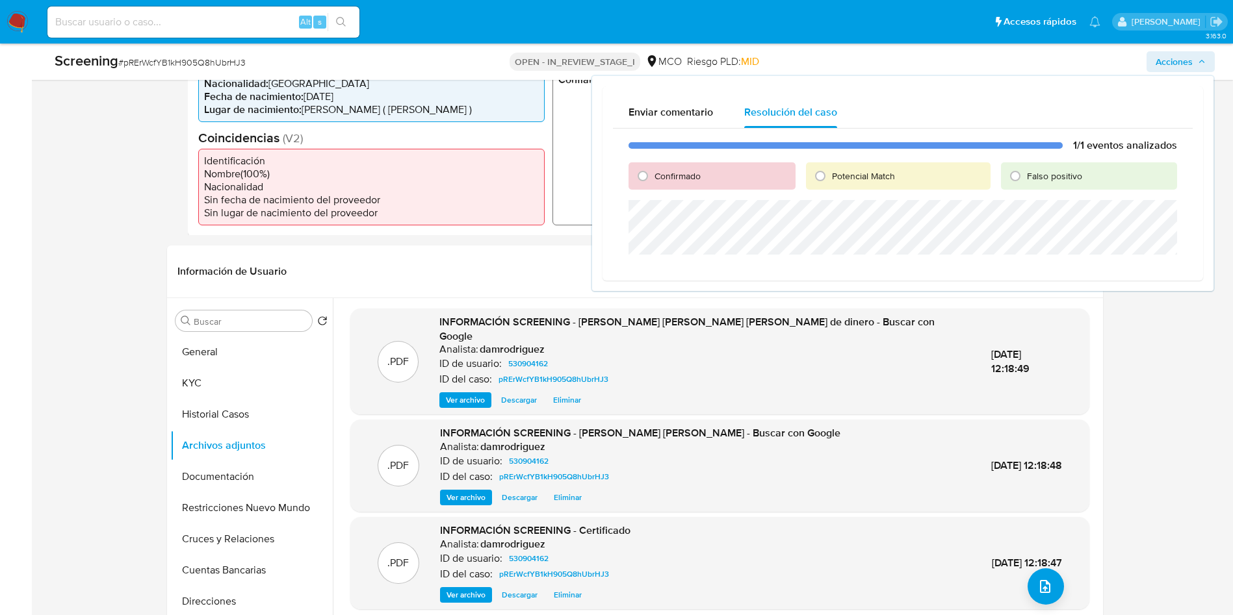
scroll to position [487, 0]
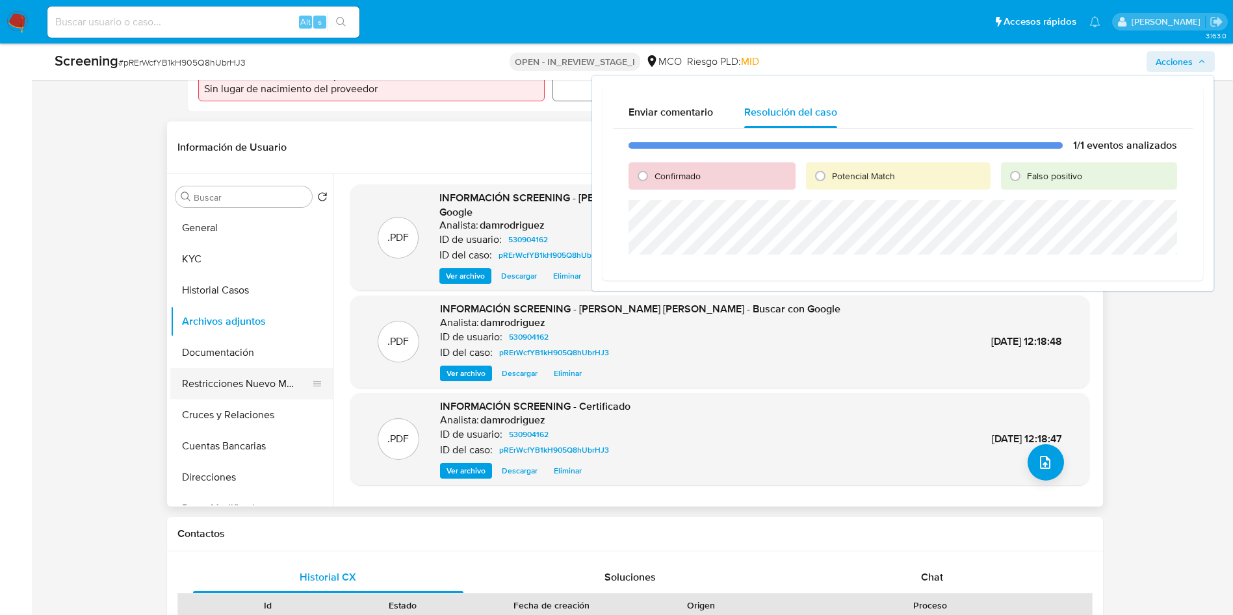
click at [236, 387] on button "Restricciones Nuevo Mundo" at bounding box center [246, 384] width 152 height 31
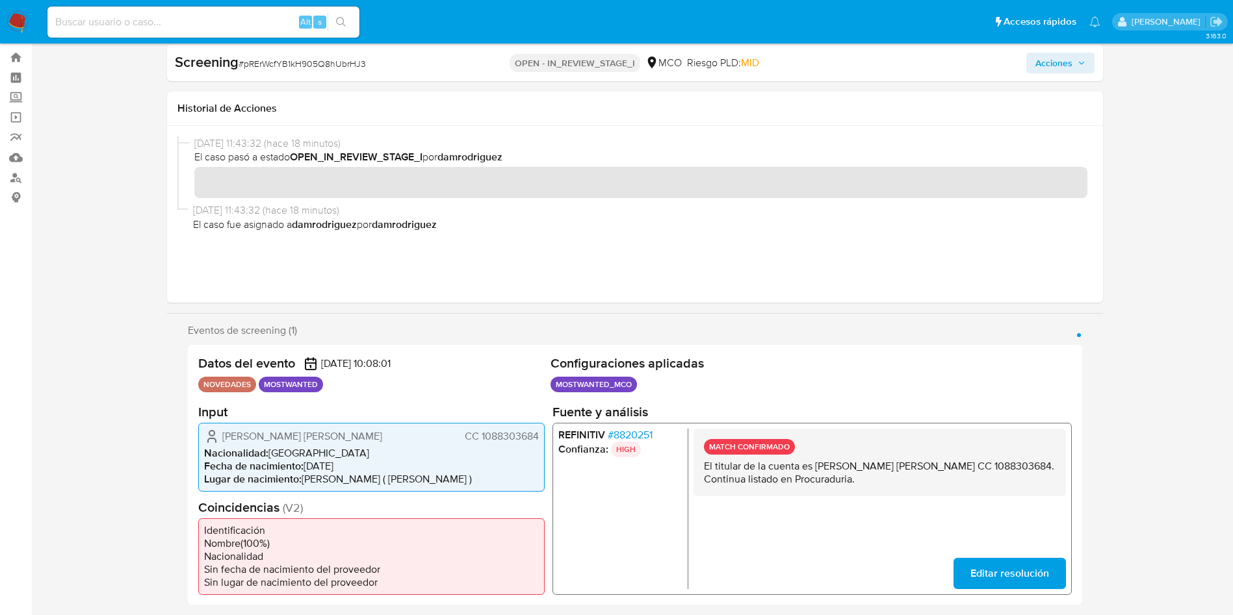
scroll to position [0, 0]
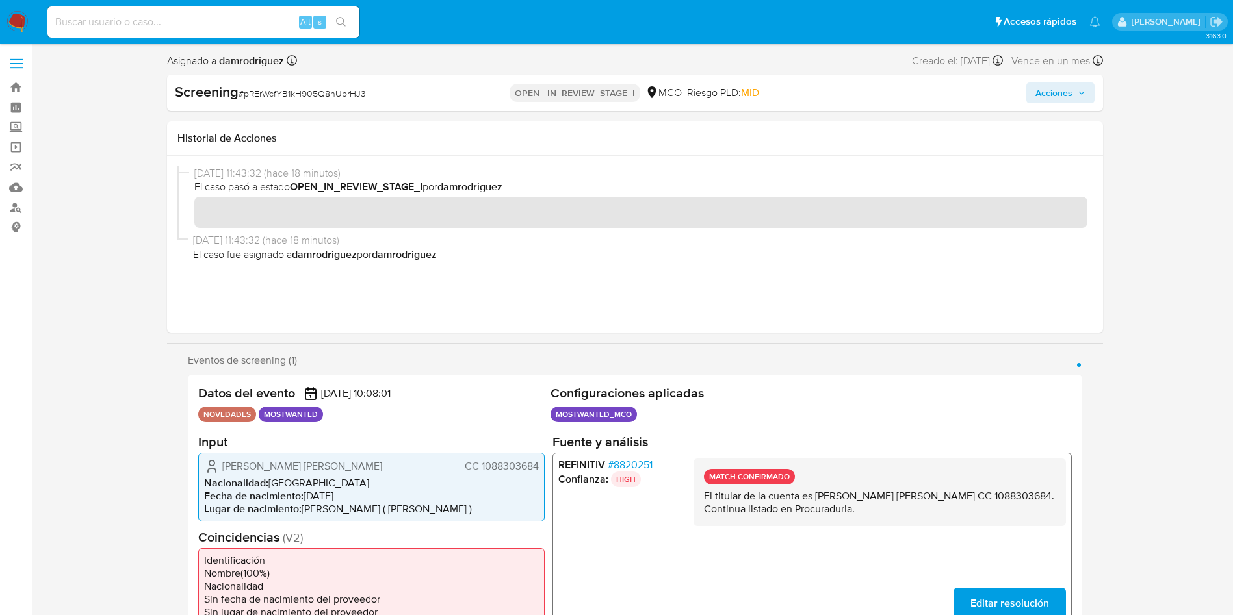
drag, startPoint x: 1063, startPoint y: 97, endPoint x: 1007, endPoint y: 99, distance: 56.6
click at [1063, 96] on span "Acciones" at bounding box center [1053, 93] width 37 height 21
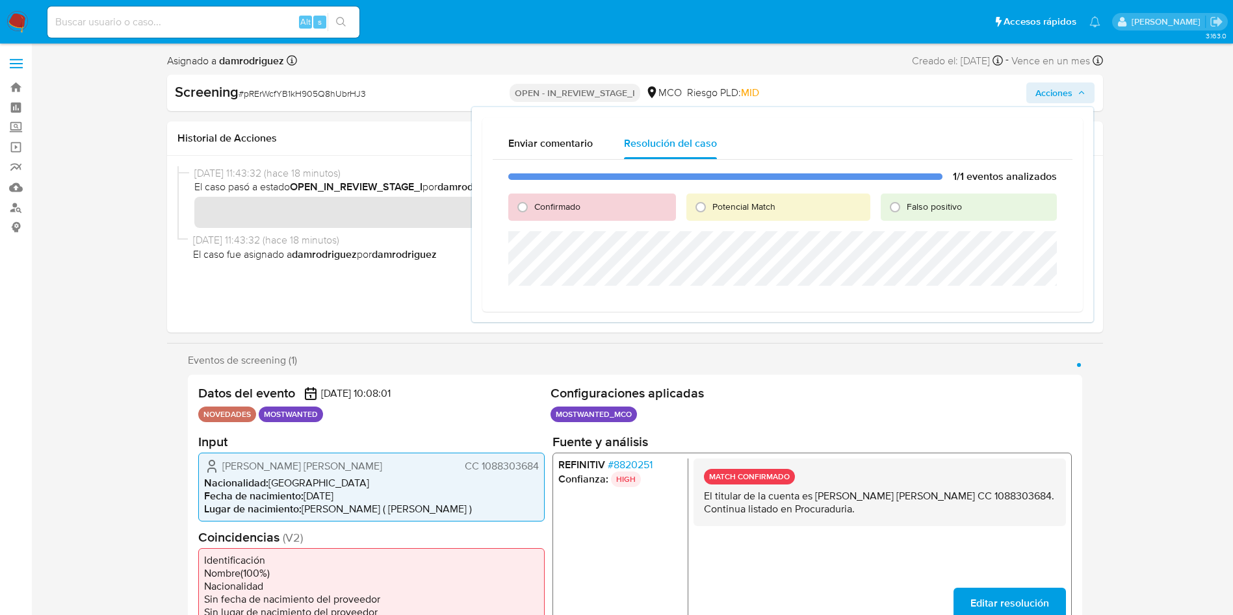
click at [931, 213] on div "Falso positivo" at bounding box center [969, 207] width 176 height 27
click at [920, 206] on span "Falso positivo" at bounding box center [934, 206] width 55 height 13
click at [905, 206] on input "Falso positivo" at bounding box center [895, 207] width 21 height 21
radio input "true"
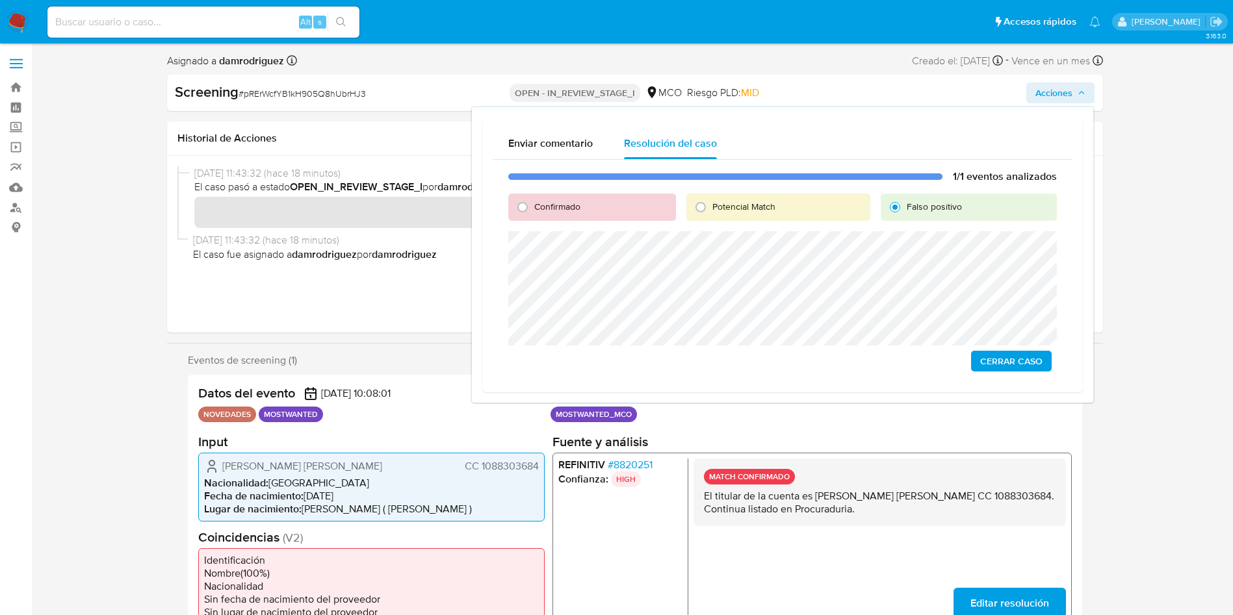
click at [534, 201] on span "Confirmado" at bounding box center [557, 206] width 46 height 13
click at [533, 201] on input "Confirmado" at bounding box center [522, 207] width 21 height 21
radio input "true"
click at [1029, 362] on span "Cerrar Caso" at bounding box center [1011, 361] width 62 height 18
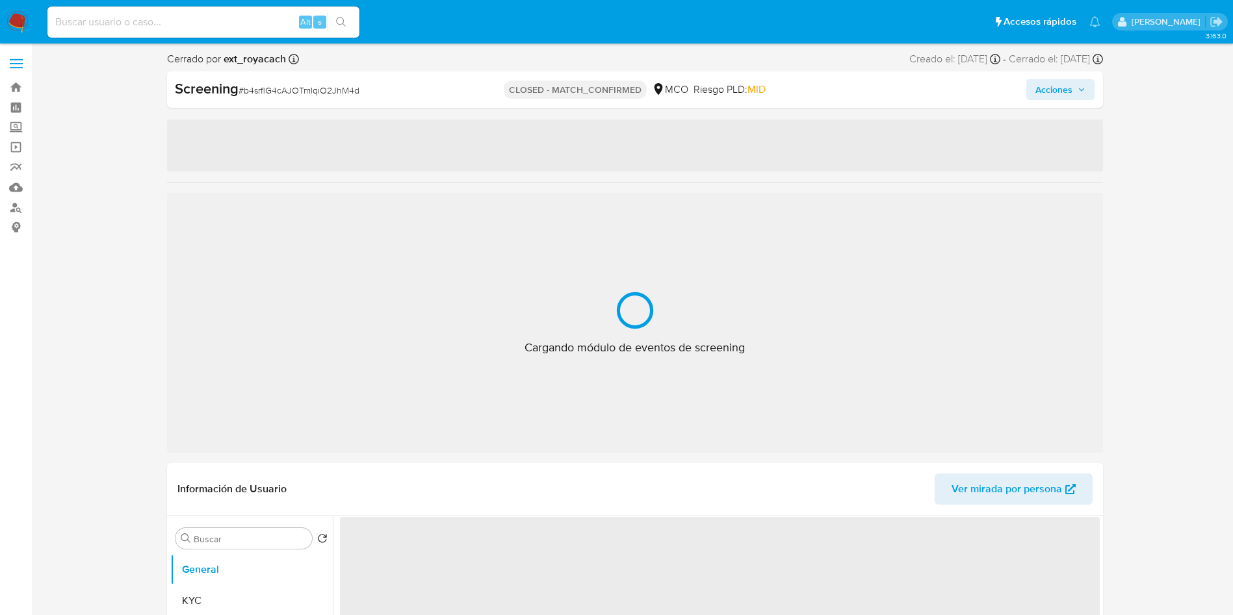
select select "10"
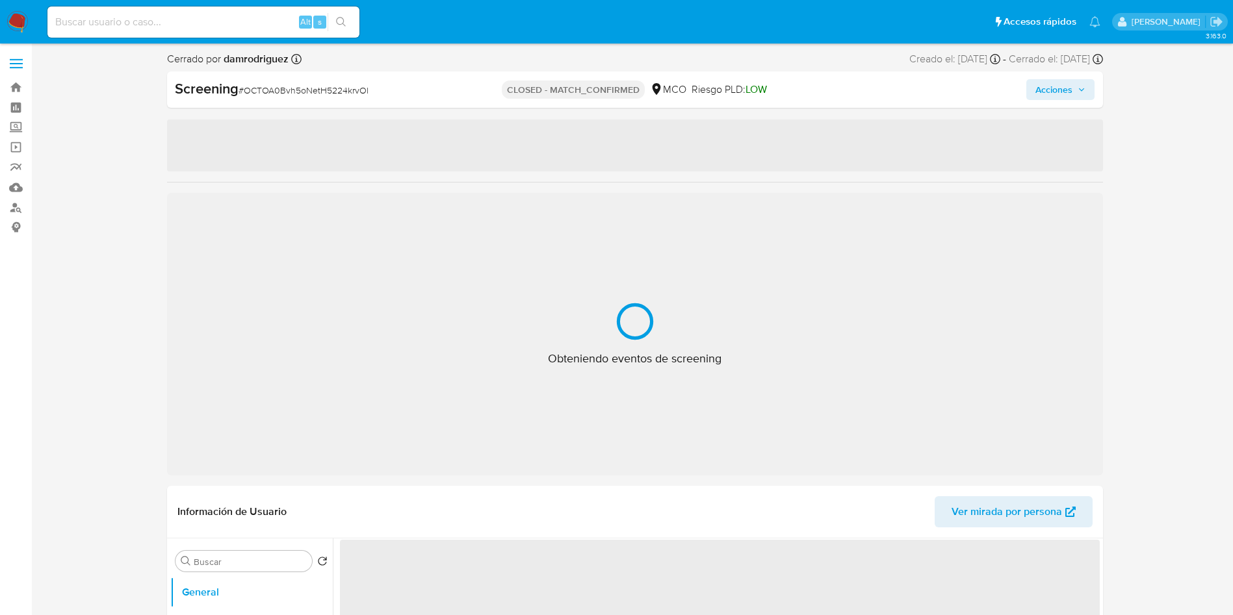
select select "10"
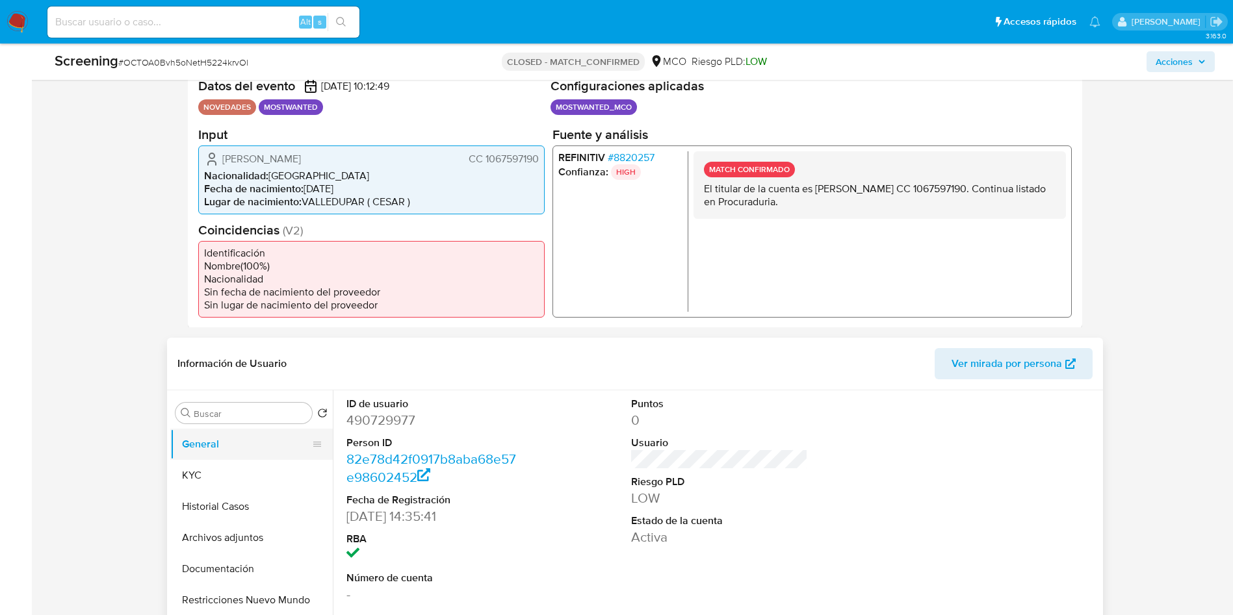
scroll to position [292, 0]
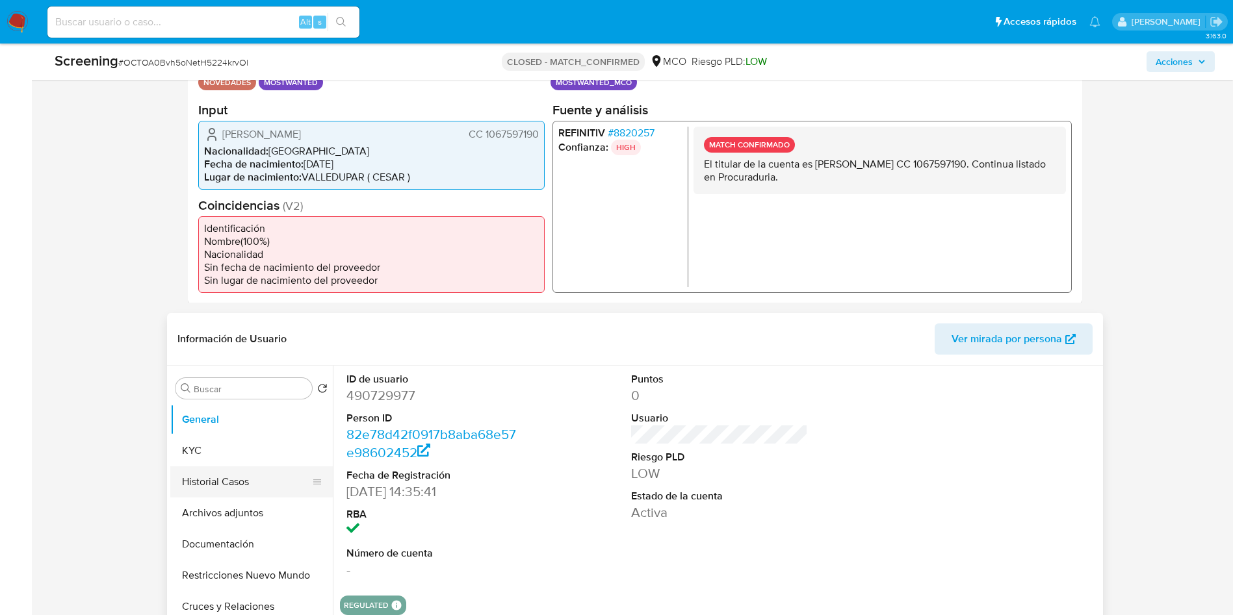
click at [244, 496] on button "Historial Casos" at bounding box center [246, 482] width 152 height 31
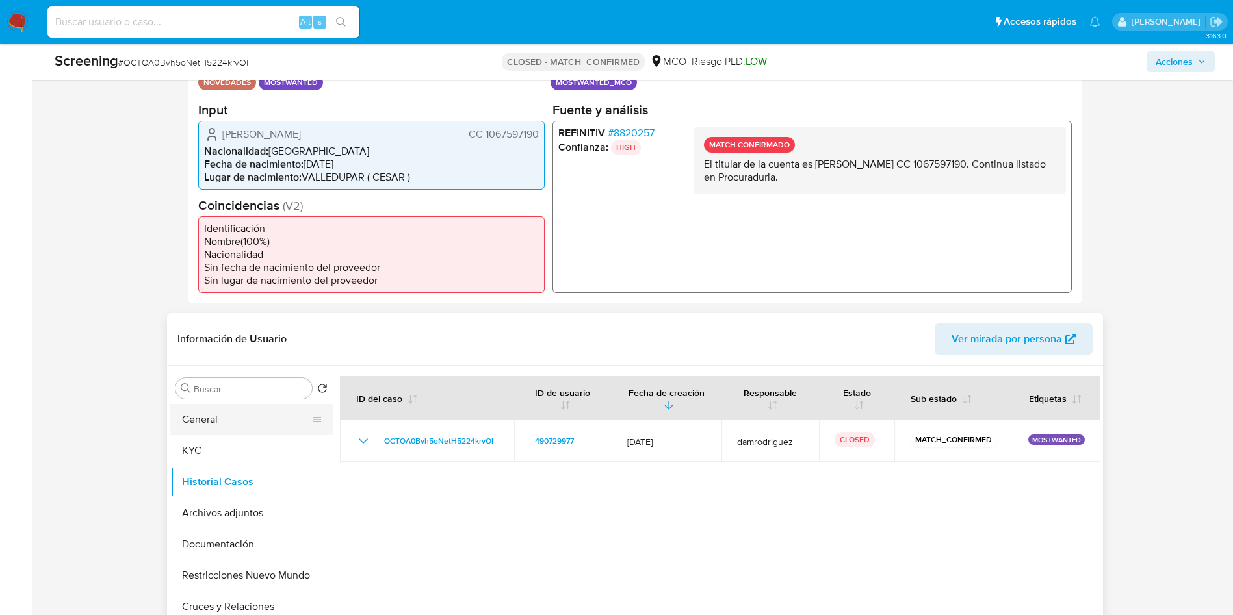
click at [218, 424] on button "General" at bounding box center [246, 419] width 152 height 31
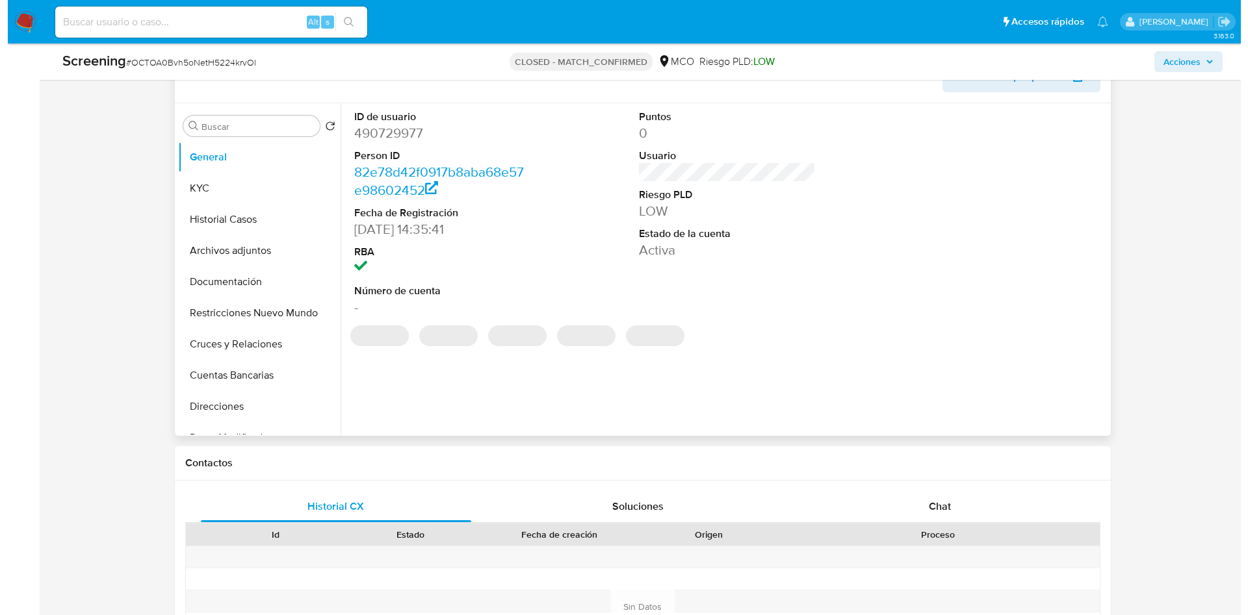
scroll to position [585, 0]
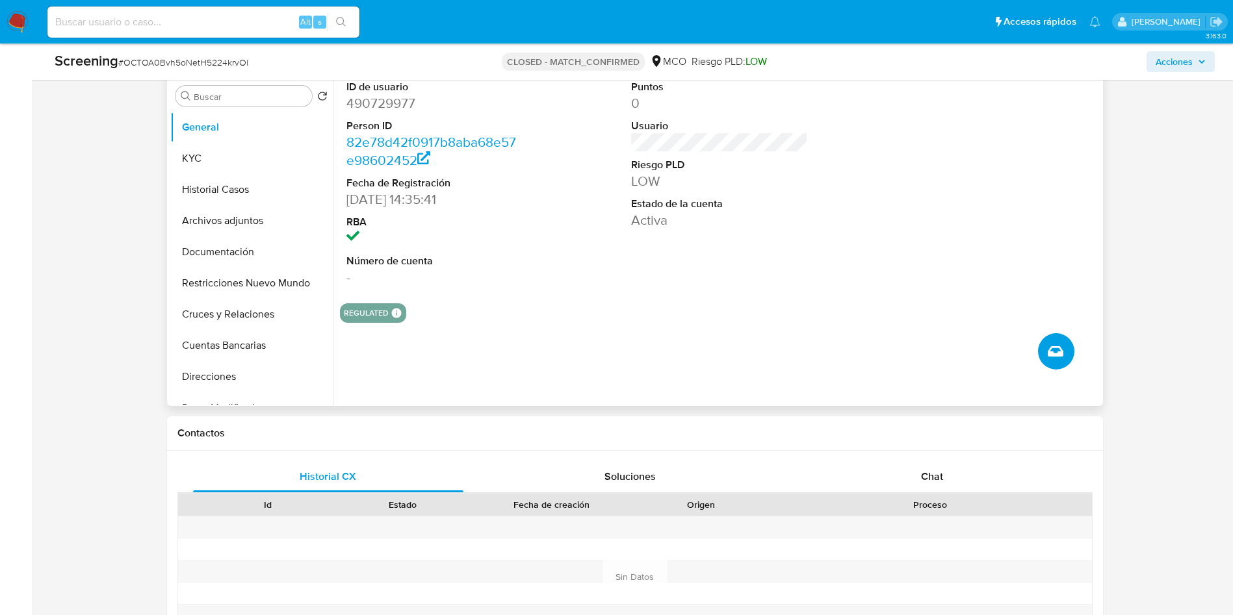
click at [1060, 350] on icon "Crear caso manual" at bounding box center [1056, 352] width 16 height 16
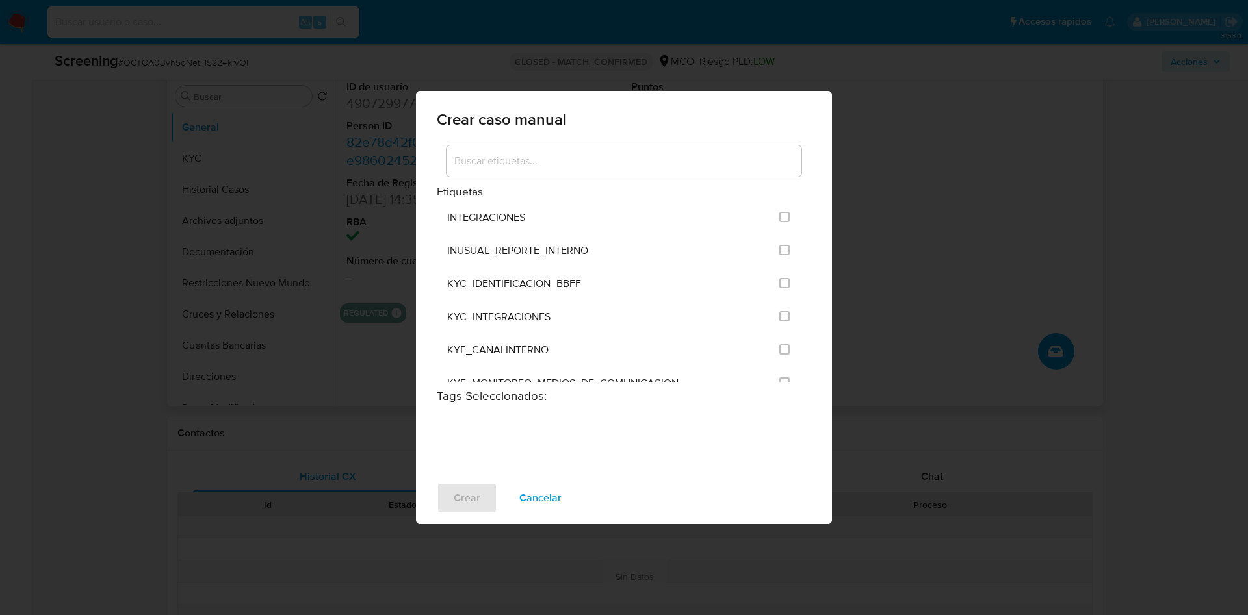
scroll to position [97, 0]
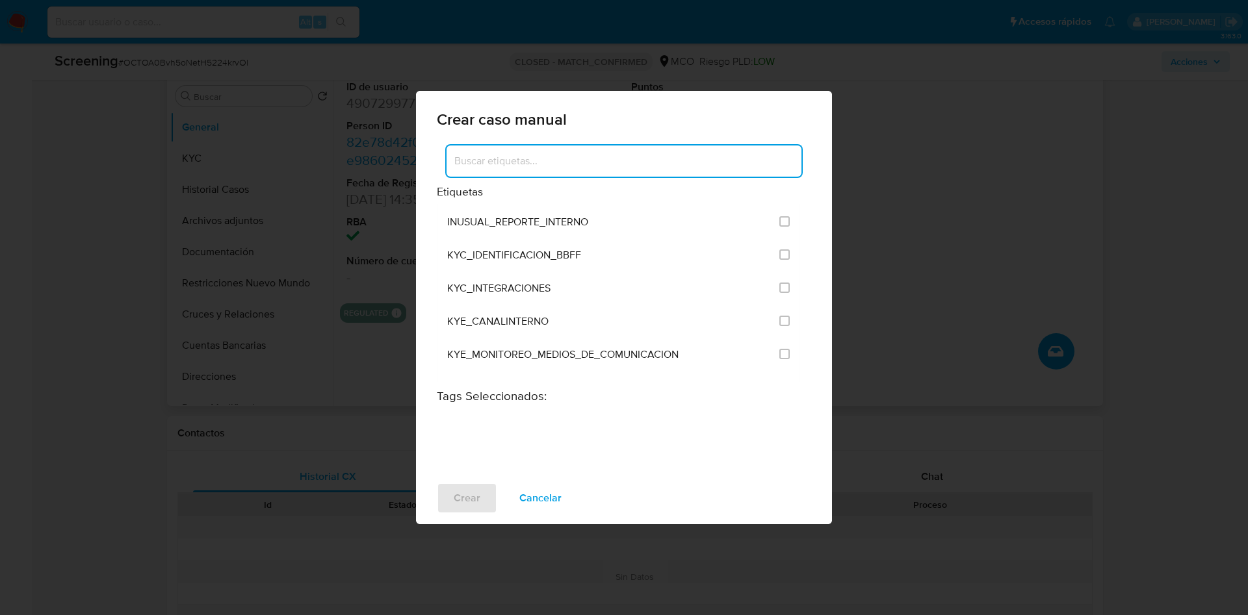
click at [541, 167] on input at bounding box center [624, 161] width 355 height 17
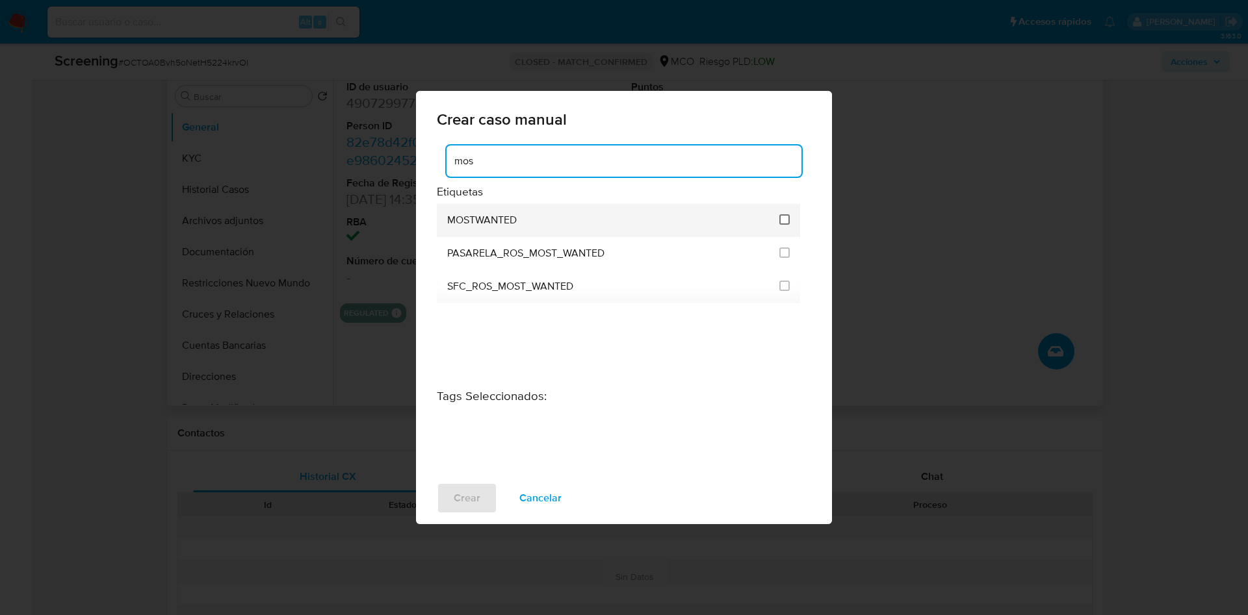
type input "mos"
click at [786, 218] on input "2432" at bounding box center [784, 219] width 10 height 10
checkbox input "true"
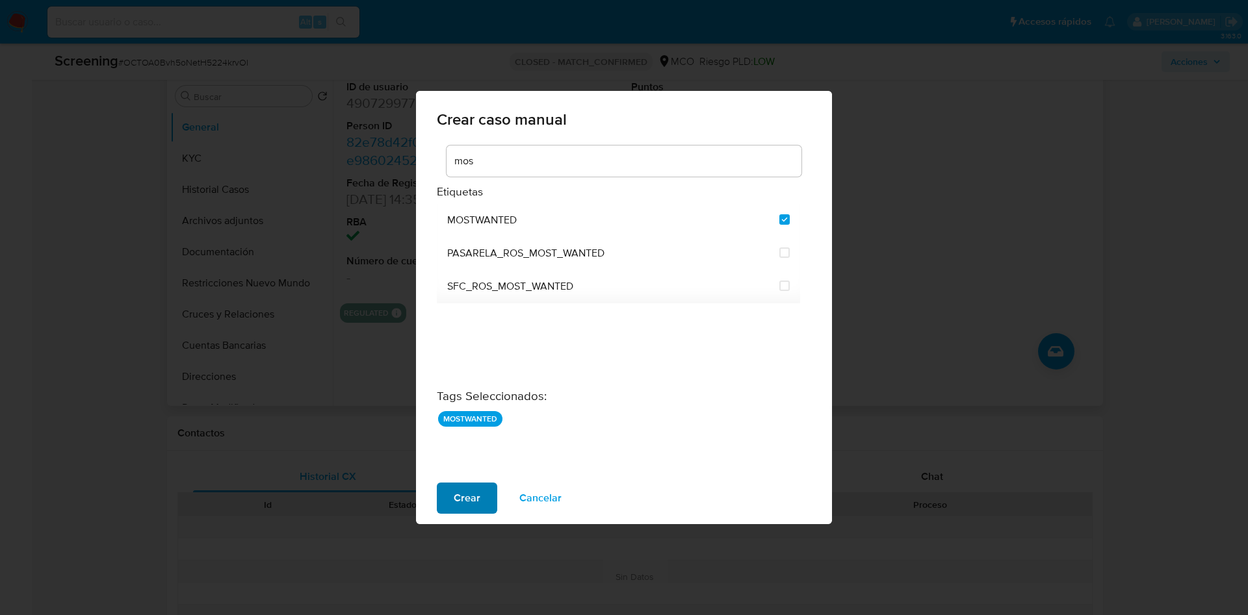
click at [464, 500] on span "Crear" at bounding box center [467, 498] width 27 height 29
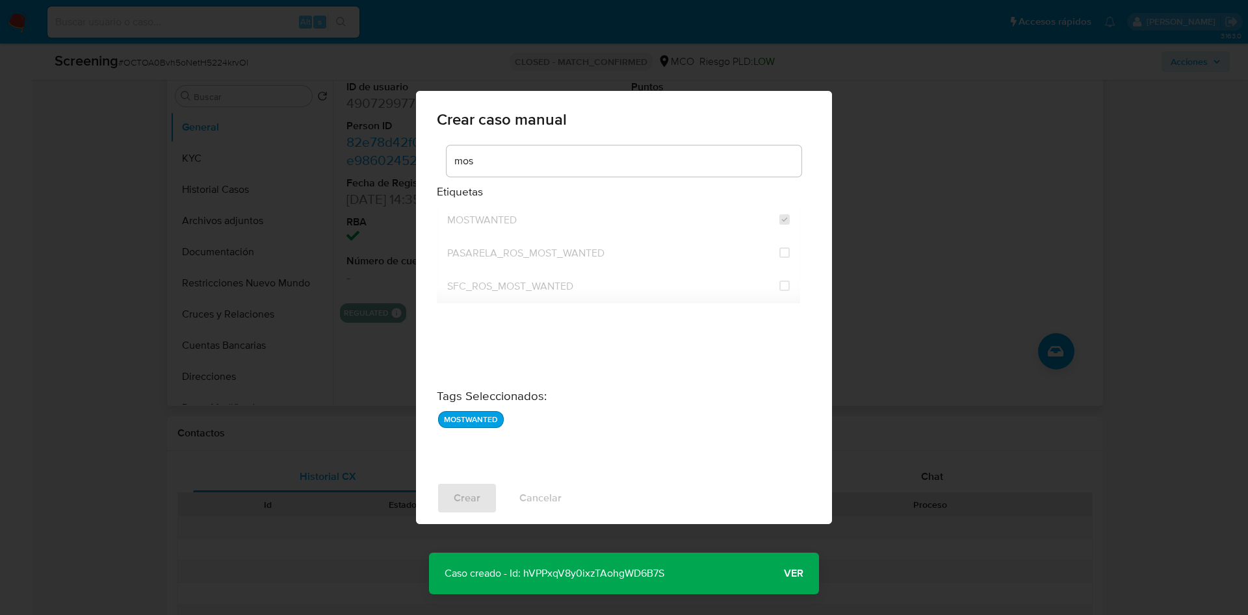
click at [803, 574] on span "Ver" at bounding box center [793, 574] width 19 height 0
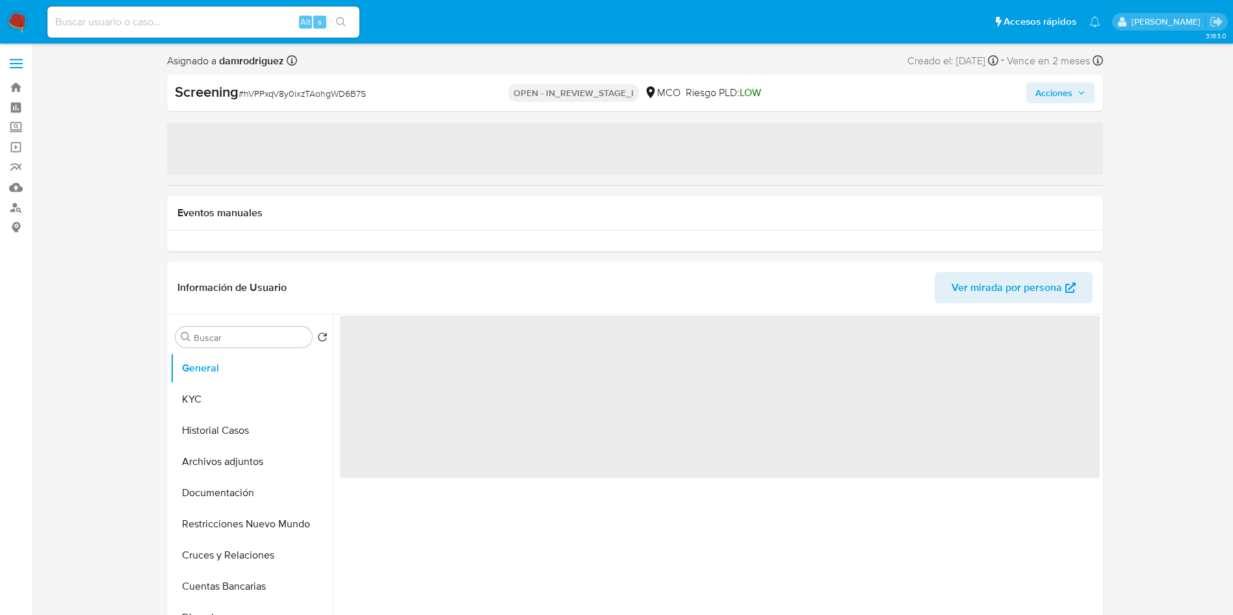
select select "10"
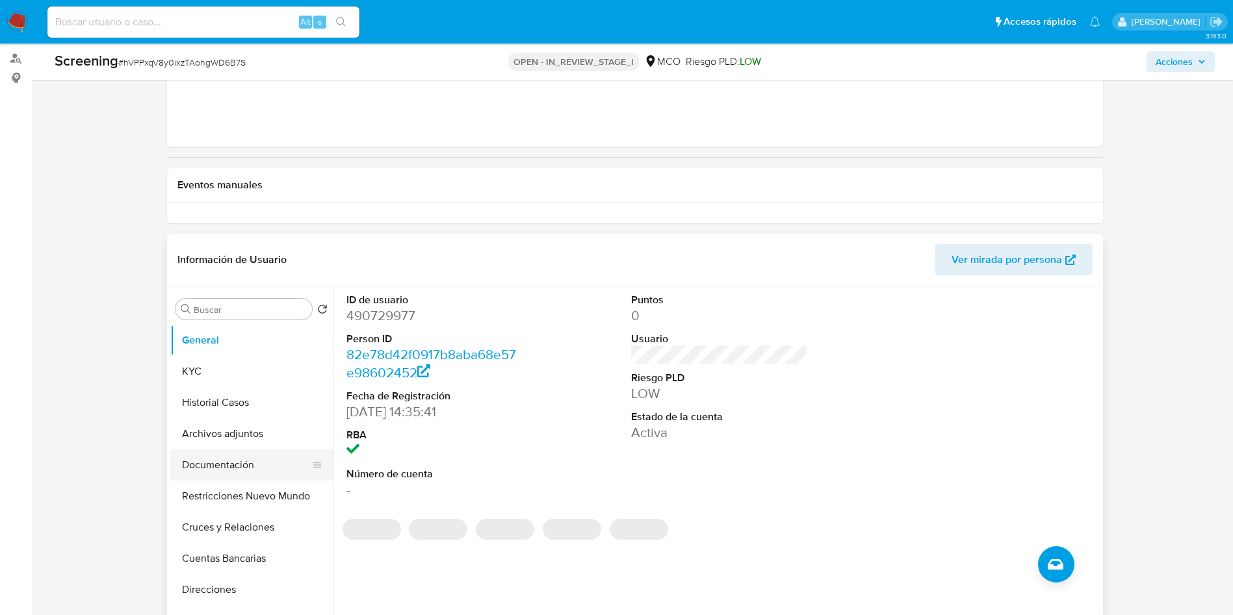
scroll to position [195, 0]
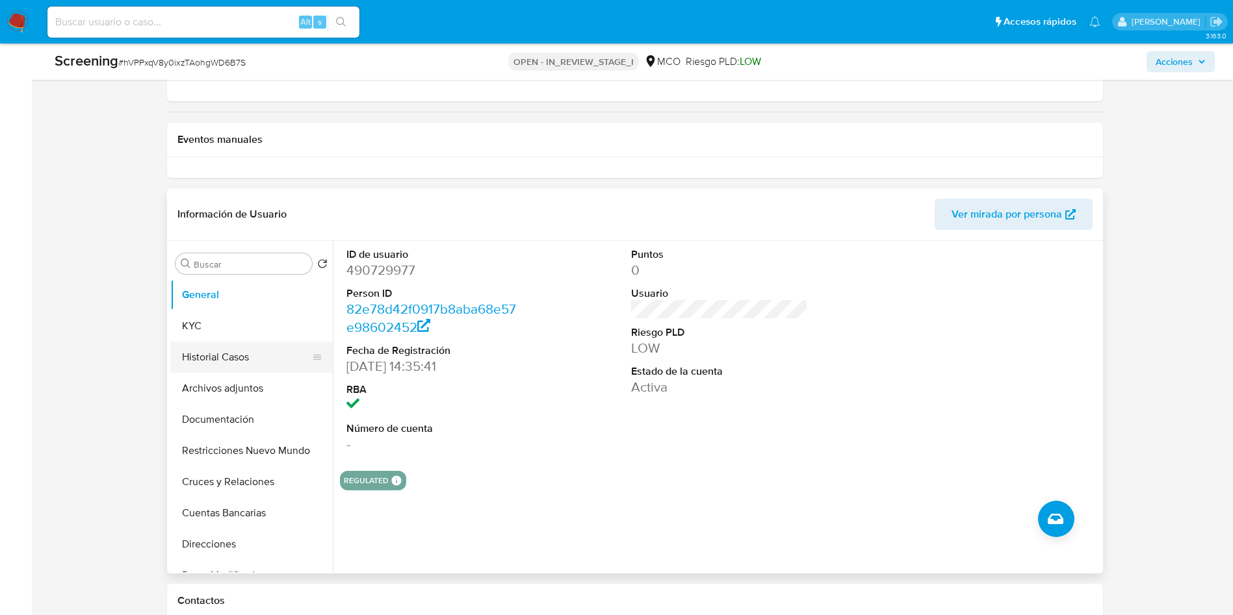
click at [225, 359] on button "Historial Casos" at bounding box center [246, 357] width 152 height 31
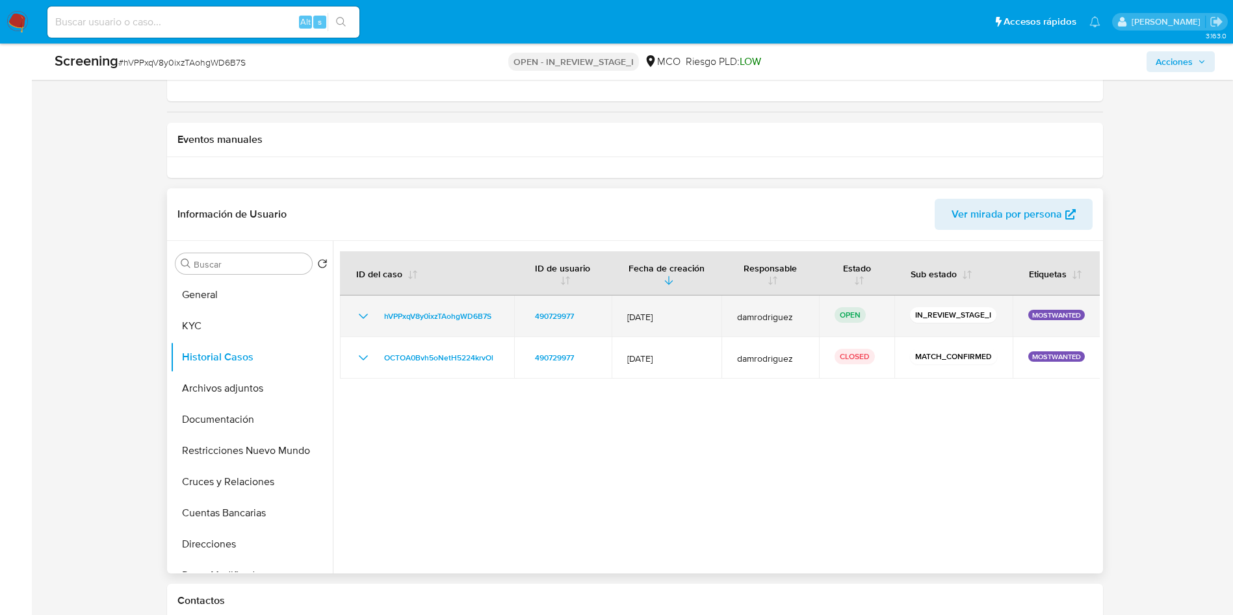
click at [366, 317] on icon "Mostrar/Ocultar" at bounding box center [364, 317] width 16 height 16
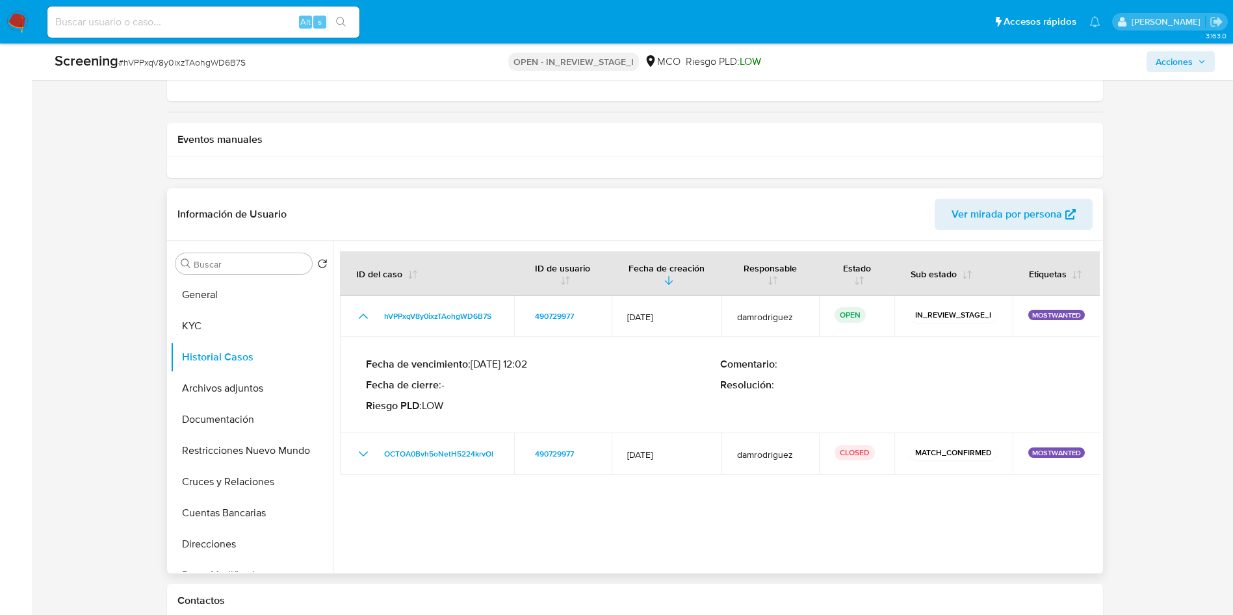
drag, startPoint x: 481, startPoint y: 367, endPoint x: 524, endPoint y: 367, distance: 42.9
click at [520, 367] on p "Fecha de vencimiento : [DATE] 12:02" at bounding box center [543, 364] width 354 height 13
click at [714, 207] on header "Información de Usuario Ver mirada por persona" at bounding box center [634, 214] width 915 height 31
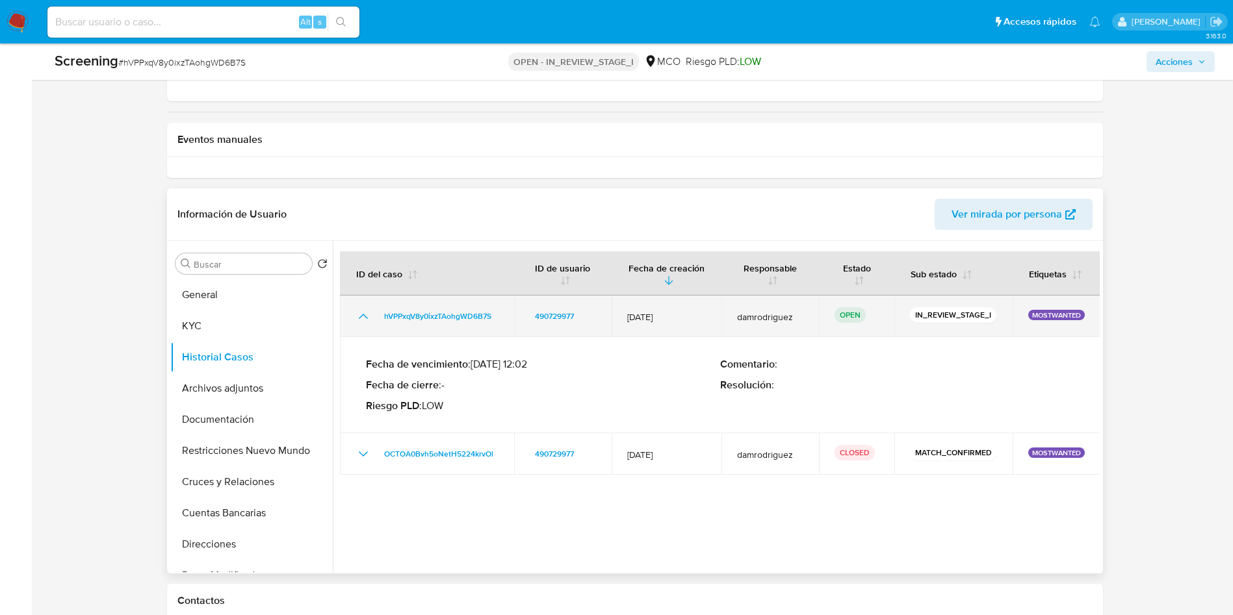
click at [361, 316] on icon "Mostrar/Ocultar" at bounding box center [362, 316] width 9 height 5
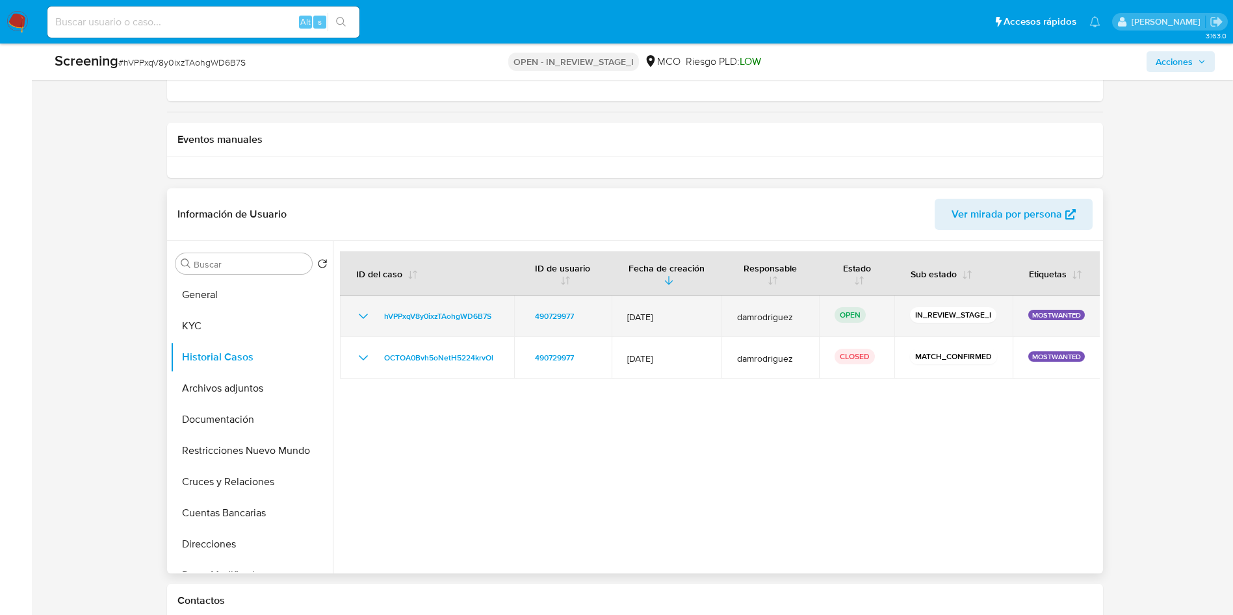
drag, startPoint x: 498, startPoint y: 322, endPoint x: 375, endPoint y: 320, distance: 122.8
click at [375, 320] on div "hVPPxqV8y0ixzTAohgWD6B7S" at bounding box center [427, 317] width 143 height 16
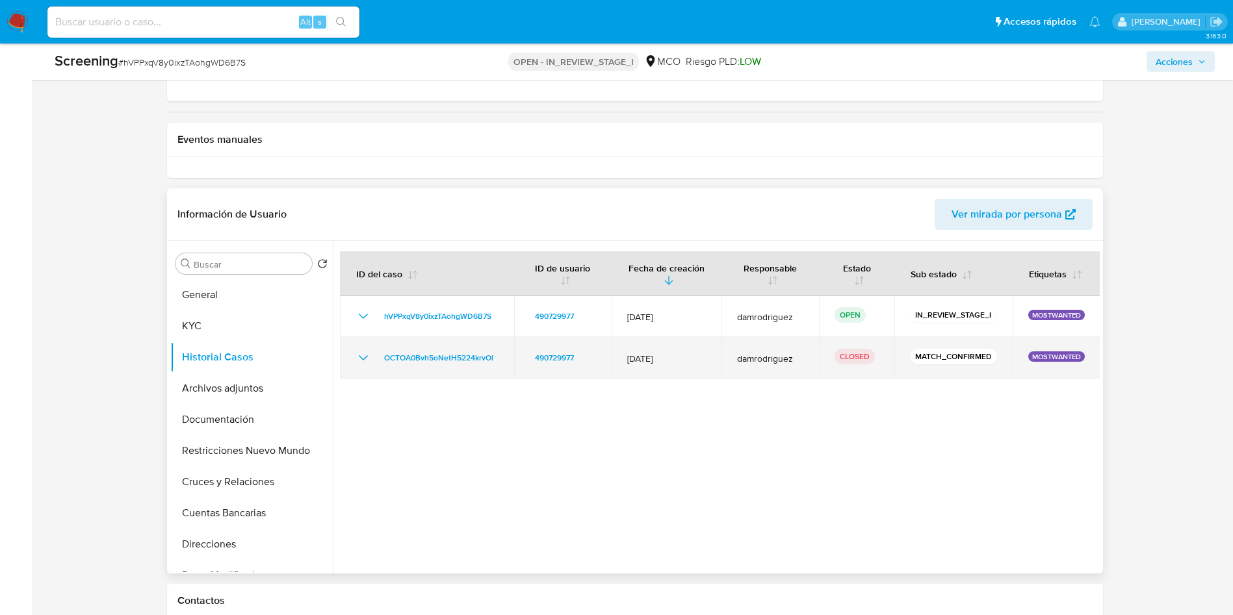
drag, startPoint x: 500, startPoint y: 362, endPoint x: 373, endPoint y: 361, distance: 127.4
click at [373, 361] on td "OCTOA0Bvh5oNetH5224krvOl" at bounding box center [427, 358] width 174 height 42
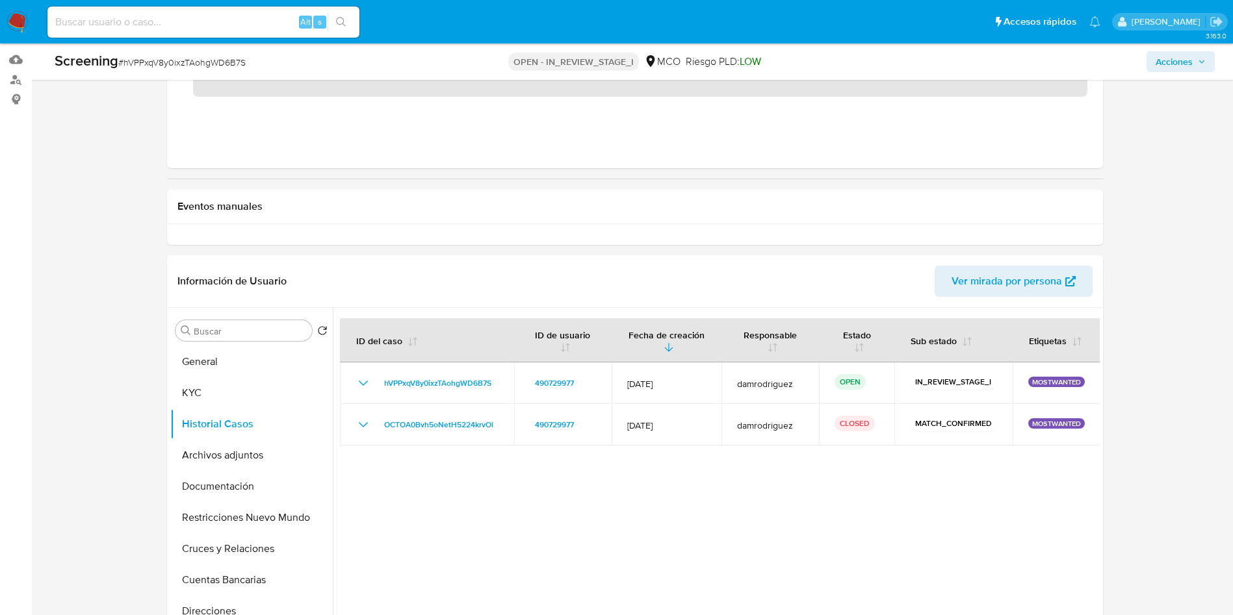
scroll to position [97, 0]
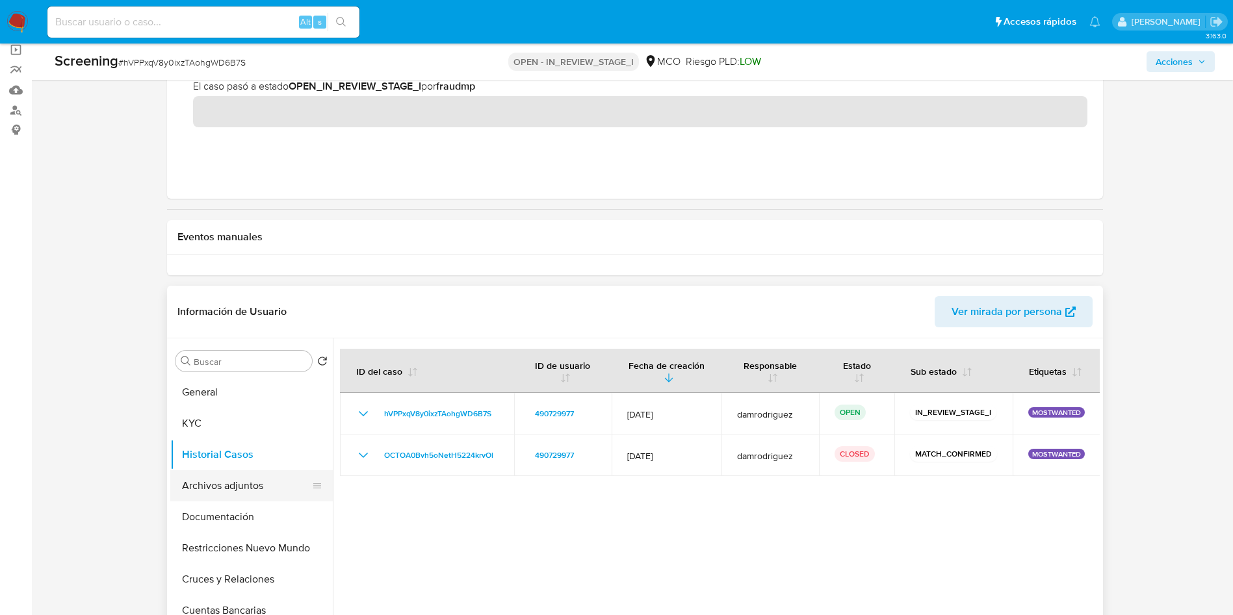
click at [252, 491] on button "Archivos adjuntos" at bounding box center [246, 486] width 152 height 31
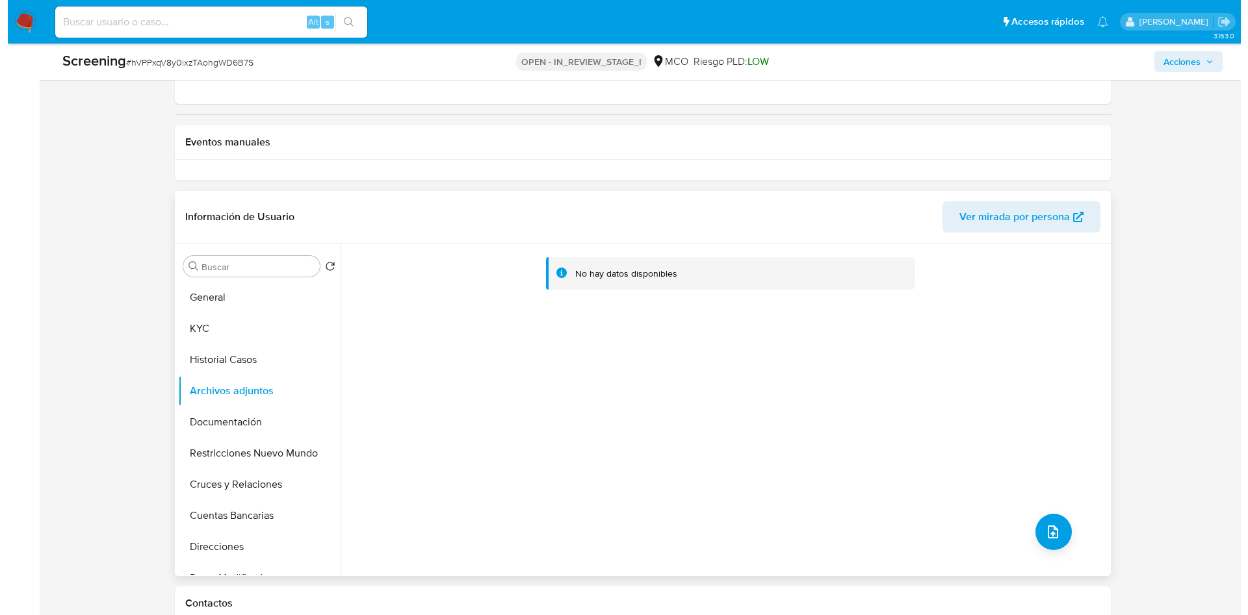
scroll to position [195, 0]
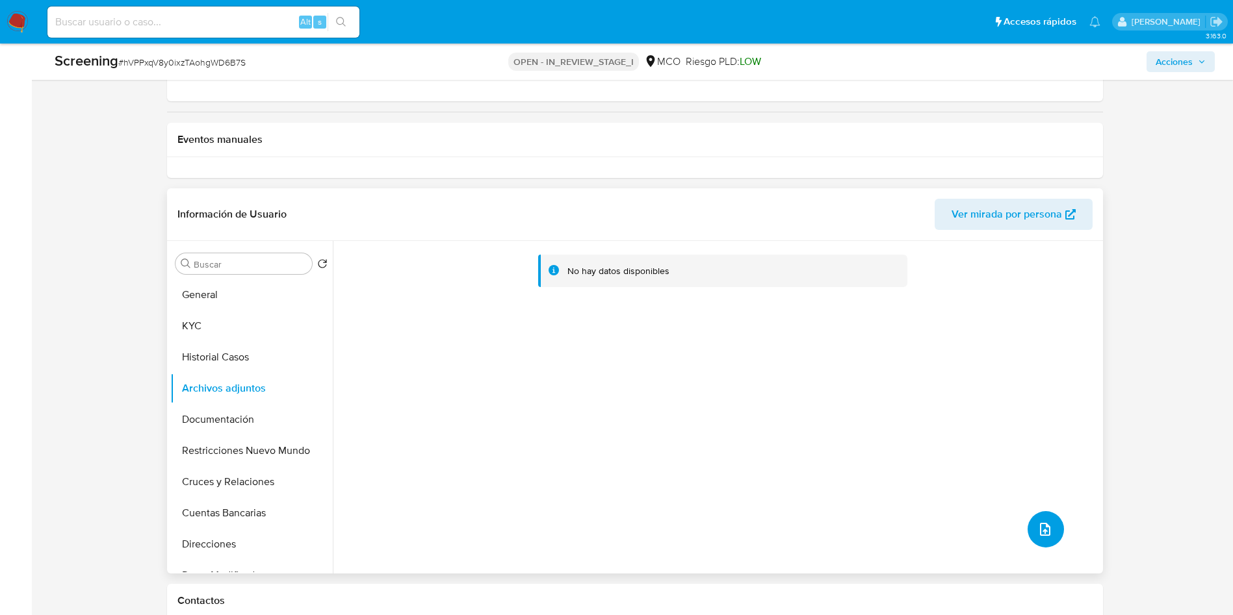
click at [1028, 531] on button "upload-file" at bounding box center [1046, 529] width 36 height 36
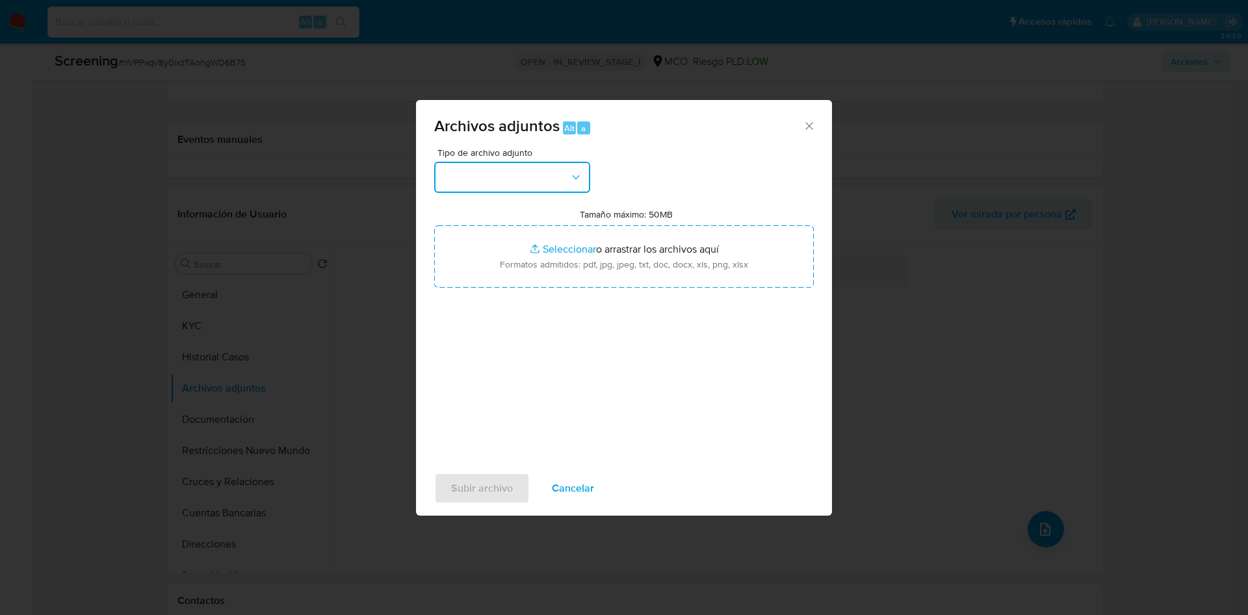
click at [501, 174] on button "button" at bounding box center [512, 177] width 156 height 31
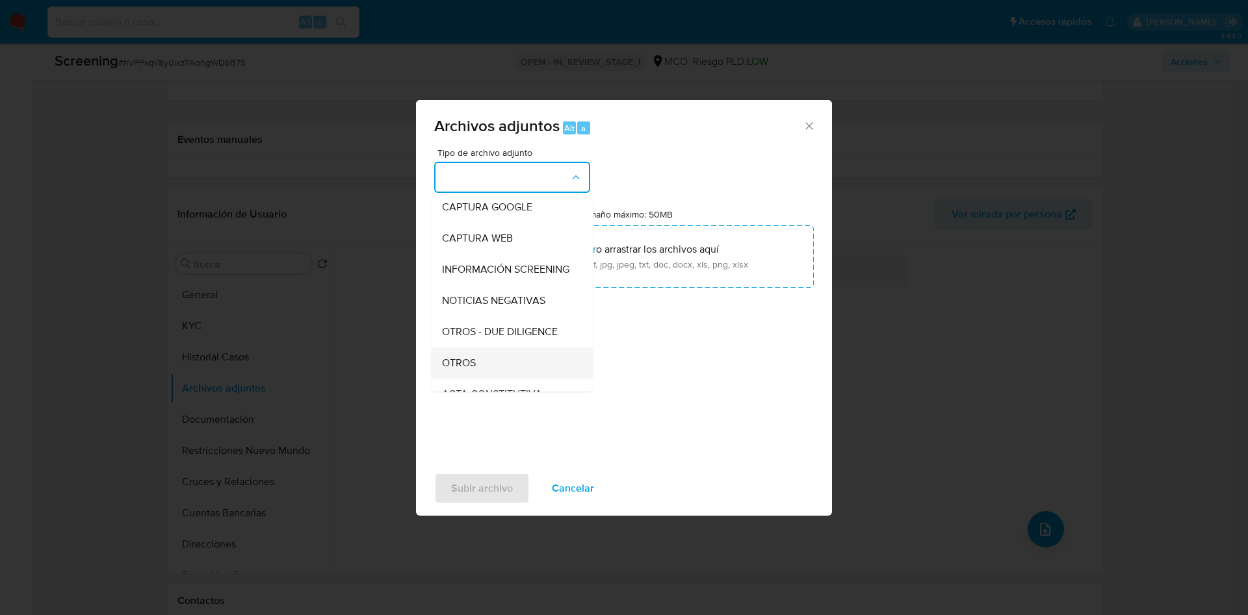
scroll to position [97, 0]
click at [487, 349] on div "OTROS" at bounding box center [508, 333] width 133 height 31
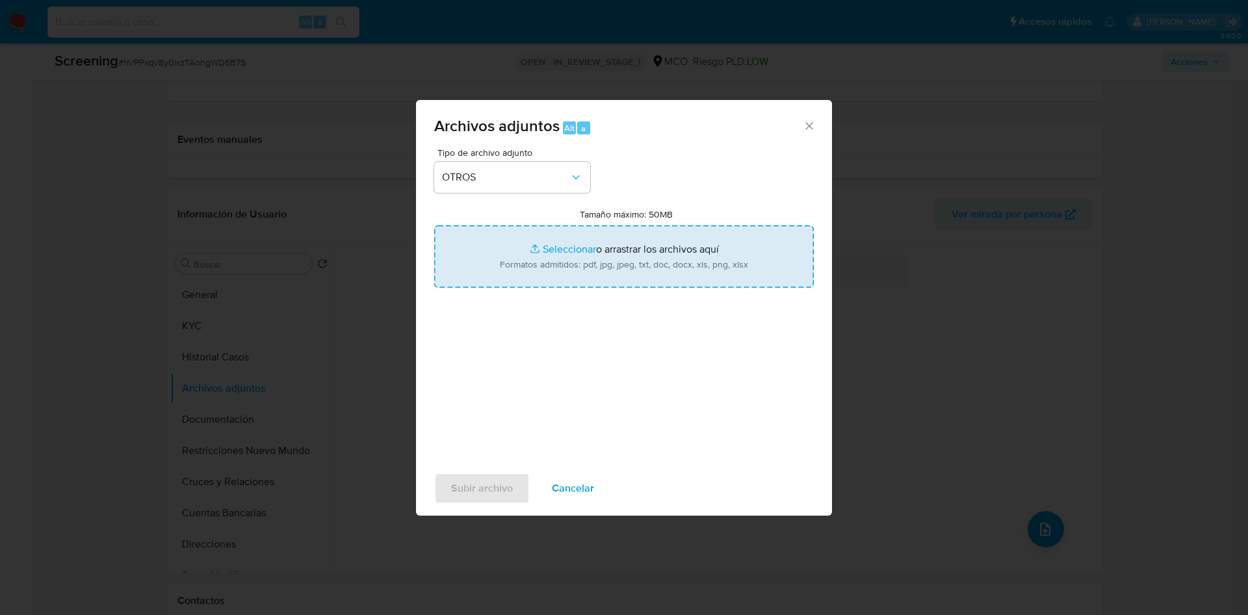
click at [567, 250] on input "Tamaño máximo: 50MB Seleccionar archivos" at bounding box center [624, 257] width 380 height 62
type input "C:\fakepath\Certificado.pdf"
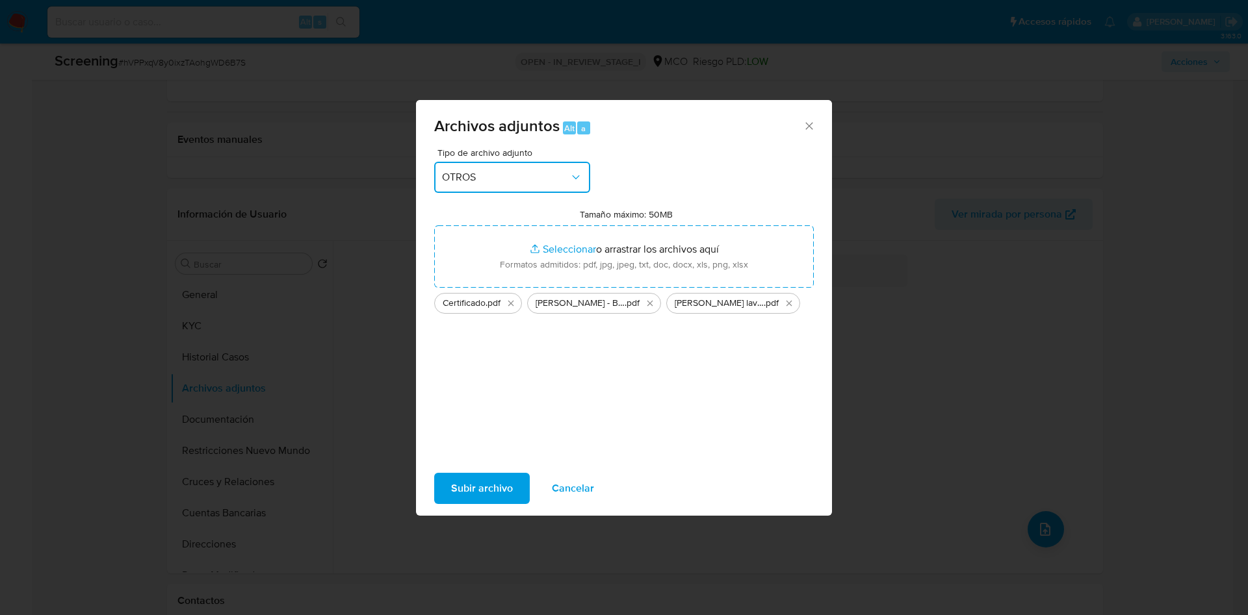
click at [576, 170] on button "OTROS" at bounding box center [512, 177] width 156 height 31
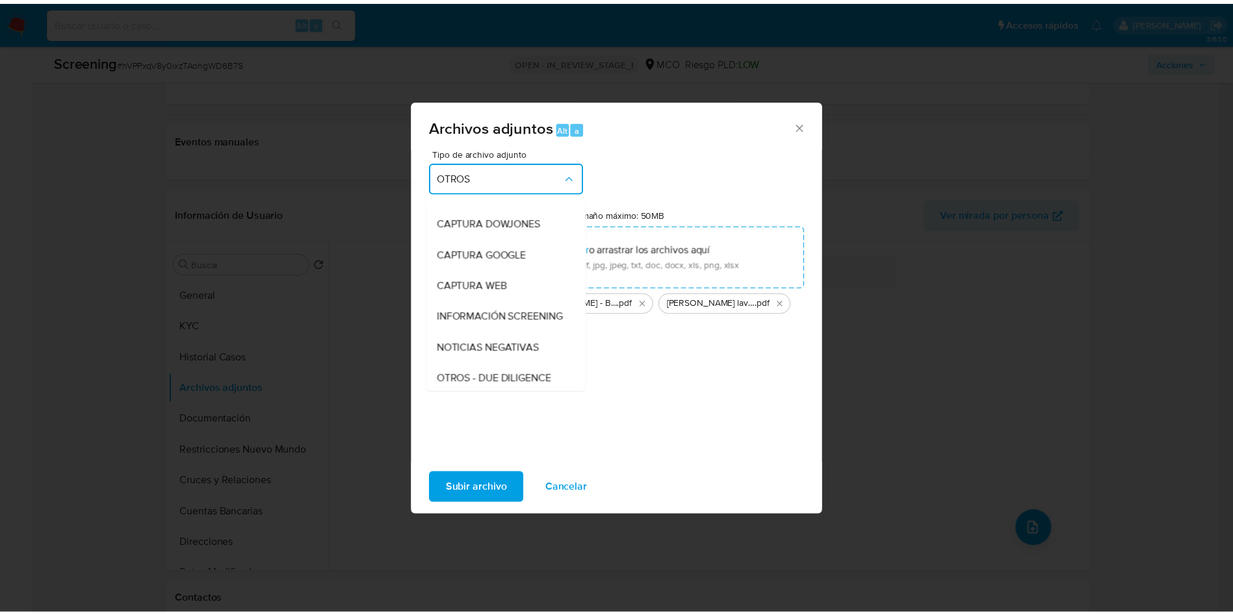
scroll to position [0, 0]
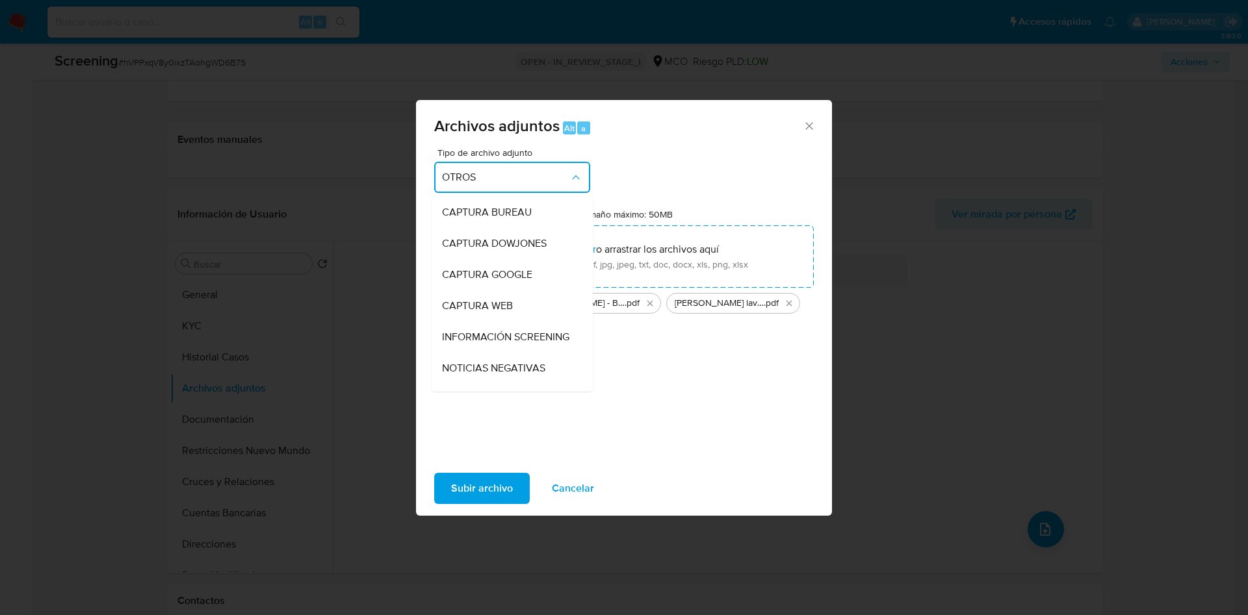
click at [508, 340] on span "INFORMACIÓN SCREENING" at bounding box center [505, 337] width 127 height 13
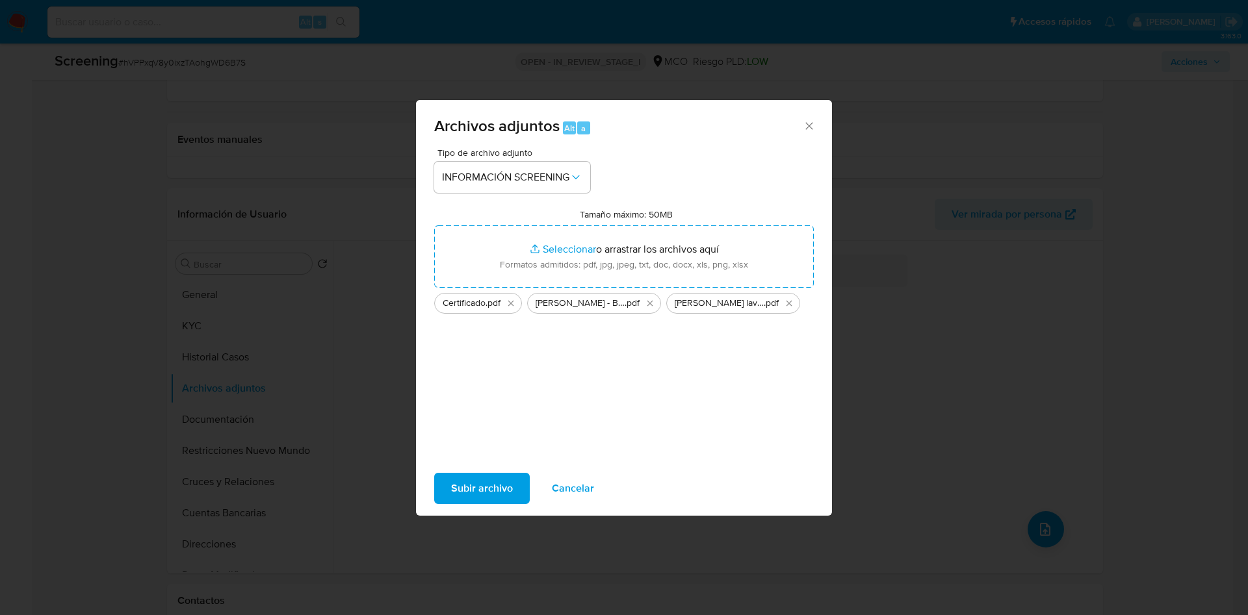
click at [619, 367] on div "Tipo de archivo adjunto INFORMACIÓN SCREENING Tamaño máximo: 50MB Seleccionar a…" at bounding box center [624, 301] width 380 height 307
click at [473, 489] on span "Subir archivo" at bounding box center [482, 488] width 62 height 29
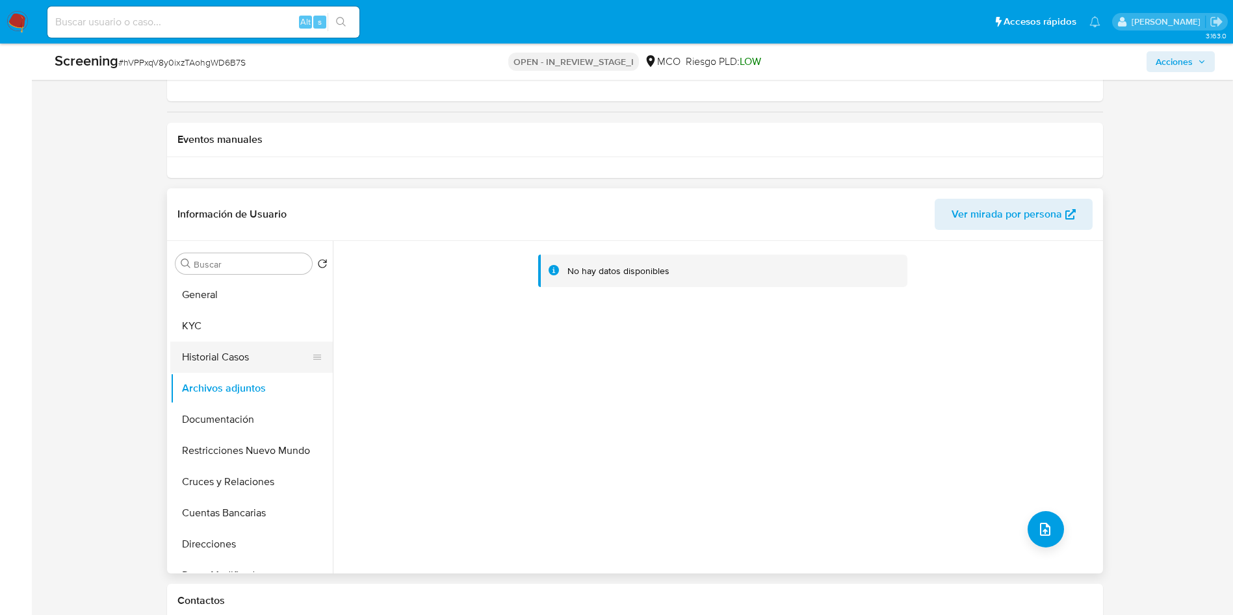
click at [246, 359] on button "Historial Casos" at bounding box center [246, 357] width 152 height 31
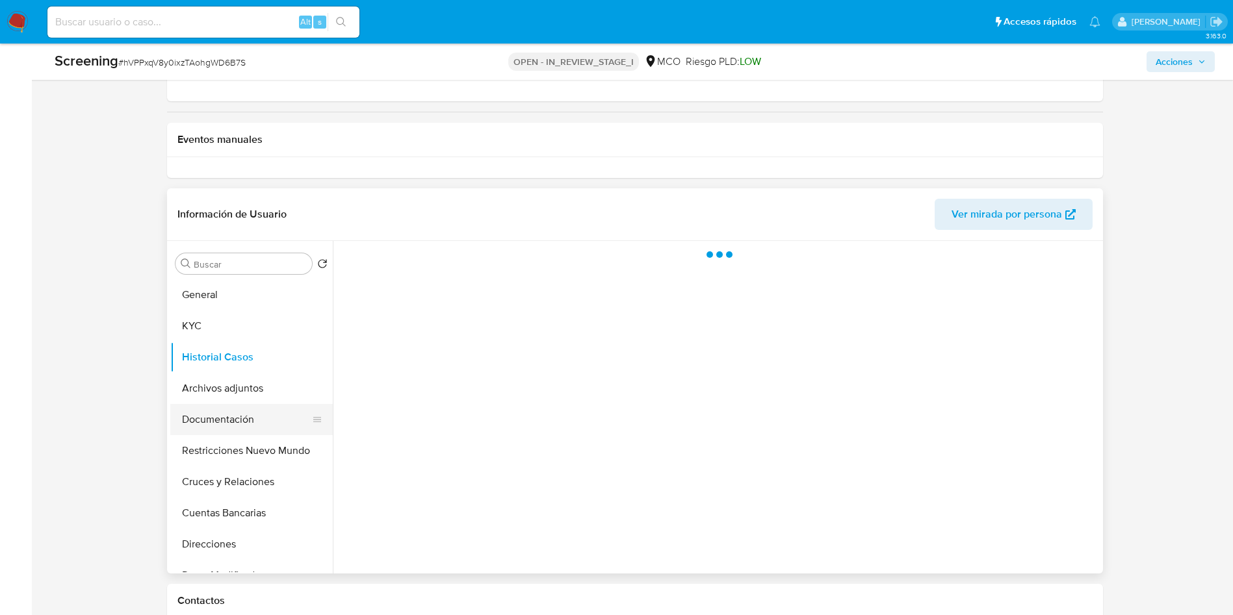
click at [235, 404] on button "Documentación" at bounding box center [246, 419] width 152 height 31
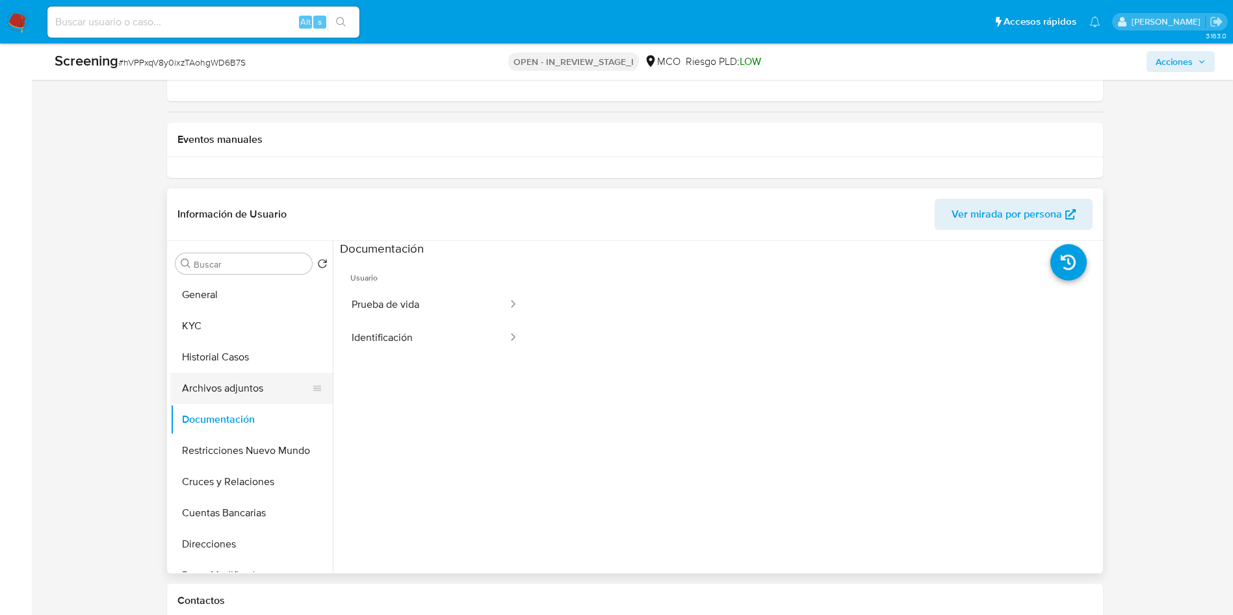
click at [235, 396] on button "Archivos adjuntos" at bounding box center [246, 388] width 152 height 31
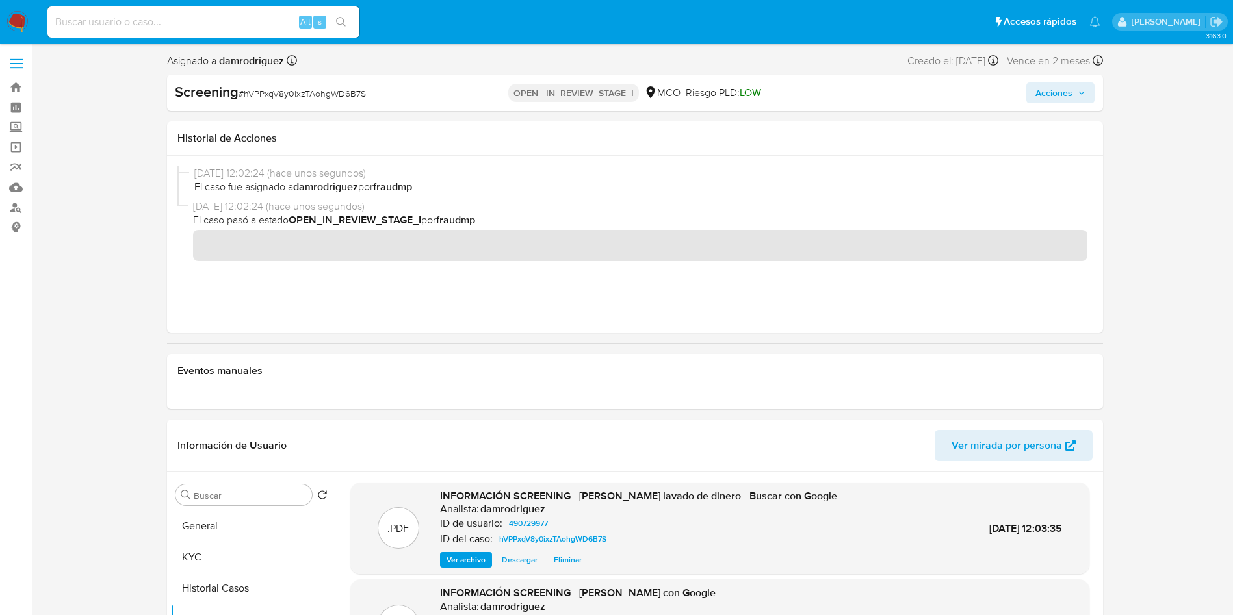
click at [1065, 88] on span "Acciones" at bounding box center [1053, 93] width 37 height 21
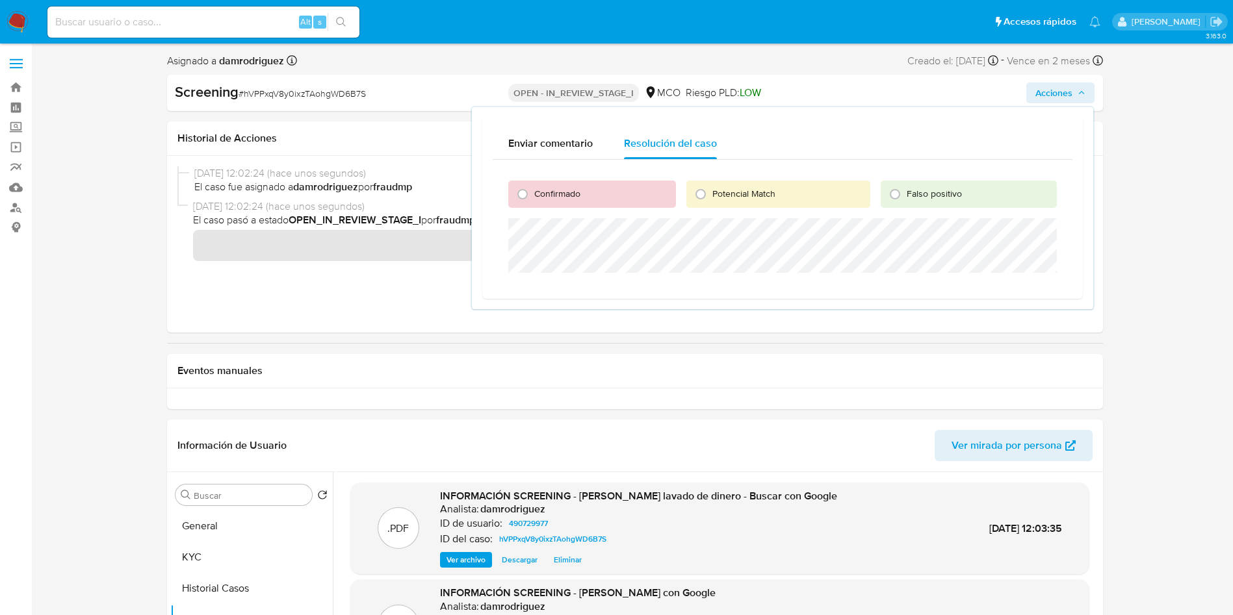
click at [549, 200] on span "Confirmado" at bounding box center [557, 193] width 46 height 13
click at [533, 200] on input "Confirmado" at bounding box center [522, 194] width 21 height 21
radio input "true"
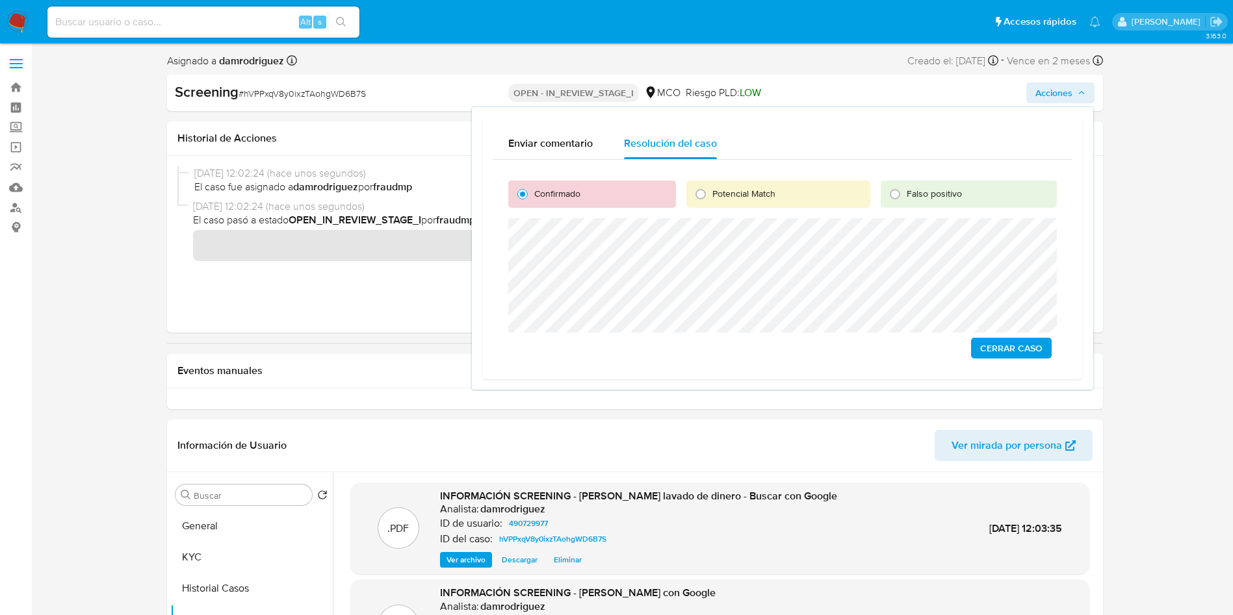
click at [1009, 348] on span "Cerrar Caso" at bounding box center [1011, 348] width 62 height 18
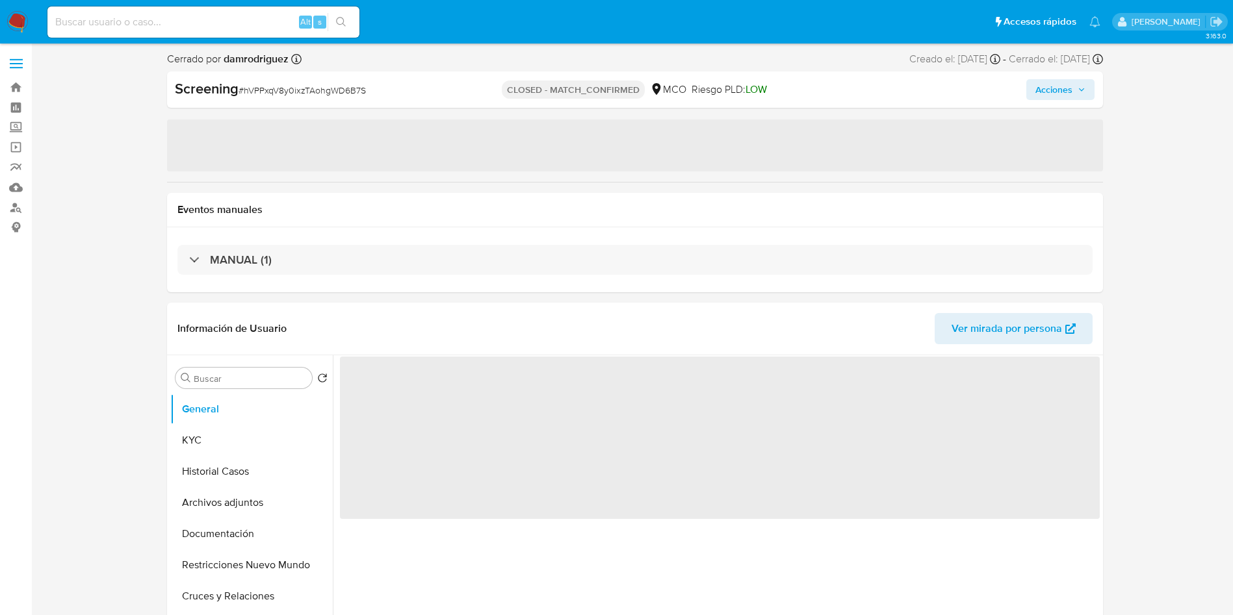
select select "10"
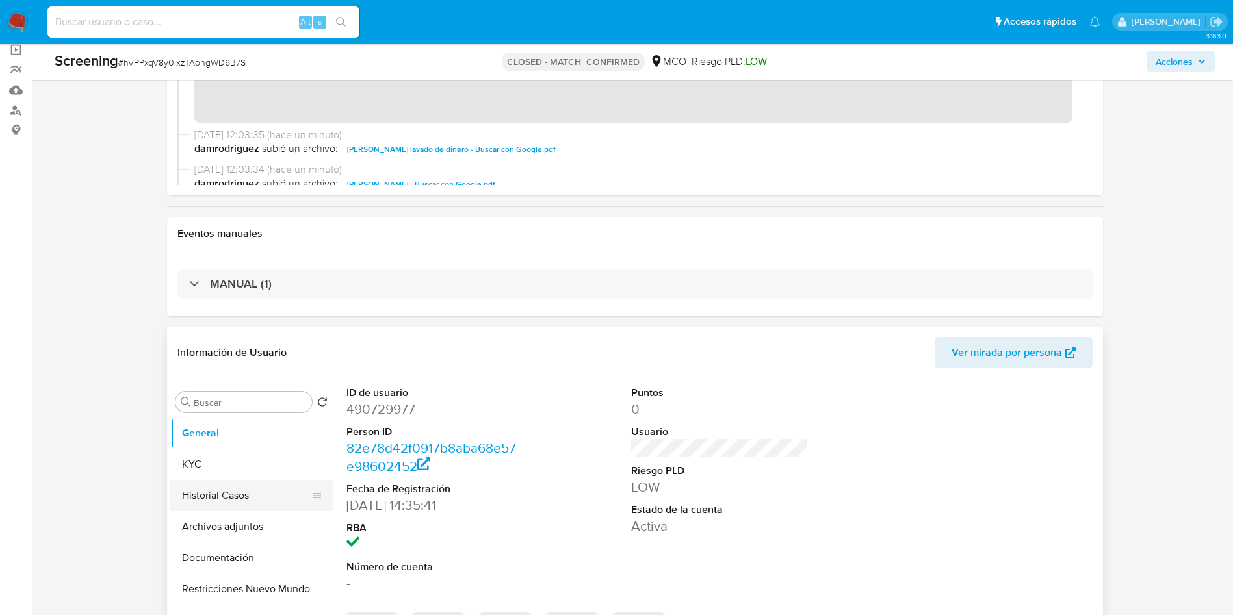
click at [240, 497] on button "Historial Casos" at bounding box center [246, 495] width 152 height 31
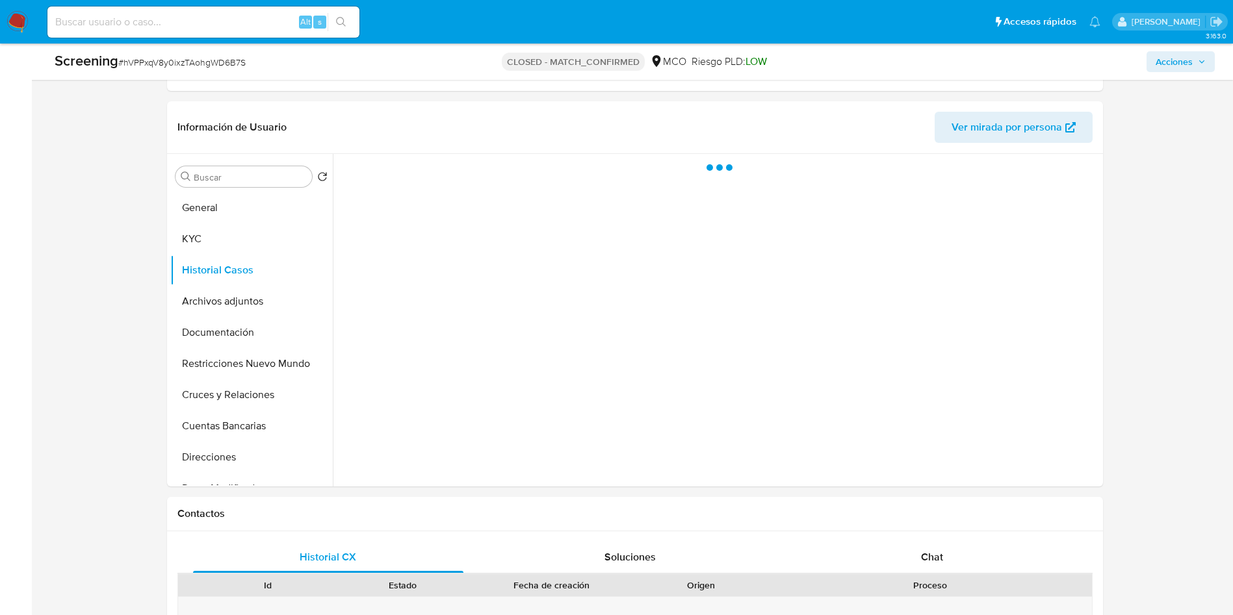
scroll to position [292, 0]
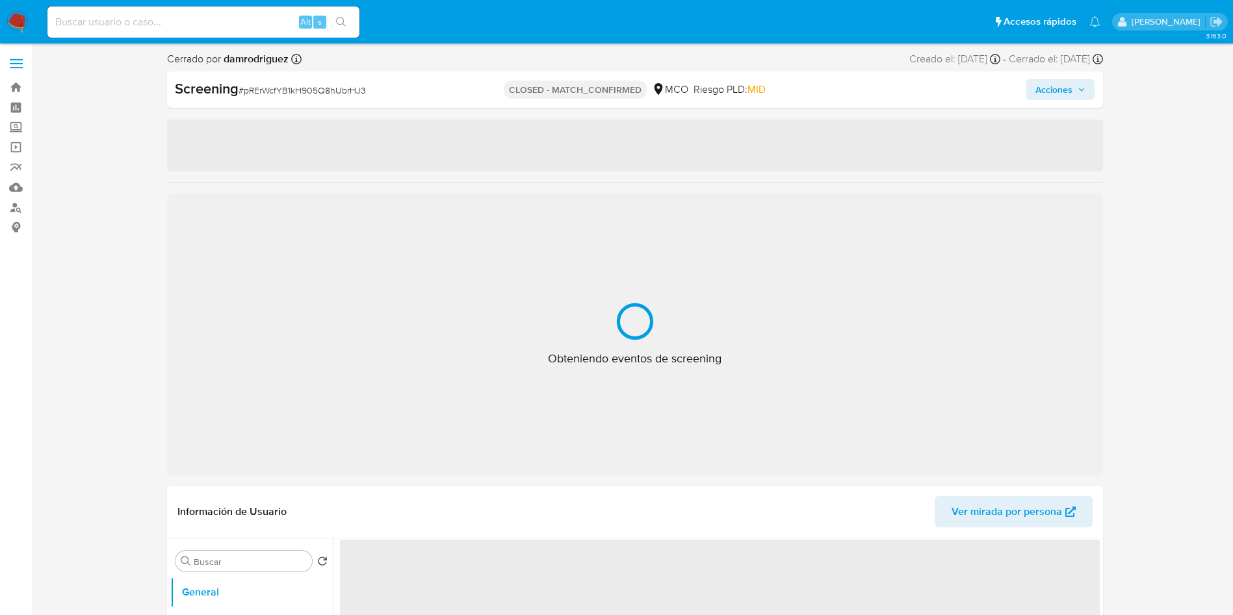
select select "10"
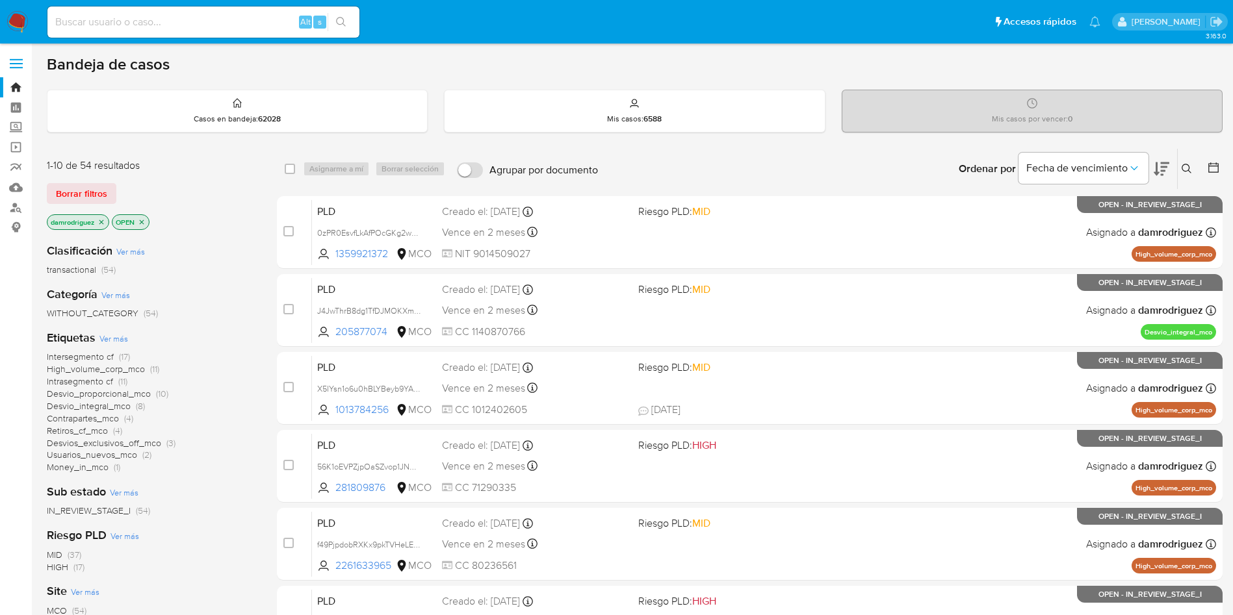
click at [229, 18] on input at bounding box center [203, 22] width 312 height 17
paste input "l0IDxPxckmfYkpD9HCnZ6QXW"
type input "l0IDxPxckmfYkpD9HCnZ6QXW"
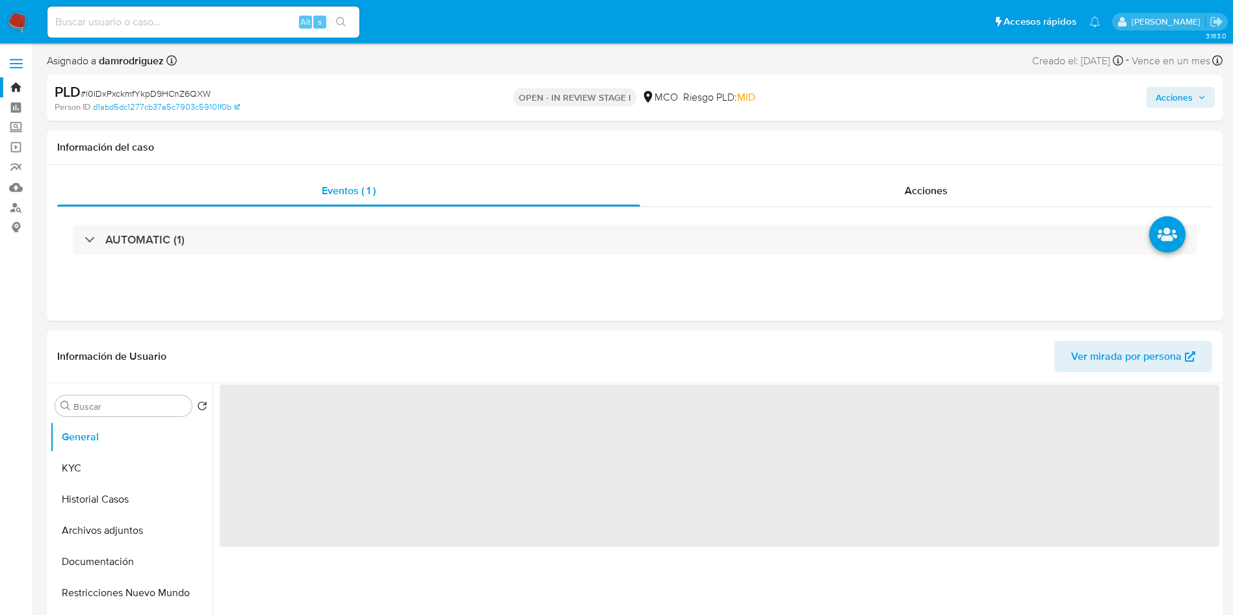
select select "10"
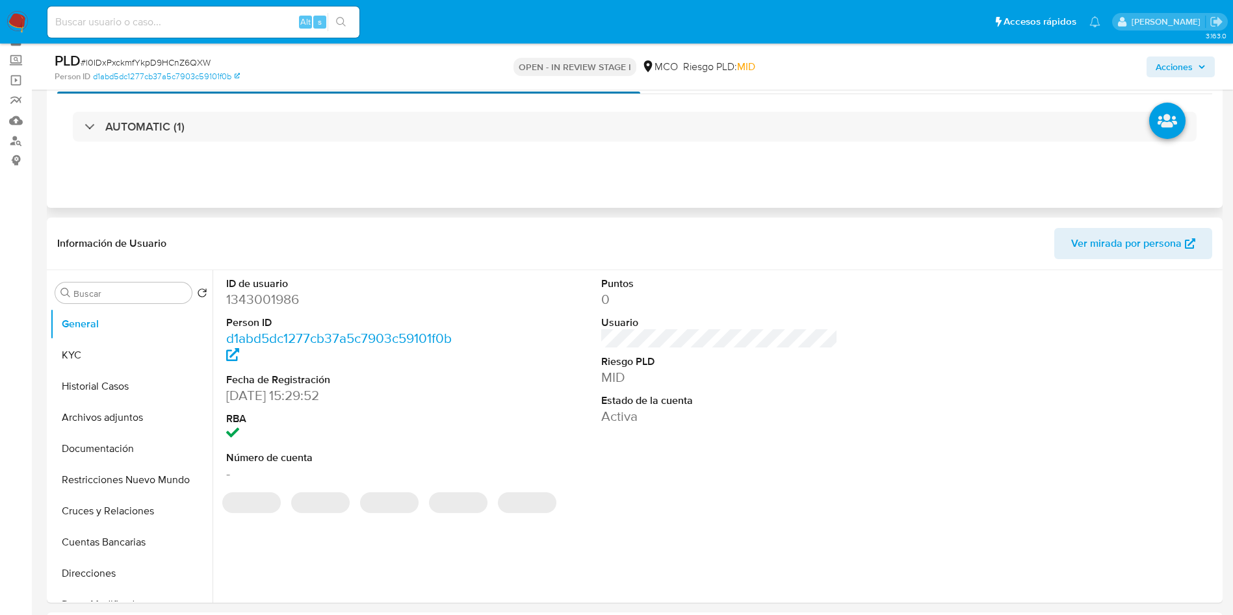
scroll to position [97, 0]
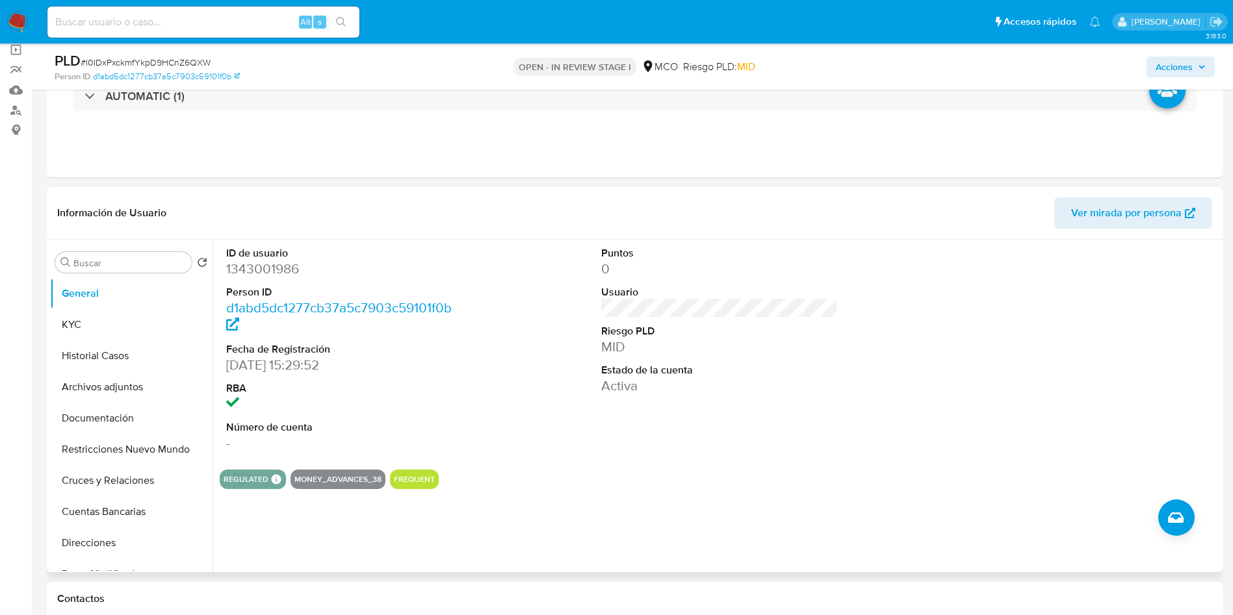
click at [270, 272] on dd "1343001986" at bounding box center [344, 269] width 237 height 18
copy dd "1343001986"
click at [242, 276] on dd "1343001986" at bounding box center [344, 269] width 237 height 18
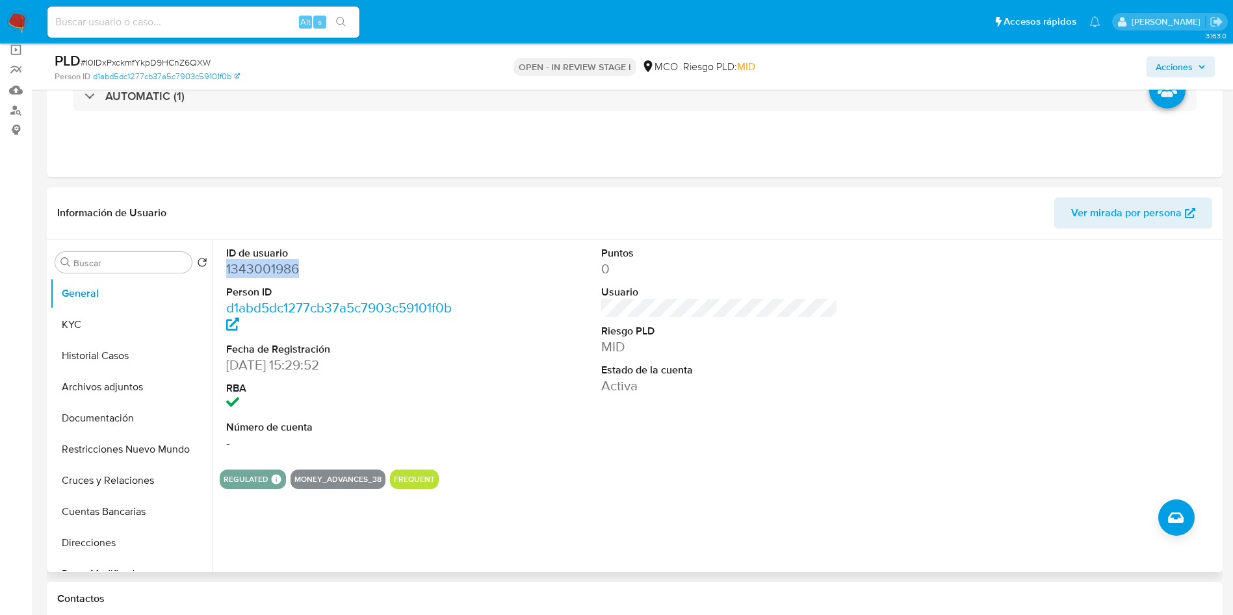
click at [244, 274] on dd "1343001986" at bounding box center [344, 269] width 237 height 18
drag, startPoint x: 36, startPoint y: 217, endPoint x: 34, endPoint y: 207, distance: 10.1
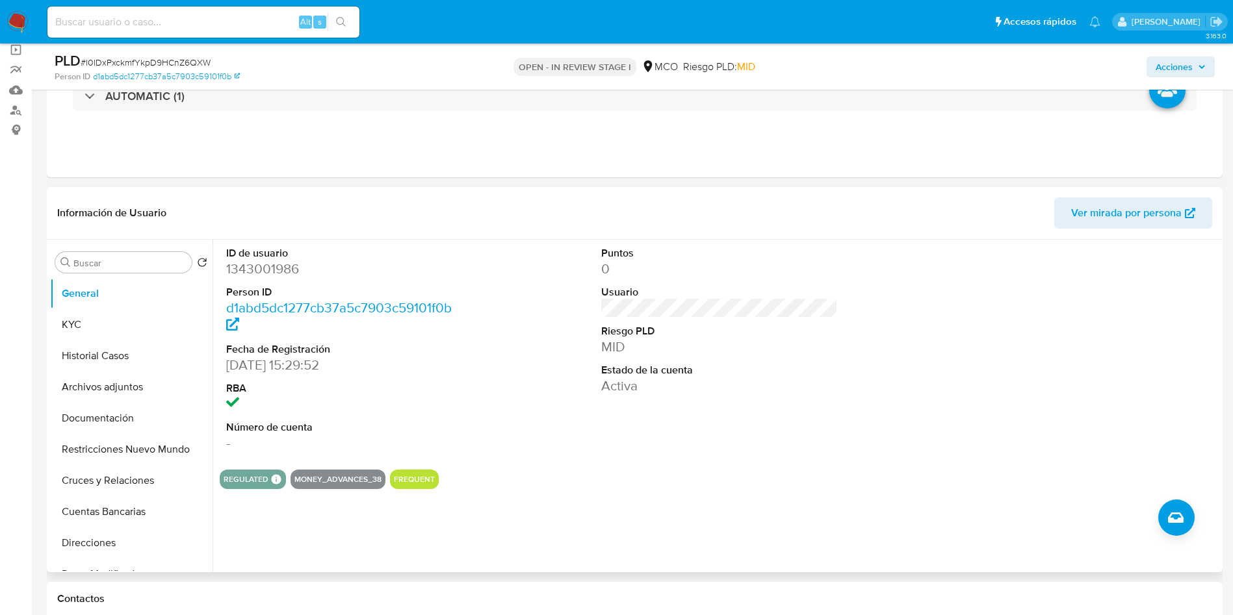
click at [486, 383] on div "ID de usuario 1343001986 Person ID d1abd5dc1277cb37a5c7903c59101f0b Fecha de Re…" at bounding box center [720, 350] width 1000 height 220
click at [526, 355] on div "ID de usuario 1343001986 Person ID d1abd5dc1277cb37a5c7903c59101f0b Fecha de Re…" at bounding box center [720, 350] width 1000 height 220
click at [118, 348] on button "Historial Casos" at bounding box center [126, 356] width 152 height 31
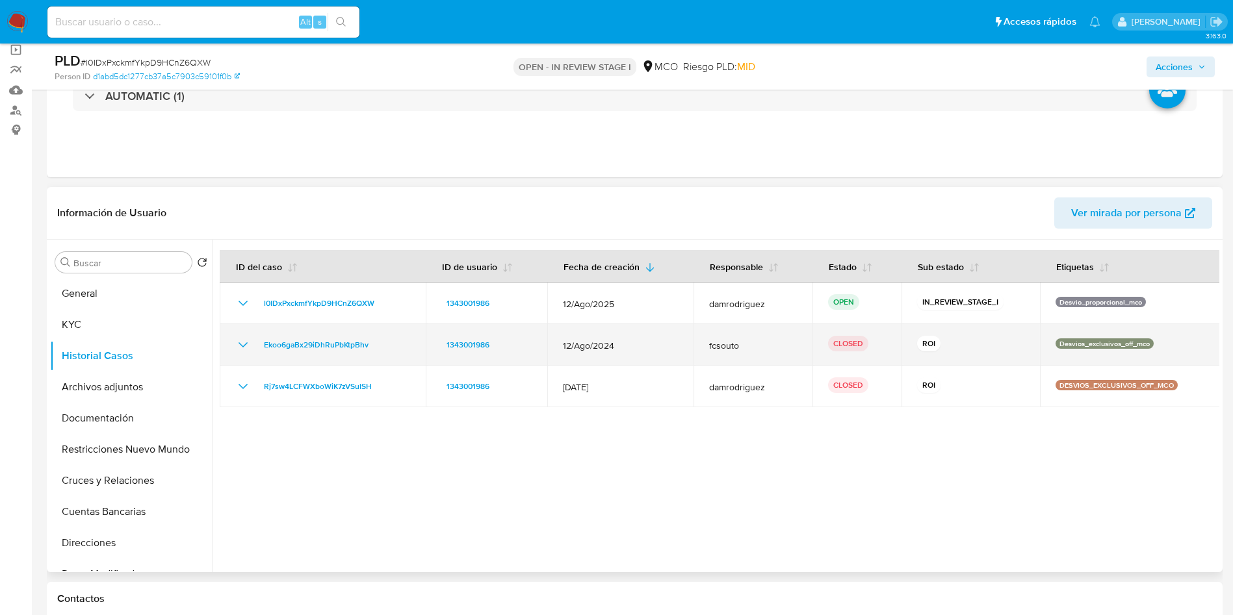
click at [236, 347] on icon "Mostrar/Ocultar" at bounding box center [243, 345] width 16 height 16
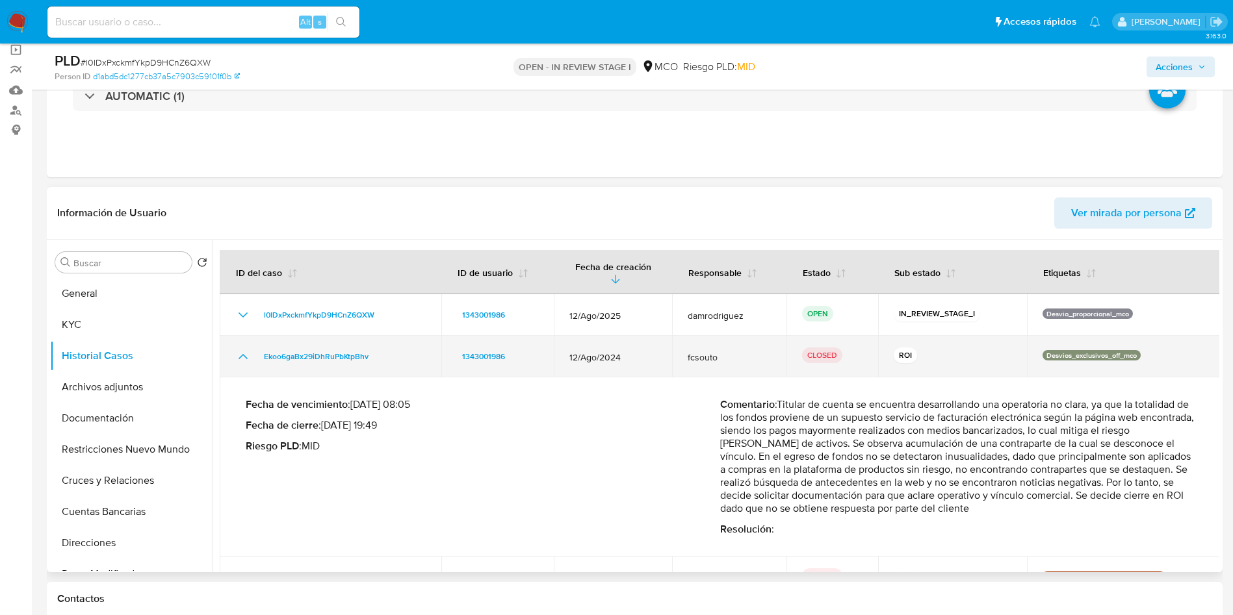
click at [236, 347] on td "Ekoo6gaBx29iDhRuPbKtpBhv" at bounding box center [331, 357] width 222 height 42
click at [245, 355] on icon "Mostrar/Ocultar" at bounding box center [243, 357] width 16 height 16
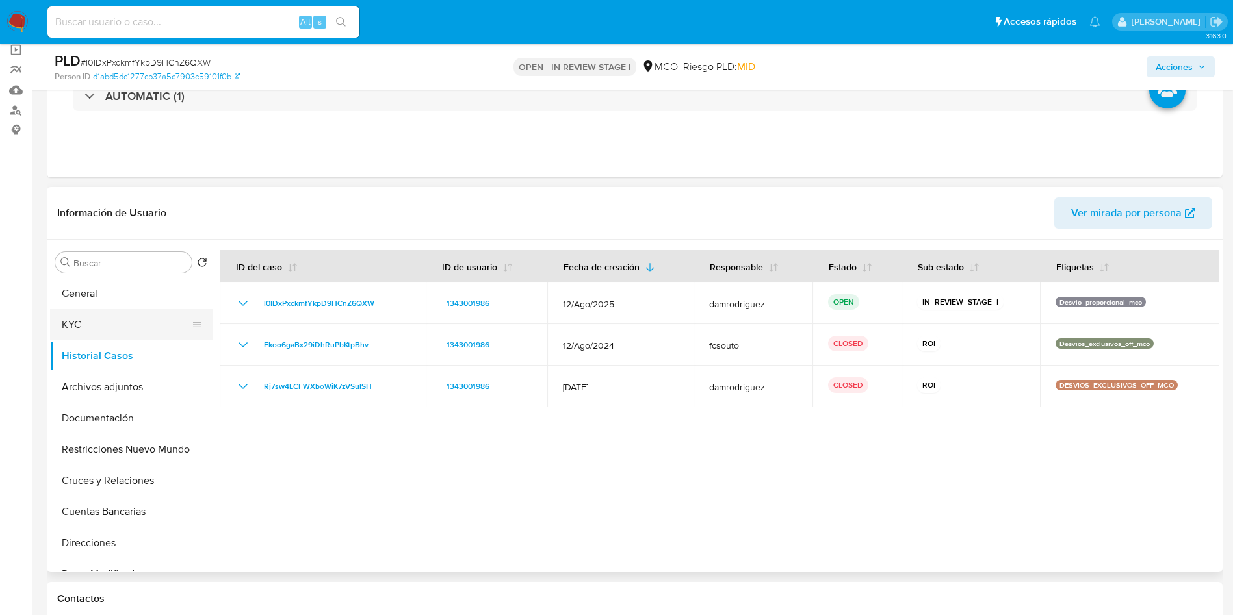
click at [81, 324] on button "KYC" at bounding box center [126, 324] width 152 height 31
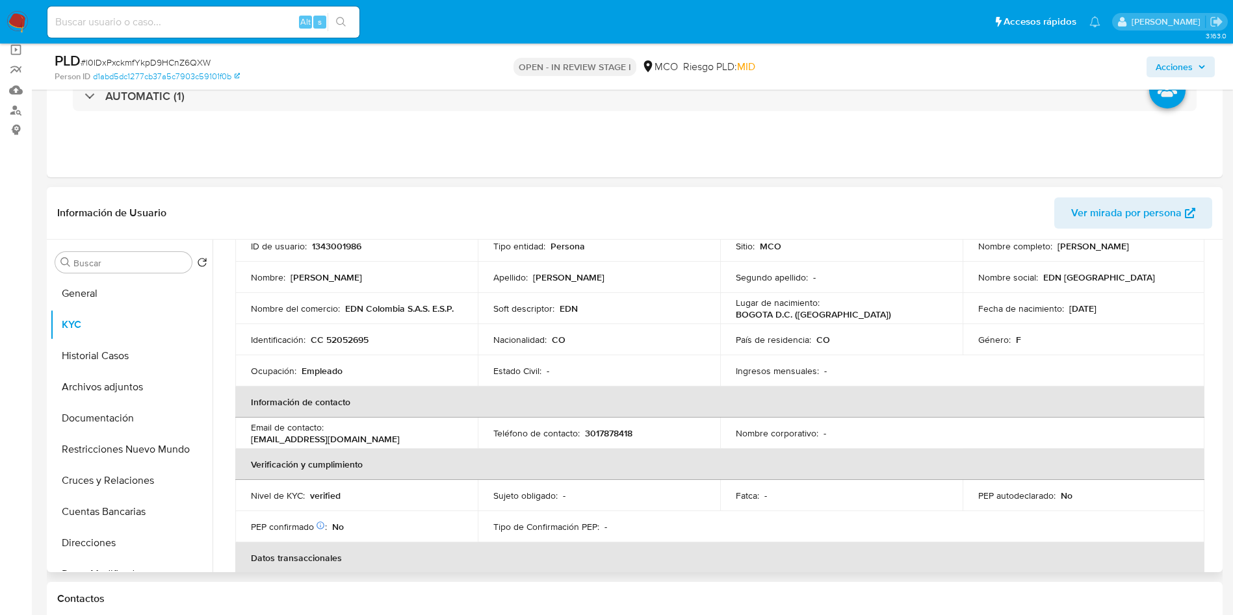
scroll to position [0, 0]
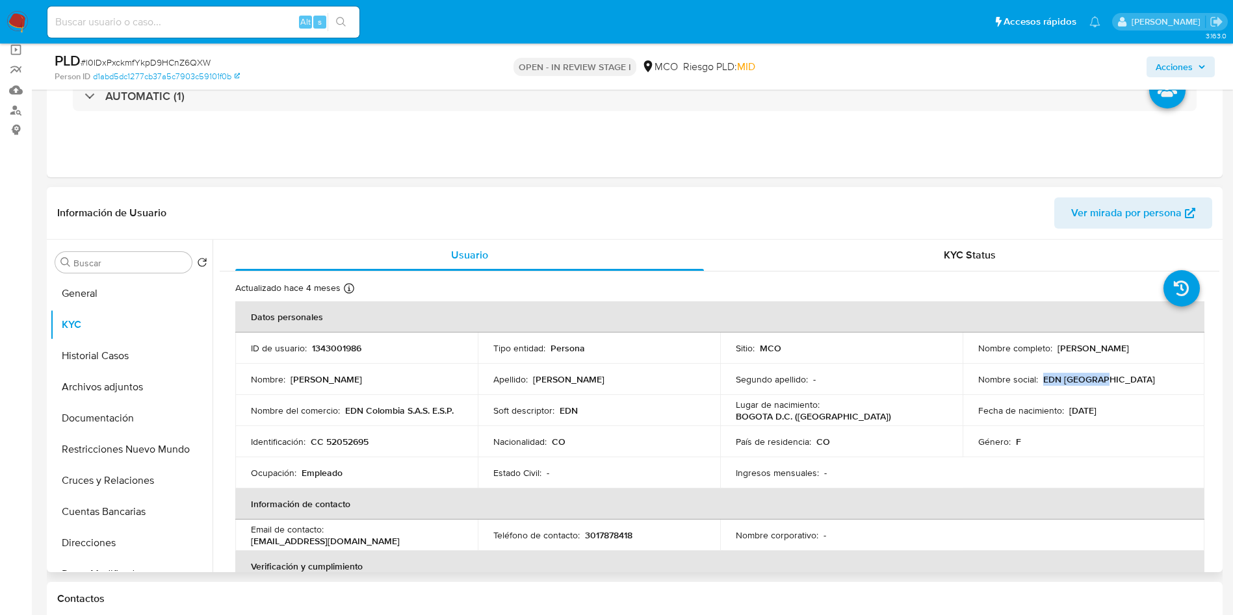
drag, startPoint x: 1107, startPoint y: 379, endPoint x: 1040, endPoint y: 384, distance: 67.1
click at [1040, 384] on div "Nombre social : EDN Colombia" at bounding box center [1083, 380] width 211 height 12
click at [96, 360] on button "Historial Casos" at bounding box center [126, 356] width 152 height 31
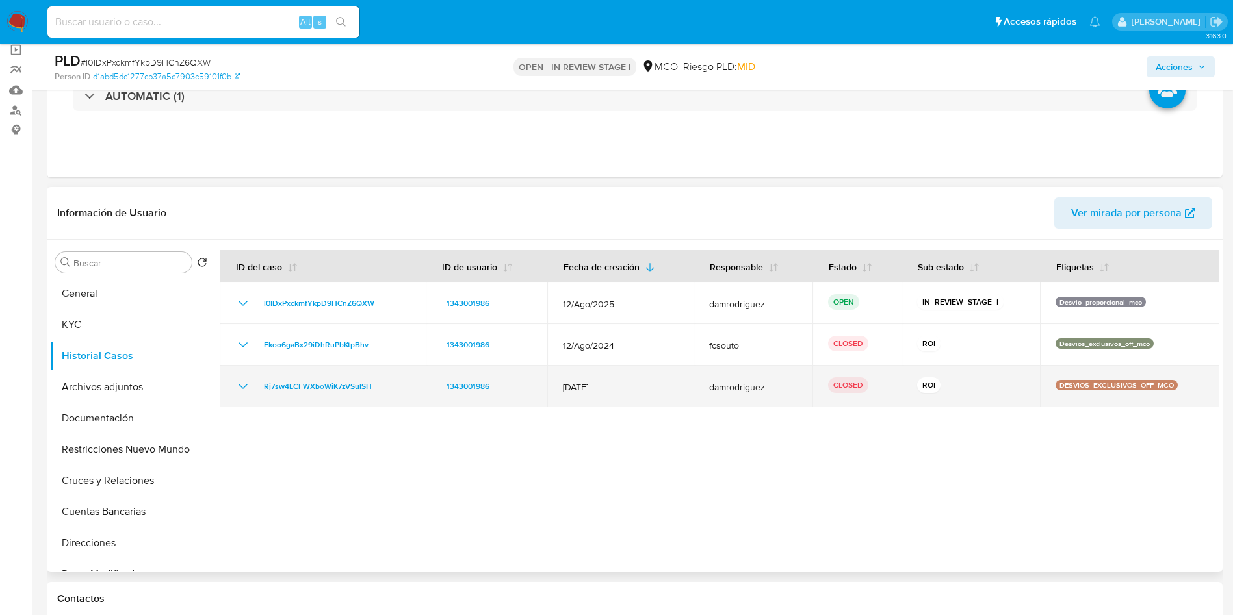
click at [246, 385] on icon "Mostrar/Ocultar" at bounding box center [243, 386] width 9 height 5
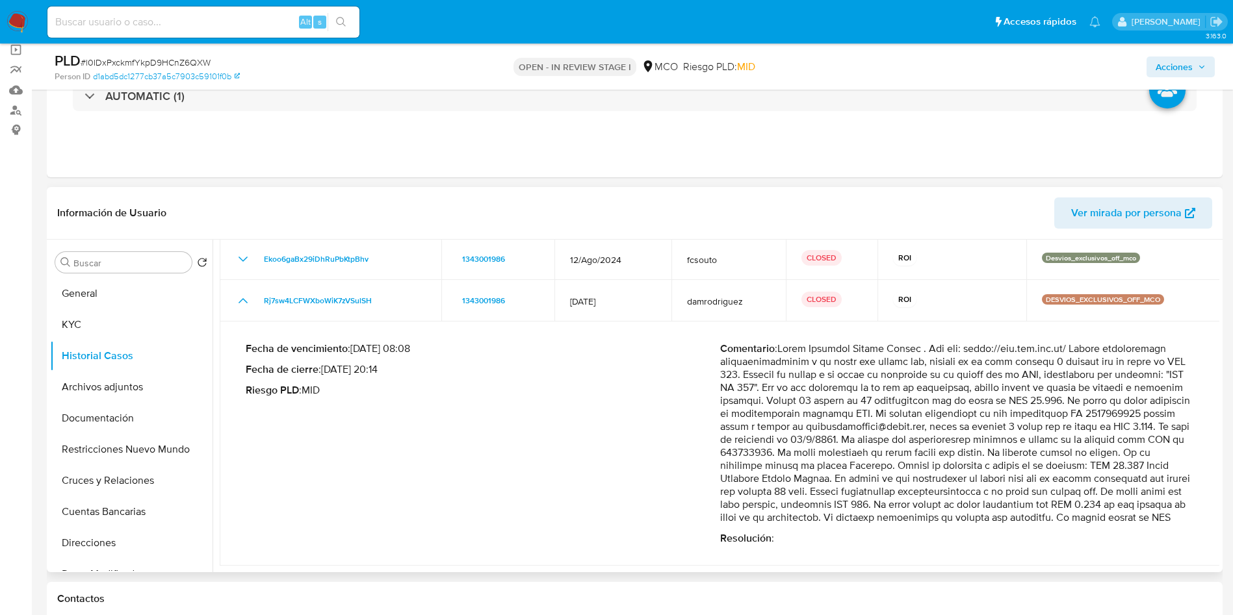
scroll to position [110, 0]
drag, startPoint x: 788, startPoint y: 369, endPoint x: 1175, endPoint y: 434, distance: 392.1
click at [1171, 435] on p "Comentario :" at bounding box center [957, 434] width 474 height 182
drag, startPoint x: 779, startPoint y: 454, endPoint x: 1094, endPoint y: 464, distance: 314.7
click at [1137, 464] on p "Comentario :" at bounding box center [957, 434] width 474 height 182
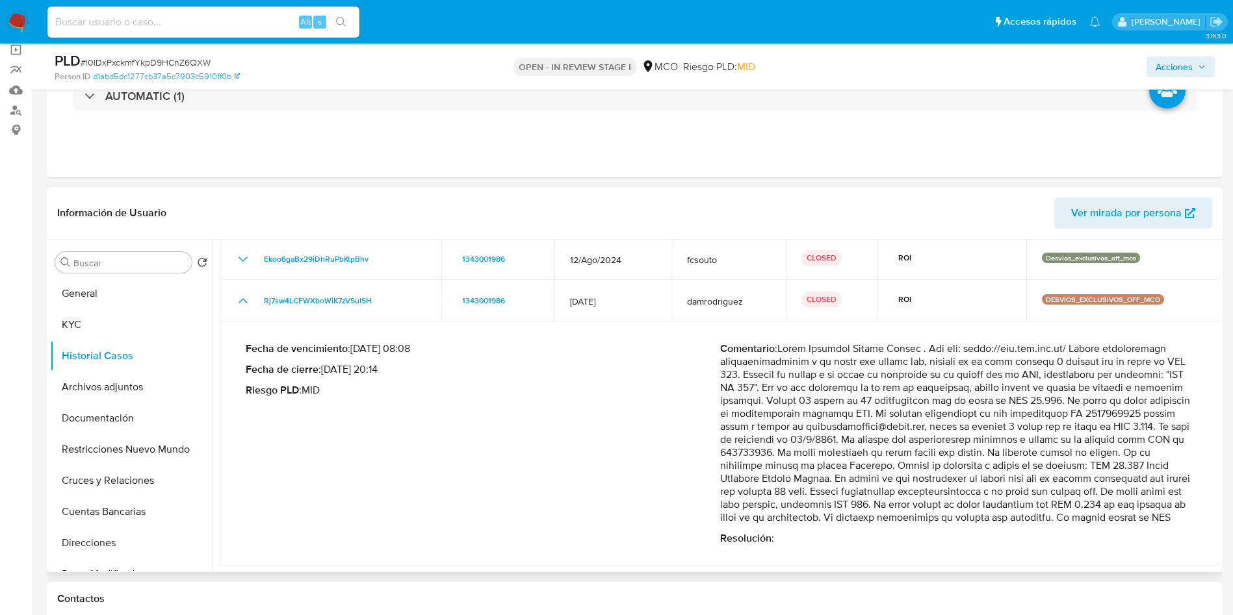
drag, startPoint x: 758, startPoint y: 493, endPoint x: 1184, endPoint y: 491, distance: 426.4
click at [1187, 491] on p "Comentario :" at bounding box center [957, 434] width 474 height 182
drag, startPoint x: 858, startPoint y: 499, endPoint x: 1168, endPoint y: 498, distance: 310.0
click at [1168, 498] on p "Comentario :" at bounding box center [957, 434] width 474 height 182
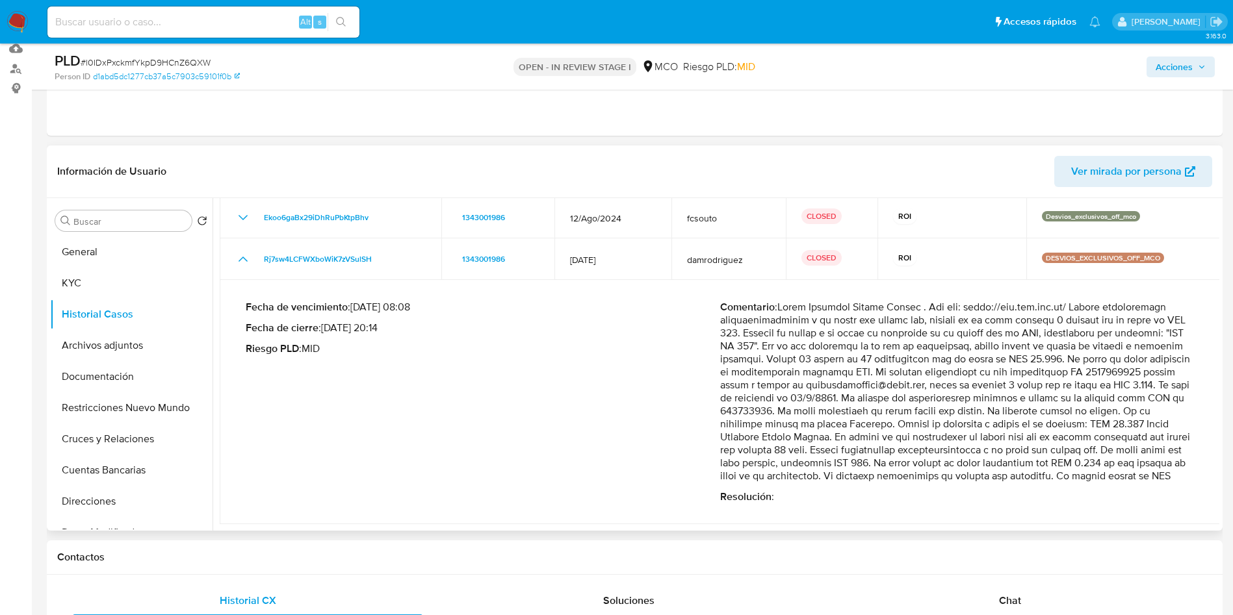
scroll to position [585, 0]
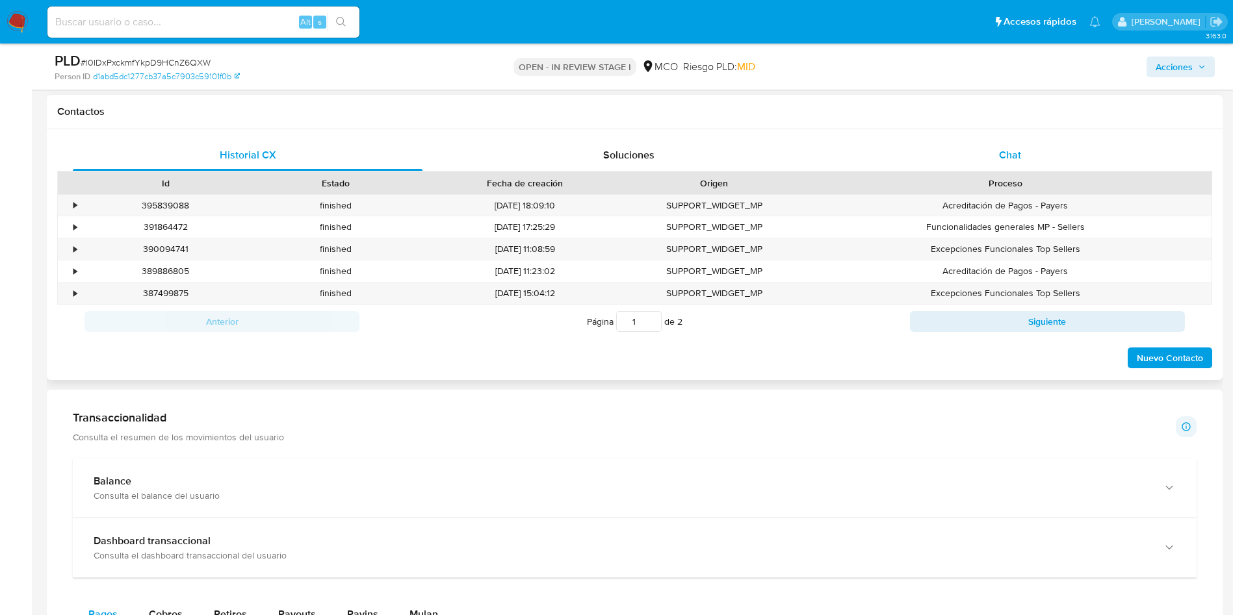
click at [984, 153] on div "Chat" at bounding box center [1010, 155] width 350 height 31
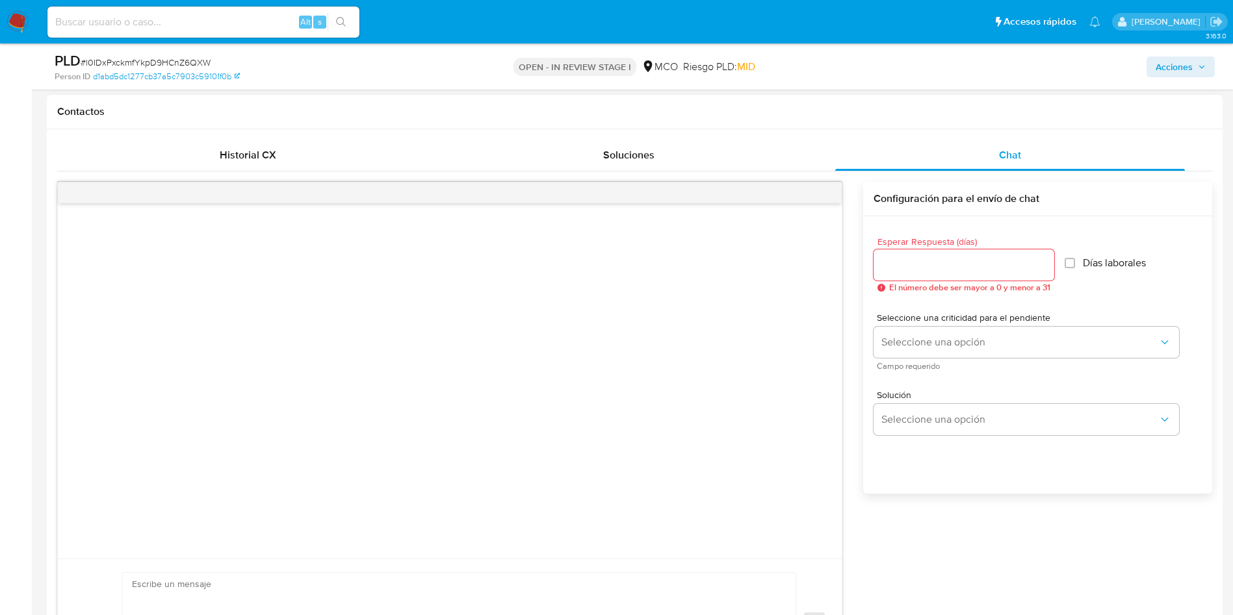
click at [942, 279] on div at bounding box center [964, 265] width 181 height 31
click at [947, 270] on input "Esperar Respuesta (días)" at bounding box center [964, 265] width 181 height 17
type input "3"
click at [1097, 289] on div "Esperar Respuesta (días) 3 El número debe ser mayor a 0 y menor a 31 Días labor…" at bounding box center [1038, 265] width 328 height 76
click at [1091, 261] on span "Días laborales" at bounding box center [1107, 263] width 63 height 13
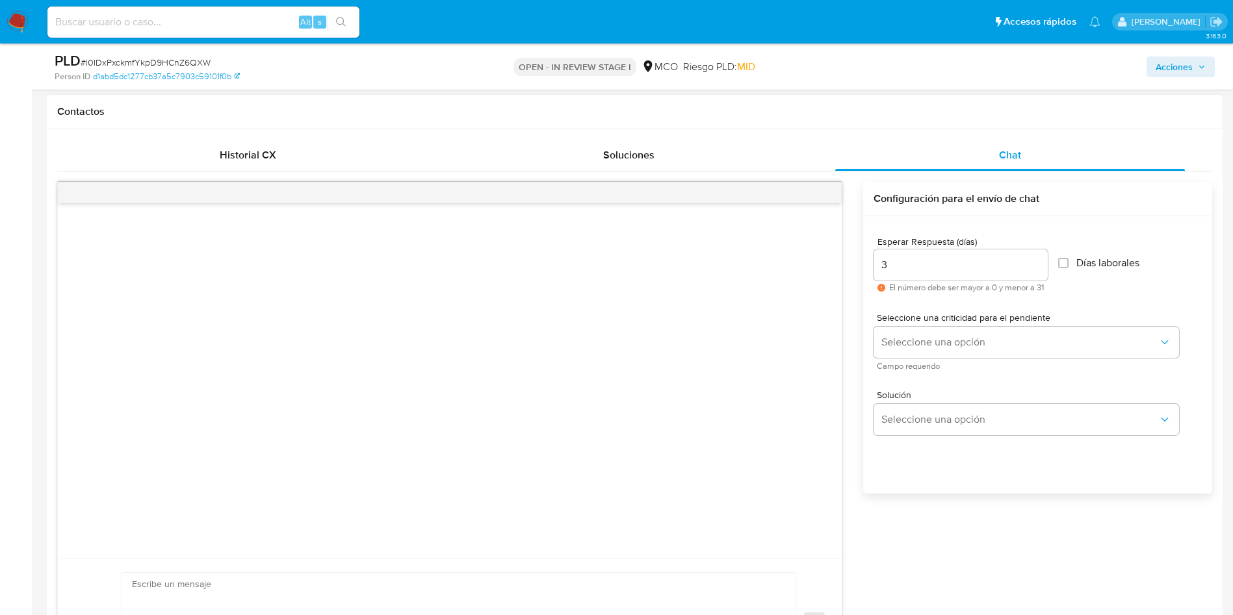
click at [1068, 261] on input "Días laborales" at bounding box center [1063, 263] width 10 height 10
checkbox input "true"
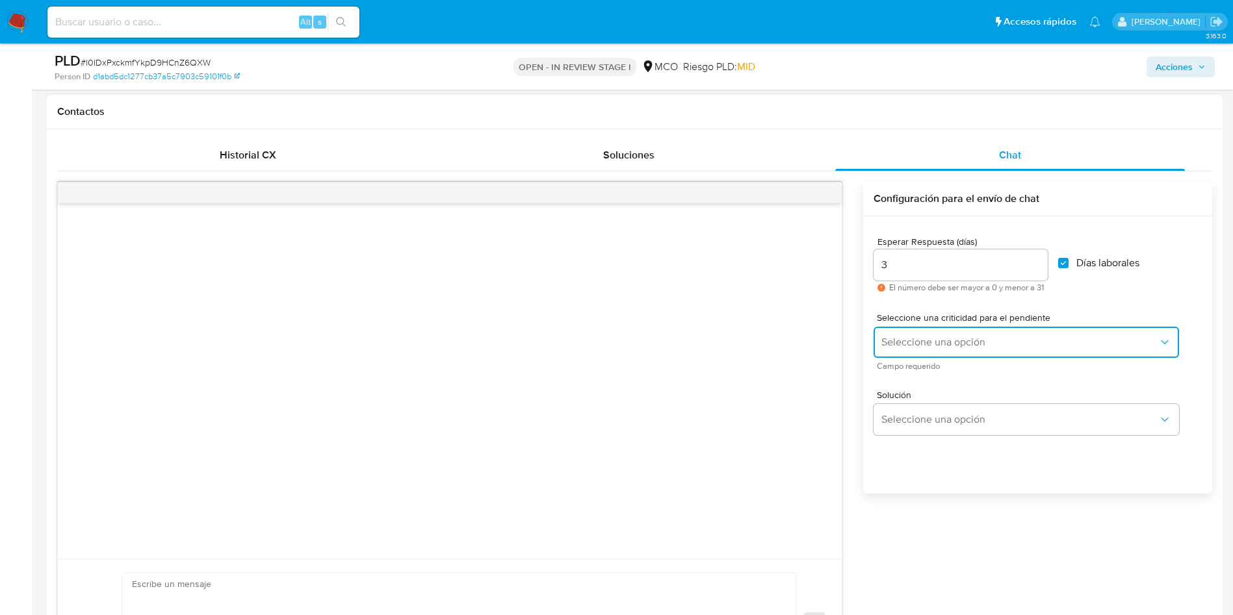
click at [1001, 336] on span "Seleccione una opción" at bounding box center [1019, 342] width 277 height 13
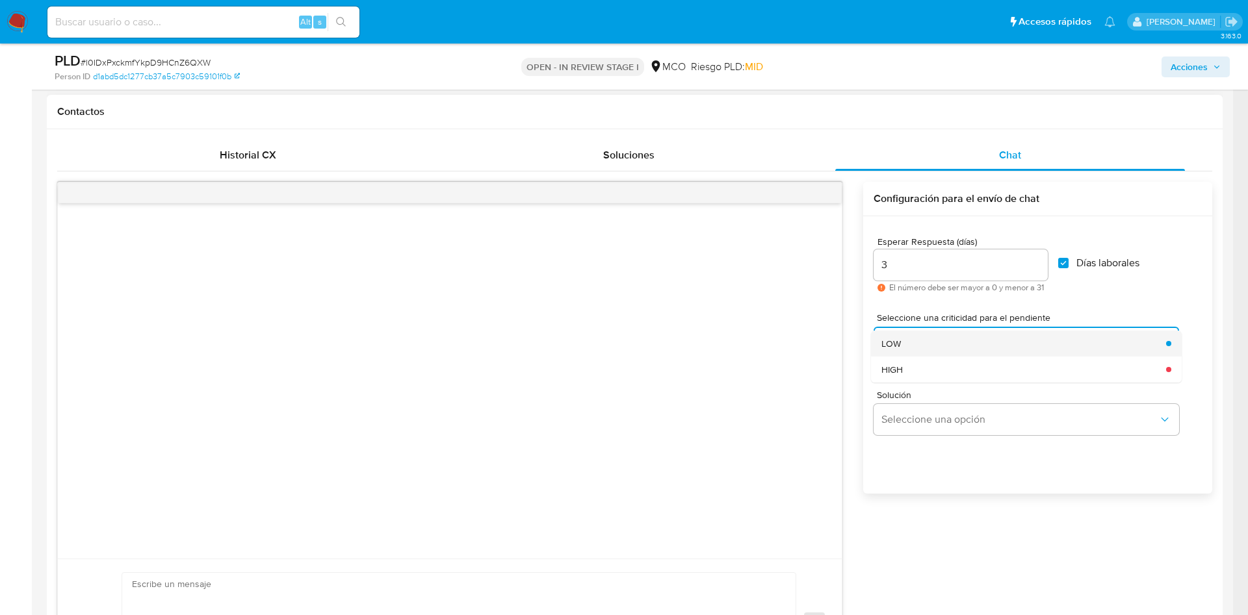
click at [931, 348] on div "LOW" at bounding box center [1019, 344] width 277 height 26
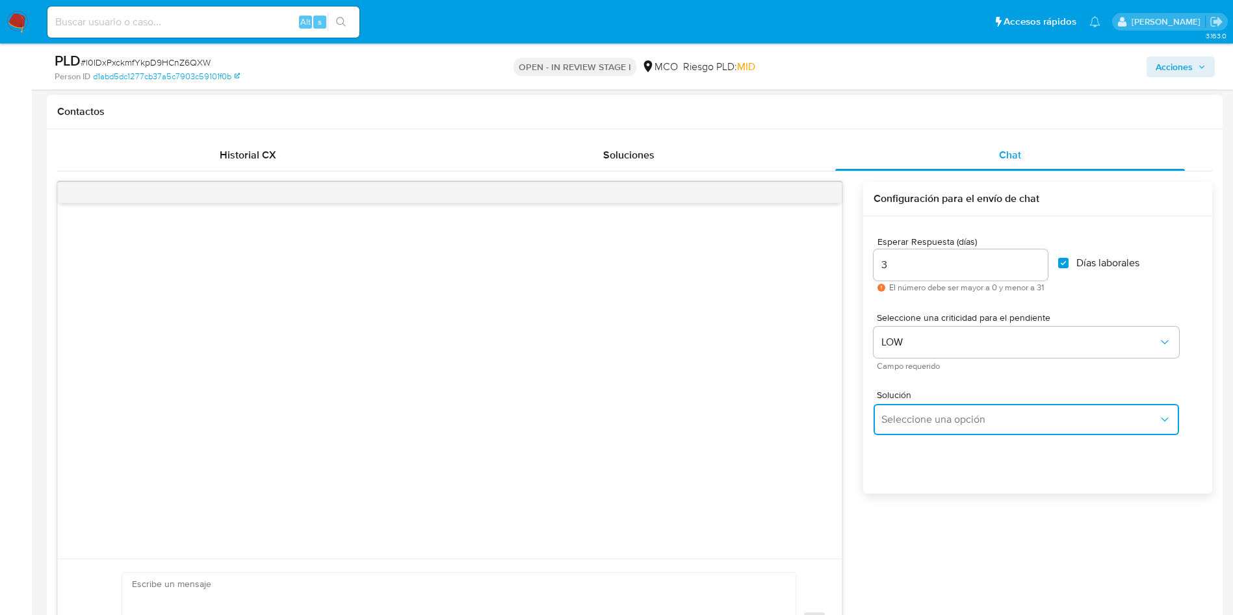
click at [941, 417] on span "Seleccione una opción" at bounding box center [1019, 419] width 277 height 13
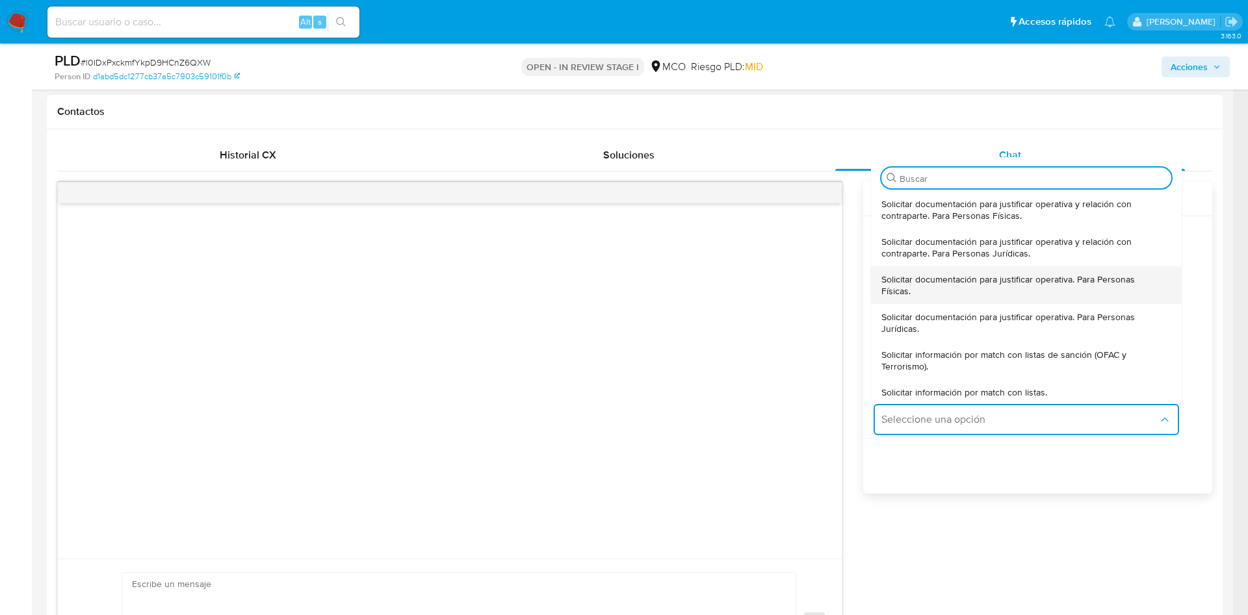
click at [959, 282] on span "Solicitar documentación para justificar operativa. Para Personas Físicas." at bounding box center [1022, 285] width 282 height 23
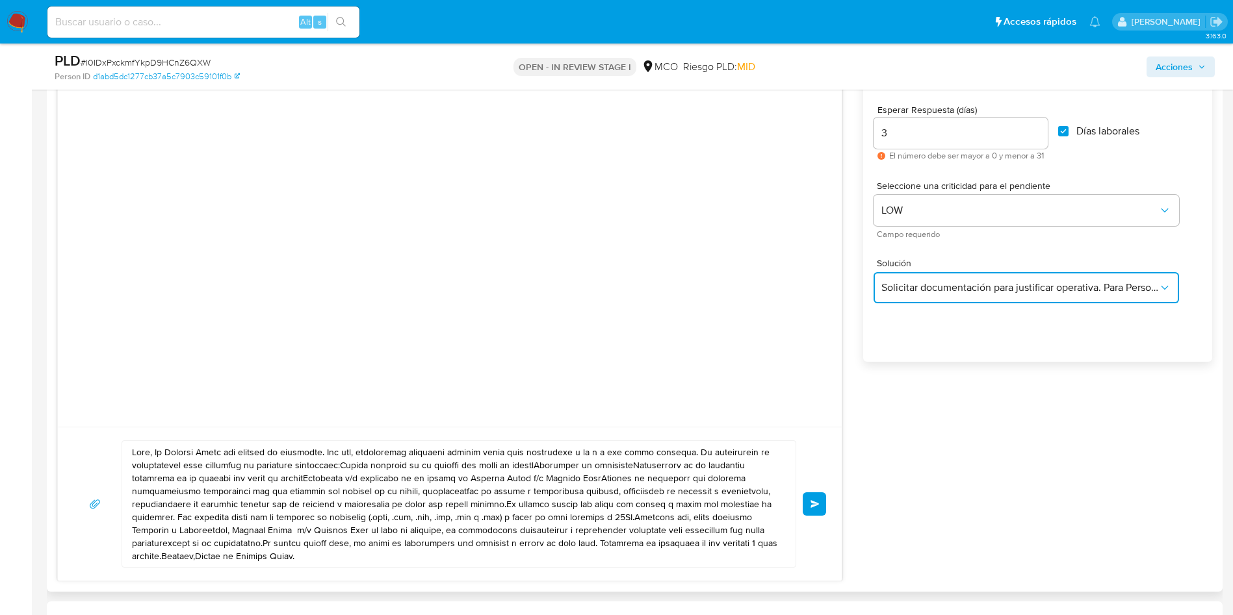
scroll to position [877, 0]
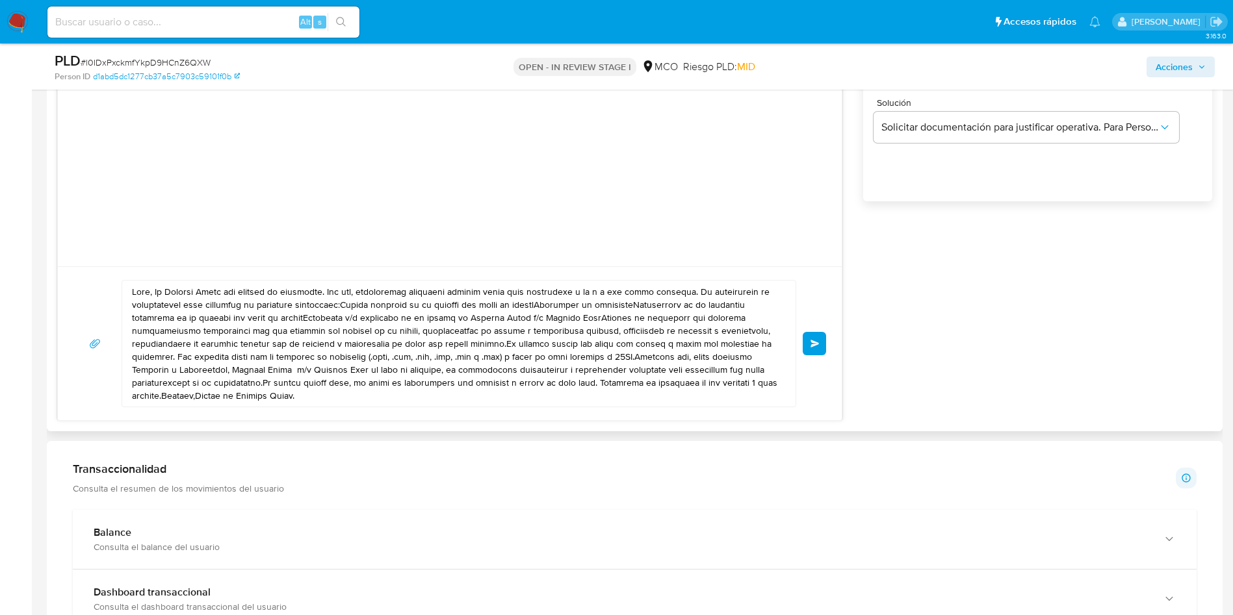
click at [157, 295] on textarea at bounding box center [455, 344] width 647 height 126
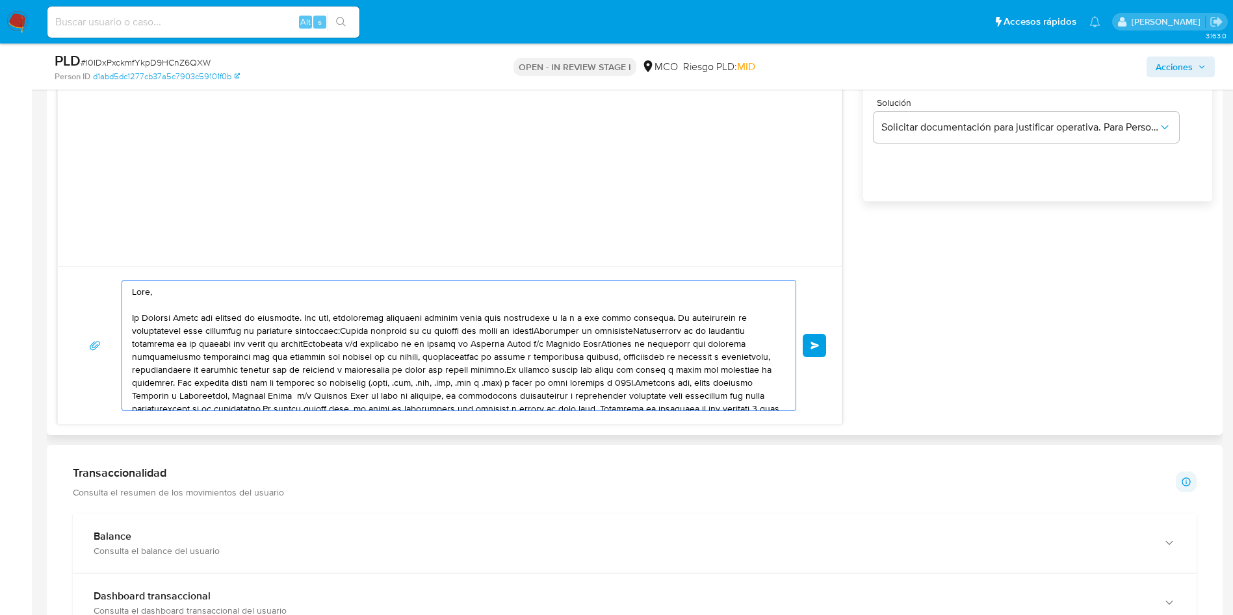
click at [344, 330] on textarea at bounding box center [455, 346] width 647 height 130
click at [339, 330] on textarea at bounding box center [455, 346] width 647 height 130
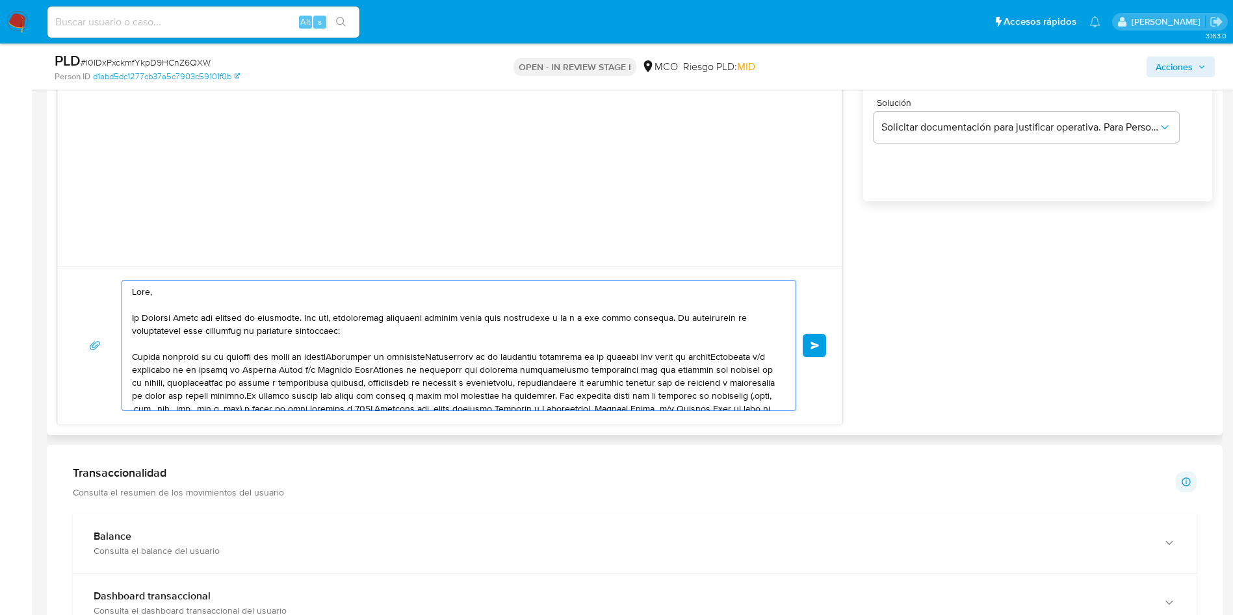
click at [346, 358] on textarea at bounding box center [455, 346] width 647 height 130
click at [343, 356] on textarea at bounding box center [455, 346] width 647 height 130
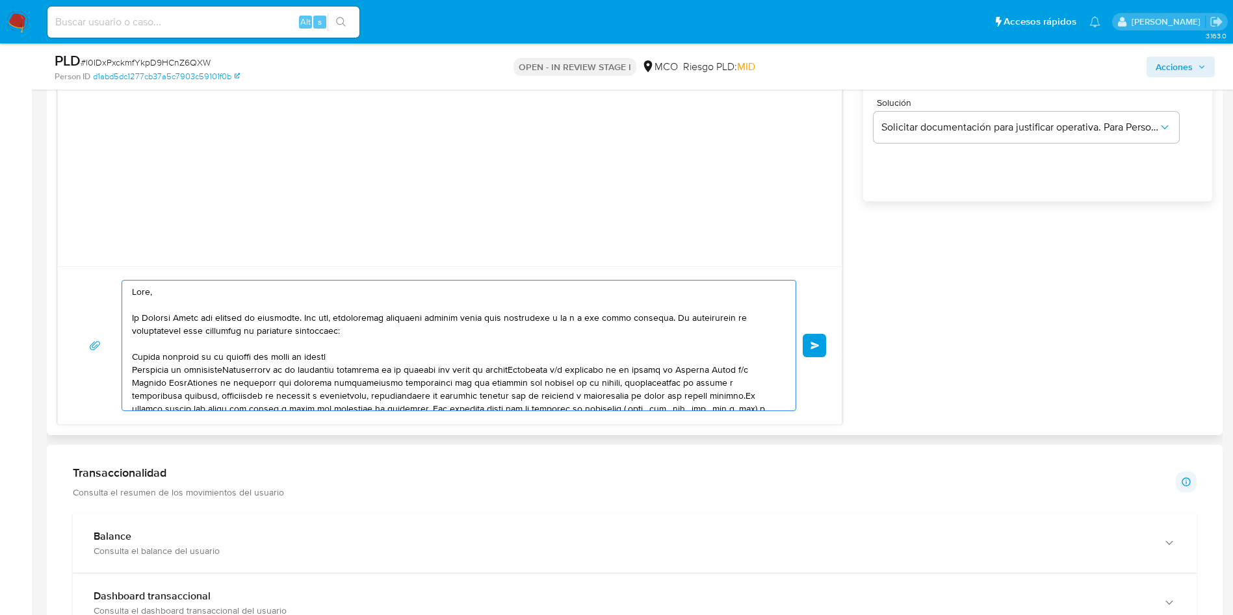
click at [231, 369] on textarea at bounding box center [455, 346] width 647 height 130
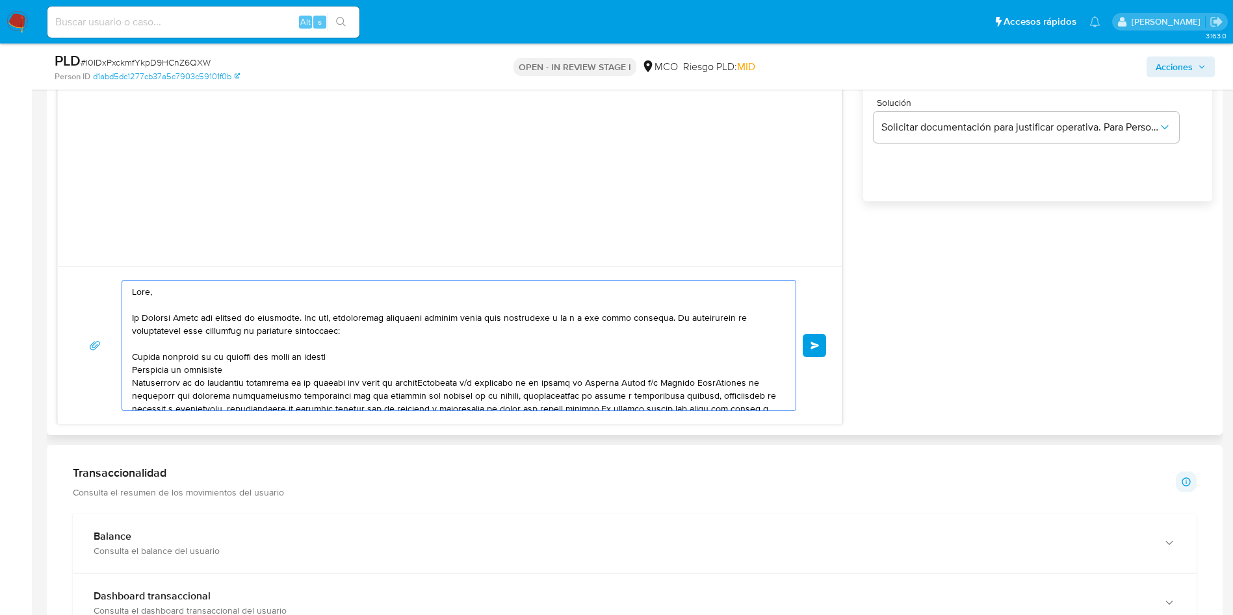
click at [424, 382] on textarea at bounding box center [455, 346] width 647 height 130
click at [419, 395] on textarea at bounding box center [455, 346] width 647 height 130
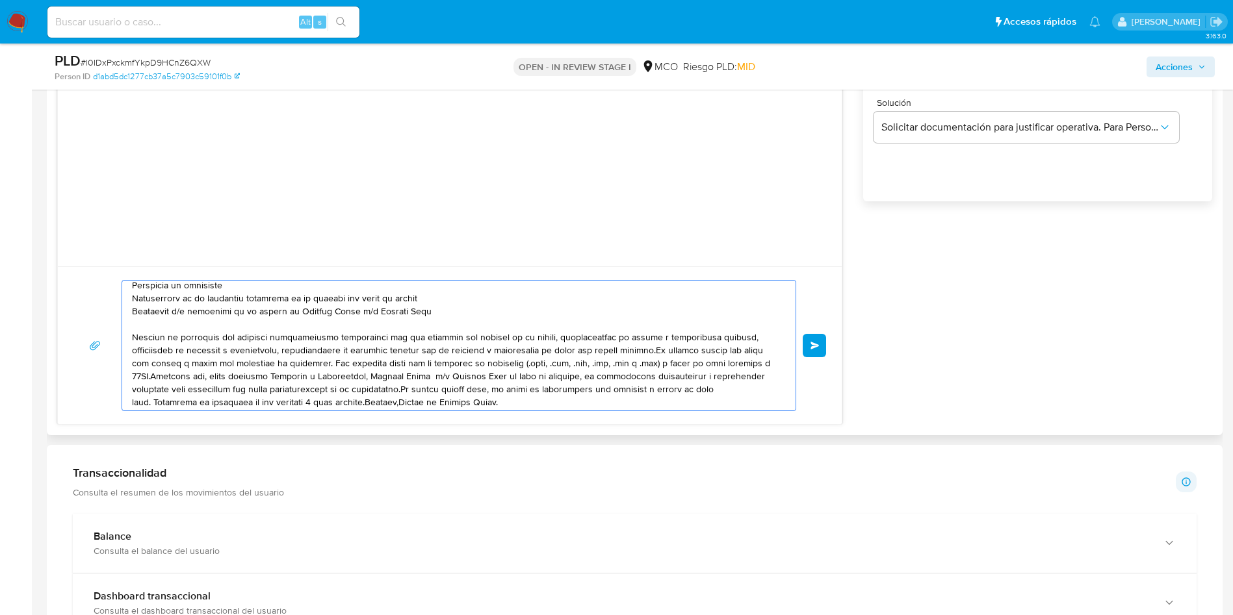
scroll to position [87, 0]
click at [324, 360] on textarea at bounding box center [455, 346] width 647 height 130
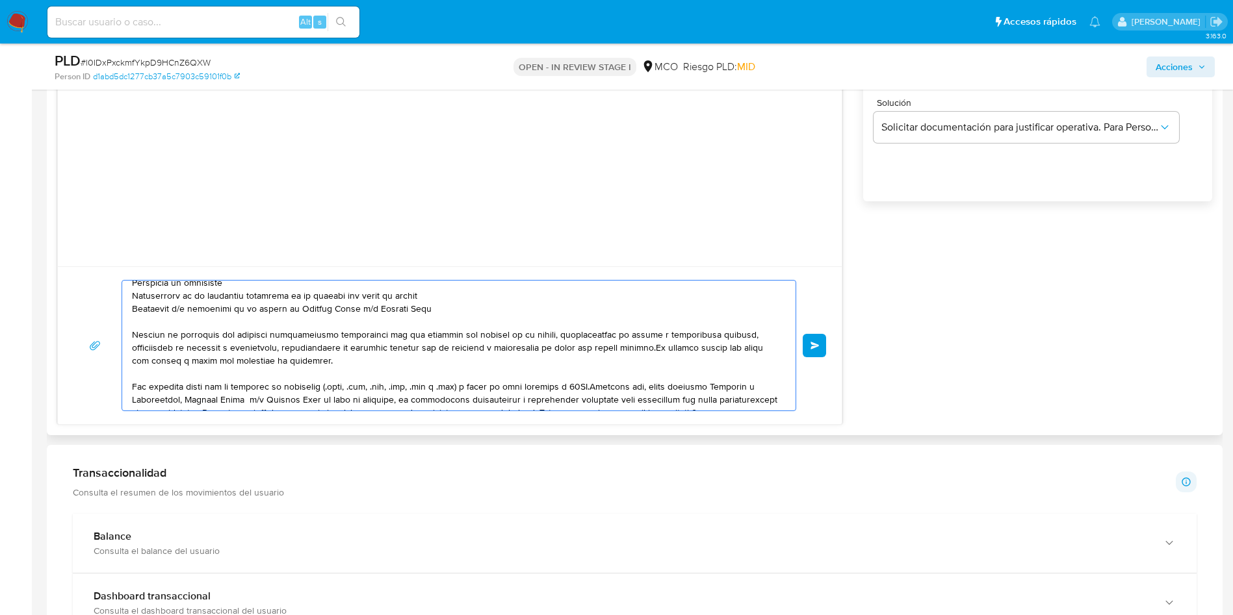
click at [590, 384] on textarea at bounding box center [455, 346] width 647 height 130
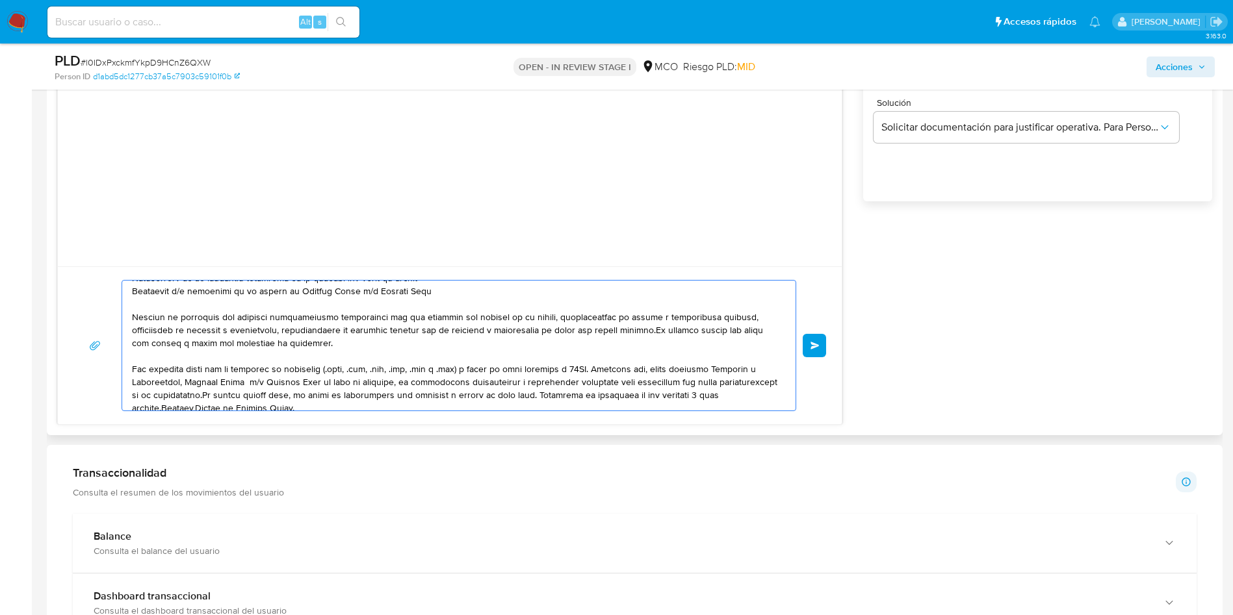
scroll to position [113, 0]
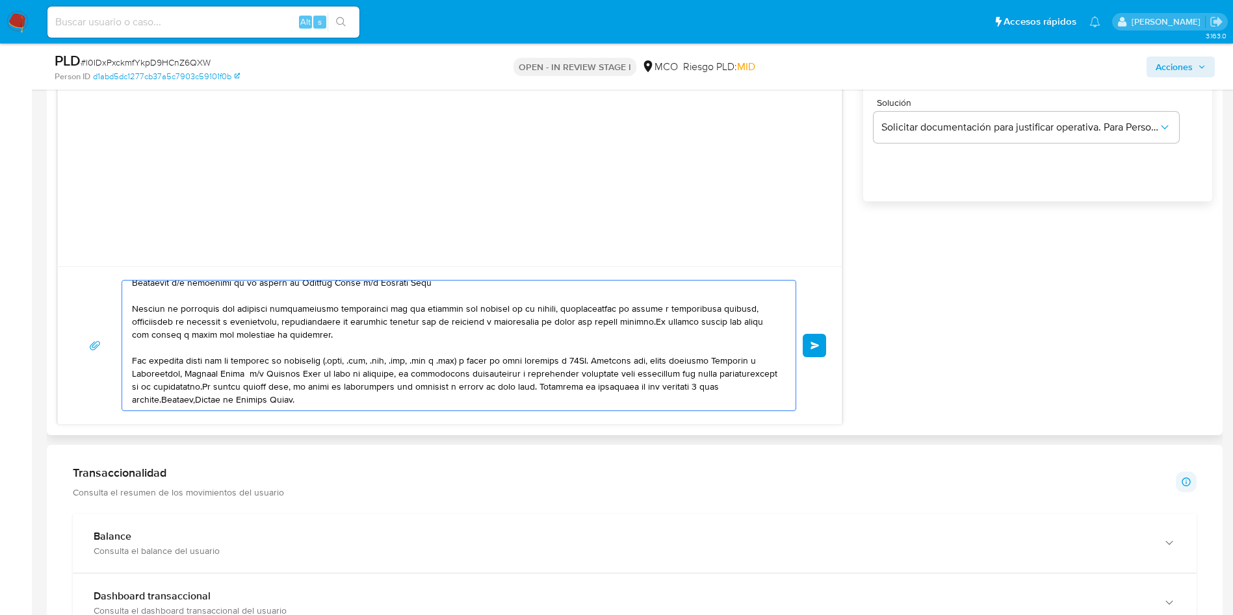
click at [267, 383] on textarea at bounding box center [455, 346] width 647 height 130
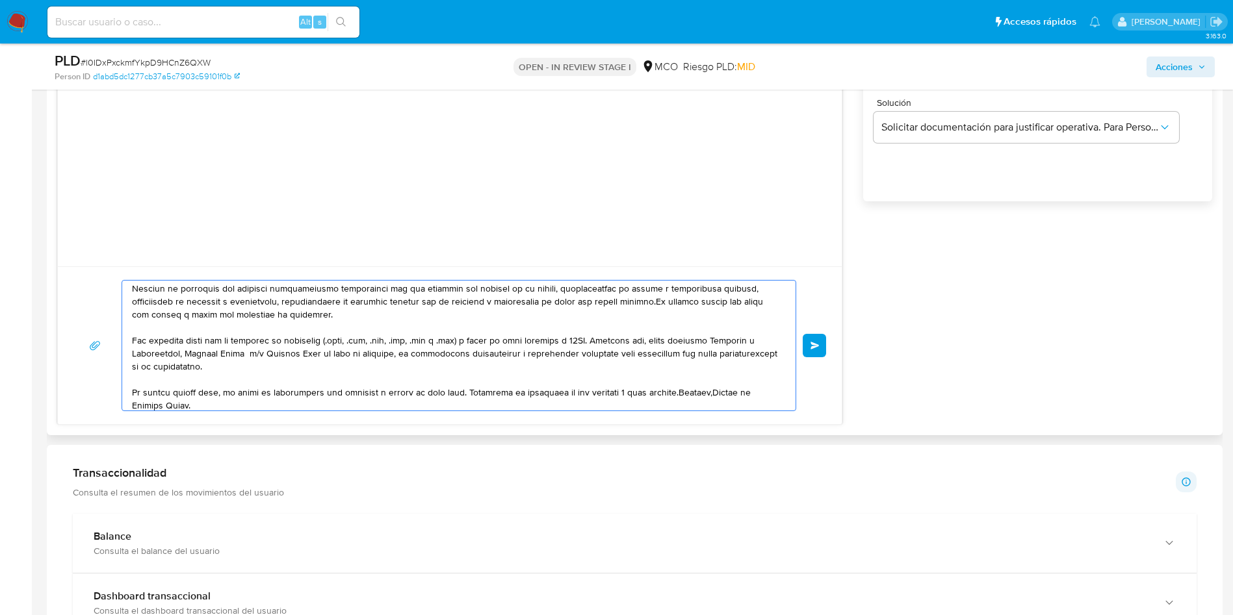
scroll to position [139, 0]
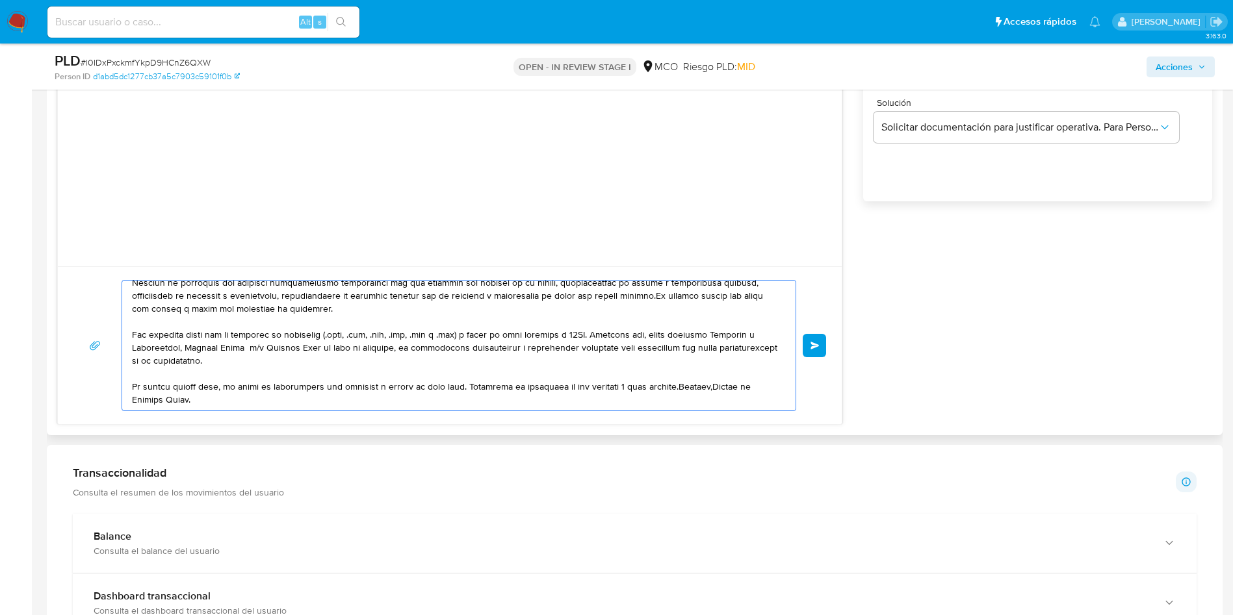
click at [469, 387] on textarea at bounding box center [455, 346] width 647 height 130
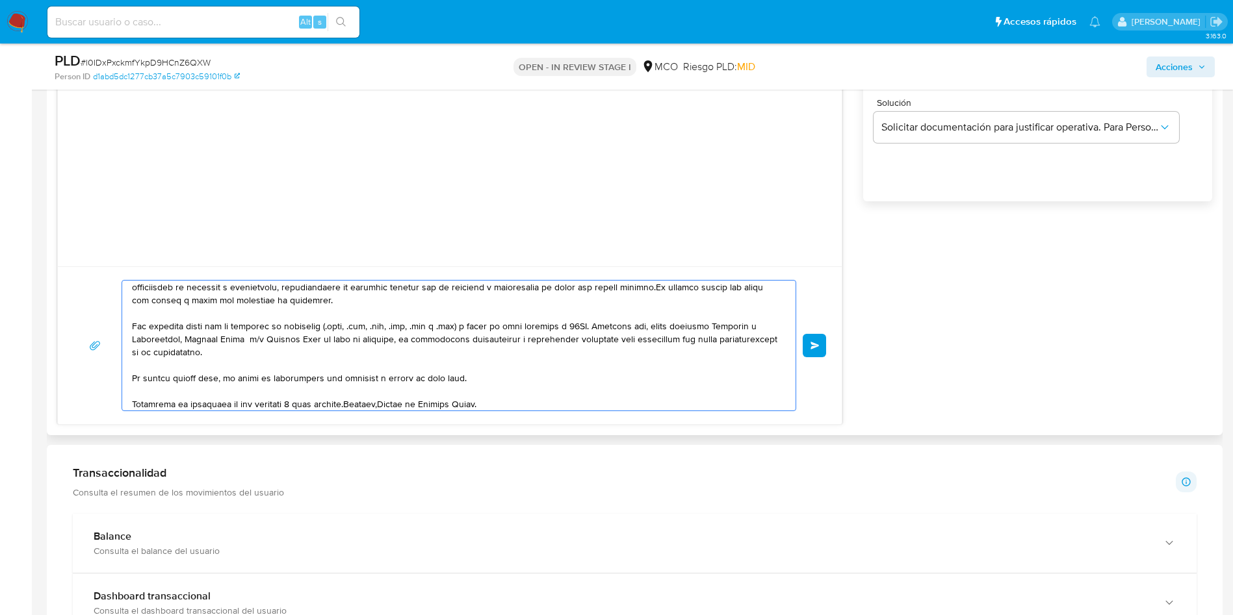
click at [356, 403] on textarea at bounding box center [455, 346] width 647 height 130
click at [352, 402] on textarea at bounding box center [455, 346] width 647 height 130
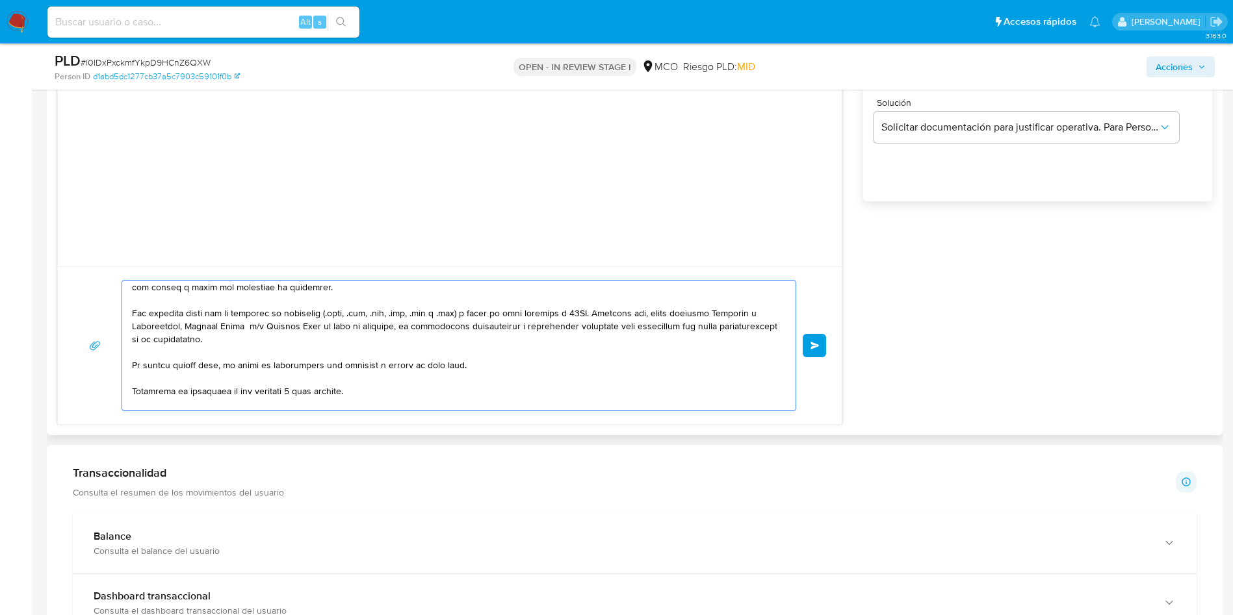
scroll to position [174, 0]
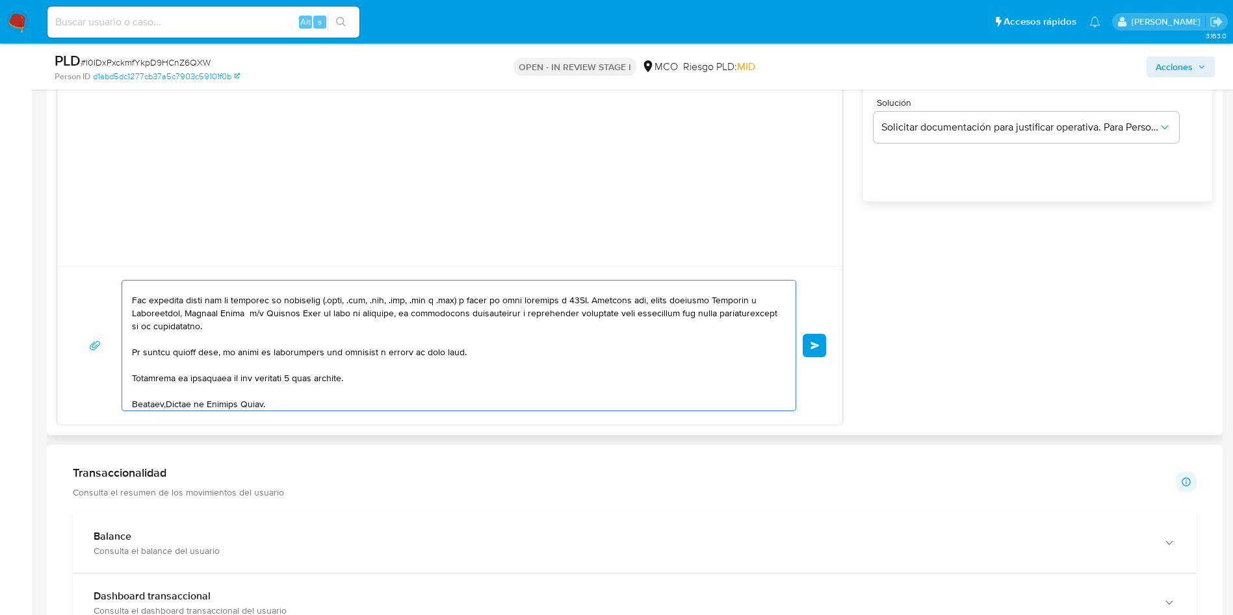
click at [167, 402] on textarea at bounding box center [455, 346] width 647 height 130
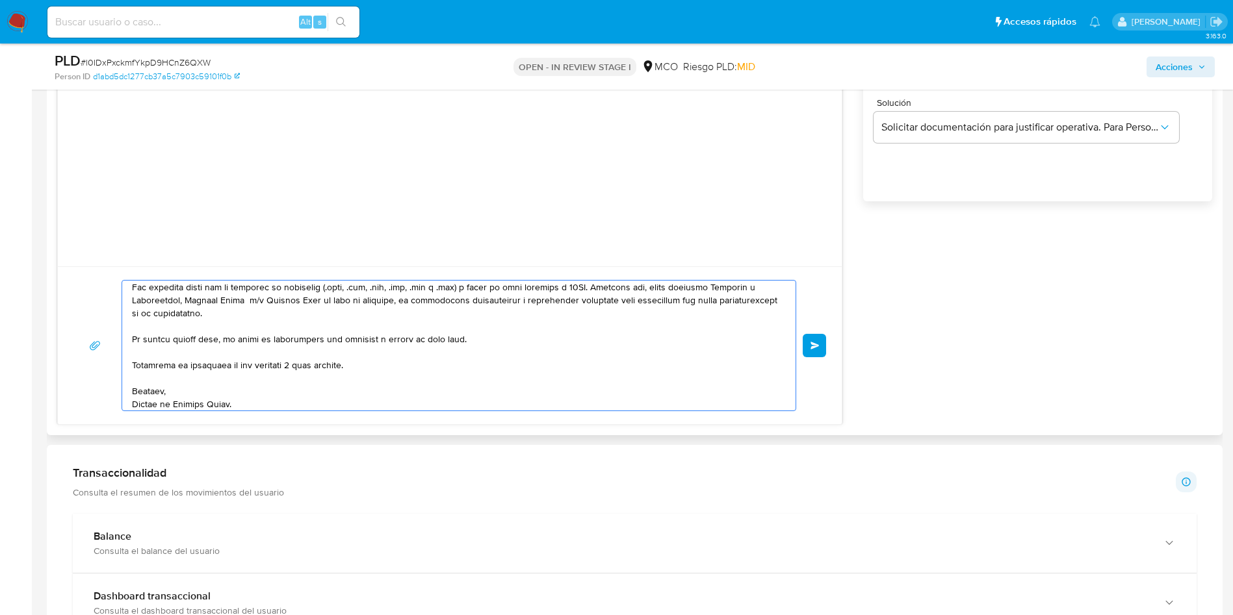
click at [283, 402] on textarea at bounding box center [455, 346] width 647 height 130
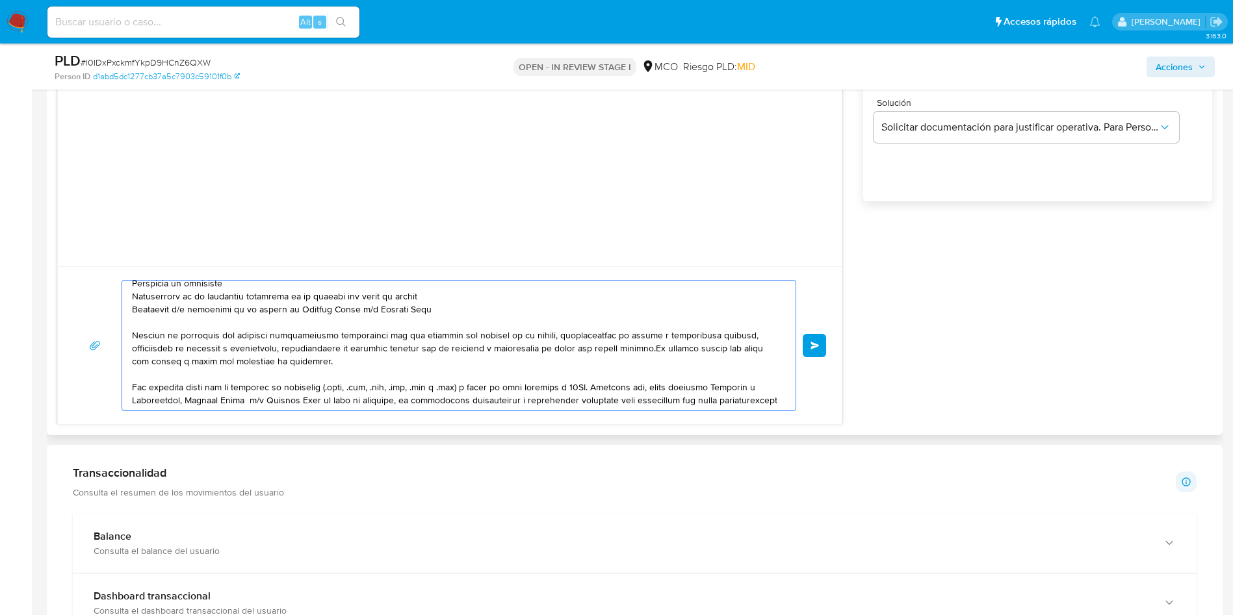
scroll to position [0, 0]
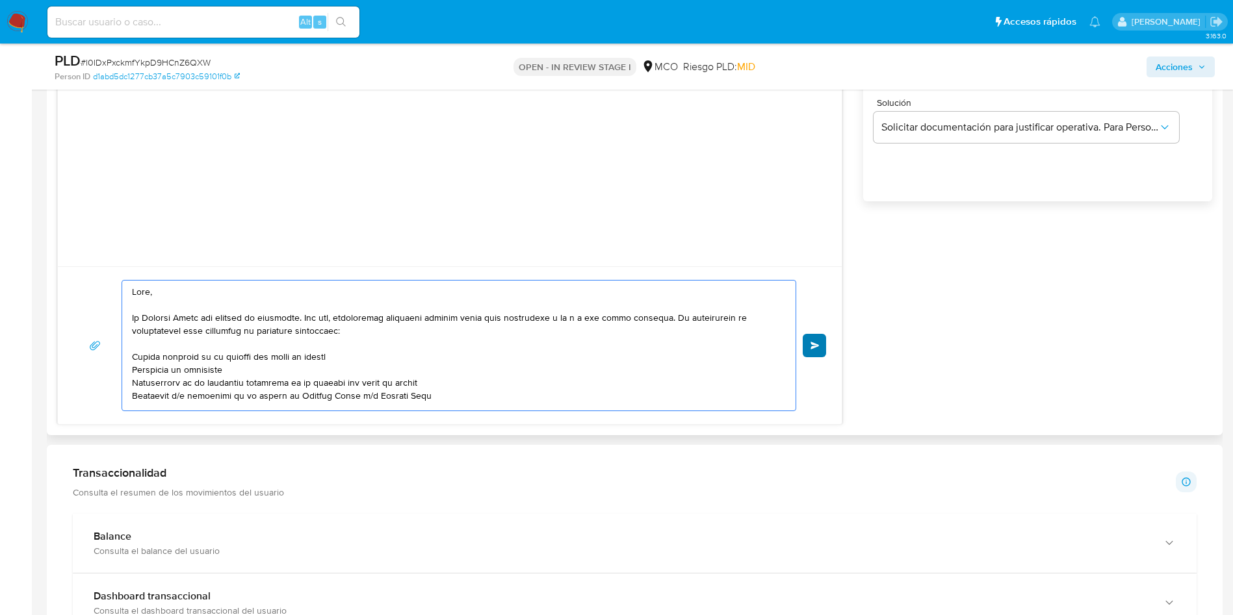
type textarea "Hola, En Mercado Libre nos importa tu seguridad. Por eso, necesitamos verificar…"
click at [820, 347] on span "Enviar" at bounding box center [814, 346] width 9 height 8
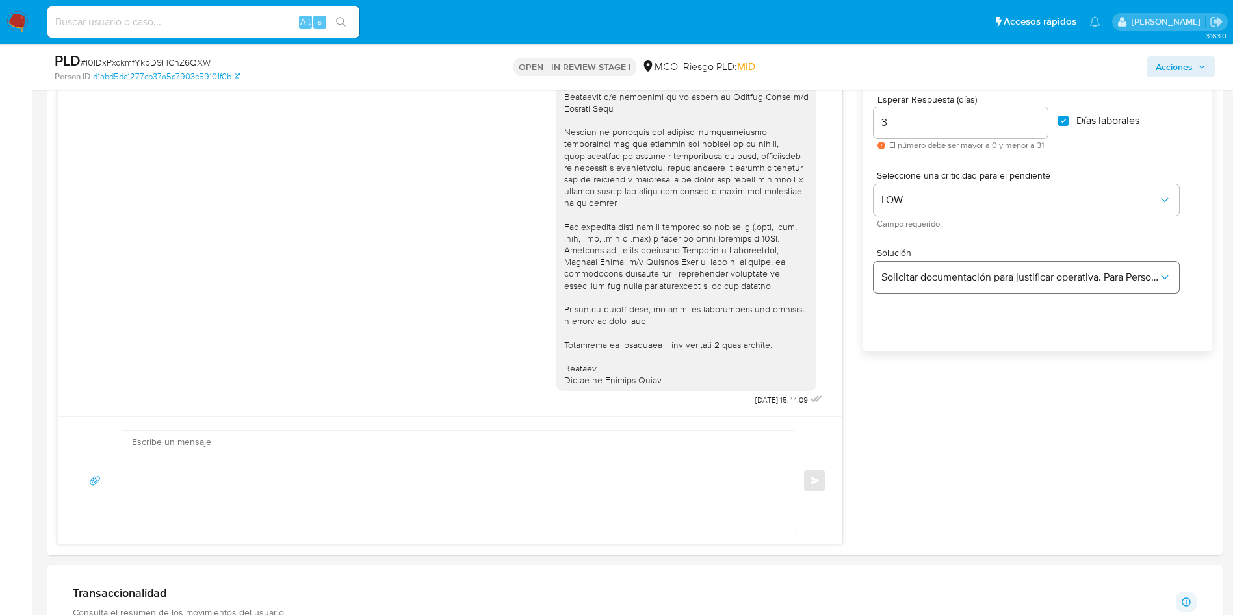
scroll to position [585, 0]
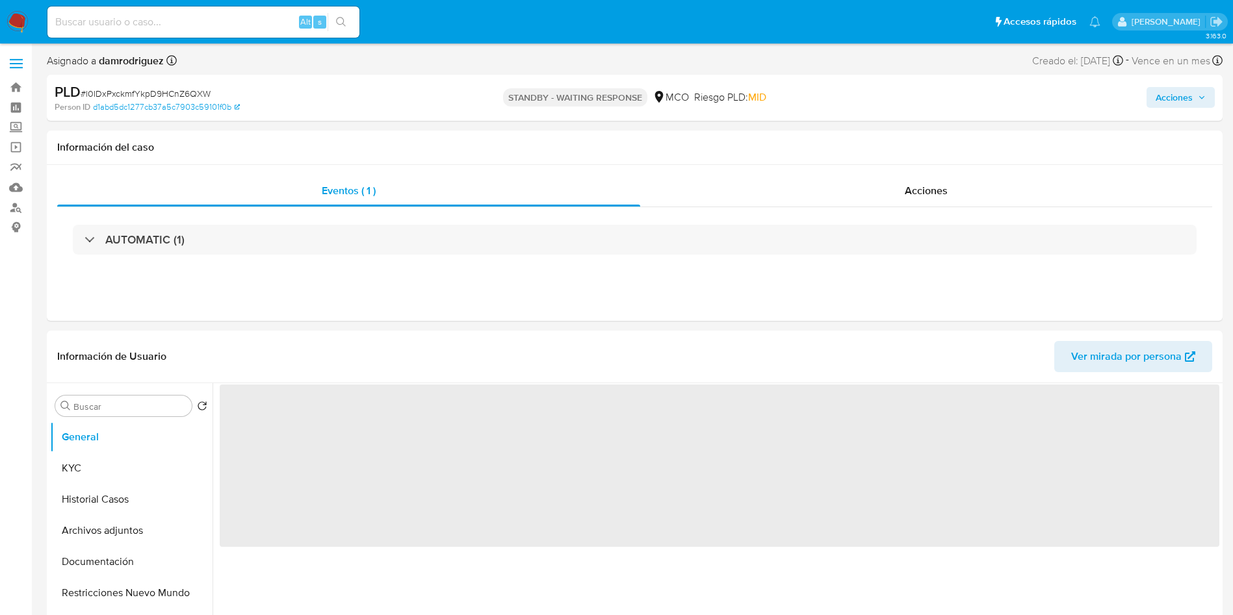
select select "10"
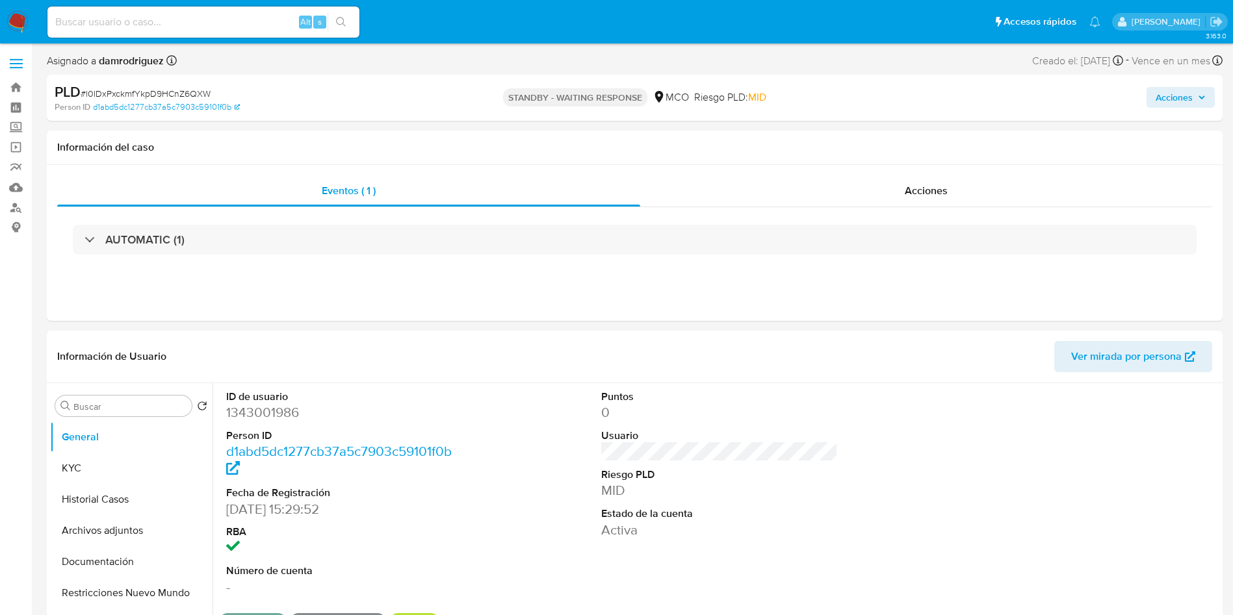
click at [9, 30] on img at bounding box center [17, 22] width 22 height 22
